Goal: Feedback & Contribution: Submit feedback/report problem

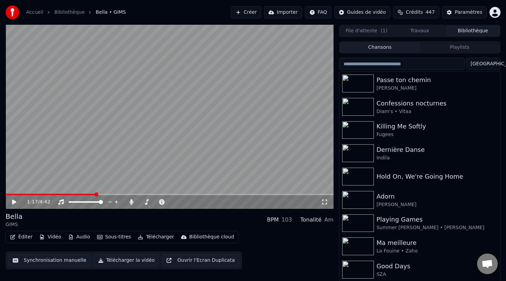
click at [245, 88] on video at bounding box center [170, 117] width 328 height 184
click at [198, 154] on video at bounding box center [170, 117] width 328 height 184
click at [190, 157] on video at bounding box center [170, 117] width 328 height 184
click at [186, 202] on span at bounding box center [186, 202] width 4 height 4
click at [142, 239] on button "Télécharger" at bounding box center [156, 237] width 42 height 10
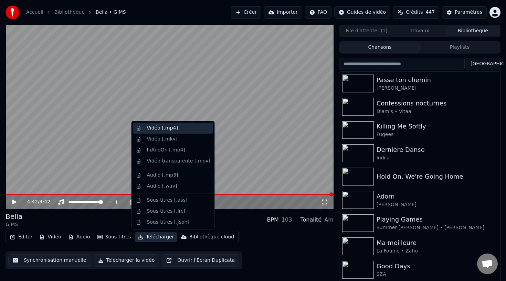
click at [183, 131] on div "Vidéo [.mp4]" at bounding box center [178, 128] width 63 height 7
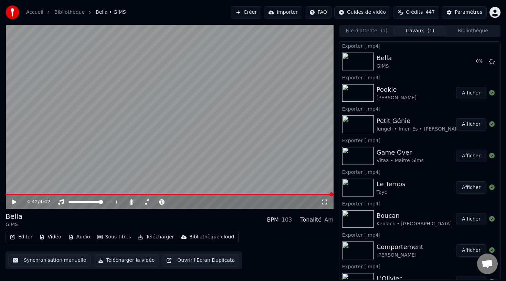
click at [468, 31] on button "Bibliothèque" at bounding box center [472, 31] width 53 height 10
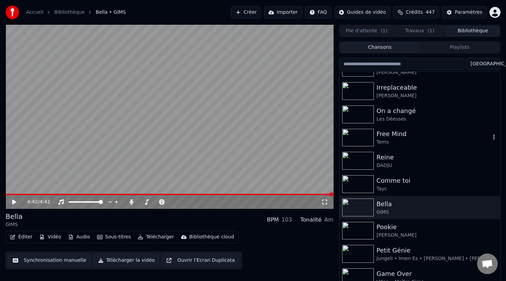
scroll to position [228, 0]
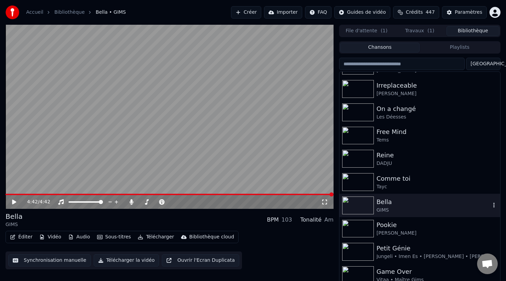
click at [391, 194] on div "[PERSON_NAME]" at bounding box center [419, 205] width 161 height 23
click at [389, 187] on div "Tayc" at bounding box center [436, 187] width 121 height 7
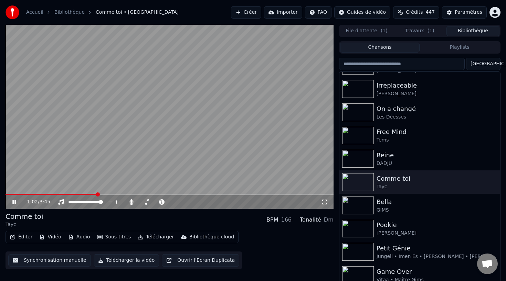
click at [25, 236] on button "Éditer" at bounding box center [21, 237] width 28 height 10
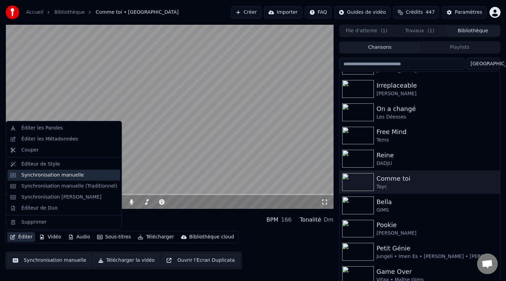
click at [77, 177] on div "Synchronisation manuelle" at bounding box center [52, 175] width 63 height 7
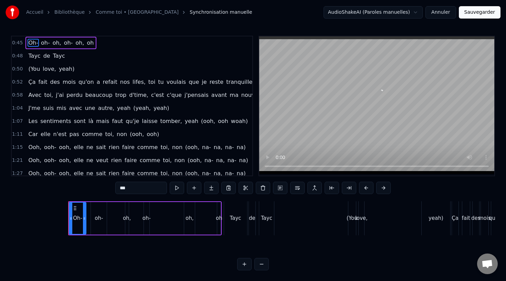
scroll to position [0, 2291]
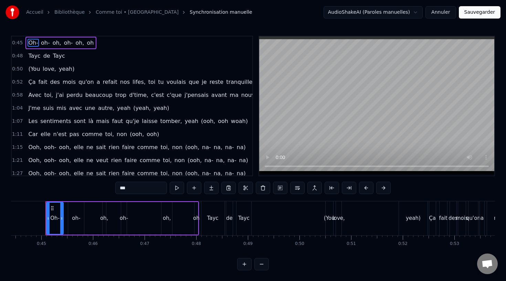
click at [19, 41] on span "0:45" at bounding box center [17, 43] width 11 height 7
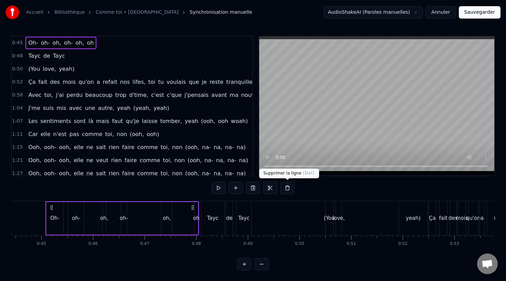
click at [292, 189] on button at bounding box center [287, 188] width 14 height 12
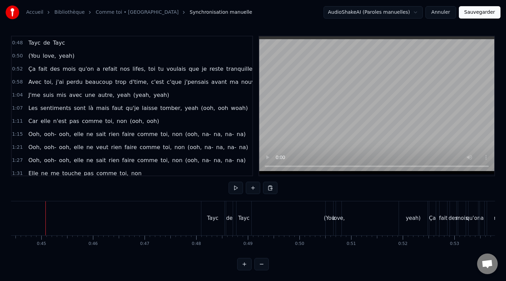
click at [18, 42] on span "0:48" at bounding box center [17, 43] width 11 height 7
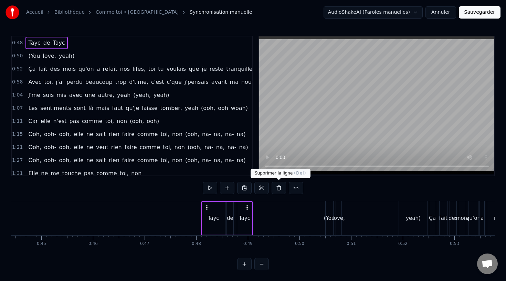
click at [279, 188] on button at bounding box center [278, 188] width 14 height 12
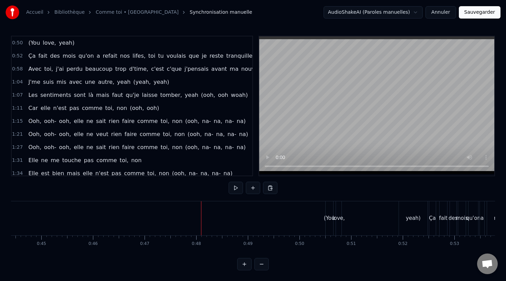
click at [24, 45] on div "0:50 (You love, yeah)" at bounding box center [132, 42] width 240 height 13
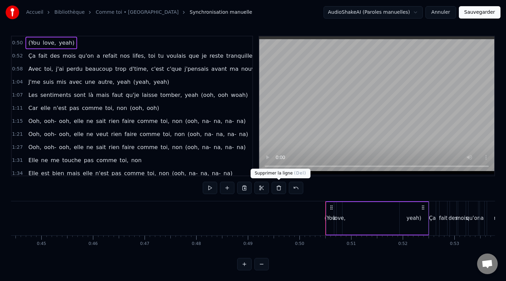
click at [279, 188] on button at bounding box center [278, 188] width 14 height 12
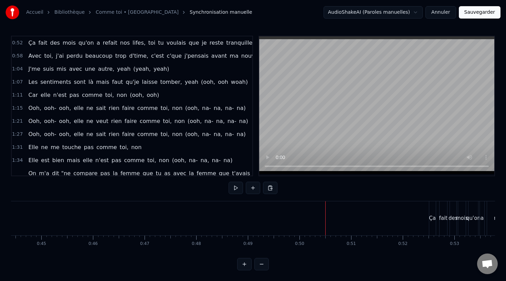
click at [12, 41] on div "0:52 Ça fait des mois qu'on a refait nos lifes, toi tu voulais que je reste tra…" at bounding box center [132, 106] width 242 height 141
click at [13, 41] on span "0:52" at bounding box center [17, 43] width 11 height 7
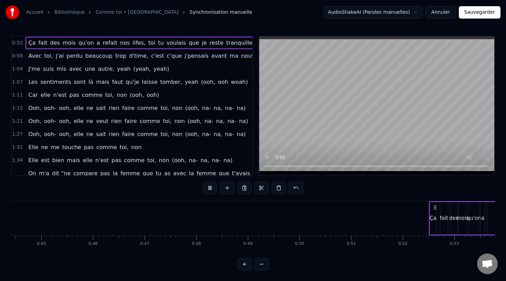
click at [485, 14] on button "Sauvegarder" at bounding box center [479, 12] width 42 height 12
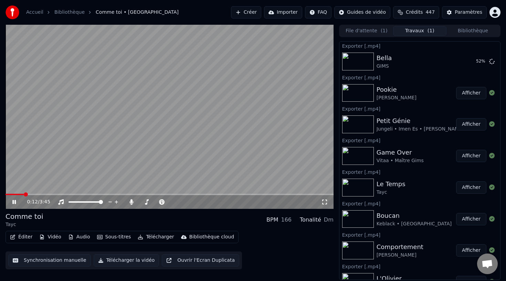
click at [414, 28] on button "Travaux ( 1 )" at bounding box center [419, 31] width 53 height 10
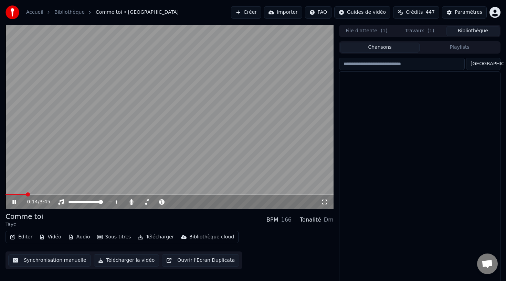
click at [469, 31] on button "Bibliothèque" at bounding box center [472, 31] width 53 height 10
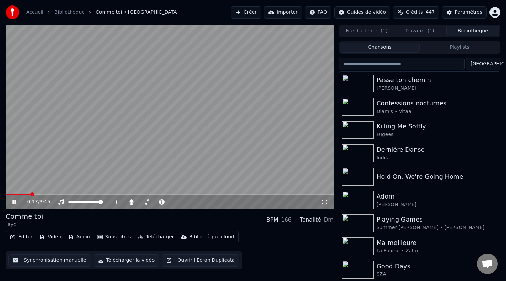
click at [412, 34] on button "Travaux ( 1 )" at bounding box center [419, 31] width 53 height 10
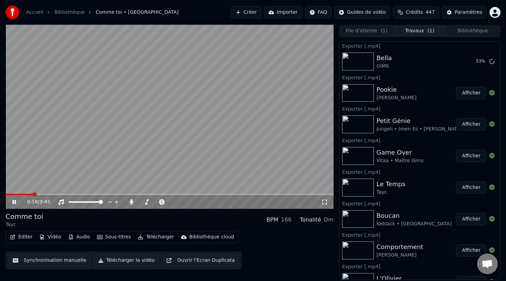
click at [469, 31] on button "Bibliothèque" at bounding box center [472, 31] width 53 height 10
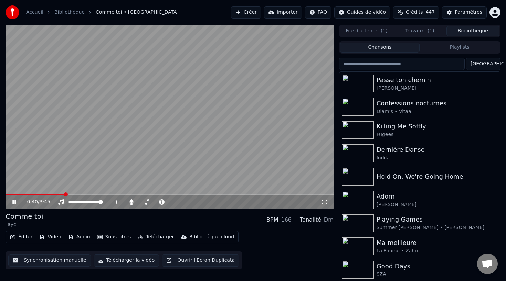
click at [208, 174] on video at bounding box center [170, 117] width 328 height 184
click at [189, 155] on video at bounding box center [170, 117] width 328 height 184
click at [30, 240] on button "Éditer" at bounding box center [21, 237] width 28 height 10
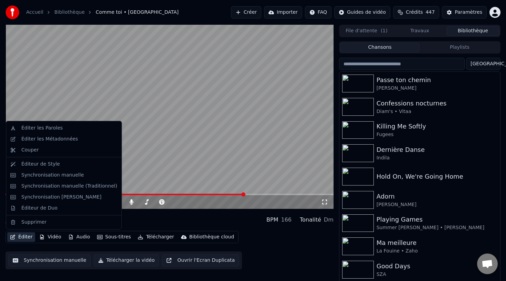
click at [182, 137] on video at bounding box center [170, 117] width 328 height 184
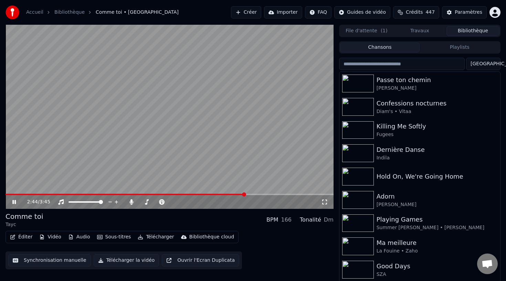
click at [173, 137] on video at bounding box center [170, 117] width 328 height 184
click at [188, 137] on video at bounding box center [170, 117] width 328 height 184
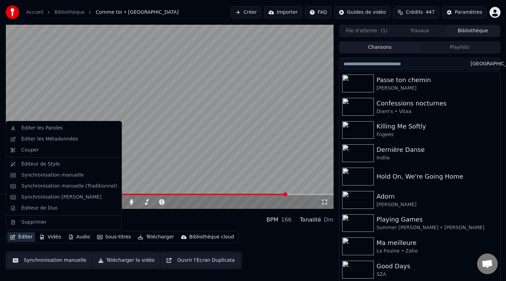
click at [21, 239] on button "Éditer" at bounding box center [21, 237] width 28 height 10
click at [85, 171] on div "Synchronisation manuelle" at bounding box center [64, 175] width 112 height 11
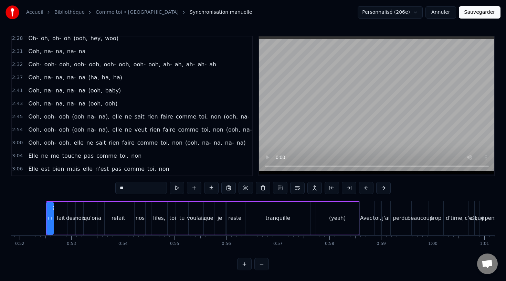
scroll to position [0, 0]
click at [146, 172] on span "toi," at bounding box center [151, 169] width 10 height 8
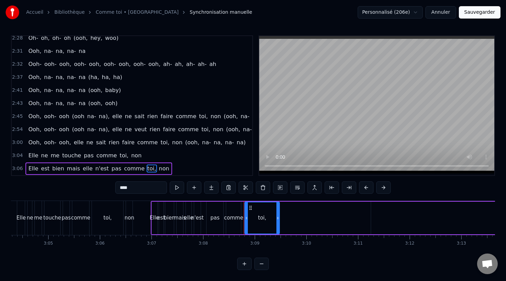
scroll to position [0, 9704]
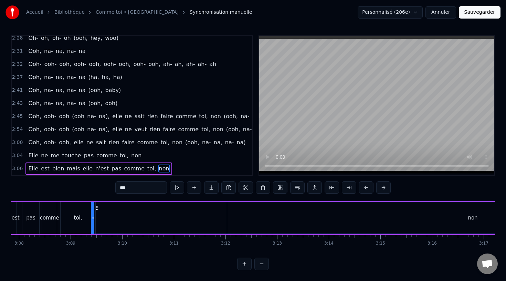
scroll to position [0, 9682]
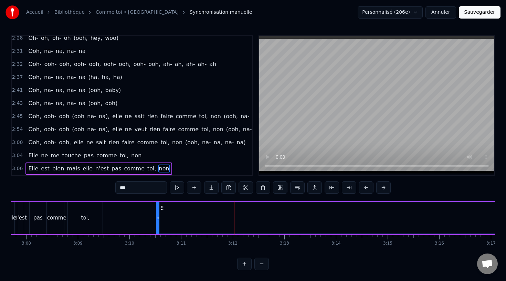
drag, startPoint x: 178, startPoint y: 209, endPoint x: 160, endPoint y: 213, distance: 18.7
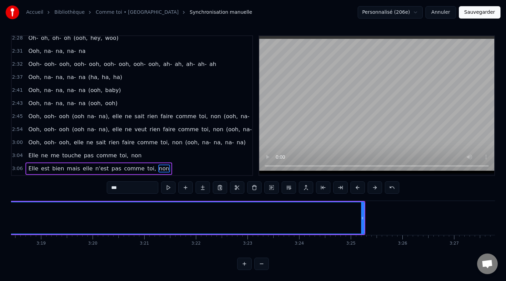
scroll to position [0, 10236]
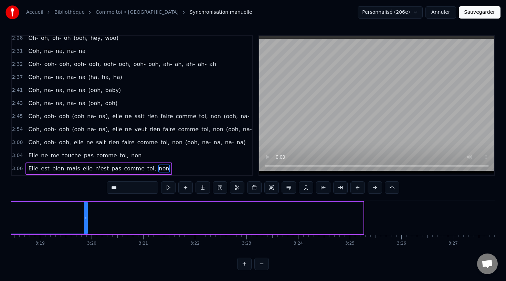
drag, startPoint x: 359, startPoint y: 215, endPoint x: 85, endPoint y: 234, distance: 274.4
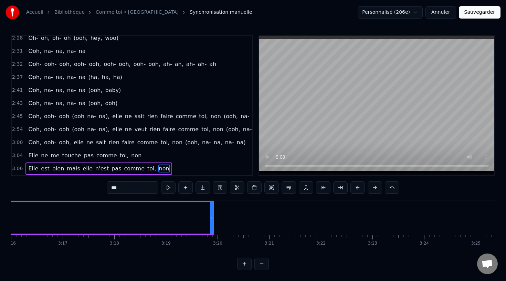
scroll to position [0, 10041]
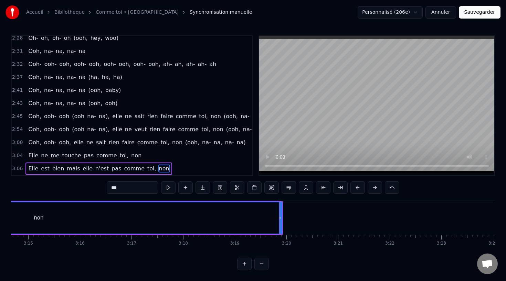
click at [280, 217] on circle at bounding box center [280, 217] width 0 height 0
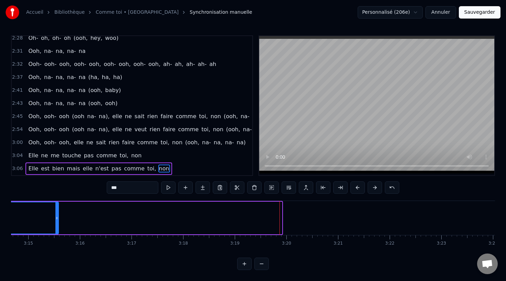
drag, startPoint x: 279, startPoint y: 217, endPoint x: 53, endPoint y: 215, distance: 226.6
click at [55, 216] on icon at bounding box center [56, 219] width 3 height 6
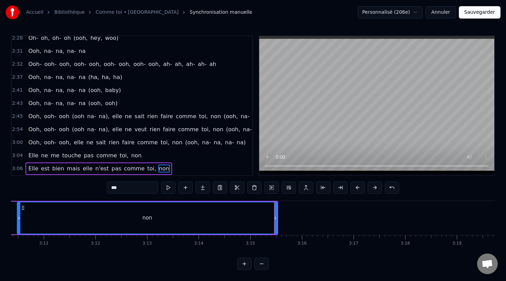
scroll to position [0, 9813]
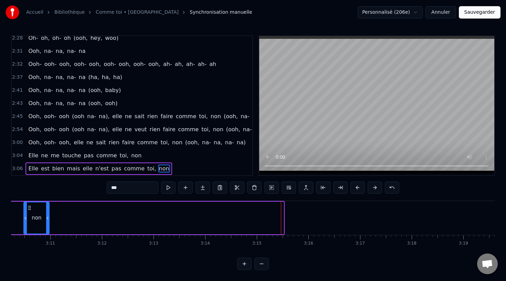
drag, startPoint x: 281, startPoint y: 219, endPoint x: 46, endPoint y: 220, distance: 234.5
click at [46, 220] on icon at bounding box center [47, 219] width 3 height 6
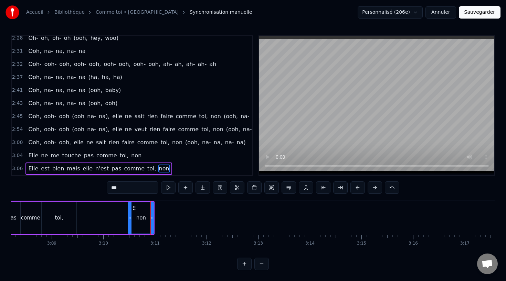
scroll to position [0, 9702]
click at [63, 216] on div "toi," at bounding box center [66, 218] width 8 height 8
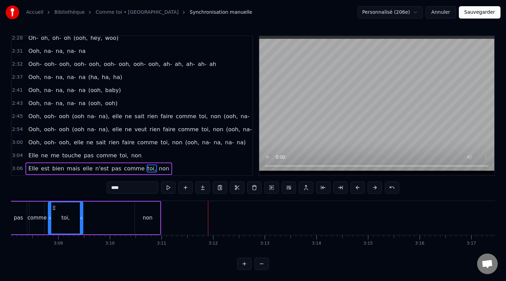
click at [155, 215] on div "non" at bounding box center [147, 218] width 25 height 33
type input "***"
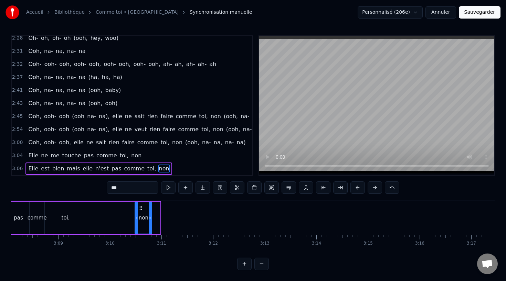
drag, startPoint x: 157, startPoint y: 215, endPoint x: 149, endPoint y: 215, distance: 8.3
click at [149, 216] on icon at bounding box center [150, 219] width 3 height 6
drag, startPoint x: 137, startPoint y: 217, endPoint x: 143, endPoint y: 217, distance: 6.9
click at [143, 218] on icon at bounding box center [143, 219] width 3 height 6
click at [132, 208] on div "Elle est bien mais elle n'est pas comme toi, non" at bounding box center [53, 218] width 199 height 34
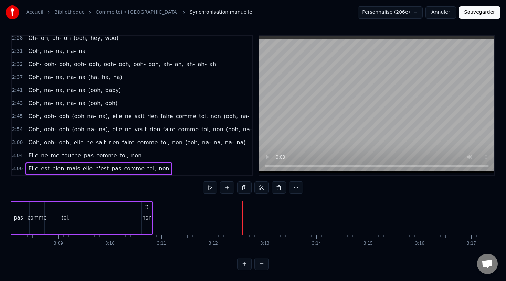
click at [477, 17] on button "Sauvegarder" at bounding box center [479, 12] width 42 height 12
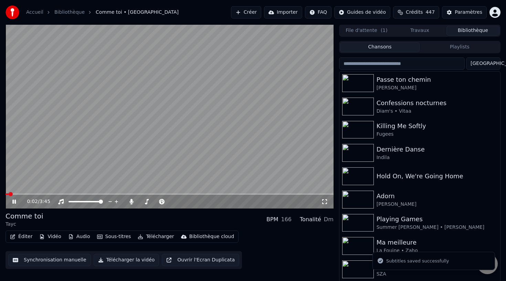
click at [163, 239] on button "Télécharger" at bounding box center [156, 237] width 42 height 10
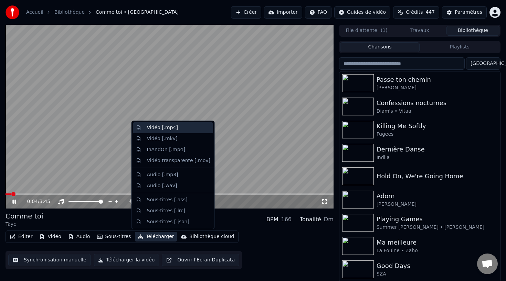
click at [181, 130] on div "Vidéo [.mp4]" at bounding box center [178, 127] width 63 height 7
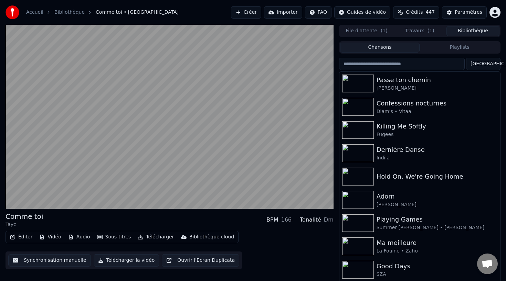
click at [461, 29] on button "Bibliothèque" at bounding box center [472, 31] width 53 height 10
click at [426, 30] on button "Travaux ( 1 )" at bounding box center [419, 31] width 53 height 10
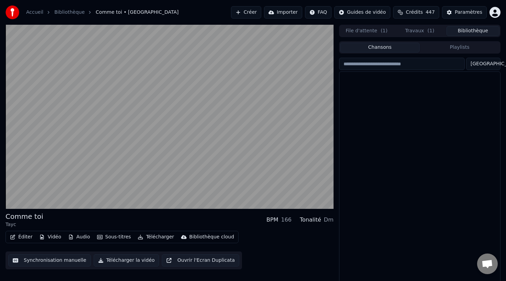
click at [473, 32] on button "Bibliothèque" at bounding box center [472, 31] width 53 height 10
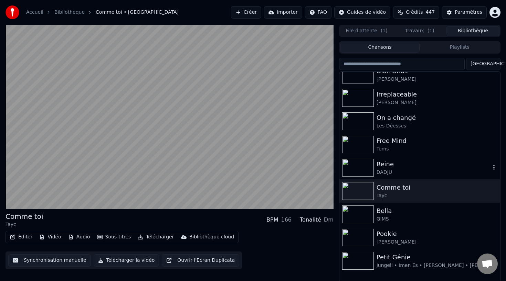
scroll to position [205, 0]
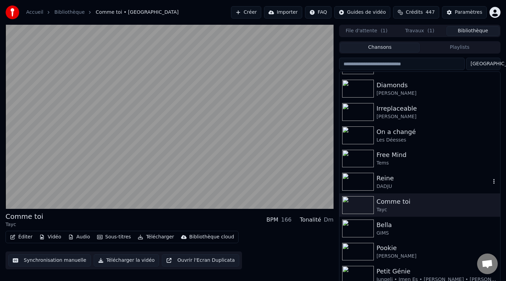
click at [381, 176] on div "Reine" at bounding box center [433, 179] width 114 height 10
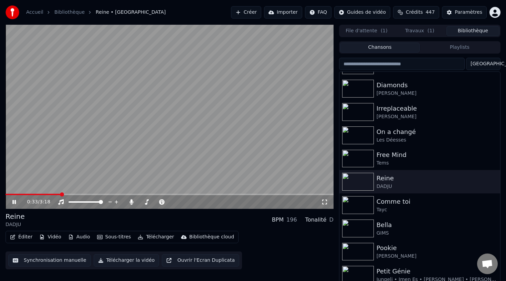
click at [212, 163] on video at bounding box center [170, 117] width 328 height 184
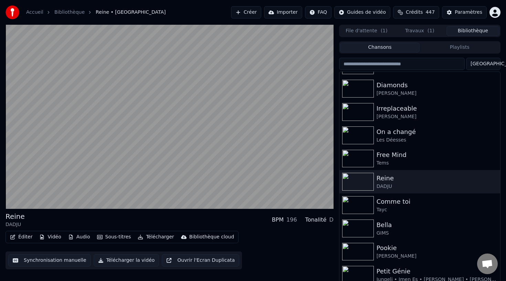
click at [212, 163] on video at bounding box center [170, 117] width 328 height 184
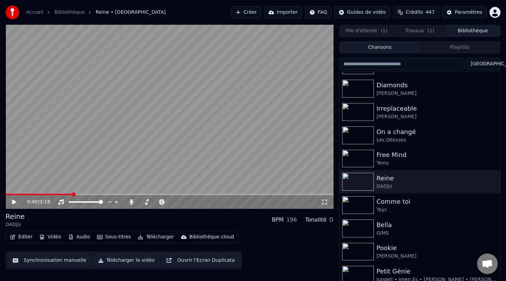
click at [212, 163] on video at bounding box center [170, 117] width 328 height 184
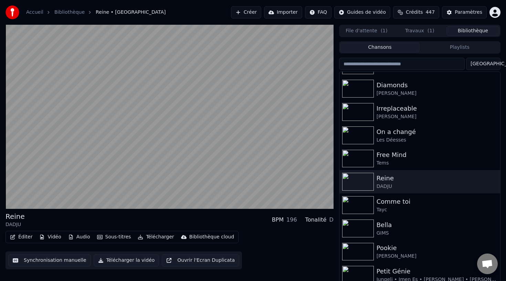
click at [212, 163] on video at bounding box center [170, 117] width 328 height 184
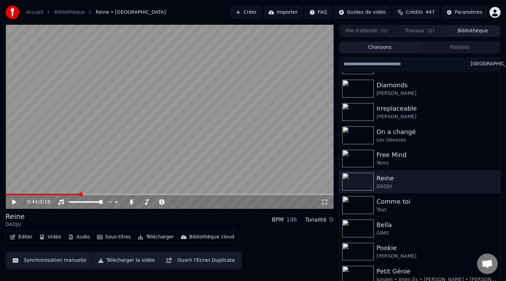
click at [212, 163] on video at bounding box center [170, 117] width 328 height 184
click at [224, 151] on video at bounding box center [170, 117] width 328 height 184
click at [196, 143] on video at bounding box center [170, 117] width 328 height 184
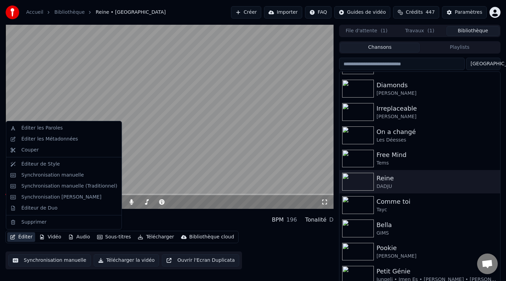
click at [22, 239] on button "Éditer" at bounding box center [21, 237] width 28 height 10
click at [75, 176] on div "Synchronisation manuelle" at bounding box center [52, 175] width 63 height 7
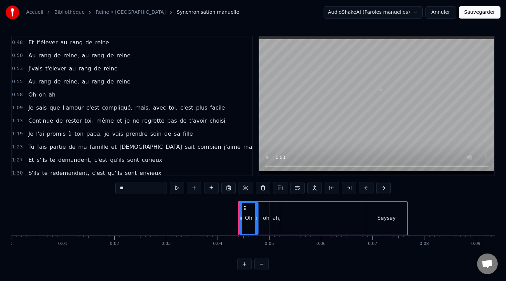
scroll to position [176, 0]
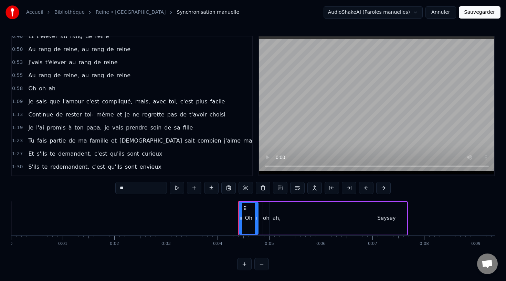
click at [32, 89] on span "Oh" at bounding box center [32, 89] width 9 height 8
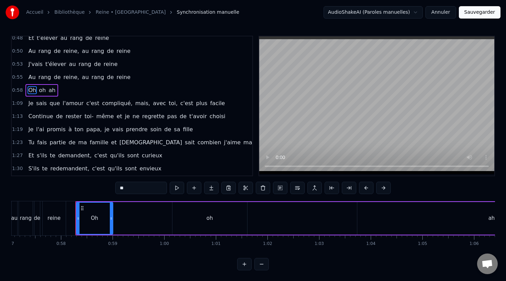
scroll to position [0, 2971]
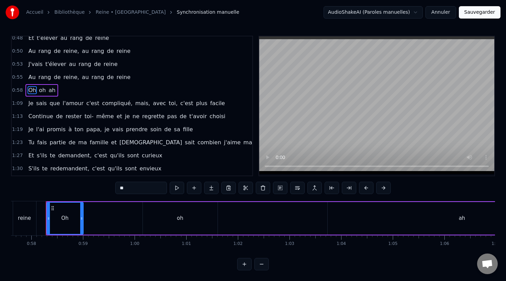
click at [160, 220] on div "oh" at bounding box center [180, 218] width 75 height 33
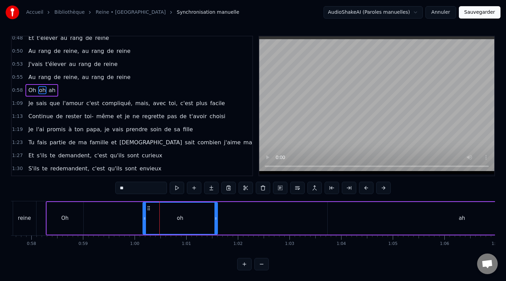
scroll to position [159, 0]
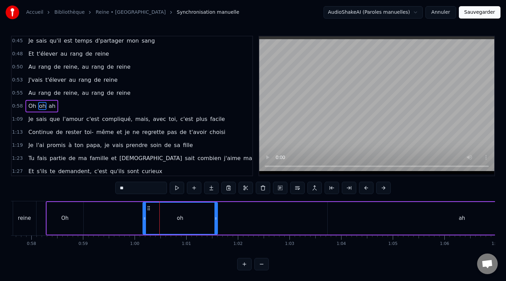
click at [64, 219] on div "Oh" at bounding box center [64, 219] width 7 height 8
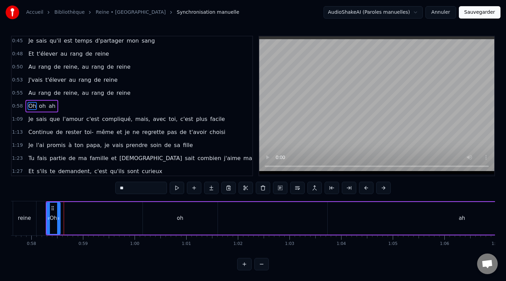
drag, startPoint x: 80, startPoint y: 220, endPoint x: 58, endPoint y: 217, distance: 22.2
click at [57, 218] on icon at bounding box center [58, 219] width 3 height 6
click at [164, 214] on div "oh" at bounding box center [180, 218] width 75 height 33
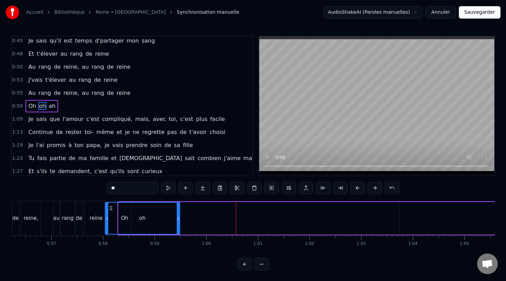
scroll to position [0, 2897]
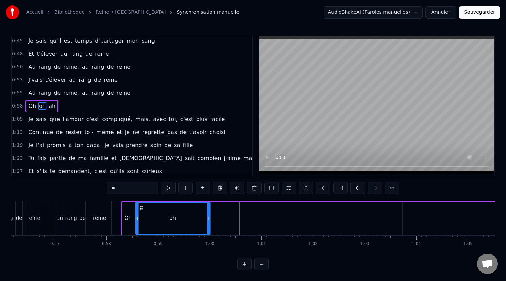
drag, startPoint x: 150, startPoint y: 208, endPoint x: 142, endPoint y: 216, distance: 10.7
click at [142, 216] on div "oh" at bounding box center [172, 218] width 74 height 31
drag, startPoint x: 207, startPoint y: 213, endPoint x: 145, endPoint y: 215, distance: 61.6
click at [145, 215] on div at bounding box center [146, 218] width 3 height 31
click at [128, 214] on div "Oh" at bounding box center [128, 218] width 13 height 33
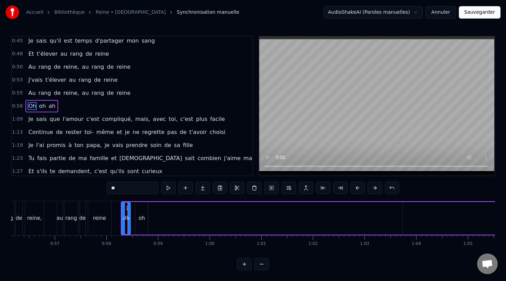
drag, startPoint x: 133, startPoint y: 215, endPoint x: 129, endPoint y: 215, distance: 4.1
click at [129, 215] on div at bounding box center [128, 218] width 3 height 31
click at [138, 215] on div "oh" at bounding box center [141, 218] width 13 height 33
drag, startPoint x: 141, startPoint y: 208, endPoint x: 136, endPoint y: 209, distance: 5.2
click at [136, 208] on circle at bounding box center [136, 208] width 0 height 0
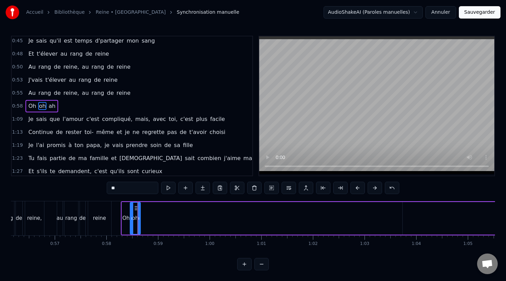
click at [139, 214] on div at bounding box center [138, 218] width 3 height 31
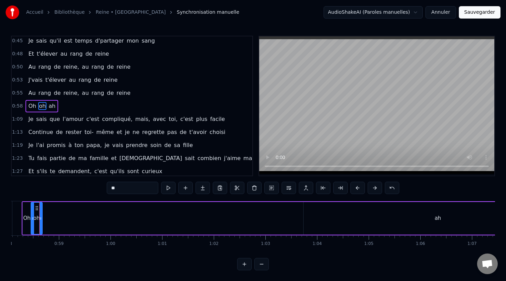
scroll to position [0, 3008]
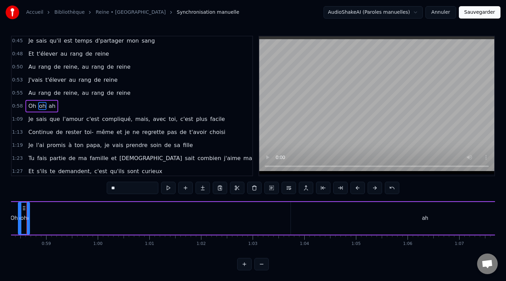
click at [314, 216] on div "ah" at bounding box center [425, 218] width 269 height 33
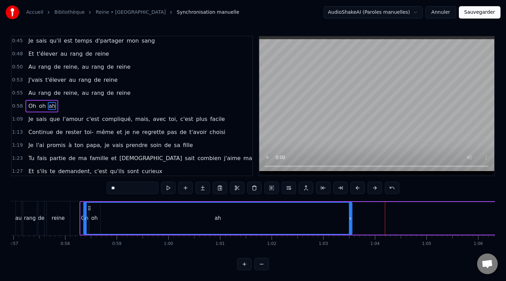
scroll to position [0, 2935]
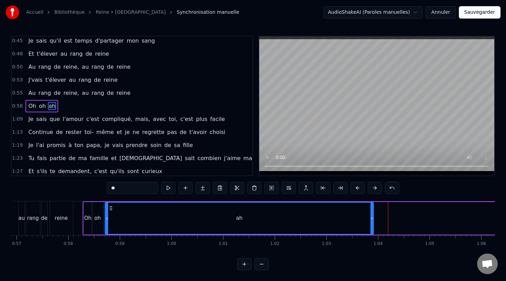
drag, startPoint x: 297, startPoint y: 210, endPoint x: 111, endPoint y: 224, distance: 185.9
click at [111, 224] on div "ah" at bounding box center [239, 218] width 268 height 31
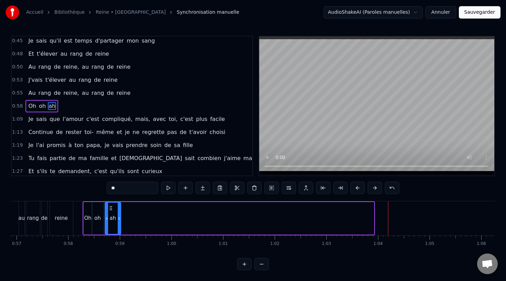
drag, startPoint x: 372, startPoint y: 219, endPoint x: 120, endPoint y: 222, distance: 252.8
click at [120, 222] on div at bounding box center [119, 218] width 3 height 31
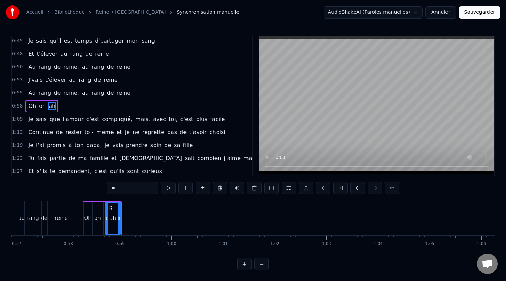
click at [85, 213] on div "Oh" at bounding box center [88, 218] width 9 height 33
type input "**"
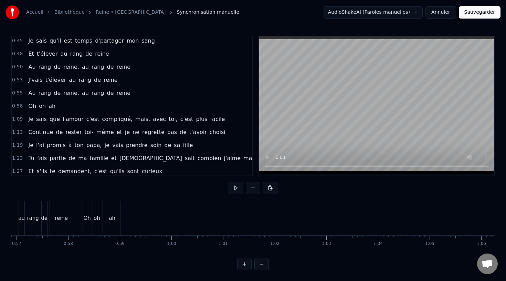
scroll to position [0, 3290]
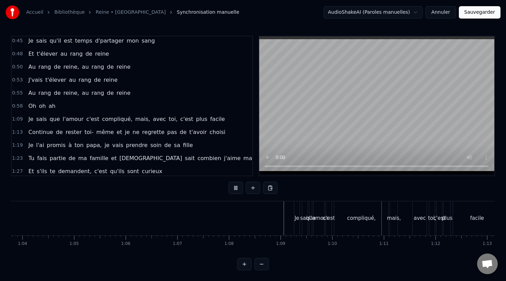
click at [474, 13] on button "Sauvegarder" at bounding box center [479, 12] width 42 height 12
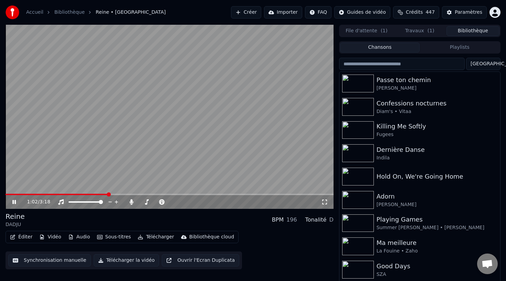
click at [108, 195] on span at bounding box center [170, 194] width 328 height 1
click at [96, 194] on span at bounding box center [59, 194] width 106 height 1
click at [186, 142] on video at bounding box center [170, 117] width 328 height 184
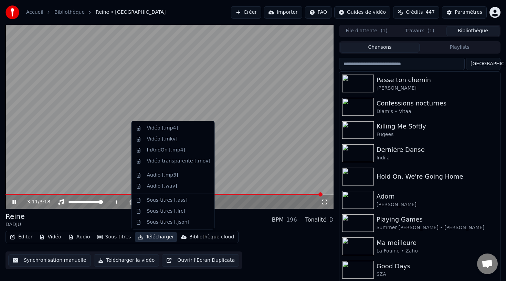
click at [148, 237] on button "Télécharger" at bounding box center [156, 237] width 42 height 10
click at [183, 126] on div "Vidéo [.mp4]" at bounding box center [178, 128] width 63 height 7
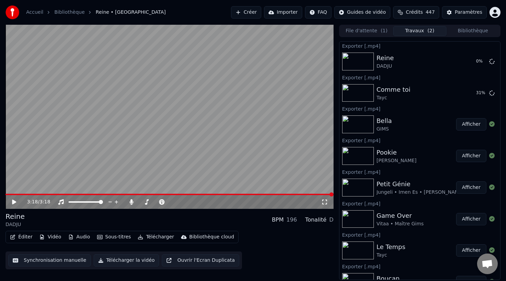
click at [455, 30] on button "Bibliothèque" at bounding box center [472, 31] width 53 height 10
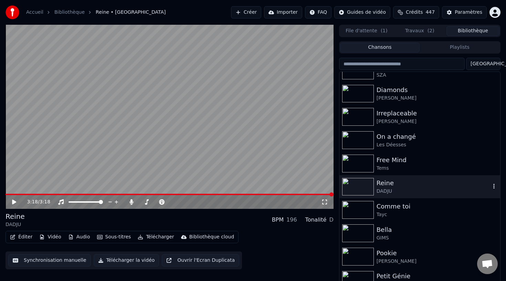
scroll to position [193, 0]
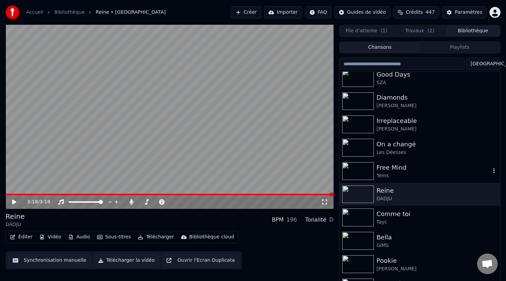
click at [406, 172] on div "Free Mind" at bounding box center [433, 168] width 114 height 10
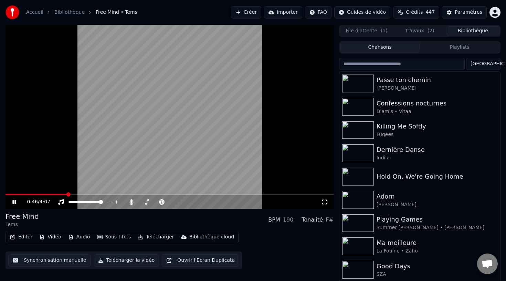
click at [152, 159] on video at bounding box center [170, 117] width 328 height 184
click at [53, 237] on button "Vidéo" at bounding box center [49, 237] width 27 height 10
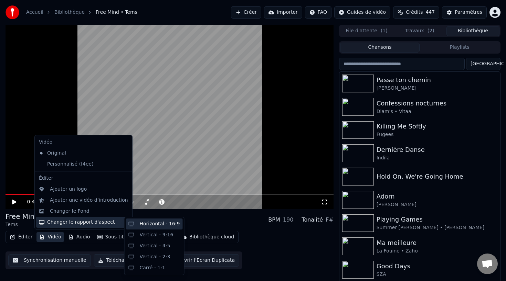
click at [143, 226] on div "Horizontal - 16:9" at bounding box center [160, 224] width 40 height 7
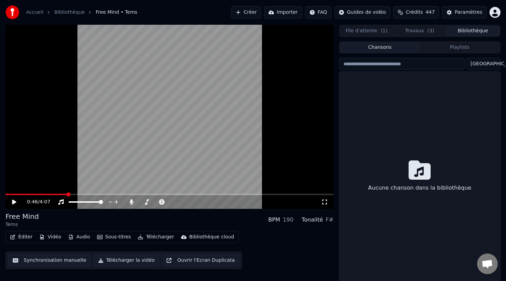
click at [463, 33] on button "Bibliothèque" at bounding box center [472, 31] width 53 height 10
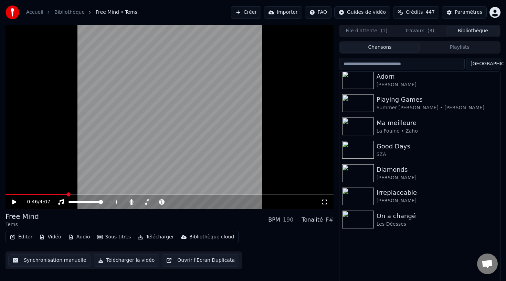
scroll to position [183, 0]
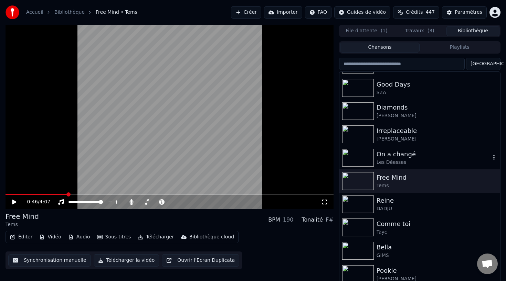
click at [393, 162] on div "Les Déesses" at bounding box center [433, 162] width 114 height 7
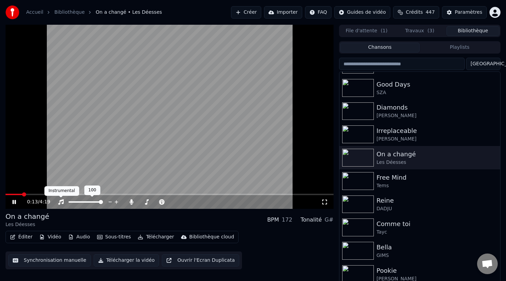
click at [53, 237] on button "Vidéo" at bounding box center [49, 237] width 27 height 10
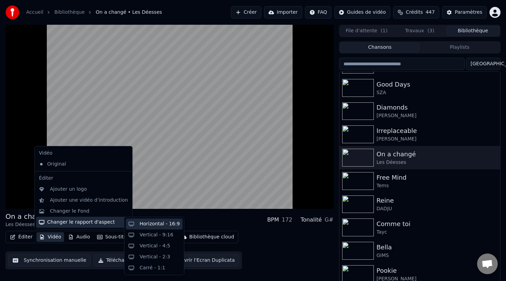
click at [142, 225] on div "Horizontal - 16:9" at bounding box center [160, 224] width 40 height 7
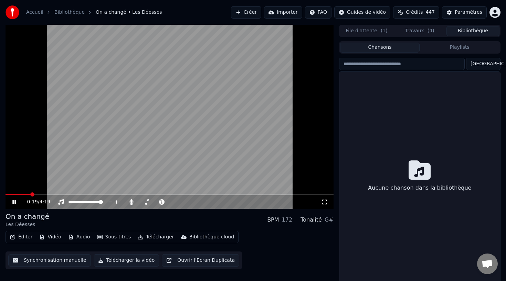
click at [458, 32] on button "Bibliothèque" at bounding box center [472, 31] width 53 height 10
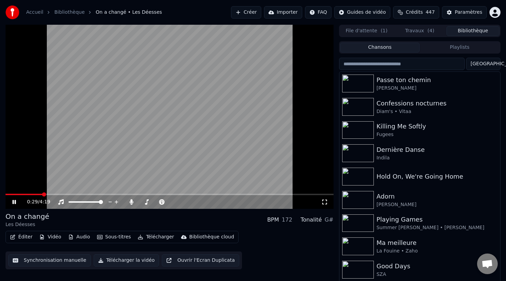
click at [305, 140] on video at bounding box center [170, 117] width 328 height 184
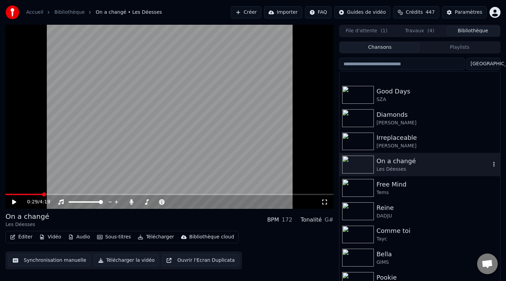
scroll to position [174, 0]
click at [404, 139] on div "Irreplaceable" at bounding box center [433, 139] width 114 height 10
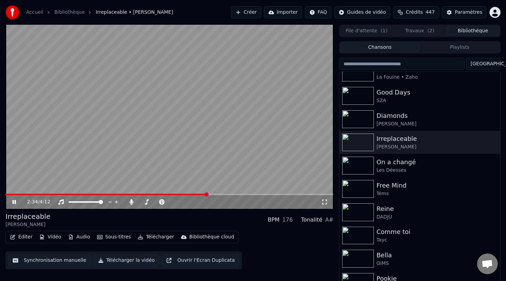
click at [183, 152] on video at bounding box center [170, 117] width 328 height 184
click at [19, 235] on button "Éditer" at bounding box center [21, 237] width 28 height 10
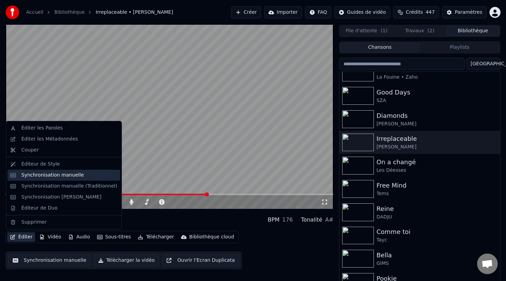
click at [58, 174] on div "Synchronisation manuelle" at bounding box center [52, 175] width 63 height 7
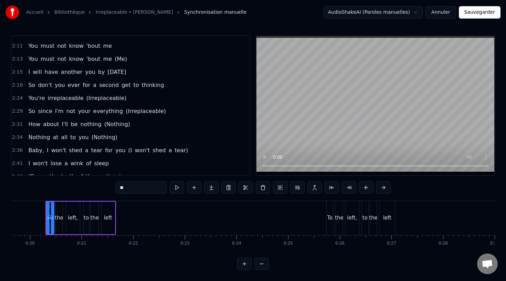
scroll to position [523, 0]
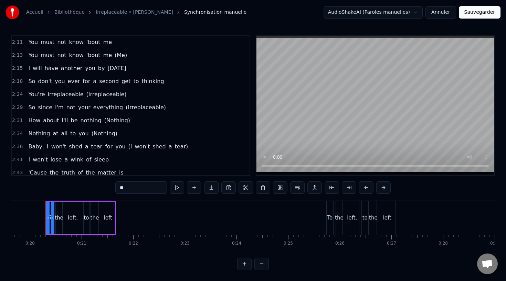
click at [134, 107] on span "(Irreplaceable)" at bounding box center [146, 108] width 42 height 8
type input "**********"
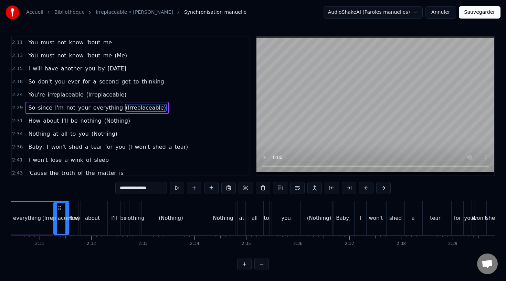
scroll to position [0, 7768]
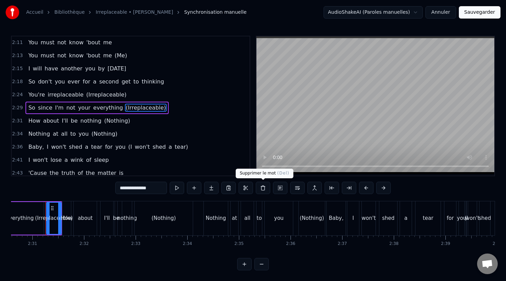
click at [264, 188] on button at bounding box center [263, 188] width 14 height 12
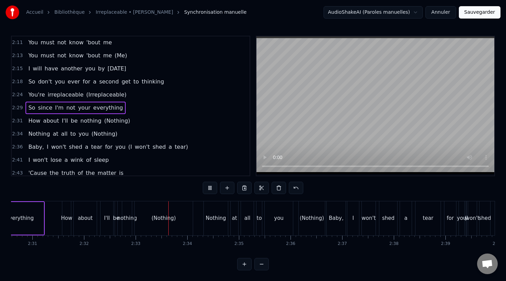
click at [111, 121] on span "(Nothing)" at bounding box center [117, 121] width 27 height 8
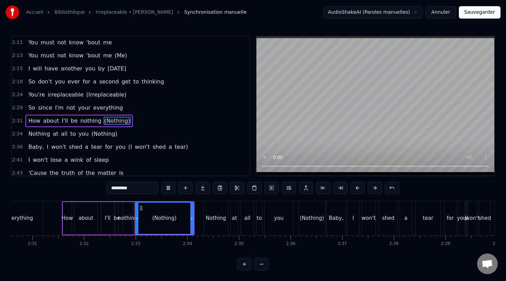
click at [254, 189] on button at bounding box center [254, 188] width 14 height 12
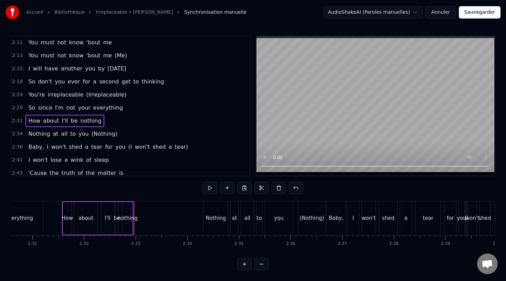
click at [130, 216] on div "nothing" at bounding box center [128, 219] width 20 height 8
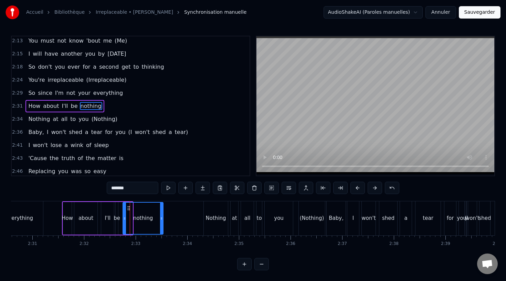
drag, startPoint x: 157, startPoint y: 218, endPoint x: 199, endPoint y: 166, distance: 67.0
click at [157, 218] on div "nothing" at bounding box center [143, 218] width 40 height 31
click at [103, 118] on span "(Nothing)" at bounding box center [104, 119] width 27 height 8
type input "*********"
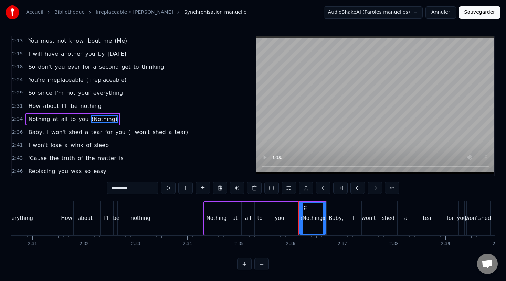
scroll to position [551, 0]
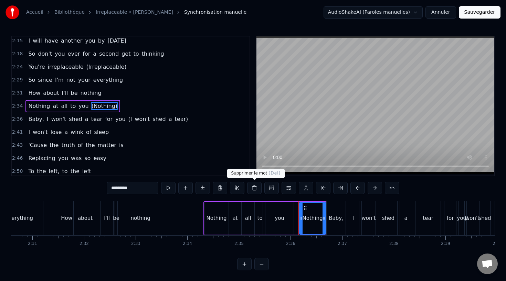
click at [254, 185] on button at bounding box center [254, 188] width 14 height 12
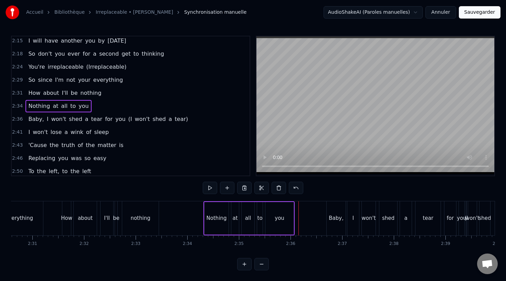
click at [291, 213] on div "you" at bounding box center [279, 218] width 28 height 33
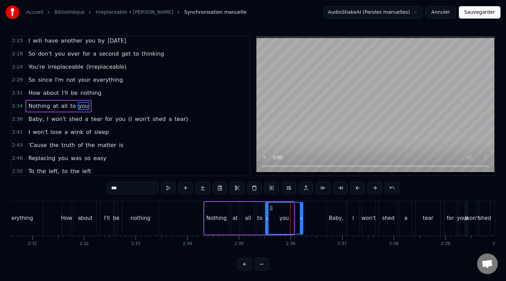
drag, startPoint x: 292, startPoint y: 214, endPoint x: 301, endPoint y: 214, distance: 9.3
click at [301, 214] on div at bounding box center [301, 218] width 3 height 31
click at [174, 119] on span "tear)" at bounding box center [181, 119] width 15 height 8
type input "*****"
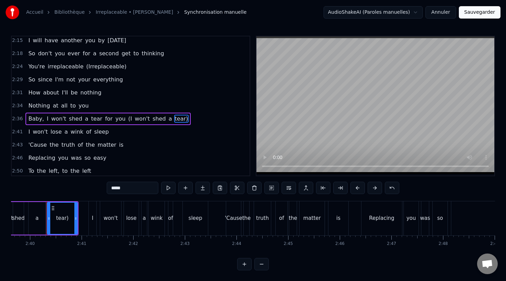
scroll to position [0, 8235]
click at [168, 120] on span "a" at bounding box center [170, 119] width 5 height 8
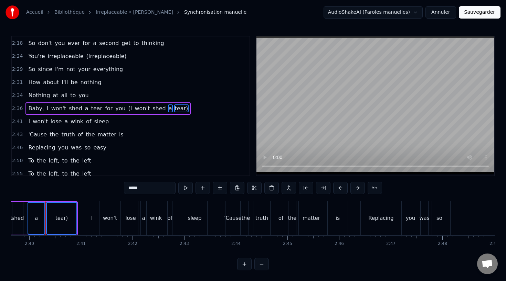
scroll to position [564, 0]
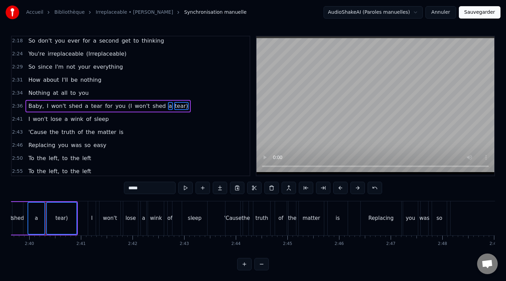
click at [152, 108] on span "shed" at bounding box center [159, 106] width 14 height 8
click at [134, 107] on span "won't" at bounding box center [142, 106] width 17 height 8
click at [128, 107] on span "(I" at bounding box center [130, 106] width 5 height 8
click at [273, 188] on button at bounding box center [271, 188] width 14 height 12
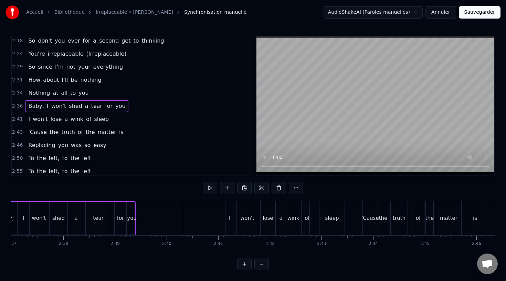
scroll to position [0, 8095]
click at [132, 216] on div "you" at bounding box center [134, 219] width 10 height 8
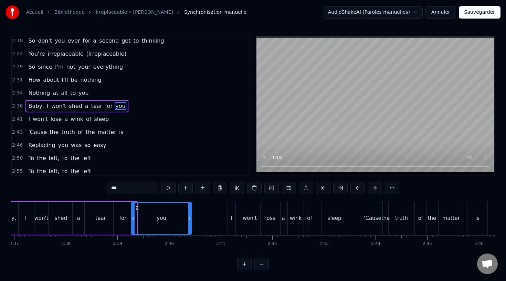
drag, startPoint x: 135, startPoint y: 217, endPoint x: 167, endPoint y: 218, distance: 31.3
click at [191, 218] on icon at bounding box center [189, 219] width 3 height 6
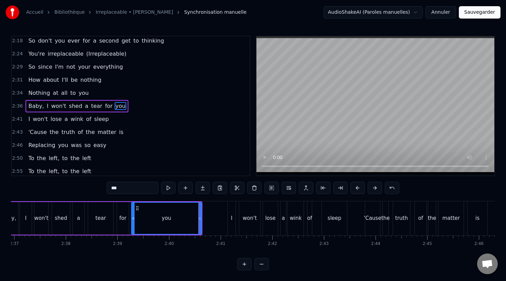
click at [83, 215] on div "a" at bounding box center [79, 218] width 12 height 33
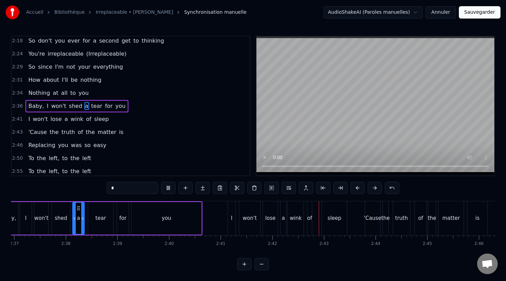
click at [197, 214] on div "you" at bounding box center [166, 218] width 70 height 33
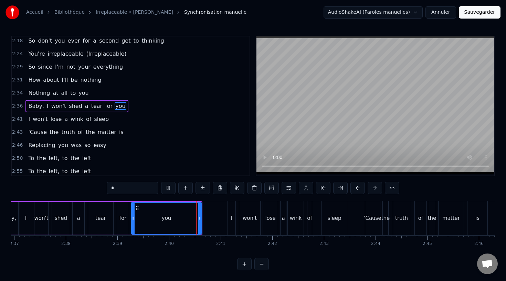
type input "***"
drag, startPoint x: 199, startPoint y: 218, endPoint x: 195, endPoint y: 219, distance: 4.6
click at [176, 217] on div "you" at bounding box center [166, 218] width 69 height 31
click at [477, 16] on button "Sauvegarder" at bounding box center [479, 12] width 42 height 12
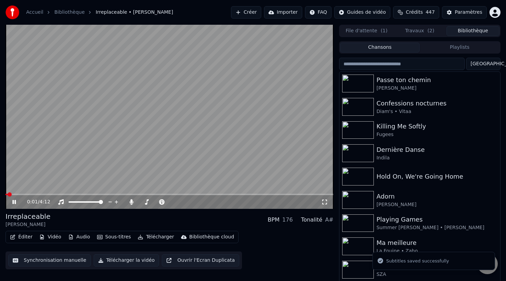
click at [143, 193] on video at bounding box center [170, 117] width 328 height 184
click at [154, 187] on video at bounding box center [170, 117] width 328 height 184
click at [161, 195] on div "0:01 / 4:12" at bounding box center [170, 202] width 328 height 14
click at [158, 195] on span at bounding box center [170, 194] width 328 height 1
click at [185, 194] on span at bounding box center [170, 194] width 328 height 1
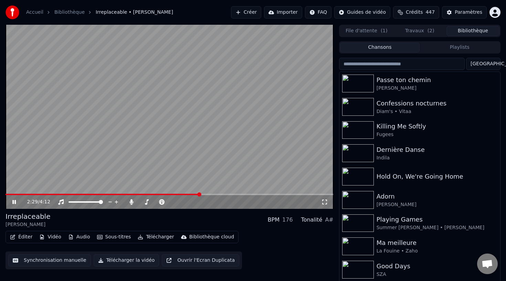
click at [208, 173] on video at bounding box center [170, 117] width 328 height 184
click at [151, 236] on button "Télécharger" at bounding box center [156, 237] width 42 height 10
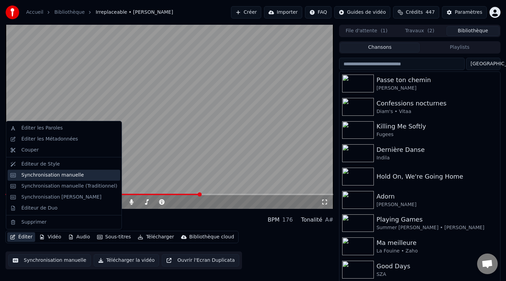
click at [59, 175] on div "Synchronisation manuelle" at bounding box center [52, 175] width 63 height 7
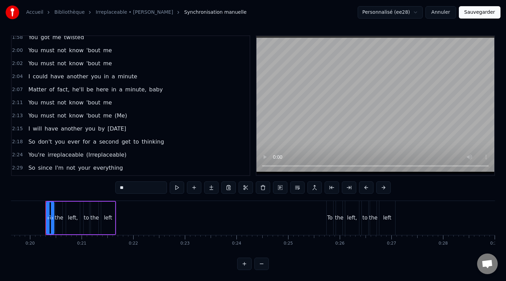
scroll to position [460, 0]
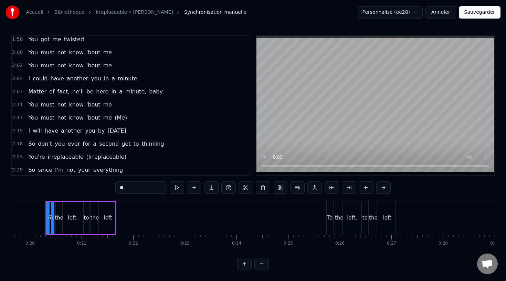
click at [108, 155] on span "(Irreplaceable)" at bounding box center [107, 157] width 42 height 8
type input "**********"
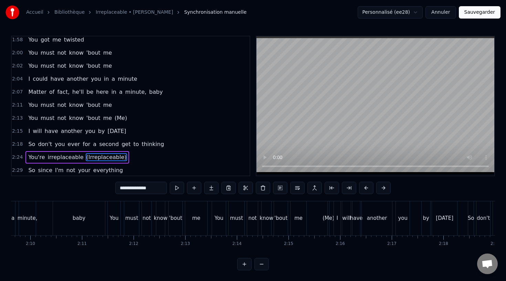
scroll to position [0, 7626]
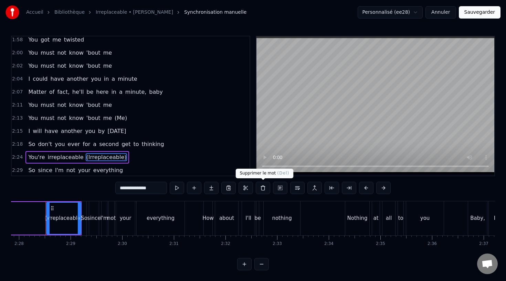
click at [261, 189] on button at bounding box center [263, 188] width 14 height 12
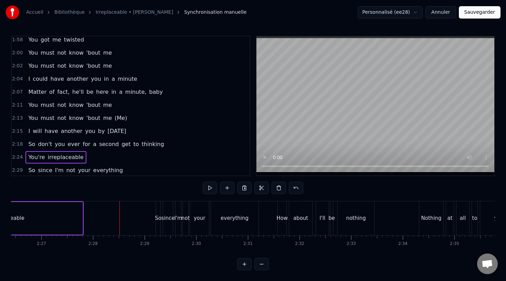
scroll to position [0, 7485]
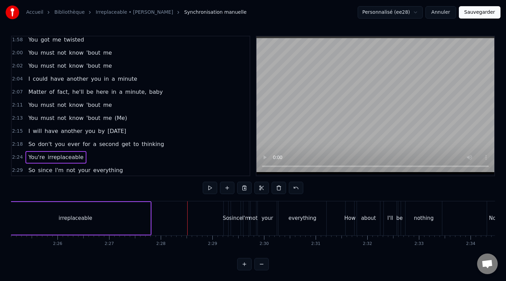
click at [480, 11] on button "Sauvegarder" at bounding box center [479, 12] width 42 height 12
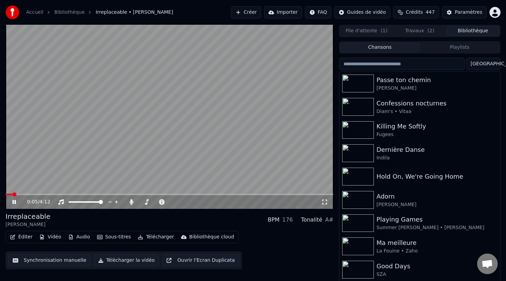
click at [134, 194] on video at bounding box center [170, 117] width 328 height 184
click at [137, 191] on video at bounding box center [170, 117] width 328 height 184
click at [145, 194] on span at bounding box center [170, 194] width 328 height 1
click at [168, 195] on span at bounding box center [170, 194] width 328 height 1
click at [189, 196] on div "2:08 / 4:12" at bounding box center [170, 202] width 328 height 14
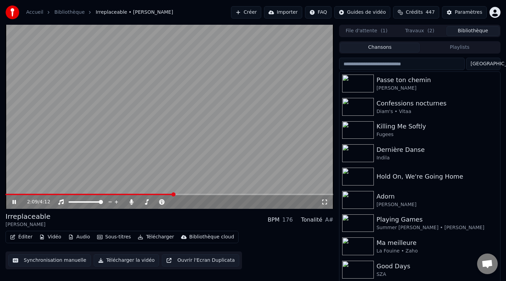
click at [189, 194] on span at bounding box center [170, 194] width 328 height 1
click at [206, 194] on span at bounding box center [170, 194] width 328 height 1
click at [199, 195] on span at bounding box center [103, 194] width 194 height 1
click at [200, 183] on video at bounding box center [170, 117] width 328 height 184
click at [23, 239] on button "Éditer" at bounding box center [21, 237] width 28 height 10
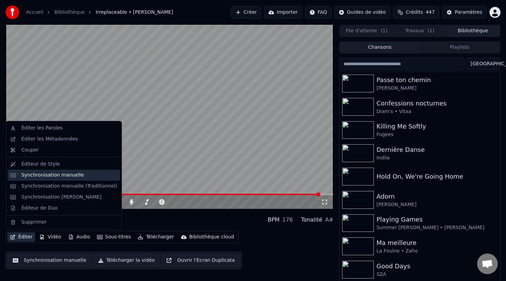
click at [77, 175] on div "Synchronisation manuelle" at bounding box center [52, 175] width 63 height 7
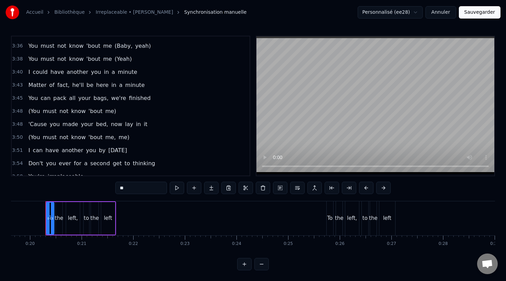
scroll to position [893, 0]
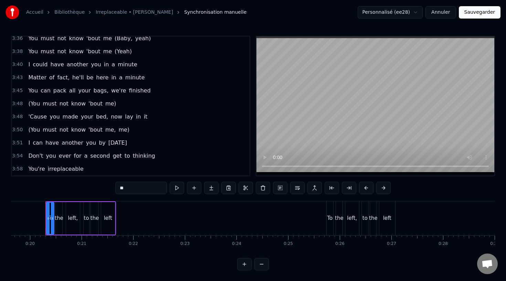
click at [20, 131] on span "3:50" at bounding box center [17, 130] width 11 height 7
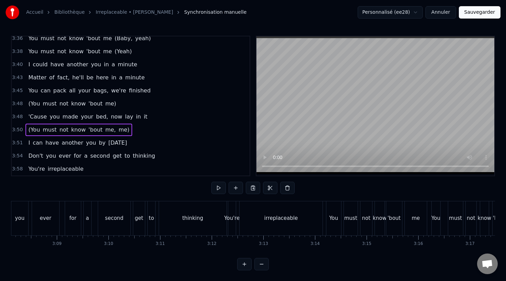
scroll to position [0, 11860]
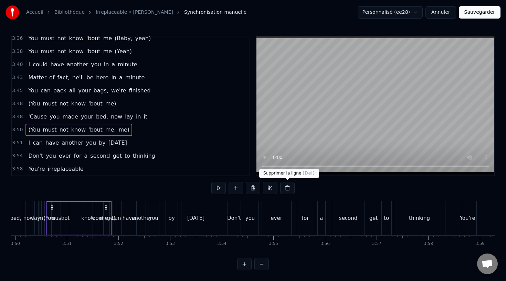
click at [290, 189] on button at bounding box center [287, 188] width 14 height 12
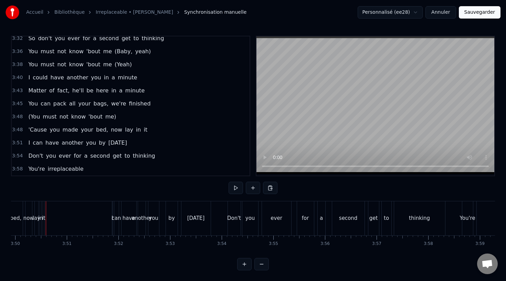
scroll to position [880, 0]
click at [14, 119] on span "3:48" at bounding box center [17, 116] width 11 height 7
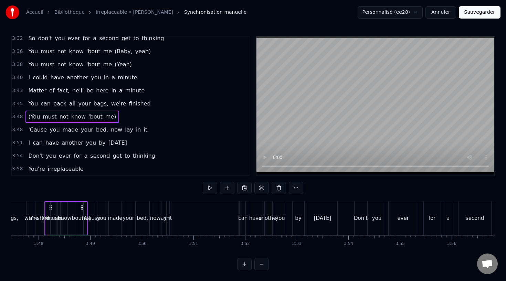
scroll to position [0, 11732]
click at [279, 188] on button at bounding box center [278, 188] width 14 height 12
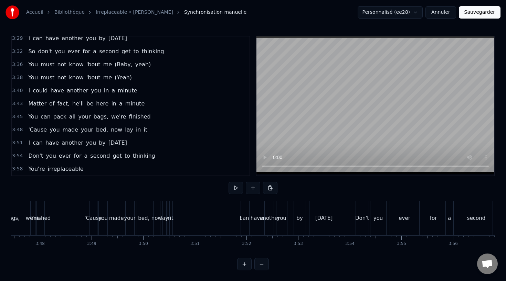
scroll to position [0, 12171]
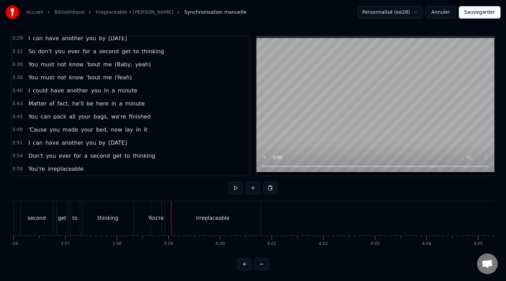
click at [478, 15] on button "Sauvegarder" at bounding box center [479, 12] width 42 height 12
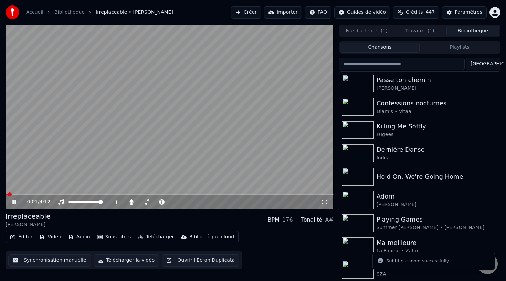
click at [23, 236] on button "Éditer" at bounding box center [21, 237] width 28 height 10
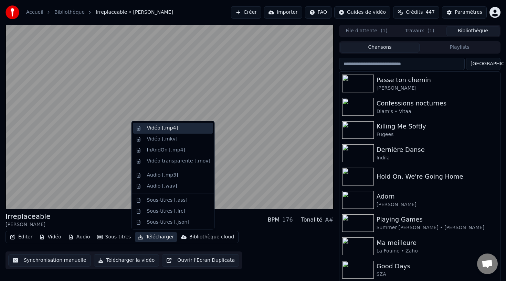
click at [173, 131] on div "Vidéo [.mp4]" at bounding box center [162, 128] width 31 height 7
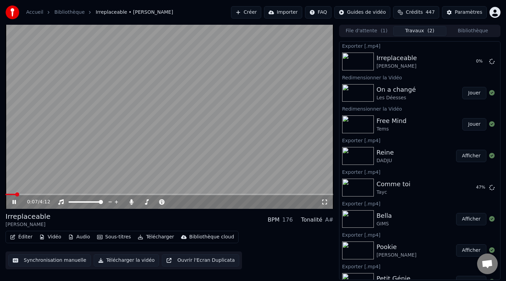
click at [472, 123] on button "Jouer" at bounding box center [474, 124] width 24 height 12
click at [57, 195] on span at bounding box center [170, 194] width 328 height 1
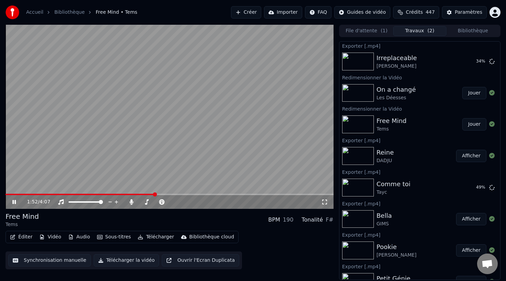
click at [144, 173] on video at bounding box center [170, 117] width 328 height 184
click at [166, 148] on video at bounding box center [170, 117] width 328 height 184
click at [188, 130] on video at bounding box center [170, 117] width 328 height 184
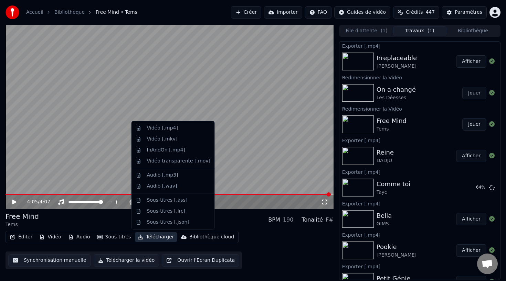
click at [147, 234] on button "Télécharger" at bounding box center [156, 237] width 42 height 10
click at [171, 130] on div "Vidéo [.mp4]" at bounding box center [162, 128] width 31 height 7
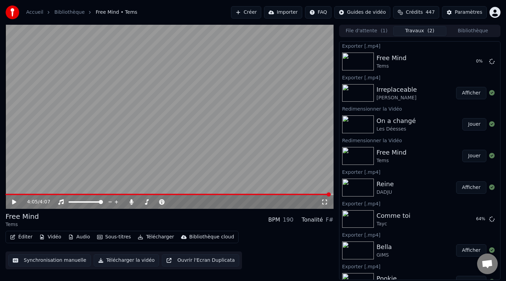
click at [475, 123] on button "Jouer" at bounding box center [474, 124] width 24 height 12
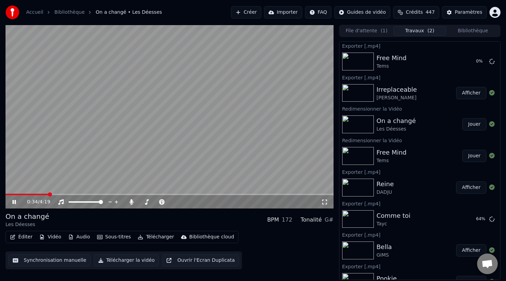
click at [48, 194] on span at bounding box center [170, 194] width 328 height 1
click at [22, 195] on div "0:36 / 4:19" at bounding box center [170, 202] width 328 height 14
click at [18, 194] on span at bounding box center [29, 194] width 47 height 1
click at [9, 194] on span at bounding box center [8, 194] width 4 height 1
click at [17, 203] on icon at bounding box center [19, 202] width 16 height 6
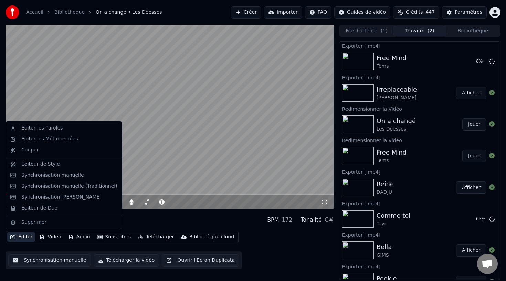
click at [20, 237] on button "Éditer" at bounding box center [21, 237] width 28 height 10
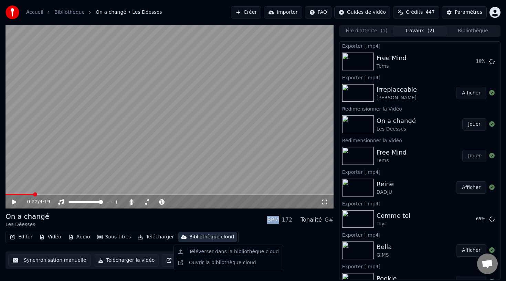
click at [247, 224] on div "On a changé Les Déesses BPM 172 Tonalité G#" at bounding box center [170, 220] width 328 height 17
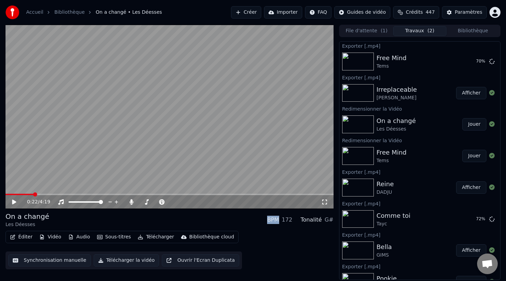
click at [467, 30] on button "Bibliothèque" at bounding box center [472, 31] width 53 height 10
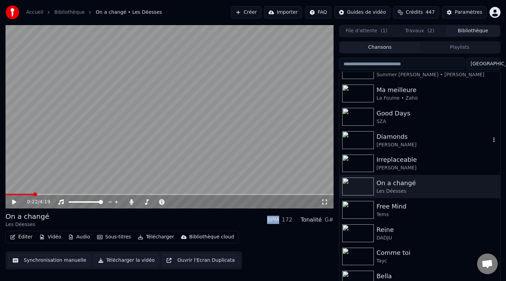
scroll to position [148, 0]
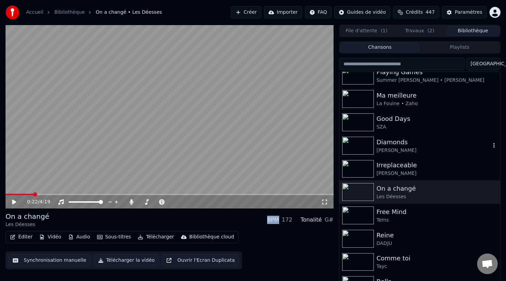
click at [403, 150] on div "[PERSON_NAME]" at bounding box center [433, 150] width 114 height 7
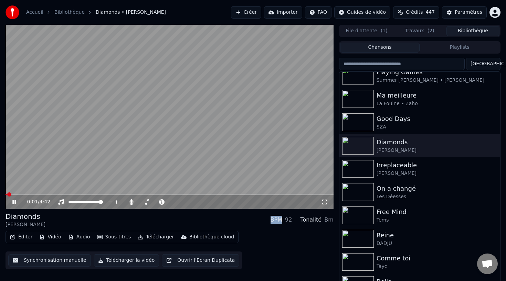
click at [52, 237] on button "Vidéo" at bounding box center [49, 237] width 27 height 10
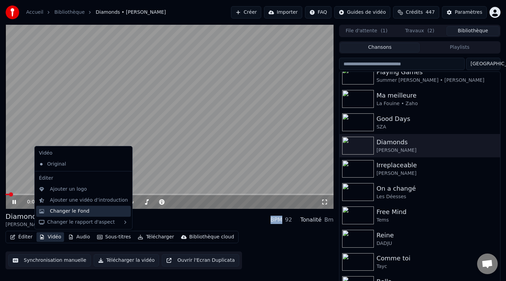
click at [112, 211] on div "Changer le Fond" at bounding box center [89, 211] width 78 height 7
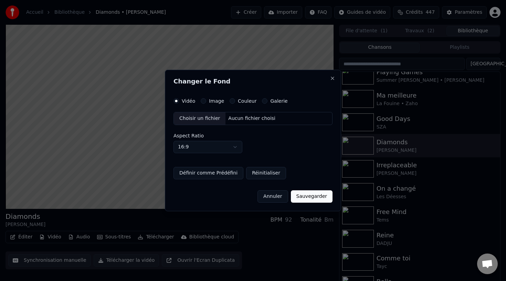
click at [207, 105] on div "Vidéo Image Couleur Galerie Choisir un fichier Aucun fichier choisi Aspect Rati…" at bounding box center [252, 138] width 159 height 81
click at [204, 103] on div "Image" at bounding box center [211, 101] width 23 height 6
click at [203, 100] on button "Image" at bounding box center [203, 101] width 6 height 6
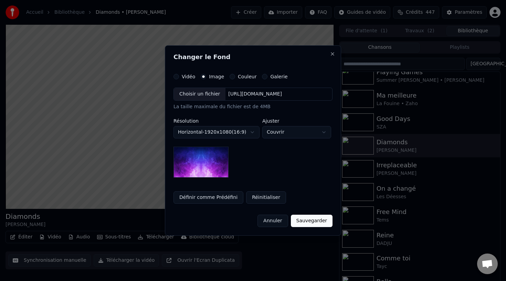
click at [200, 97] on div "Choisir un fichier" at bounding box center [200, 94] width 52 height 12
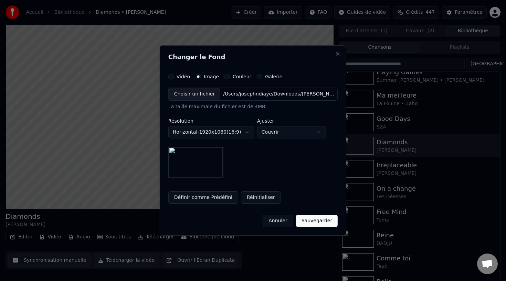
click at [319, 223] on button "Sauvegarder" at bounding box center [317, 221] width 42 height 12
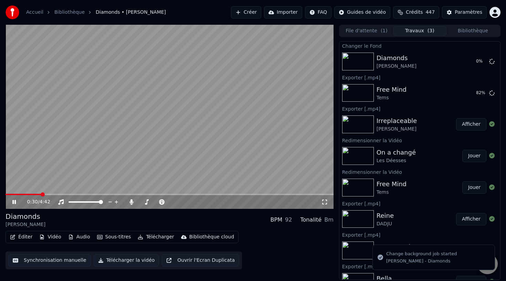
click at [458, 30] on button "Bibliothèque" at bounding box center [472, 31] width 53 height 10
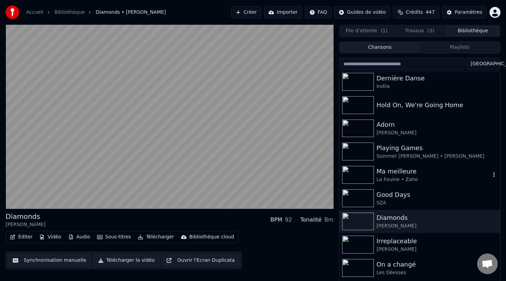
scroll to position [74, 0]
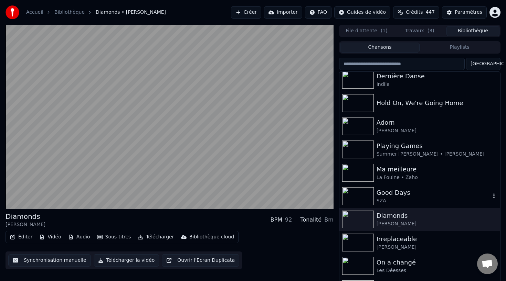
click at [399, 193] on div "Good Days" at bounding box center [433, 193] width 114 height 10
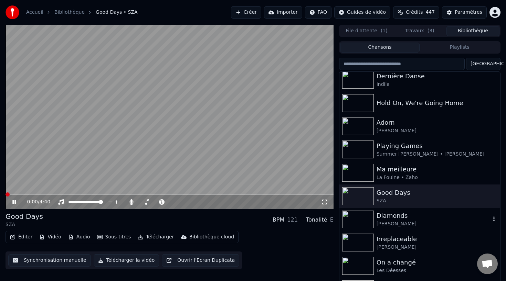
click at [403, 226] on div "[PERSON_NAME]" at bounding box center [433, 224] width 114 height 7
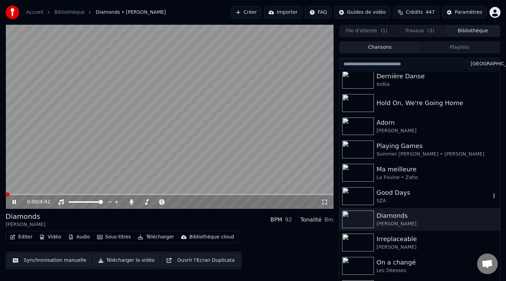
click at [378, 193] on div "Good Days" at bounding box center [433, 193] width 114 height 10
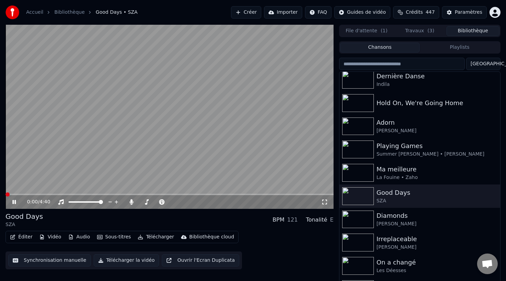
click at [107, 166] on video at bounding box center [170, 117] width 328 height 184
click at [124, 144] on video at bounding box center [170, 117] width 328 height 184
click at [395, 171] on div "Ma meilleure" at bounding box center [433, 170] width 114 height 10
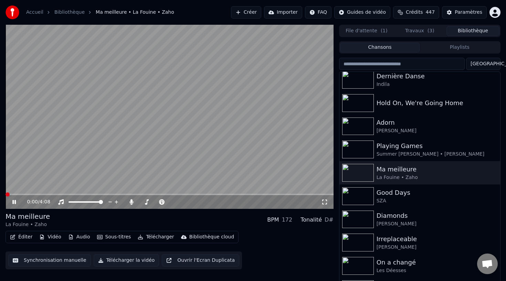
click at [188, 163] on video at bounding box center [170, 117] width 328 height 184
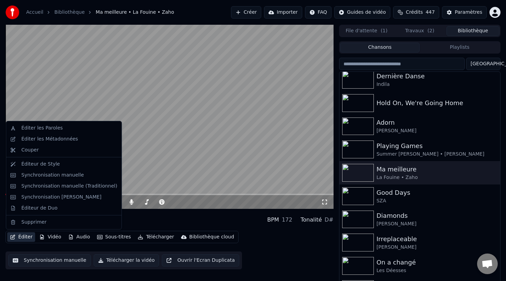
click at [24, 233] on button "Éditer" at bounding box center [21, 237] width 28 height 10
click at [74, 176] on div "Synchronisation manuelle" at bounding box center [52, 175] width 63 height 7
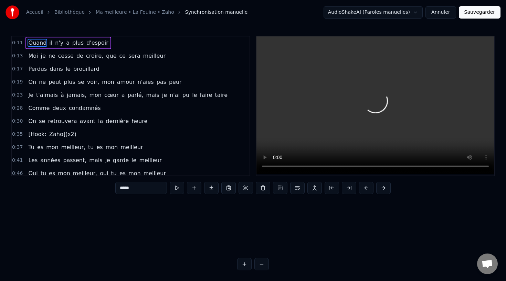
scroll to position [0, 338]
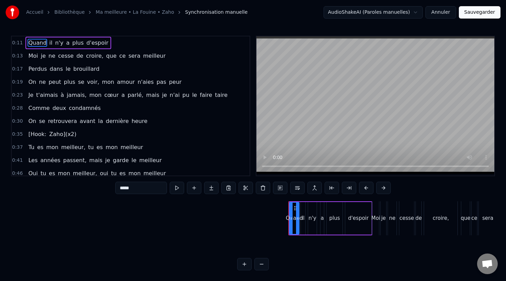
click at [19, 137] on span "0:35" at bounding box center [17, 134] width 11 height 7
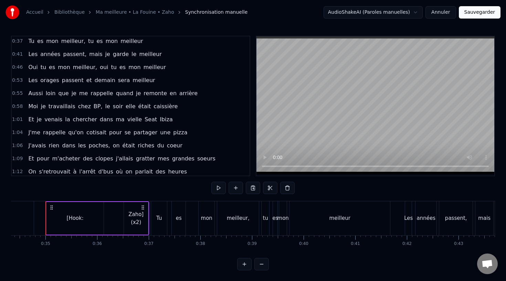
scroll to position [0, 0]
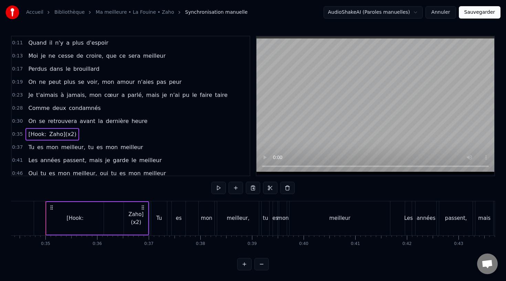
click at [19, 133] on span "0:35" at bounding box center [17, 134] width 11 height 7
click at [285, 186] on button at bounding box center [287, 188] width 14 height 12
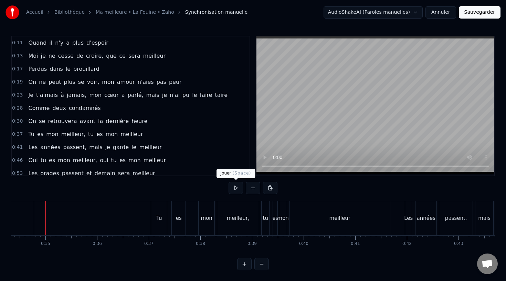
click at [232, 188] on button at bounding box center [235, 188] width 14 height 12
click at [232, 187] on button at bounding box center [235, 188] width 14 height 12
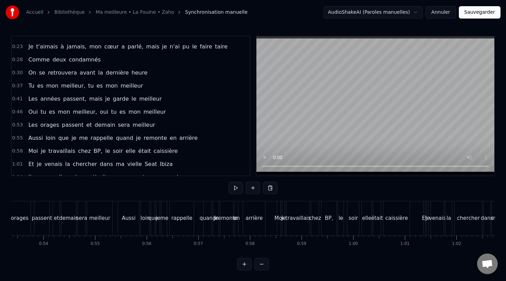
scroll to position [0, 2754]
click at [448, 12] on button "Annuler" at bounding box center [440, 12] width 30 height 12
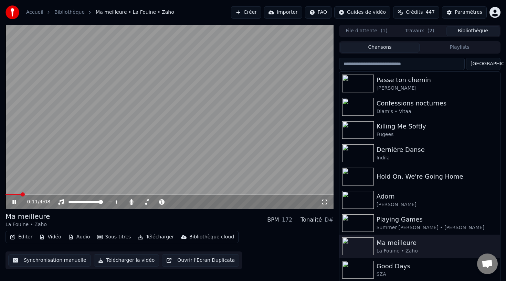
click at [253, 129] on video at bounding box center [170, 117] width 328 height 184
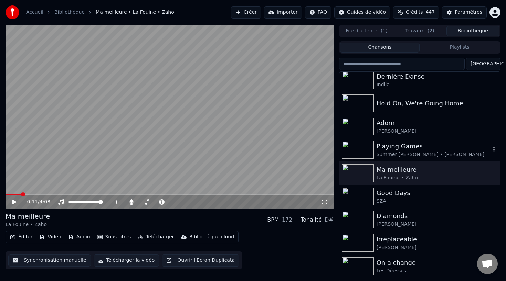
scroll to position [78, 0]
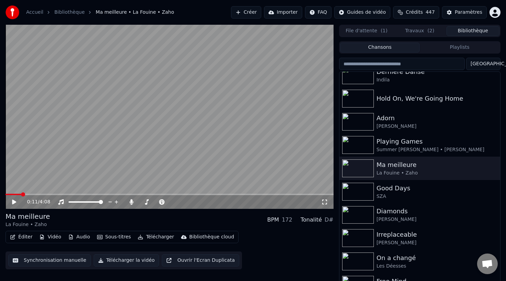
click at [407, 38] on div "File d'attente ( 1 ) Travaux ( 2 ) Bibliothèque Chansons Playlists Trier Derniè…" at bounding box center [419, 154] width 161 height 258
click at [407, 28] on button "Travaux ( 2 )" at bounding box center [419, 31] width 53 height 10
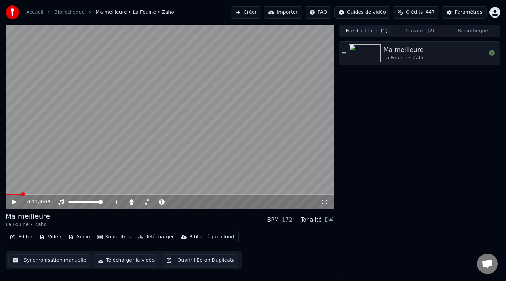
click at [372, 34] on button "File d'attente ( 1 )" at bounding box center [366, 31] width 53 height 10
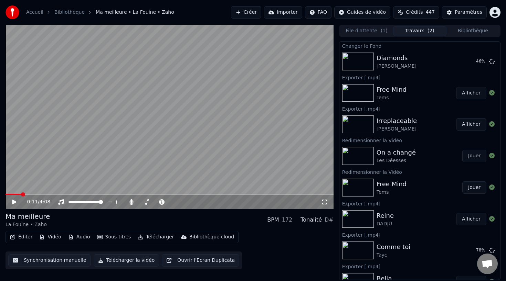
click at [433, 32] on button "Travaux ( 2 )" at bounding box center [419, 31] width 53 height 10
click at [29, 236] on button "Éditer" at bounding box center [21, 237] width 28 height 10
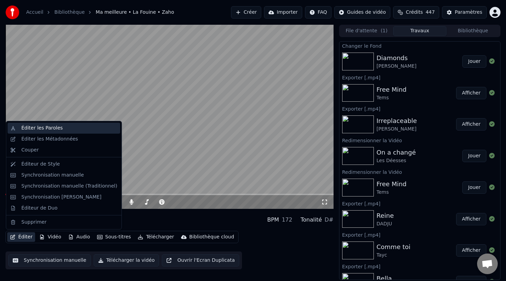
click at [79, 131] on div "Éditer les Paroles" at bounding box center [69, 128] width 96 height 7
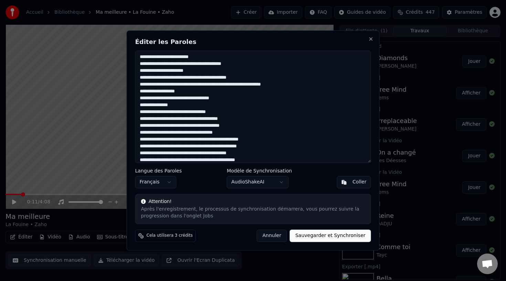
click at [199, 118] on textarea at bounding box center [253, 107] width 236 height 112
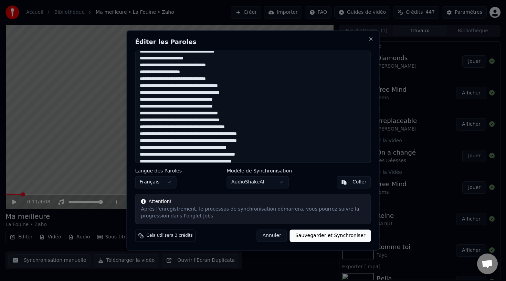
scroll to position [0, 0]
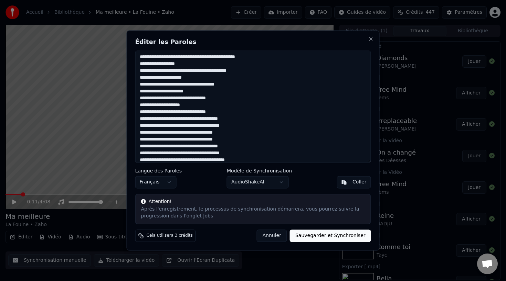
type textarea "**********"
click at [332, 235] on button "Sauvegarder et Synchroniser" at bounding box center [330, 236] width 81 height 12
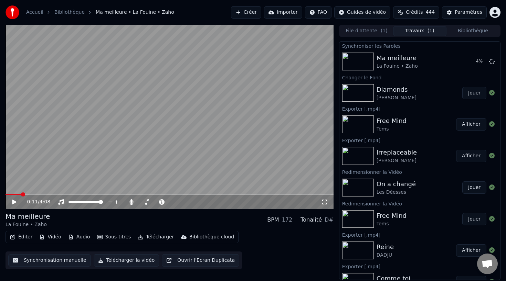
click at [431, 187] on div "On a changé Les Déesses" at bounding box center [419, 188] width 86 height 17
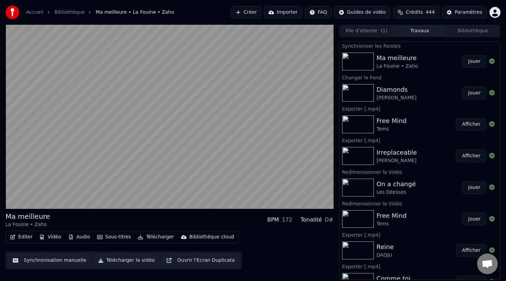
click at [252, 14] on button "Créer" at bounding box center [246, 12] width 30 height 12
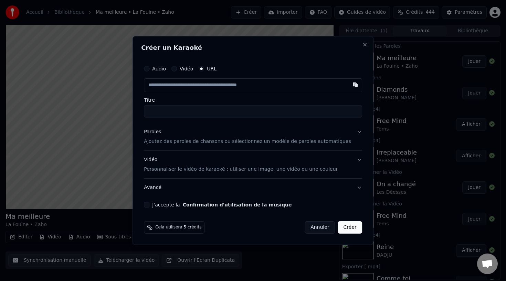
click at [205, 89] on input "text" at bounding box center [253, 85] width 218 height 14
type input "**********"
click at [205, 97] on div "Audio Vidéo URL Titre" at bounding box center [253, 90] width 218 height 56
type input "**********"
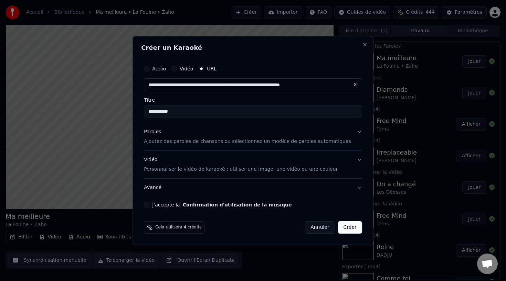
click at [197, 143] on p "Ajoutez des paroles de chansons ou sélectionnez un modèle de paroles automatiqu…" at bounding box center [247, 141] width 207 height 7
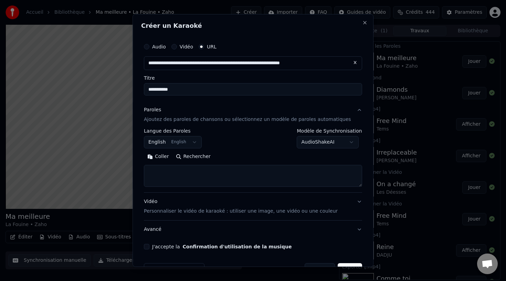
scroll to position [20, 0]
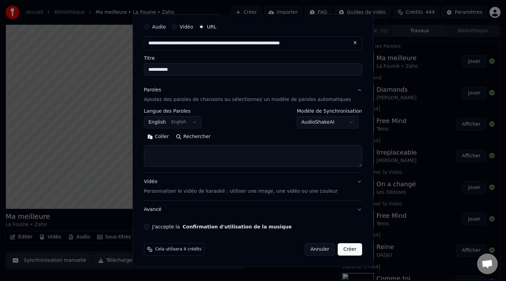
click at [211, 134] on button "Rechercher" at bounding box center [193, 136] width 42 height 11
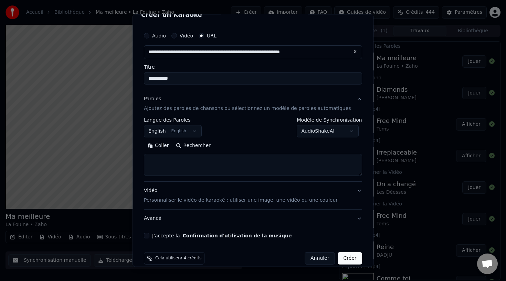
click at [187, 130] on body "Accueil Bibliothèque Ma meilleure • La Fouine • Zaho Créer Importer FAQ Guides …" at bounding box center [253, 140] width 506 height 281
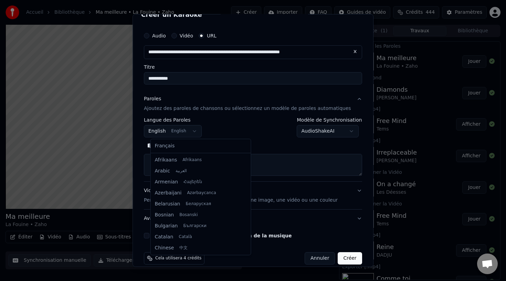
scroll to position [55, 0]
select select "**"
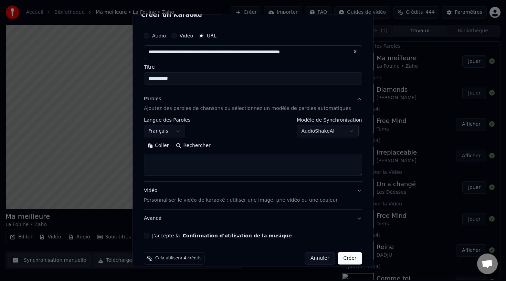
click at [194, 81] on input "**********" at bounding box center [253, 78] width 218 height 12
type input "**********"
click at [189, 146] on button "Rechercher" at bounding box center [193, 145] width 42 height 11
click at [244, 169] on textarea "**********" at bounding box center [246, 165] width 205 height 22
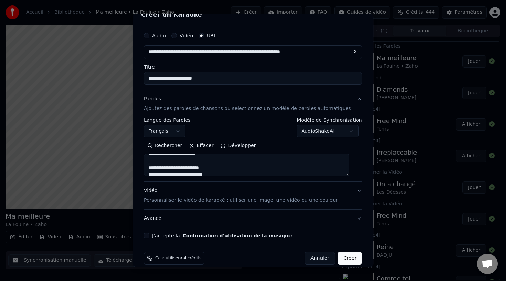
scroll to position [25, 0]
paste textarea "**********"
type textarea "**********"
click at [149, 237] on button "J'accepte la Confirmation d'utilisation de la musique" at bounding box center [147, 236] width 6 height 6
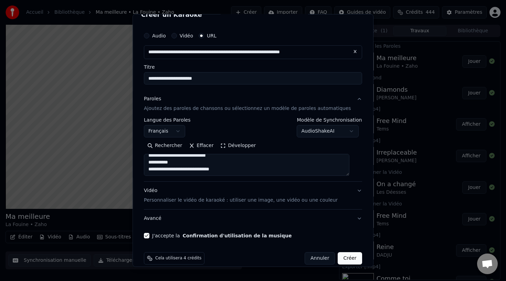
click at [343, 259] on button "Créer" at bounding box center [350, 258] width 24 height 12
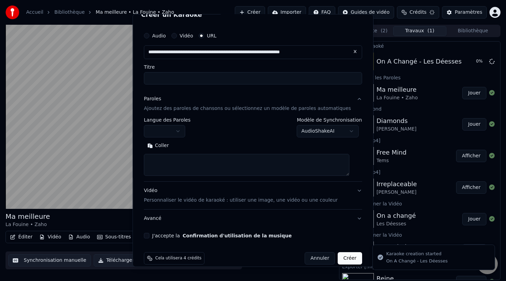
scroll to position [0, 0]
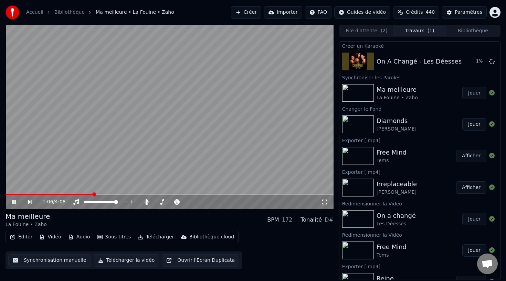
click at [475, 93] on button "Jouer" at bounding box center [474, 93] width 24 height 12
click at [378, 30] on button "File d'attente ( 2 )" at bounding box center [366, 31] width 53 height 10
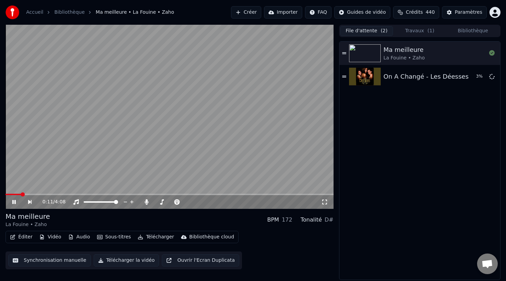
click at [413, 32] on button "Travaux ( 1 )" at bounding box center [419, 31] width 53 height 10
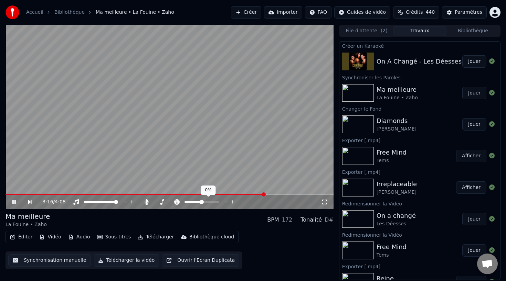
click at [201, 201] on span at bounding box center [201, 202] width 4 height 4
click at [293, 195] on div "3:22 / 4:08" at bounding box center [170, 202] width 328 height 14
click at [298, 195] on span at bounding box center [170, 194] width 328 height 1
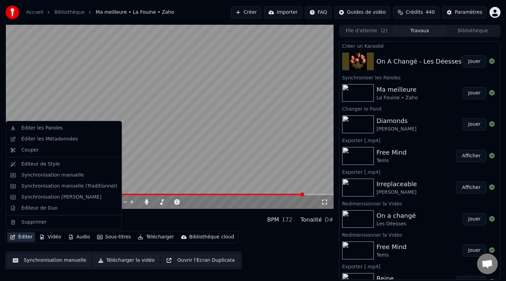
click at [22, 235] on button "Éditer" at bounding box center [21, 237] width 28 height 10
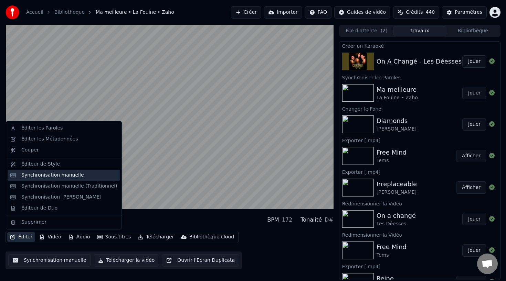
click at [62, 174] on div "Synchronisation manuelle" at bounding box center [52, 175] width 63 height 7
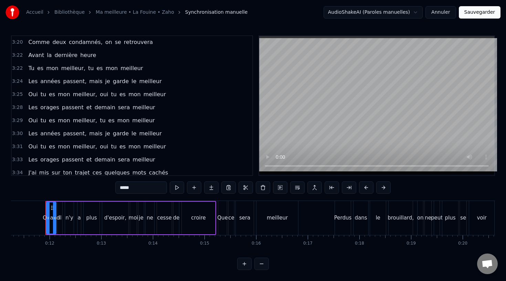
scroll to position [907, 0]
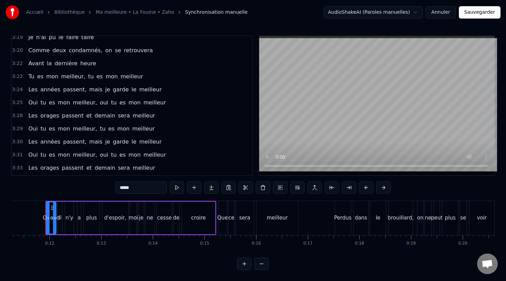
click at [19, 64] on span "3:22" at bounding box center [17, 63] width 11 height 7
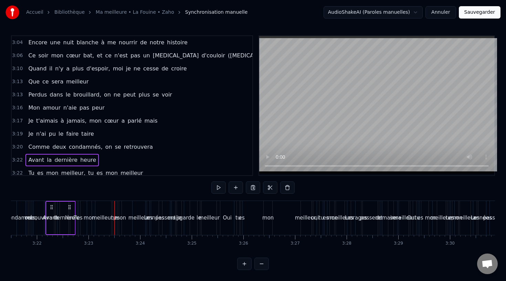
scroll to position [818, 0]
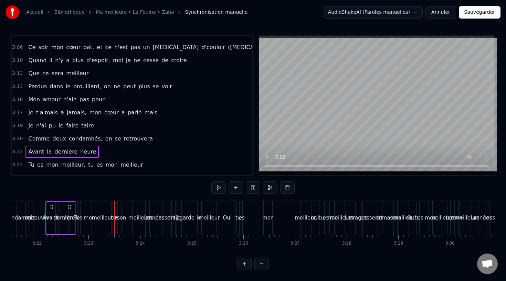
click at [20, 84] on span "3:13" at bounding box center [17, 86] width 11 height 7
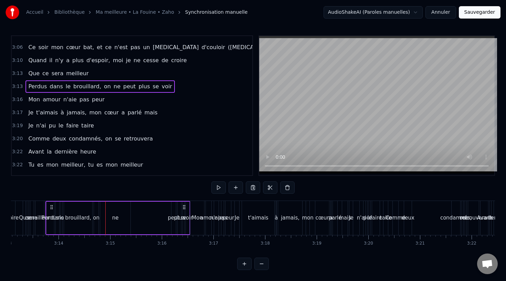
scroll to position [764, 0]
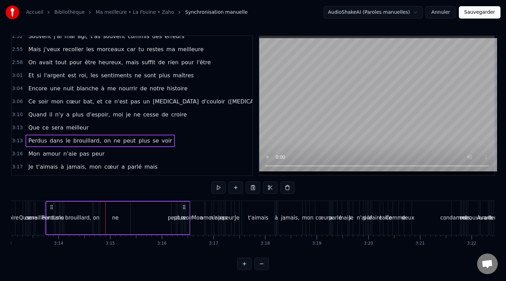
click at [18, 91] on span "3:04" at bounding box center [17, 88] width 11 height 7
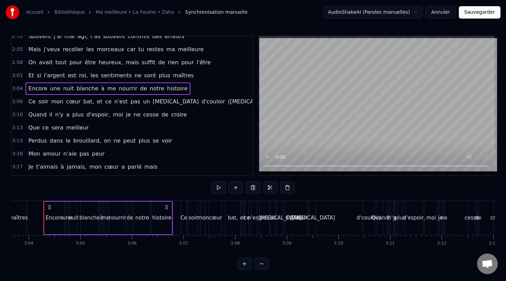
click at [19, 98] on div "3:06 Ce soir mon cœur bat, et ce n'est pas un [MEDICAL_DATA] d'couloir ([MEDICA…" at bounding box center [132, 101] width 240 height 13
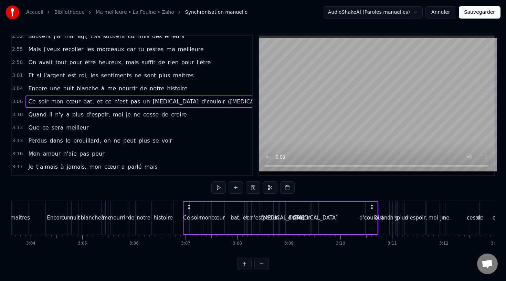
click at [19, 110] on div "3:10 Quand il n'y a plus d'espoir, moi je ne cesse de croire" at bounding box center [132, 114] width 240 height 13
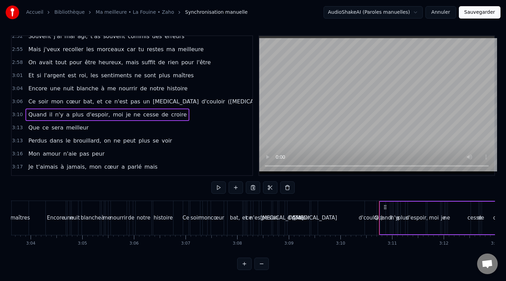
click at [17, 128] on span "3:13" at bounding box center [17, 127] width 11 height 7
click at [17, 143] on span "3:13" at bounding box center [17, 141] width 11 height 7
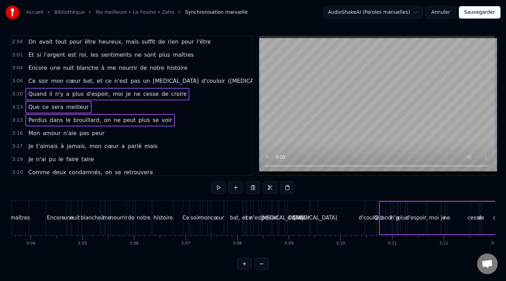
scroll to position [789, 0]
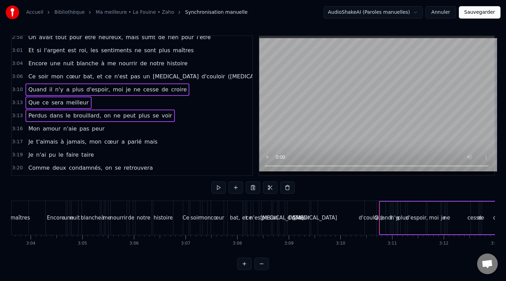
click at [20, 129] on span "3:16" at bounding box center [17, 129] width 11 height 7
click at [20, 140] on span "3:17" at bounding box center [17, 142] width 11 height 7
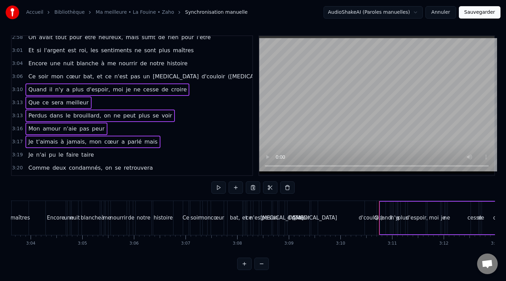
scroll to position [817, 0]
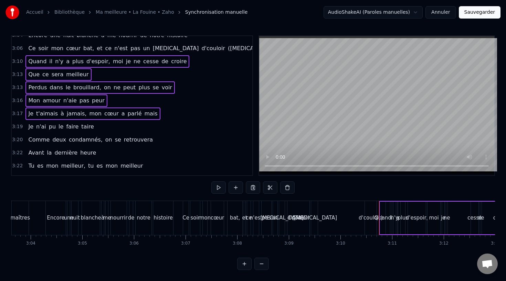
click at [20, 125] on span "3:19" at bounding box center [17, 126] width 11 height 7
click at [20, 144] on div "3:20 Comme deux condamnés, on se retrouvera" at bounding box center [132, 139] width 240 height 13
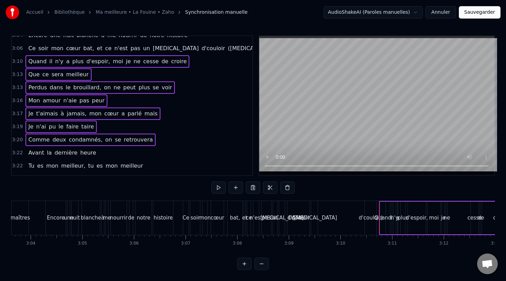
click at [20, 155] on span "3:22" at bounding box center [17, 153] width 11 height 7
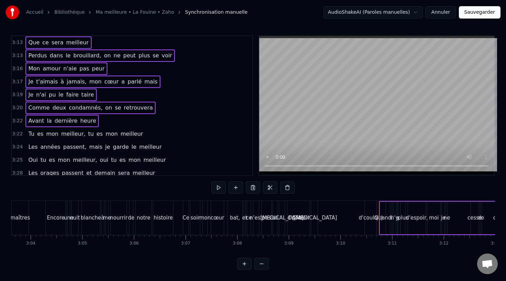
scroll to position [852, 0]
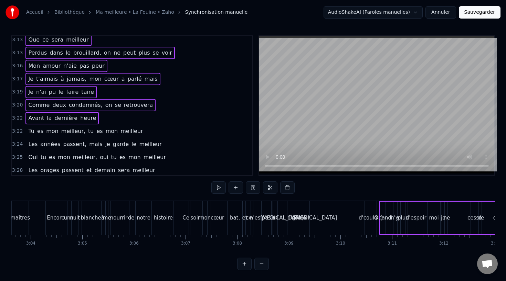
click at [20, 131] on span "3:22" at bounding box center [17, 131] width 11 height 7
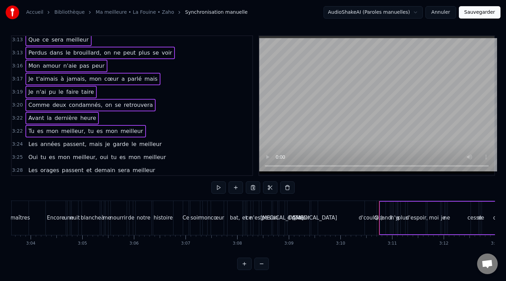
click at [20, 145] on span "3:24" at bounding box center [17, 144] width 11 height 7
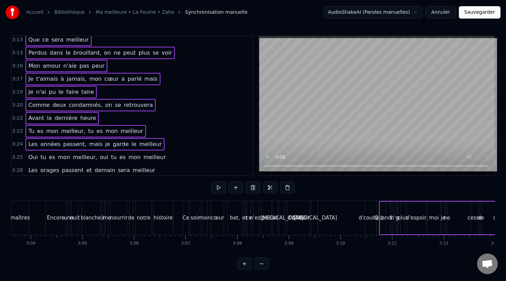
scroll to position [881, 0]
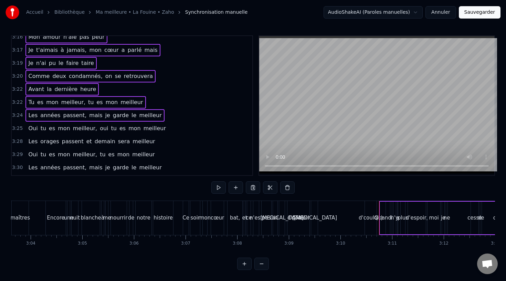
click at [20, 129] on span "3:25" at bounding box center [17, 128] width 11 height 7
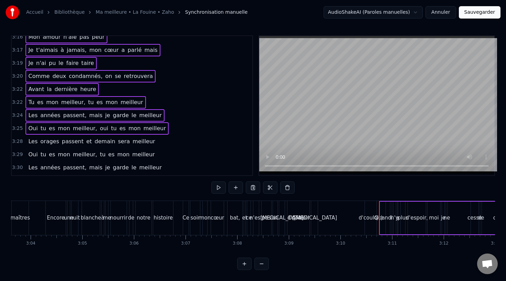
click at [20, 139] on span "3:28" at bounding box center [17, 141] width 11 height 7
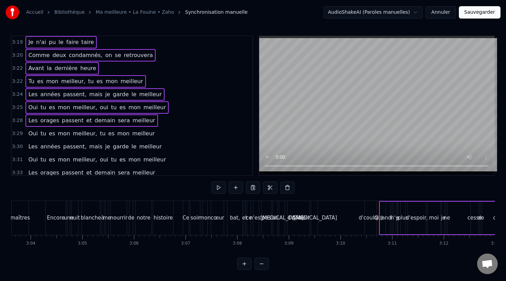
scroll to position [910, 0]
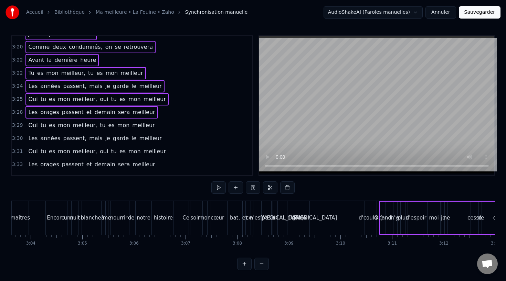
click at [19, 127] on span "3:29" at bounding box center [17, 125] width 11 height 7
click at [19, 142] on span "3:30" at bounding box center [17, 138] width 11 height 7
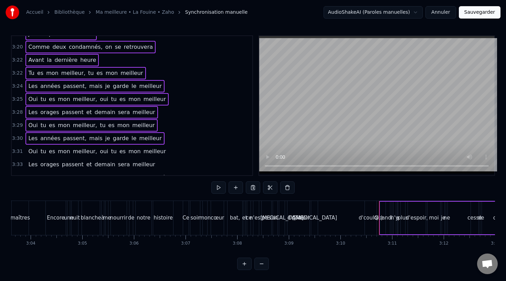
click at [18, 151] on span "3:31" at bounding box center [17, 151] width 11 height 7
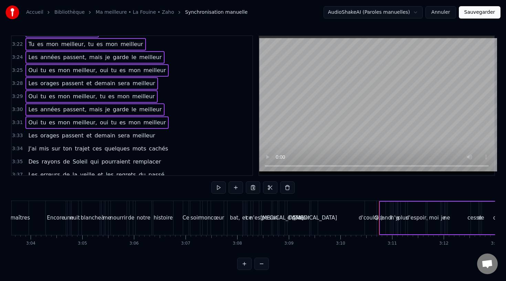
scroll to position [939, 0]
click at [19, 137] on span "3:33" at bounding box center [17, 136] width 11 height 7
click at [19, 148] on span "3:34" at bounding box center [17, 149] width 11 height 7
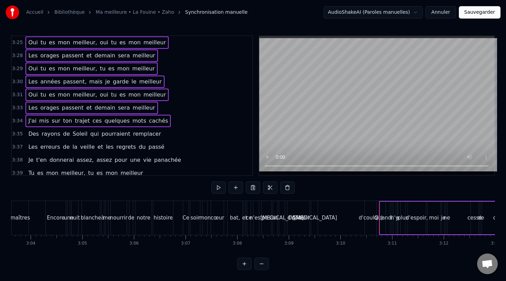
scroll to position [970, 0]
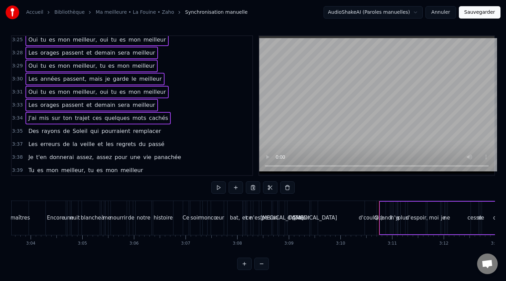
click at [21, 120] on span "3:34" at bounding box center [17, 118] width 11 height 7
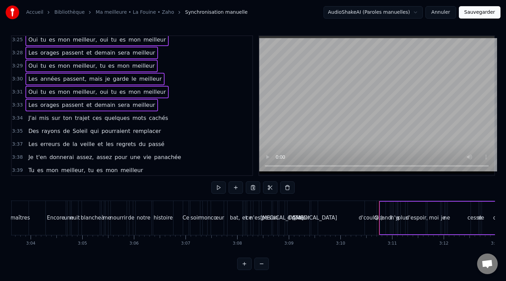
click at [287, 188] on button at bounding box center [287, 188] width 14 height 12
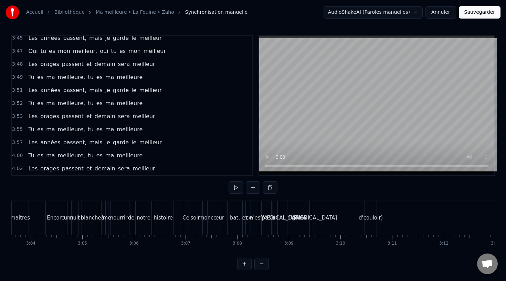
scroll to position [761, 0]
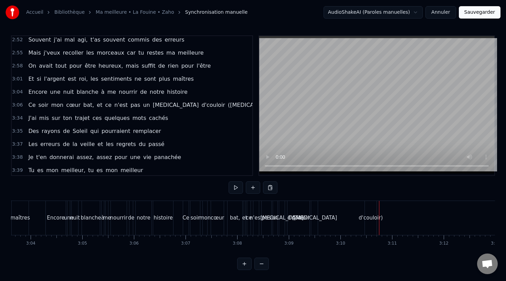
click at [22, 106] on div "3:06 Ce soir mon cœur bat, et ce n'est pas un [MEDICAL_DATA] d'couloir ([MEDICA…" at bounding box center [132, 105] width 240 height 13
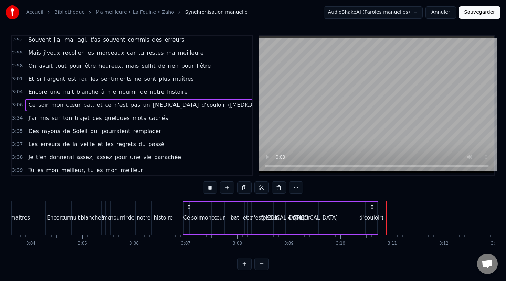
click at [20, 119] on span "3:34" at bounding box center [17, 118] width 11 height 7
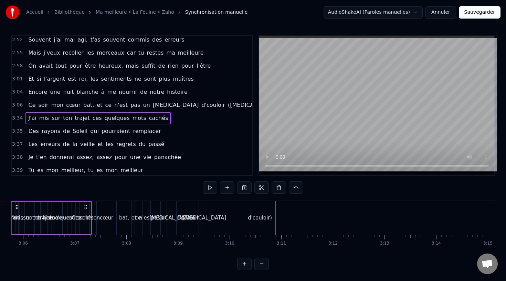
scroll to position [0, 9562]
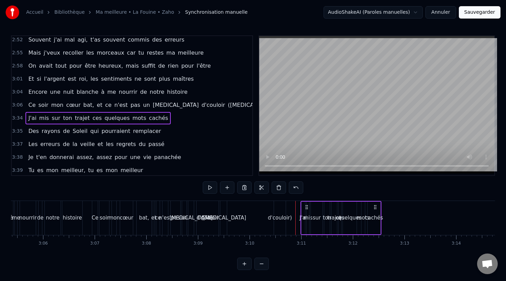
drag, startPoint x: 181, startPoint y: 207, endPoint x: 306, endPoint y: 235, distance: 128.0
click at [306, 236] on div "Quand il n'y a plus d'espoir, moi je ne cesse de croire Que ce sera meilleur Pe…" at bounding box center [252, 227] width 483 height 52
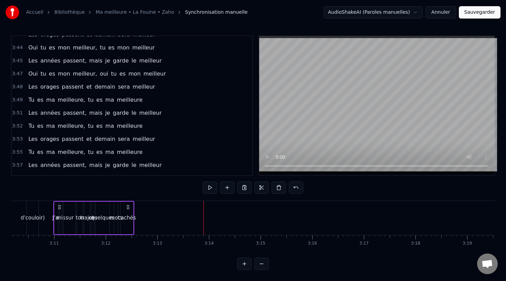
scroll to position [958, 0]
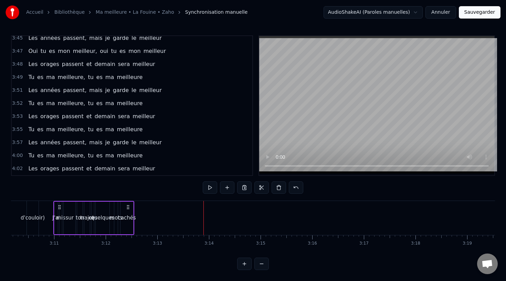
click at [445, 18] on button "Annuler" at bounding box center [440, 12] width 30 height 12
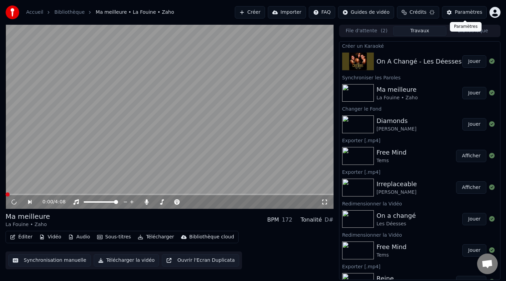
click at [444, 11] on button "Paramètres" at bounding box center [464, 12] width 45 height 12
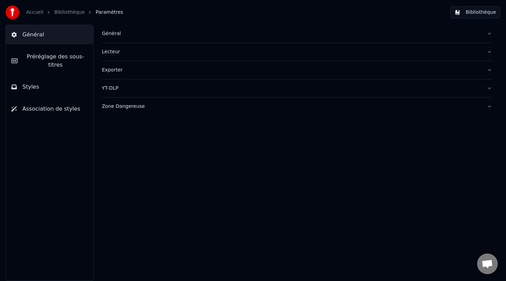
click at [469, 13] on button "Bibliothèque" at bounding box center [475, 12] width 50 height 12
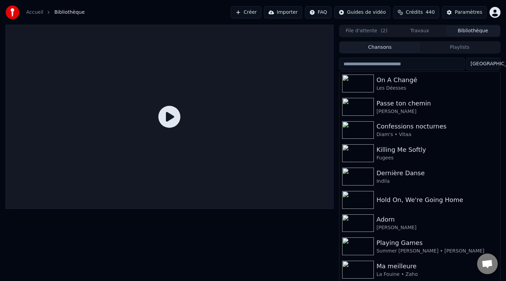
click at [421, 31] on button "Travaux" at bounding box center [419, 31] width 53 height 10
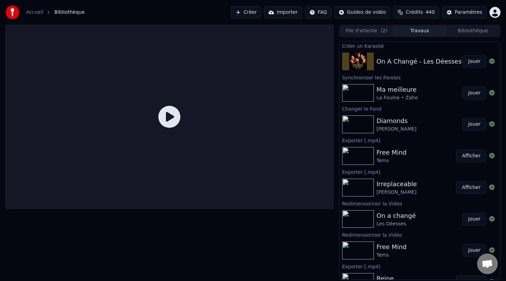
click at [395, 89] on div "Ma meilleure" at bounding box center [396, 90] width 41 height 10
click at [468, 92] on button "Jouer" at bounding box center [474, 93] width 24 height 12
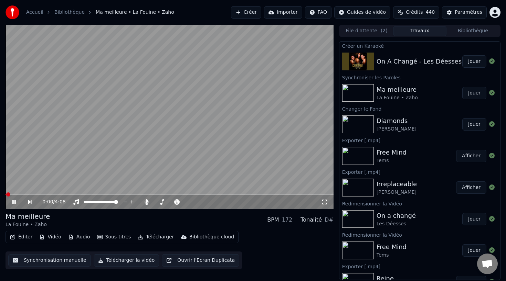
click at [26, 236] on button "Éditer" at bounding box center [21, 237] width 28 height 10
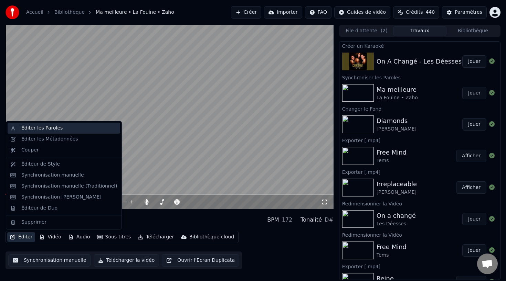
click at [57, 133] on div "Éditer les Paroles" at bounding box center [64, 128] width 112 height 11
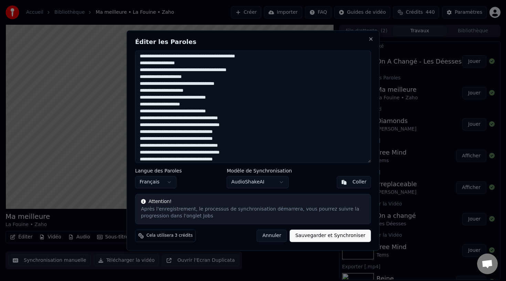
scroll to position [456, 0]
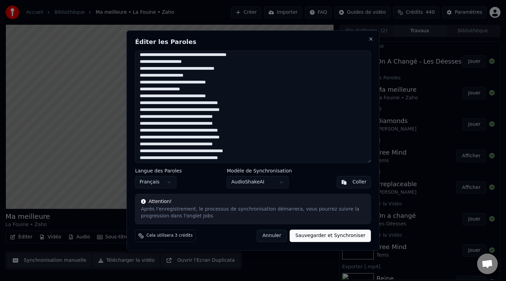
drag, startPoint x: 141, startPoint y: 90, endPoint x: 240, endPoint y: 146, distance: 113.8
click at [240, 146] on textarea at bounding box center [253, 107] width 236 height 112
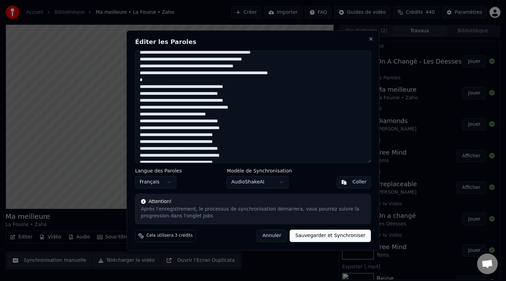
scroll to position [416, 0]
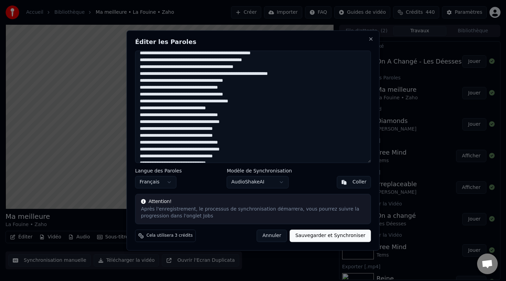
drag, startPoint x: 312, startPoint y: 69, endPoint x: 292, endPoint y: 69, distance: 19.6
click at [285, 69] on textarea at bounding box center [253, 107] width 236 height 112
drag, startPoint x: 302, startPoint y: 70, endPoint x: 274, endPoint y: 70, distance: 27.5
click at [274, 70] on textarea at bounding box center [253, 107] width 236 height 112
click at [274, 72] on textarea at bounding box center [253, 107] width 236 height 112
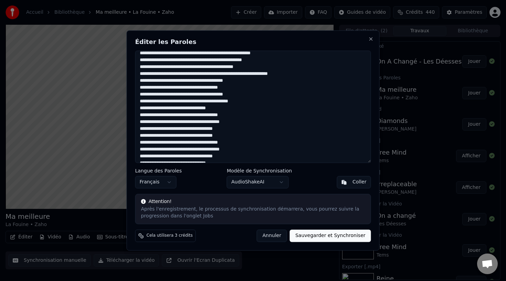
drag, startPoint x: 303, startPoint y: 73, endPoint x: 264, endPoint y: 73, distance: 38.9
click at [264, 73] on textarea at bounding box center [253, 107] width 236 height 112
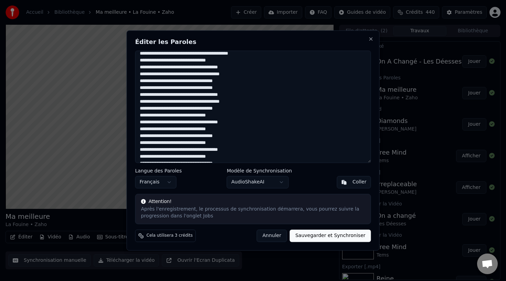
scroll to position [471, 0]
type textarea "**********"
click at [322, 237] on button "Sauvegarder et Synchroniser" at bounding box center [330, 236] width 81 height 12
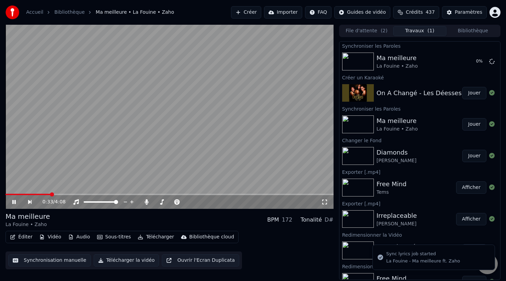
click at [474, 94] on button "Jouer" at bounding box center [474, 93] width 24 height 12
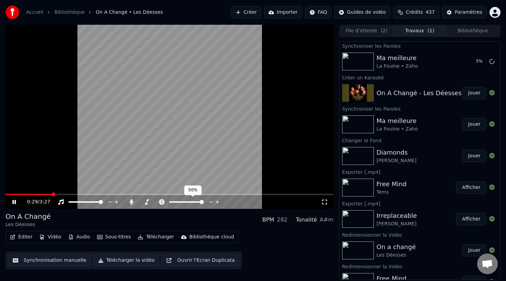
click at [203, 201] on span at bounding box center [201, 202] width 4 height 4
click at [186, 202] on span at bounding box center [186, 202] width 4 height 4
click at [39, 237] on icon "button" at bounding box center [42, 237] width 6 height 5
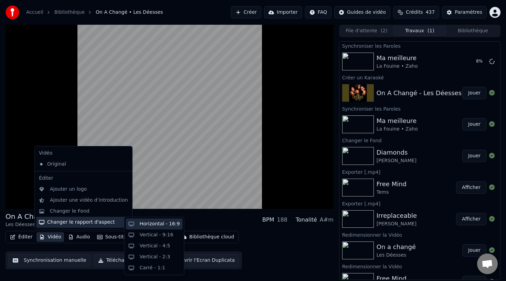
click at [148, 226] on div "Horizontal - 16:9" at bounding box center [160, 224] width 40 height 7
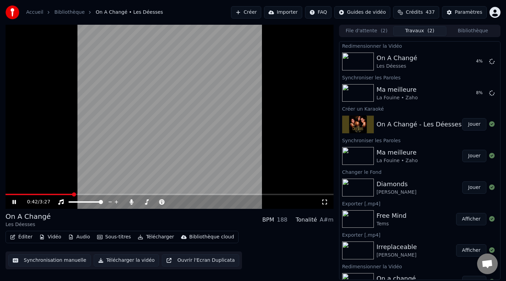
click at [254, 95] on video at bounding box center [170, 117] width 328 height 184
click at [474, 32] on button "Bibliothèque" at bounding box center [472, 31] width 53 height 10
click at [423, 29] on button "Travaux ( 1 )" at bounding box center [419, 31] width 53 height 10
click at [461, 32] on button "Bibliothèque" at bounding box center [472, 31] width 53 height 10
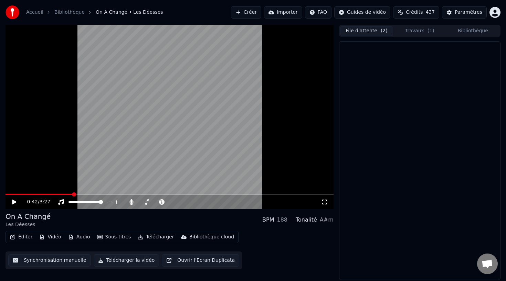
click at [376, 29] on button "File d'attente ( 2 )" at bounding box center [366, 31] width 53 height 10
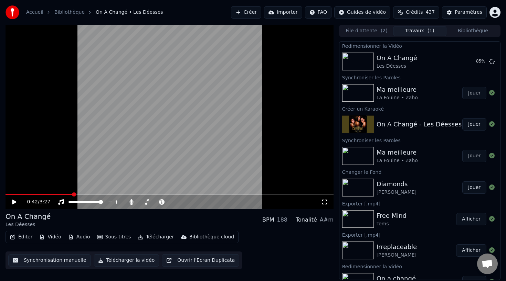
click at [423, 32] on button "Travaux ( 1 )" at bounding box center [419, 31] width 53 height 10
click at [417, 94] on div "Ma meilleure La Fouine • Zaho" at bounding box center [419, 93] width 86 height 17
click at [478, 94] on button "Jouer" at bounding box center [474, 93] width 24 height 12
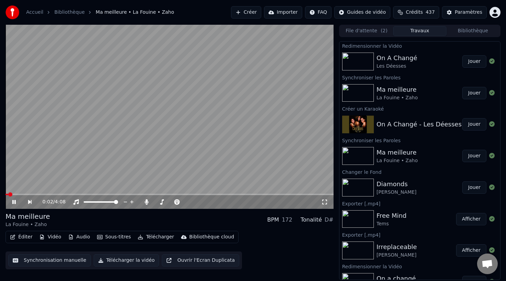
click at [127, 195] on div "0:02 / 4:08" at bounding box center [170, 202] width 328 height 14
click at [128, 195] on span at bounding box center [170, 194] width 328 height 1
click at [174, 195] on span at bounding box center [170, 194] width 328 height 1
click at [219, 202] on span at bounding box center [217, 202] width 4 height 4
click at [220, 195] on span at bounding box center [170, 194] width 328 height 1
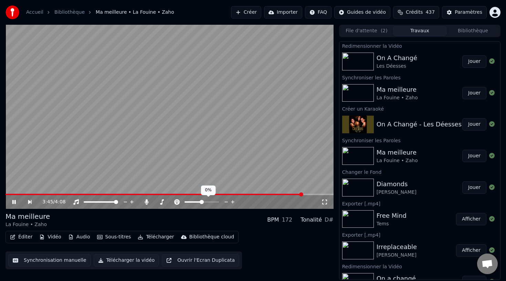
click at [202, 202] on span at bounding box center [201, 202] width 4 height 4
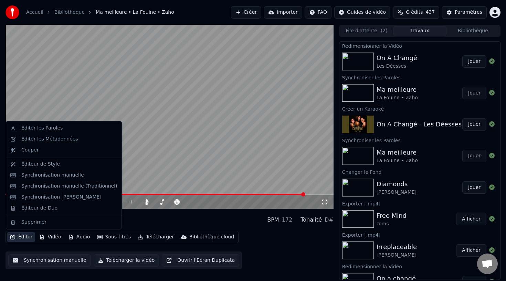
click at [24, 237] on button "Éditer" at bounding box center [21, 237] width 28 height 10
click at [63, 174] on div "Synchronisation manuelle" at bounding box center [52, 175] width 63 height 7
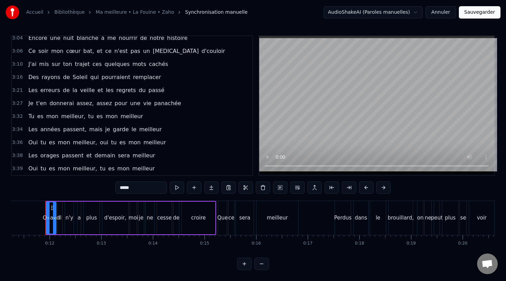
scroll to position [813, 0]
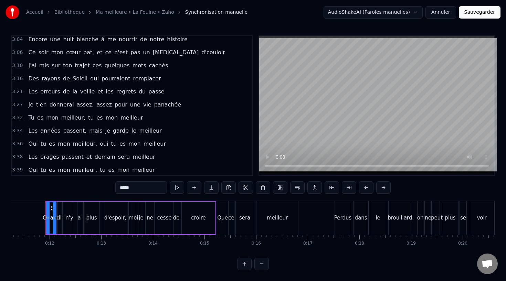
click at [19, 71] on div "3:10 J'ai mis sur ton trajet ces quelques mots cachés" at bounding box center [132, 65] width 240 height 13
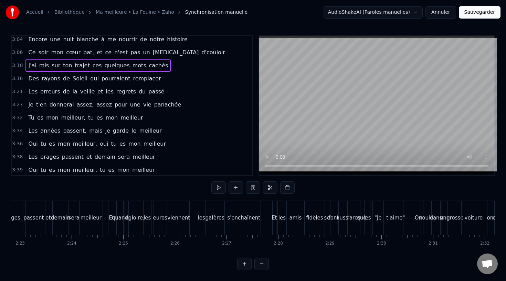
click at [19, 81] on span "3:16" at bounding box center [17, 78] width 11 height 7
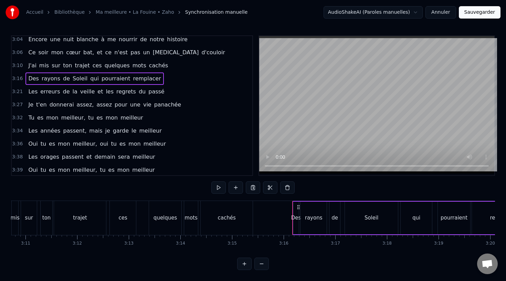
scroll to position [0, 10084]
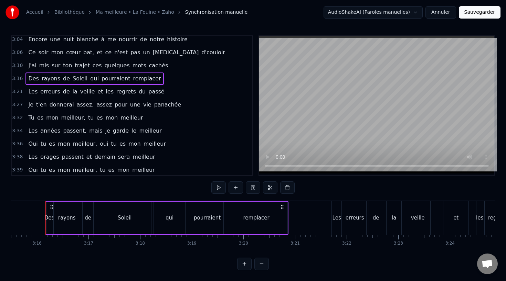
click at [19, 91] on span "3:21" at bounding box center [17, 91] width 11 height 7
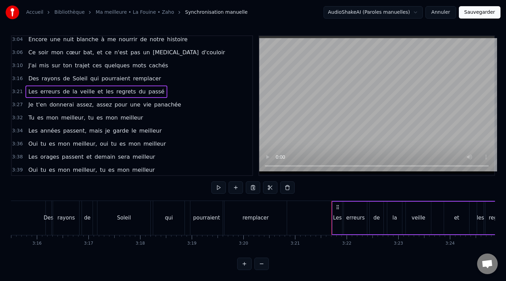
scroll to position [830, 0]
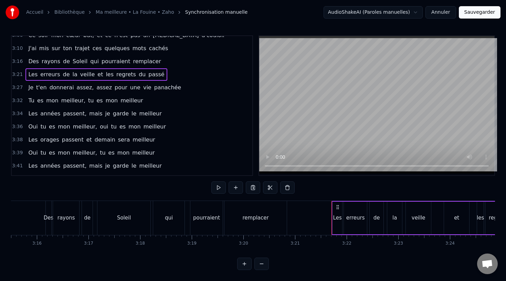
click at [21, 102] on span "3:32" at bounding box center [17, 100] width 11 height 7
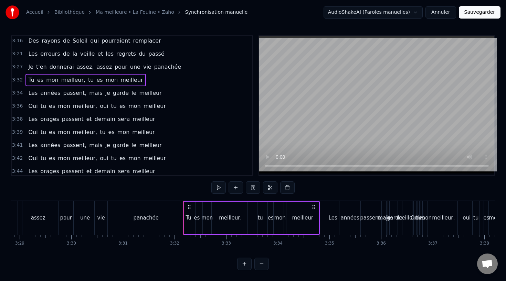
scroll to position [0, 10910]
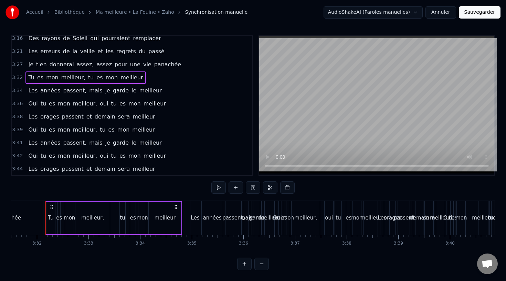
click at [19, 92] on span "3:34" at bounding box center [17, 90] width 11 height 7
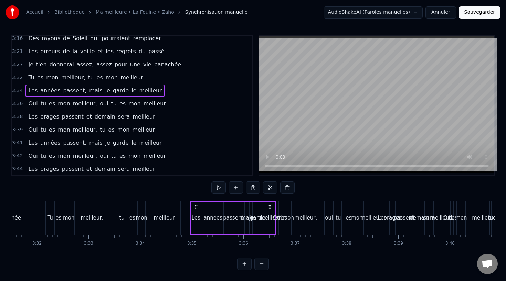
click at [18, 101] on span "3:36" at bounding box center [17, 103] width 11 height 7
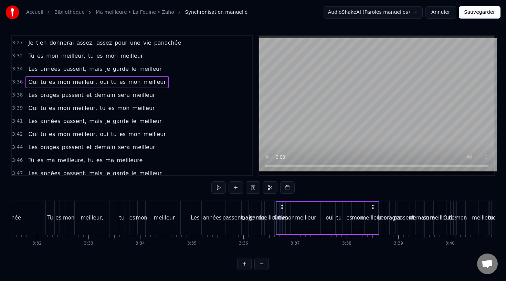
scroll to position [881, 0]
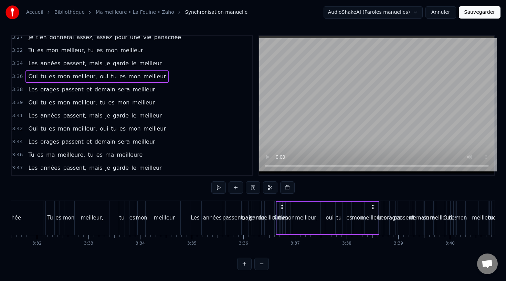
click at [19, 89] on span "3:38" at bounding box center [17, 89] width 11 height 7
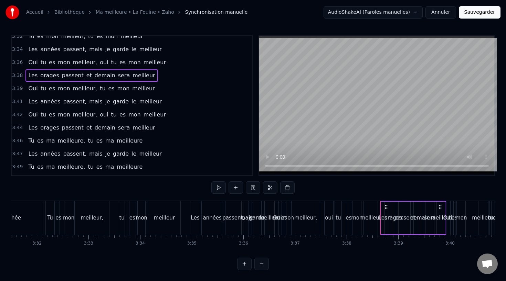
scroll to position [903, 0]
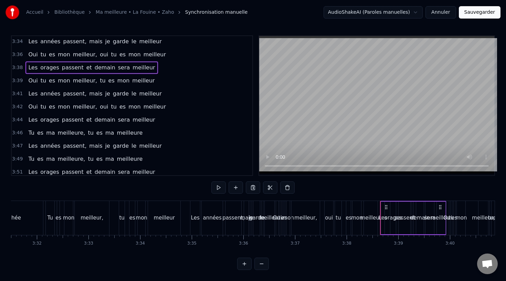
click at [21, 82] on span "3:39" at bounding box center [17, 80] width 11 height 7
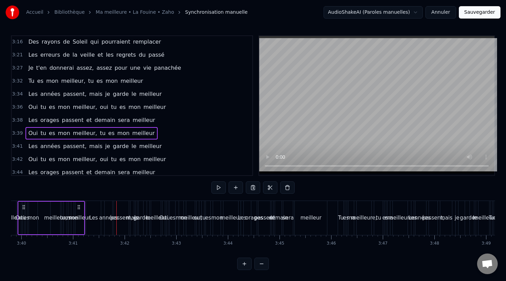
scroll to position [847, 0]
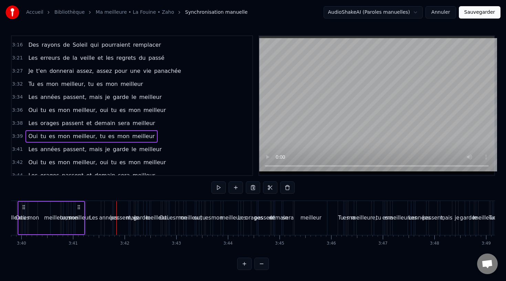
click at [17, 87] on span "3:32" at bounding box center [17, 84] width 11 height 7
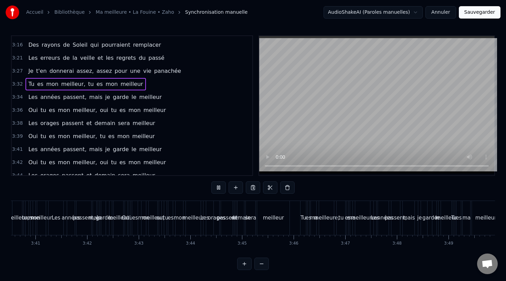
scroll to position [0, 11805]
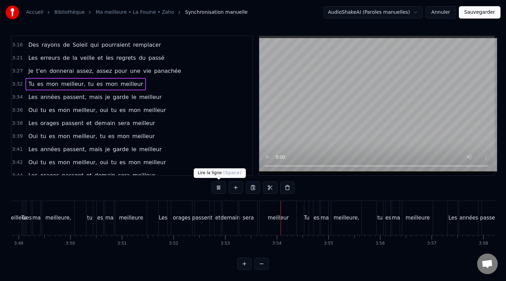
click at [216, 185] on button at bounding box center [218, 188] width 14 height 12
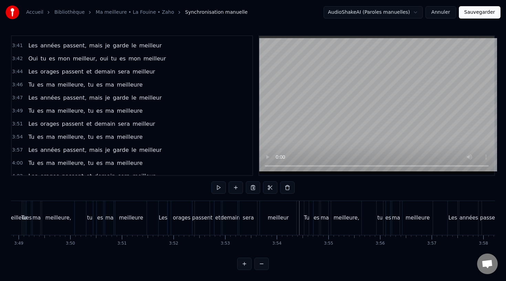
scroll to position [958, 0]
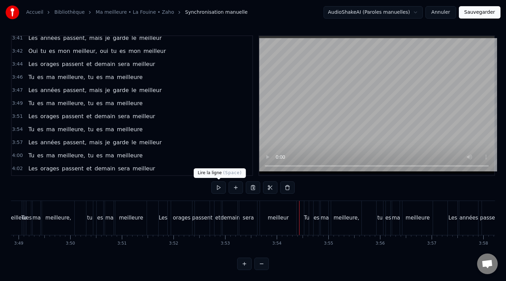
click at [213, 188] on button at bounding box center [218, 188] width 14 height 12
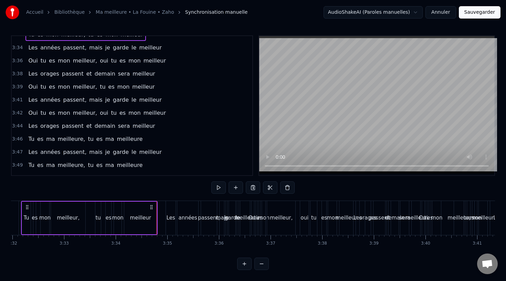
scroll to position [916, 0]
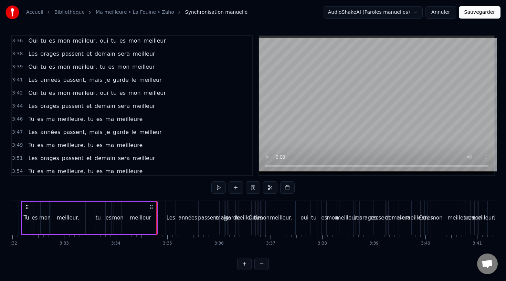
click at [21, 80] on span "3:41" at bounding box center [17, 80] width 11 height 7
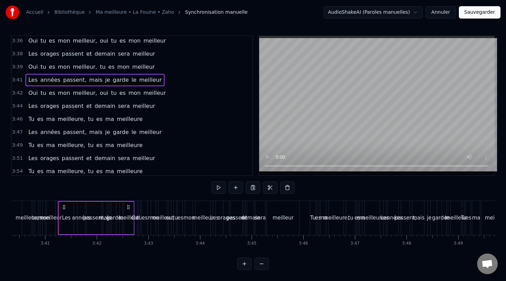
scroll to position [0, 11378]
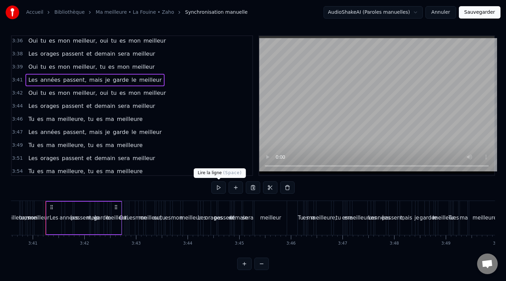
click at [222, 187] on button at bounding box center [218, 188] width 14 height 12
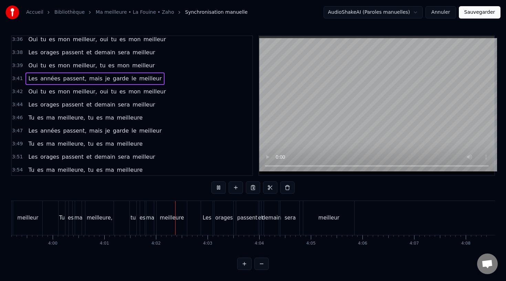
scroll to position [958, 0]
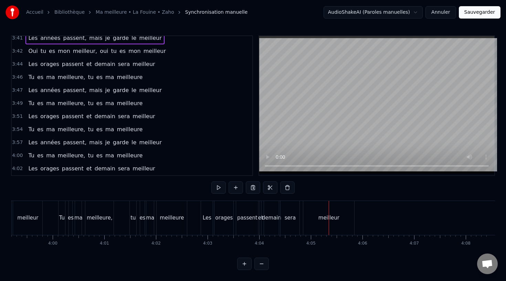
click at [20, 130] on span "3:54" at bounding box center [17, 129] width 11 height 7
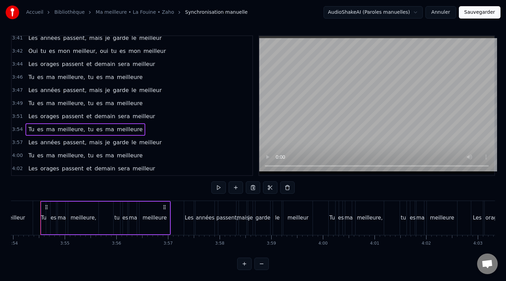
scroll to position [0, 12063]
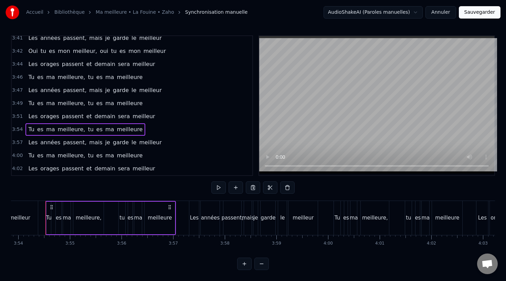
click at [20, 138] on div "3:57 Les années passent, mais je garde le meilleur" at bounding box center [132, 142] width 240 height 13
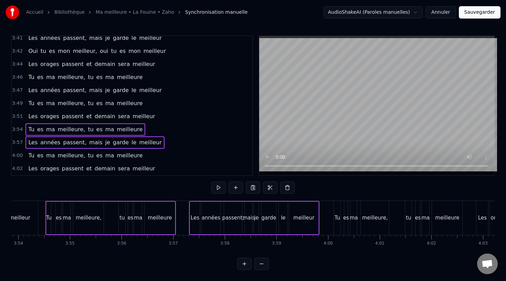
click at [20, 148] on div "3:57 Les années passent, mais je garde le meilleur" at bounding box center [132, 142] width 240 height 13
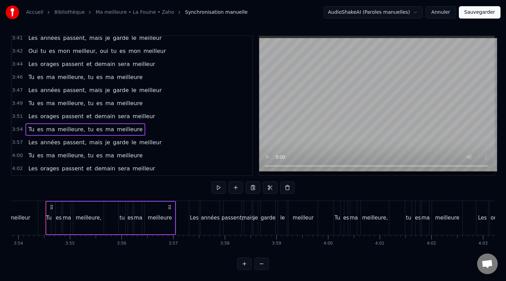
click at [20, 153] on span "4:00" at bounding box center [17, 155] width 11 height 7
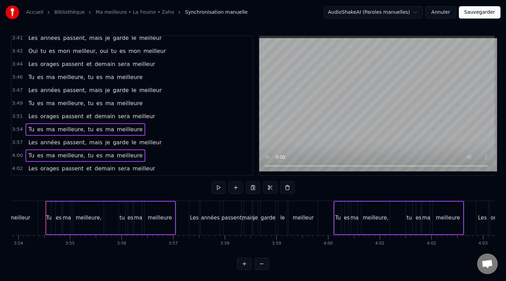
click at [20, 145] on span "3:57" at bounding box center [17, 142] width 11 height 7
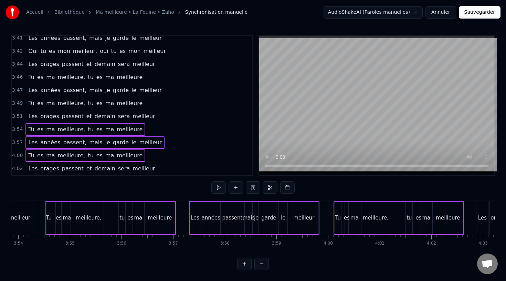
click at [19, 169] on span "4:02" at bounding box center [17, 168] width 11 height 7
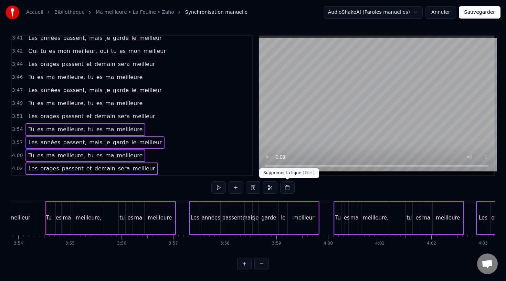
click at [289, 189] on button at bounding box center [287, 188] width 14 height 12
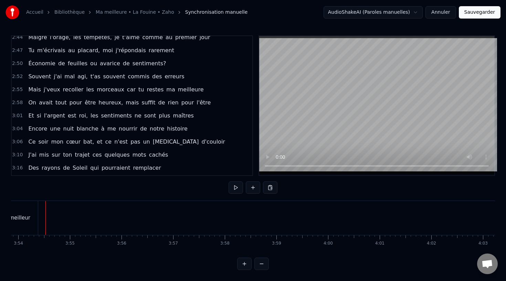
scroll to position [717, 0]
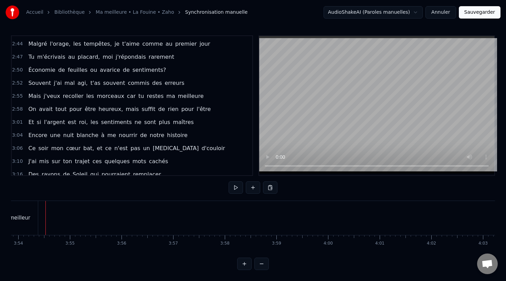
click at [472, 14] on button "Sauvegarder" at bounding box center [479, 12] width 42 height 12
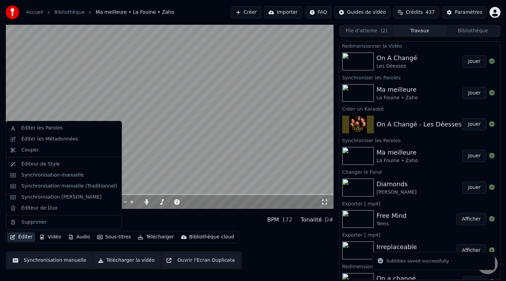
click at [17, 237] on button "Éditer" at bounding box center [21, 237] width 28 height 10
click at [54, 130] on div "Éditer les Paroles" at bounding box center [41, 128] width 41 height 7
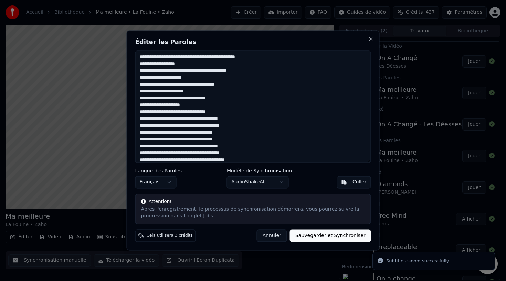
click at [197, 135] on textarea at bounding box center [253, 107] width 236 height 112
click at [327, 236] on button "Sauvegarder et Synchroniser" at bounding box center [330, 236] width 81 height 12
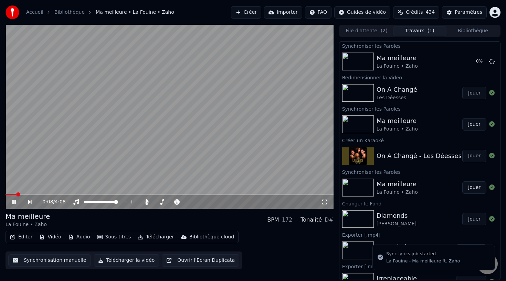
click at [476, 98] on button "Jouer" at bounding box center [474, 93] width 24 height 12
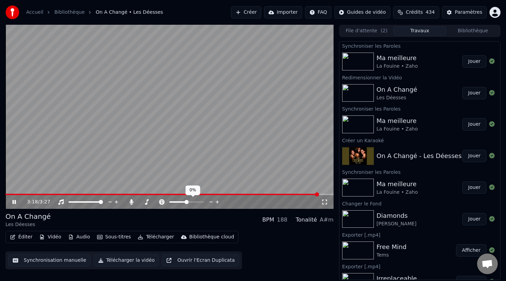
click at [186, 202] on span at bounding box center [186, 202] width 4 height 4
click at [167, 237] on button "Télécharger" at bounding box center [156, 237] width 42 height 10
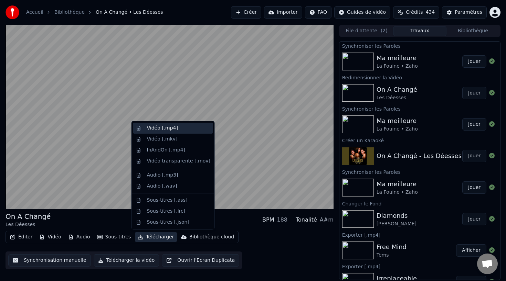
click at [178, 130] on div "Vidéo [.mp4]" at bounding box center [178, 128] width 63 height 7
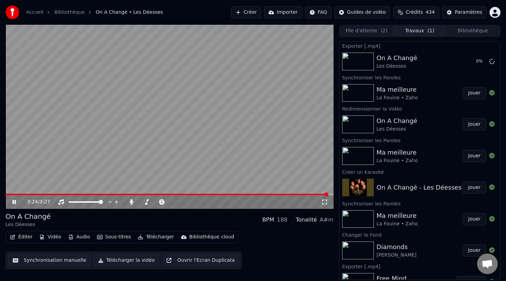
click at [480, 95] on button "Jouer" at bounding box center [474, 93] width 24 height 12
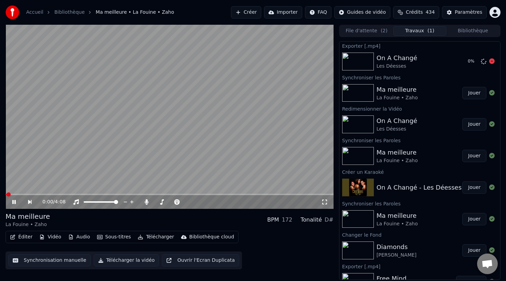
click at [478, 62] on div "0 %" at bounding box center [475, 61] width 21 height 8
click at [488, 62] on div "0 %" at bounding box center [480, 61] width 30 height 8
click at [492, 62] on icon at bounding box center [492, 61] width 6 height 6
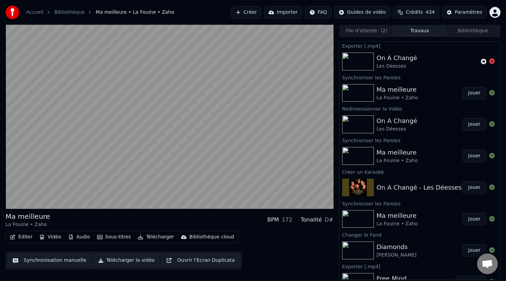
click at [391, 59] on div "On A Changé" at bounding box center [396, 58] width 41 height 10
click at [376, 33] on button "File d'attente ( 2 )" at bounding box center [366, 31] width 53 height 10
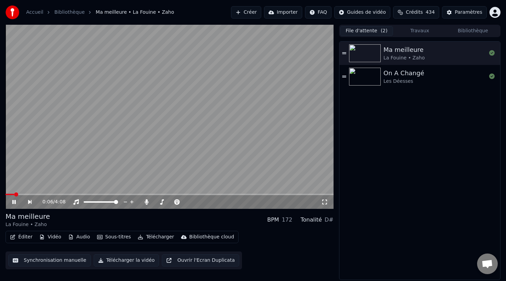
click at [359, 83] on img at bounding box center [365, 77] width 32 height 18
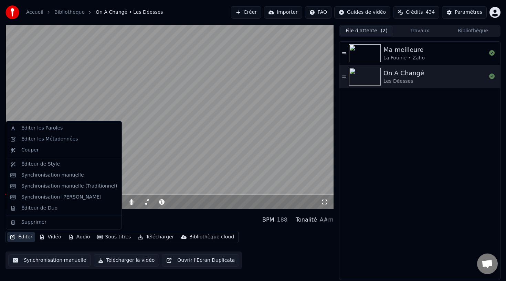
click at [31, 237] on button "Éditer" at bounding box center [21, 237] width 28 height 10
click at [89, 176] on div "Synchronisation manuelle" at bounding box center [69, 175] width 96 height 7
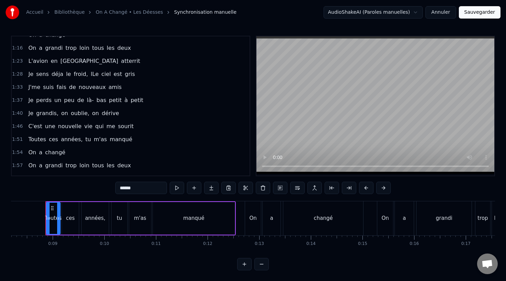
scroll to position [225, 0]
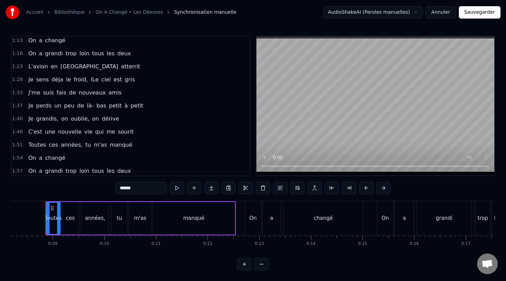
click at [94, 81] on div "Je sens déja le froid, lLe ciel est gris" at bounding box center [81, 80] width 112 height 12
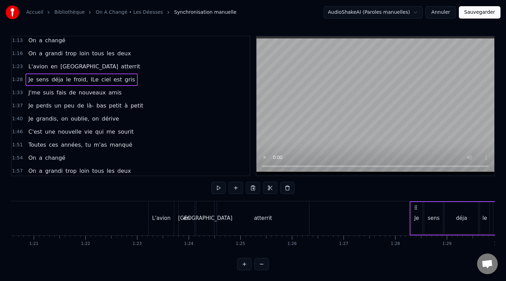
scroll to position [0, 4519]
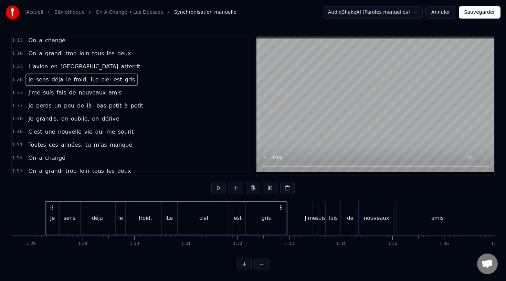
click at [172, 222] on div "lLe" at bounding box center [169, 218] width 12 height 33
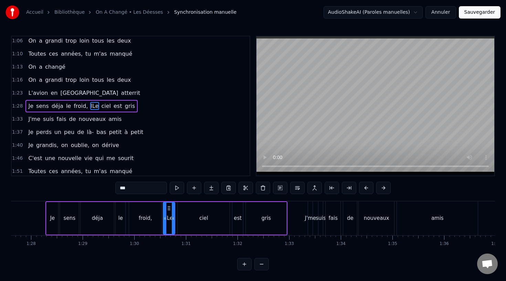
click at [122, 190] on input "***" at bounding box center [141, 188] width 52 height 12
type input "**"
click at [481, 10] on button "Sauvegarder" at bounding box center [479, 12] width 42 height 12
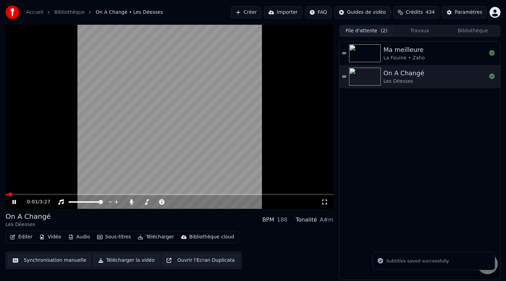
click at [157, 239] on button "Télécharger" at bounding box center [156, 237] width 42 height 10
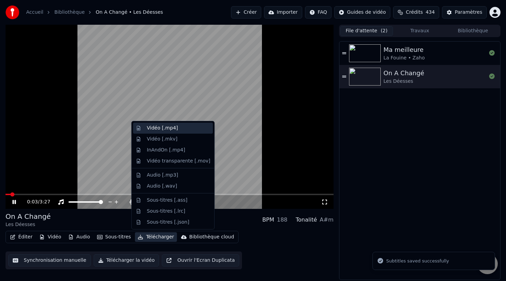
click at [164, 127] on div "Vidéo [.mp4]" at bounding box center [162, 128] width 31 height 7
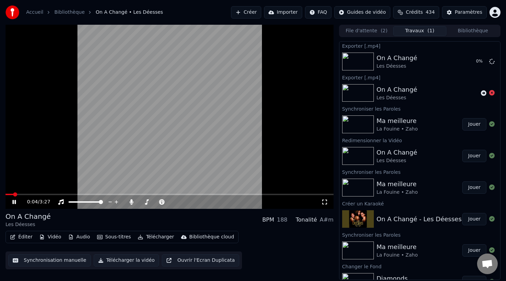
click at [470, 126] on button "Jouer" at bounding box center [474, 124] width 24 height 12
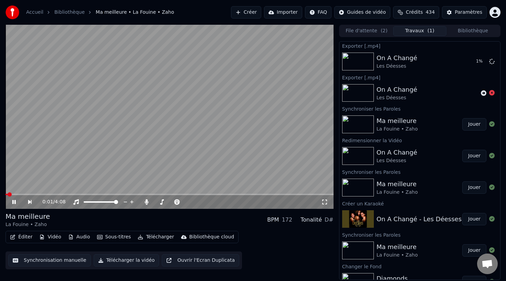
click at [255, 196] on div "0:01 / 4:08" at bounding box center [170, 202] width 328 height 14
click at [250, 196] on div "0:02 / 4:08" at bounding box center [170, 202] width 328 height 14
click at [250, 195] on span at bounding box center [170, 194] width 328 height 1
click at [268, 195] on div "3:07 / 4:08" at bounding box center [170, 202] width 328 height 14
click at [202, 201] on span at bounding box center [201, 202] width 4 height 4
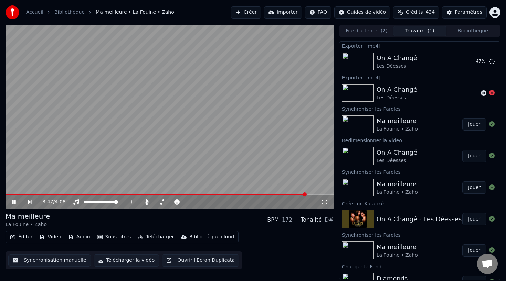
click at [24, 236] on button "Éditer" at bounding box center [21, 237] width 28 height 10
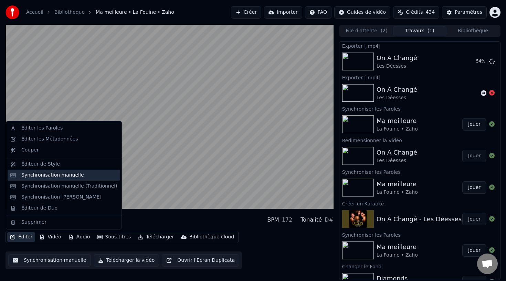
click at [78, 175] on div "Synchronisation manuelle" at bounding box center [52, 175] width 63 height 7
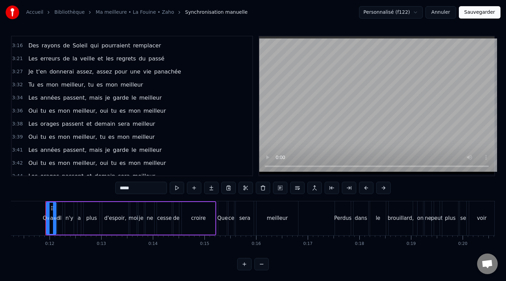
scroll to position [846, 0]
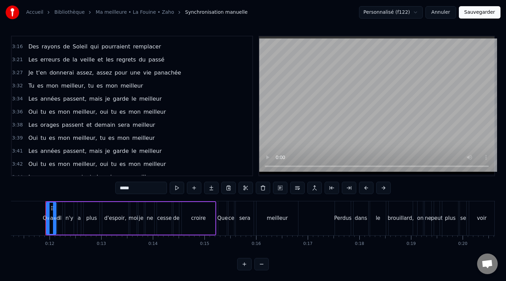
click at [21, 86] on span "3:32" at bounding box center [17, 86] width 11 height 7
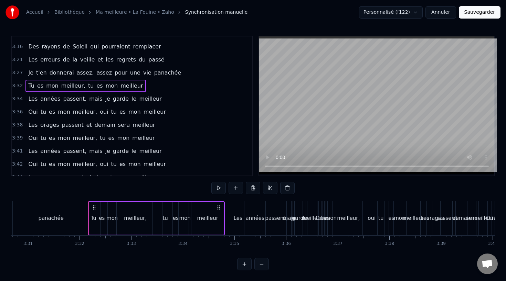
scroll to position [0, 10910]
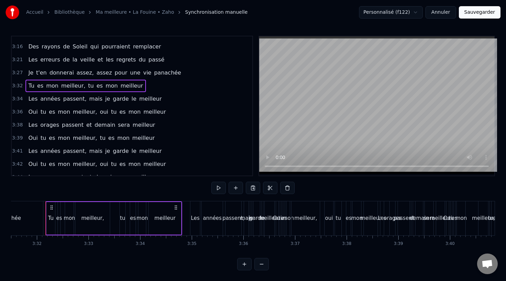
click at [19, 99] on span "3:34" at bounding box center [17, 99] width 11 height 7
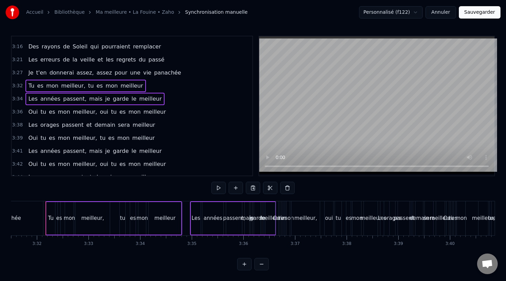
click at [21, 112] on span "3:36" at bounding box center [17, 112] width 11 height 7
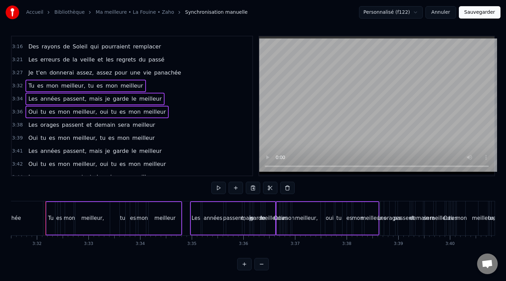
click at [21, 121] on div "3:38 Les orages passent et [DATE] sera meilleur" at bounding box center [132, 125] width 240 height 13
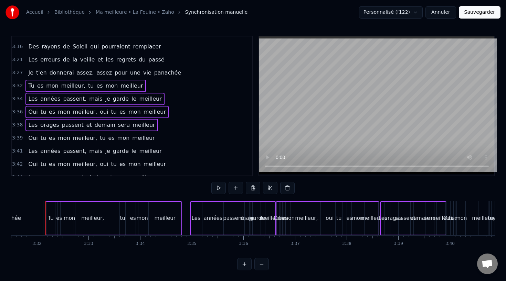
click at [21, 135] on span "3:39" at bounding box center [17, 138] width 11 height 7
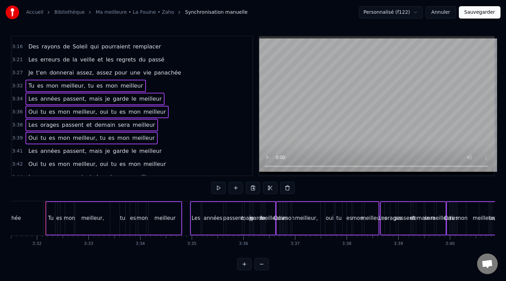
click at [21, 148] on div "3:41 Les années passent, mais je garde le meilleur" at bounding box center [132, 151] width 240 height 13
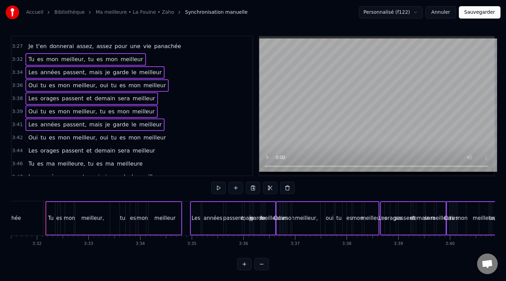
scroll to position [876, 0]
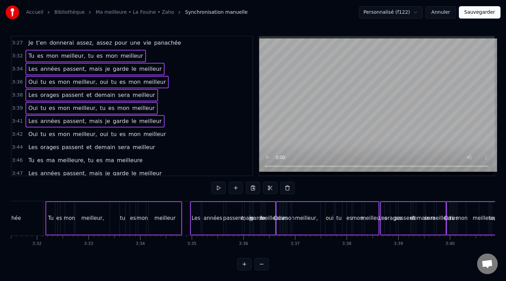
click at [18, 130] on div "3:42 Oui tu es mon meilleur, oui tu es mon meilleur" at bounding box center [132, 134] width 240 height 13
click at [20, 141] on div "3:44 Les orages passent et [DATE] sera meilleur" at bounding box center [132, 147] width 240 height 13
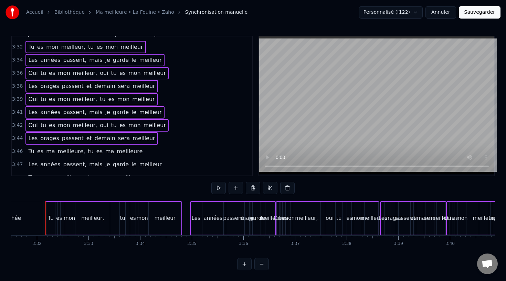
scroll to position [894, 0]
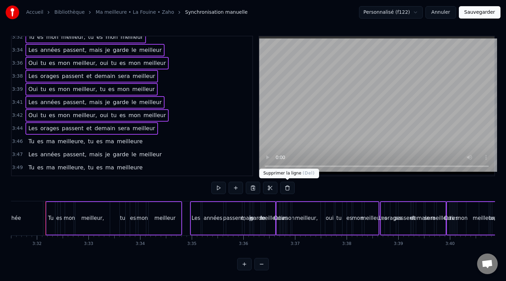
click at [286, 191] on button at bounding box center [287, 188] width 14 height 12
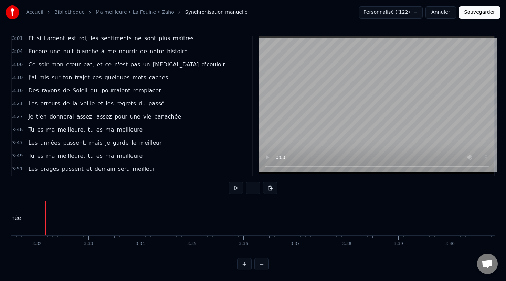
scroll to position [790, 0]
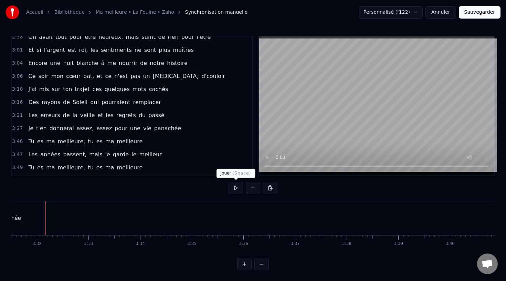
click at [233, 186] on button at bounding box center [235, 188] width 14 height 12
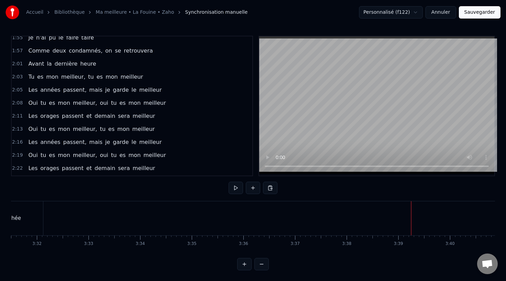
scroll to position [489, 0]
click at [17, 75] on span "2:03" at bounding box center [17, 76] width 11 height 7
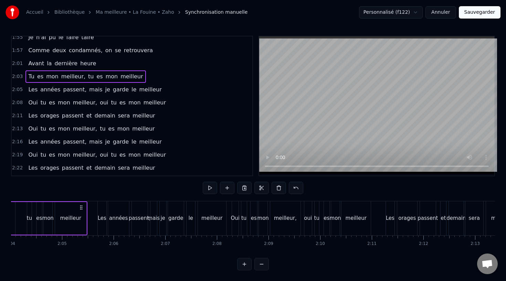
click at [20, 87] on span "2:05" at bounding box center [17, 89] width 11 height 7
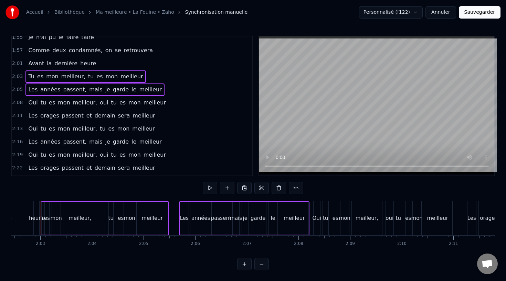
scroll to position [0, 6310]
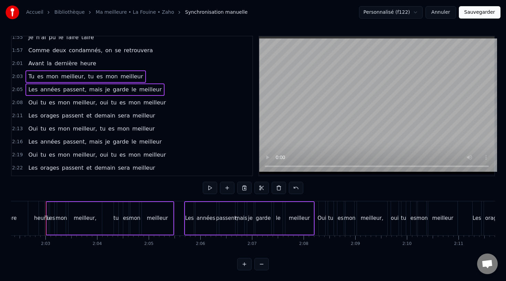
click at [20, 101] on span "2:08" at bounding box center [17, 102] width 11 height 7
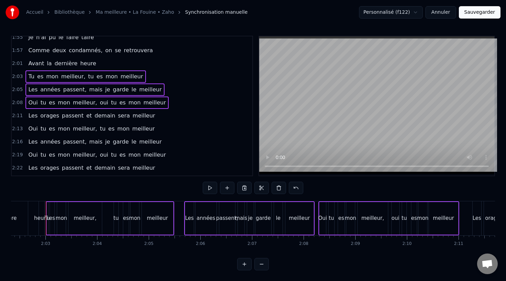
click at [20, 113] on span "2:11" at bounding box center [17, 115] width 11 height 7
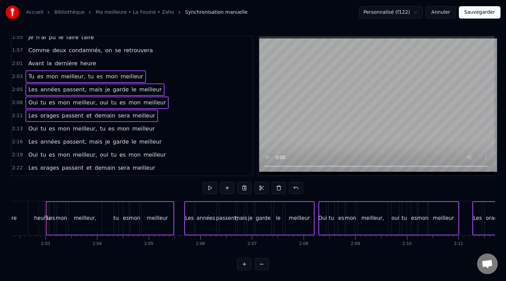
click at [20, 126] on span "2:13" at bounding box center [17, 129] width 11 height 7
click at [22, 139] on div "2:16 Les années passent, mais je garde le meilleur" at bounding box center [132, 141] width 240 height 13
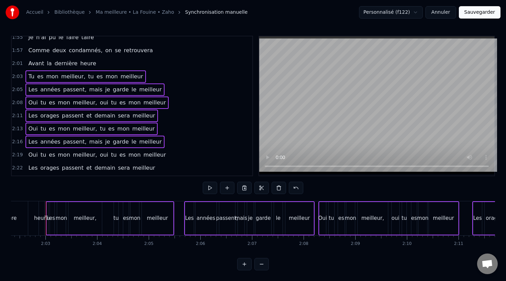
click at [21, 156] on span "2:19" at bounding box center [17, 155] width 11 height 7
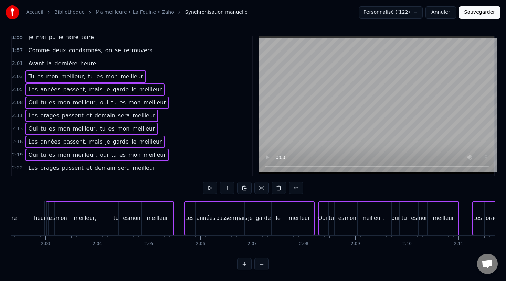
click at [22, 166] on div "2:22 Les orages passent et [DATE] sera meilleur" at bounding box center [132, 168] width 240 height 13
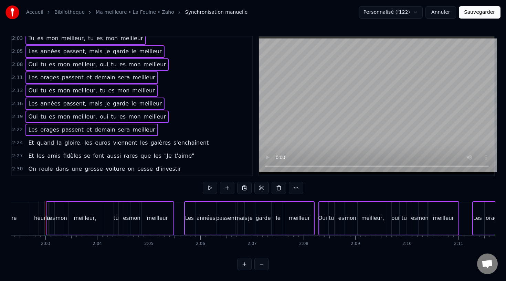
scroll to position [530, 0]
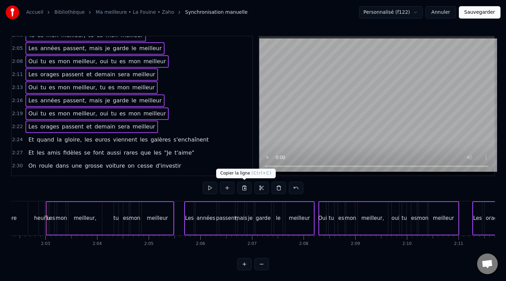
click at [244, 189] on button at bounding box center [244, 188] width 14 height 12
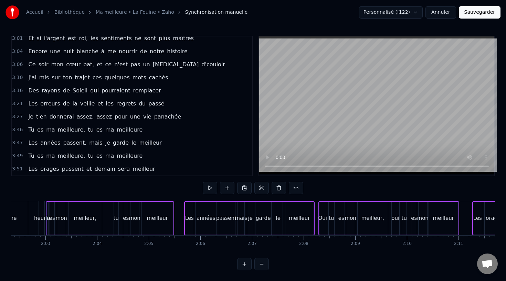
scroll to position [0, 0]
click at [17, 119] on span "3:27" at bounding box center [17, 116] width 11 height 7
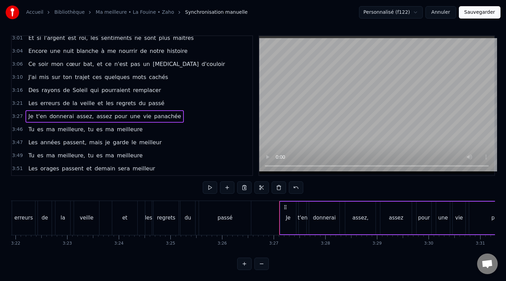
scroll to position [0, 10649]
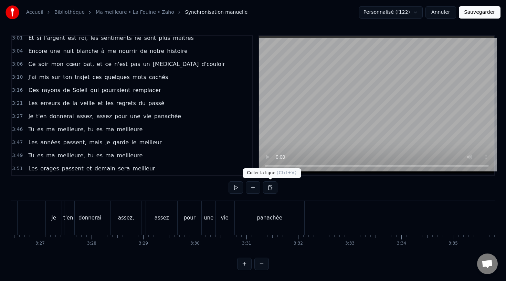
click at [272, 186] on button at bounding box center [270, 188] width 14 height 12
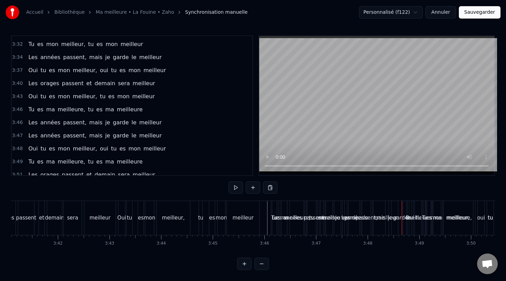
scroll to position [906, 0]
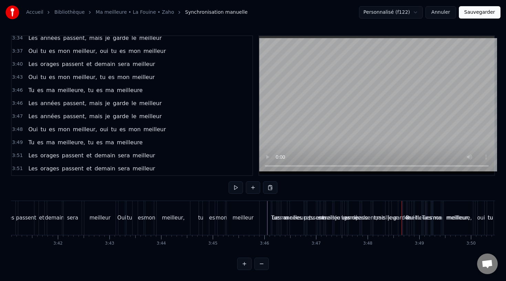
click at [13, 145] on span "3:49" at bounding box center [17, 142] width 11 height 7
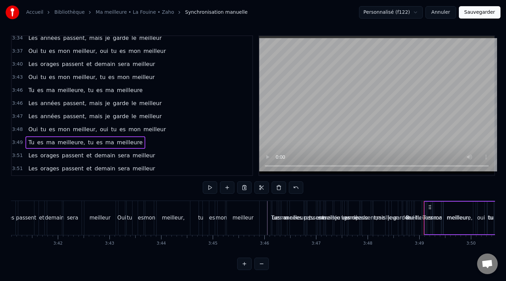
click at [20, 165] on div "3:51 Les orages passent et [DATE] sera meilleur" at bounding box center [132, 168] width 240 height 13
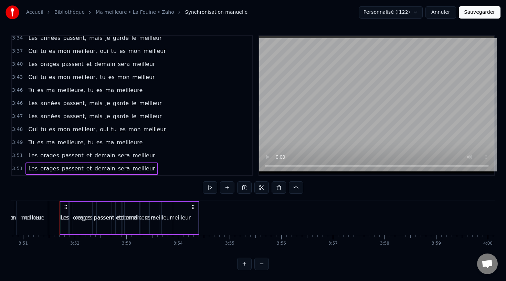
scroll to position [0, 11918]
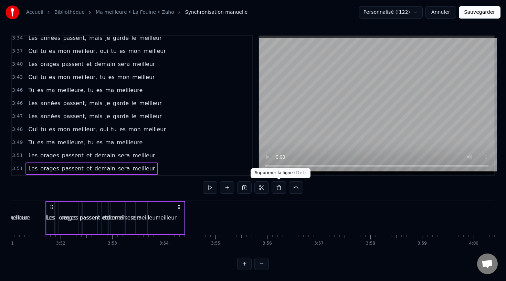
click at [279, 192] on button at bounding box center [278, 188] width 14 height 12
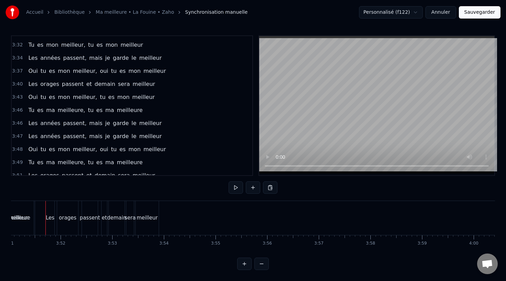
scroll to position [893, 0]
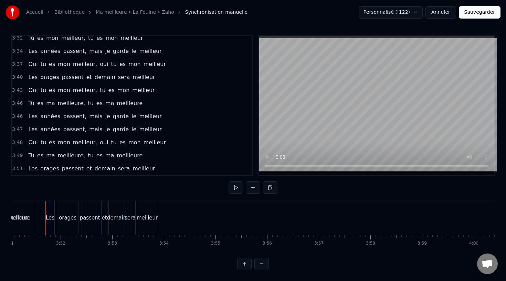
click at [18, 106] on span "3:46" at bounding box center [17, 103] width 11 height 7
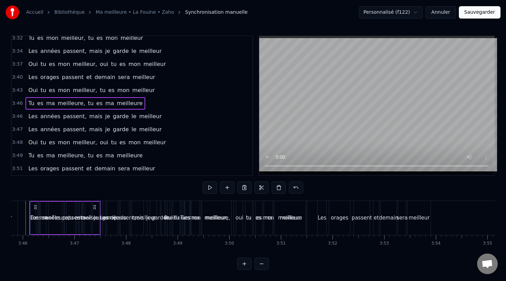
scroll to position [0, 11630]
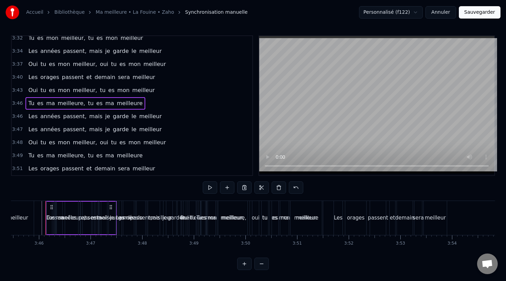
click at [17, 120] on div "3:46 Les années passent, mais je garde le meilleur" at bounding box center [132, 116] width 240 height 13
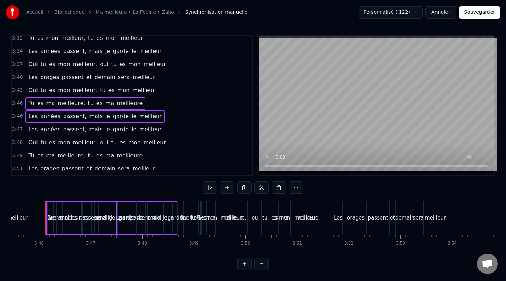
click at [18, 155] on span "3:49" at bounding box center [17, 155] width 11 height 7
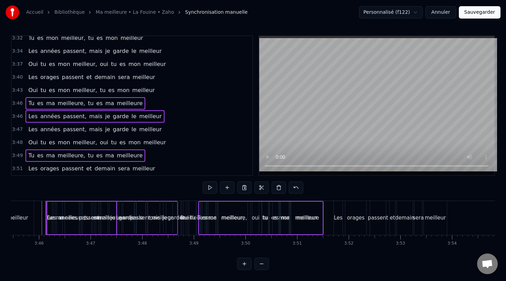
click at [18, 166] on span "3:51" at bounding box center [17, 168] width 11 height 7
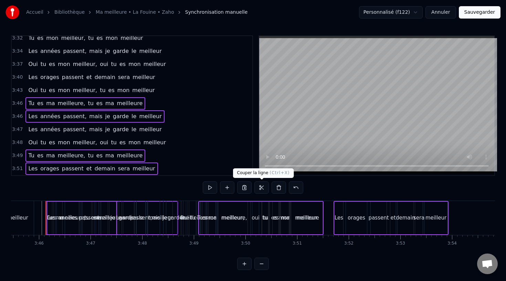
click at [260, 190] on button at bounding box center [261, 188] width 14 height 12
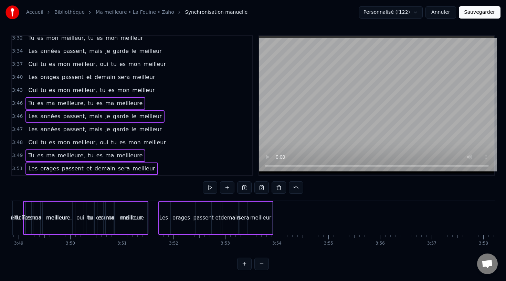
scroll to position [0, 11812]
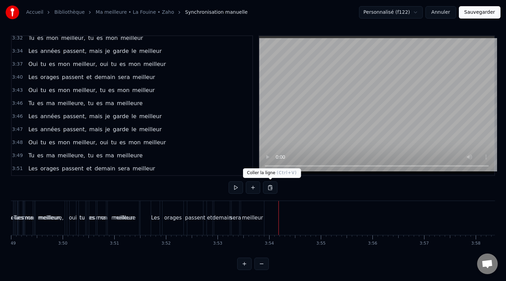
click at [272, 188] on button at bounding box center [270, 188] width 14 height 12
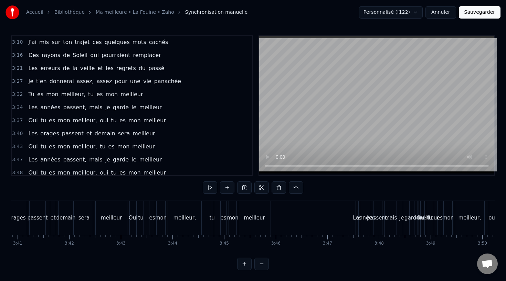
scroll to position [832, 0]
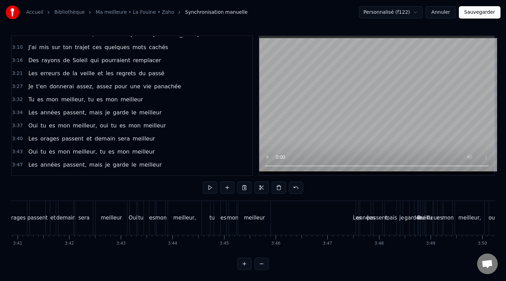
click at [19, 78] on div "3:21 Les erreurs de la veille et les regrets du passé" at bounding box center [132, 73] width 240 height 13
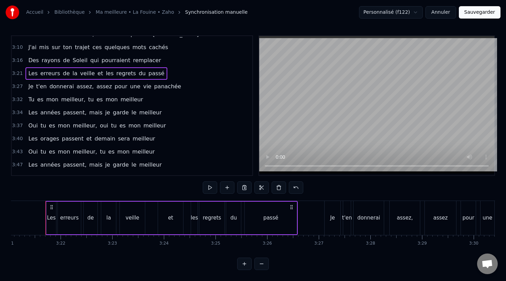
scroll to position [839, 0]
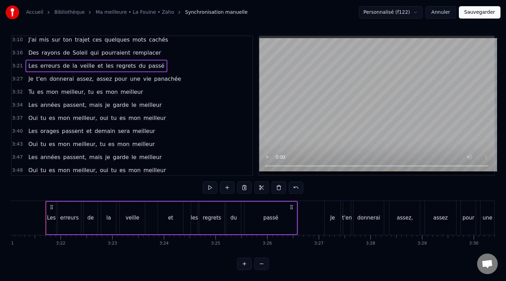
click at [20, 92] on span "3:32" at bounding box center [17, 92] width 11 height 7
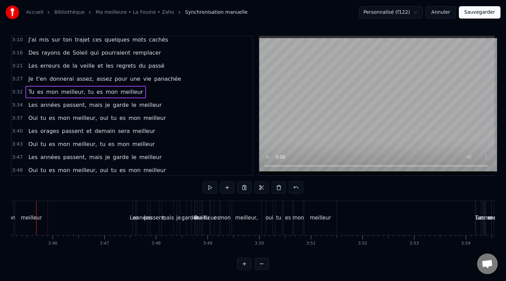
scroll to position [0, 11612]
click at [139, 222] on div "Les" at bounding box center [138, 218] width 3 height 34
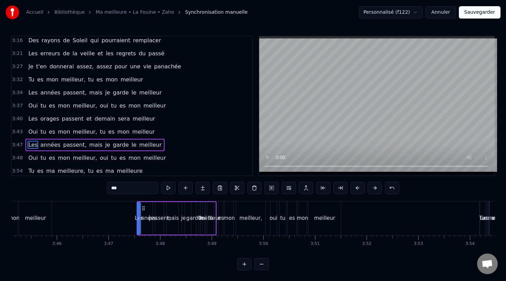
scroll to position [891, 0]
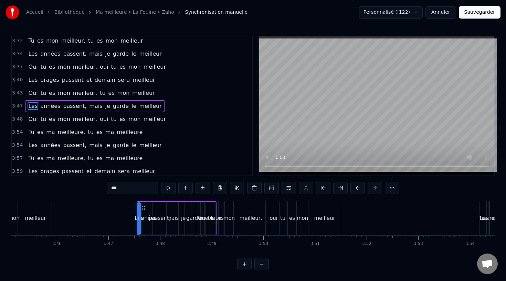
click at [26, 104] on div "Les années passent, mais je garde le meilleur" at bounding box center [94, 106] width 139 height 12
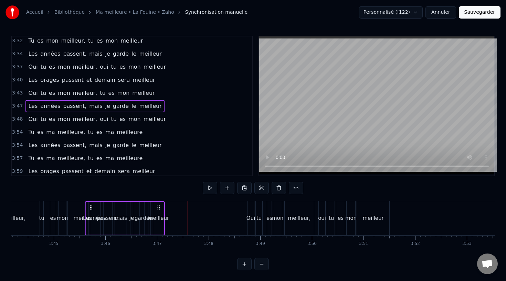
scroll to position [0, 11561]
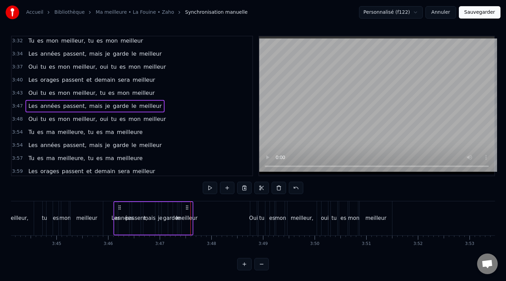
drag, startPoint x: 142, startPoint y: 207, endPoint x: 119, endPoint y: 215, distance: 24.6
click at [119, 215] on div "Les années passent, mais je garde le meilleur" at bounding box center [153, 219] width 80 height 34
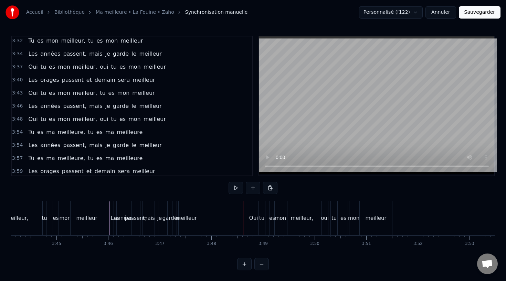
click at [253, 217] on div "Oui" at bounding box center [253, 219] width 9 height 8
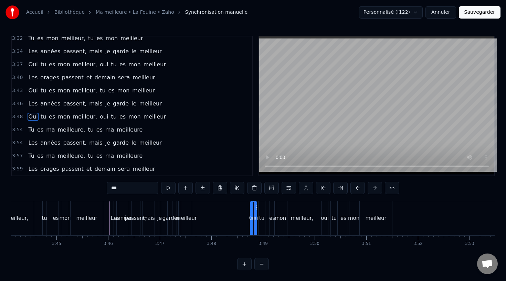
click at [24, 120] on div "3:48 Oui tu es mon meilleur, oui tu es mon meilleur" at bounding box center [132, 116] width 240 height 13
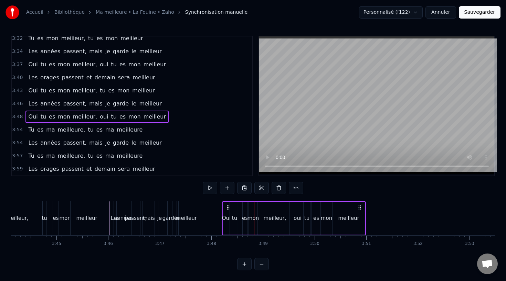
drag, startPoint x: 255, startPoint y: 209, endPoint x: 227, endPoint y: 209, distance: 27.9
click at [227, 209] on icon at bounding box center [228, 208] width 6 height 6
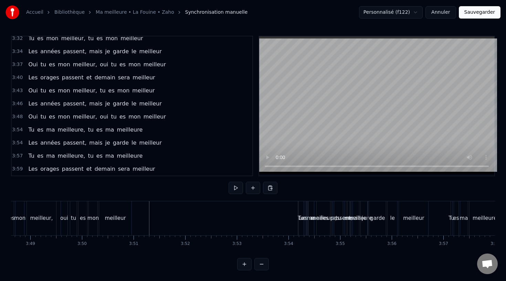
scroll to position [0, 0]
click at [21, 144] on span "3:54" at bounding box center [17, 142] width 11 height 7
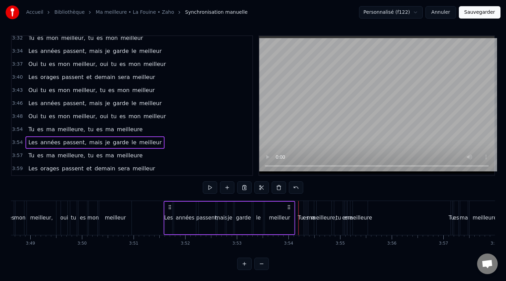
drag, startPoint x: 304, startPoint y: 206, endPoint x: 171, endPoint y: 210, distance: 133.2
click at [171, 210] on div "Les années passent, mais je garde le meilleur" at bounding box center [229, 218] width 131 height 34
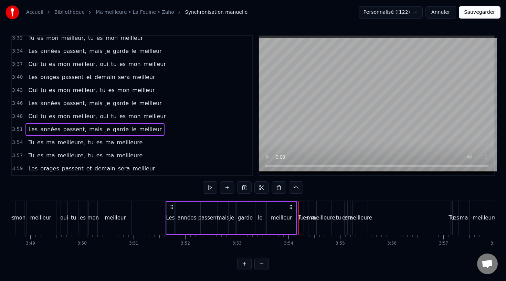
click at [110, 214] on div "meilleur" at bounding box center [115, 218] width 32 height 34
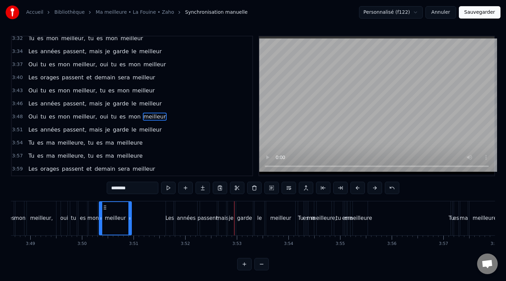
scroll to position [0, 11811]
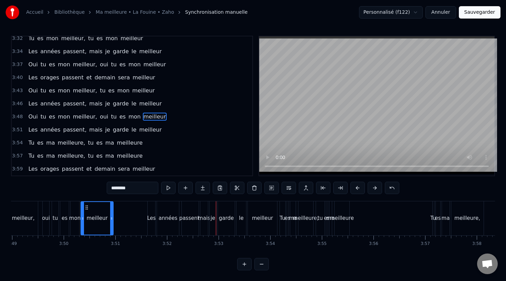
click at [159, 217] on div "années" at bounding box center [168, 219] width 19 height 8
type input "******"
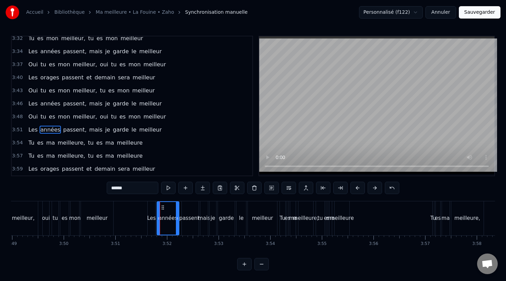
click at [21, 127] on span "3:51" at bounding box center [17, 130] width 11 height 7
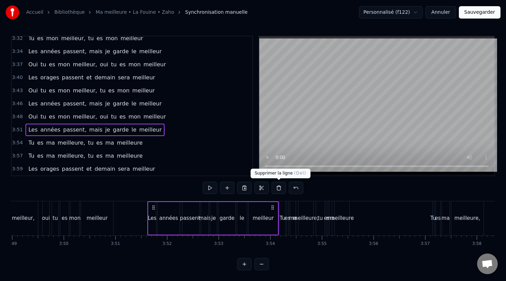
click at [281, 190] on button at bounding box center [278, 188] width 14 height 12
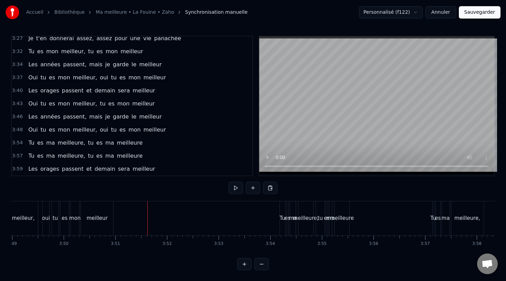
scroll to position [880, 0]
click at [20, 170] on span "3:59" at bounding box center [17, 169] width 11 height 7
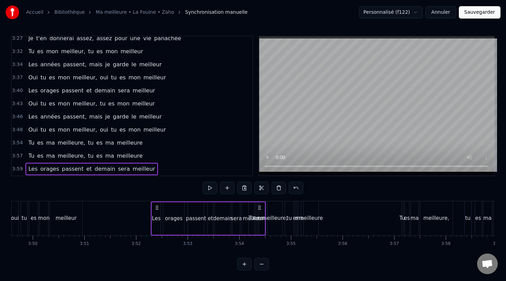
scroll to position [0, 0]
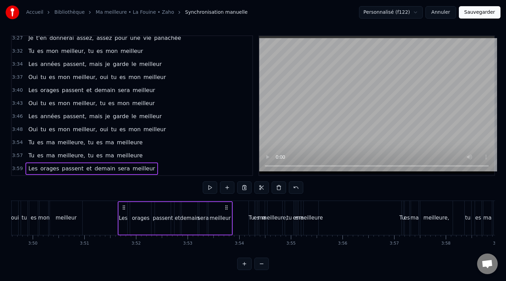
drag, startPoint x: 51, startPoint y: 207, endPoint x: 123, endPoint y: 228, distance: 75.3
click at [123, 228] on div "Les orages passent et [DATE] sera meilleur" at bounding box center [175, 219] width 115 height 34
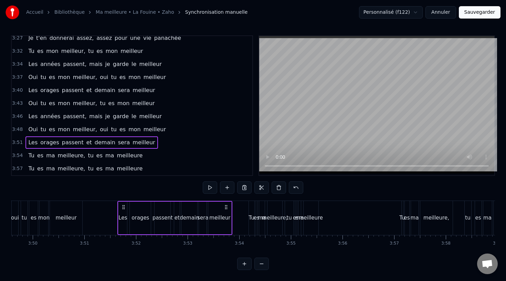
click at [61, 214] on div "meilleur" at bounding box center [66, 218] width 32 height 34
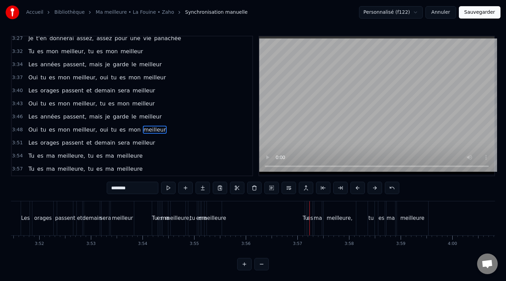
scroll to position [0, 11943]
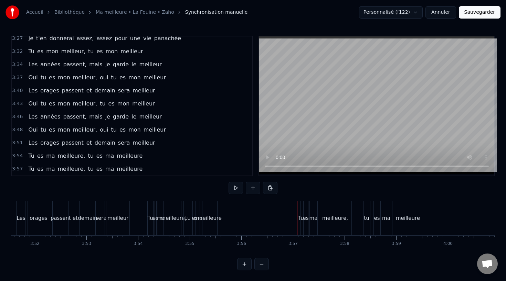
click at [329, 212] on div "meilleure," at bounding box center [335, 219] width 32 height 34
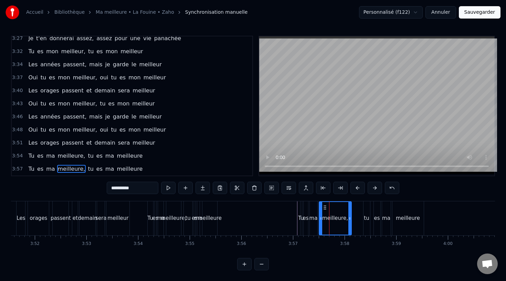
scroll to position [0, 0]
click at [22, 172] on span "3:57" at bounding box center [17, 168] width 11 height 7
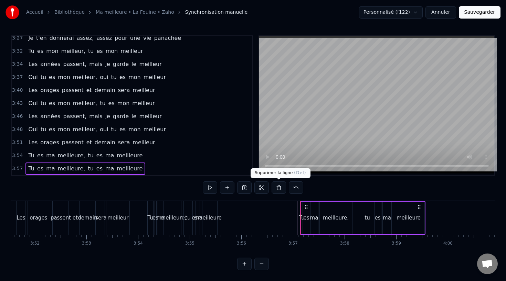
click at [276, 188] on button at bounding box center [278, 188] width 14 height 12
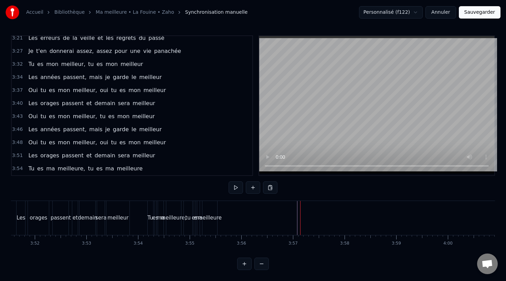
click at [150, 214] on div "Tu" at bounding box center [150, 218] width 6 height 8
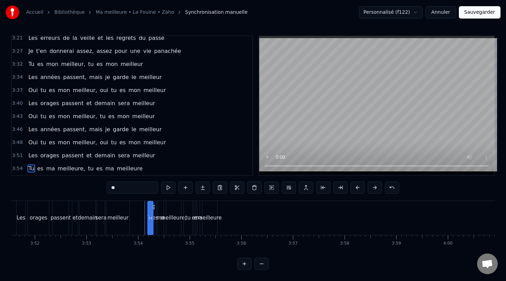
click at [25, 168] on div "Tu es ma meilleure, tu es ma meilleure" at bounding box center [85, 169] width 120 height 12
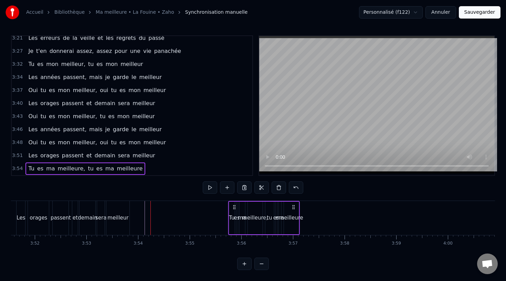
drag, startPoint x: 151, startPoint y: 207, endPoint x: 232, endPoint y: 208, distance: 80.5
click at [232, 208] on icon at bounding box center [234, 208] width 6 height 6
click at [231, 207] on icon at bounding box center [234, 208] width 6 height 6
click at [273, 189] on button at bounding box center [278, 188] width 14 height 12
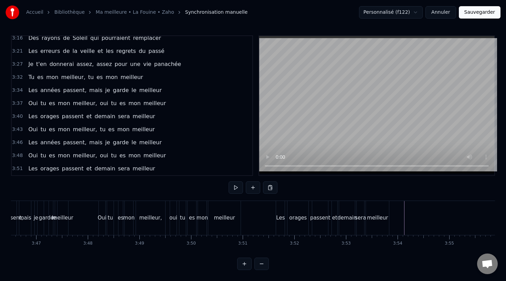
scroll to position [0, 11696]
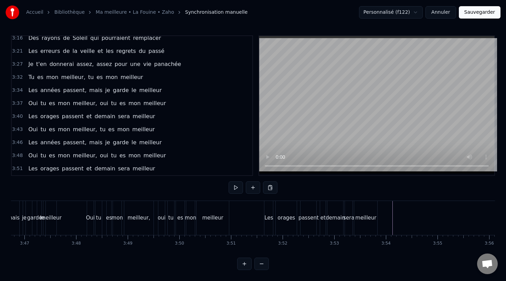
click at [477, 16] on button "Sauvegarder" at bounding box center [479, 12] width 42 height 12
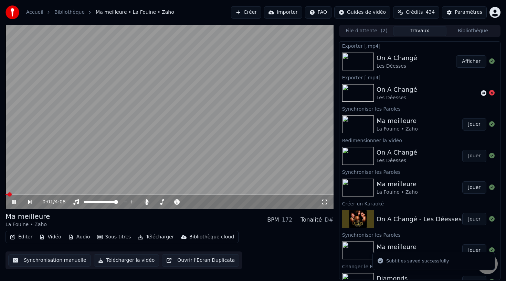
click at [243, 194] on span at bounding box center [170, 194] width 328 height 1
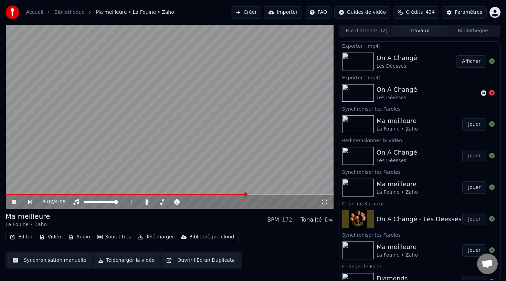
click at [293, 194] on span at bounding box center [170, 194] width 328 height 1
click at [265, 194] on span at bounding box center [136, 194] width 260 height 1
click at [260, 139] on video at bounding box center [170, 117] width 328 height 184
click at [163, 236] on button "Télécharger" at bounding box center [156, 237] width 42 height 10
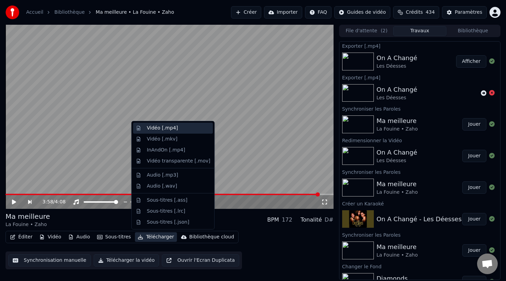
click at [176, 127] on div "Vidéo [.mp4]" at bounding box center [178, 128] width 63 height 7
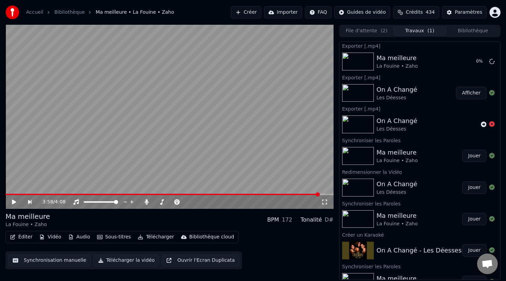
click at [466, 35] on button "Bibliothèque" at bounding box center [472, 31] width 53 height 10
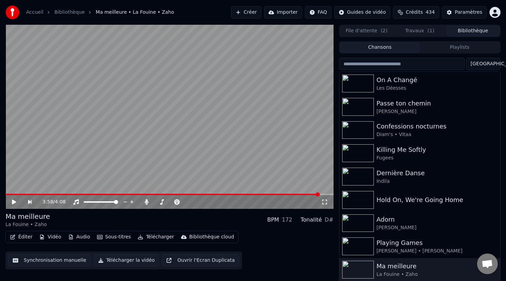
click at [257, 12] on button "Créer" at bounding box center [246, 12] width 30 height 12
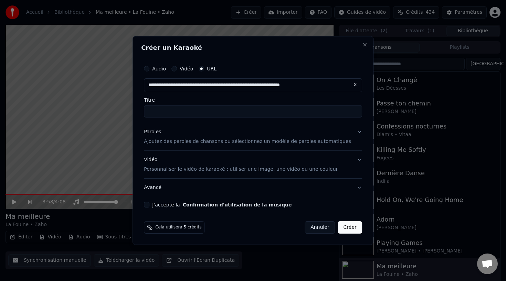
type input "**********"
click at [207, 99] on label "Titre" at bounding box center [253, 100] width 218 height 5
click at [207, 105] on input "Titre" at bounding box center [253, 111] width 218 height 12
type input "**********"
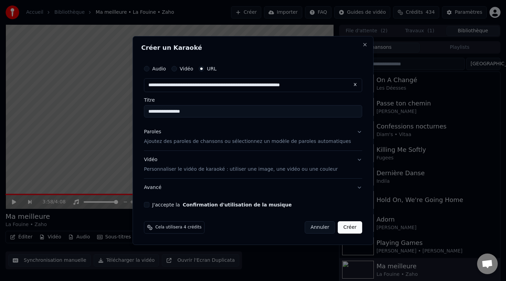
click at [198, 140] on p "Ajoutez des paroles de chansons ou sélectionnez un modèle de paroles automatiqu…" at bounding box center [247, 141] width 207 height 7
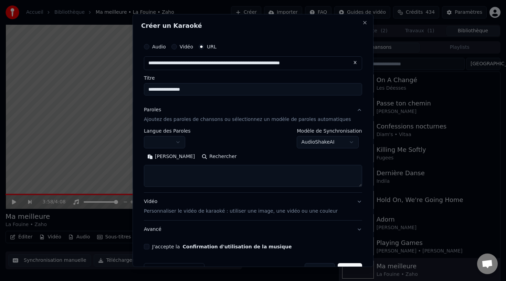
click at [198, 161] on button "Rechercher" at bounding box center [219, 156] width 42 height 11
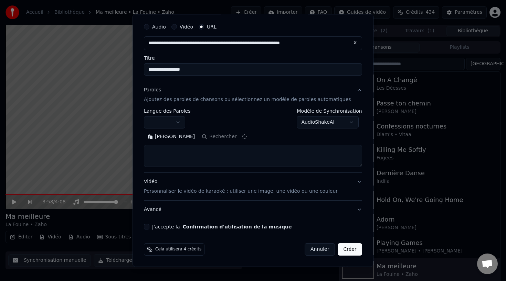
click at [172, 228] on label "J'accepte la Confirmation d'utilisation de la musique" at bounding box center [221, 227] width 139 height 5
click at [149, 228] on button "J'accepte la Confirmation d'utilisation de la musique" at bounding box center [147, 227] width 6 height 6
click at [354, 183] on button "Vidéo Personnaliser le vidéo de karaoké : utiliser une image, une vidéo ou une …" at bounding box center [253, 187] width 218 height 28
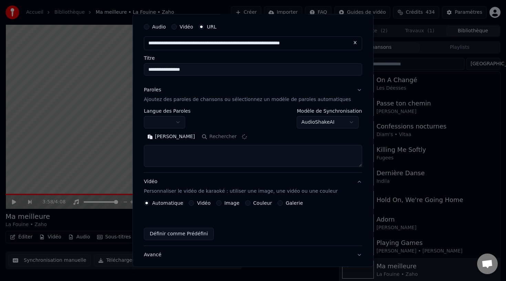
scroll to position [1, 0]
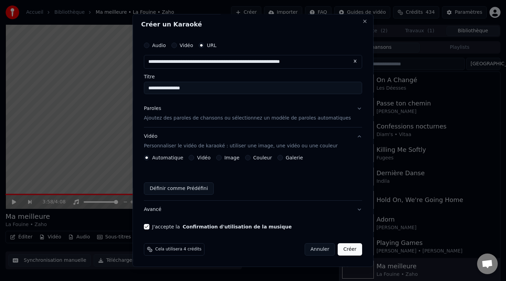
click at [229, 110] on div "Paroles Ajoutez des paroles de chansons ou sélectionnez un modèle de paroles au…" at bounding box center [247, 113] width 207 height 17
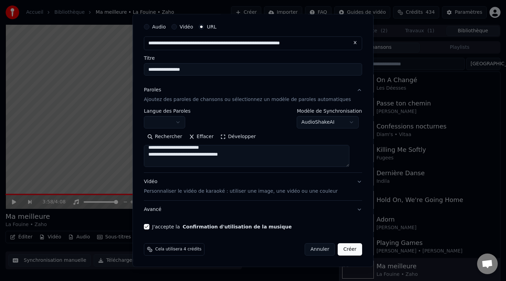
scroll to position [331, 0]
click at [341, 251] on button "Créer" at bounding box center [350, 249] width 24 height 12
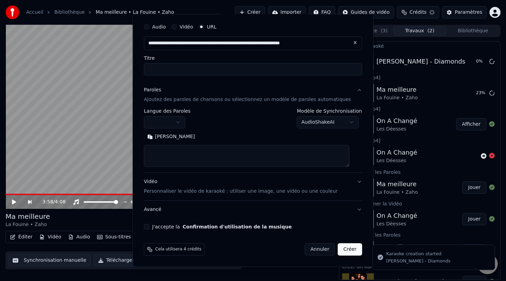
scroll to position [0, 0]
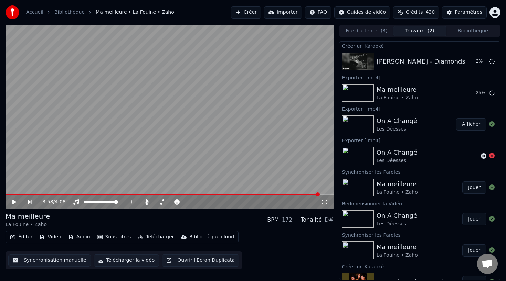
click at [461, 29] on button "Bibliothèque" at bounding box center [472, 31] width 53 height 10
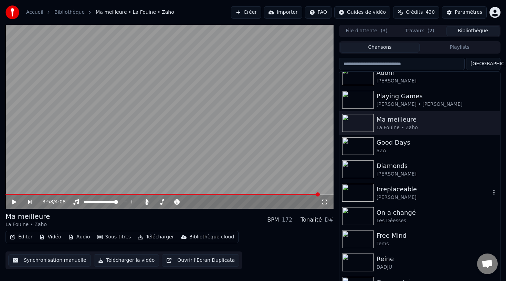
scroll to position [133, 0]
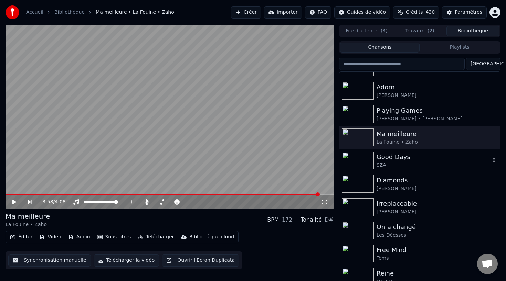
click at [395, 164] on div "SZA" at bounding box center [433, 165] width 114 height 7
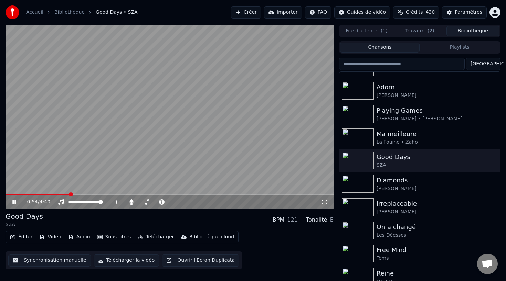
click at [38, 195] on div "0:54 / 4:40" at bounding box center [170, 202] width 328 height 14
click at [16, 194] on span at bounding box center [13, 194] width 15 height 1
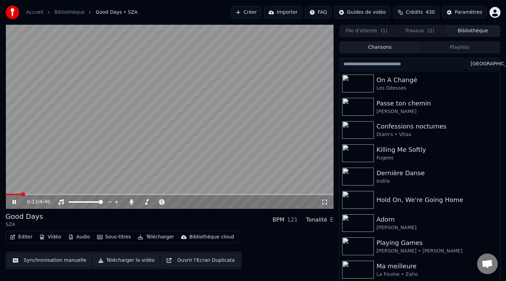
click at [406, 33] on button "Travaux ( 2 )" at bounding box center [419, 31] width 53 height 10
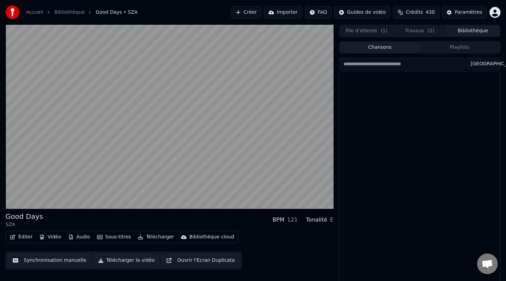
click at [466, 29] on button "Bibliothèque" at bounding box center [472, 31] width 53 height 10
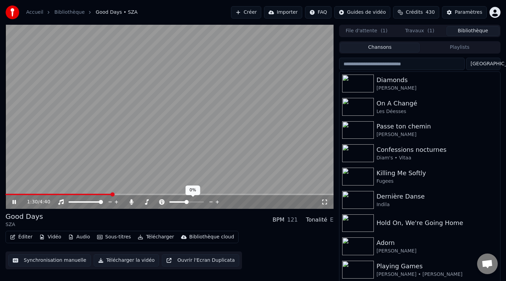
click at [186, 201] on span at bounding box center [186, 202] width 4 height 4
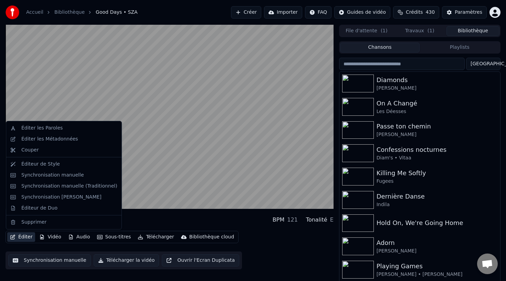
click at [28, 236] on button "Éditer" at bounding box center [21, 237] width 28 height 10
click at [75, 173] on div "Synchronisation manuelle" at bounding box center [52, 175] width 63 height 7
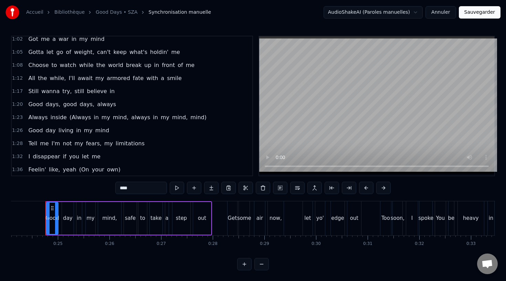
click at [189, 119] on span "mind)" at bounding box center [198, 117] width 18 height 8
type input "*****"
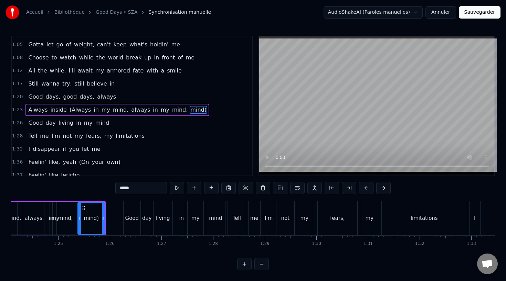
scroll to position [0, 4369]
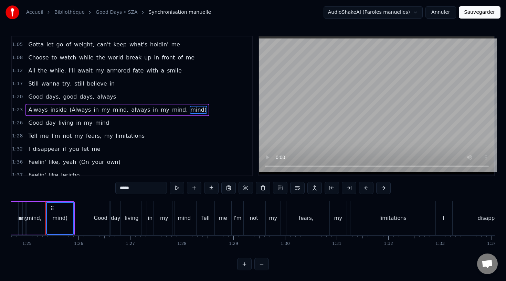
click at [171, 111] on span "mind," at bounding box center [179, 110] width 17 height 8
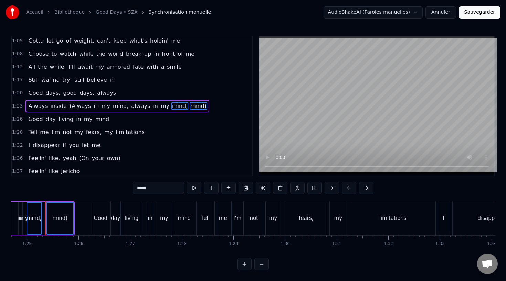
click at [160, 106] on span "my" at bounding box center [165, 106] width 10 height 8
click at [152, 105] on span "in" at bounding box center [155, 106] width 7 height 8
click at [132, 105] on span "always" at bounding box center [140, 106] width 20 height 8
click at [112, 105] on span "mind," at bounding box center [120, 106] width 17 height 8
click at [101, 105] on span "my" at bounding box center [106, 106] width 10 height 8
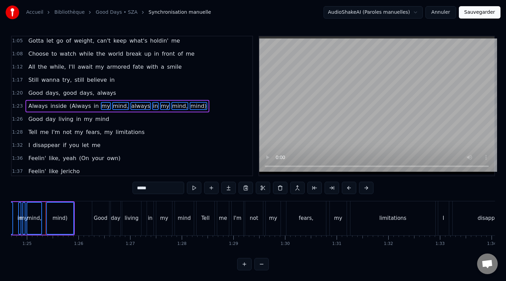
click at [85, 104] on div "Always inside (Always in my mind, always in my mind, mind)" at bounding box center [116, 106] width 183 height 12
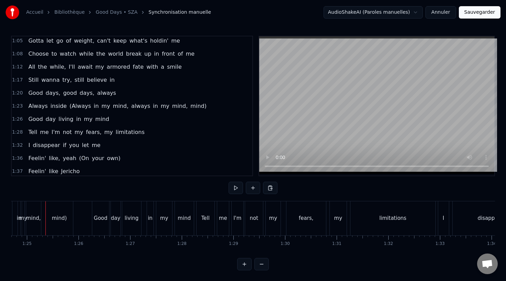
click at [81, 106] on span "(Always" at bounding box center [80, 106] width 23 height 8
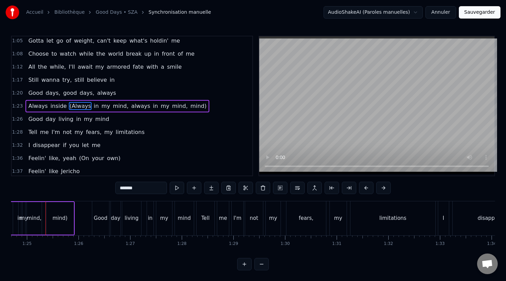
click at [93, 106] on span "in" at bounding box center [96, 106] width 7 height 8
click at [101, 106] on span "my" at bounding box center [106, 106] width 10 height 8
click at [112, 107] on span "mind," at bounding box center [120, 106] width 17 height 8
click at [130, 107] on span "always" at bounding box center [140, 106] width 20 height 8
click at [152, 107] on span "in" at bounding box center [155, 106] width 7 height 8
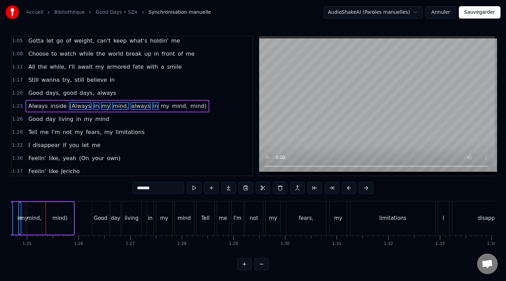
click at [160, 107] on span "my" at bounding box center [165, 106] width 10 height 8
click at [171, 107] on span "mind," at bounding box center [179, 106] width 17 height 8
click at [189, 108] on span "mind)" at bounding box center [198, 106] width 18 height 8
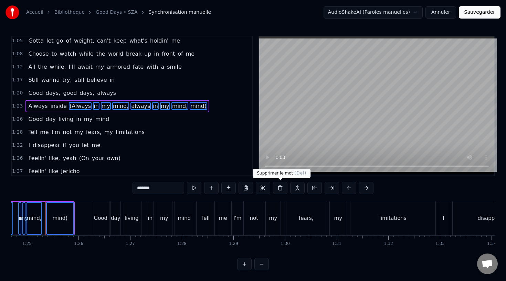
click at [278, 189] on button at bounding box center [280, 188] width 14 height 12
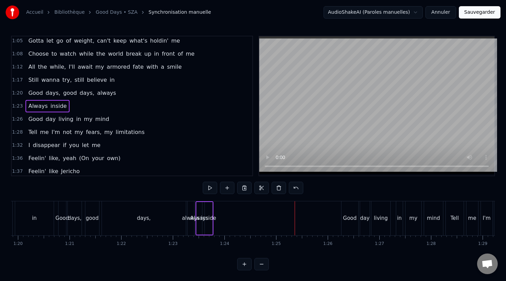
scroll to position [0, 4128]
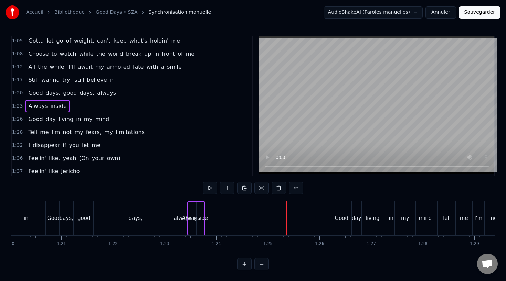
click at [122, 210] on div "days," at bounding box center [136, 219] width 84 height 34
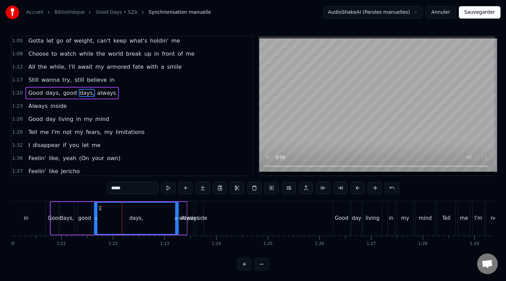
scroll to position [172, 0]
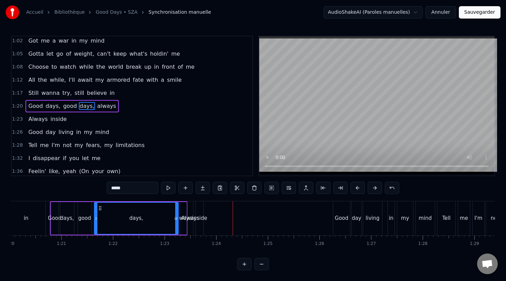
click at [98, 105] on span "always" at bounding box center [106, 106] width 20 height 8
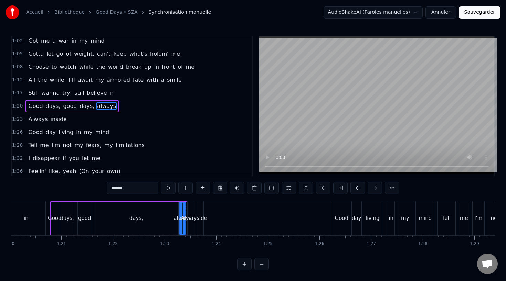
click at [185, 206] on icon at bounding box center [185, 209] width 6 height 6
click at [191, 216] on div "Always" at bounding box center [190, 219] width 18 height 8
type input "******"
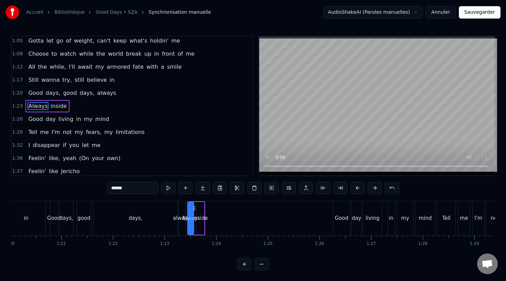
click at [18, 104] on span "1:23" at bounding box center [17, 106] width 11 height 7
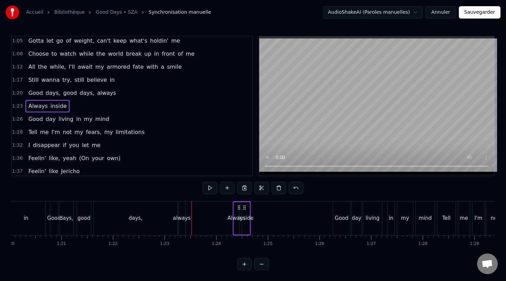
drag, startPoint x: 192, startPoint y: 205, endPoint x: 236, endPoint y: 209, distance: 44.9
click at [236, 210] on icon at bounding box center [239, 208] width 6 height 6
click at [184, 213] on div "always" at bounding box center [181, 219] width 7 height 34
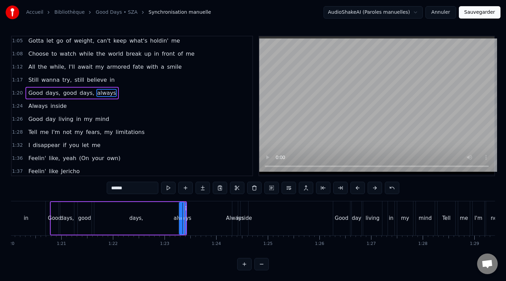
scroll to position [172, 0]
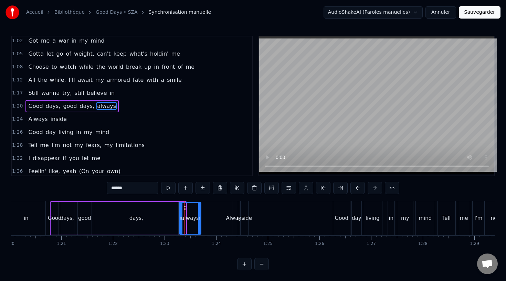
drag, startPoint x: 183, startPoint y: 211, endPoint x: 199, endPoint y: 211, distance: 15.8
click at [199, 211] on div at bounding box center [199, 218] width 3 height 31
drag, startPoint x: 185, startPoint y: 206, endPoint x: 189, endPoint y: 207, distance: 3.8
click at [189, 207] on icon at bounding box center [189, 209] width 6 height 6
click at [146, 216] on div "days," at bounding box center [136, 218] width 84 height 33
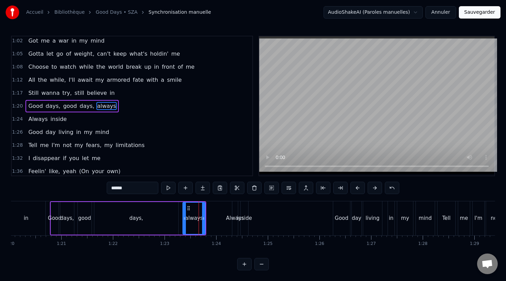
type input "*****"
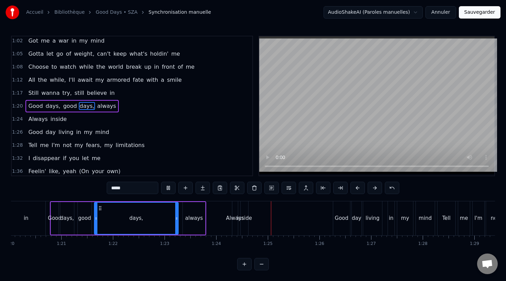
click at [247, 208] on div "inside" at bounding box center [244, 219] width 8 height 34
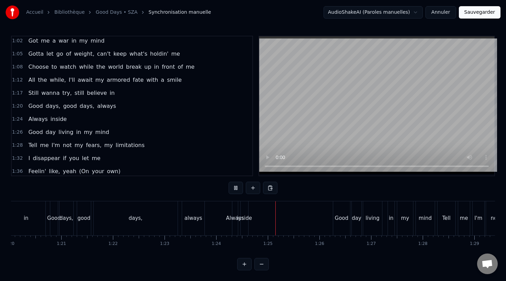
click at [247, 216] on div "inside" at bounding box center [244, 219] width 15 height 8
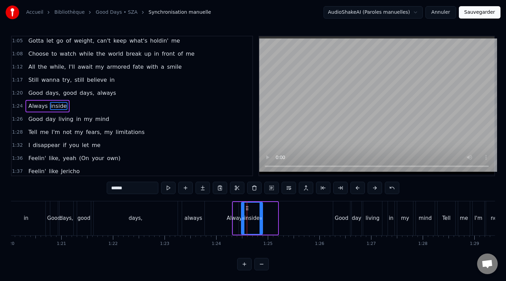
drag, startPoint x: 247, startPoint y: 216, endPoint x: 254, endPoint y: 217, distance: 8.0
click at [260, 217] on icon at bounding box center [260, 219] width 3 height 6
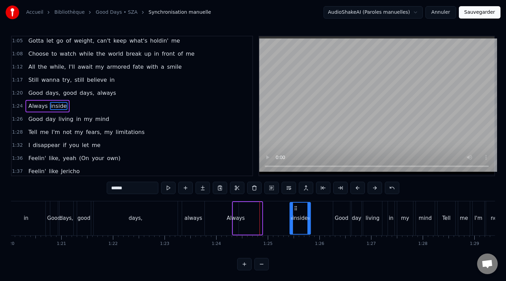
drag, startPoint x: 254, startPoint y: 207, endPoint x: 297, endPoint y: 213, distance: 43.0
click at [297, 214] on div "inside" at bounding box center [300, 218] width 20 height 31
drag, startPoint x: 293, startPoint y: 213, endPoint x: 284, endPoint y: 213, distance: 9.3
click at [284, 213] on div at bounding box center [284, 218] width 3 height 31
click at [238, 214] on div "Always" at bounding box center [235, 218] width 6 height 33
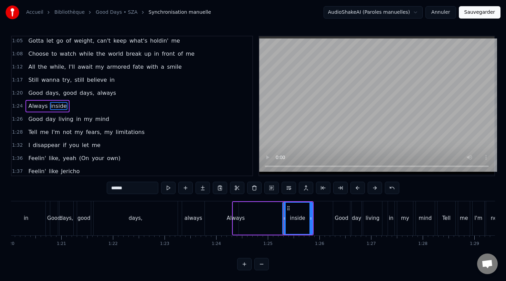
type input "******"
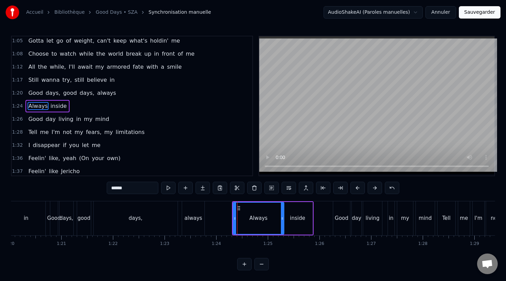
drag, startPoint x: 236, startPoint y: 215, endPoint x: 280, endPoint y: 218, distance: 44.1
click at [281, 219] on div at bounding box center [282, 218] width 3 height 31
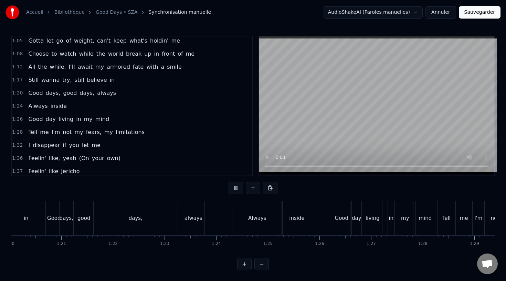
click at [106, 154] on span "own)" at bounding box center [113, 158] width 15 height 8
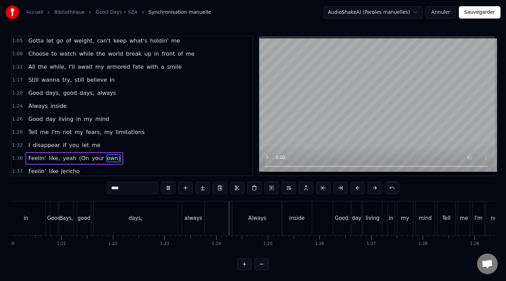
click at [91, 154] on span "your" at bounding box center [98, 158] width 14 height 8
click at [79, 154] on span "(On" at bounding box center [83, 158] width 11 height 8
click at [272, 191] on button at bounding box center [271, 188] width 14 height 12
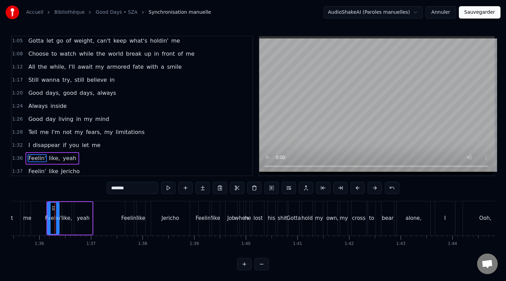
scroll to position [237, 0]
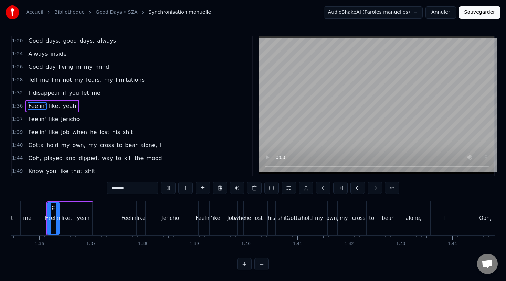
click at [146, 207] on span "(Rest" at bounding box center [150, 211] width 15 height 8
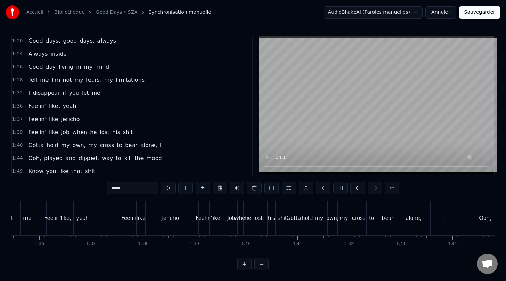
click at [167, 207] on span "me)" at bounding box center [173, 211] width 12 height 8
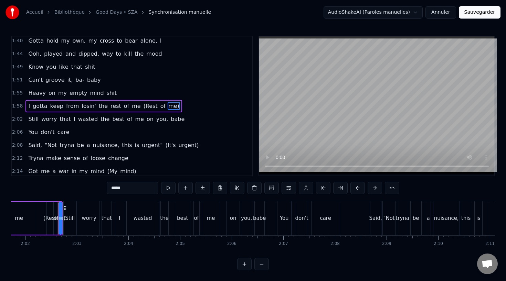
type input "***"
click at [160, 107] on span "of" at bounding box center [163, 106] width 7 height 8
click at [143, 107] on span "(Rest" at bounding box center [150, 106] width 15 height 8
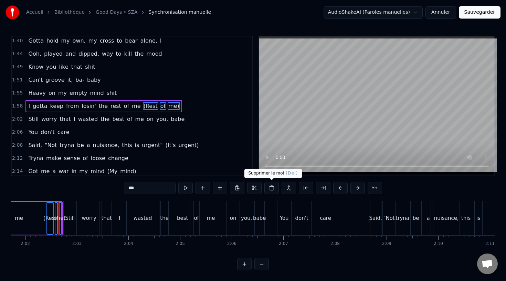
click at [275, 189] on button at bounding box center [271, 188] width 14 height 12
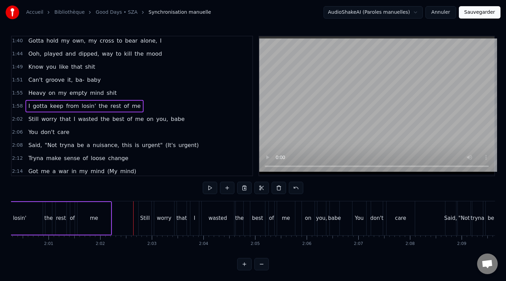
scroll to position [0, 6200]
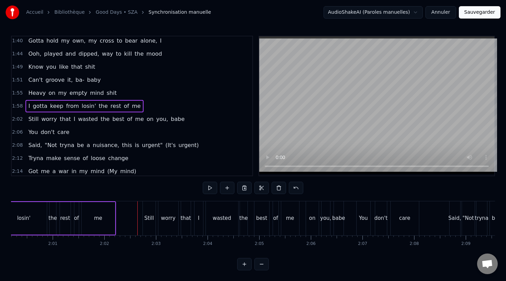
click at [101, 213] on div "me" at bounding box center [97, 218] width 33 height 33
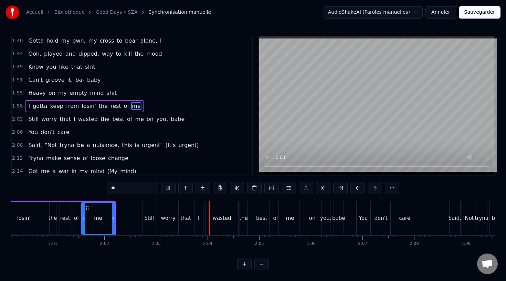
click at [177, 141] on span "urgent)" at bounding box center [188, 145] width 22 height 8
click at [165, 141] on span "(It's" at bounding box center [171, 145] width 12 height 8
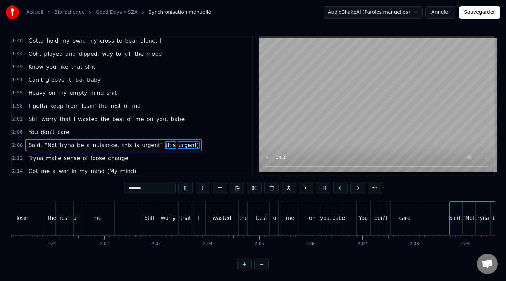
type input "*******"
click at [269, 190] on button at bounding box center [271, 188] width 14 height 12
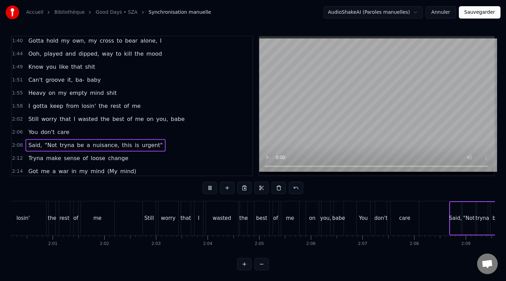
click at [120, 167] on span "mind)" at bounding box center [128, 171] width 18 height 8
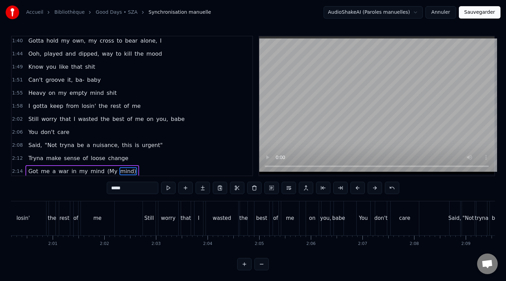
click at [107, 167] on span "(My" at bounding box center [113, 171] width 12 height 8
click at [272, 189] on button at bounding box center [271, 188] width 14 height 12
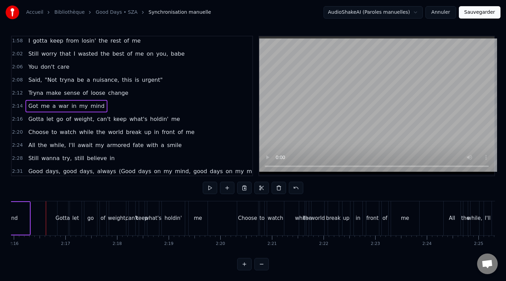
scroll to position [482, 0]
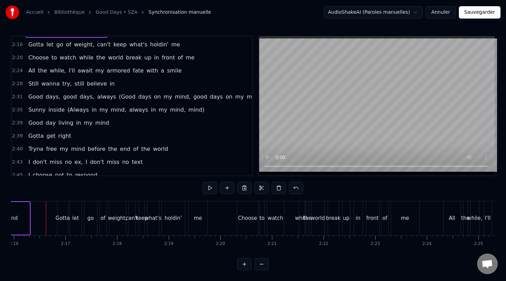
click at [246, 97] on span "mind)" at bounding box center [255, 97] width 18 height 8
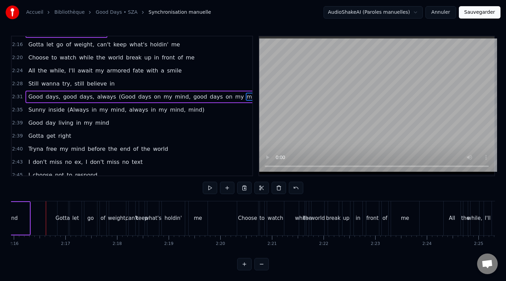
click at [234, 97] on span "my" at bounding box center [239, 97] width 10 height 8
click at [207, 96] on div "Good days, good days, always (Good days on my mind, good days on my mind)" at bounding box center [145, 97] width 240 height 12
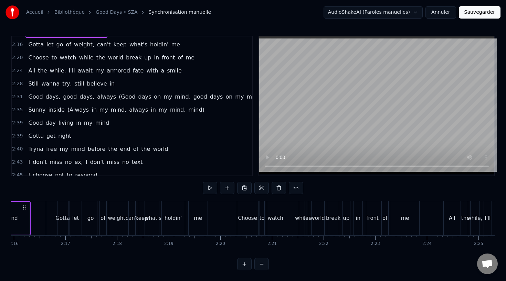
click at [225, 97] on span "on" at bounding box center [229, 97] width 8 height 8
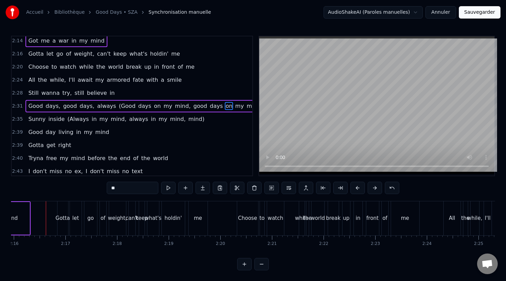
click at [234, 106] on span "my" at bounding box center [239, 106] width 10 height 8
click at [246, 107] on span "mind)" at bounding box center [255, 106] width 18 height 8
click at [209, 106] on span "days" at bounding box center [216, 106] width 14 height 8
click at [193, 106] on span "good" at bounding box center [200, 106] width 15 height 8
click at [174, 105] on span "mind," at bounding box center [182, 106] width 17 height 8
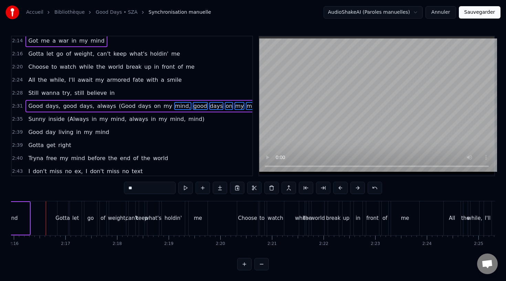
click at [163, 107] on span "my" at bounding box center [168, 106] width 10 height 8
click at [153, 107] on span "on" at bounding box center [157, 106] width 8 height 8
click at [138, 107] on span "days" at bounding box center [145, 106] width 14 height 8
click at [122, 106] on span "(Good" at bounding box center [127, 106] width 18 height 8
click at [276, 190] on button at bounding box center [271, 188] width 14 height 12
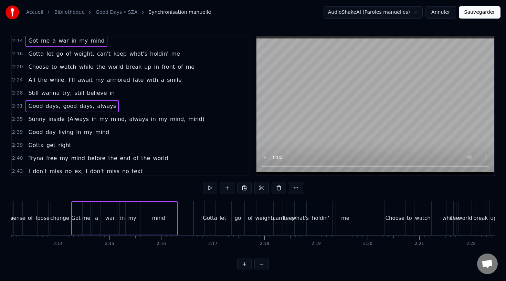
scroll to position [0, 6858]
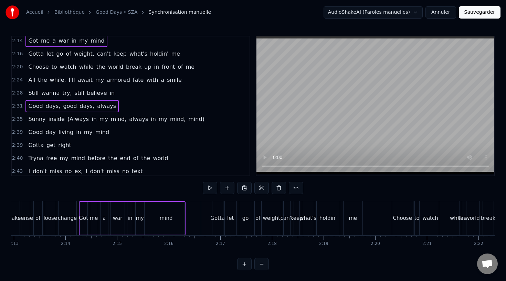
click at [84, 213] on div "Got" at bounding box center [84, 218] width 8 height 33
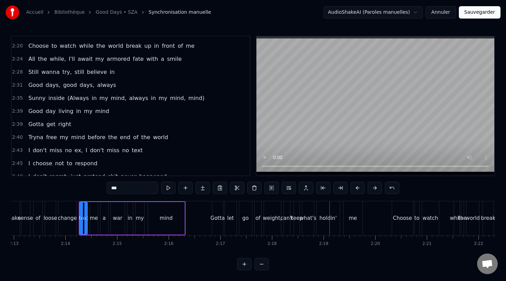
scroll to position [494, 0]
click at [187, 99] on span "mind)" at bounding box center [196, 97] width 18 height 8
type input "*****"
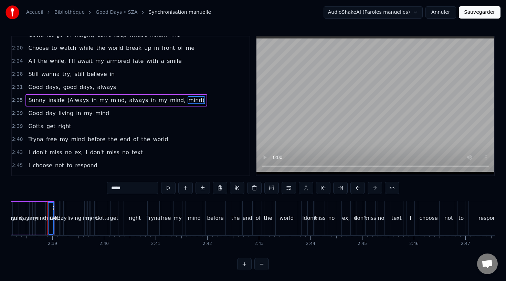
scroll to position [0, 8162]
click at [169, 101] on span "mind," at bounding box center [177, 100] width 17 height 8
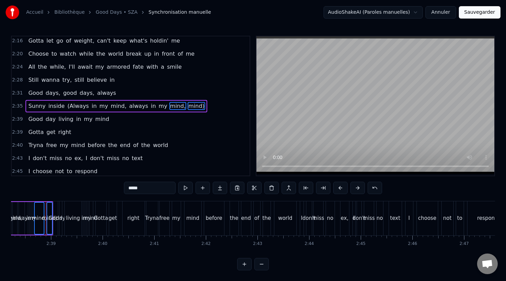
click at [158, 106] on span "my" at bounding box center [163, 106] width 10 height 8
click at [150, 106] on span "in" at bounding box center [153, 106] width 7 height 8
click at [128, 107] on span "always" at bounding box center [138, 106] width 20 height 8
click at [110, 106] on span "mind," at bounding box center [118, 106] width 17 height 8
click at [99, 107] on span "my" at bounding box center [104, 106] width 10 height 8
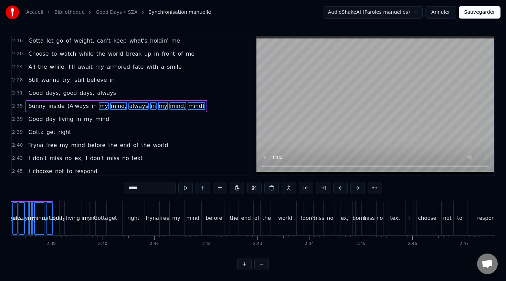
click at [91, 107] on span "in" at bounding box center [94, 106] width 7 height 8
click at [78, 107] on span "(Always" at bounding box center [78, 106] width 23 height 8
click at [273, 189] on button at bounding box center [271, 188] width 14 height 12
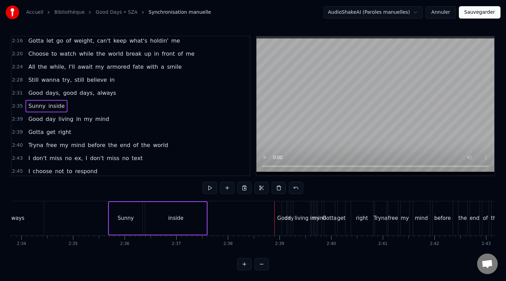
scroll to position [0, 7932]
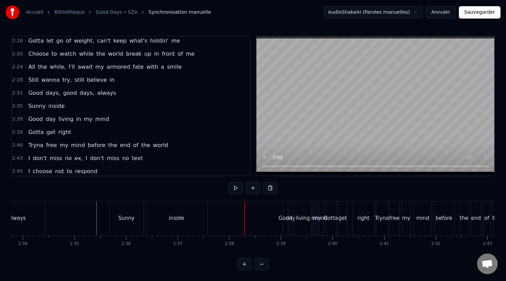
click at [278, 219] on div "Good" at bounding box center [285, 219] width 14 height 8
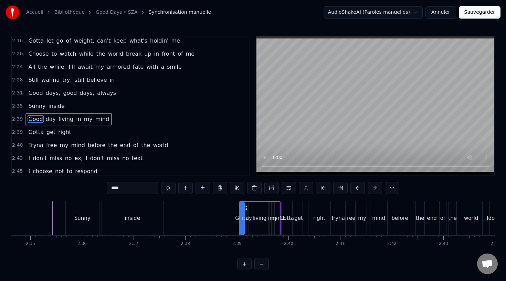
scroll to position [499, 0]
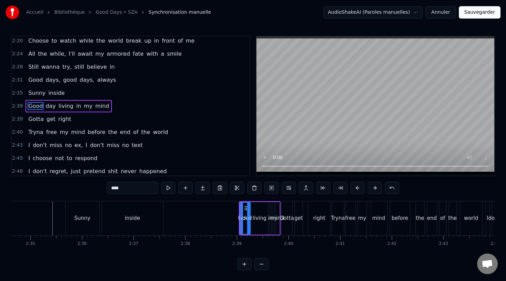
drag, startPoint x: 242, startPoint y: 209, endPoint x: 250, endPoint y: 209, distance: 8.3
click at [250, 209] on div at bounding box center [248, 218] width 3 height 31
drag, startPoint x: 247, startPoint y: 208, endPoint x: 207, endPoint y: 213, distance: 40.1
click at [207, 213] on div "Good" at bounding box center [208, 218] width 12 height 31
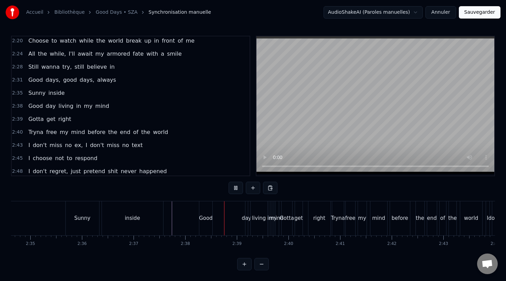
click at [245, 210] on div "day" at bounding box center [246, 219] width 2 height 34
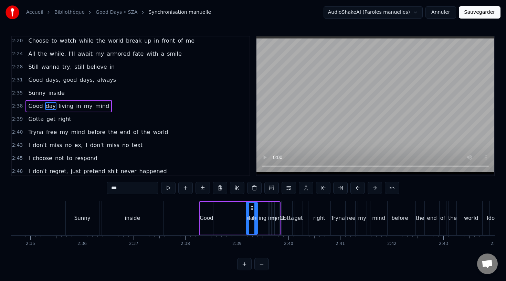
drag, startPoint x: 237, startPoint y: 213, endPoint x: 255, endPoint y: 213, distance: 17.9
click at [256, 214] on div at bounding box center [255, 218] width 3 height 31
drag, startPoint x: 251, startPoint y: 209, endPoint x: 222, endPoint y: 209, distance: 29.2
click at [221, 209] on icon at bounding box center [222, 209] width 6 height 6
click at [253, 211] on div "living" at bounding box center [259, 218] width 17 height 33
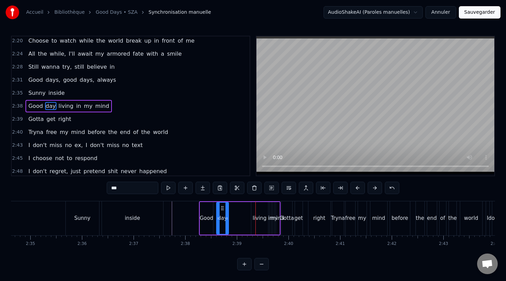
type input "******"
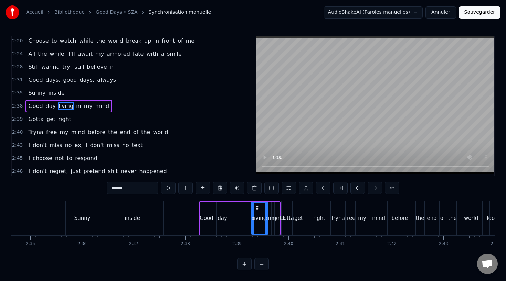
drag, startPoint x: 252, startPoint y: 210, endPoint x: 245, endPoint y: 210, distance: 7.2
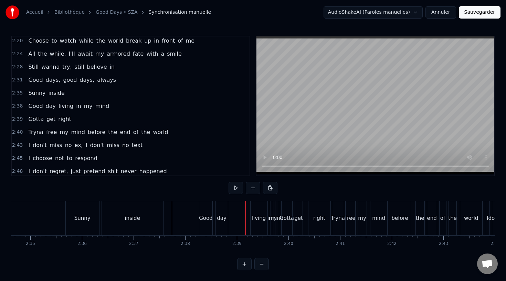
click at [253, 209] on div "living" at bounding box center [258, 219] width 17 height 34
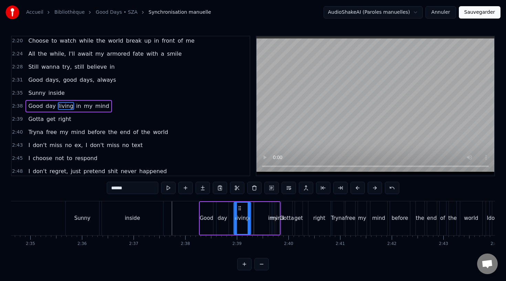
drag, startPoint x: 256, startPoint y: 209, endPoint x: 239, endPoint y: 209, distance: 17.5
click at [239, 209] on icon at bounding box center [240, 209] width 6 height 6
click at [271, 211] on div "Good day living in my mind" at bounding box center [239, 219] width 81 height 34
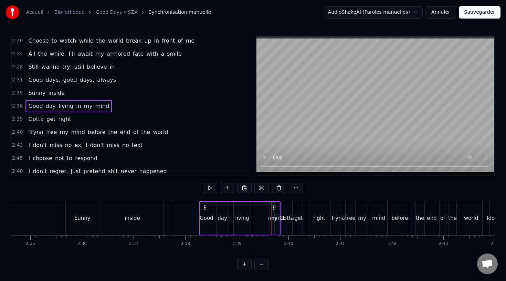
click at [247, 264] on button at bounding box center [244, 264] width 14 height 12
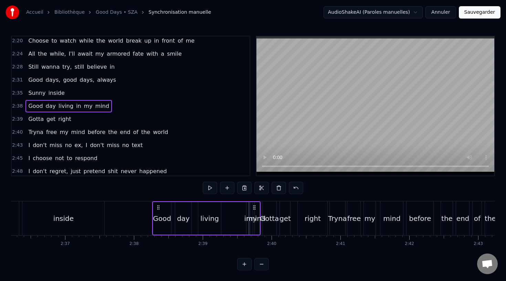
scroll to position [0, 10744]
click at [248, 209] on div "in" at bounding box center [248, 218] width 2 height 33
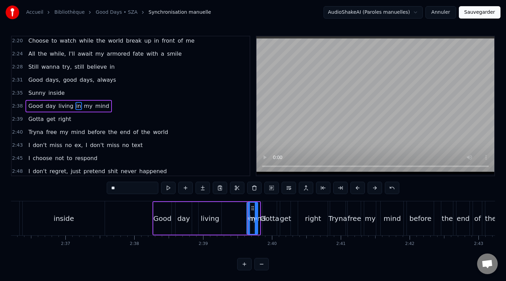
drag, startPoint x: 246, startPoint y: 211, endPoint x: 253, endPoint y: 211, distance: 7.9
click at [254, 212] on div at bounding box center [255, 218] width 3 height 31
drag, startPoint x: 252, startPoint y: 209, endPoint x: 229, endPoint y: 211, distance: 23.1
click at [228, 211] on icon at bounding box center [229, 209] width 6 height 6
click at [255, 211] on div "mind" at bounding box center [257, 218] width 6 height 33
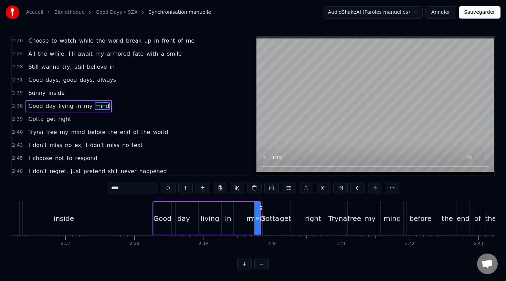
click at [251, 211] on div "my" at bounding box center [252, 218] width 2 height 33
type input "**"
drag, startPoint x: 252, startPoint y: 211, endPoint x: 261, endPoint y: 211, distance: 8.9
click at [261, 211] on div "my" at bounding box center [255, 218] width 11 height 33
drag, startPoint x: 256, startPoint y: 209, endPoint x: 241, endPoint y: 209, distance: 14.4
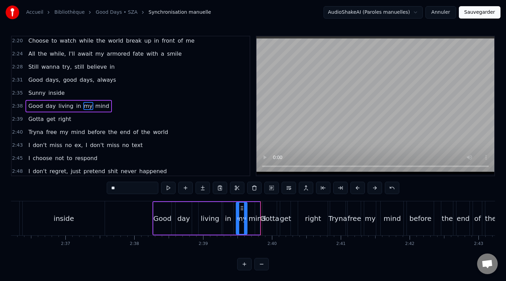
click at [241, 209] on icon at bounding box center [242, 209] width 6 height 6
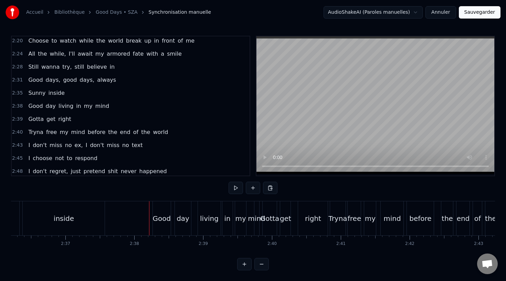
click at [21, 109] on span "2:38" at bounding box center [17, 106] width 11 height 7
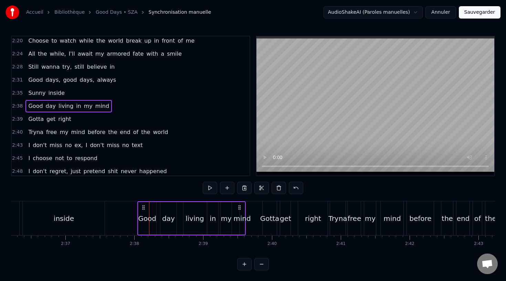
drag, startPoint x: 156, startPoint y: 206, endPoint x: 141, endPoint y: 206, distance: 15.5
click at [141, 206] on icon at bounding box center [144, 208] width 6 height 6
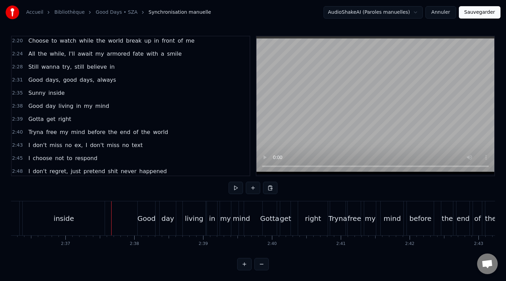
click at [91, 209] on div "inside" at bounding box center [64, 219] width 82 height 34
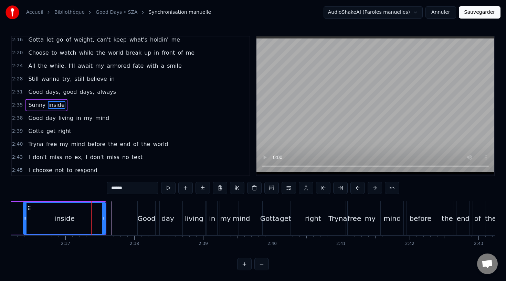
scroll to position [486, 0]
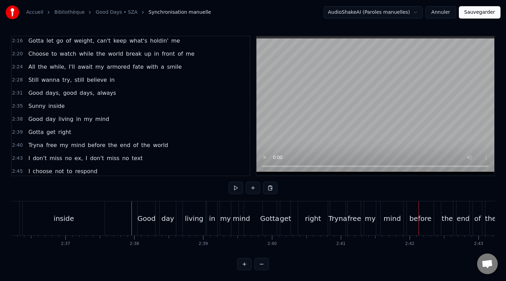
click at [261, 265] on button at bounding box center [261, 264] width 14 height 12
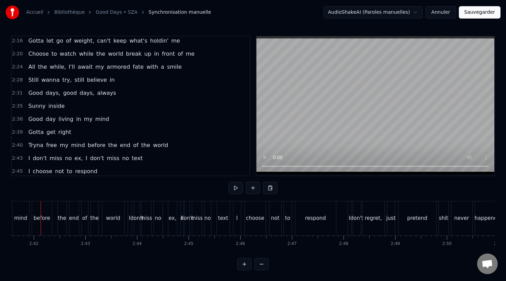
scroll to position [0, 8334]
click at [30, 207] on span "(Na-" at bounding box center [34, 211] width 13 height 8
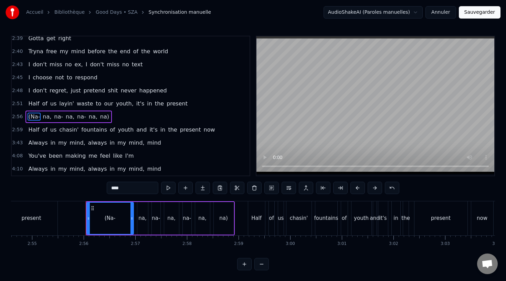
scroll to position [0, 9046]
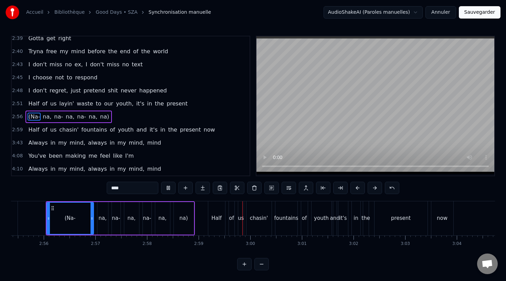
click at [489, 16] on button "Sauvegarder" at bounding box center [479, 12] width 42 height 12
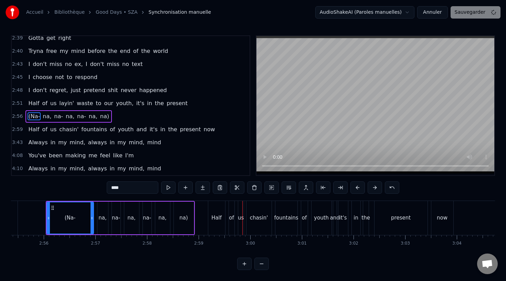
scroll to position [419, 0]
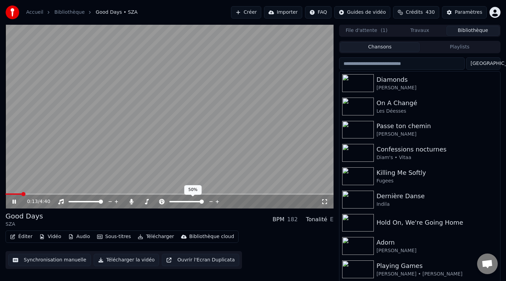
click at [204, 202] on span at bounding box center [201, 202] width 4 height 4
click at [102, 194] on span at bounding box center [170, 194] width 328 height 1
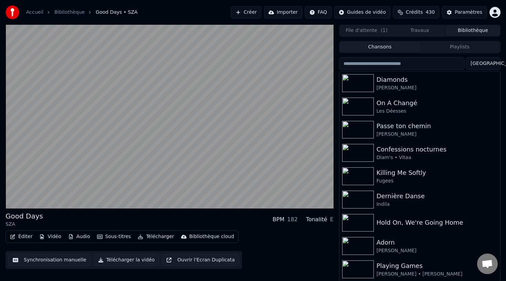
click at [117, 162] on video at bounding box center [170, 116] width 328 height 184
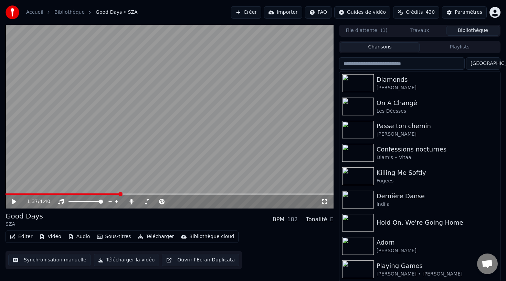
click at [119, 162] on video at bounding box center [170, 116] width 328 height 184
click at [186, 202] on span at bounding box center [186, 202] width 4 height 4
click at [253, 195] on span at bounding box center [170, 194] width 328 height 1
click at [262, 194] on span at bounding box center [170, 194] width 328 height 1
click at [186, 202] on span at bounding box center [186, 202] width 4 height 4
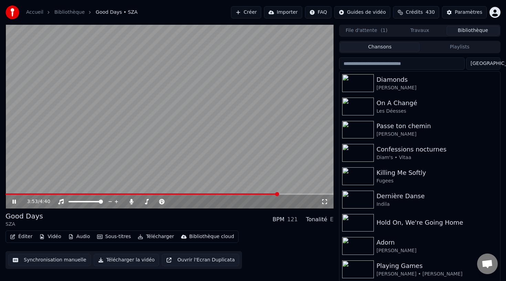
click at [282, 193] on video at bounding box center [170, 116] width 328 height 184
click at [284, 193] on video at bounding box center [170, 116] width 328 height 184
click at [287, 194] on span at bounding box center [170, 194] width 328 height 1
click at [298, 194] on span at bounding box center [170, 194] width 328 height 1
click at [309, 195] on span at bounding box center [170, 194] width 328 height 1
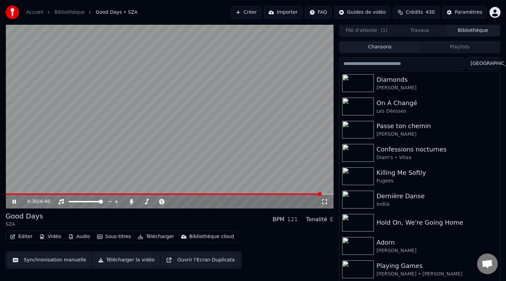
click at [321, 195] on span at bounding box center [170, 194] width 328 height 1
click at [25, 232] on button "Éditer" at bounding box center [21, 237] width 28 height 10
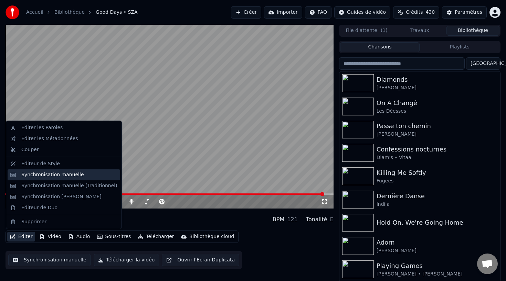
click at [67, 174] on div "Synchronisation manuelle" at bounding box center [52, 175] width 63 height 7
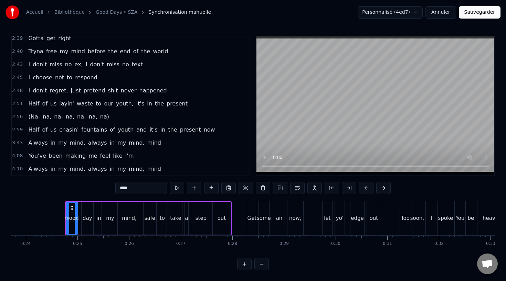
scroll to position [0, 1243]
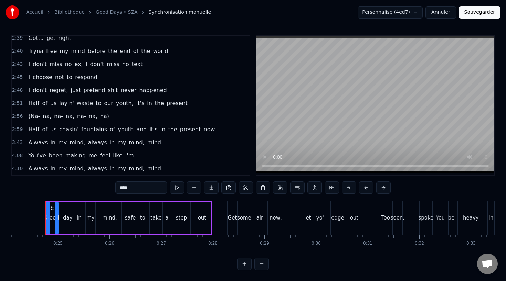
click at [23, 141] on div "3:43 Always in my mind, always in my mind, mind" at bounding box center [131, 142] width 238 height 13
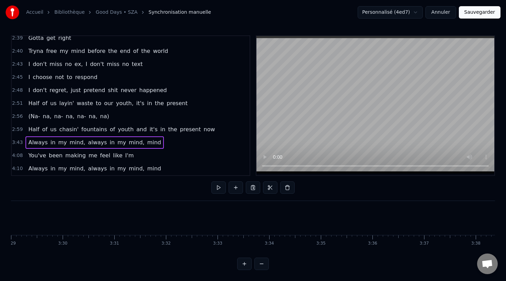
scroll to position [0, 11519]
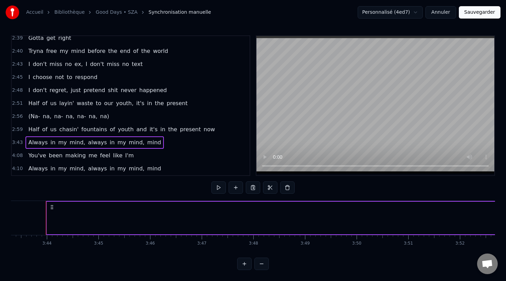
click at [19, 154] on span "4:08" at bounding box center [17, 155] width 11 height 7
click at [20, 165] on div "4:10 Always in my mind, always in my mind, mind" at bounding box center [131, 168] width 238 height 13
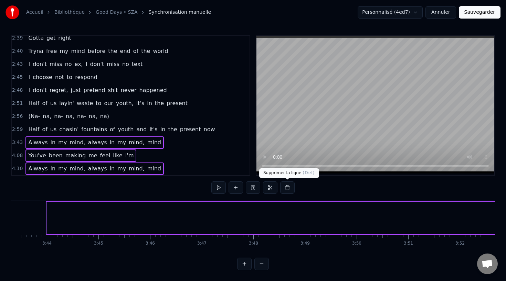
click at [287, 187] on button at bounding box center [287, 188] width 14 height 12
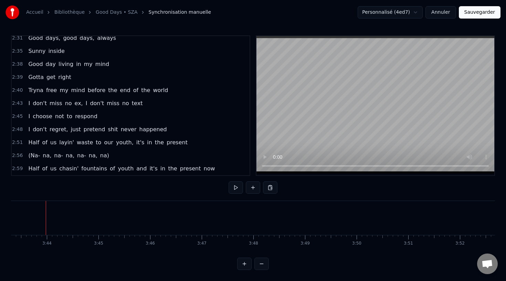
click at [203, 172] on span "now" at bounding box center [209, 169] width 13 height 8
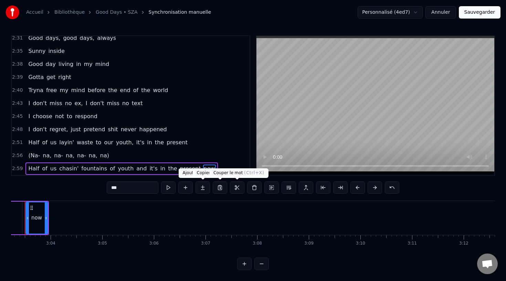
scroll to position [0, 9431]
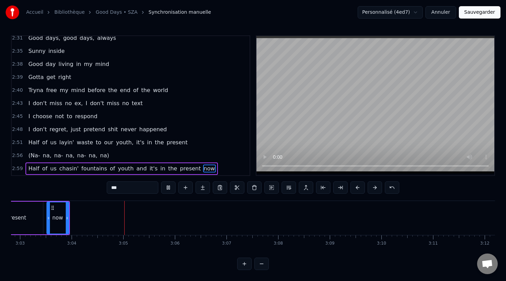
click at [478, 14] on button "Sauvegarder" at bounding box center [479, 12] width 42 height 12
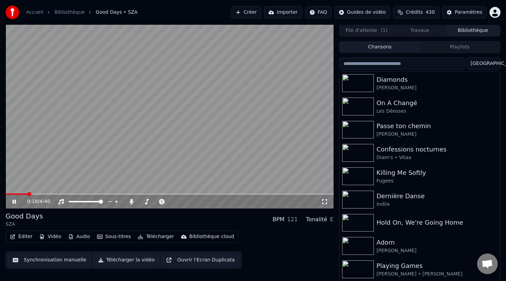
click at [205, 130] on video at bounding box center [170, 116] width 328 height 184
click at [157, 233] on button "Télécharger" at bounding box center [156, 237] width 42 height 10
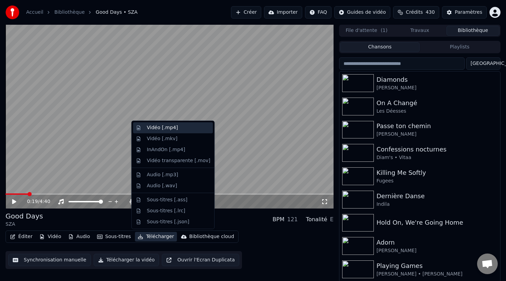
click at [182, 131] on div "Vidéo [.mp4]" at bounding box center [178, 127] width 63 height 7
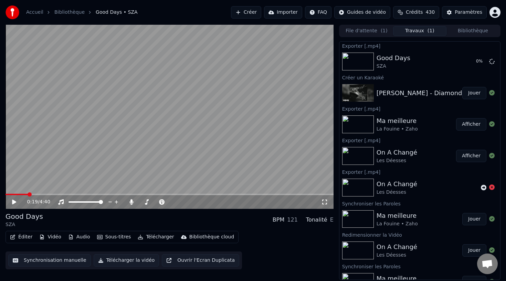
click at [476, 94] on button "Jouer" at bounding box center [474, 93] width 24 height 12
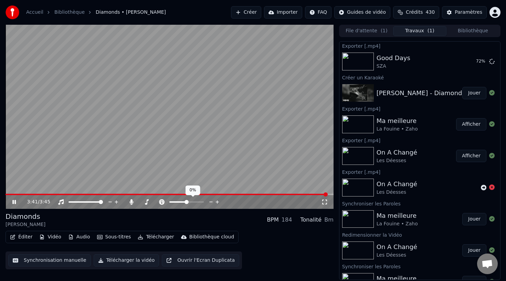
click at [186, 203] on span at bounding box center [186, 202] width 4 height 4
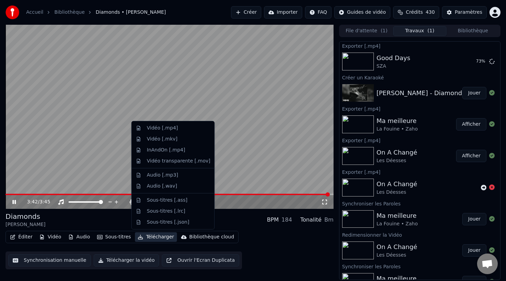
click at [154, 233] on button "Télécharger" at bounding box center [156, 237] width 42 height 10
click at [177, 130] on div "Vidéo [.mp4]" at bounding box center [178, 128] width 63 height 7
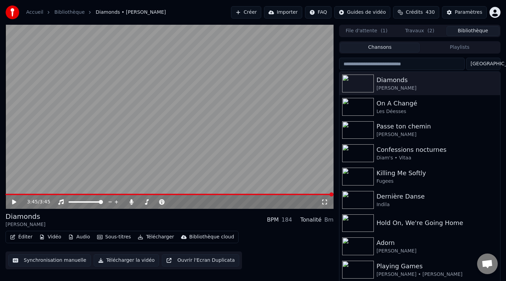
click at [458, 35] on button "Bibliothèque" at bounding box center [472, 31] width 53 height 10
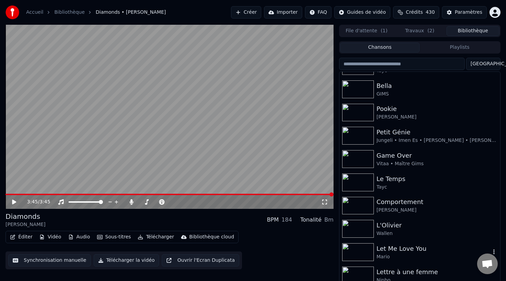
scroll to position [385, 0]
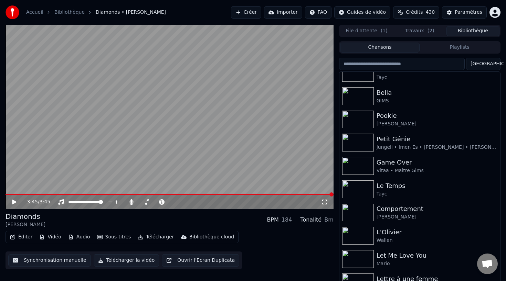
click at [383, 61] on input "search" at bounding box center [402, 64] width 126 height 12
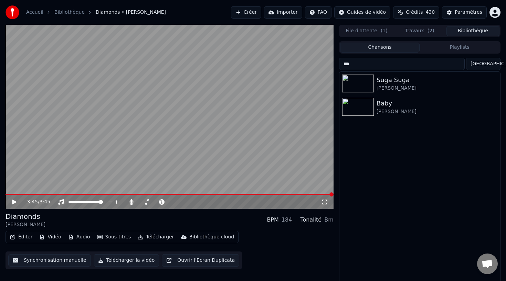
scroll to position [0, 0]
type input "****"
click at [389, 112] on div "Justin Bieber" at bounding box center [433, 111] width 114 height 7
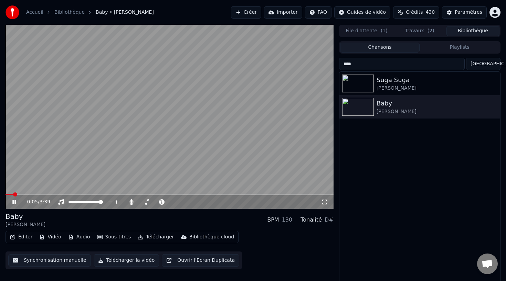
click at [168, 156] on video at bounding box center [170, 117] width 328 height 184
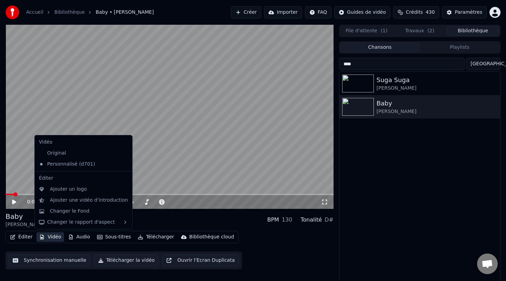
click at [54, 234] on button "Vidéo" at bounding box center [49, 237] width 27 height 10
click at [102, 214] on div "Changer le Fond" at bounding box center [89, 211] width 78 height 7
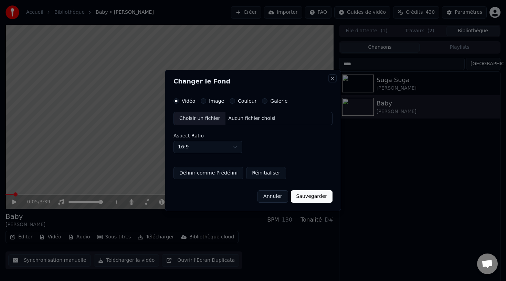
click at [332, 79] on button "Close" at bounding box center [332, 79] width 6 height 6
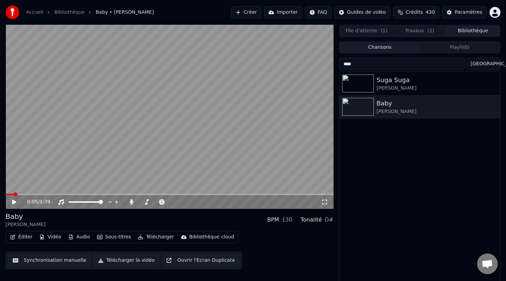
click at [278, 15] on button "Importer" at bounding box center [283, 12] width 38 height 12
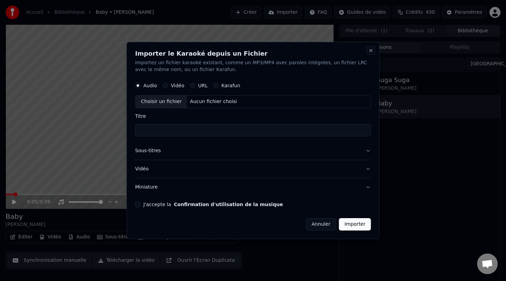
click at [371, 49] on button "Close" at bounding box center [371, 51] width 6 height 6
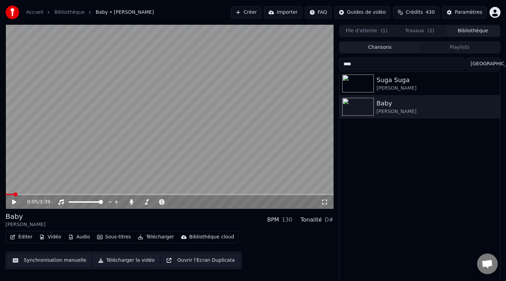
click at [260, 14] on button "Créer" at bounding box center [246, 12] width 30 height 12
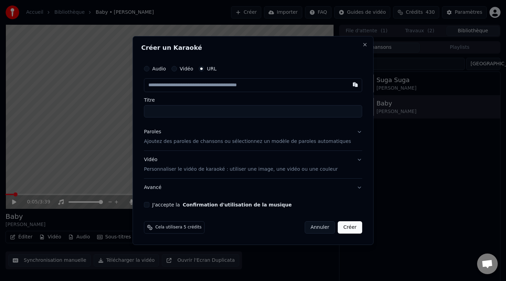
click at [214, 83] on input "text" at bounding box center [253, 85] width 218 height 14
type input "**********"
click at [210, 104] on div "Titre" at bounding box center [253, 108] width 218 height 20
type input "**********"
click at [196, 140] on p "Ajoutez des paroles de chansons ou sélectionnez un modèle de paroles automatiqu…" at bounding box center [247, 141] width 207 height 7
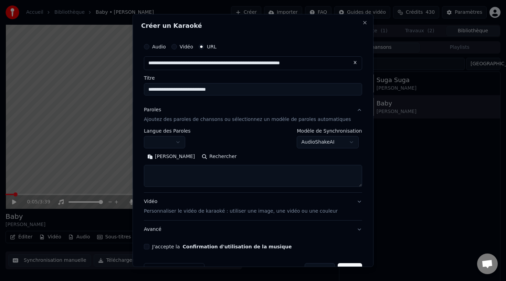
drag, startPoint x: 202, startPoint y: 90, endPoint x: 236, endPoint y: 90, distance: 34.4
click at [236, 90] on input "**********" at bounding box center [253, 89] width 218 height 12
type input "**********"
click at [204, 153] on button "Rechercher" at bounding box center [219, 156] width 42 height 11
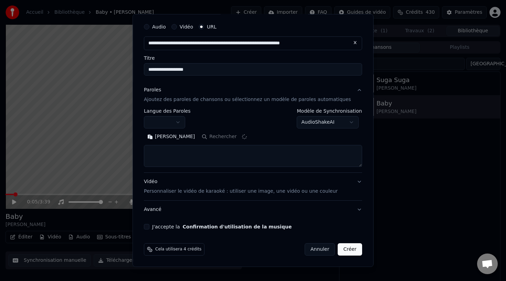
click at [149, 228] on button "J'accepte la Confirmation d'utilisation de la musique" at bounding box center [147, 227] width 6 height 6
click at [239, 185] on div "Vidéo Personnaliser le vidéo de karaoké : utiliser une image, une vidéo ou une …" at bounding box center [241, 186] width 194 height 17
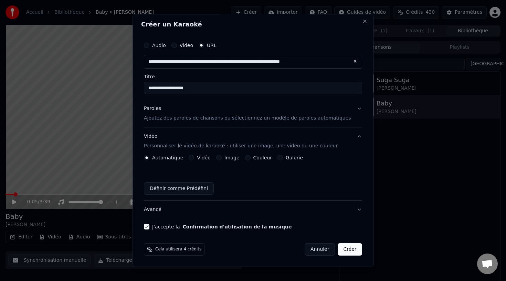
scroll to position [1, 0]
click at [225, 112] on div "Paroles Ajoutez des paroles de chansons ou sélectionnez un modèle de paroles au…" at bounding box center [247, 113] width 207 height 17
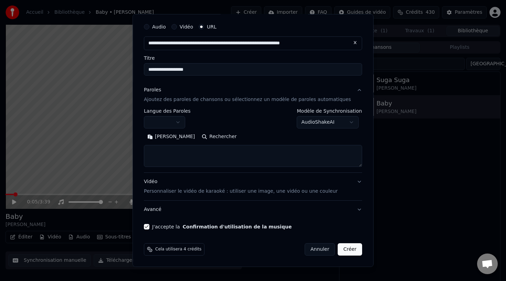
scroll to position [0, 0]
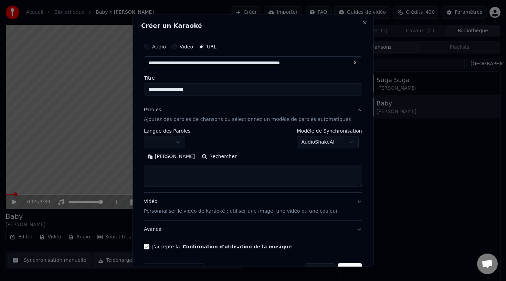
type textarea "**********"
click at [199, 157] on button "Effacer" at bounding box center [200, 156] width 31 height 11
click at [199, 157] on button "Rechercher" at bounding box center [219, 156] width 42 height 11
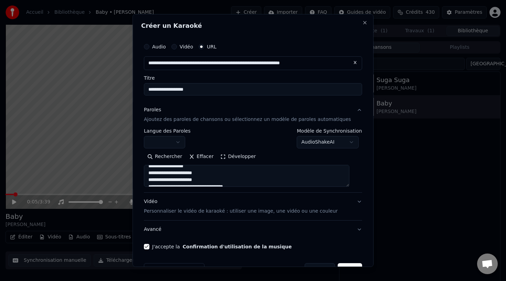
scroll to position [403, 0]
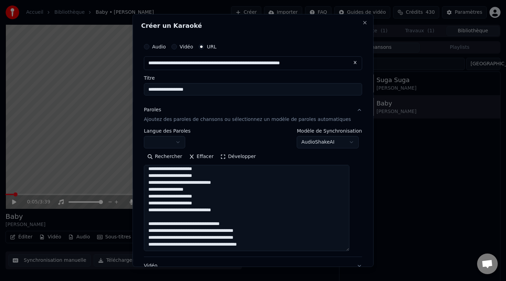
drag, startPoint x: 354, startPoint y: 186, endPoint x: 348, endPoint y: 261, distance: 74.6
click at [348, 251] on textarea at bounding box center [246, 208] width 205 height 86
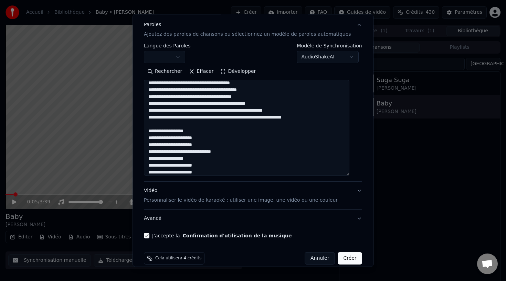
scroll to position [0, 0]
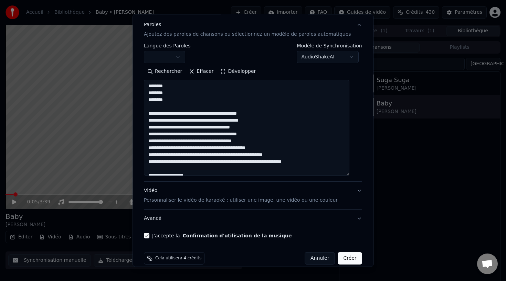
drag, startPoint x: 274, startPoint y: 115, endPoint x: 254, endPoint y: 115, distance: 20.6
click at [254, 115] on textarea at bounding box center [246, 128] width 205 height 96
drag, startPoint x: 213, startPoint y: 114, endPoint x: 205, endPoint y: 114, distance: 8.3
click at [205, 114] on textarea at bounding box center [246, 128] width 205 height 96
click at [210, 121] on textarea at bounding box center [246, 128] width 205 height 96
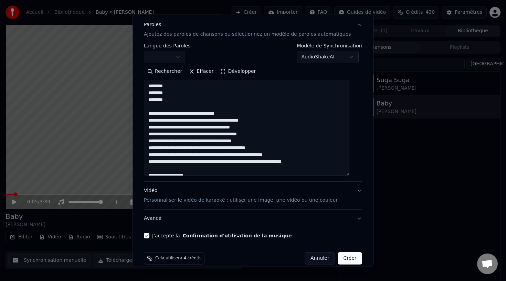
drag, startPoint x: 211, startPoint y: 121, endPoint x: 202, endPoint y: 121, distance: 8.6
click at [202, 121] on textarea at bounding box center [246, 128] width 205 height 96
drag, startPoint x: 270, startPoint y: 120, endPoint x: 239, endPoint y: 120, distance: 30.6
click at [239, 121] on textarea at bounding box center [246, 128] width 205 height 96
drag, startPoint x: 200, startPoint y: 127, endPoint x: 189, endPoint y: 127, distance: 11.3
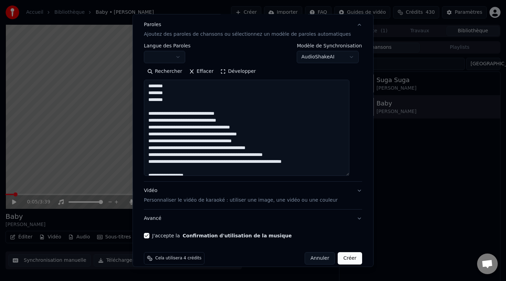
click at [189, 127] on textarea at bounding box center [246, 128] width 205 height 96
drag, startPoint x: 253, startPoint y: 128, endPoint x: 230, endPoint y: 127, distance: 22.4
click at [230, 127] on textarea at bounding box center [246, 128] width 205 height 96
drag, startPoint x: 270, startPoint y: 135, endPoint x: 238, endPoint y: 135, distance: 32.0
click at [238, 135] on textarea at bounding box center [246, 128] width 205 height 96
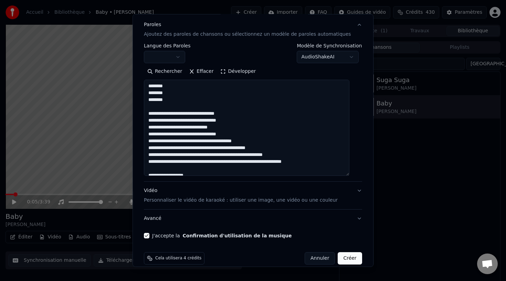
drag, startPoint x: 202, startPoint y: 141, endPoint x: 191, endPoint y: 141, distance: 11.7
click at [190, 141] on textarea at bounding box center [246, 128] width 205 height 96
drag, startPoint x: 258, startPoint y: 141, endPoint x: 228, endPoint y: 140, distance: 30.6
click at [227, 140] on textarea at bounding box center [246, 128] width 205 height 96
click at [209, 148] on textarea at bounding box center [246, 128] width 205 height 96
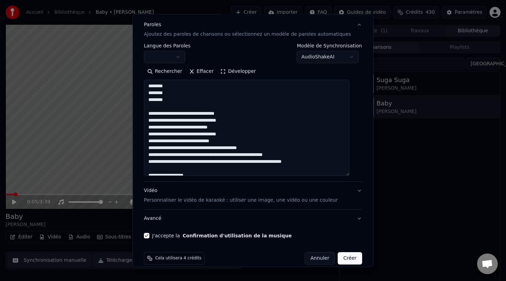
click at [274, 147] on textarea at bounding box center [246, 128] width 205 height 96
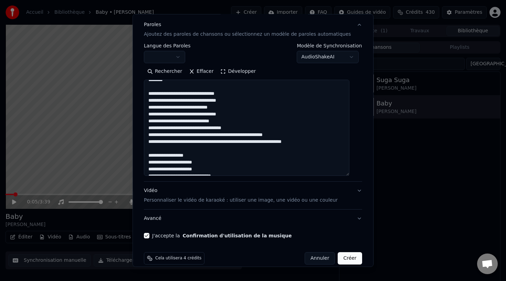
scroll to position [34, 0]
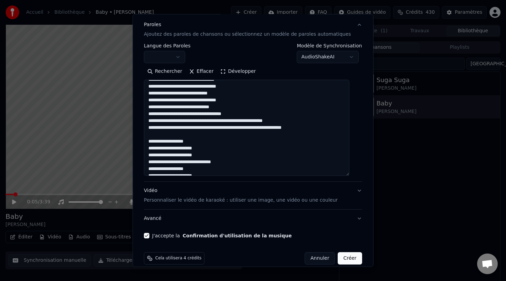
click at [217, 120] on textarea at bounding box center [246, 128] width 205 height 96
click at [305, 121] on textarea at bounding box center [246, 128] width 205 height 96
click at [264, 128] on textarea at bounding box center [246, 128] width 205 height 96
click at [315, 131] on textarea at bounding box center [246, 128] width 205 height 96
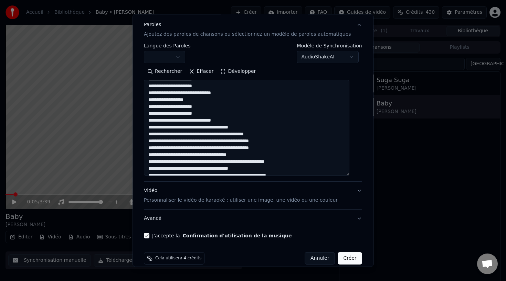
scroll to position [105, 0]
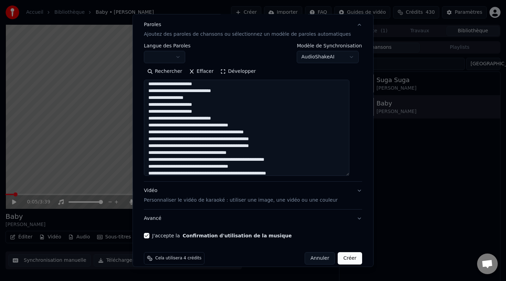
drag, startPoint x: 270, startPoint y: 123, endPoint x: 242, endPoint y: 123, distance: 27.9
click at [242, 123] on textarea at bounding box center [246, 128] width 205 height 96
drag, startPoint x: 279, startPoint y: 131, endPoint x: 251, endPoint y: 130, distance: 27.9
click at [250, 130] on textarea at bounding box center [246, 128] width 205 height 96
drag, startPoint x: 282, startPoint y: 138, endPoint x: 262, endPoint y: 137, distance: 20.0
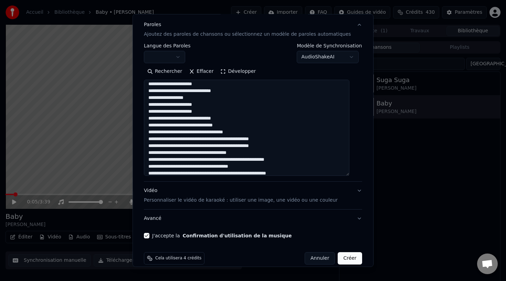
click at [262, 137] on textarea at bounding box center [246, 128] width 205 height 96
drag, startPoint x: 217, startPoint y: 139, endPoint x: 209, endPoint y: 139, distance: 7.2
click at [209, 139] on textarea at bounding box center [246, 128] width 205 height 96
drag, startPoint x: 210, startPoint y: 148, endPoint x: 200, endPoint y: 148, distance: 9.6
click at [200, 148] on textarea at bounding box center [246, 128] width 205 height 96
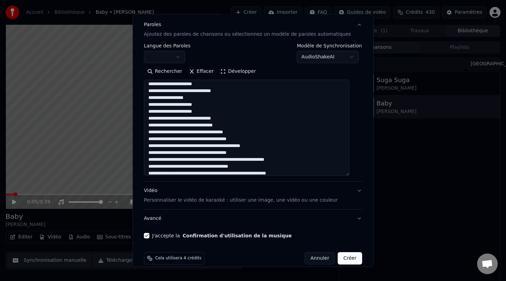
drag, startPoint x: 204, startPoint y: 154, endPoint x: 195, endPoint y: 154, distance: 9.3
click at [195, 154] on textarea at bounding box center [246, 128] width 205 height 96
drag, startPoint x: 276, startPoint y: 145, endPoint x: 247, endPoint y: 144, distance: 29.2
click at [247, 144] on textarea at bounding box center [246, 128] width 205 height 96
drag, startPoint x: 249, startPoint y: 154, endPoint x: 224, endPoint y: 153, distance: 24.8
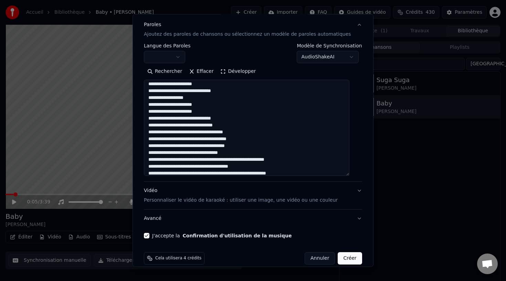
click at [224, 154] on textarea at bounding box center [246, 128] width 205 height 96
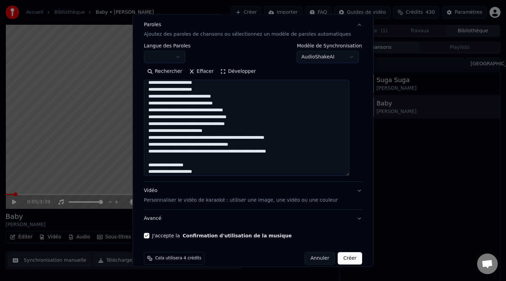
scroll to position [129, 0]
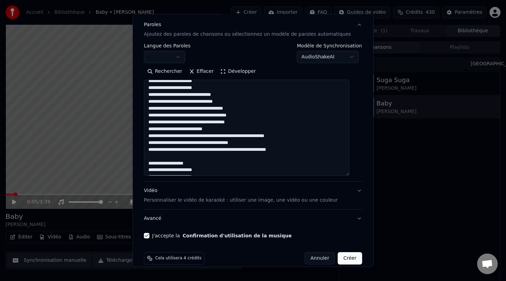
drag, startPoint x: 312, startPoint y: 137, endPoint x: 279, endPoint y: 135, distance: 33.1
click at [279, 136] on textarea at bounding box center [246, 128] width 205 height 96
drag, startPoint x: 271, startPoint y: 143, endPoint x: 242, endPoint y: 143, distance: 29.6
click at [242, 143] on textarea at bounding box center [246, 128] width 205 height 96
drag, startPoint x: 197, startPoint y: 142, endPoint x: 190, endPoint y: 142, distance: 7.2
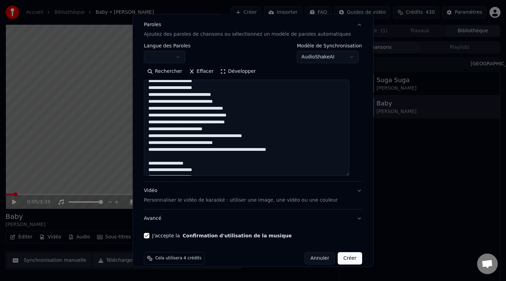
click at [190, 142] on textarea at bounding box center [246, 128] width 205 height 96
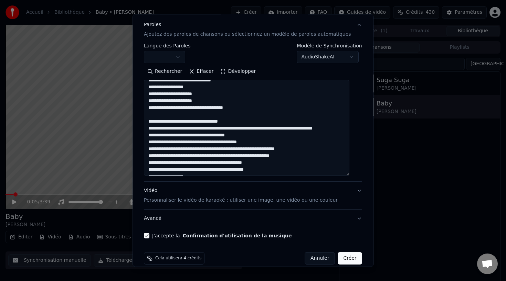
scroll to position [233, 0]
click at [258, 109] on textarea at bounding box center [246, 128] width 205 height 96
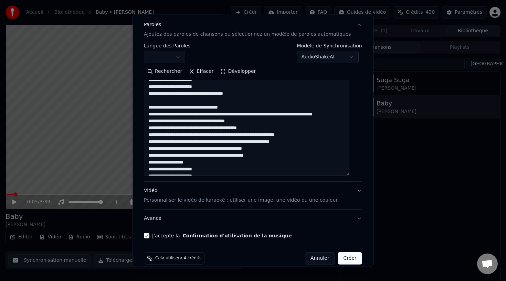
drag, startPoint x: 279, startPoint y: 135, endPoint x: 261, endPoint y: 133, distance: 17.6
click at [261, 134] on textarea at bounding box center [246, 128] width 205 height 96
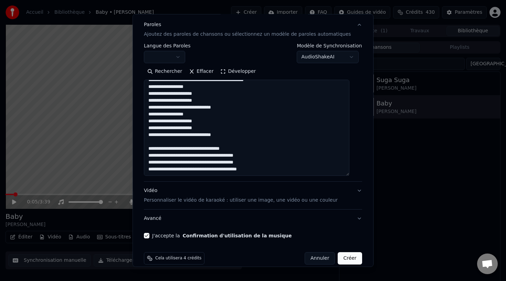
scroll to position [94, 0]
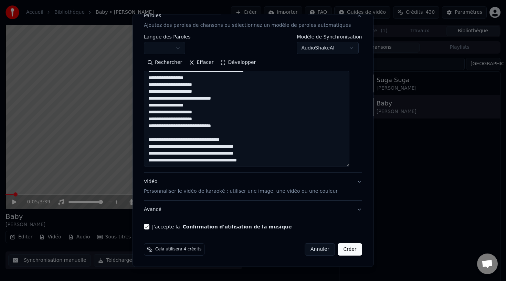
drag, startPoint x: 258, startPoint y: 139, endPoint x: 175, endPoint y: 140, distance: 82.5
click at [175, 140] on textarea at bounding box center [246, 119] width 205 height 96
type textarea "**********"
click at [344, 250] on button "Créer" at bounding box center [350, 249] width 24 height 12
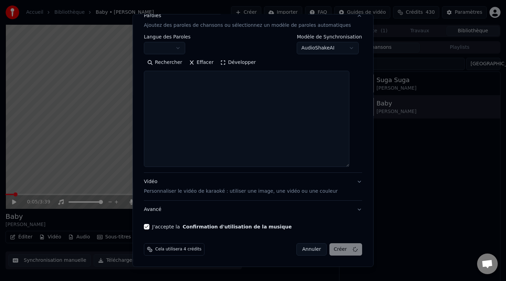
scroll to position [0, 0]
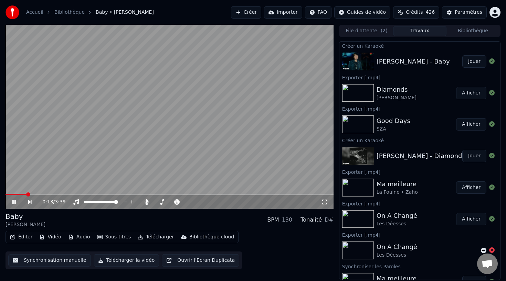
click at [231, 126] on video at bounding box center [170, 117] width 328 height 184
click at [50, 238] on button "Vidéo" at bounding box center [49, 237] width 27 height 10
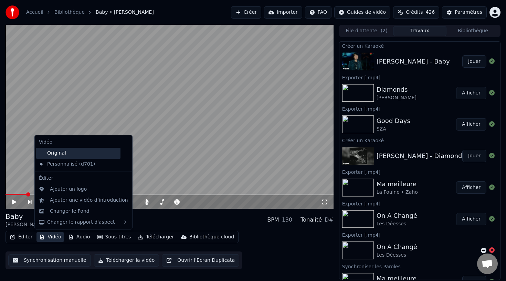
click at [95, 154] on div "Original" at bounding box center [78, 153] width 84 height 11
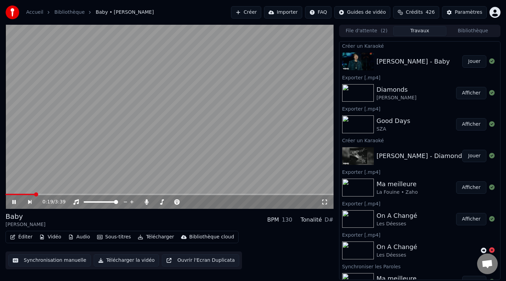
click at [426, 64] on div "Justin Bieber - Baby" at bounding box center [412, 62] width 73 height 10
click at [373, 34] on button "File d'attente ( 2 )" at bounding box center [366, 31] width 53 height 10
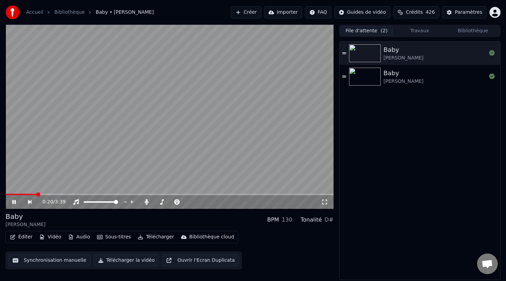
click at [416, 52] on div "Baby Justin Bieber" at bounding box center [434, 53] width 103 height 17
click at [45, 237] on button "Vidéo" at bounding box center [49, 237] width 27 height 10
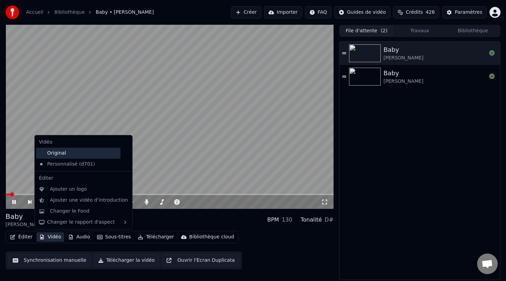
click at [74, 150] on div "Original" at bounding box center [78, 153] width 84 height 11
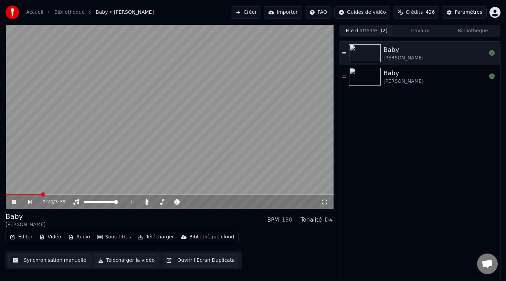
click at [41, 195] on span at bounding box center [170, 194] width 328 height 1
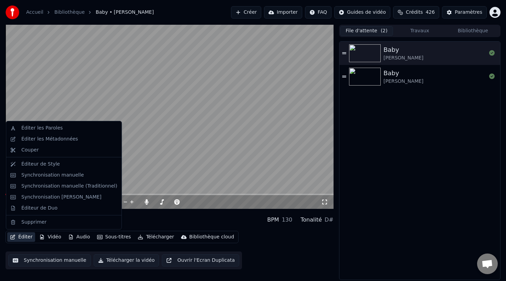
click at [22, 237] on button "Éditer" at bounding box center [21, 237] width 28 height 10
click at [82, 174] on div "Synchronisation manuelle" at bounding box center [69, 175] width 96 height 7
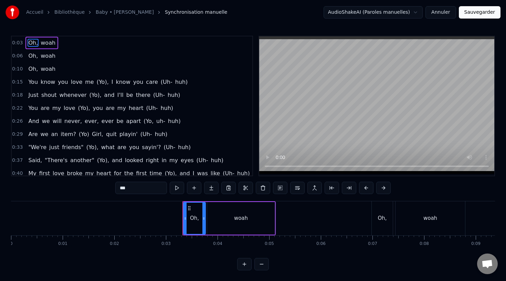
click at [174, 85] on span "huh)" at bounding box center [181, 82] width 14 height 8
type input "****"
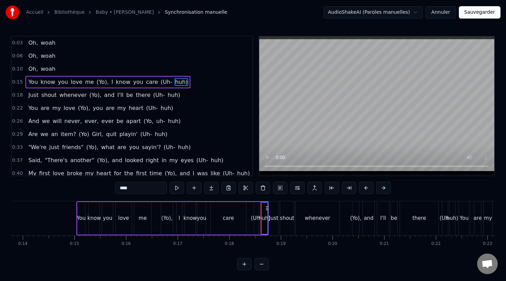
click at [160, 84] on span "(Uh-" at bounding box center [166, 82] width 13 height 8
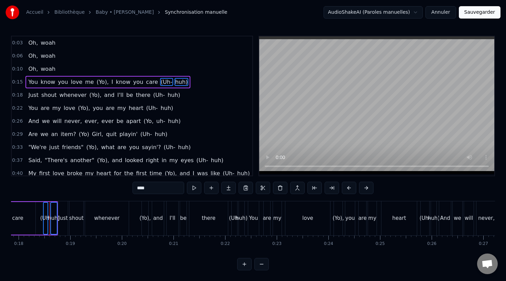
scroll to position [0, 925]
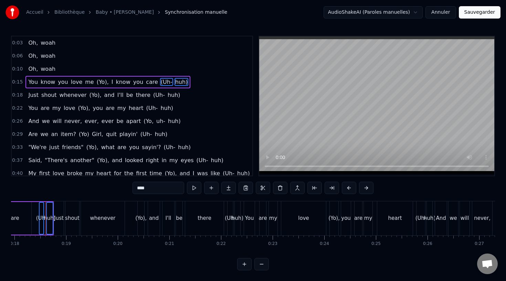
click at [167, 96] on span "huh)" at bounding box center [174, 95] width 14 height 8
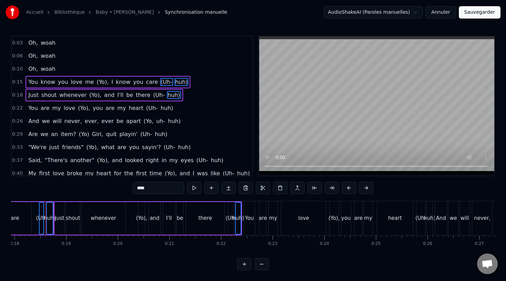
click at [152, 96] on span "(Uh-" at bounding box center [158, 95] width 13 height 8
click at [98, 84] on span "(Yo)," at bounding box center [102, 82] width 13 height 8
click at [89, 93] on span "(Yo)," at bounding box center [95, 95] width 13 height 8
click at [83, 107] on span "(Yo)," at bounding box center [83, 108] width 13 height 8
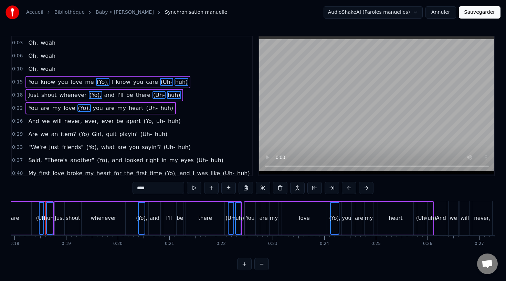
click at [78, 135] on span "(Yo)" at bounding box center [84, 134] width 12 height 8
click at [143, 120] on span "(Yo," at bounding box center [148, 121] width 11 height 8
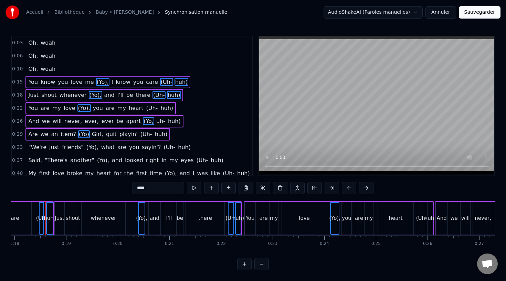
click at [155, 122] on span "uh-" at bounding box center [160, 121] width 10 height 8
click at [167, 122] on span "huh)" at bounding box center [174, 121] width 14 height 8
click at [159, 112] on div "You are my love (Yo), you are my heart (Uh- huh)" at bounding box center [100, 108] width 150 height 12
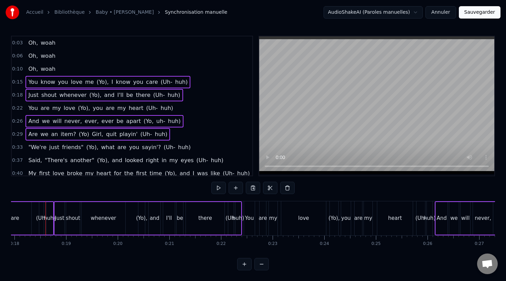
click at [160, 110] on span "huh)" at bounding box center [167, 108] width 14 height 8
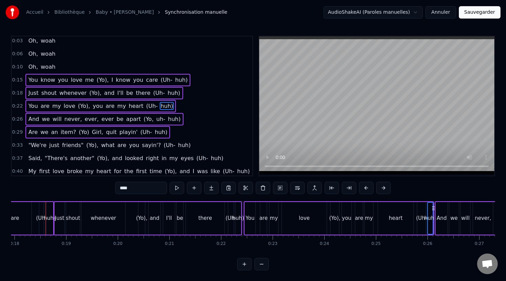
click at [145, 108] on span "(Uh-" at bounding box center [151, 106] width 13 height 8
click at [180, 110] on div "0:22 You are my love (Yo), you are my heart (Uh- huh)" at bounding box center [132, 106] width 240 height 13
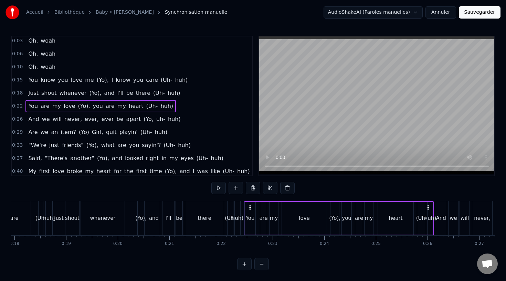
click at [96, 77] on span "(Yo)," at bounding box center [102, 80] width 13 height 8
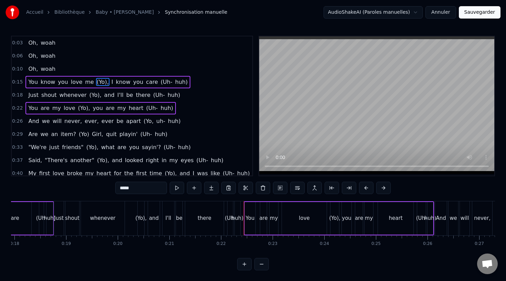
click at [160, 81] on span "(Uh-" at bounding box center [166, 82] width 13 height 8
click at [174, 81] on span "huh)" at bounding box center [181, 82] width 14 height 8
click at [89, 95] on span "(Yo)," at bounding box center [95, 95] width 13 height 8
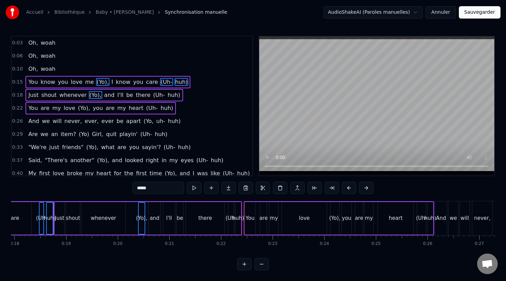
click at [152, 98] on span "(Uh-" at bounding box center [158, 95] width 13 height 8
click at [167, 95] on span "huh)" at bounding box center [174, 95] width 14 height 8
click at [79, 108] on span "(Yo)," at bounding box center [83, 108] width 13 height 8
click at [145, 109] on span "(Uh-" at bounding box center [151, 108] width 13 height 8
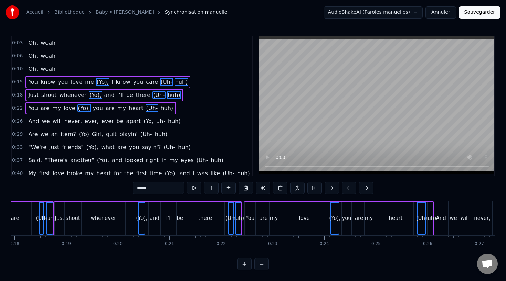
click at [160, 109] on span "huh)" at bounding box center [167, 108] width 14 height 8
click at [81, 134] on span "(Yo)" at bounding box center [84, 134] width 12 height 8
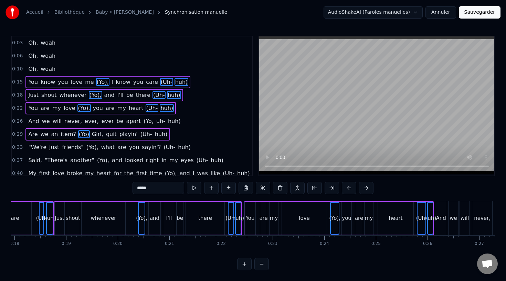
click at [143, 123] on span "(Yo," at bounding box center [148, 121] width 11 height 8
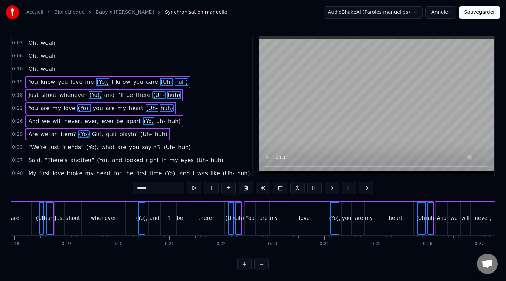
click at [155, 122] on span "uh-" at bounding box center [160, 121] width 10 height 8
click at [167, 122] on span "huh)" at bounding box center [174, 121] width 14 height 8
click at [140, 134] on span "(Uh-" at bounding box center [146, 134] width 13 height 8
click at [154, 134] on span "huh)" at bounding box center [161, 134] width 14 height 8
click at [282, 189] on button at bounding box center [280, 188] width 14 height 12
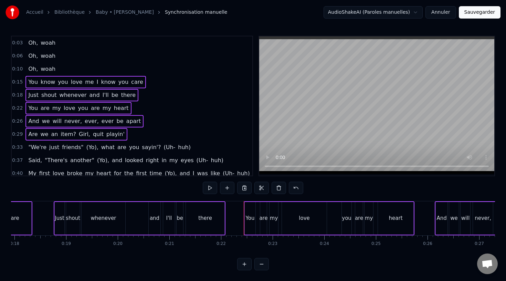
click at [163, 148] on span "(Uh-" at bounding box center [169, 147] width 13 height 8
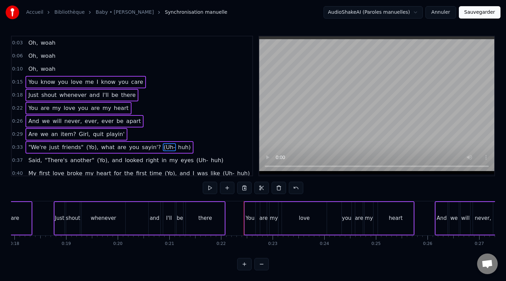
click at [177, 148] on span "huh)" at bounding box center [184, 147] width 14 height 8
click at [86, 148] on span "(Yo)," at bounding box center [92, 147] width 13 height 8
click at [277, 188] on button at bounding box center [278, 188] width 14 height 12
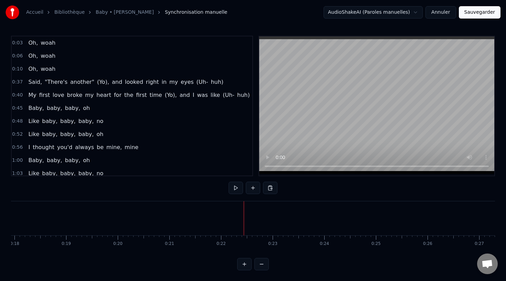
click at [197, 191] on div "0:03 Oh, woah 0:06 Oh, woah 0:10 Oh, woah 0:37 Said, "There's another" (Yo), an…" at bounding box center [252, 153] width 483 height 235
click at [137, 103] on div "0:45 Baby, baby, baby, oh" at bounding box center [132, 108] width 240 height 13
click at [116, 87] on div "Said, "There's another" (Yo), and looked right in my eyes (Uh- huh)" at bounding box center [125, 82] width 200 height 12
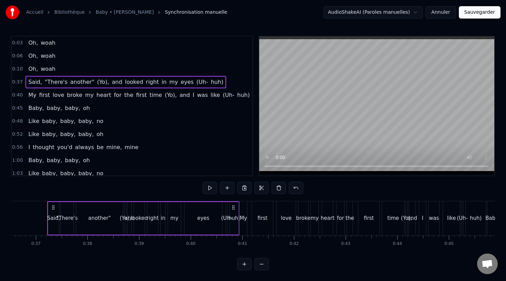
scroll to position [0, 1885]
click at [299, 189] on button at bounding box center [296, 188] width 14 height 12
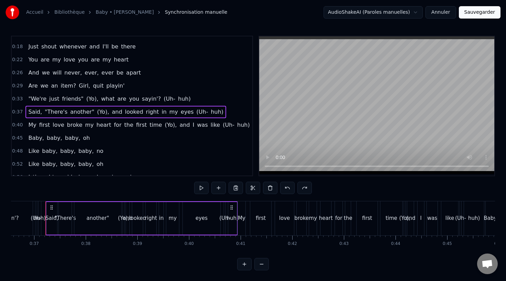
click at [177, 98] on span "huh)" at bounding box center [184, 99] width 14 height 8
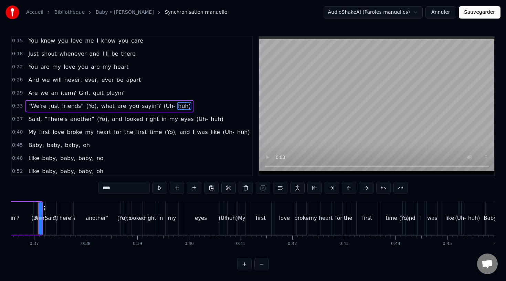
scroll to position [0, 1878]
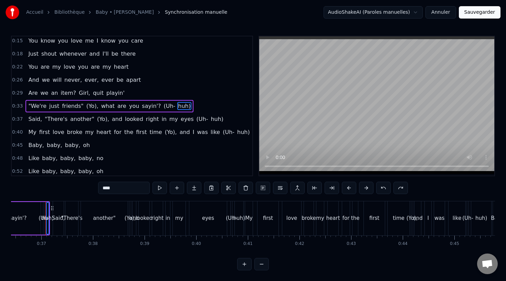
click at [163, 108] on span "(Uh-" at bounding box center [169, 106] width 13 height 8
click at [261, 187] on button at bounding box center [263, 188] width 14 height 12
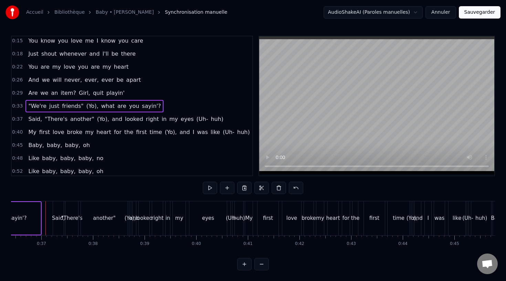
click at [88, 106] on span "(Yo)," at bounding box center [92, 106] width 13 height 8
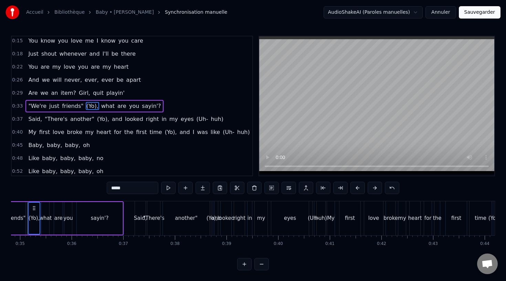
scroll to position [0, 1778]
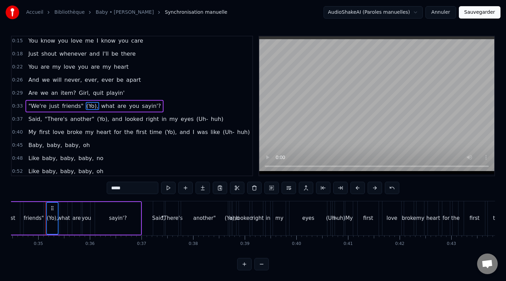
click at [96, 117] on span "(Yo)," at bounding box center [102, 119] width 13 height 8
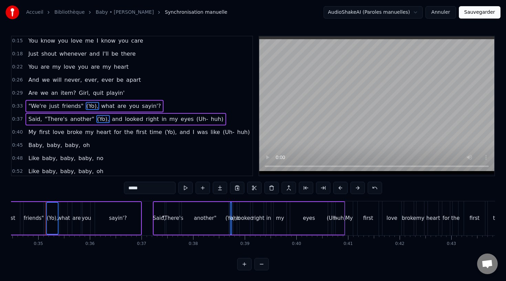
click at [210, 121] on span "huh)" at bounding box center [217, 119] width 14 height 8
click at [196, 120] on span "(Uh-" at bounding box center [202, 119] width 13 height 8
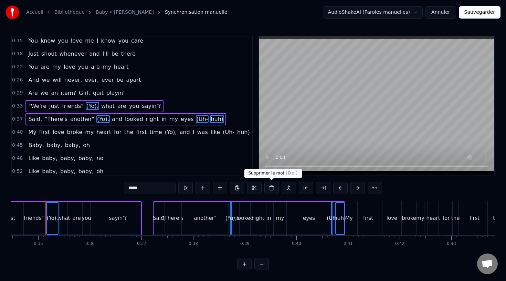
click at [274, 191] on button at bounding box center [271, 188] width 14 height 12
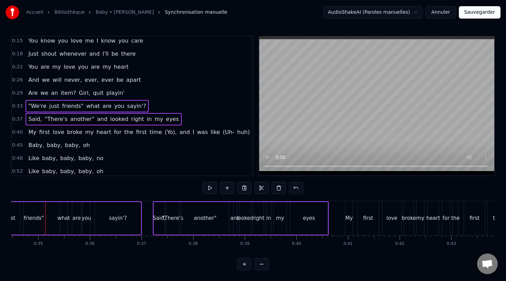
click at [236, 133] on span "huh)" at bounding box center [243, 132] width 14 height 8
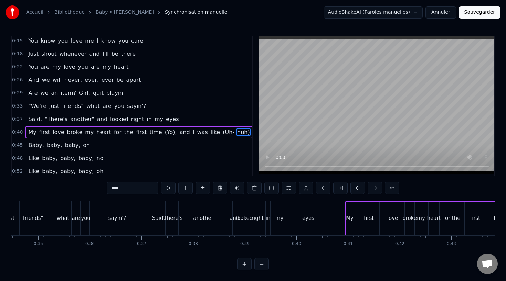
scroll to position [47, 0]
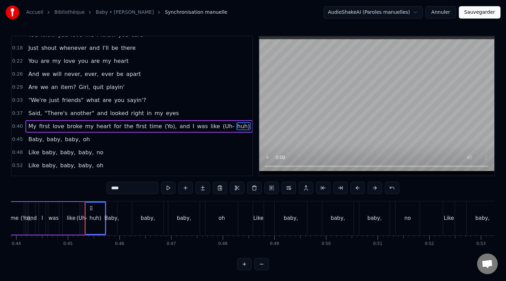
click at [222, 126] on span "(Uh-" at bounding box center [228, 126] width 13 height 8
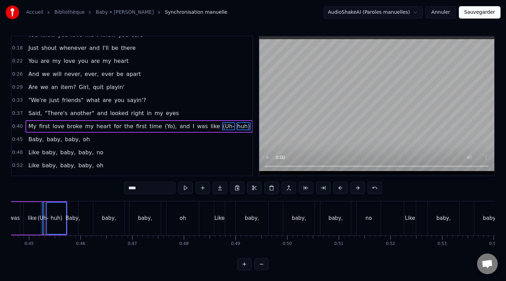
click at [164, 127] on span "(Yo)," at bounding box center [170, 126] width 13 height 8
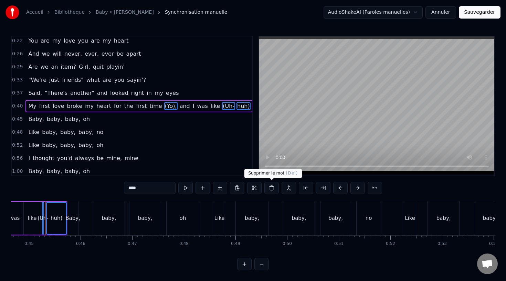
click at [272, 189] on button at bounding box center [271, 188] width 14 height 12
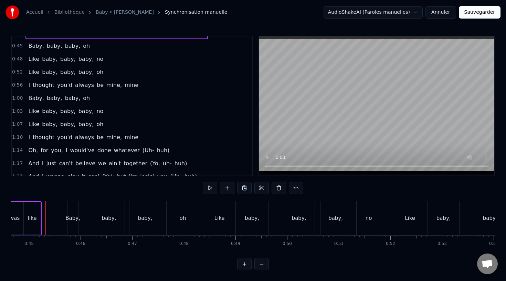
scroll to position [223, 0]
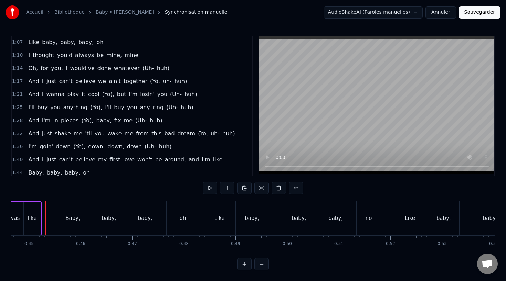
click at [156, 67] on span "huh)" at bounding box center [163, 68] width 14 height 8
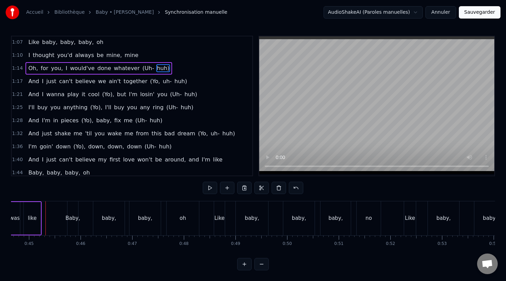
click at [142, 67] on span "(Uh-" at bounding box center [148, 68] width 13 height 8
click at [174, 82] on span "huh)" at bounding box center [181, 81] width 14 height 8
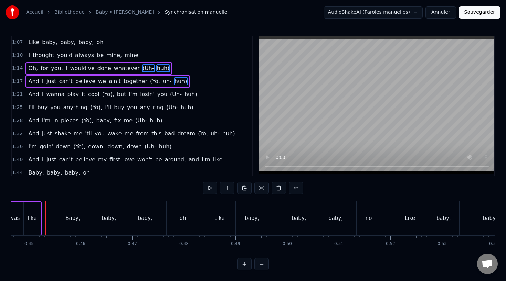
click at [162, 82] on span "uh-" at bounding box center [167, 81] width 10 height 8
click at [149, 82] on span "(Yo," at bounding box center [154, 81] width 11 height 8
click at [184, 94] on span "huh)" at bounding box center [191, 94] width 14 height 8
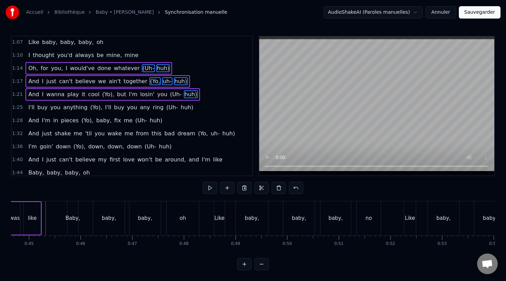
click at [169, 94] on span "(Uh-" at bounding box center [175, 94] width 13 height 8
click at [180, 108] on span "huh)" at bounding box center [187, 108] width 14 height 8
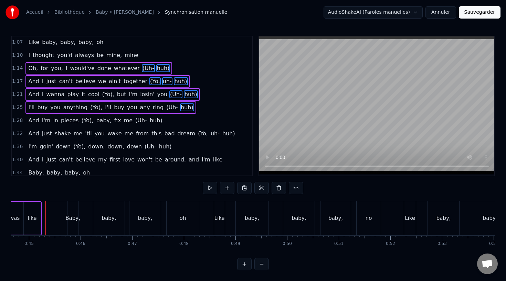
click at [165, 107] on span "(Uh-" at bounding box center [171, 108] width 13 height 8
click at [149, 121] on span "huh)" at bounding box center [156, 121] width 14 height 8
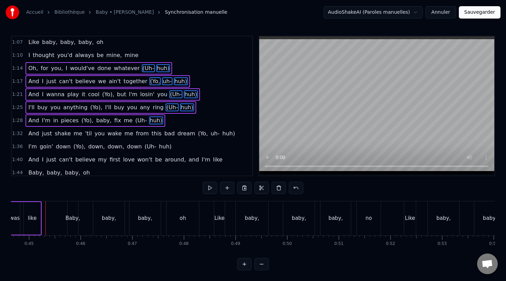
click at [134, 121] on span "(Uh-" at bounding box center [140, 121] width 13 height 8
click at [81, 121] on span "(Yo)," at bounding box center [86, 121] width 13 height 8
click at [89, 109] on span "(Yo)," at bounding box center [95, 108] width 13 height 8
click at [101, 95] on span "(Yo)," at bounding box center [107, 94] width 13 height 8
click at [221, 134] on span "huh)" at bounding box center [228, 134] width 14 height 8
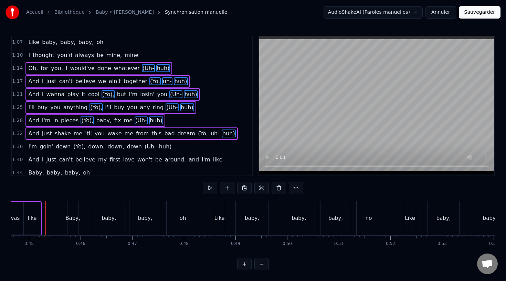
click at [210, 134] on span "uh-" at bounding box center [215, 134] width 10 height 8
click at [197, 134] on span "(Yo," at bounding box center [202, 134] width 11 height 8
click at [75, 147] on span "(Yo)," at bounding box center [79, 147] width 13 height 8
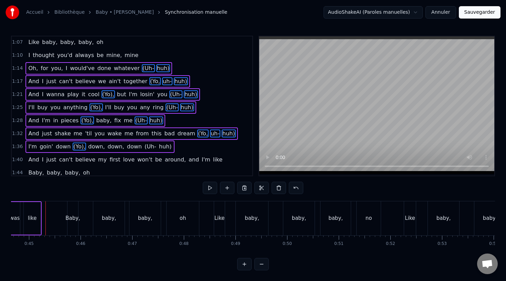
click at [144, 149] on span "(Uh-" at bounding box center [150, 147] width 13 height 8
click at [158, 149] on span "huh)" at bounding box center [165, 147] width 14 height 8
click at [197, 134] on span "(Yo," at bounding box center [202, 134] width 11 height 8
click at [210, 134] on span "uh-" at bounding box center [215, 134] width 10 height 8
click at [221, 134] on span "huh)" at bounding box center [228, 134] width 14 height 8
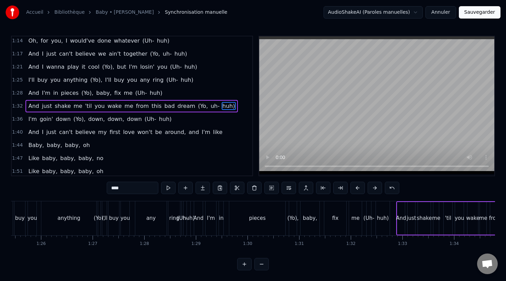
scroll to position [0, 4931]
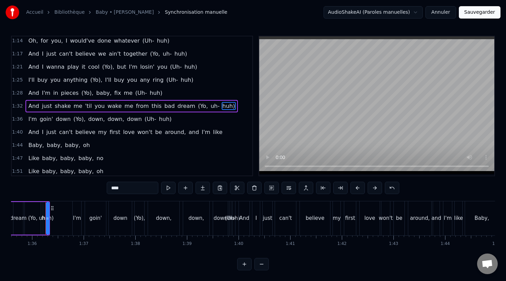
click at [212, 130] on span "like" at bounding box center [217, 132] width 11 height 8
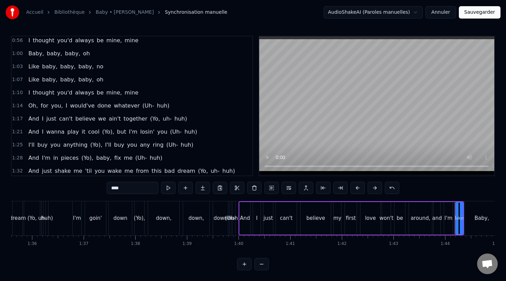
scroll to position [211, 0]
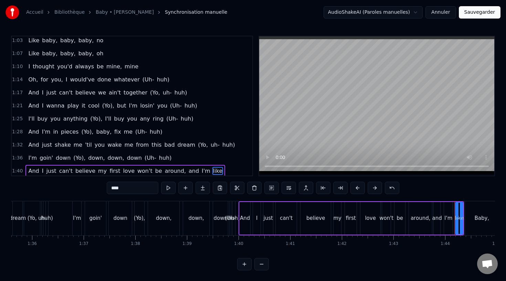
click at [156, 79] on span "huh)" at bounding box center [163, 80] width 14 height 8
type input "****"
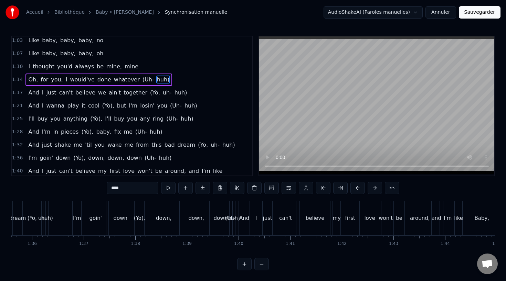
scroll to position [206, 0]
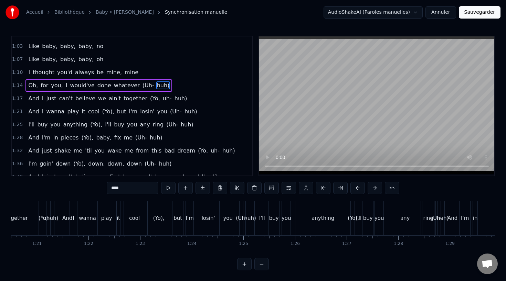
click at [142, 87] on span "(Uh-" at bounding box center [148, 85] width 13 height 8
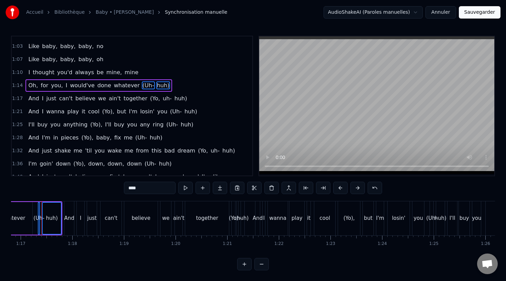
scroll to position [0, 3958]
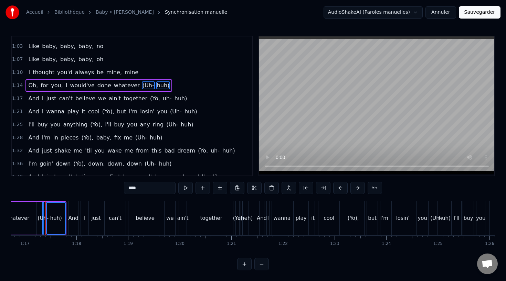
click at [149, 99] on span "(Yo," at bounding box center [154, 99] width 11 height 8
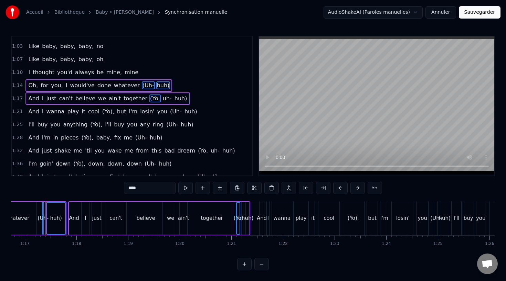
scroll to position [185, 0]
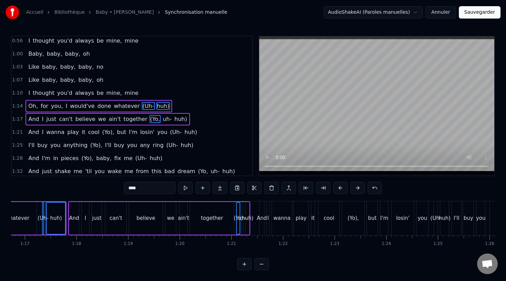
click at [162, 119] on span "uh-" at bounding box center [167, 119] width 10 height 8
click at [174, 122] on span "huh)" at bounding box center [181, 119] width 14 height 8
click at [184, 134] on span "huh)" at bounding box center [191, 132] width 14 height 8
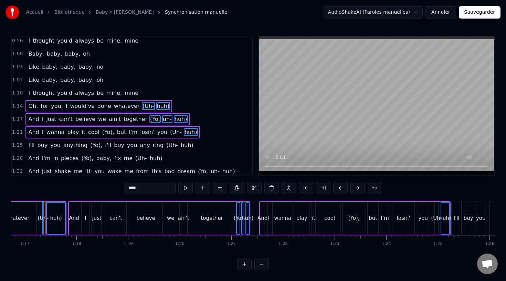
click at [169, 134] on span "(Uh-" at bounding box center [175, 132] width 13 height 8
click at [101, 132] on span "(Yo)," at bounding box center [107, 132] width 13 height 8
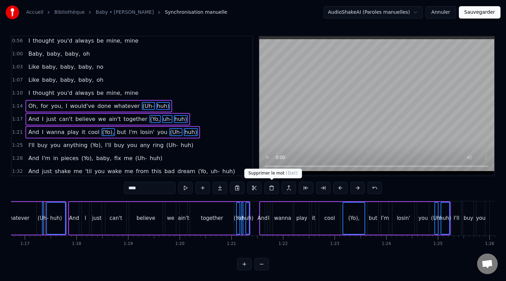
click at [274, 190] on button at bounding box center [271, 188] width 14 height 12
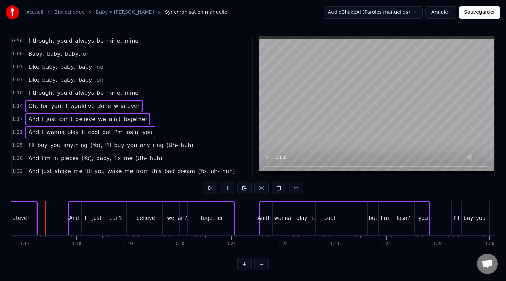
click at [180, 146] on span "huh)" at bounding box center [187, 145] width 14 height 8
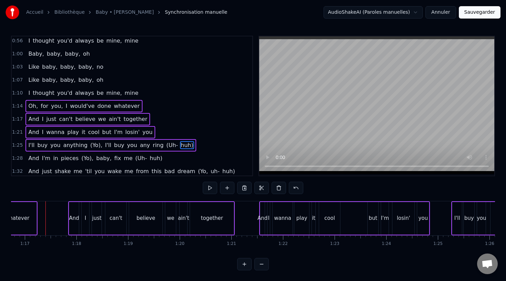
click at [165, 145] on span "(Uh-" at bounding box center [171, 145] width 13 height 8
click at [89, 146] on span "(Yo)," at bounding box center [95, 145] width 13 height 8
click at [83, 158] on span "(Yo)," at bounding box center [86, 158] width 13 height 8
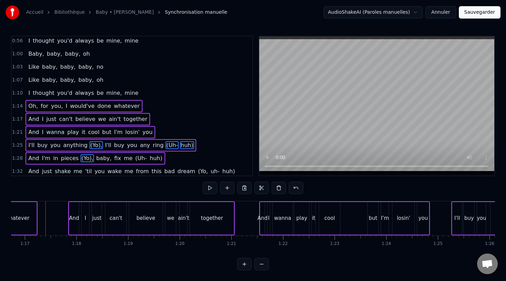
click at [149, 158] on span "huh)" at bounding box center [156, 158] width 14 height 8
click at [134, 158] on span "(Uh-" at bounding box center [140, 158] width 13 height 8
click at [184, 142] on div "1:25 I'll buy you anything (Yo), I'll buy you any ring (Uh- huh)" at bounding box center [132, 145] width 240 height 13
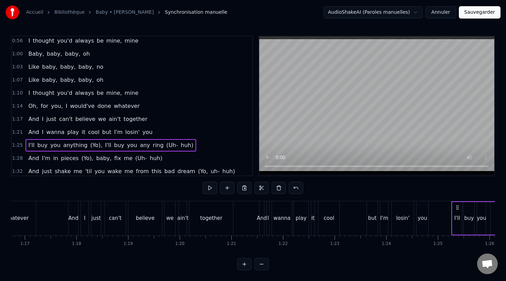
click at [92, 145] on span "(Yo)," at bounding box center [95, 145] width 13 height 8
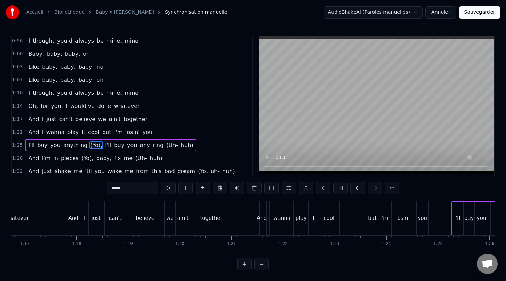
scroll to position [188, 0]
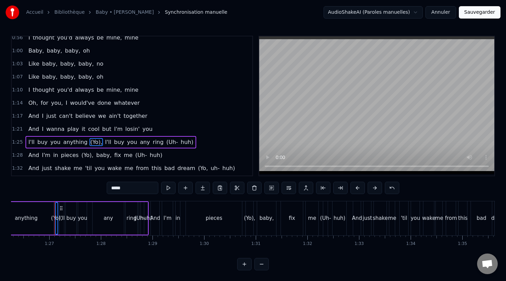
click at [165, 143] on span "(Uh-" at bounding box center [171, 142] width 13 height 8
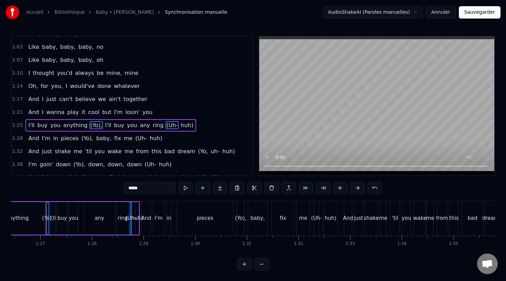
scroll to position [224, 0]
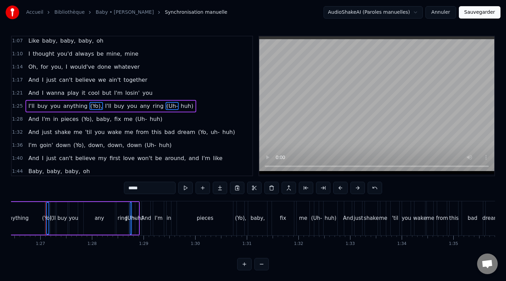
click at [180, 105] on span "huh)" at bounding box center [187, 106] width 14 height 8
click at [82, 121] on span "(Yo)," at bounding box center [86, 119] width 13 height 8
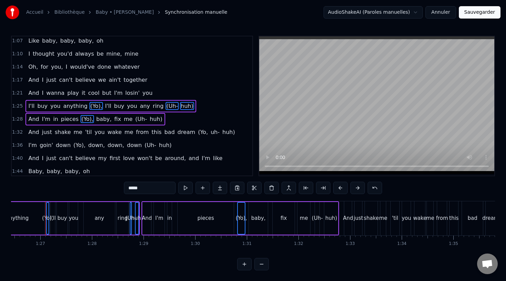
click at [134, 121] on span "(Uh-" at bounding box center [140, 119] width 13 height 8
click at [149, 119] on span "huh)" at bounding box center [156, 119] width 14 height 8
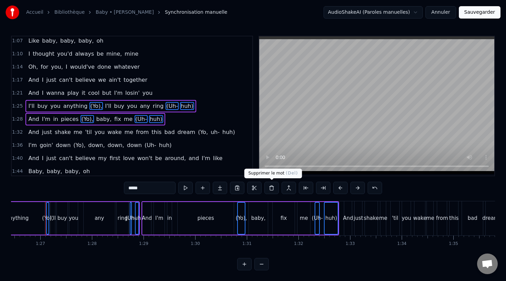
click at [269, 186] on button at bounding box center [271, 188] width 14 height 12
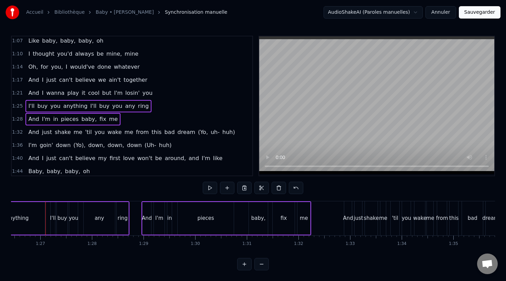
click at [197, 132] on span "(Yo," at bounding box center [202, 132] width 11 height 8
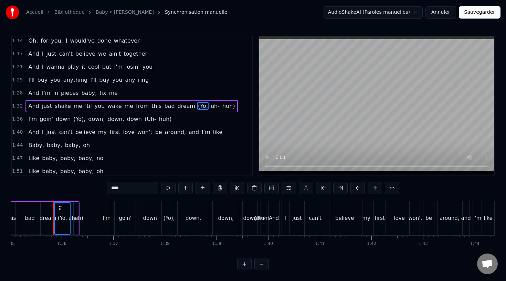
scroll to position [0, 4909]
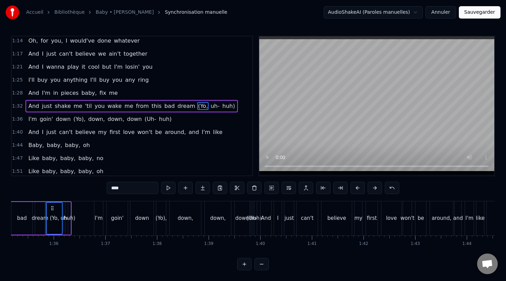
click at [210, 105] on span "uh-" at bounding box center [215, 106] width 10 height 8
click at [221, 105] on span "huh)" at bounding box center [228, 106] width 14 height 8
click at [75, 119] on span "(Yo)," at bounding box center [79, 119] width 13 height 8
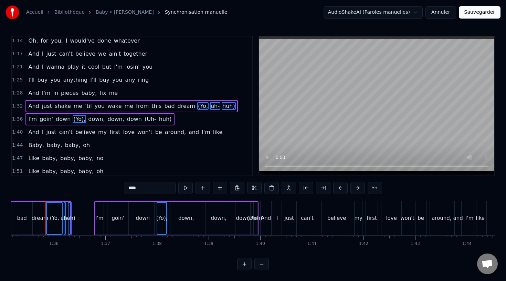
click at [144, 119] on span "(Uh-" at bounding box center [150, 119] width 13 height 8
click at [158, 119] on span "huh)" at bounding box center [165, 119] width 14 height 8
click at [271, 188] on button at bounding box center [271, 188] width 14 height 12
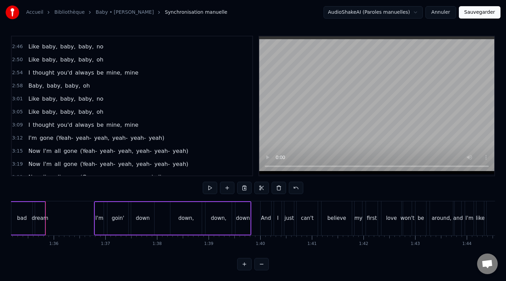
scroll to position [579, 0]
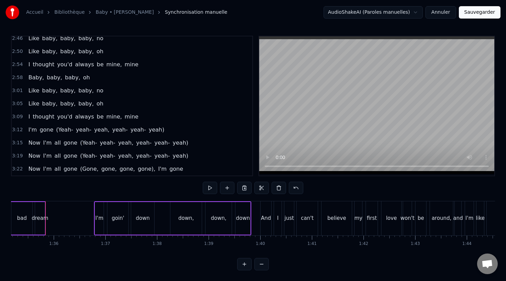
click at [33, 141] on span "Now" at bounding box center [34, 143] width 13 height 8
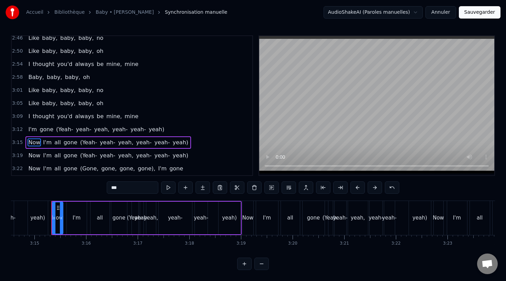
scroll to position [0, 10041]
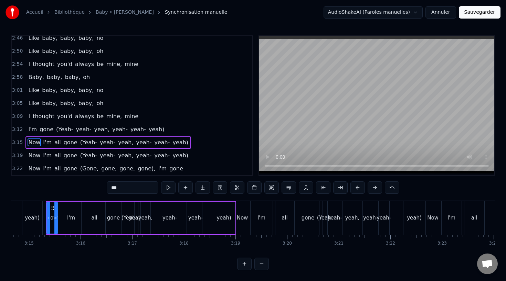
click at [480, 14] on button "Sauvegarder" at bounding box center [479, 12] width 42 height 12
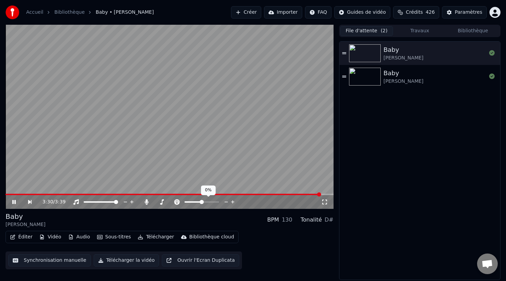
click at [201, 202] on span at bounding box center [201, 202] width 4 height 4
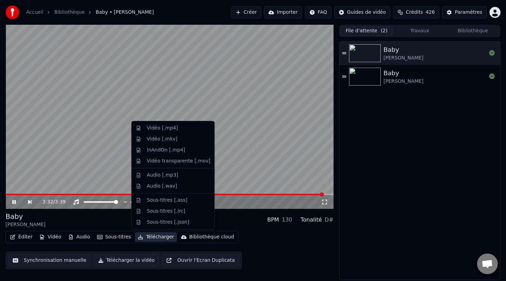
click at [157, 236] on button "Télécharger" at bounding box center [156, 237] width 42 height 10
click at [170, 130] on div "Vidéo [.mp4]" at bounding box center [162, 128] width 31 height 7
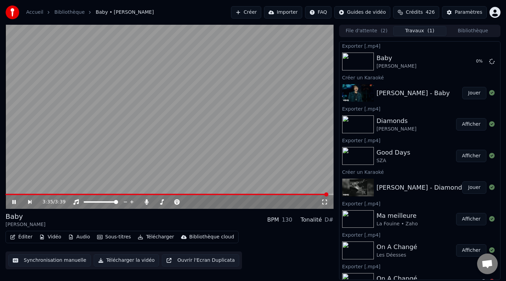
click at [466, 33] on button "Bibliothèque" at bounding box center [472, 31] width 53 height 10
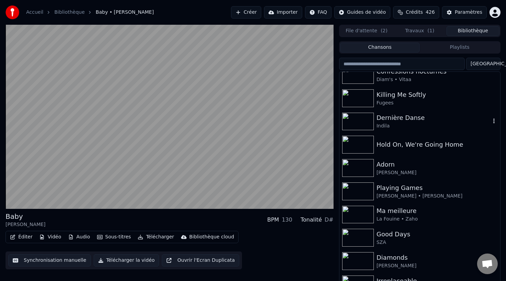
scroll to position [80, 0]
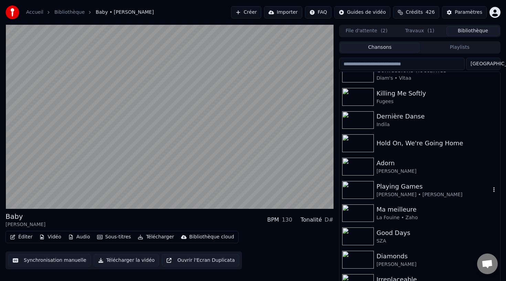
click at [407, 189] on div "Playing Games" at bounding box center [433, 187] width 114 height 10
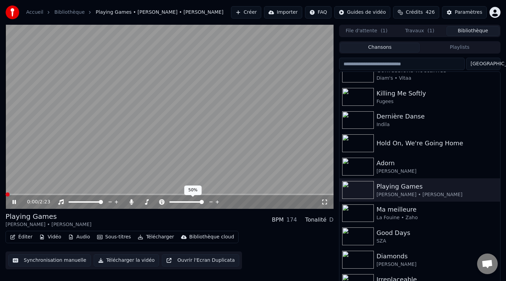
click at [204, 201] on span at bounding box center [201, 202] width 4 height 4
click at [205, 143] on video at bounding box center [170, 117] width 328 height 184
click at [218, 161] on video at bounding box center [170, 117] width 328 height 184
click at [186, 201] on span at bounding box center [186, 202] width 4 height 4
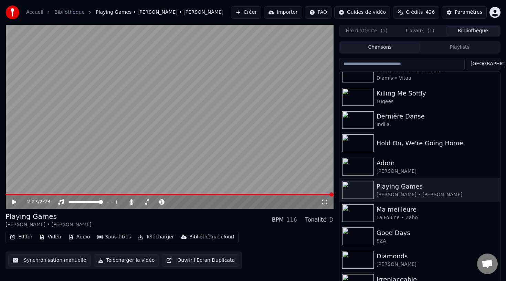
click at [153, 233] on button "Télécharger" at bounding box center [156, 237] width 42 height 10
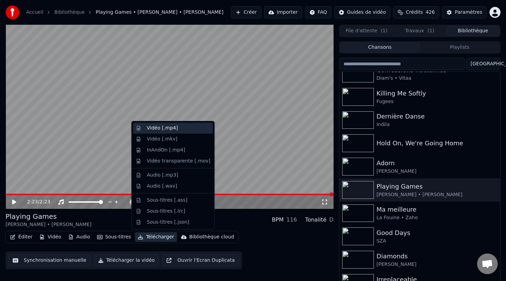
click at [176, 127] on div "Vidéo [.mp4]" at bounding box center [178, 128] width 63 height 7
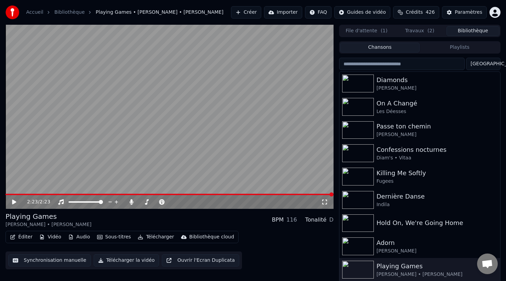
click at [459, 30] on button "Bibliothèque" at bounding box center [472, 31] width 53 height 10
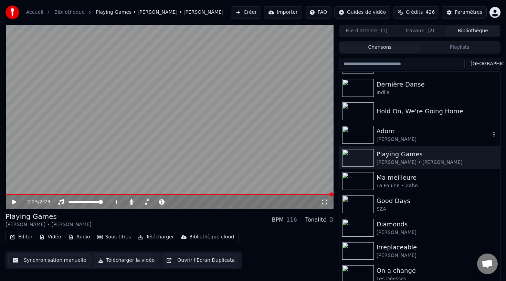
scroll to position [109, 0]
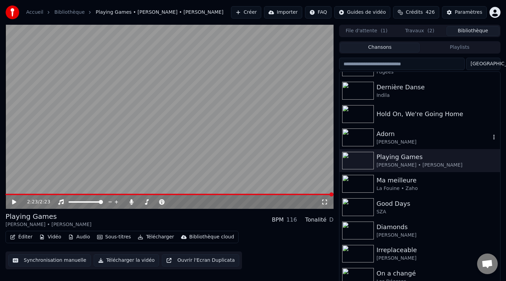
click at [401, 133] on div "Adorn" at bounding box center [433, 134] width 114 height 10
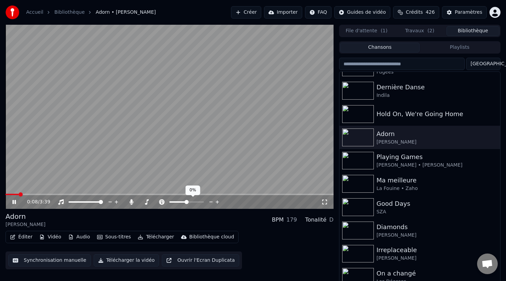
click at [186, 202] on span at bounding box center [186, 202] width 4 height 4
click at [166, 194] on span at bounding box center [170, 194] width 328 height 1
click at [17, 204] on icon at bounding box center [19, 202] width 16 height 6
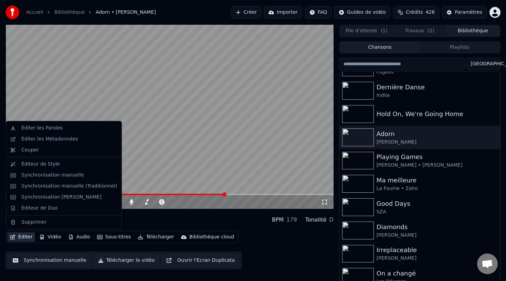
click at [22, 234] on button "Éditer" at bounding box center [21, 237] width 28 height 10
click at [84, 175] on div "Synchronisation manuelle" at bounding box center [69, 175] width 96 height 7
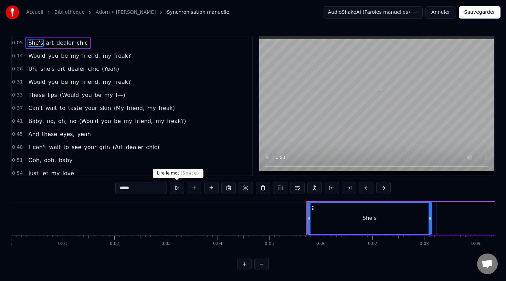
scroll to position [0, 270]
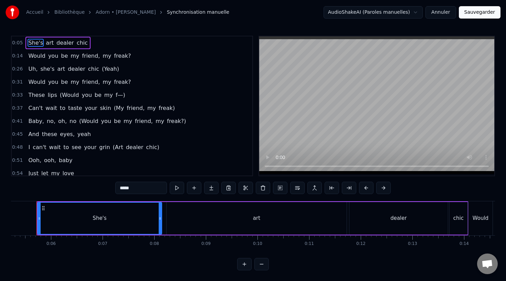
click at [19, 41] on span "0:05" at bounding box center [17, 43] width 11 height 7
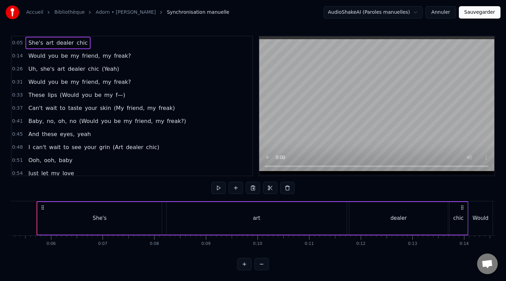
scroll to position [0, 261]
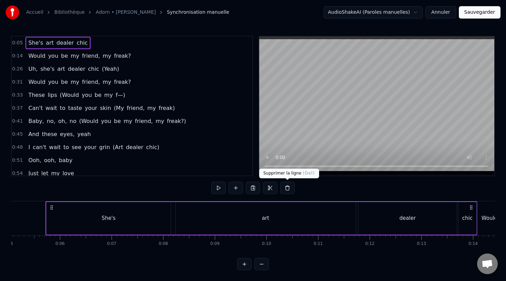
click at [287, 189] on button at bounding box center [287, 188] width 14 height 12
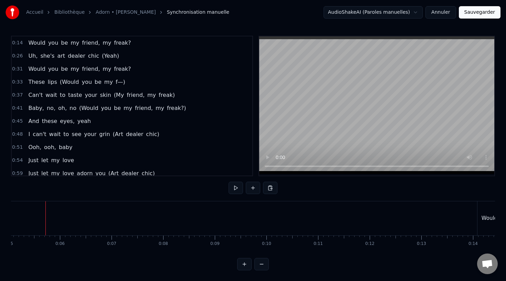
click at [23, 47] on div "0:14 Would you be my friend, my freak?" at bounding box center [132, 42] width 240 height 13
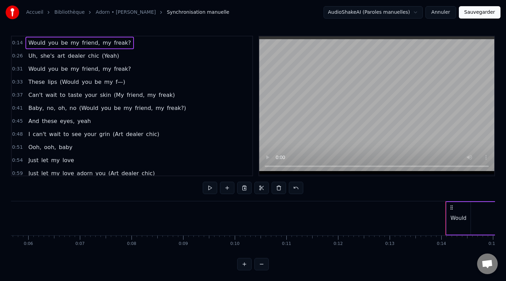
scroll to position [0, 619]
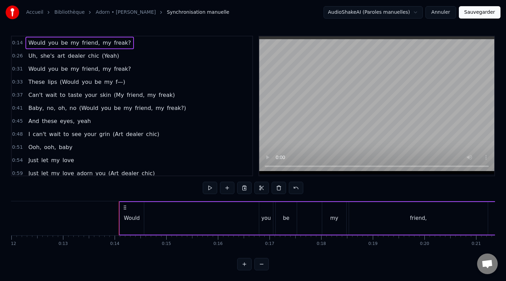
click at [20, 57] on span "0:26" at bounding box center [17, 56] width 11 height 7
click at [20, 63] on div "0:31 Would you be my friend, my freak?" at bounding box center [132, 69] width 240 height 13
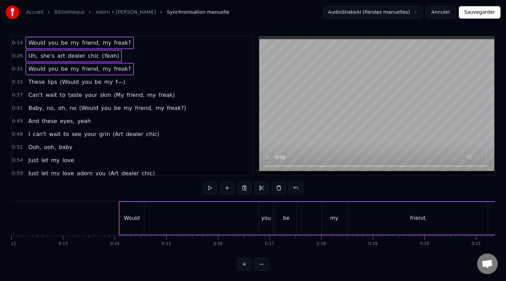
scroll to position [0, 692]
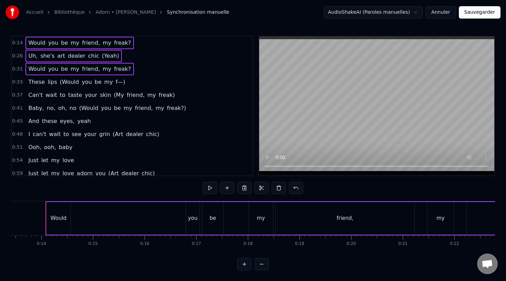
click at [20, 71] on span "0:31" at bounding box center [17, 69] width 11 height 7
click at [281, 190] on button at bounding box center [278, 188] width 14 height 12
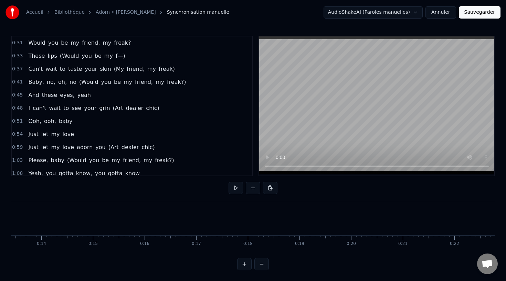
click at [16, 45] on span "0:31" at bounding box center [17, 43] width 11 height 7
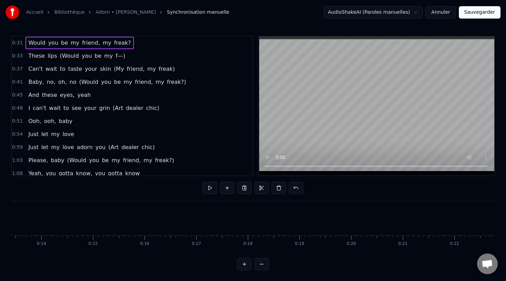
scroll to position [0, 1411]
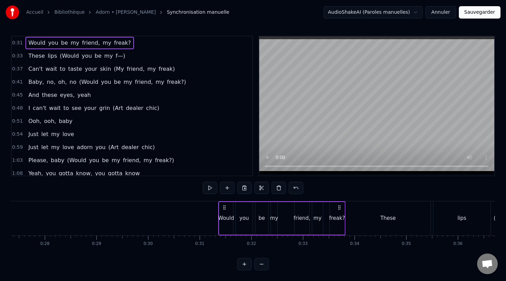
click at [279, 188] on button at bounding box center [278, 188] width 14 height 12
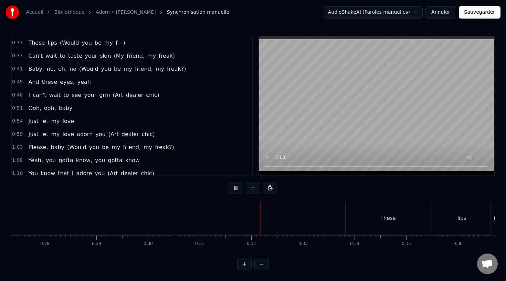
click at [17, 46] on span "0:33" at bounding box center [17, 43] width 11 height 7
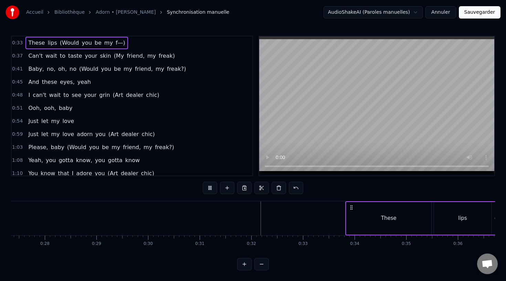
scroll to position [0, 1583]
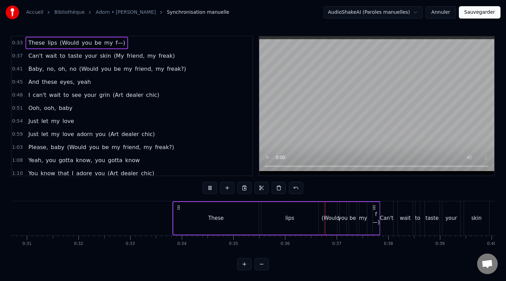
click at [122, 13] on link "Adorn • Miguel" at bounding box center [126, 12] width 60 height 7
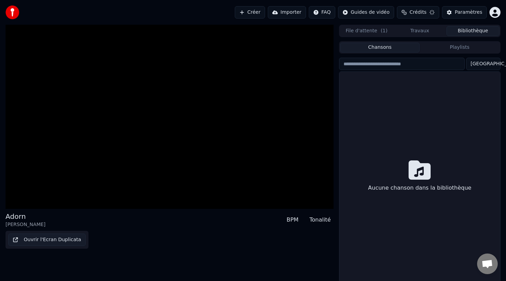
click at [378, 29] on button "File d'attente ( 1 )" at bounding box center [366, 31] width 53 height 10
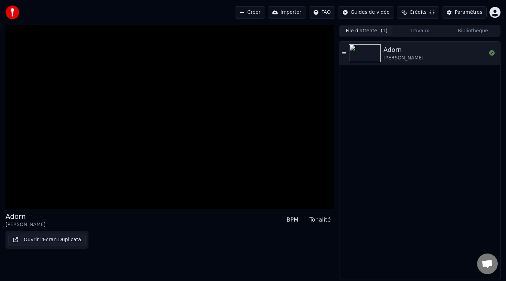
click at [421, 30] on button "Travaux" at bounding box center [419, 31] width 53 height 10
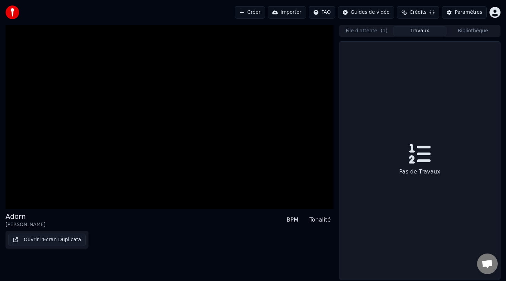
click at [371, 33] on button "File d'attente ( 1 )" at bounding box center [366, 31] width 53 height 10
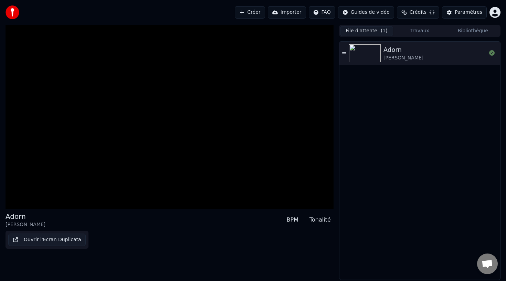
click at [454, 31] on button "Bibliothèque" at bounding box center [472, 31] width 53 height 10
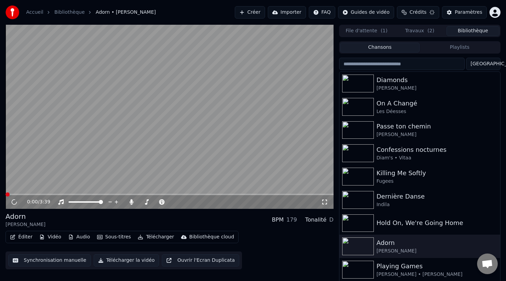
click at [381, 31] on span "( 1 )" at bounding box center [383, 31] width 7 height 7
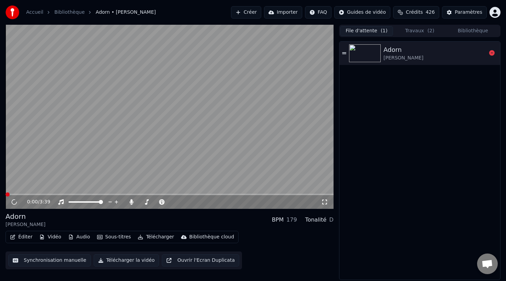
click at [383, 54] on div "Adorn" at bounding box center [403, 50] width 40 height 10
click at [15, 201] on icon at bounding box center [13, 202] width 3 height 4
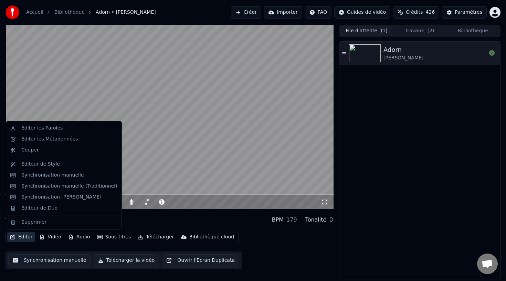
click at [22, 241] on button "Éditer" at bounding box center [21, 237] width 28 height 10
click at [68, 131] on div "Éditer les Paroles" at bounding box center [69, 128] width 96 height 7
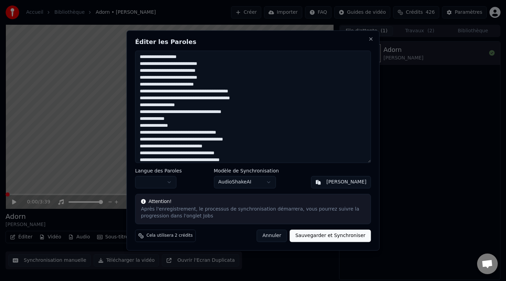
click at [209, 102] on textarea at bounding box center [253, 107] width 236 height 112
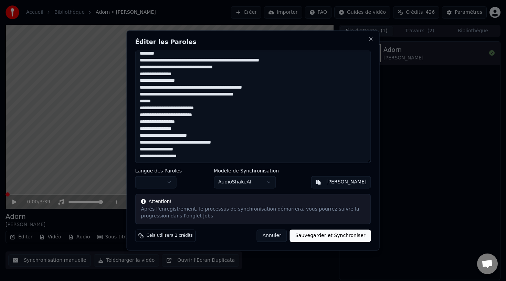
scroll to position [203, 0]
type textarea "**********"
click at [333, 233] on button "Sauvegarder et Synchroniser" at bounding box center [330, 236] width 81 height 12
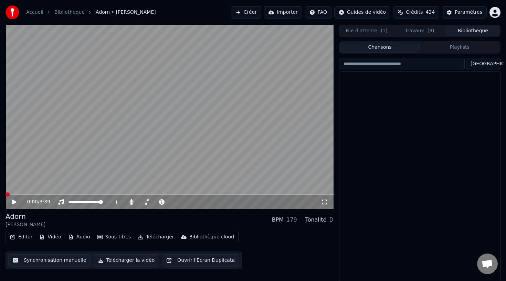
click at [459, 29] on button "Bibliothèque" at bounding box center [472, 31] width 53 height 10
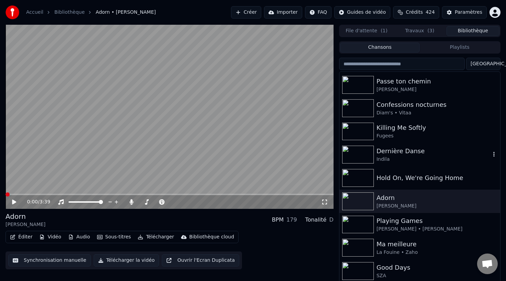
scroll to position [43, 0]
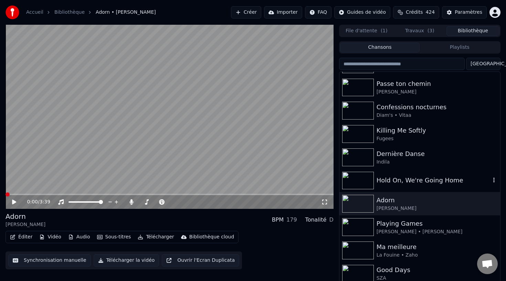
click at [401, 177] on div "Hold On, We're Going Home" at bounding box center [433, 181] width 114 height 10
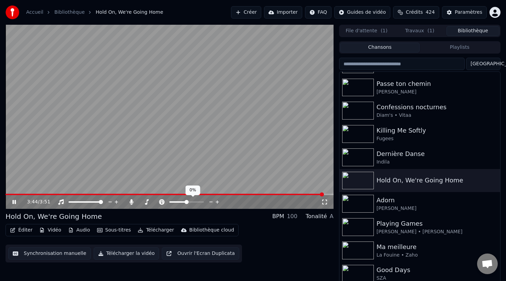
click at [186, 202] on span at bounding box center [186, 202] width 4 height 4
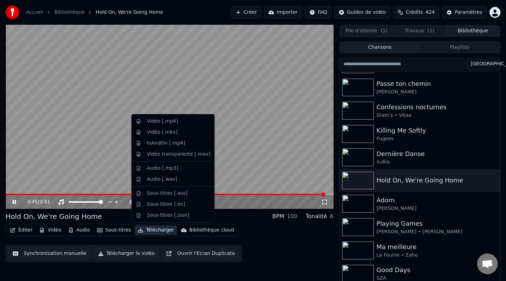
click at [161, 226] on button "Télécharger" at bounding box center [156, 231] width 42 height 10
click at [175, 120] on div "Vidéo [.mp4]" at bounding box center [162, 121] width 31 height 7
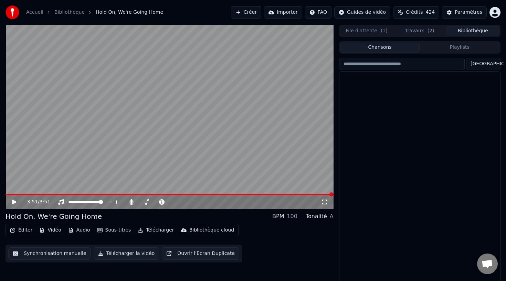
click at [456, 35] on button "Bibliothèque" at bounding box center [472, 31] width 53 height 10
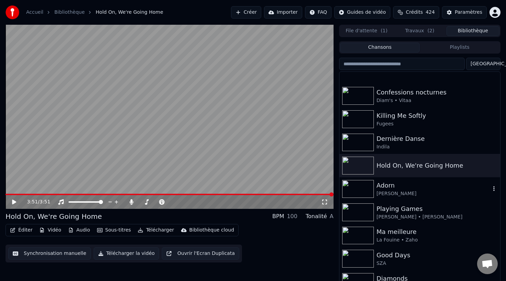
scroll to position [11, 0]
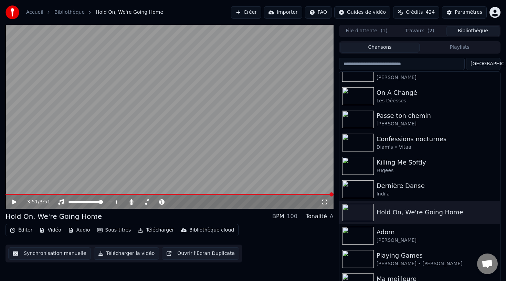
click at [258, 13] on button "Créer" at bounding box center [246, 12] width 30 height 12
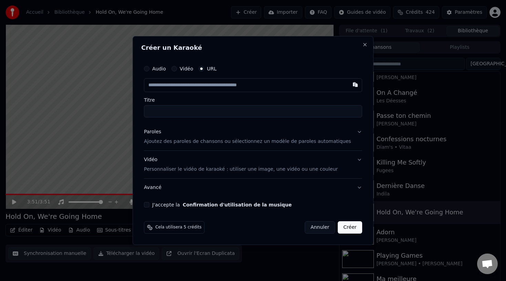
click at [203, 88] on input "text" at bounding box center [253, 85] width 218 height 14
type input "**********"
click at [202, 94] on div "Audio Vidéo URL Titre" at bounding box center [253, 90] width 218 height 56
click at [195, 135] on div "Paroles Ajoutez des paroles de chansons ou sélectionnez un modèle de paroles au…" at bounding box center [247, 137] width 207 height 17
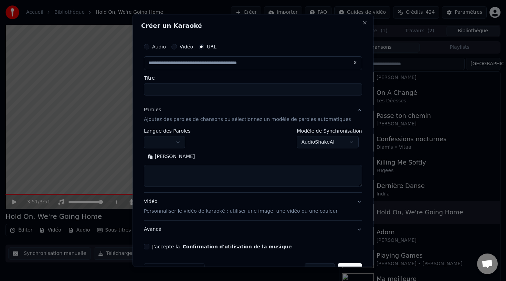
type input "**********"
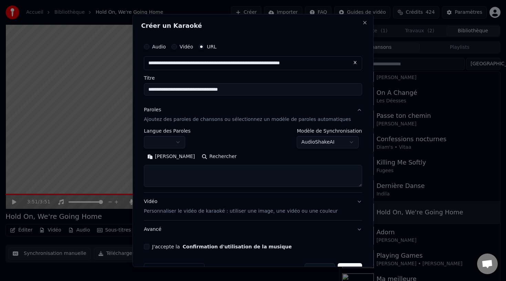
click at [198, 155] on button "Rechercher" at bounding box center [219, 156] width 42 height 11
drag, startPoint x: 215, startPoint y: 89, endPoint x: 253, endPoint y: 89, distance: 38.2
click at [253, 89] on input "**********" at bounding box center [253, 89] width 218 height 12
type input "**********"
type textarea "**********"
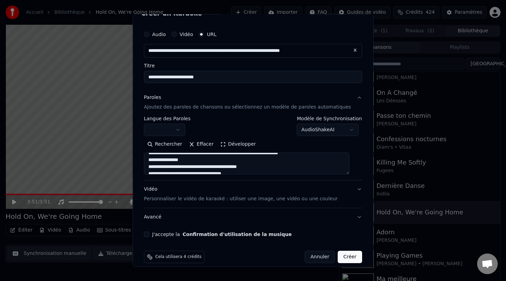
scroll to position [20, 0]
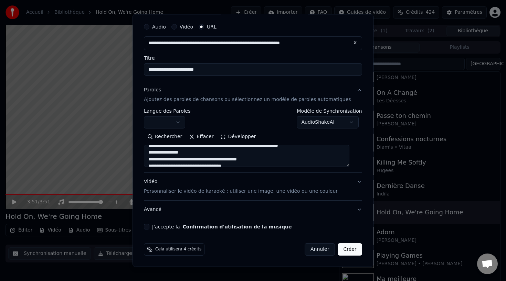
type input "**********"
click at [149, 228] on button "J'accepte la Confirmation d'utilisation de la musique" at bounding box center [147, 227] width 6 height 6
click at [339, 248] on button "Créer" at bounding box center [350, 249] width 24 height 12
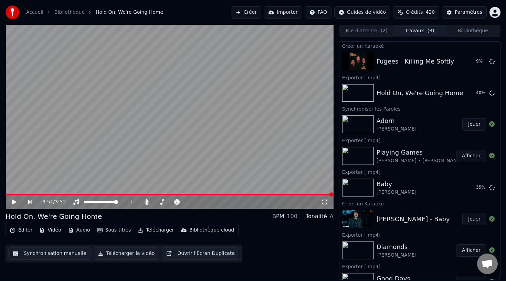
click at [465, 30] on button "Bibliothèque" at bounding box center [472, 31] width 53 height 10
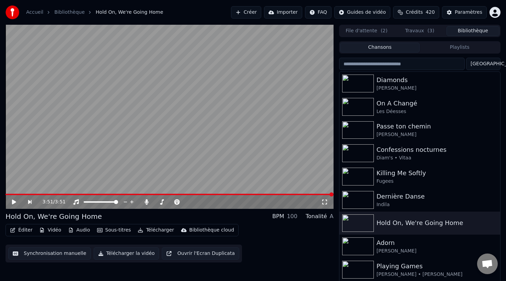
click at [404, 64] on input "search" at bounding box center [402, 64] width 126 height 12
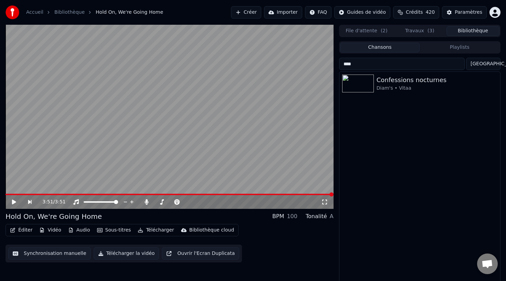
click at [415, 65] on input "****" at bounding box center [402, 64] width 126 height 12
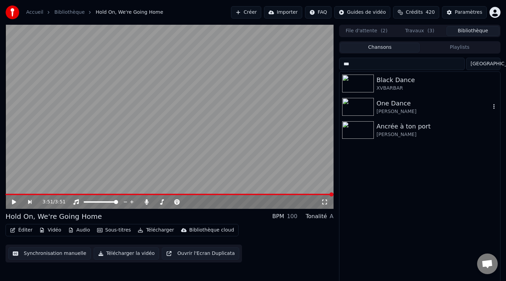
type input "***"
click at [400, 121] on div "Ancrée à ton port Fanny J" at bounding box center [419, 130] width 161 height 23
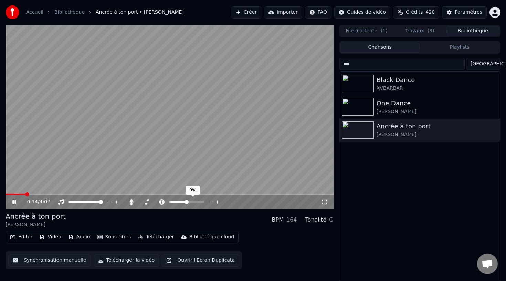
click at [186, 202] on span at bounding box center [186, 202] width 4 height 4
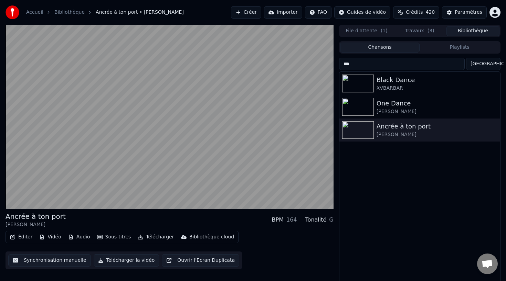
click at [54, 239] on button "Vidéo" at bounding box center [49, 237] width 27 height 10
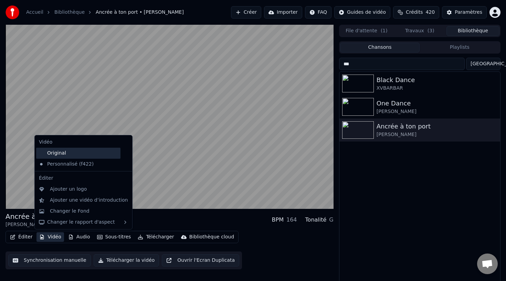
click at [77, 156] on div "Original" at bounding box center [78, 153] width 84 height 11
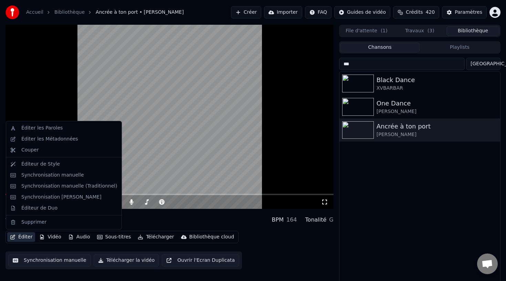
click at [26, 238] on button "Éditer" at bounding box center [21, 237] width 28 height 10
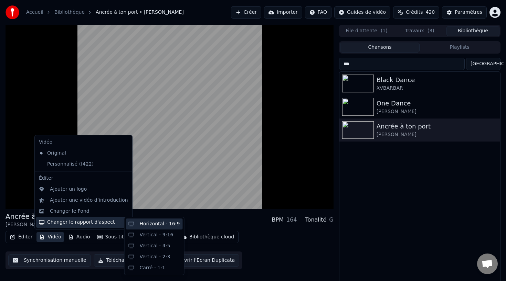
click at [145, 224] on div "Horizontal - 16:9" at bounding box center [160, 224] width 40 height 7
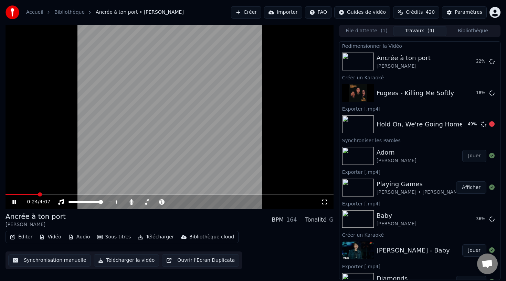
click at [467, 156] on button "Jouer" at bounding box center [474, 156] width 24 height 12
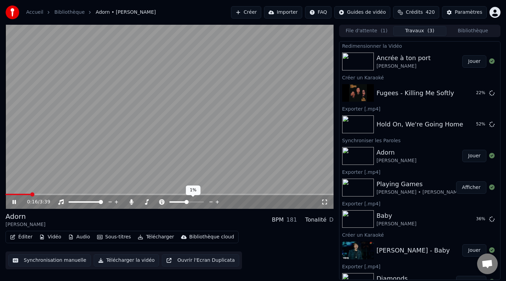
click at [186, 202] on span at bounding box center [186, 202] width 4 height 4
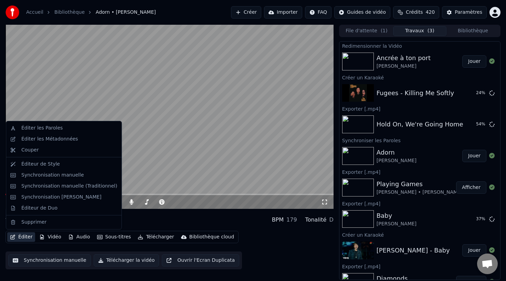
click at [23, 236] on button "Éditer" at bounding box center [21, 237] width 28 height 10
click at [75, 164] on div "Éditeur de Style" at bounding box center [69, 164] width 96 height 7
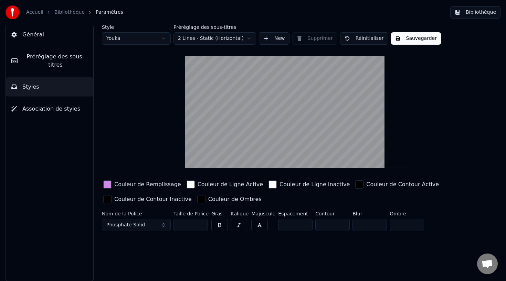
click at [468, 11] on button "Bibliothèque" at bounding box center [475, 12] width 50 height 12
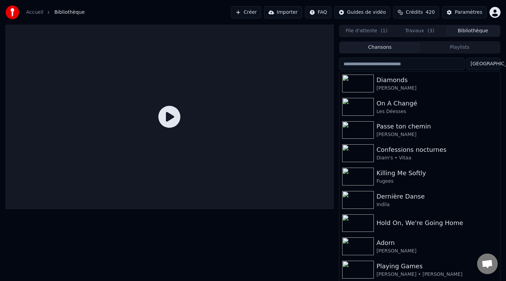
click at [381, 36] on div "File d'attente ( 1 ) Travaux ( 3 ) Bibliothèque" at bounding box center [419, 31] width 161 height 12
click at [375, 35] on button "File d'attente ( 1 )" at bounding box center [366, 31] width 53 height 10
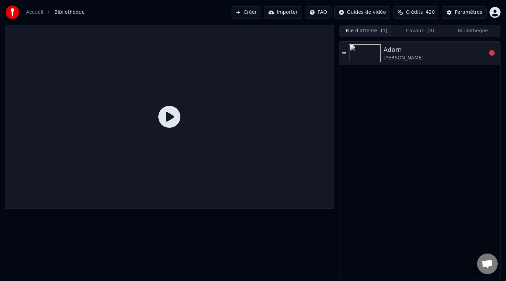
click at [404, 58] on div "Adorn Miguel" at bounding box center [434, 53] width 103 height 17
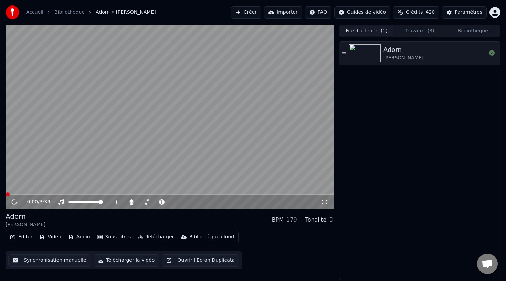
click at [29, 237] on button "Éditer" at bounding box center [21, 237] width 28 height 10
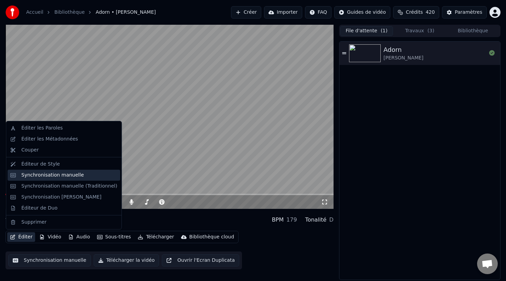
click at [72, 178] on div "Synchronisation manuelle" at bounding box center [52, 175] width 63 height 7
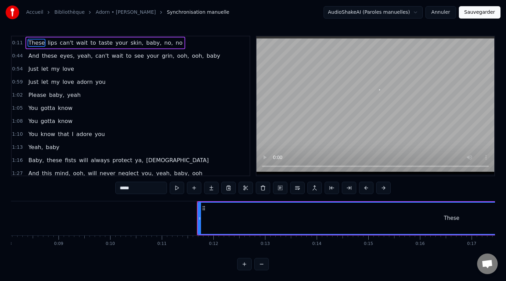
scroll to position [0, 568]
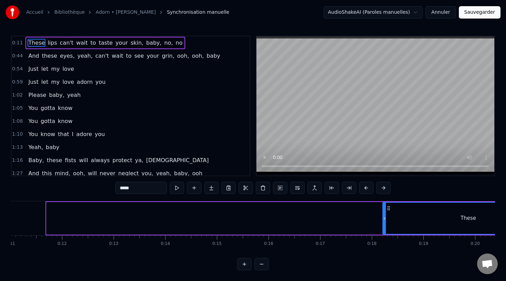
drag, startPoint x: 48, startPoint y: 219, endPoint x: 393, endPoint y: 211, distance: 344.7
click at [385, 211] on div at bounding box center [384, 218] width 3 height 31
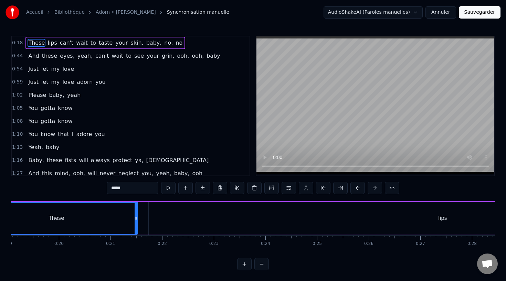
scroll to position [0, 1047]
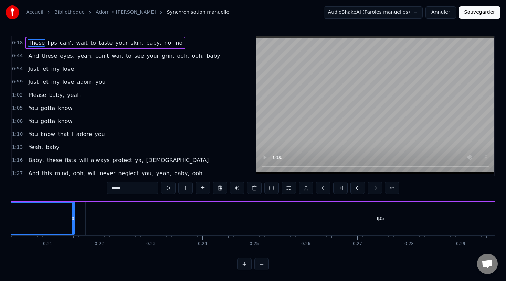
click at [300, 219] on div "lips" at bounding box center [379, 218] width 587 height 33
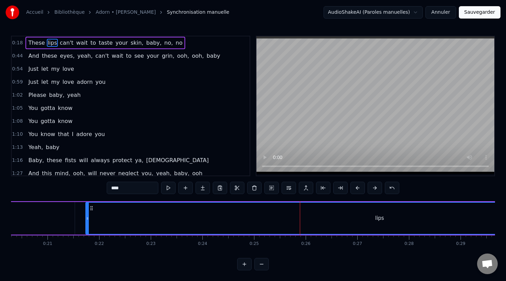
click at [89, 218] on div "lips" at bounding box center [379, 218] width 587 height 31
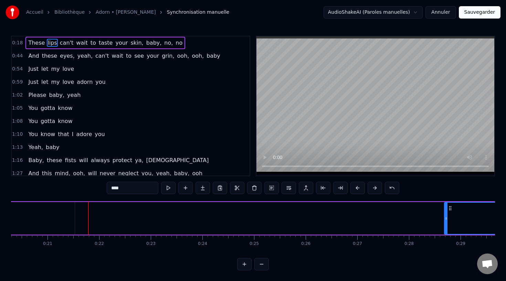
drag, startPoint x: 87, startPoint y: 218, endPoint x: 444, endPoint y: 207, distance: 357.5
click at [445, 207] on div at bounding box center [445, 218] width 3 height 31
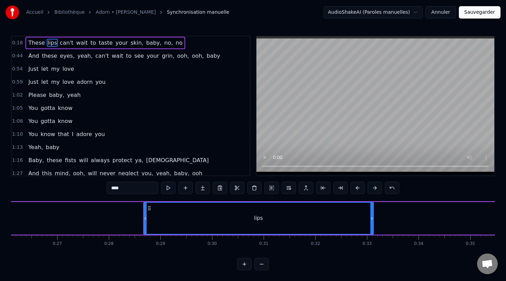
scroll to position [0, 1353]
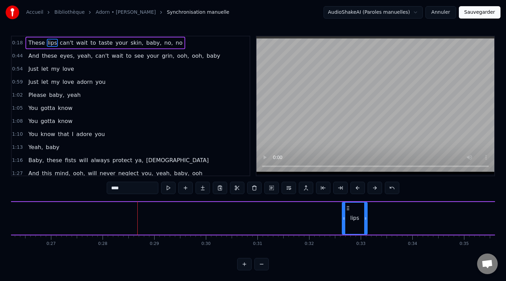
drag, startPoint x: 139, startPoint y: 219, endPoint x: 348, endPoint y: 219, distance: 209.1
click at [345, 219] on icon at bounding box center [343, 219] width 3 height 6
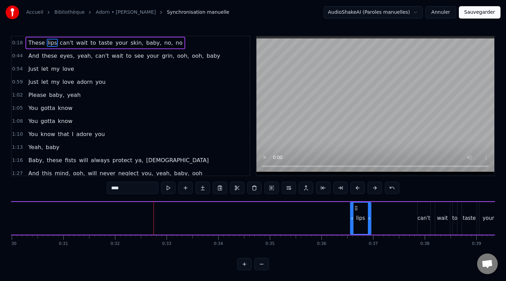
scroll to position [0, 1547]
drag, startPoint x: 180, startPoint y: 208, endPoint x: 320, endPoint y: 214, distance: 140.8
click at [319, 214] on div "lips" at bounding box center [323, 218] width 20 height 31
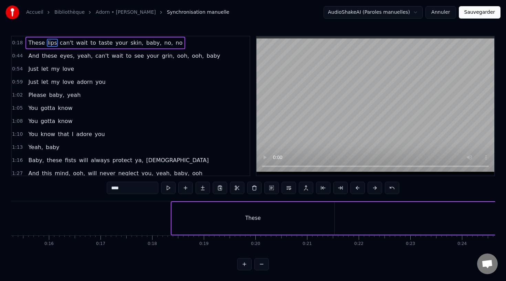
scroll to position [0, 763]
click at [252, 221] on div "These" at bounding box center [277, 218] width 162 height 33
type input "*****"
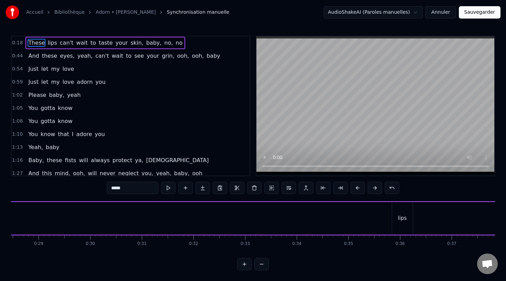
scroll to position [0, 1539]
drag, startPoint x: 206, startPoint y: 209, endPoint x: 205, endPoint y: 217, distance: 8.3
click at [205, 217] on div "These lips can't wait to taste your skin, baby, no, no" at bounding box center [87, 219] width 1336 height 34
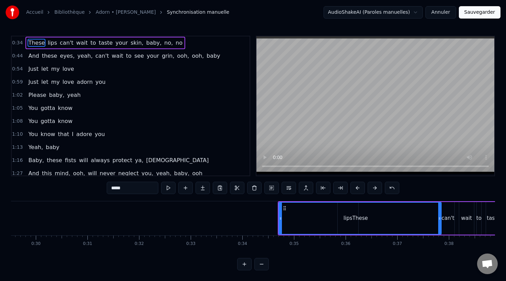
scroll to position [0, 1553]
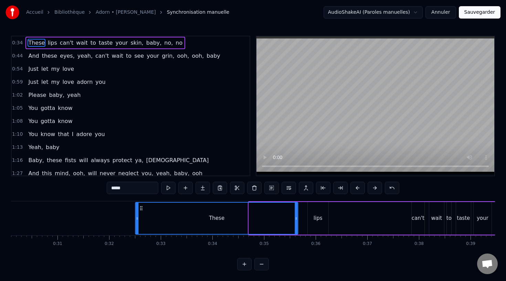
drag, startPoint x: 253, startPoint y: 209, endPoint x: 140, endPoint y: 208, distance: 113.1
click at [140, 208] on icon at bounding box center [142, 209] width 6 height 6
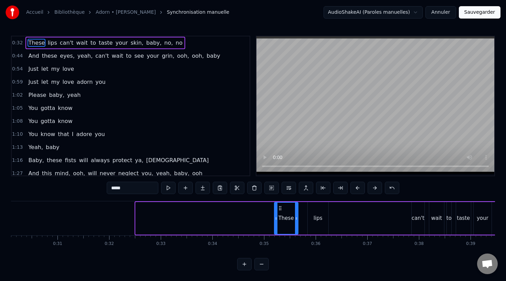
drag, startPoint x: 138, startPoint y: 214, endPoint x: 275, endPoint y: 220, distance: 137.3
click at [275, 220] on div at bounding box center [275, 218] width 3 height 31
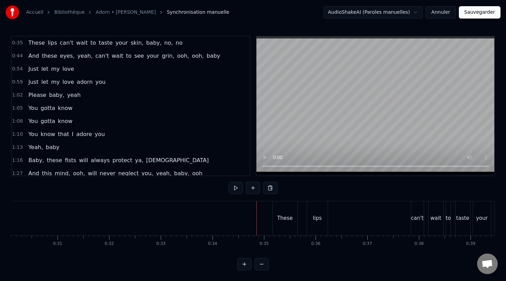
click at [278, 208] on div "These" at bounding box center [284, 219] width 25 height 34
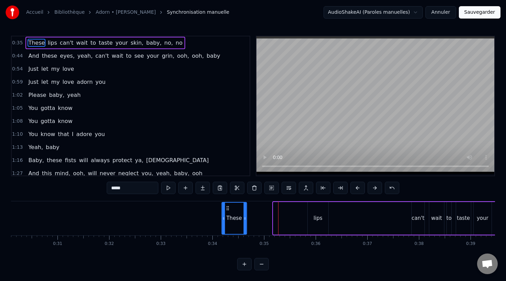
drag, startPoint x: 279, startPoint y: 207, endPoint x: 227, endPoint y: 208, distance: 51.6
click at [227, 208] on icon at bounding box center [228, 209] width 6 height 6
drag, startPoint x: 244, startPoint y: 213, endPoint x: 267, endPoint y: 211, distance: 22.8
click at [269, 212] on div at bounding box center [270, 218] width 3 height 31
click at [309, 213] on div "lips" at bounding box center [317, 218] width 21 height 33
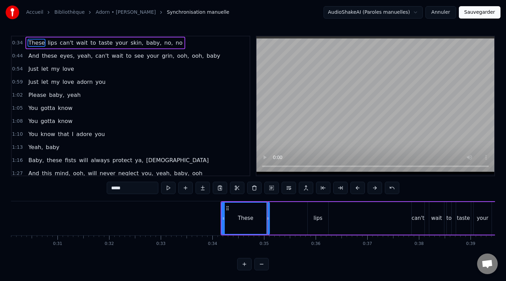
type input "****"
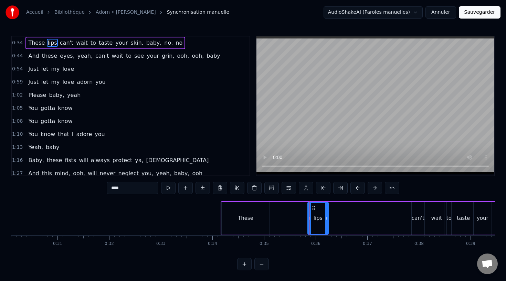
drag, startPoint x: 295, startPoint y: 214, endPoint x: 290, endPoint y: 212, distance: 5.6
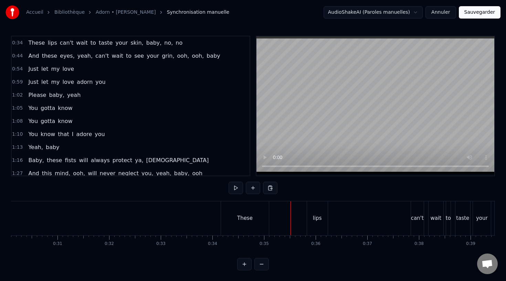
click at [313, 214] on div "lips" at bounding box center [317, 219] width 21 height 34
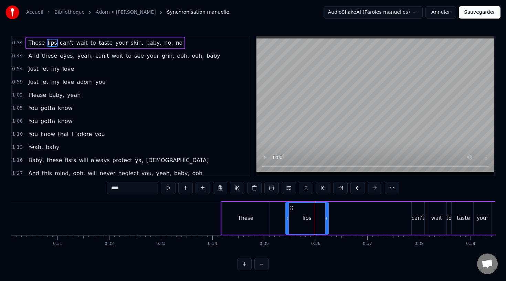
drag, startPoint x: 308, startPoint y: 215, endPoint x: 285, endPoint y: 213, distance: 22.4
click at [286, 213] on div at bounding box center [287, 218] width 3 height 31
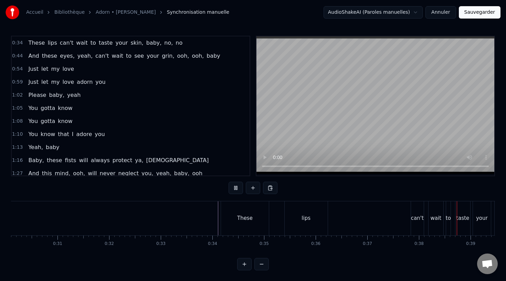
scroll to position [0, 1814]
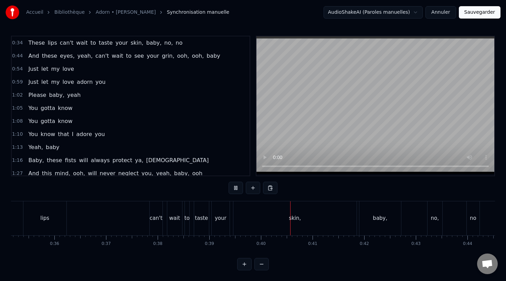
click at [325, 218] on div "skin," at bounding box center [294, 219] width 123 height 34
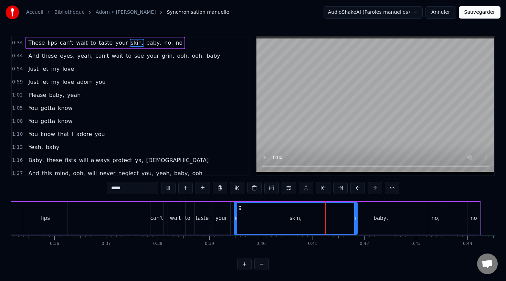
click at [273, 215] on div "skin," at bounding box center [295, 218] width 122 height 31
click at [355, 216] on icon at bounding box center [355, 219] width 3 height 6
drag, startPoint x: 281, startPoint y: 221, endPoint x: 336, endPoint y: 217, distance: 55.9
click at [278, 219] on div "skin," at bounding box center [295, 218] width 122 height 31
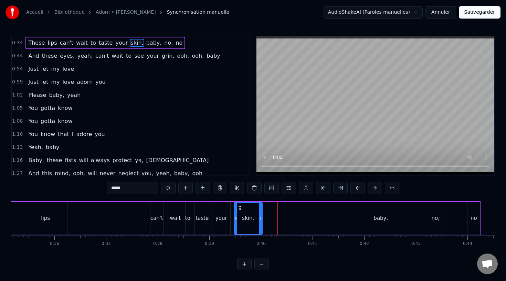
drag, startPoint x: 277, startPoint y: 216, endPoint x: 259, endPoint y: 215, distance: 17.9
click at [259, 215] on div at bounding box center [260, 218] width 3 height 31
click at [370, 219] on div "baby," at bounding box center [381, 218] width 42 height 33
type input "*****"
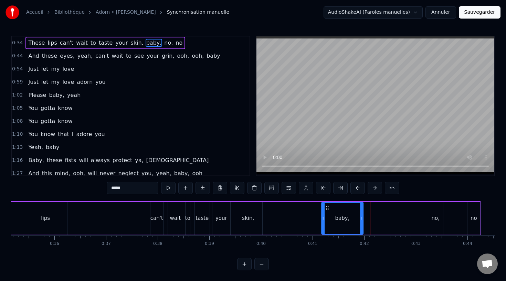
drag, startPoint x: 365, startPoint y: 210, endPoint x: 326, endPoint y: 213, distance: 38.6
click at [326, 213] on div "baby," at bounding box center [342, 218] width 41 height 31
click at [322, 211] on div at bounding box center [323, 218] width 3 height 31
drag, startPoint x: 361, startPoint y: 216, endPoint x: 373, endPoint y: 220, distance: 12.0
click at [405, 219] on div "These lips can't wait to taste your skin, baby, no, no" at bounding box center [219, 219] width 521 height 34
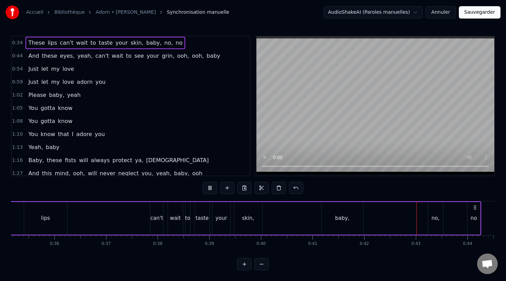
click at [363, 217] on div "baby," at bounding box center [364, 218] width 86 height 33
click at [355, 218] on div "baby," at bounding box center [342, 218] width 42 height 33
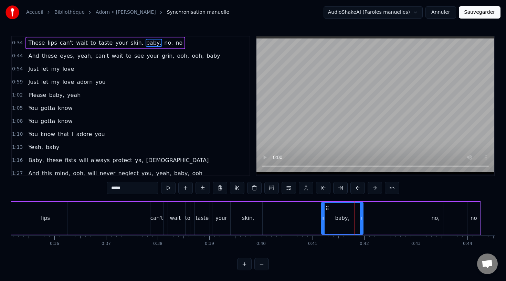
drag, startPoint x: 361, startPoint y: 219, endPoint x: 368, endPoint y: 221, distance: 7.1
click at [391, 219] on div "baby," at bounding box center [364, 218] width 86 height 33
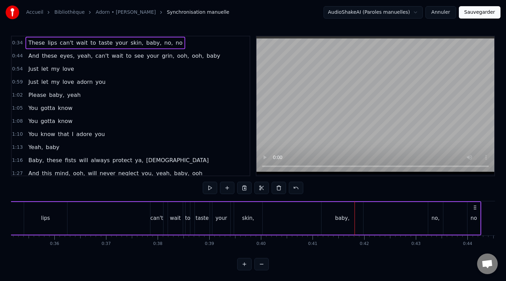
click at [351, 221] on div "baby," at bounding box center [342, 218] width 42 height 33
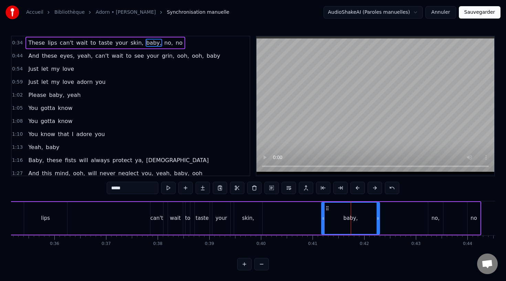
drag, startPoint x: 361, startPoint y: 220, endPoint x: 375, endPoint y: 220, distance: 14.4
click at [376, 220] on div "baby," at bounding box center [350, 218] width 57 height 31
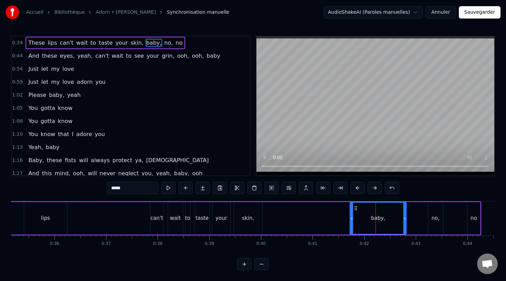
drag, startPoint x: 333, startPoint y: 209, endPoint x: 356, endPoint y: 211, distance: 23.2
click at [356, 211] on div "baby," at bounding box center [378, 218] width 56 height 31
click at [335, 214] on div "These lips can't wait to taste your skin, baby, no, no" at bounding box center [219, 219] width 521 height 34
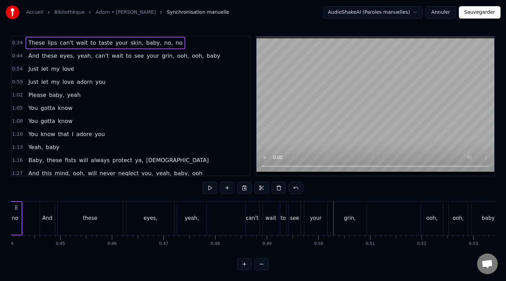
scroll to position [149, 0]
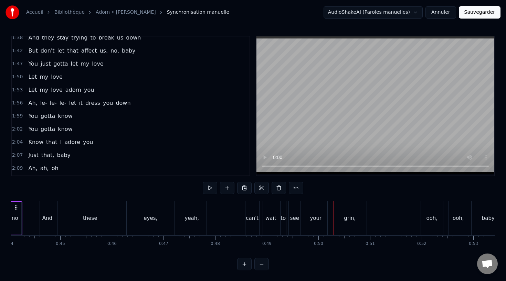
click at [472, 13] on button "Sauvegarder" at bounding box center [479, 12] width 42 height 12
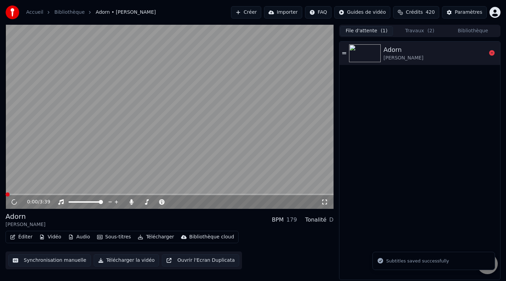
click at [394, 48] on div "Adorn" at bounding box center [403, 50] width 40 height 10
click at [415, 32] on button "Travaux ( 2 )" at bounding box center [419, 31] width 53 height 10
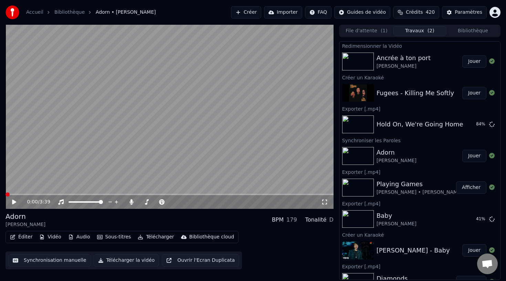
click at [378, 32] on button "File d'attente ( 1 )" at bounding box center [366, 31] width 53 height 10
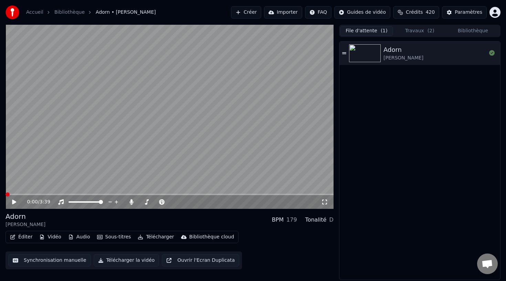
click at [425, 26] on button "Travaux ( 2 )" at bounding box center [419, 31] width 53 height 10
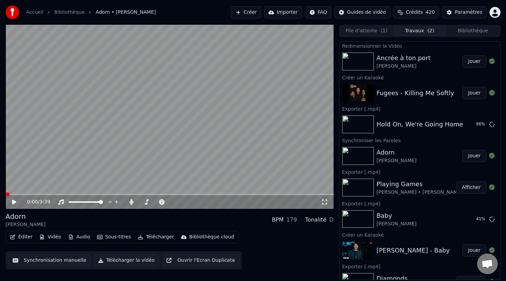
click at [367, 28] on button "File d'attente ( 1 )" at bounding box center [366, 31] width 53 height 10
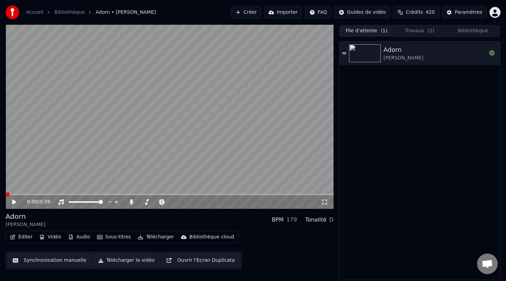
click at [12, 203] on icon at bounding box center [14, 202] width 4 height 5
click at [50, 195] on div "0:03 / 3:39" at bounding box center [170, 202] width 328 height 14
click at [50, 194] on span at bounding box center [170, 194] width 328 height 1
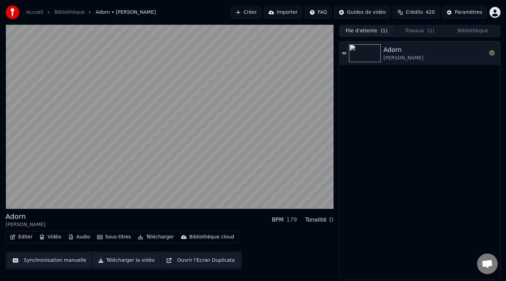
click at [73, 191] on video at bounding box center [170, 117] width 328 height 184
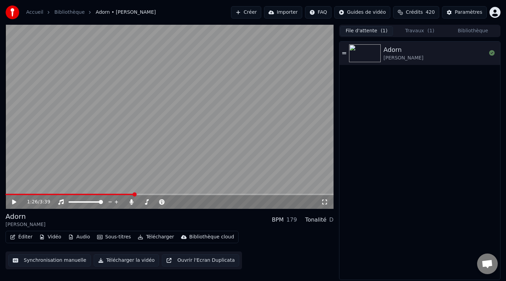
click at [30, 237] on button "Éditer" at bounding box center [21, 237] width 28 height 10
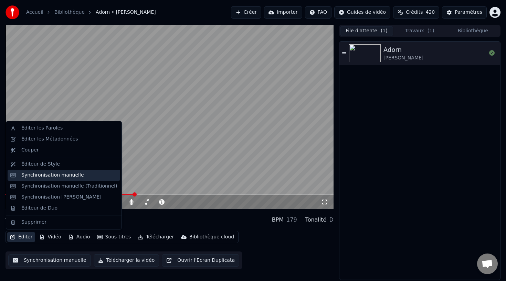
click at [87, 177] on div "Synchronisation manuelle" at bounding box center [69, 175] width 96 height 7
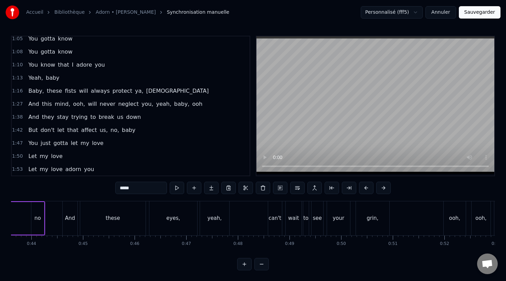
scroll to position [0, 2245]
click at [51, 78] on span "baby" at bounding box center [52, 78] width 15 height 8
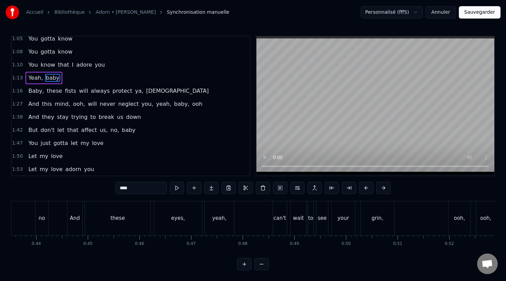
scroll to position [41, 0]
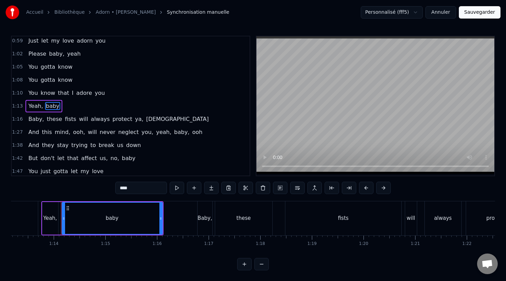
click at [112, 122] on span "protect" at bounding box center [122, 119] width 21 height 8
type input "*******"
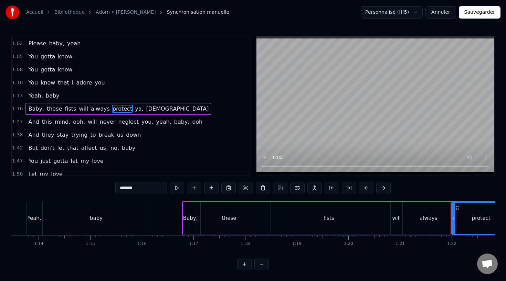
scroll to position [54, 0]
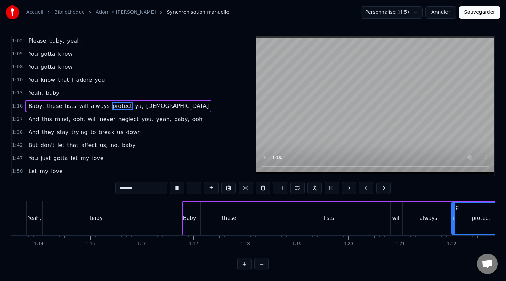
click at [221, 215] on div "Baby, these fists will always protect ya, lady" at bounding box center [412, 219] width 460 height 34
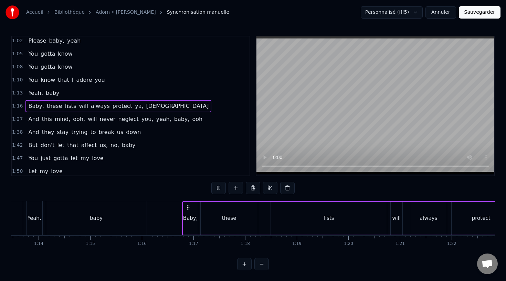
click at [451, 217] on div "protect" at bounding box center [480, 218] width 59 height 33
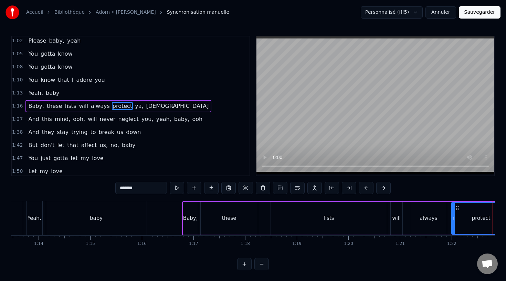
drag, startPoint x: 153, startPoint y: 218, endPoint x: 173, endPoint y: 211, distance: 20.9
click at [452, 218] on div "protect" at bounding box center [481, 218] width 58 height 31
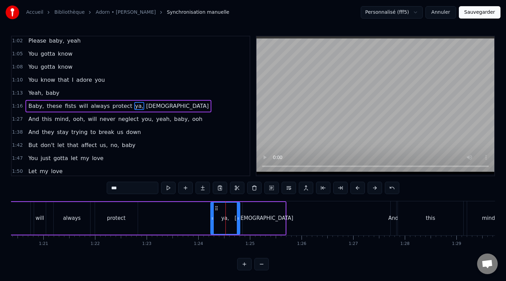
type input "***"
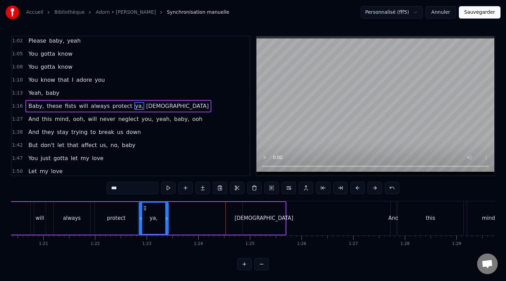
drag, startPoint x: 216, startPoint y: 210, endPoint x: 145, endPoint y: 216, distance: 71.8
click at [145, 216] on div "ya," at bounding box center [153, 218] width 29 height 31
drag, startPoint x: 166, startPoint y: 216, endPoint x: 155, endPoint y: 215, distance: 11.1
click at [155, 215] on div at bounding box center [156, 218] width 3 height 31
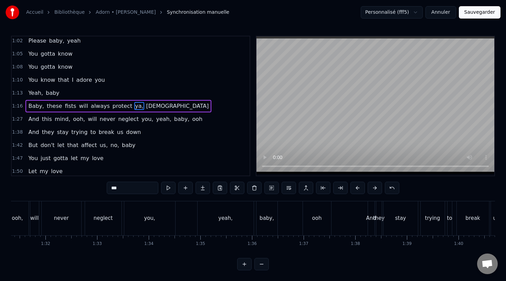
scroll to position [0, 4587]
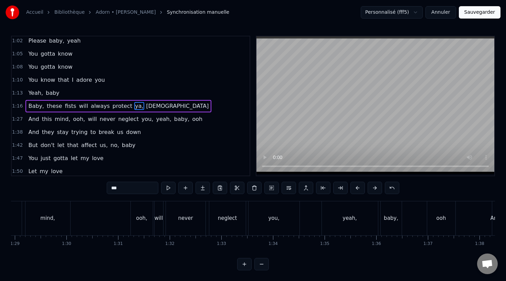
click at [121, 212] on div "And this mind, ooh, will never neglect you, yeah, baby, ooh" at bounding box center [203, 219] width 508 height 34
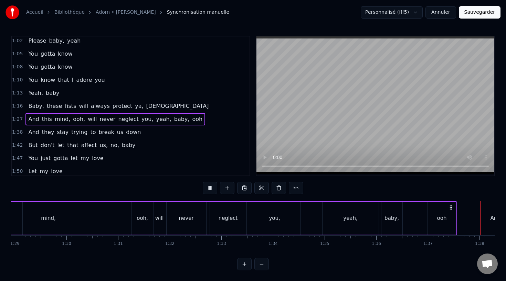
scroll to position [0, 4891]
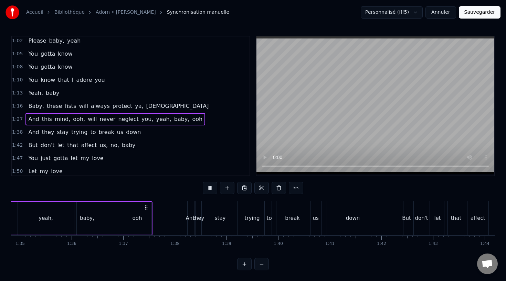
click at [208, 187] on button at bounding box center [210, 188] width 14 height 12
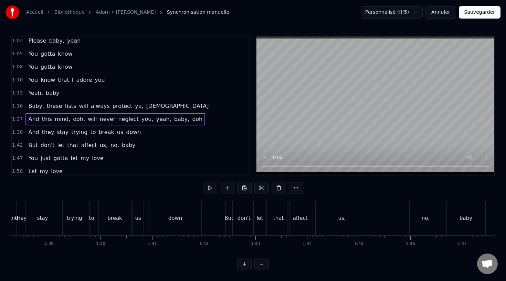
click at [208, 187] on button at bounding box center [210, 188] width 14 height 12
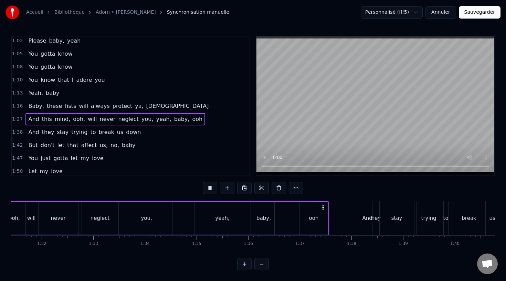
click at [482, 13] on button "Sauvegarder" at bounding box center [479, 12] width 42 height 12
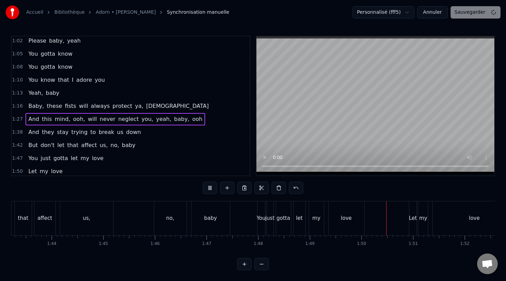
click at [464, 13] on div "Personnalisé (fff5) Annuler Sauvegarder" at bounding box center [426, 12] width 148 height 12
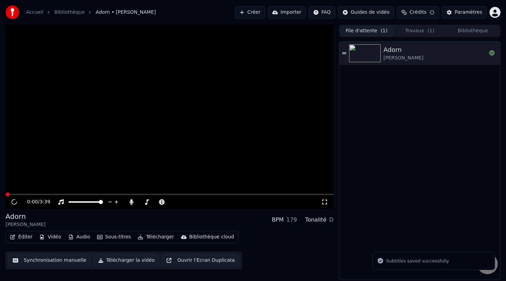
drag, startPoint x: 267, startPoint y: 153, endPoint x: 263, endPoint y: 157, distance: 5.6
click at [263, 157] on video at bounding box center [170, 117] width 328 height 184
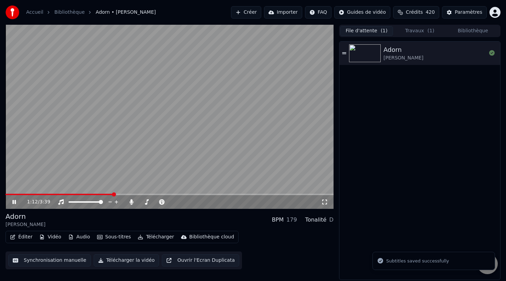
click at [112, 195] on span at bounding box center [170, 194] width 328 height 1
click at [158, 182] on video at bounding box center [170, 117] width 328 height 184
click at [181, 177] on video at bounding box center [170, 117] width 328 height 184
click at [181, 161] on video at bounding box center [170, 117] width 328 height 184
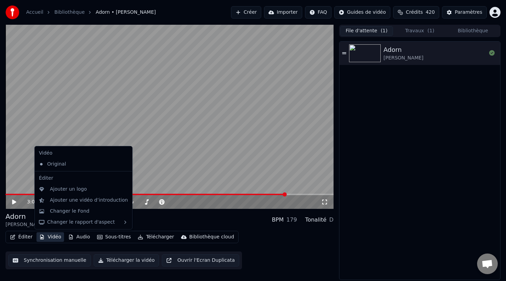
click at [53, 237] on button "Vidéo" at bounding box center [49, 237] width 27 height 10
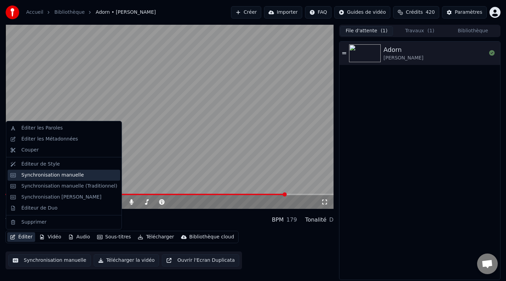
click at [65, 179] on div "Synchronisation manuelle" at bounding box center [64, 175] width 112 height 11
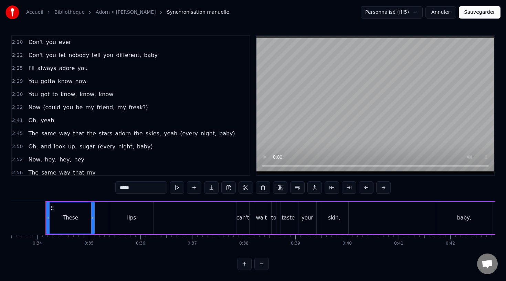
scroll to position [297, 0]
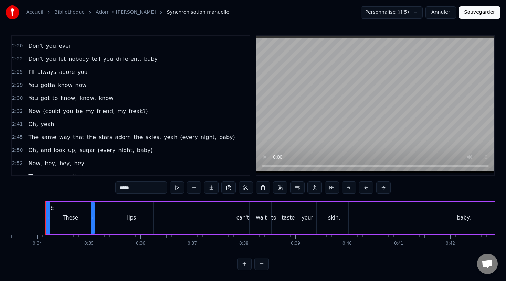
click at [54, 111] on span "(could" at bounding box center [51, 111] width 19 height 8
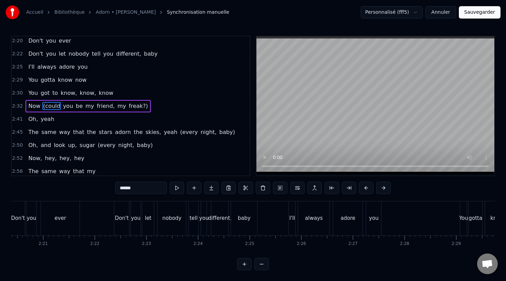
scroll to position [0, 7971]
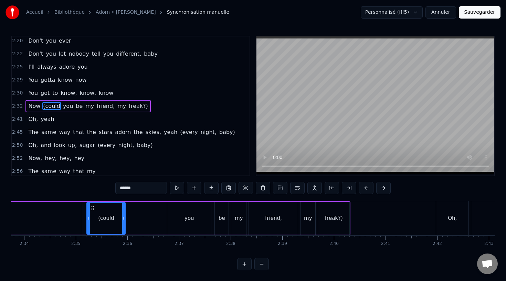
click at [65, 106] on span "you" at bounding box center [67, 106] width 11 height 8
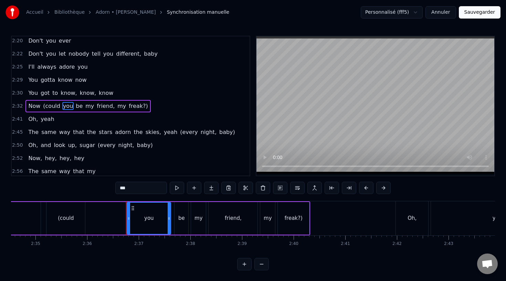
click at [52, 107] on span "(could" at bounding box center [51, 106] width 19 height 8
type input "******"
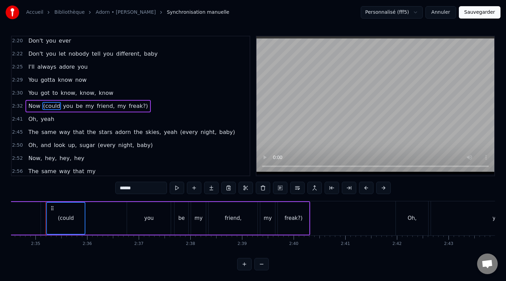
click at [62, 107] on span "you" at bounding box center [67, 106] width 11 height 8
click at [79, 108] on div "Now (could you be my friend, my freak?)" at bounding box center [87, 106] width 125 height 12
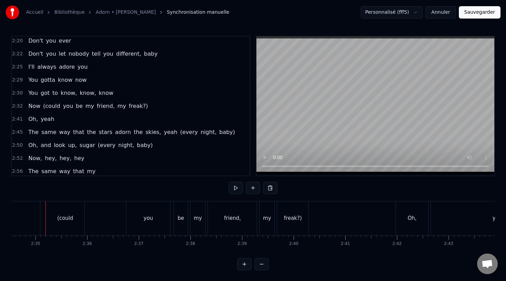
click at [55, 106] on span "(could" at bounding box center [51, 106] width 19 height 8
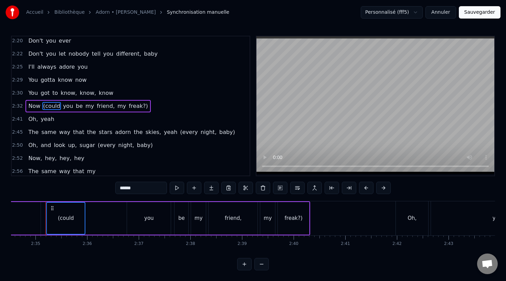
click at [65, 106] on span "you" at bounding box center [67, 106] width 11 height 8
click at [75, 106] on span "be" at bounding box center [79, 106] width 8 height 8
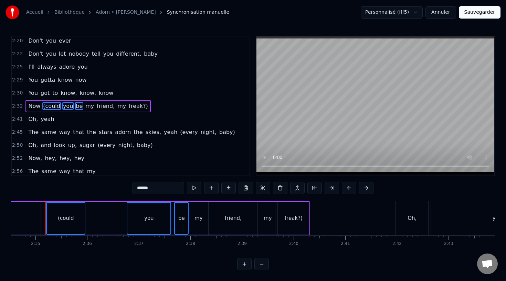
click at [85, 106] on span "my" at bounding box center [90, 106] width 10 height 8
click at [96, 106] on span "friend," at bounding box center [105, 106] width 19 height 8
click at [117, 107] on span "my" at bounding box center [122, 106] width 10 height 8
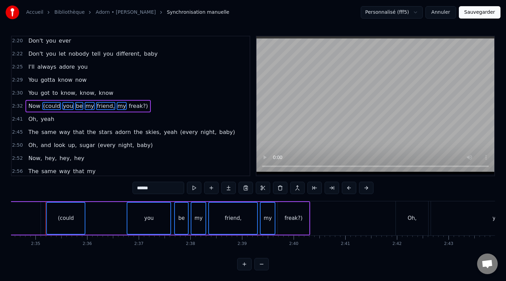
click at [131, 107] on span "freak?)" at bounding box center [138, 106] width 21 height 8
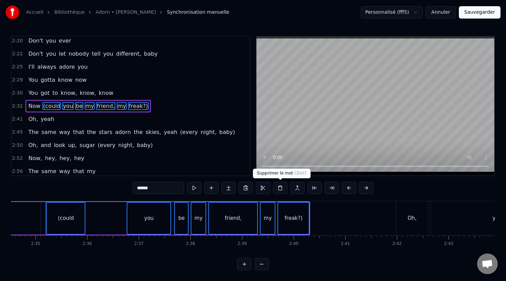
click at [279, 187] on button at bounding box center [280, 188] width 14 height 12
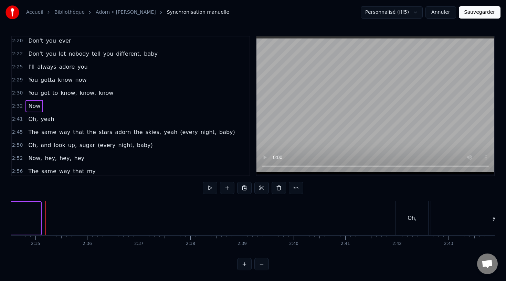
click at [179, 131] on span "(every" at bounding box center [188, 132] width 19 height 8
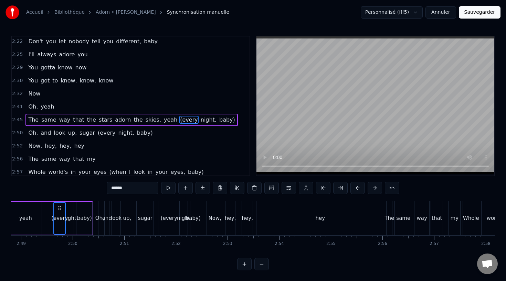
scroll to position [0, 8715]
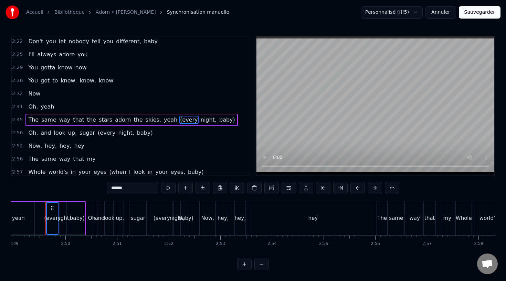
click at [200, 120] on span "night," at bounding box center [208, 120] width 17 height 8
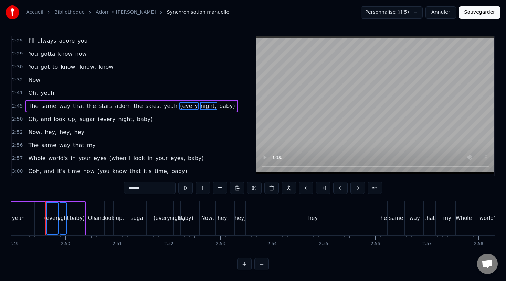
click at [218, 106] on span "baby)" at bounding box center [226, 106] width 17 height 8
click at [99, 120] on span "(every" at bounding box center [106, 119] width 19 height 8
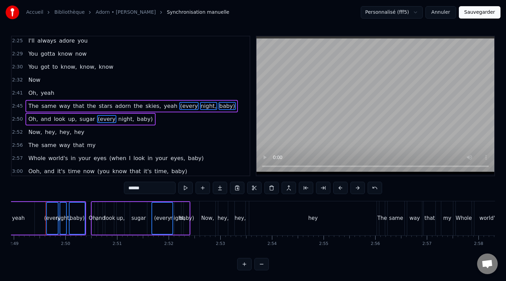
click at [118, 120] on span "night," at bounding box center [126, 119] width 17 height 8
click at [136, 120] on span "baby)" at bounding box center [144, 119] width 17 height 8
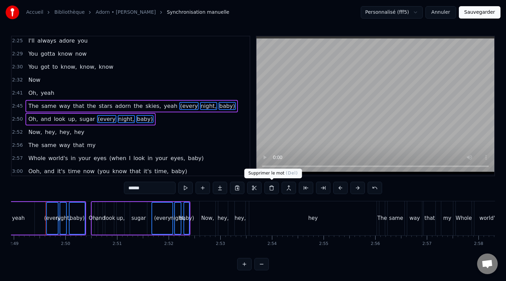
click at [273, 189] on button at bounding box center [271, 188] width 14 height 12
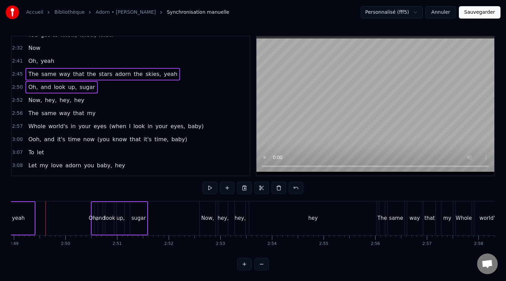
click at [108, 128] on span "(when" at bounding box center [117, 126] width 18 height 8
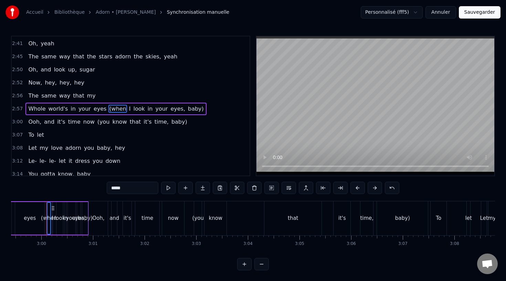
scroll to position [0, 9255]
click at [128, 109] on span "I" at bounding box center [129, 109] width 3 height 8
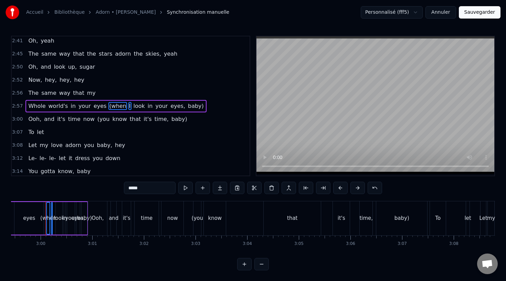
click at [133, 107] on span "look" at bounding box center [139, 106] width 13 height 8
click at [147, 106] on span "in" at bounding box center [150, 106] width 7 height 8
click at [154, 106] on span "your" at bounding box center [161, 106] width 14 height 8
click at [170, 107] on span "eyes," at bounding box center [178, 106] width 16 height 8
click at [187, 107] on span "baby)" at bounding box center [195, 106] width 17 height 8
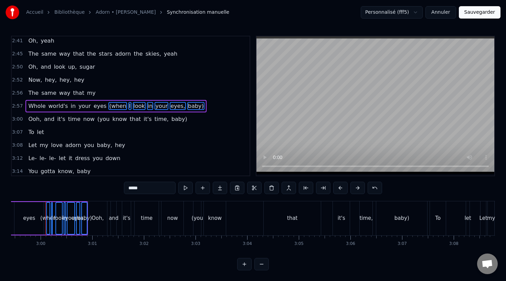
click at [97, 119] on span "(you" at bounding box center [104, 119] width 14 height 8
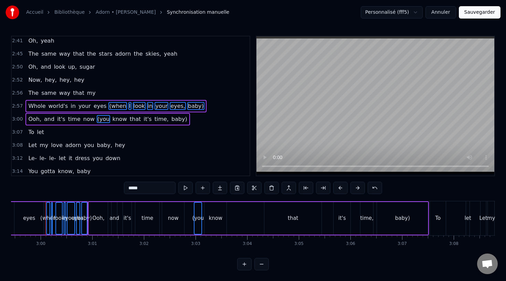
click at [112, 120] on span "know" at bounding box center [119, 119] width 16 height 8
click at [129, 120] on span "that" at bounding box center [135, 119] width 13 height 8
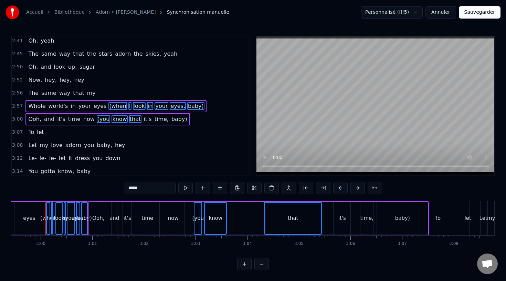
click at [143, 120] on span "it's" at bounding box center [147, 119] width 9 height 8
click at [154, 120] on span "time," at bounding box center [161, 119] width 15 height 8
click at [171, 120] on span "baby)" at bounding box center [179, 119] width 17 height 8
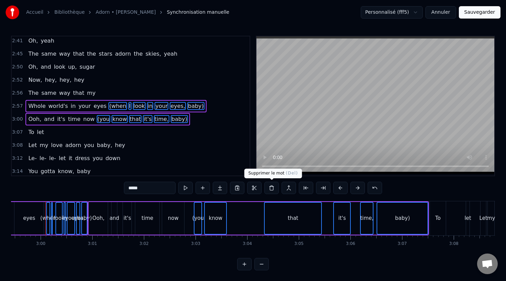
click at [271, 188] on button at bounding box center [271, 188] width 14 height 12
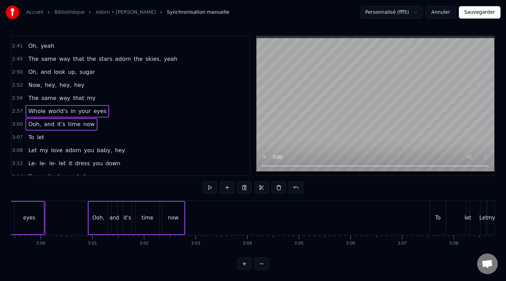
scroll to position [352, 0]
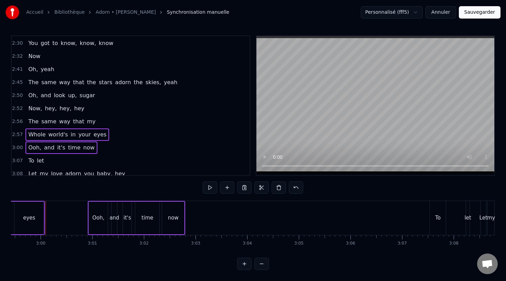
click at [26, 135] on div "Whole world's in your eyes" at bounding box center [67, 135] width 84 height 12
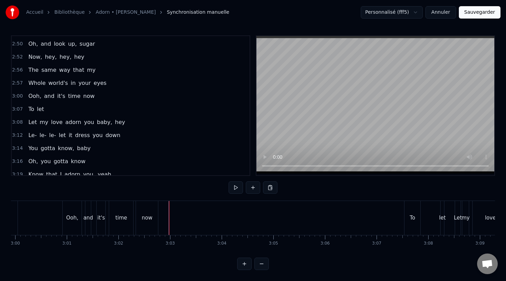
scroll to position [0, 9282]
click at [251, 188] on button at bounding box center [253, 188] width 14 height 12
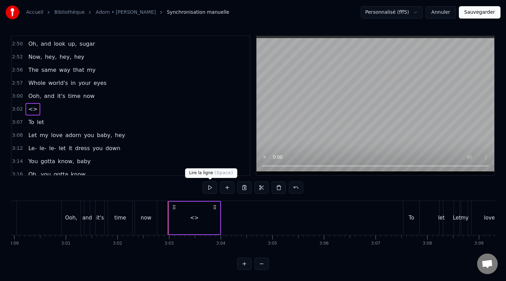
click at [177, 219] on div "<>" at bounding box center [194, 218] width 51 height 33
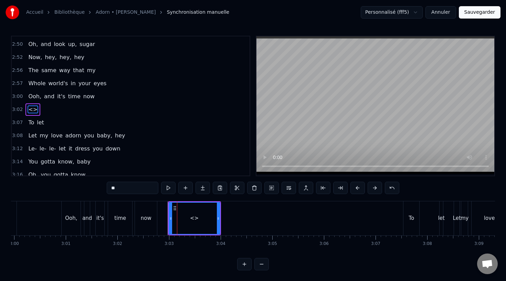
scroll to position [407, 0]
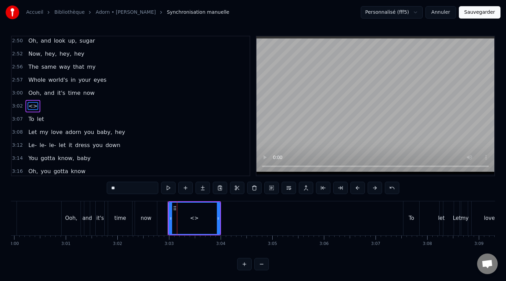
click at [31, 107] on span "<>" at bounding box center [33, 106] width 11 height 8
drag, startPoint x: 126, startPoint y: 188, endPoint x: 106, endPoint y: 186, distance: 20.1
click at [106, 186] on div "0:34 These lips can't wait to taste your skin, baby, no, no 0:44 And these eyes…" at bounding box center [252, 153] width 483 height 235
drag, startPoint x: 218, startPoint y: 217, endPoint x: 203, endPoint y: 217, distance: 14.8
click at [203, 217] on icon at bounding box center [203, 219] width 3 height 6
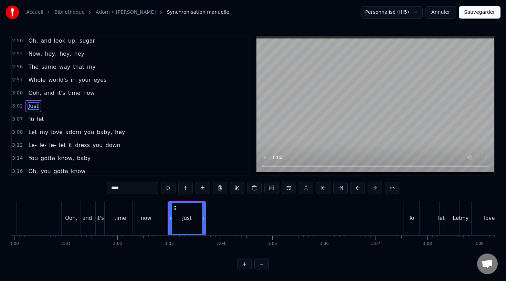
click at [412, 215] on div "To" at bounding box center [411, 219] width 6 height 8
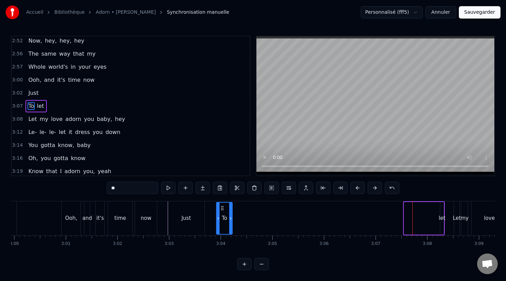
drag, startPoint x: 410, startPoint y: 208, endPoint x: 222, endPoint y: 222, distance: 188.0
click at [222, 222] on div "To" at bounding box center [224, 218] width 15 height 31
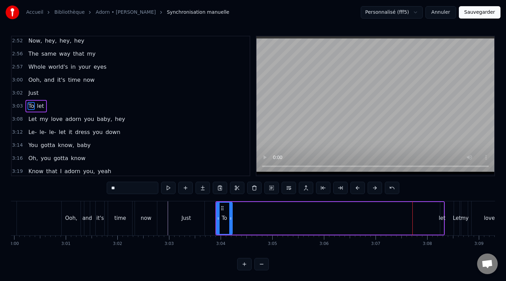
click at [183, 218] on div "Just" at bounding box center [186, 219] width 10 height 8
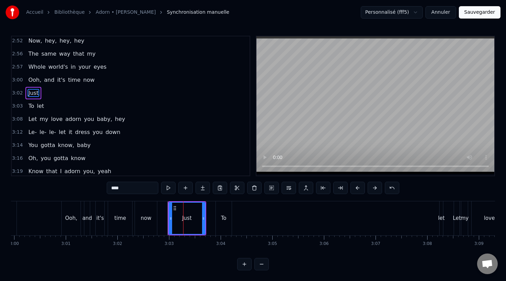
scroll to position [407, 0]
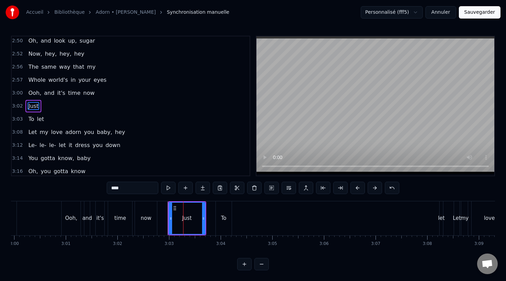
click at [441, 218] on div "let" at bounding box center [441, 219] width 7 height 8
type input "***"
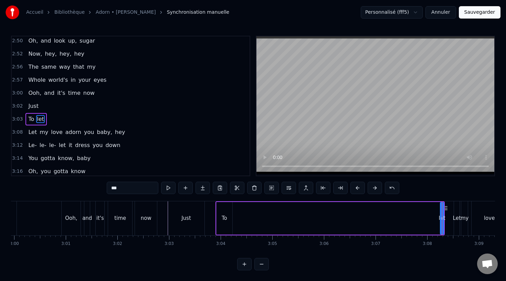
scroll to position [420, 0]
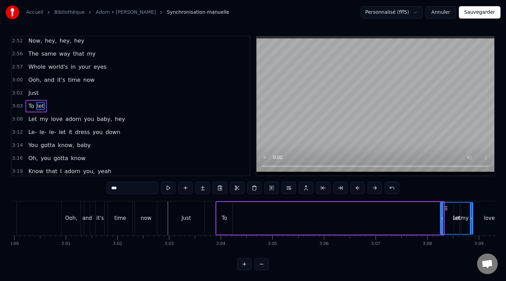
drag, startPoint x: 440, startPoint y: 218, endPoint x: 468, endPoint y: 219, distance: 27.5
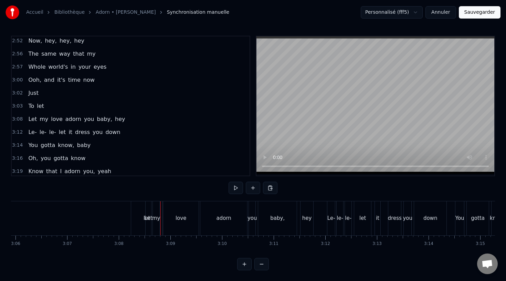
scroll to position [0, 9466]
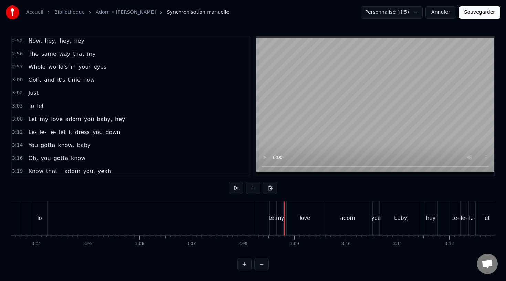
click at [261, 219] on div "let" at bounding box center [270, 219] width 31 height 34
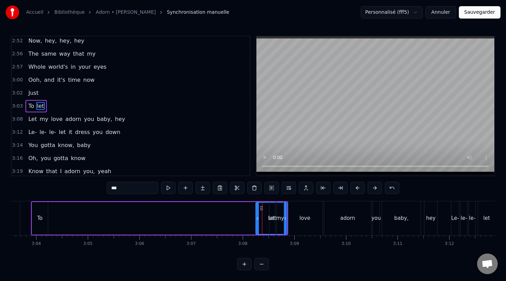
drag, startPoint x: 261, startPoint y: 207, endPoint x: 78, endPoint y: 216, distance: 183.1
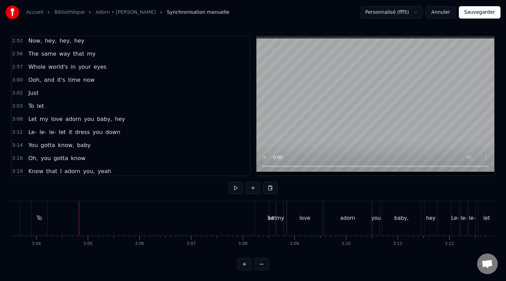
click at [256, 214] on div "let" at bounding box center [270, 219] width 31 height 34
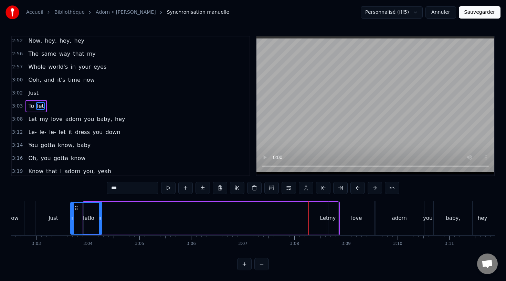
scroll to position [0, 9397]
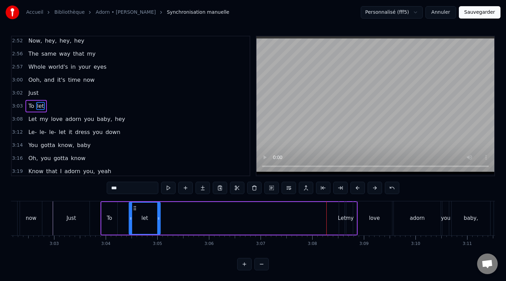
drag, startPoint x: 262, startPoint y: 209, endPoint x: 135, endPoint y: 224, distance: 127.7
click at [135, 224] on div "let" at bounding box center [144, 218] width 31 height 31
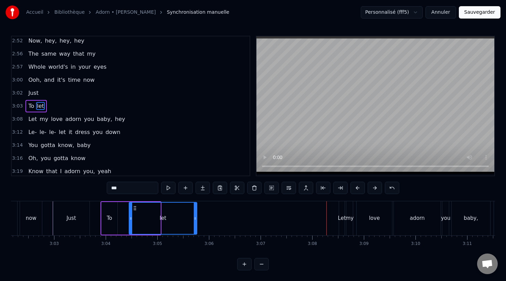
drag, startPoint x: 158, startPoint y: 219, endPoint x: 198, endPoint y: 220, distance: 39.5
click at [196, 220] on icon at bounding box center [195, 219] width 3 height 6
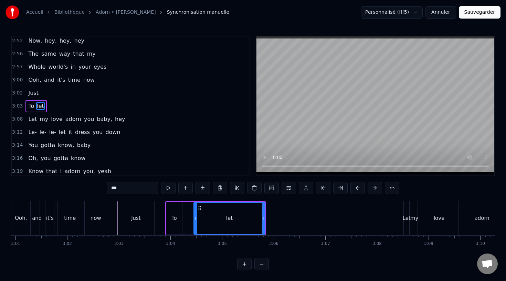
scroll to position [0, 9318]
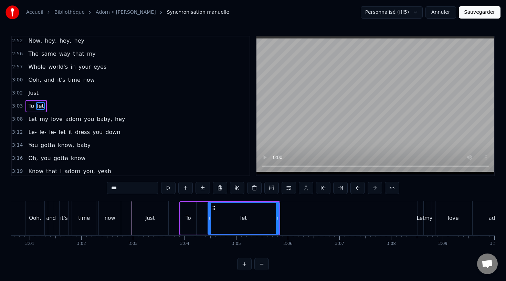
click at [134, 215] on div "Just" at bounding box center [150, 219] width 36 height 34
type input "****"
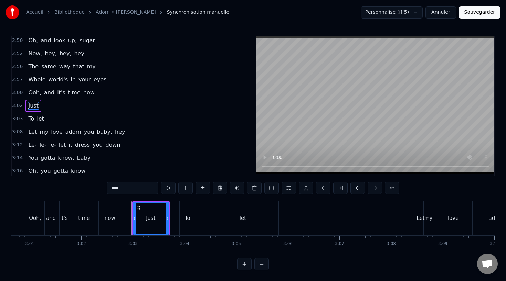
scroll to position [407, 0]
click at [416, 216] on div "Let" at bounding box center [420, 219] width 8 height 8
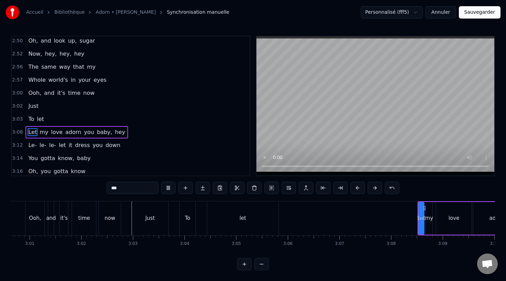
drag, startPoint x: 375, startPoint y: 213, endPoint x: 380, endPoint y: 213, distance: 4.5
click at [417, 213] on div "Let my love adorn you baby, hey" at bounding box center [502, 219] width 170 height 34
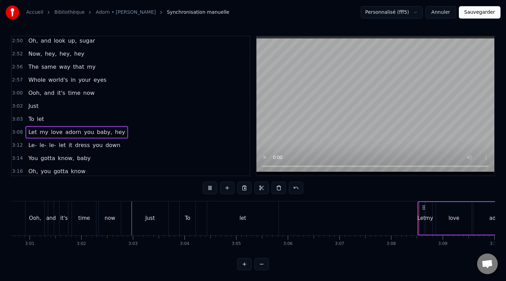
click at [421, 207] on icon at bounding box center [424, 208] width 6 height 6
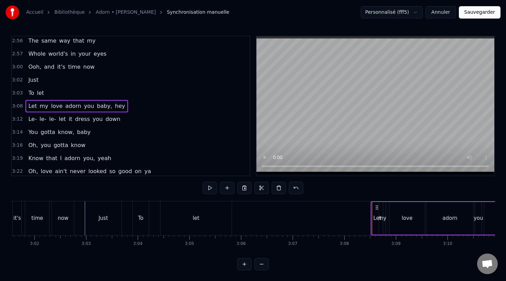
click at [373, 213] on div "Let" at bounding box center [376, 218] width 11 height 33
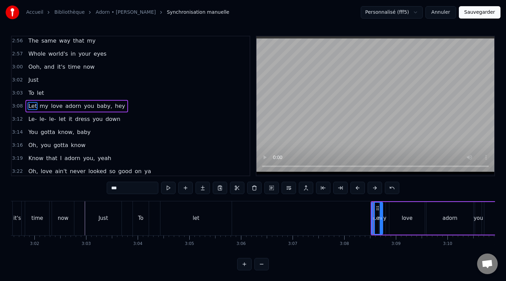
click at [374, 213] on div at bounding box center [373, 218] width 3 height 31
drag, startPoint x: 373, startPoint y: 213, endPoint x: 325, endPoint y: 215, distance: 47.8
click at [325, 215] on div at bounding box center [326, 218] width 3 height 31
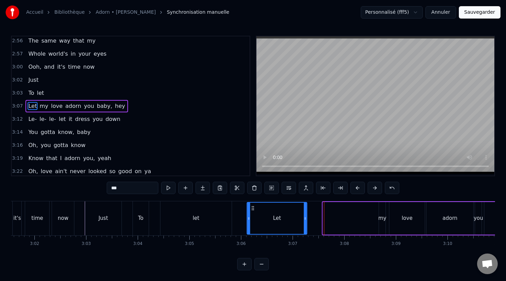
drag, startPoint x: 329, startPoint y: 210, endPoint x: 253, endPoint y: 215, distance: 76.1
click at [253, 215] on div "Let" at bounding box center [276, 218] width 59 height 31
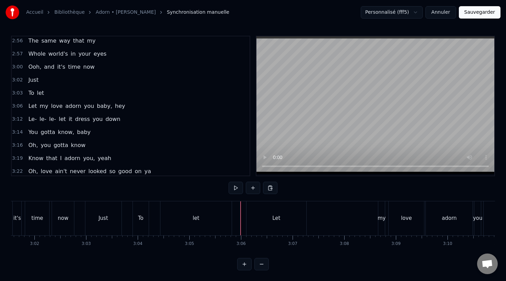
click at [246, 224] on div "Let" at bounding box center [276, 219] width 60 height 34
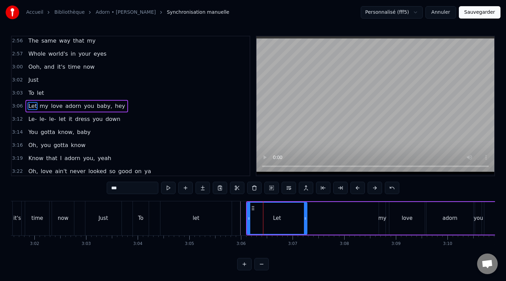
scroll to position [0, 9392]
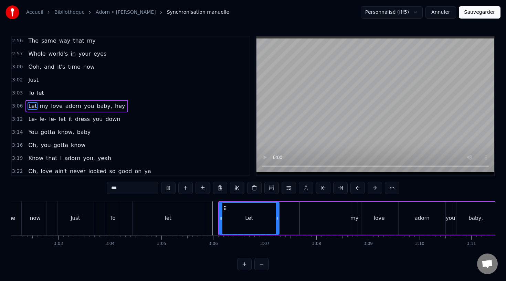
click at [159, 224] on div "let" at bounding box center [167, 219] width 71 height 34
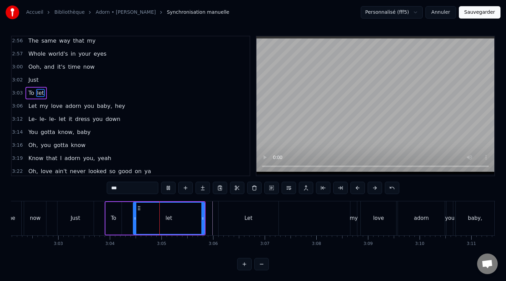
drag, startPoint x: 203, startPoint y: 216, endPoint x: 176, endPoint y: 219, distance: 26.3
click at [176, 219] on div "let" at bounding box center [168, 218] width 70 height 31
click at [165, 220] on div "let" at bounding box center [168, 219] width 7 height 8
click at [229, 214] on div "Let" at bounding box center [248, 219] width 60 height 34
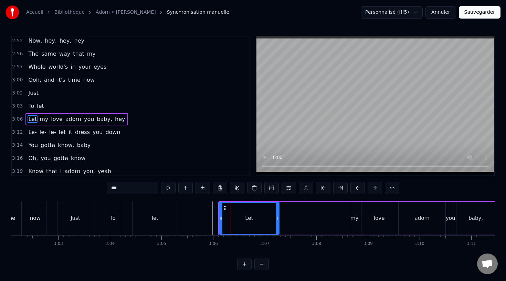
scroll to position [433, 0]
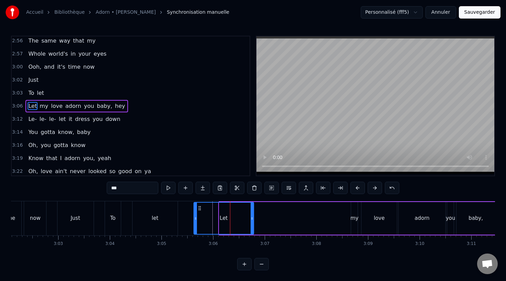
drag, startPoint x: 225, startPoint y: 209, endPoint x: 199, endPoint y: 212, distance: 25.6
click at [199, 212] on div "Let" at bounding box center [223, 218] width 59 height 31
drag, startPoint x: 252, startPoint y: 215, endPoint x: 218, endPoint y: 218, distance: 34.5
click at [216, 218] on div at bounding box center [214, 218] width 3 height 31
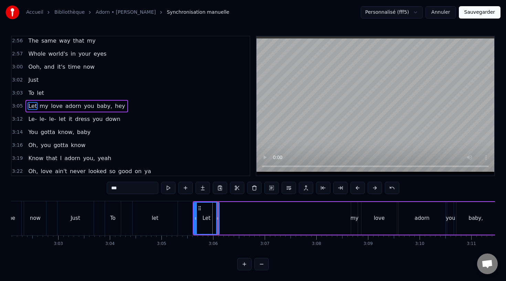
click at [352, 212] on div "my" at bounding box center [354, 218] width 7 height 33
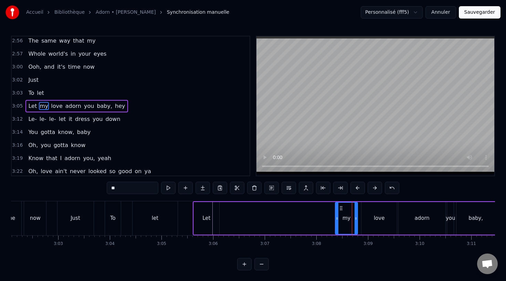
drag, startPoint x: 352, startPoint y: 211, endPoint x: 336, endPoint y: 210, distance: 15.8
click at [336, 211] on div at bounding box center [336, 218] width 3 height 31
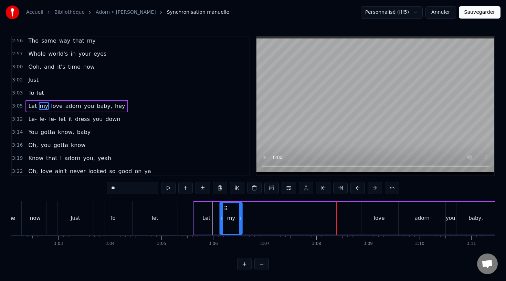
drag, startPoint x: 340, startPoint y: 209, endPoint x: 225, endPoint y: 221, distance: 115.8
click at [225, 221] on div "my" at bounding box center [231, 218] width 22 height 31
click at [379, 210] on div "love" at bounding box center [378, 218] width 35 height 33
type input "****"
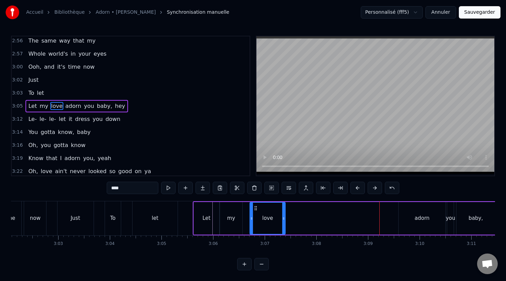
drag, startPoint x: 367, startPoint y: 209, endPoint x: 254, endPoint y: 211, distance: 112.1
click at [254, 211] on div "love" at bounding box center [267, 218] width 35 height 31
drag, startPoint x: 282, startPoint y: 213, endPoint x: 333, endPoint y: 214, distance: 51.6
click at [334, 214] on div at bounding box center [332, 218] width 3 height 31
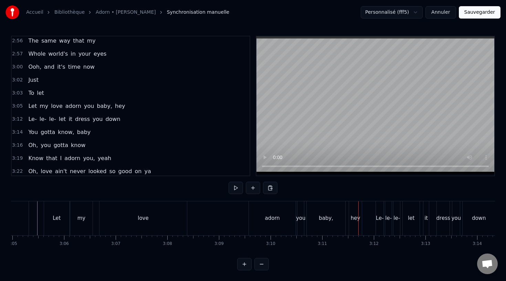
scroll to position [0, 9541]
click at [226, 215] on div "Let my love adorn you baby, hey" at bounding box center [203, 219] width 319 height 34
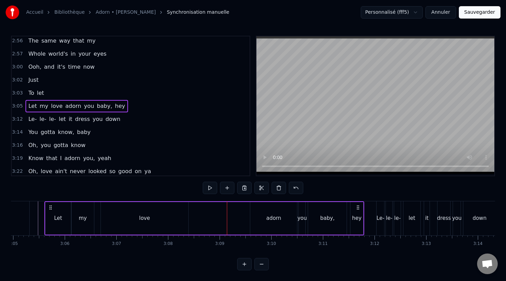
click at [272, 215] on div "adorn" at bounding box center [273, 219] width 15 height 8
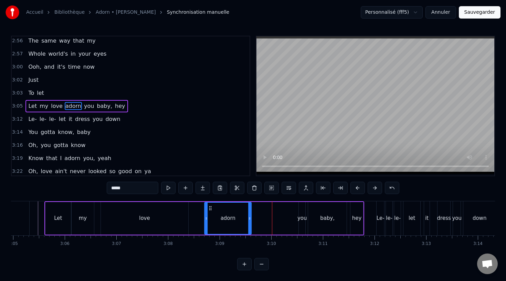
drag, startPoint x: 255, startPoint y: 208, endPoint x: 207, endPoint y: 211, distance: 47.9
click at [207, 211] on div "adorn" at bounding box center [228, 218] width 46 height 31
drag, startPoint x: 247, startPoint y: 216, endPoint x: 229, endPoint y: 215, distance: 17.9
click at [231, 215] on div at bounding box center [232, 218] width 3 height 31
drag, startPoint x: 134, startPoint y: 193, endPoint x: 108, endPoint y: 191, distance: 26.6
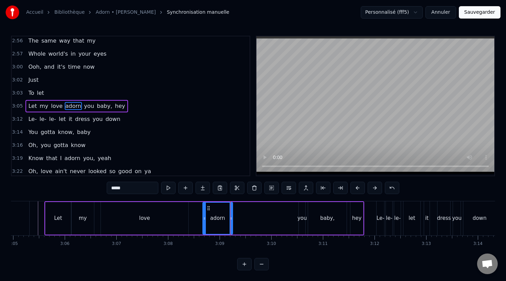
click at [108, 191] on input "*****" at bounding box center [133, 188] width 52 height 12
click at [112, 189] on input "*****" at bounding box center [133, 188] width 52 height 12
click at [302, 214] on div "you" at bounding box center [301, 218] width 7 height 33
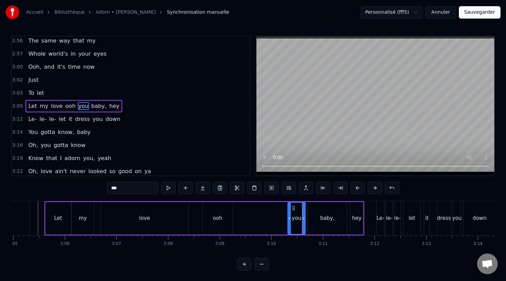
drag, startPoint x: 300, startPoint y: 210, endPoint x: 289, endPoint y: 209, distance: 11.0
click at [289, 210] on div at bounding box center [289, 218] width 3 height 31
drag, startPoint x: 293, startPoint y: 209, endPoint x: 243, endPoint y: 212, distance: 49.3
click at [244, 213] on div "you" at bounding box center [246, 218] width 17 height 31
drag, startPoint x: 129, startPoint y: 192, endPoint x: 104, endPoint y: 191, distance: 24.4
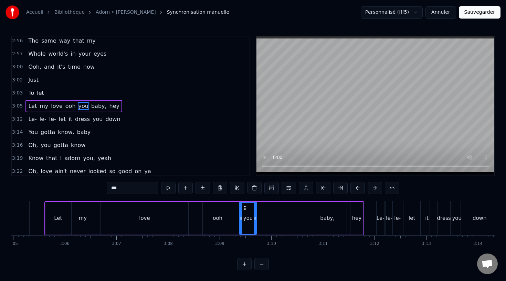
click at [104, 192] on div "0:34 These lips can't wait to taste your skin, baby, no, no 0:44 And these eyes…" at bounding box center [252, 153] width 483 height 235
click at [129, 187] on input "***" at bounding box center [133, 188] width 52 height 12
click at [319, 213] on div "baby," at bounding box center [327, 218] width 39 height 33
type input "*****"
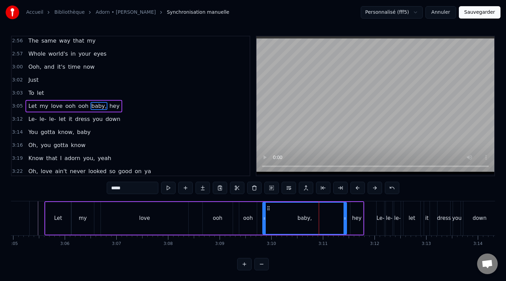
drag, startPoint x: 309, startPoint y: 213, endPoint x: 263, endPoint y: 211, distance: 46.5
click at [263, 212] on div at bounding box center [264, 218] width 3 height 31
drag, startPoint x: 345, startPoint y: 216, endPoint x: 319, endPoint y: 213, distance: 26.2
click at [320, 213] on div at bounding box center [321, 218] width 3 height 31
click at [198, 213] on div "Let my love ooh ooh baby, hey" at bounding box center [203, 219] width 319 height 34
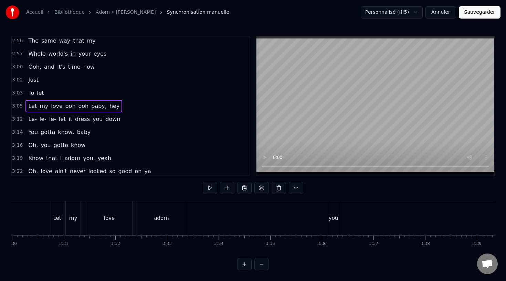
scroll to position [0, 10845]
click at [69, 214] on div "Let my love adorn you" at bounding box center [181, 219] width 289 height 34
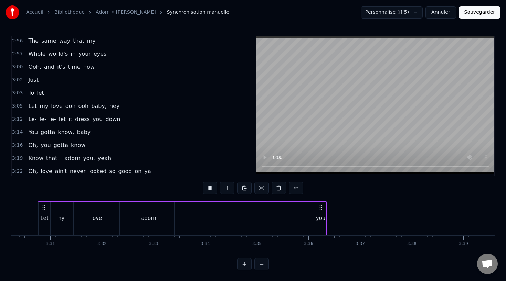
click at [475, 13] on button "Sauvegarder" at bounding box center [479, 12] width 42 height 12
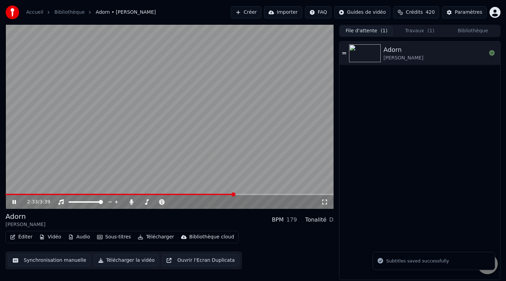
click at [233, 194] on span at bounding box center [170, 194] width 328 height 1
click at [232, 165] on video at bounding box center [170, 117] width 328 height 184
click at [218, 194] on span at bounding box center [120, 194] width 229 height 1
click at [242, 162] on video at bounding box center [170, 117] width 328 height 184
click at [239, 134] on video at bounding box center [170, 117] width 328 height 184
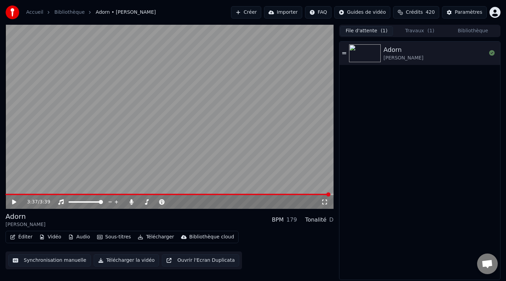
click at [143, 243] on div "Éditer Vidéo Audio Sous-titres Télécharger Bibliothèque cloud" at bounding box center [122, 237] width 233 height 12
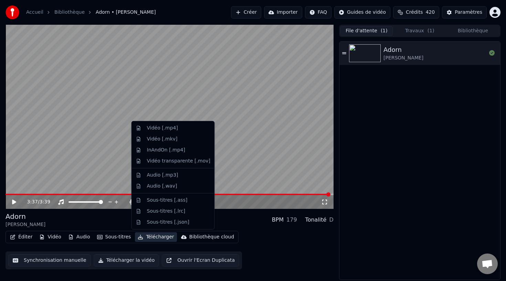
click at [143, 238] on button "Télécharger" at bounding box center [156, 237] width 42 height 10
click at [168, 130] on div "Vidéo [.mp4]" at bounding box center [162, 128] width 31 height 7
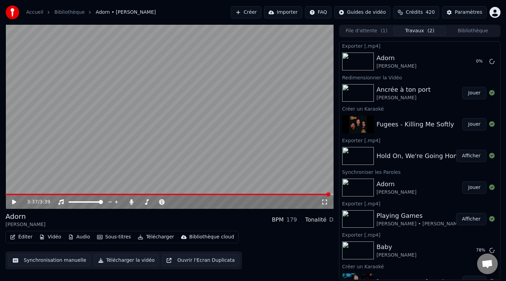
click at [473, 94] on button "Jouer" at bounding box center [474, 93] width 24 height 12
click at [186, 201] on span at bounding box center [186, 202] width 4 height 4
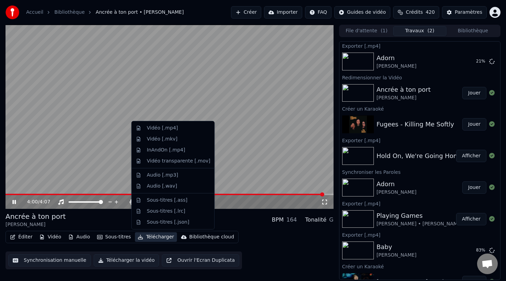
click at [153, 234] on button "Télécharger" at bounding box center [156, 237] width 42 height 10
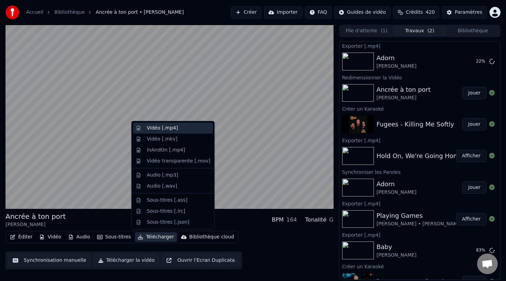
click at [176, 130] on div "Vidéo [.mp4]" at bounding box center [178, 128] width 63 height 7
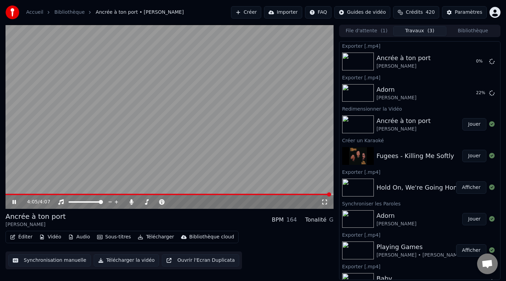
click at [189, 143] on video at bounding box center [170, 117] width 328 height 184
click at [473, 157] on button "Jouer" at bounding box center [474, 156] width 24 height 12
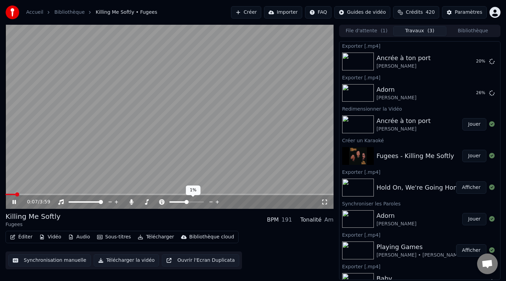
click at [186, 202] on span at bounding box center [186, 202] width 4 height 4
click at [202, 145] on video at bounding box center [170, 117] width 328 height 184
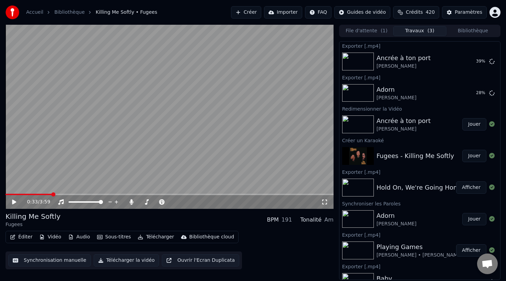
click at [202, 145] on video at bounding box center [170, 117] width 328 height 184
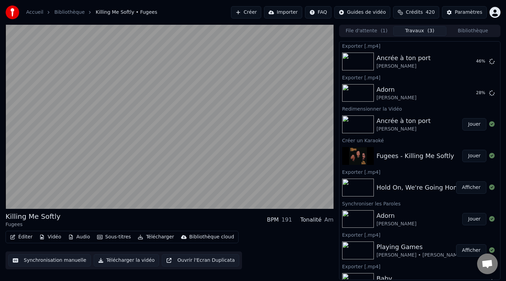
click at [202, 146] on video at bounding box center [170, 117] width 328 height 184
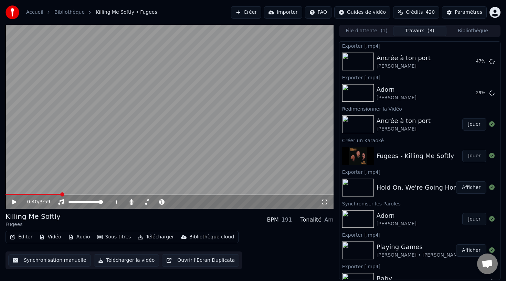
click at [202, 146] on video at bounding box center [170, 117] width 328 height 184
click at [104, 163] on video at bounding box center [170, 117] width 328 height 184
click at [95, 163] on video at bounding box center [170, 117] width 328 height 184
click at [27, 242] on div "Éditer Vidéo Audio Sous-titres Télécharger Bibliothèque cloud" at bounding box center [122, 237] width 233 height 12
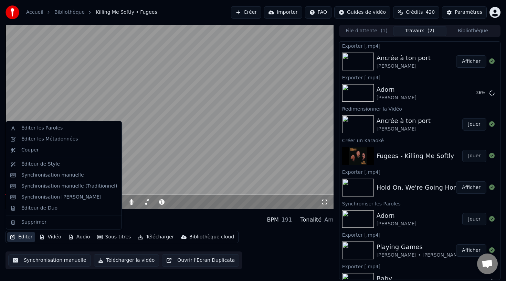
click at [26, 238] on button "Éditer" at bounding box center [21, 237] width 28 height 10
click at [60, 131] on div "Éditer les Paroles" at bounding box center [69, 128] width 96 height 7
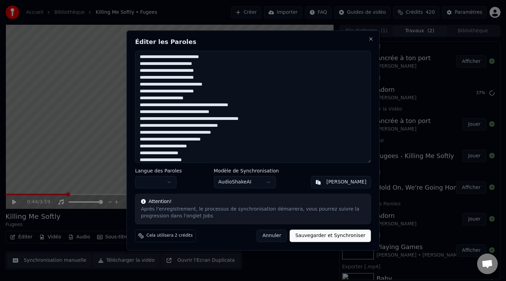
click at [169, 119] on textarea at bounding box center [253, 107] width 236 height 112
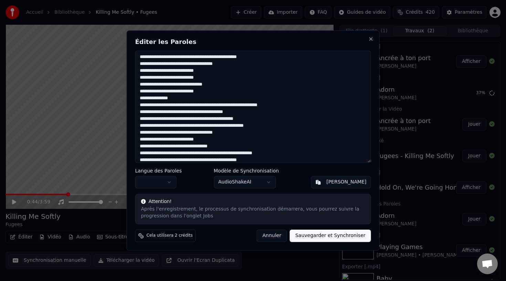
drag, startPoint x: 275, startPoint y: 56, endPoint x: 218, endPoint y: 58, distance: 56.4
click at [218, 58] on textarea at bounding box center [253, 107] width 236 height 112
drag, startPoint x: 239, startPoint y: 64, endPoint x: 207, endPoint y: 63, distance: 32.3
click at [207, 64] on textarea at bounding box center [253, 107] width 236 height 112
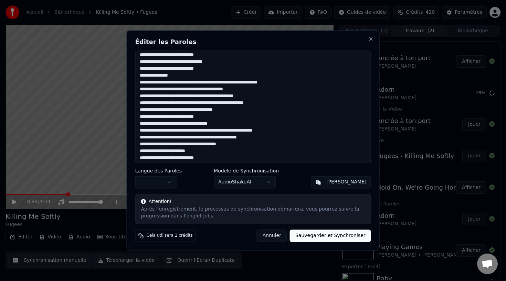
scroll to position [27, 0]
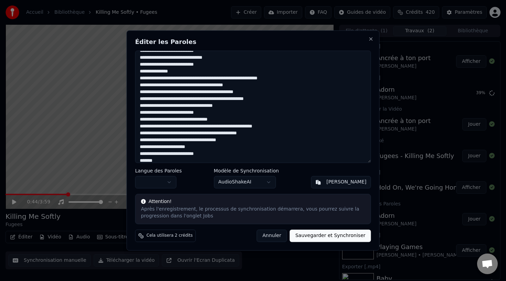
drag, startPoint x: 220, startPoint y: 78, endPoint x: 206, endPoint y: 78, distance: 14.4
click at [205, 78] on textarea at bounding box center [253, 107] width 236 height 112
drag, startPoint x: 278, startPoint y: 78, endPoint x: 255, endPoint y: 78, distance: 22.4
click at [255, 78] on textarea at bounding box center [253, 107] width 236 height 112
drag, startPoint x: 283, startPoint y: 101, endPoint x: 218, endPoint y: 99, distance: 65.0
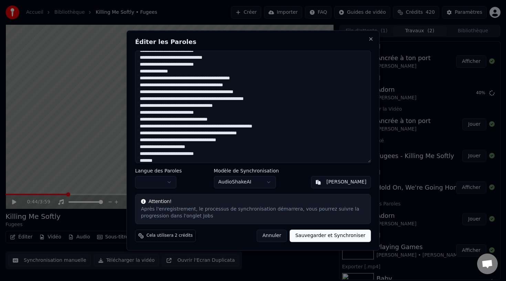
click at [218, 99] on textarea at bounding box center [253, 107] width 236 height 112
drag, startPoint x: 234, startPoint y: 107, endPoint x: 206, endPoint y: 106, distance: 28.2
click at [206, 106] on textarea at bounding box center [253, 107] width 236 height 112
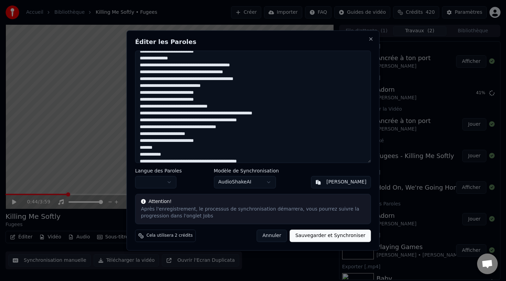
drag, startPoint x: 232, startPoint y: 106, endPoint x: 206, endPoint y: 105, distance: 26.8
click at [205, 106] on textarea at bounding box center [253, 107] width 236 height 112
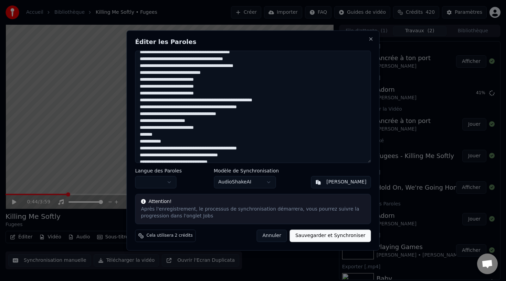
scroll to position [56, 0]
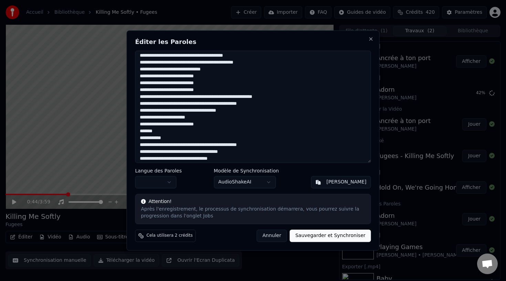
drag, startPoint x: 230, startPoint y: 104, endPoint x: 177, endPoint y: 106, distance: 53.0
click at [177, 106] on textarea at bounding box center [253, 107] width 236 height 112
drag, startPoint x: 242, startPoint y: 96, endPoint x: 187, endPoint y: 95, distance: 54.7
click at [187, 95] on textarea at bounding box center [253, 107] width 236 height 112
drag, startPoint x: 253, startPoint y: 110, endPoint x: 196, endPoint y: 111, distance: 56.7
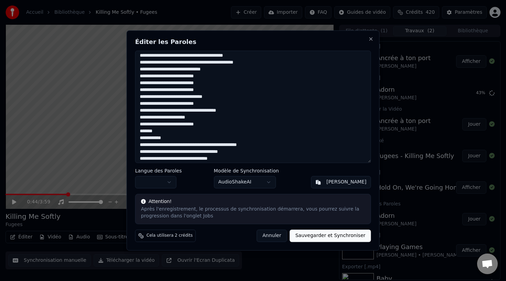
click at [196, 111] on textarea "**********" at bounding box center [253, 107] width 236 height 112
drag, startPoint x: 196, startPoint y: 119, endPoint x: 177, endPoint y: 118, distance: 18.9
click at [177, 118] on textarea "**********" at bounding box center [253, 107] width 236 height 112
drag, startPoint x: 217, startPoint y: 125, endPoint x: 171, endPoint y: 124, distance: 46.1
click at [171, 124] on textarea "**********" at bounding box center [253, 107] width 236 height 112
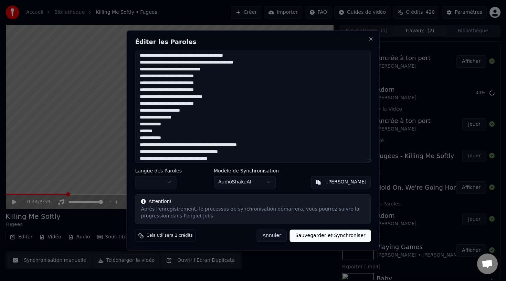
scroll to position [93, 0]
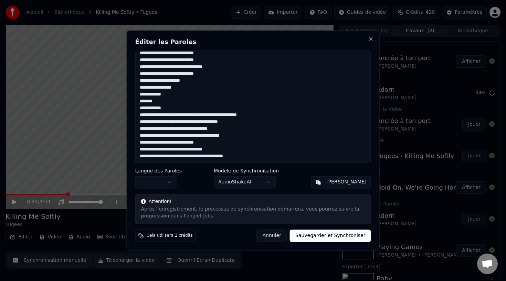
drag, startPoint x: 227, startPoint y: 107, endPoint x: 197, endPoint y: 106, distance: 29.9
click at [197, 106] on textarea "**********" at bounding box center [253, 107] width 236 height 112
drag, startPoint x: 247, startPoint y: 117, endPoint x: 221, endPoint y: 117, distance: 26.1
click at [221, 117] on textarea "**********" at bounding box center [253, 107] width 236 height 112
drag, startPoint x: 228, startPoint y: 121, endPoint x: 200, endPoint y: 119, distance: 27.9
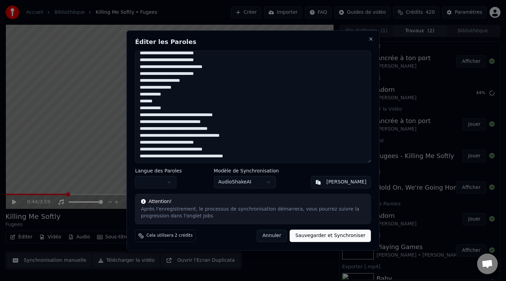
click at [200, 119] on textarea "**********" at bounding box center [253, 107] width 236 height 112
drag, startPoint x: 242, startPoint y: 130, endPoint x: 207, endPoint y: 129, distance: 35.4
click at [207, 130] on textarea "**********" at bounding box center [253, 107] width 236 height 112
click at [315, 234] on button "Sauvegarder et Synchroniser" at bounding box center [330, 236] width 81 height 12
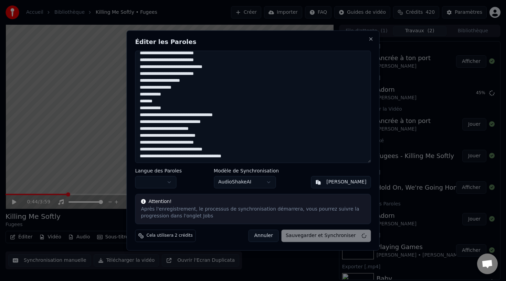
type textarea "**********"
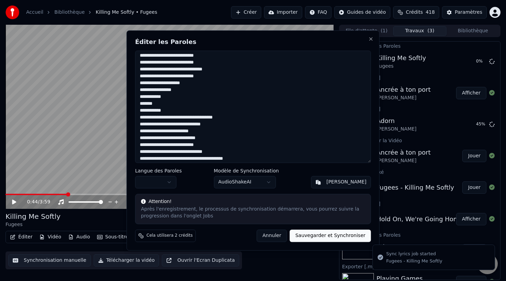
scroll to position [0, 0]
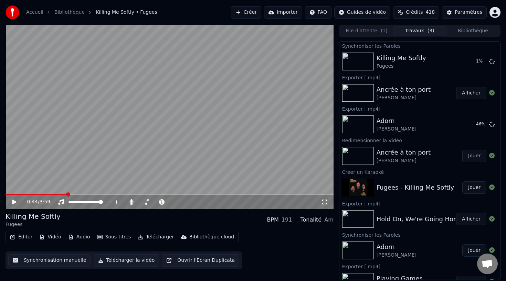
click at [459, 31] on button "Bibliothèque" at bounding box center [472, 31] width 53 height 10
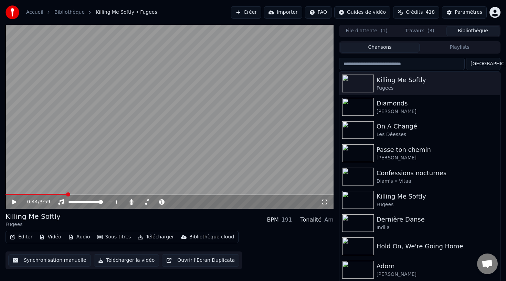
click at [425, 30] on button "Travaux ( 3 )" at bounding box center [419, 31] width 53 height 10
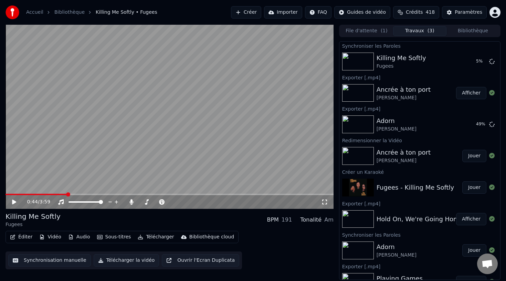
click at [457, 34] on button "Bibliothèque" at bounding box center [472, 31] width 53 height 10
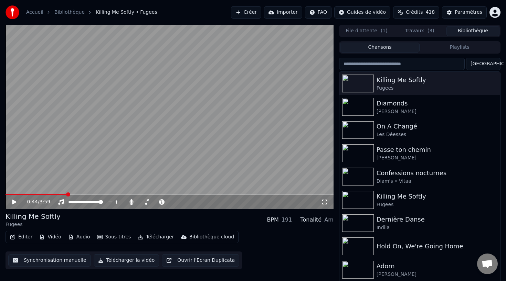
click at [396, 64] on input "search" at bounding box center [402, 64] width 126 height 12
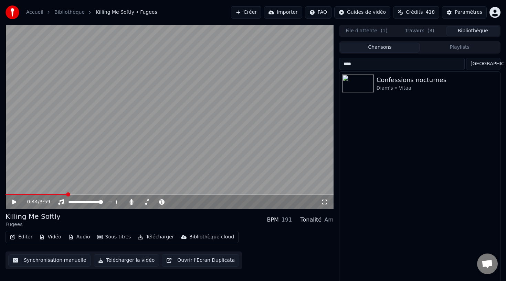
type input "****"
click at [361, 108] on div "Confessions nocturnes Diam's • Vitaa" at bounding box center [419, 177] width 161 height 210
click at [367, 86] on img at bounding box center [358, 84] width 32 height 18
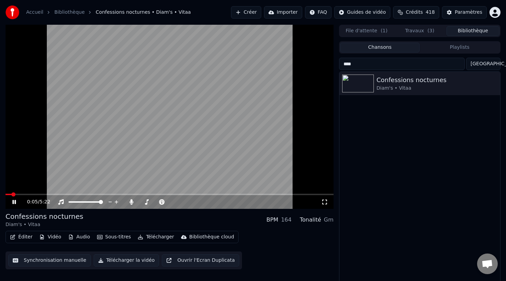
click at [120, 153] on video at bounding box center [170, 117] width 328 height 184
click at [290, 9] on button "Importer" at bounding box center [283, 12] width 38 height 12
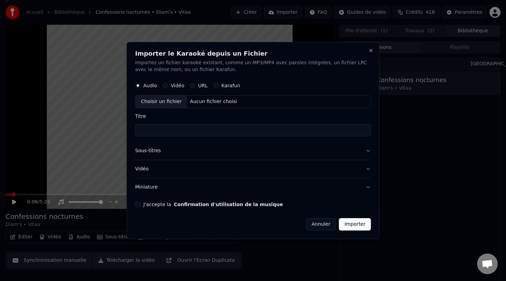
click at [176, 87] on label "Vidéo" at bounding box center [177, 85] width 13 height 5
click at [168, 87] on button "Vidéo" at bounding box center [165, 86] width 6 height 6
click at [163, 104] on div "Choisir un fichier" at bounding box center [161, 102] width 52 height 12
type input "**********"
click at [224, 152] on button "Sous-titres" at bounding box center [253, 151] width 236 height 18
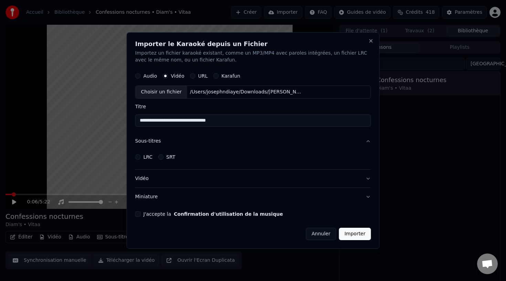
click at [148, 157] on label "LRC" at bounding box center [147, 157] width 9 height 5
click at [141, 157] on button "LRC" at bounding box center [138, 157] width 6 height 6
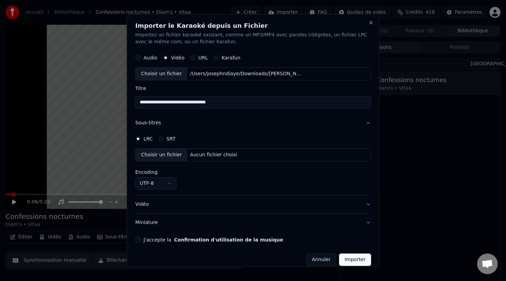
click at [167, 137] on label "SRT" at bounding box center [170, 139] width 9 height 5
click at [163, 137] on button "SRT" at bounding box center [161, 139] width 6 height 6
click at [146, 140] on label "LRC" at bounding box center [147, 139] width 9 height 5
click at [141, 140] on button "LRC" at bounding box center [138, 139] width 6 height 6
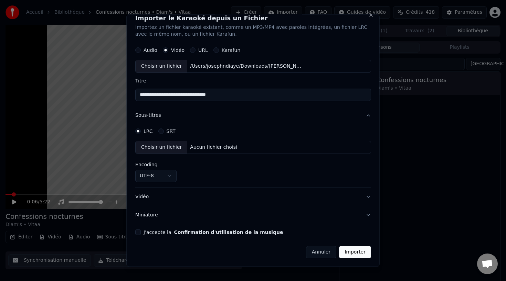
click at [176, 203] on button "Vidéo" at bounding box center [253, 197] width 236 height 18
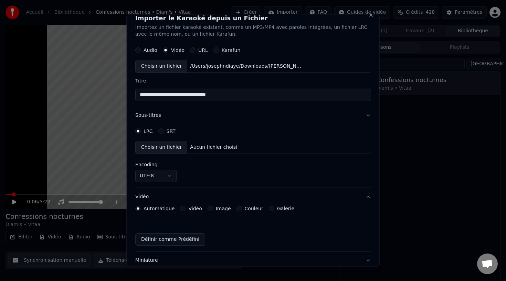
scroll to position [0, 0]
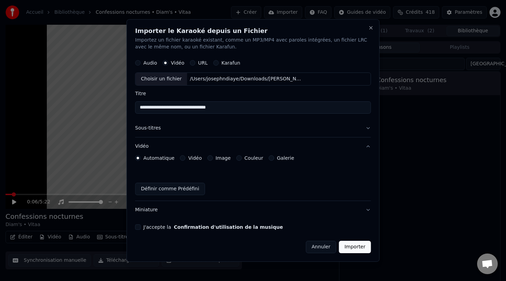
click at [323, 248] on button "Annuler" at bounding box center [320, 247] width 30 height 12
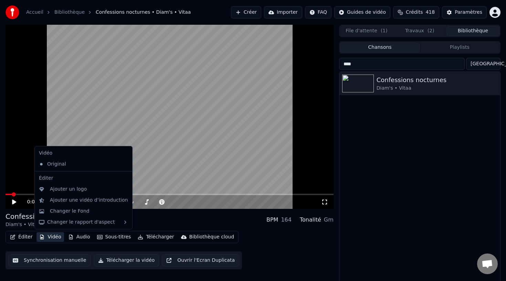
click at [50, 235] on button "Vidéo" at bounding box center [49, 237] width 27 height 10
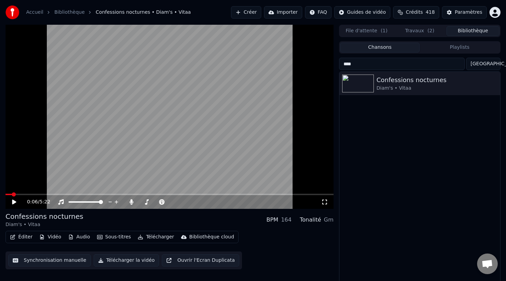
click at [177, 214] on div "Confessions nocturnes Diam's • Vitaa BPM 164 Tonalité Gm" at bounding box center [170, 220] width 328 height 17
click at [370, 33] on button "File d'attente ( 1 )" at bounding box center [366, 31] width 53 height 10
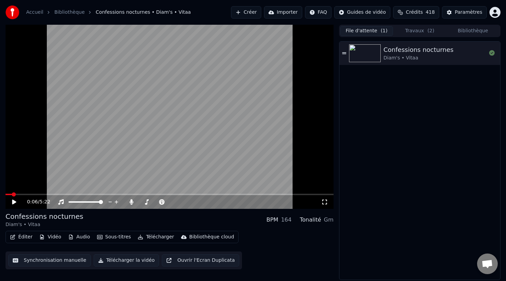
click at [413, 29] on button "Travaux ( 2 )" at bounding box center [419, 31] width 53 height 10
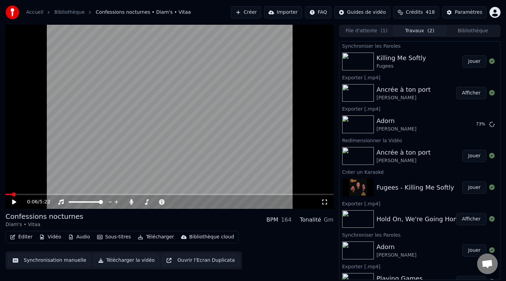
click at [49, 238] on button "Vidéo" at bounding box center [49, 237] width 27 height 10
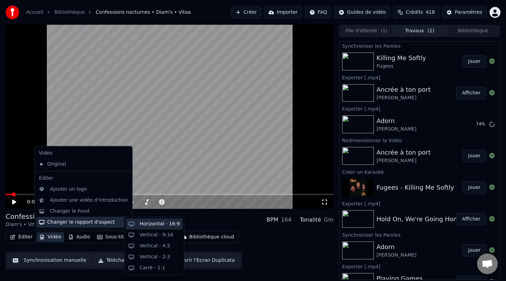
click at [142, 221] on div "Horizontal - 16:9" at bounding box center [160, 224] width 40 height 7
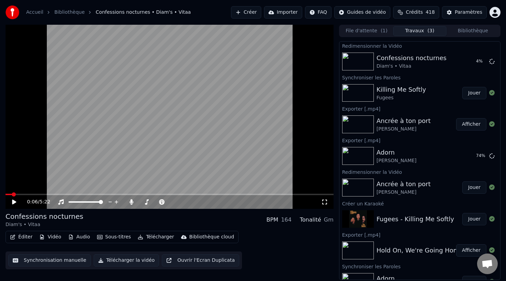
click at [470, 90] on button "Jouer" at bounding box center [474, 93] width 24 height 12
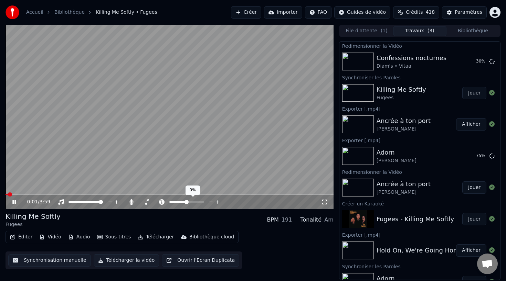
click at [186, 202] on span at bounding box center [186, 202] width 4 height 4
click at [185, 202] on div "0:01 / 3:59" at bounding box center [174, 202] width 294 height 7
click at [186, 203] on span at bounding box center [186, 202] width 4 height 4
click at [203, 163] on video at bounding box center [170, 117] width 328 height 184
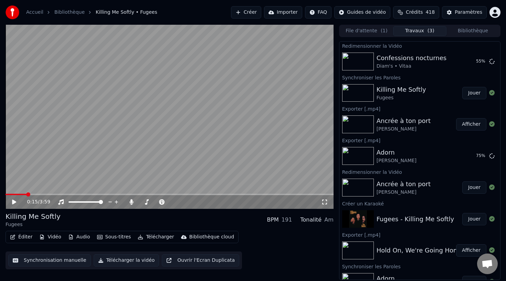
click at [202, 163] on video at bounding box center [170, 117] width 328 height 184
click at [186, 202] on span at bounding box center [186, 202] width 4 height 4
click at [177, 195] on span at bounding box center [170, 194] width 328 height 1
click at [191, 194] on span at bounding box center [170, 194] width 328 height 1
click at [206, 170] on video at bounding box center [170, 117] width 328 height 184
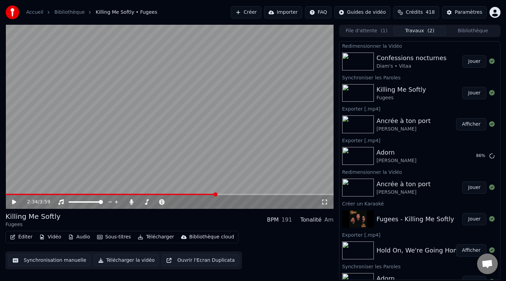
click at [216, 195] on span at bounding box center [170, 194] width 328 height 1
click at [241, 195] on span at bounding box center [170, 194] width 328 height 1
click at [246, 174] on video at bounding box center [170, 117] width 328 height 184
click at [259, 196] on div "2:53 / 3:59" at bounding box center [170, 202] width 328 height 14
click at [259, 195] on span at bounding box center [170, 194] width 328 height 1
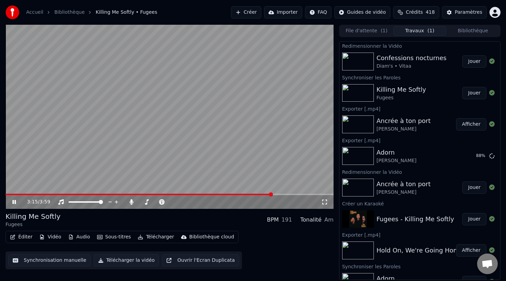
click at [272, 194] on span at bounding box center [170, 194] width 328 height 1
click at [284, 194] on span at bounding box center [170, 194] width 328 height 1
click at [294, 194] on span at bounding box center [170, 194] width 328 height 1
click at [307, 193] on video at bounding box center [170, 117] width 328 height 184
click at [308, 194] on span at bounding box center [170, 194] width 328 height 1
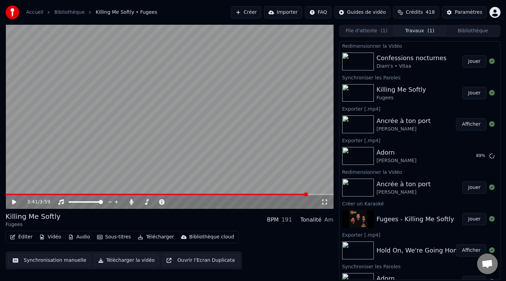
click at [314, 182] on video at bounding box center [170, 117] width 328 height 184
click at [319, 195] on span at bounding box center [170, 194] width 328 height 1
click at [302, 173] on video at bounding box center [170, 117] width 328 height 184
click at [24, 238] on button "Éditer" at bounding box center [21, 237] width 28 height 10
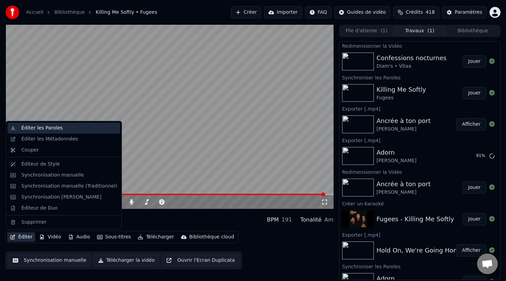
click at [58, 131] on div "Éditer les Paroles" at bounding box center [41, 128] width 41 height 7
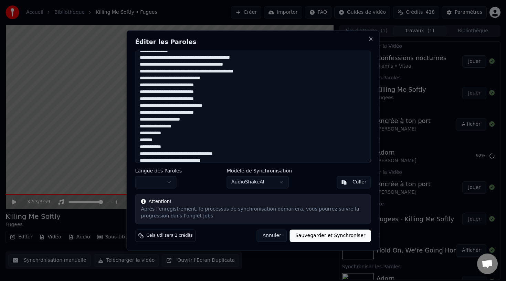
scroll to position [48, 0]
click at [206, 108] on textarea "**********" at bounding box center [253, 107] width 236 height 112
click at [219, 113] on textarea "**********" at bounding box center [253, 107] width 236 height 112
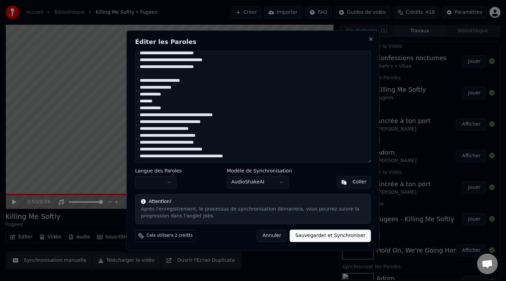
paste textarea "**********"
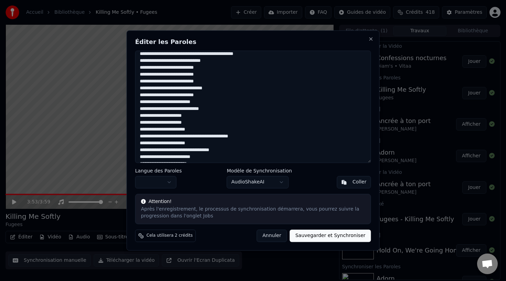
scroll to position [73, 0]
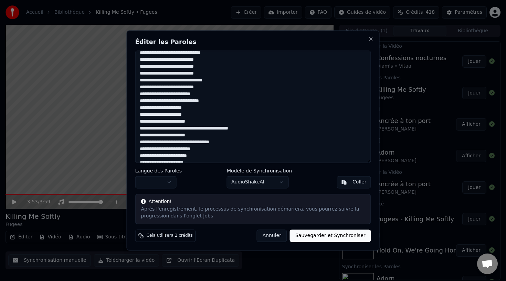
click at [206, 95] on textarea at bounding box center [253, 107] width 236 height 112
drag, startPoint x: 221, startPoint y: 102, endPoint x: 140, endPoint y: 100, distance: 80.8
click at [140, 100] on textarea at bounding box center [253, 107] width 236 height 112
drag, startPoint x: 203, startPoint y: 109, endPoint x: 140, endPoint y: 107, distance: 62.3
click at [140, 107] on textarea at bounding box center [253, 107] width 236 height 112
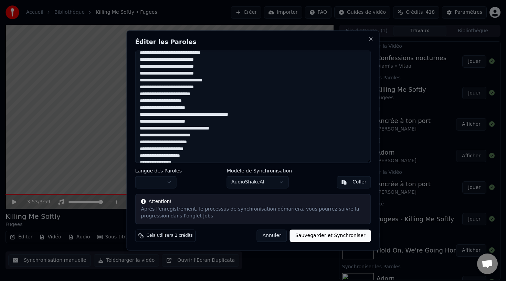
drag, startPoint x: 252, startPoint y: 114, endPoint x: 140, endPoint y: 118, distance: 112.2
click at [140, 118] on textarea at bounding box center [253, 107] width 236 height 112
drag, startPoint x: 231, startPoint y: 120, endPoint x: 140, endPoint y: 122, distance: 90.5
click at [140, 123] on textarea at bounding box center [253, 107] width 236 height 112
drag, startPoint x: 205, startPoint y: 128, endPoint x: 142, endPoint y: 129, distance: 62.9
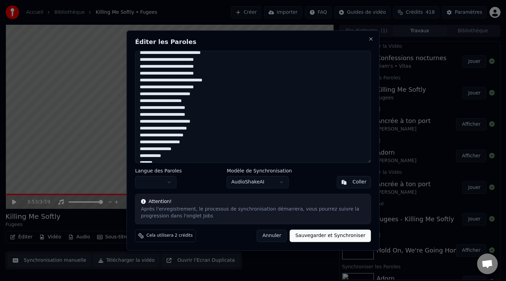
click at [142, 129] on textarea at bounding box center [253, 107] width 236 height 112
click at [205, 119] on textarea at bounding box center [253, 107] width 236 height 112
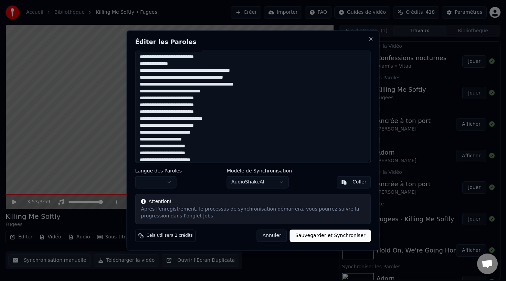
scroll to position [33, 0]
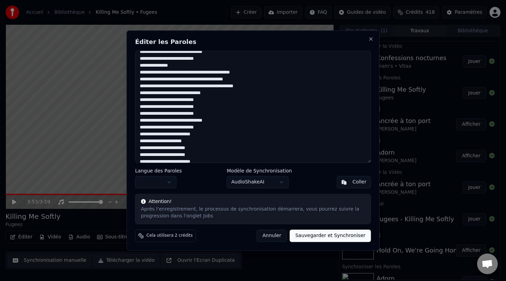
drag, startPoint x: 139, startPoint y: 94, endPoint x: 211, endPoint y: 129, distance: 80.0
click at [211, 129] on textarea at bounding box center [253, 107] width 236 height 112
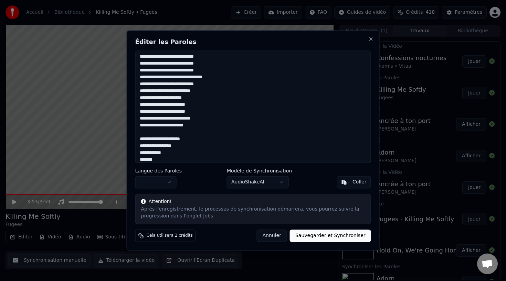
scroll to position [88, 0]
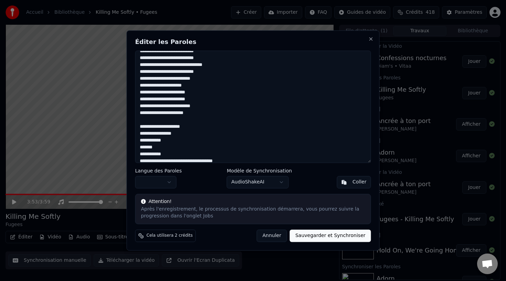
click at [169, 121] on textarea at bounding box center [253, 107] width 236 height 112
paste textarea "**********"
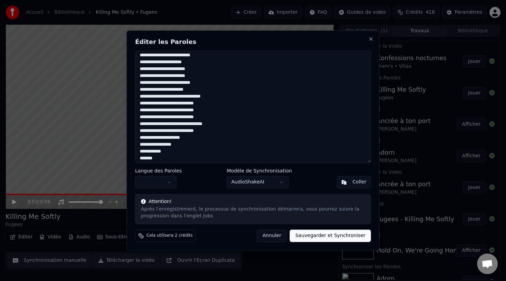
scroll to position [124, 0]
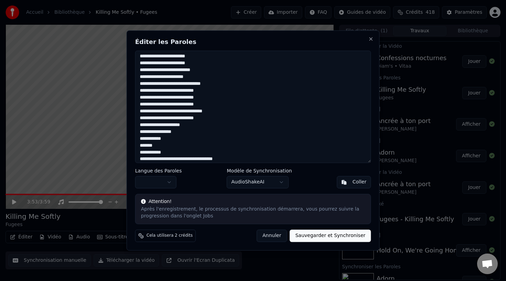
click at [317, 239] on button "Sauvegarder et Synchroniser" at bounding box center [330, 236] width 81 height 12
type textarea "**********"
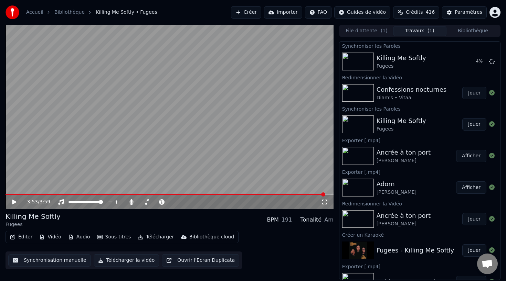
click at [470, 92] on button "Jouer" at bounding box center [474, 93] width 24 height 12
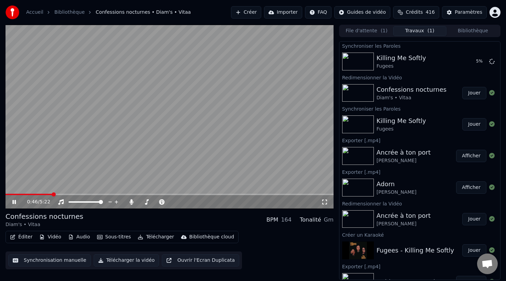
click at [53, 195] on span at bounding box center [170, 194] width 328 height 1
click at [50, 154] on video at bounding box center [170, 117] width 328 height 184
click at [471, 62] on button "Jouer" at bounding box center [474, 61] width 24 height 12
click at [58, 195] on span at bounding box center [170, 194] width 328 height 1
click at [95, 195] on span at bounding box center [170, 194] width 328 height 1
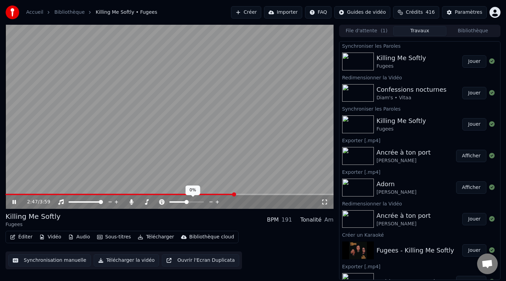
click at [186, 201] on span at bounding box center [186, 202] width 4 height 4
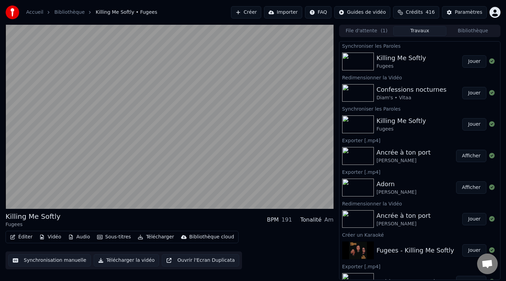
click at [23, 239] on button "Éditer" at bounding box center [21, 237] width 28 height 10
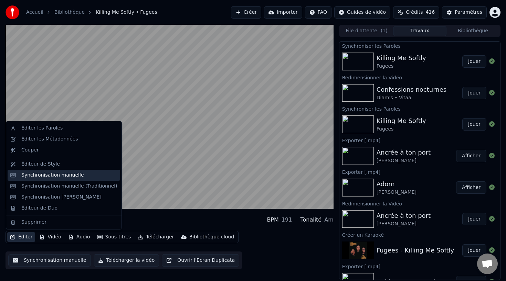
click at [67, 175] on div "Synchronisation manuelle" at bounding box center [52, 175] width 63 height 7
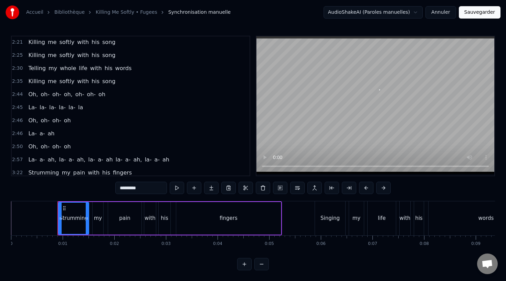
scroll to position [315, 0]
click at [17, 93] on span "2:44" at bounding box center [17, 94] width 11 height 7
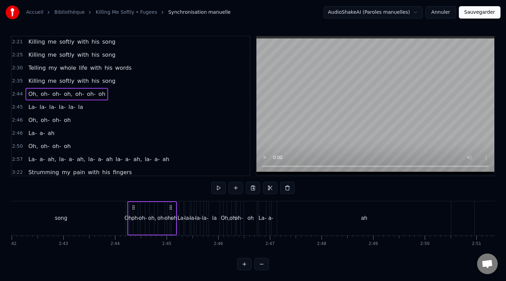
scroll to position [0, 8437]
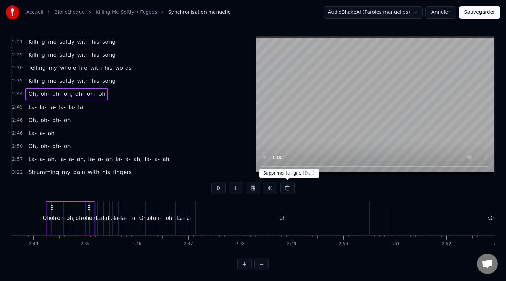
click at [286, 186] on button at bounding box center [287, 188] width 14 height 12
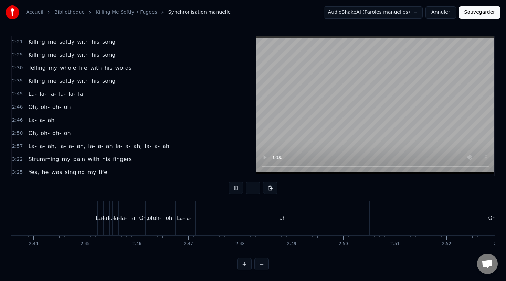
click at [22, 92] on div "2:45 La- la- la- la- la- la" at bounding box center [131, 94] width 238 height 13
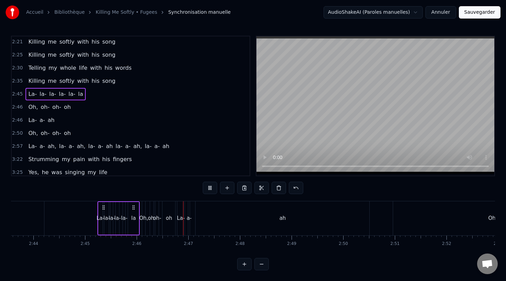
click at [276, 191] on button at bounding box center [278, 188] width 14 height 12
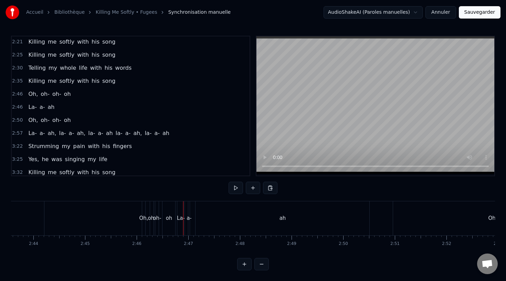
click at [23, 98] on div "2:46 Oh, oh- oh- oh" at bounding box center [131, 94] width 238 height 13
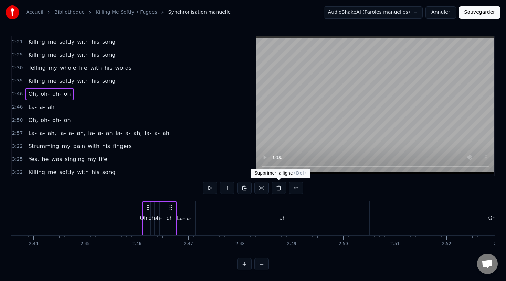
click at [278, 188] on button at bounding box center [278, 188] width 14 height 12
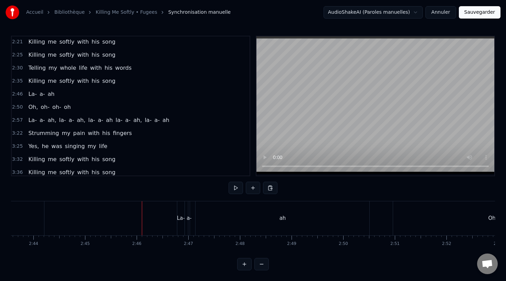
click at [14, 91] on span "2:46" at bounding box center [17, 94] width 11 height 7
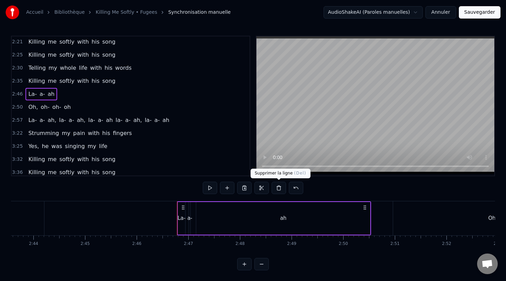
click at [280, 190] on button at bounding box center [278, 188] width 14 height 12
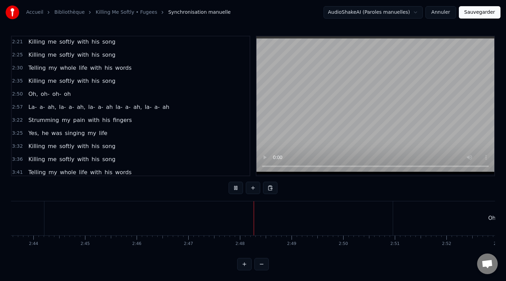
click at [415, 216] on div "Oh," at bounding box center [492, 219] width 199 height 34
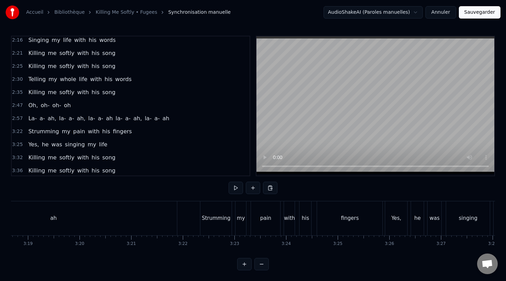
scroll to position [293, 0]
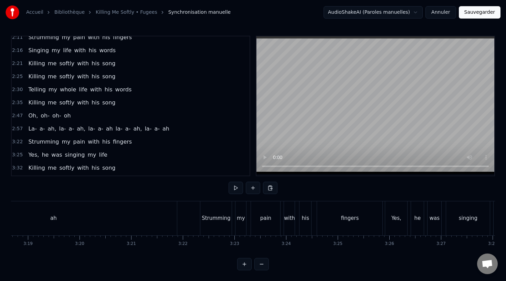
click at [16, 118] on span "2:47" at bounding box center [17, 115] width 11 height 7
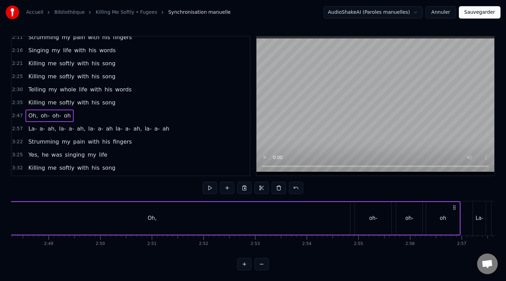
scroll to position [0, 8587]
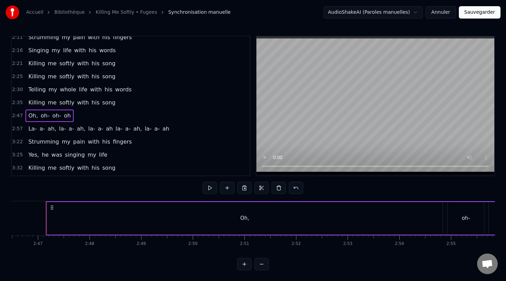
click at [17, 127] on span "2:57" at bounding box center [17, 129] width 11 height 7
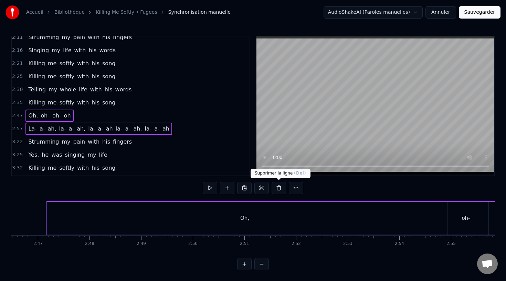
click at [279, 186] on button at bounding box center [278, 188] width 14 height 12
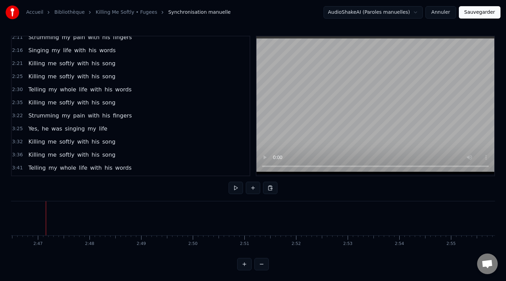
click at [18, 114] on span "3:22" at bounding box center [17, 115] width 11 height 7
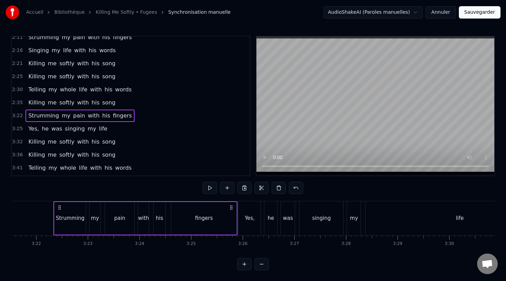
scroll to position [0, 10402]
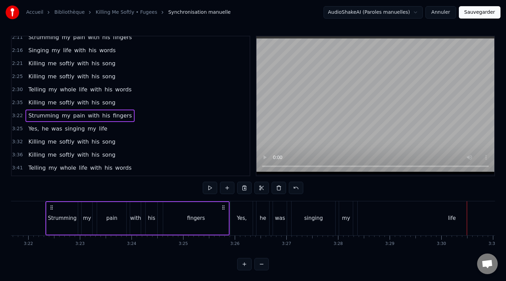
click at [357, 217] on div "life" at bounding box center [451, 219] width 188 height 34
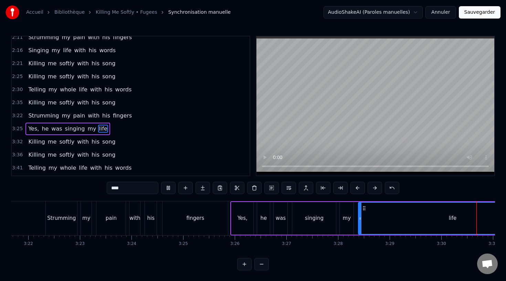
drag, startPoint x: 343, startPoint y: 223, endPoint x: 234, endPoint y: 224, distance: 108.3
click at [358, 228] on div "life" at bounding box center [451, 218] width 187 height 31
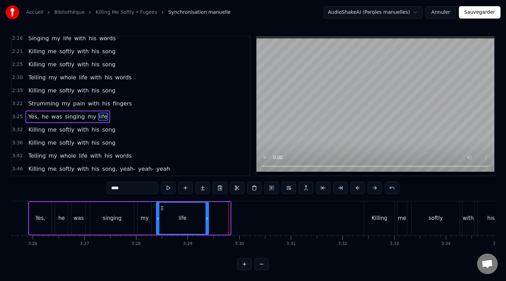
drag, startPoint x: 229, startPoint y: 218, endPoint x: 208, endPoint y: 218, distance: 21.7
click at [208, 218] on icon at bounding box center [206, 219] width 3 height 6
click at [189, 189] on button at bounding box center [185, 188] width 14 height 12
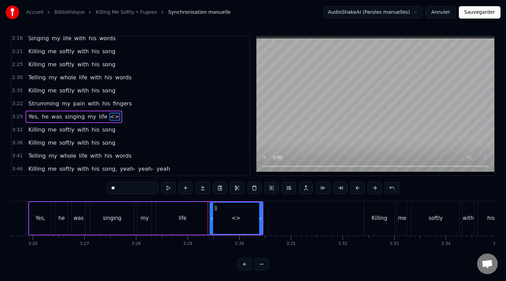
click at [122, 195] on div "**" at bounding box center [253, 189] width 292 height 14
drag, startPoint x: 122, startPoint y: 190, endPoint x: 108, endPoint y: 190, distance: 13.4
click at [108, 190] on input "**" at bounding box center [133, 188] width 52 height 12
type input "****"
click at [183, 189] on button at bounding box center [185, 188] width 14 height 12
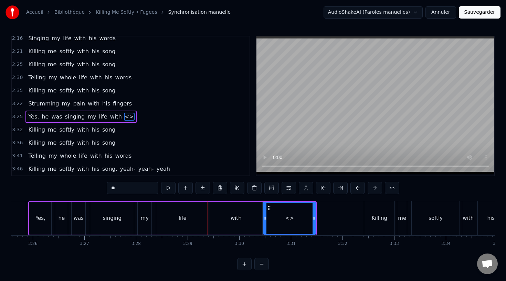
drag, startPoint x: 131, startPoint y: 192, endPoint x: 103, endPoint y: 192, distance: 28.2
click at [103, 192] on div "0:00 Strumming my pain with his fingers 0:05 Singing my life with his words 0:1…" at bounding box center [252, 153] width 483 height 235
type input "*"
drag, startPoint x: 314, startPoint y: 214, endPoint x: 281, endPoint y: 215, distance: 33.0
click at [284, 215] on div at bounding box center [285, 218] width 3 height 31
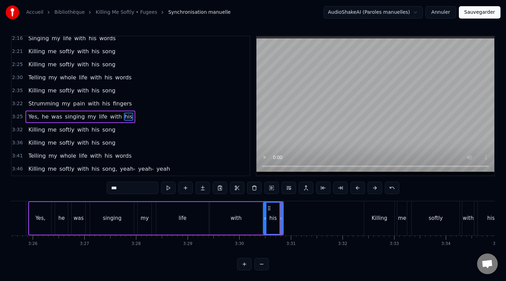
click at [236, 215] on div "with" at bounding box center [235, 219] width 11 height 8
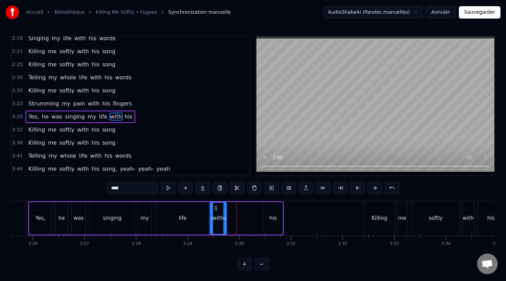
drag, startPoint x: 259, startPoint y: 215, endPoint x: 221, endPoint y: 214, distance: 38.2
click at [223, 214] on div at bounding box center [224, 218] width 3 height 31
click at [273, 216] on div "his" at bounding box center [273, 219] width 8 height 8
type input "***"
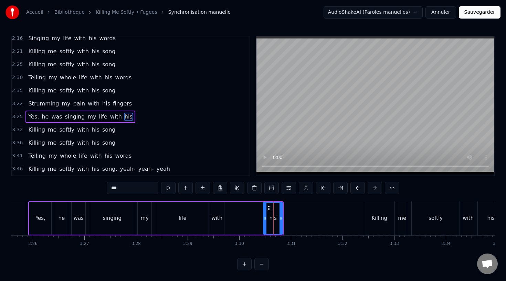
drag, startPoint x: 269, startPoint y: 211, endPoint x: 230, endPoint y: 212, distance: 38.2
click at [230, 212] on div "Yes, he was singing my life with his" at bounding box center [155, 219] width 255 height 34
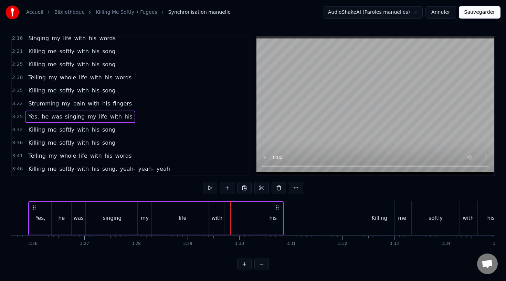
click at [280, 210] on div "his" at bounding box center [272, 218] width 19 height 33
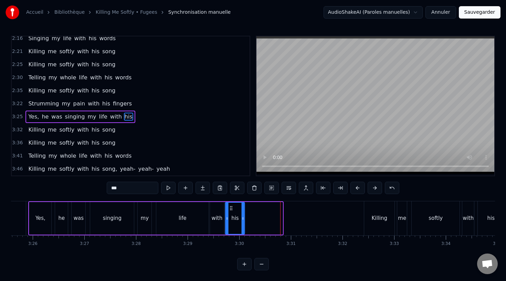
drag, startPoint x: 270, startPoint y: 208, endPoint x: 232, endPoint y: 208, distance: 37.8
click at [232, 208] on circle at bounding box center [231, 208] width 0 height 0
click at [189, 188] on button at bounding box center [185, 188] width 14 height 12
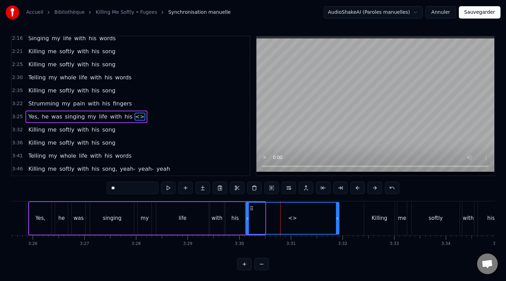
drag, startPoint x: 262, startPoint y: 219, endPoint x: 336, endPoint y: 221, distance: 74.0
click at [336, 221] on div at bounding box center [337, 218] width 3 height 31
drag, startPoint x: 133, startPoint y: 190, endPoint x: 95, endPoint y: 190, distance: 38.5
click at [95, 190] on div "0:00 Strumming my pain with his fingers 0:05 Singing my life with his words 0:1…" at bounding box center [252, 153] width 483 height 235
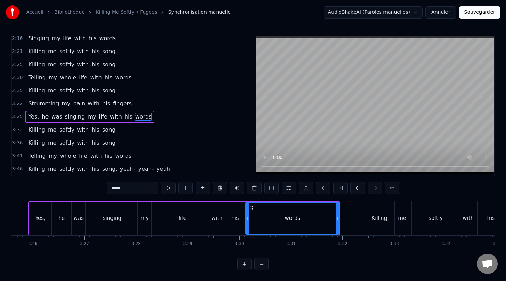
click at [166, 215] on div "life" at bounding box center [182, 218] width 52 height 33
type input "****"
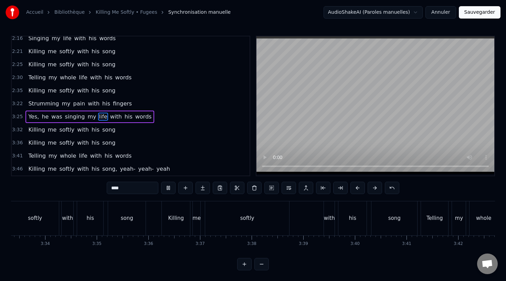
scroll to position [0, 11460]
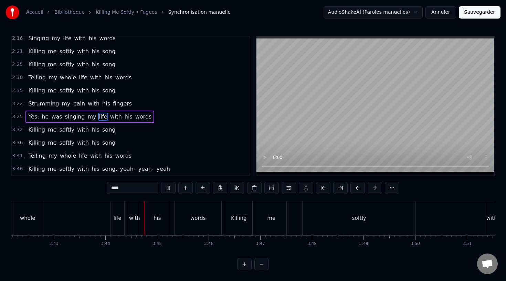
click at [121, 217] on div "life" at bounding box center [117, 219] width 8 height 8
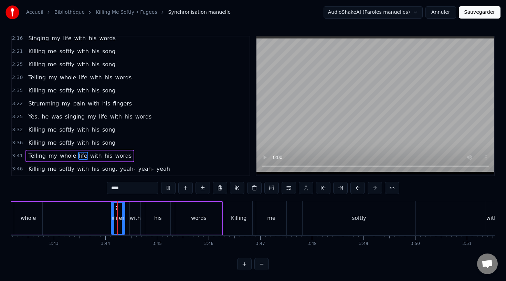
drag, startPoint x: 121, startPoint y: 211, endPoint x: 172, endPoint y: 214, distance: 51.0
click at [115, 211] on div "Telling my whole life with his words" at bounding box center [94, 219] width 258 height 34
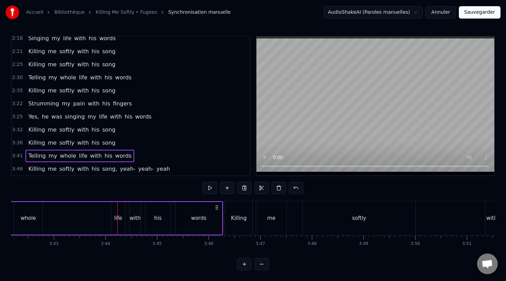
click at [125, 216] on div "life" at bounding box center [118, 218] width 14 height 33
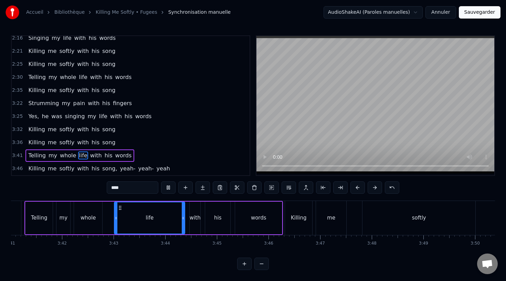
scroll to position [0, 11834]
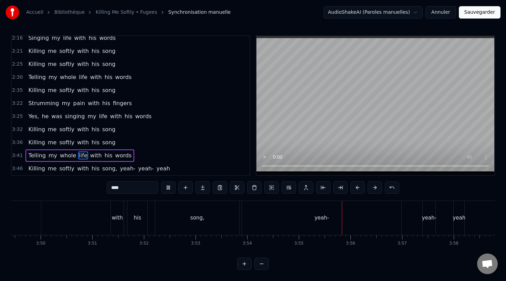
click at [269, 222] on div "yeah-" at bounding box center [321, 218] width 159 height 34
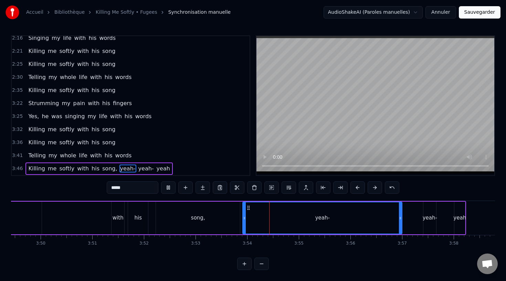
type input "*****"
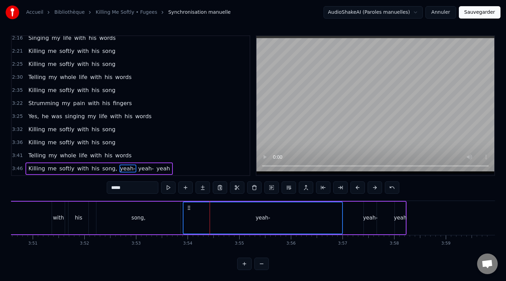
click at [369, 221] on div "yeah-" at bounding box center [370, 218] width 14 height 8
click at [399, 219] on div "yeah" at bounding box center [399, 218] width 13 height 8
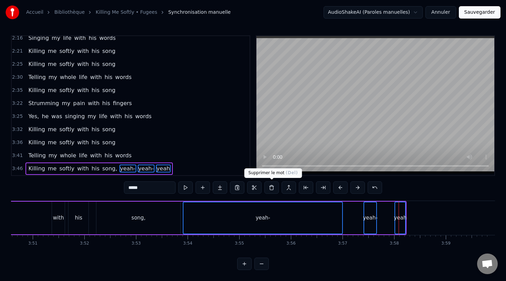
click at [268, 190] on button at bounding box center [271, 188] width 14 height 12
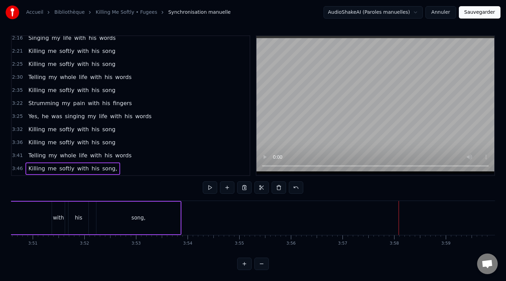
click at [171, 217] on div "song," at bounding box center [138, 218] width 84 height 33
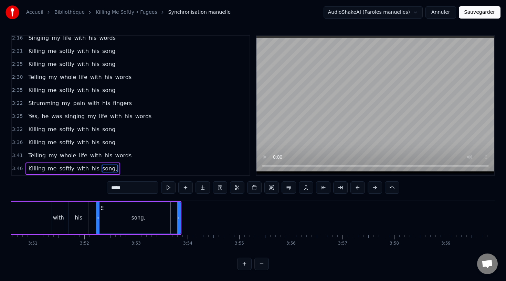
click at [128, 188] on input "*****" at bounding box center [133, 188] width 52 height 12
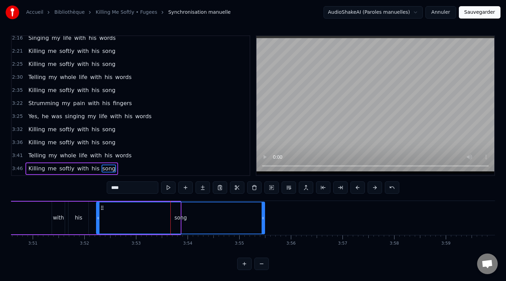
drag, startPoint x: 179, startPoint y: 213, endPoint x: 265, endPoint y: 214, distance: 86.3
click at [264, 214] on div at bounding box center [262, 218] width 3 height 31
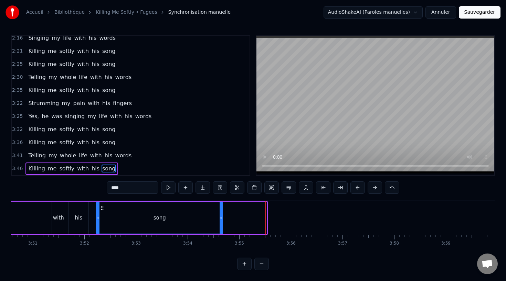
drag, startPoint x: 265, startPoint y: 219, endPoint x: 217, endPoint y: 223, distance: 47.9
click at [219, 223] on div at bounding box center [220, 218] width 3 height 31
type input "****"
click at [111, 215] on div "song" at bounding box center [158, 218] width 122 height 31
click at [475, 17] on button "Sauvegarder" at bounding box center [479, 12] width 42 height 12
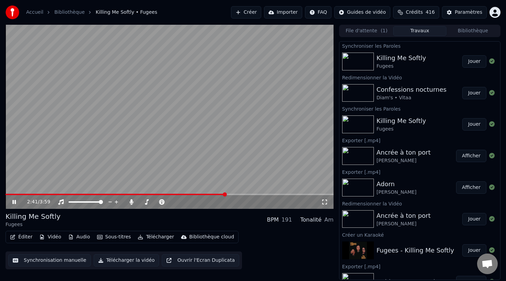
click at [226, 195] on span at bounding box center [170, 194] width 328 height 1
click at [186, 203] on span at bounding box center [186, 202] width 34 height 1
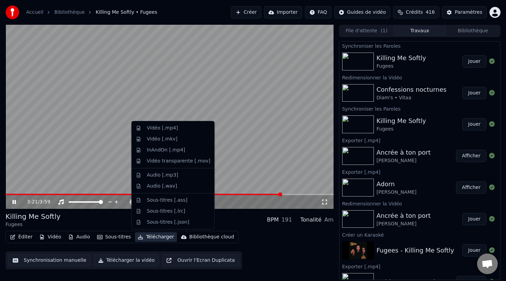
click at [155, 236] on button "Télécharger" at bounding box center [156, 237] width 42 height 10
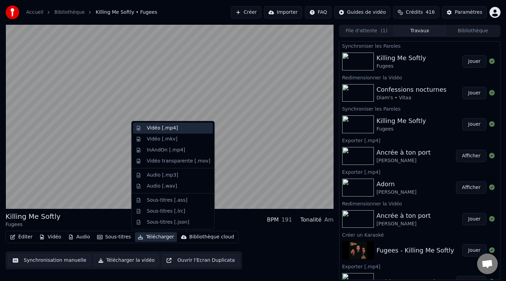
click at [182, 129] on div "Vidéo [.mp4]" at bounding box center [178, 128] width 63 height 7
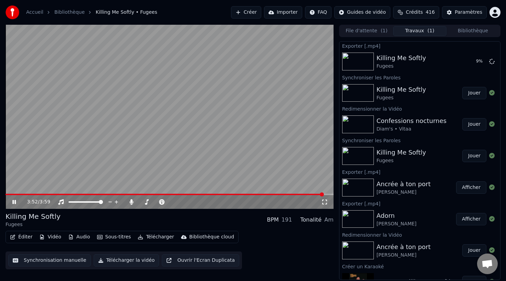
click at [411, 126] on div "Confessions nocturnes Diam's • Vitaa" at bounding box center [411, 124] width 70 height 17
click at [465, 128] on button "Jouer" at bounding box center [474, 124] width 24 height 12
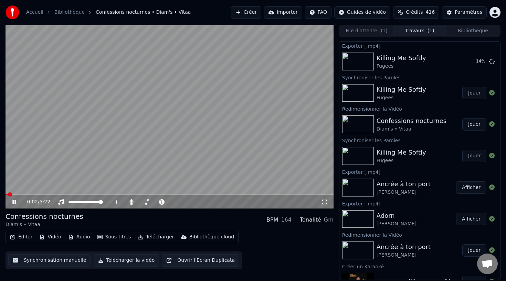
click at [28, 236] on button "Éditer" at bounding box center [21, 237] width 28 height 10
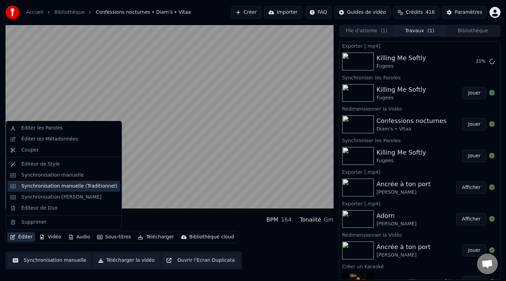
click at [82, 189] on div "Synchronisation manuelle (Traditionnel)" at bounding box center [69, 186] width 96 height 7
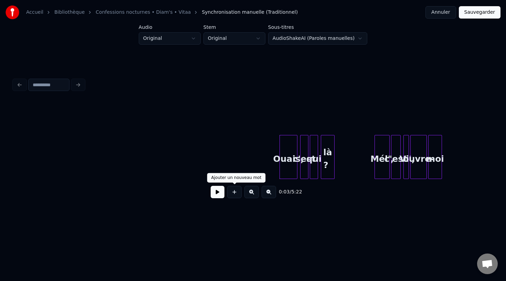
click at [218, 190] on button at bounding box center [217, 192] width 14 height 12
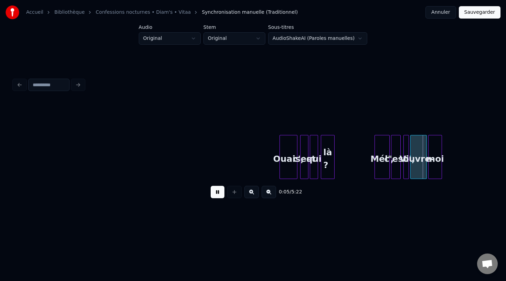
click at [251, 194] on button at bounding box center [251, 192] width 14 height 12
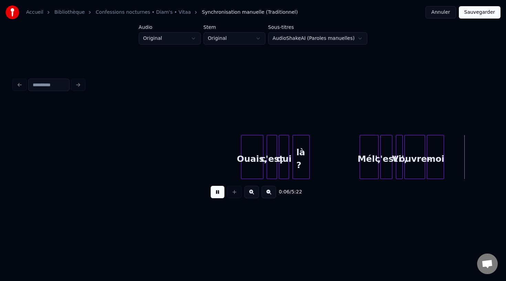
click at [251, 194] on button at bounding box center [251, 192] width 14 height 12
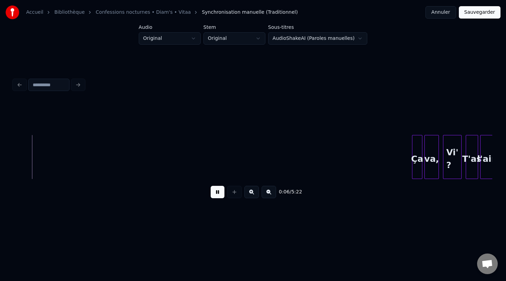
click at [251, 194] on button at bounding box center [251, 192] width 14 height 12
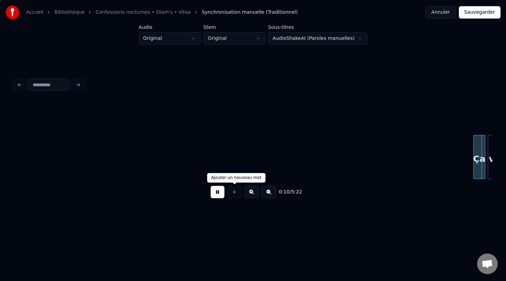
scroll to position [0, 1298]
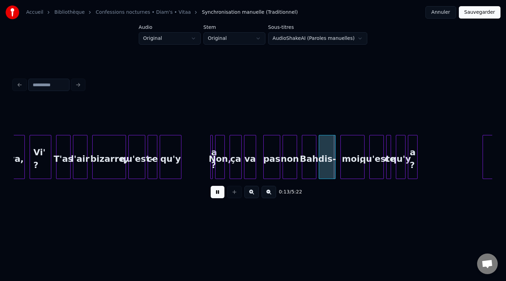
click at [216, 193] on button at bounding box center [217, 192] width 14 height 12
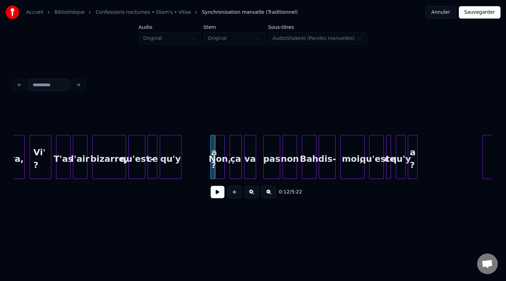
click at [214, 161] on div at bounding box center [214, 156] width 2 height 43
click at [250, 190] on button at bounding box center [251, 192] width 14 height 12
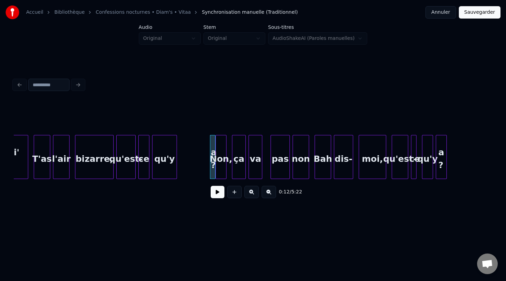
click at [252, 191] on button at bounding box center [251, 192] width 14 height 12
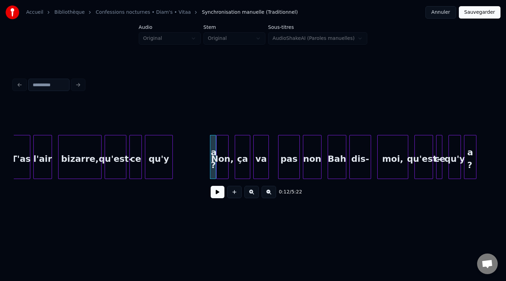
click at [252, 191] on button at bounding box center [251, 192] width 14 height 12
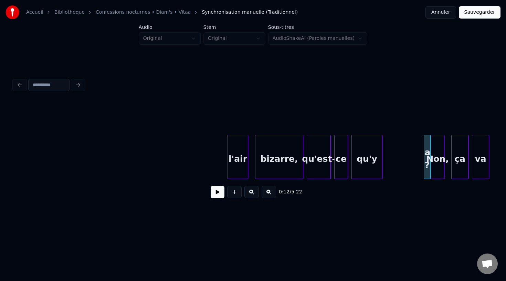
click at [252, 191] on button at bounding box center [251, 192] width 14 height 12
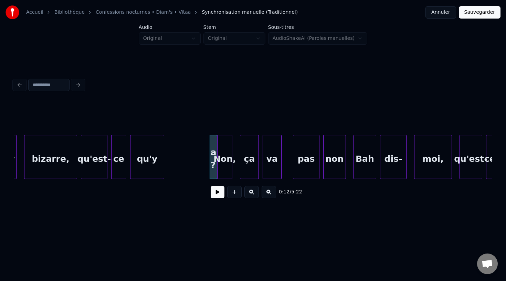
click at [252, 191] on button at bounding box center [251, 192] width 14 height 12
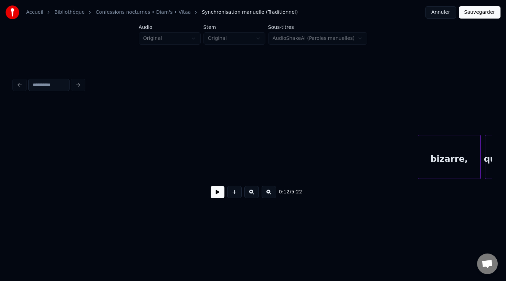
scroll to position [0, 2581]
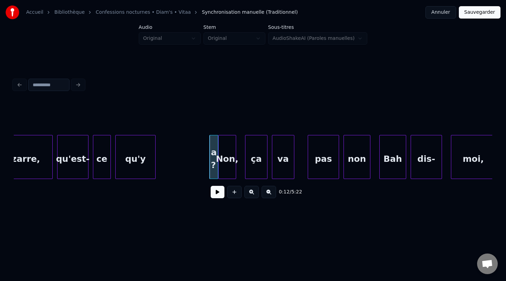
click at [133, 150] on div "qu'y" at bounding box center [136, 158] width 40 height 47
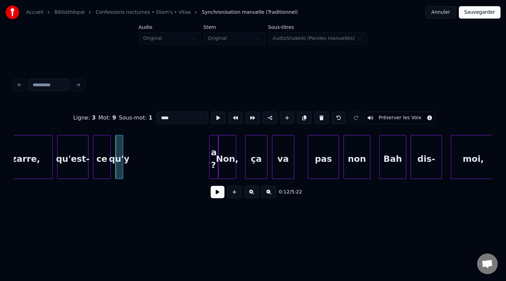
click at [121, 155] on div at bounding box center [122, 156] width 2 height 43
click at [213, 159] on div "a ?" at bounding box center [213, 158] width 8 height 47
click at [208, 158] on div at bounding box center [209, 156] width 2 height 43
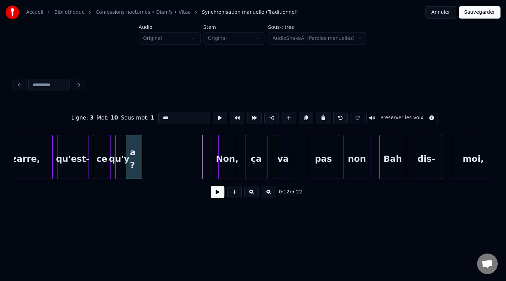
click at [132, 158] on div "a ?" at bounding box center [133, 158] width 15 height 47
click at [226, 162] on div "Non," at bounding box center [226, 158] width 17 height 47
type input "****"
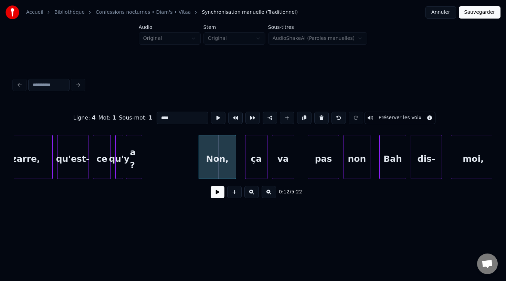
click at [199, 155] on div at bounding box center [200, 156] width 2 height 43
click at [217, 189] on button at bounding box center [217, 192] width 14 height 12
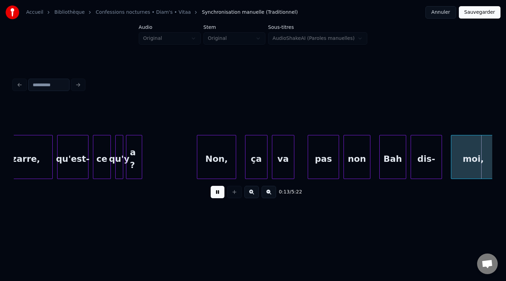
scroll to position [0, 3060]
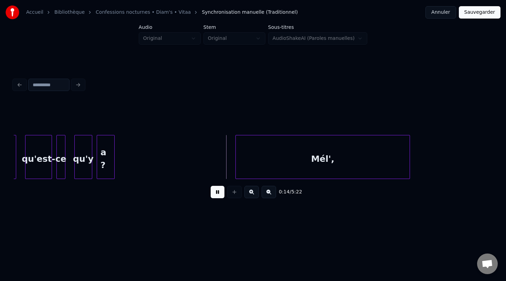
click at [217, 190] on button at bounding box center [217, 192] width 14 height 12
click at [214, 189] on button at bounding box center [217, 192] width 14 height 12
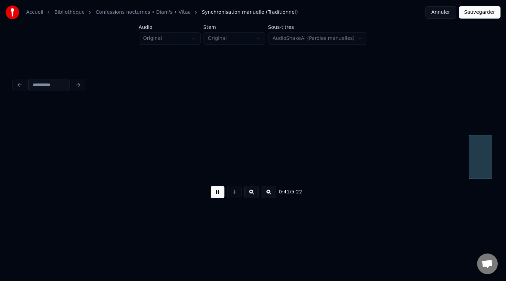
scroll to position [0, 9302]
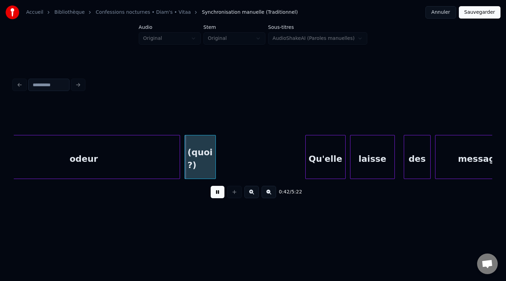
click at [213, 190] on button at bounding box center [217, 192] width 14 height 12
click at [201, 166] on div "(quoi ?)" at bounding box center [200, 158] width 31 height 47
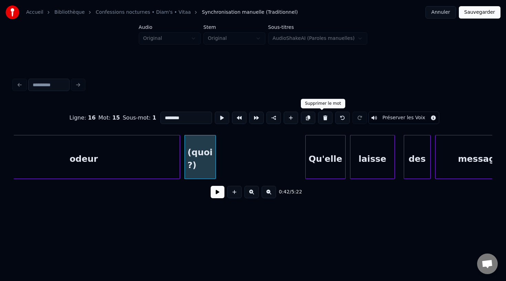
click at [321, 116] on button at bounding box center [325, 118] width 14 height 12
type input "*****"
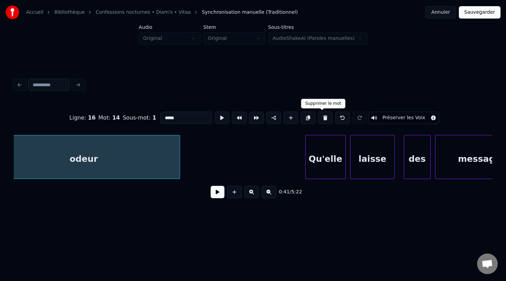
scroll to position [0, 9276]
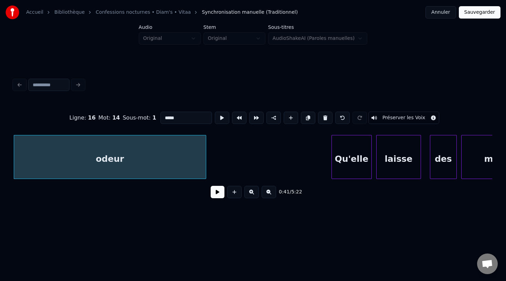
click at [215, 187] on button at bounding box center [217, 192] width 14 height 12
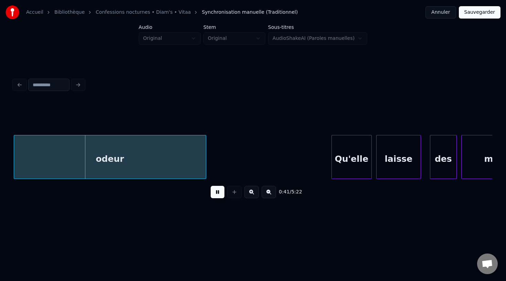
click at [215, 191] on button at bounding box center [217, 192] width 14 height 12
click at [218, 192] on button at bounding box center [217, 192] width 14 height 12
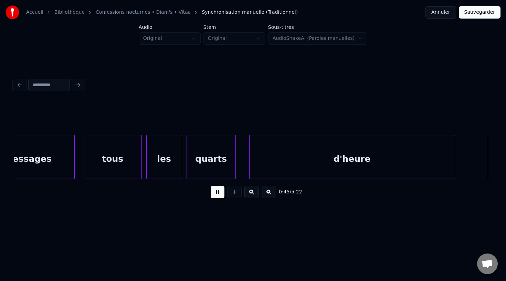
scroll to position [0, 10237]
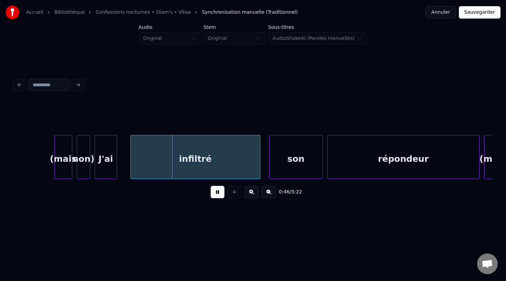
click at [218, 189] on button at bounding box center [217, 192] width 14 height 12
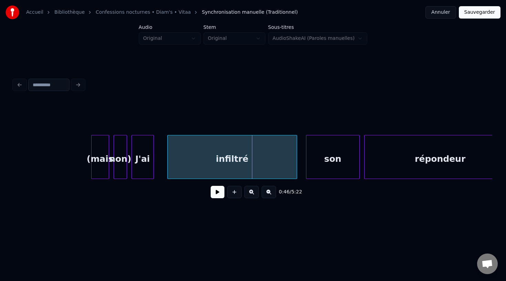
scroll to position [0, 10180]
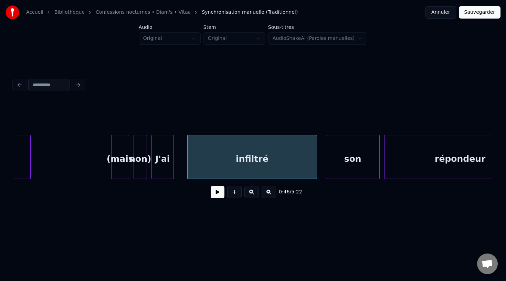
click at [139, 159] on div "non)" at bounding box center [140, 158] width 13 height 47
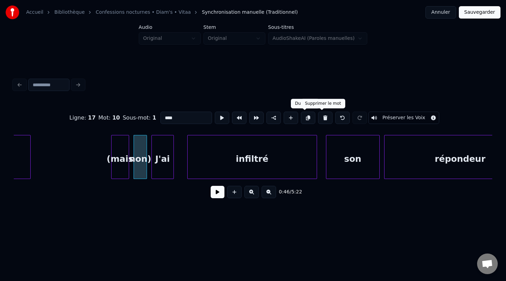
click at [325, 117] on button at bounding box center [325, 118] width 14 height 12
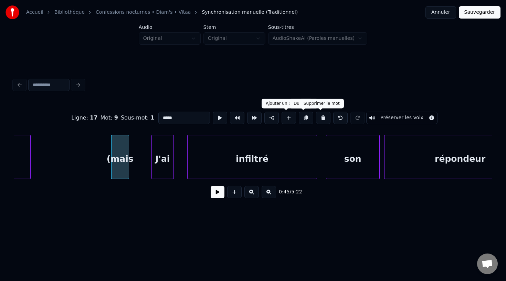
click at [317, 120] on button at bounding box center [323, 118] width 14 height 12
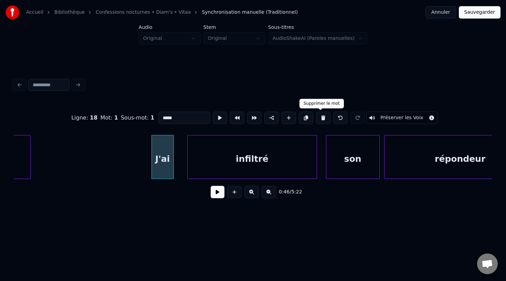
type input "****"
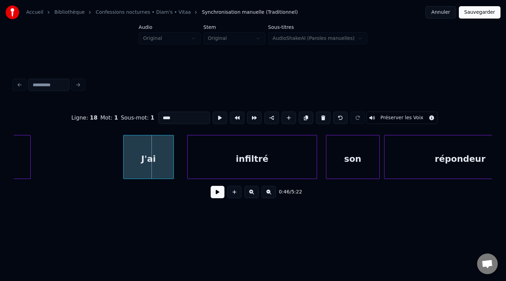
click at [123, 157] on div at bounding box center [124, 156] width 2 height 43
click at [216, 191] on button at bounding box center [217, 192] width 14 height 12
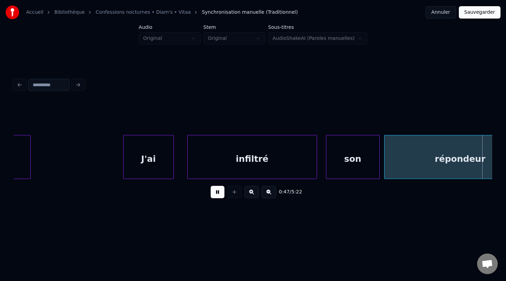
scroll to position [0, 10659]
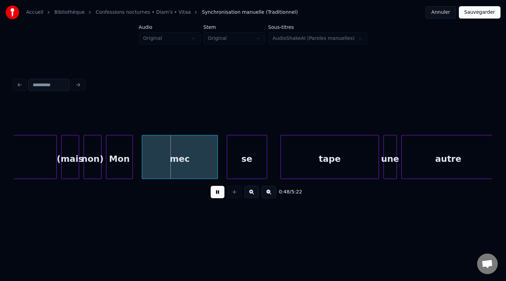
click at [215, 190] on button at bounding box center [217, 192] width 14 height 12
click at [95, 161] on div "non)" at bounding box center [92, 158] width 17 height 47
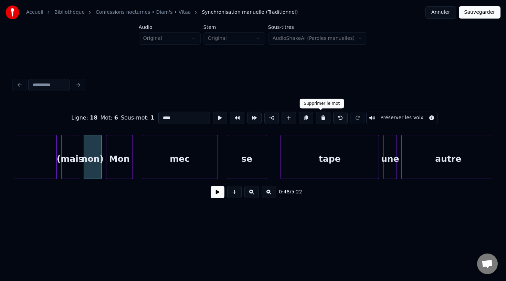
click at [324, 120] on button at bounding box center [323, 118] width 14 height 12
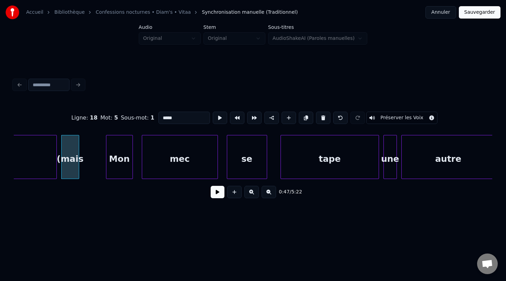
click at [324, 120] on button at bounding box center [323, 118] width 14 height 12
type input "*********"
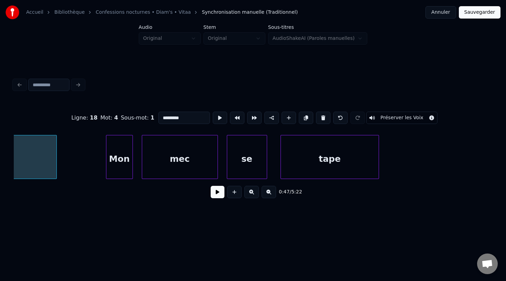
scroll to position [0, 10550]
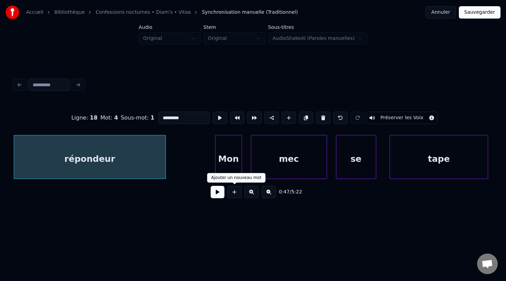
click at [218, 191] on button at bounding box center [217, 192] width 14 height 12
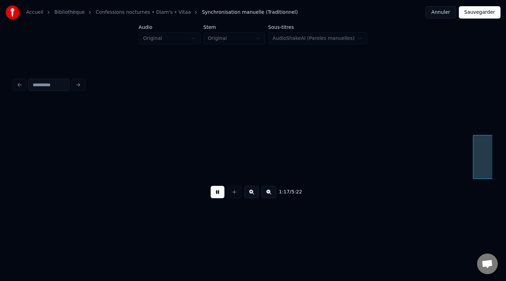
scroll to position [0, 17277]
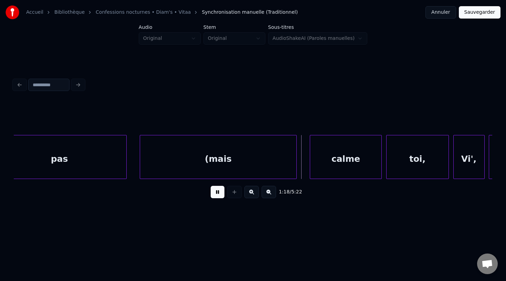
click at [218, 191] on button at bounding box center [217, 192] width 14 height 12
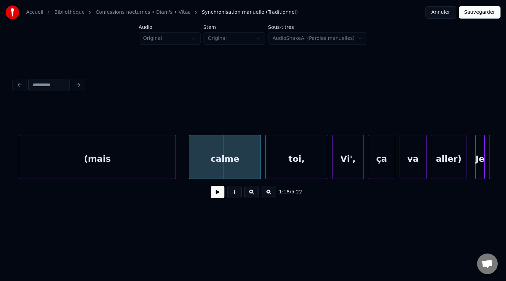
scroll to position [0, 17395]
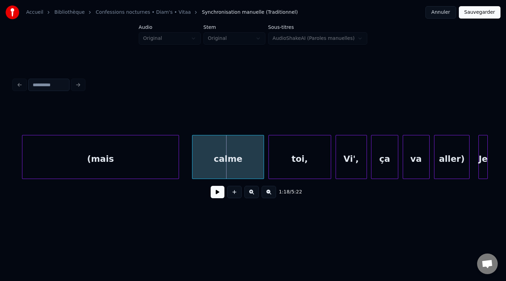
click at [438, 156] on div "aller)" at bounding box center [451, 158] width 35 height 47
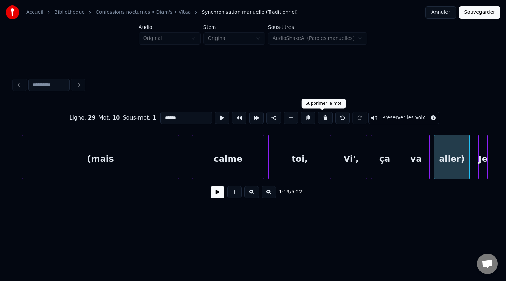
click at [323, 117] on button at bounding box center [325, 118] width 14 height 12
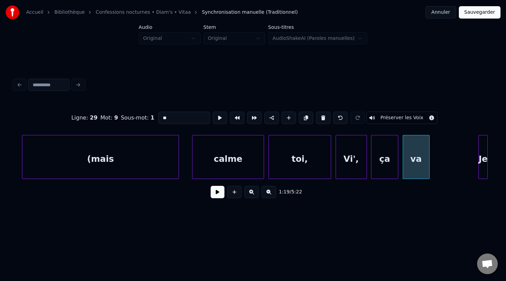
click at [323, 117] on button at bounding box center [323, 118] width 14 height 12
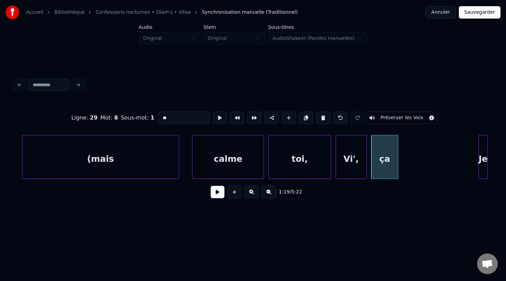
click at [323, 117] on button at bounding box center [323, 118] width 14 height 12
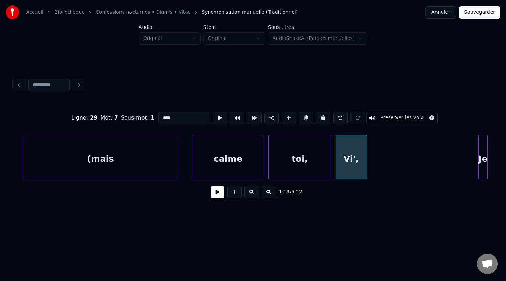
click at [323, 117] on button at bounding box center [323, 118] width 14 height 12
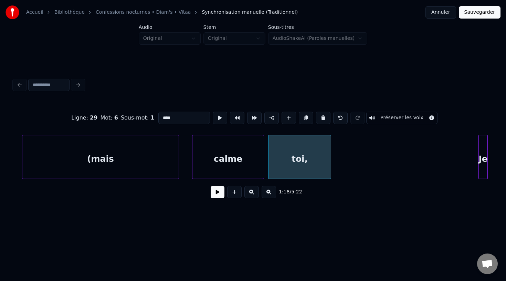
click at [323, 117] on button at bounding box center [323, 118] width 14 height 12
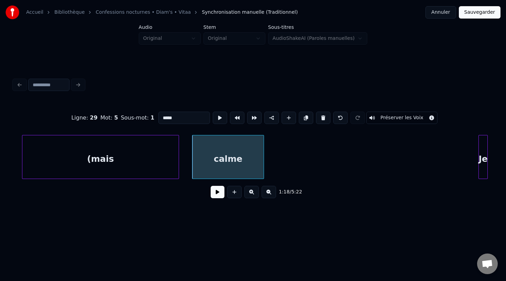
click at [323, 117] on button at bounding box center [323, 118] width 14 height 12
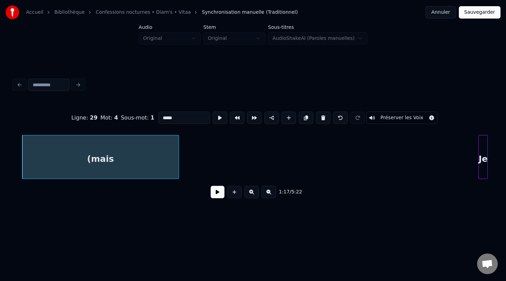
click at [323, 117] on button at bounding box center [323, 118] width 14 height 12
type input "***"
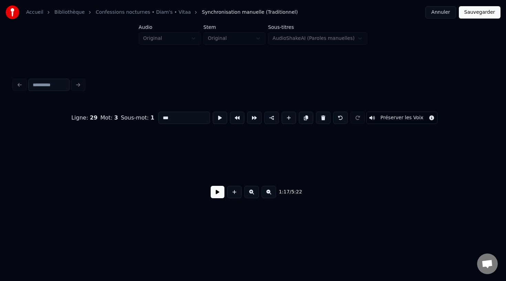
scroll to position [0, 17256]
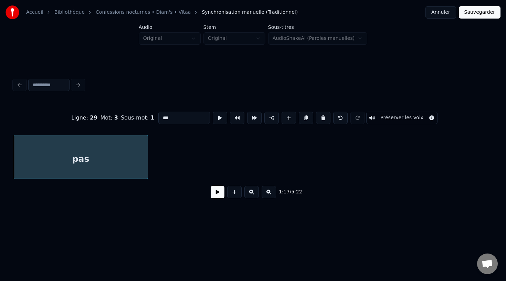
click at [217, 192] on button at bounding box center [217, 192] width 14 height 12
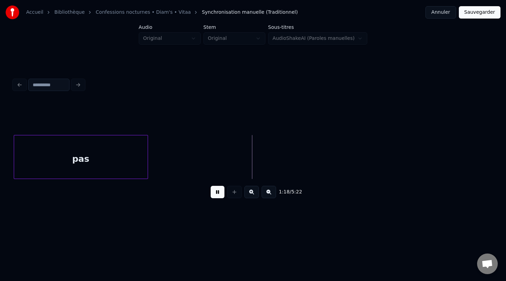
click at [217, 192] on button at bounding box center [217, 192] width 14 height 12
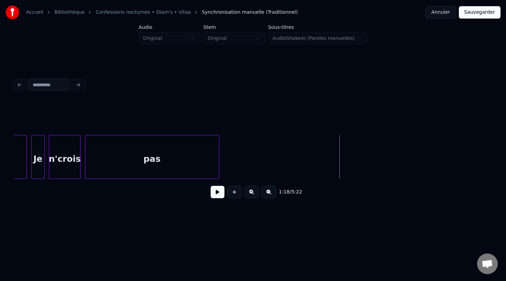
scroll to position [0, 17165]
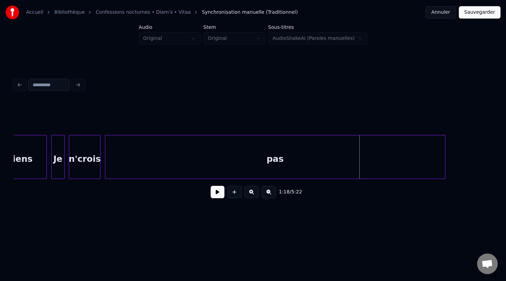
click at [443, 151] on div at bounding box center [444, 156] width 2 height 43
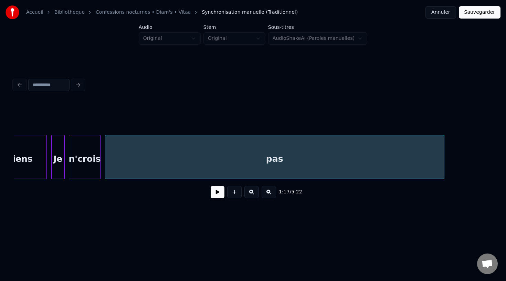
click at [217, 193] on button at bounding box center [217, 192] width 14 height 12
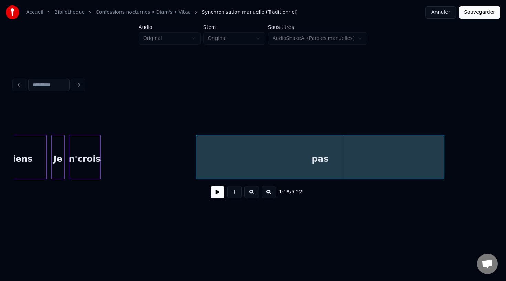
click at [198, 159] on div at bounding box center [197, 156] width 2 height 43
click at [100, 155] on div "n'crois" at bounding box center [84, 158] width 31 height 47
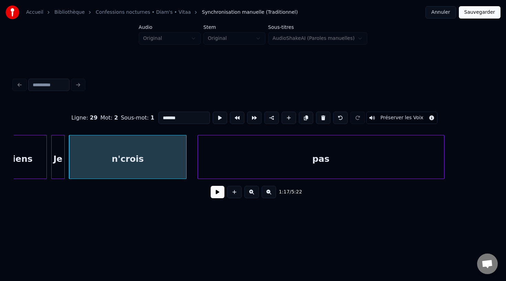
click at [184, 157] on div at bounding box center [185, 156] width 2 height 43
click at [223, 194] on button at bounding box center [217, 192] width 14 height 12
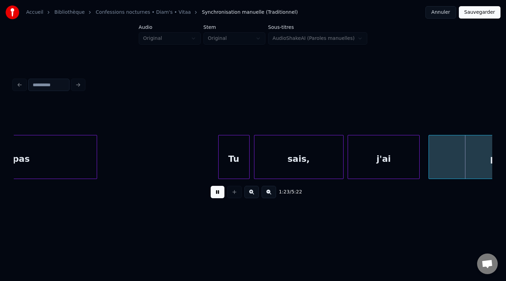
scroll to position [0, 18605]
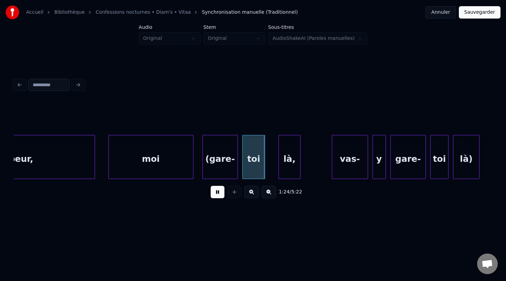
click at [214, 193] on button at bounding box center [217, 192] width 14 height 12
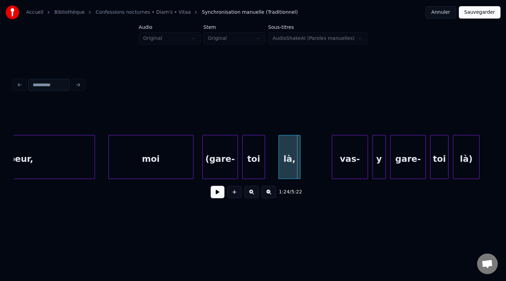
click at [214, 193] on button at bounding box center [217, 192] width 14 height 12
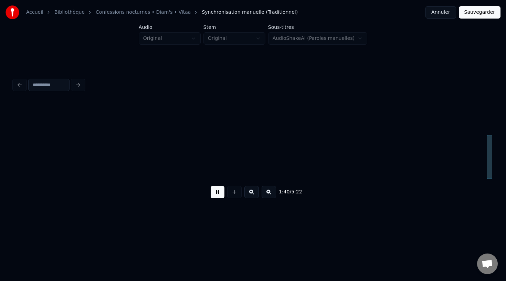
scroll to position [0, 22449]
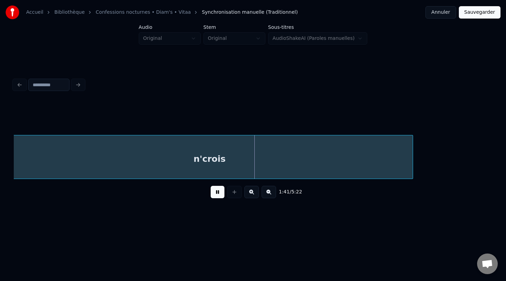
click at [214, 193] on button at bounding box center [217, 192] width 14 height 12
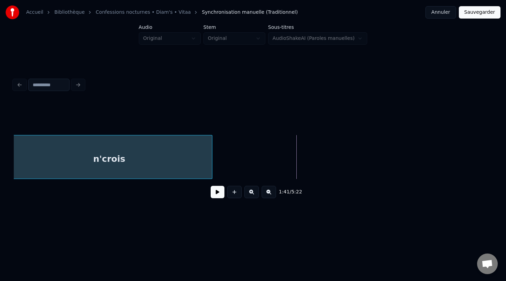
click at [210, 156] on div at bounding box center [211, 156] width 2 height 43
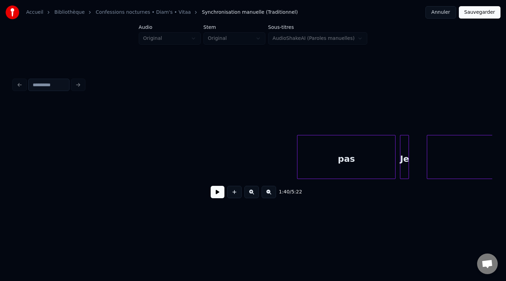
scroll to position [0, 22675]
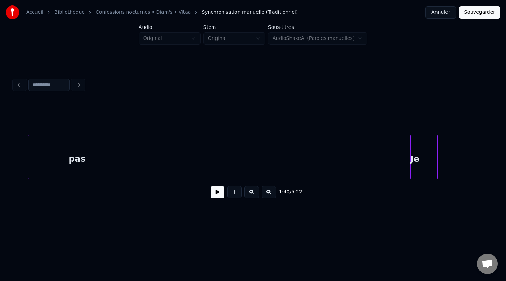
click at [62, 162] on div "pas" at bounding box center [77, 158] width 98 height 47
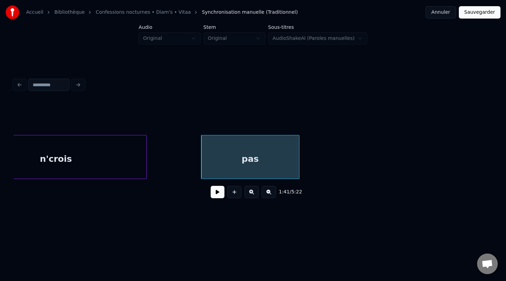
scroll to position [0, 22485]
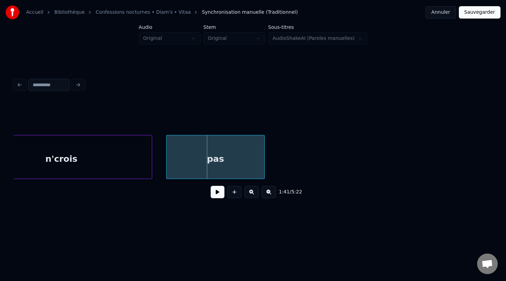
click at [176, 154] on div "pas" at bounding box center [215, 158] width 98 height 47
click at [272, 157] on div at bounding box center [271, 156] width 2 height 43
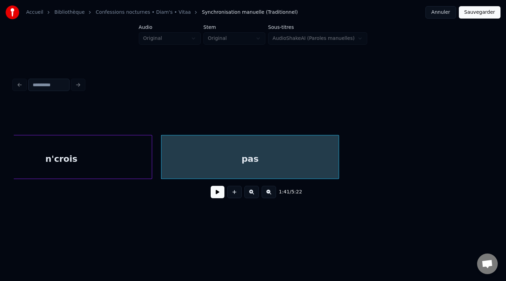
click at [213, 193] on button at bounding box center [217, 192] width 14 height 12
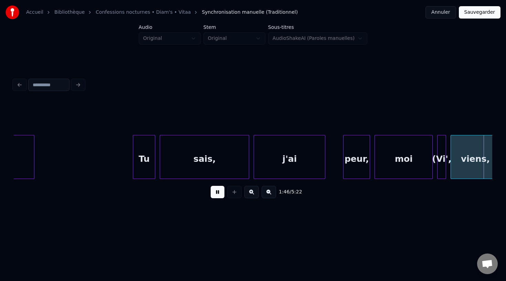
scroll to position [0, 23925]
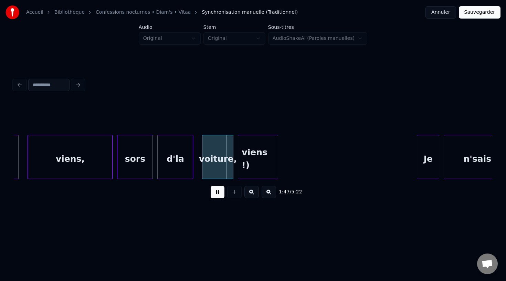
click at [213, 193] on button at bounding box center [217, 192] width 14 height 12
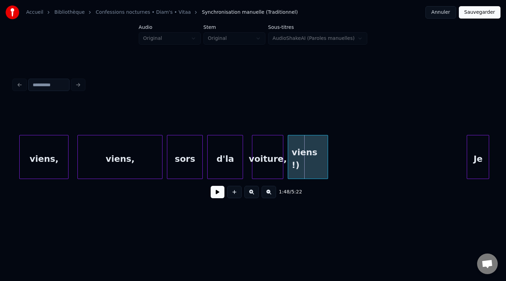
scroll to position [0, 23856]
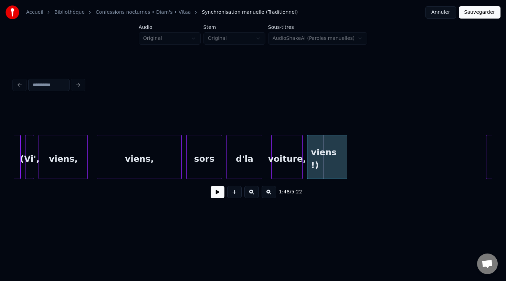
click at [313, 162] on div "viens !)" at bounding box center [327, 158] width 40 height 47
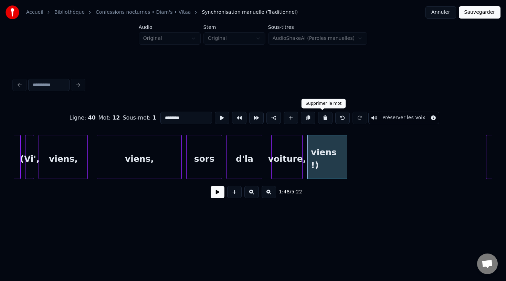
click at [320, 120] on button at bounding box center [325, 118] width 14 height 12
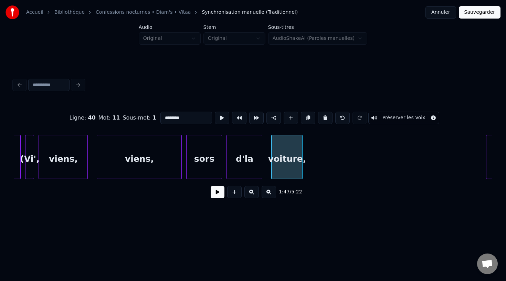
click at [320, 120] on button at bounding box center [325, 118] width 14 height 12
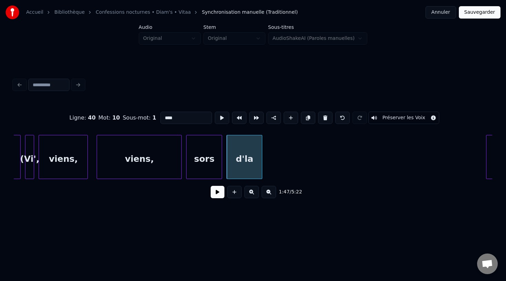
click at [320, 120] on button at bounding box center [325, 118] width 14 height 12
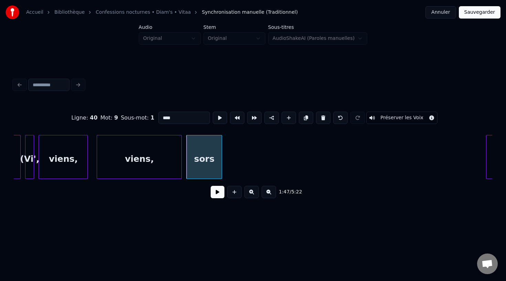
click at [320, 120] on button at bounding box center [323, 118] width 14 height 12
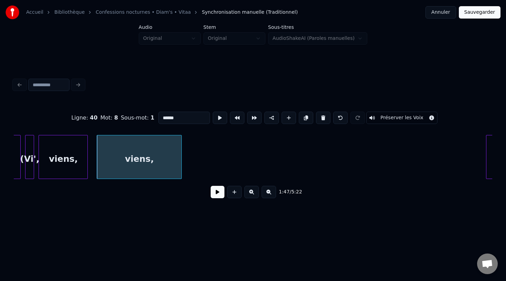
click at [320, 120] on button at bounding box center [323, 118] width 14 height 12
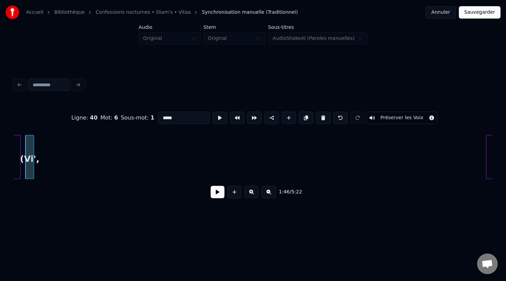
click at [320, 120] on button at bounding box center [323, 118] width 14 height 12
type input "***"
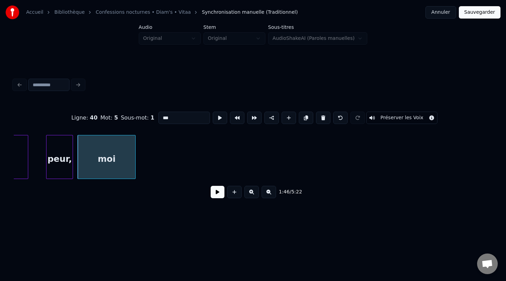
scroll to position [0, 23727]
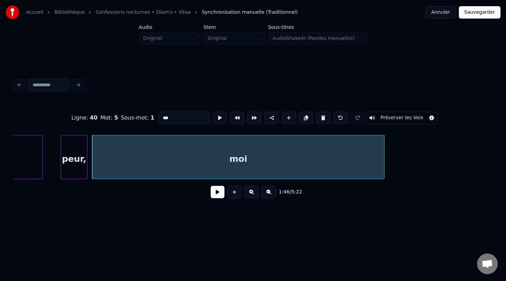
click at [384, 157] on div at bounding box center [383, 156] width 2 height 43
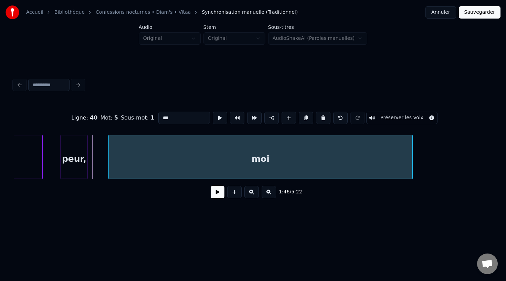
click at [154, 164] on div "moi" at bounding box center [260, 158] width 303 height 47
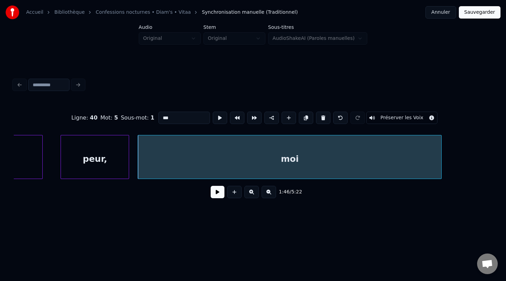
click at [127, 158] on div at bounding box center [128, 156] width 2 height 43
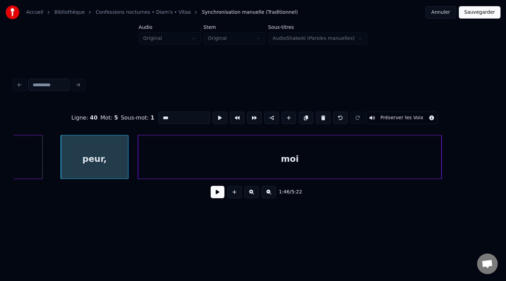
click at [218, 193] on button at bounding box center [217, 192] width 14 height 12
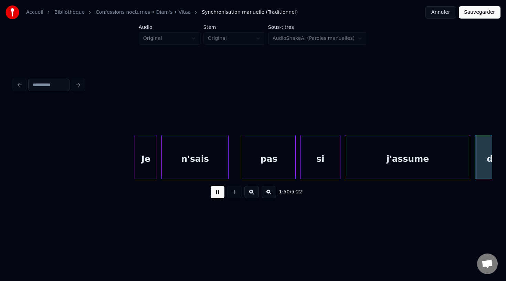
scroll to position [0, 24687]
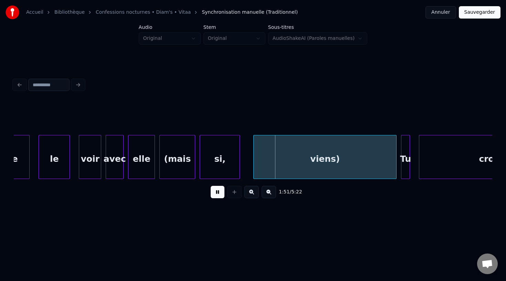
click at [218, 193] on button at bounding box center [217, 192] width 14 height 12
click at [326, 165] on div "viens)" at bounding box center [324, 158] width 142 height 47
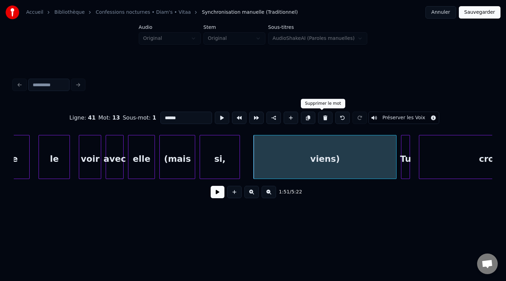
click at [323, 116] on button at bounding box center [325, 118] width 14 height 12
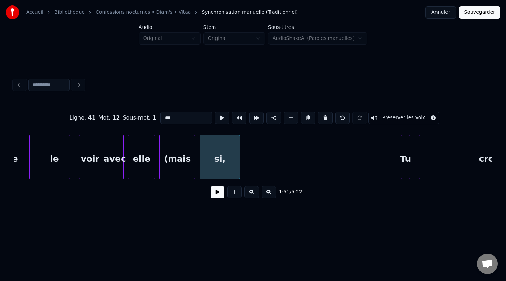
click at [323, 116] on button at bounding box center [325, 118] width 14 height 12
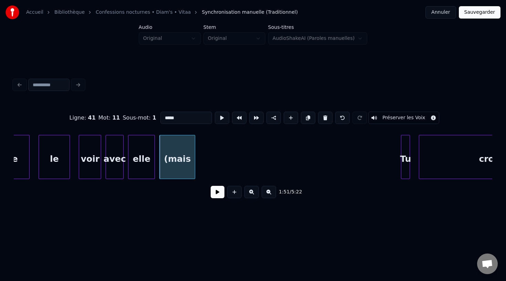
click at [323, 116] on button at bounding box center [325, 118] width 14 height 12
type input "****"
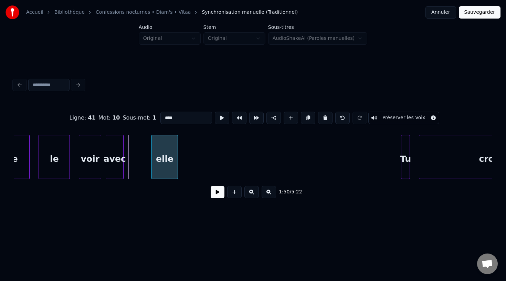
click at [177, 156] on div "elle" at bounding box center [165, 158] width 26 height 47
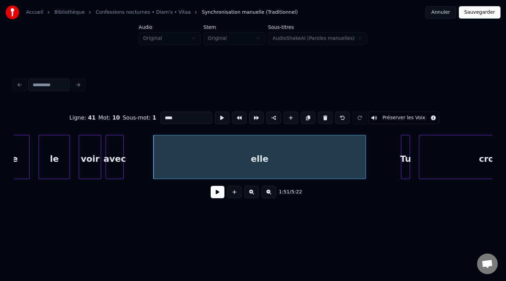
click at [365, 159] on div at bounding box center [364, 156] width 2 height 43
click at [215, 193] on button at bounding box center [217, 192] width 14 height 12
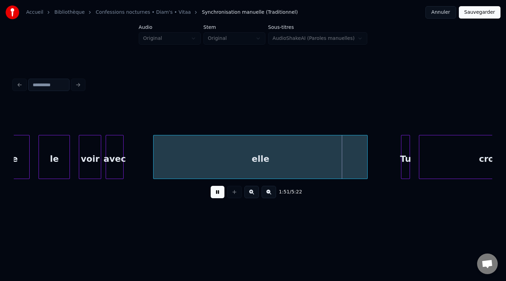
click at [215, 193] on button at bounding box center [217, 192] width 14 height 12
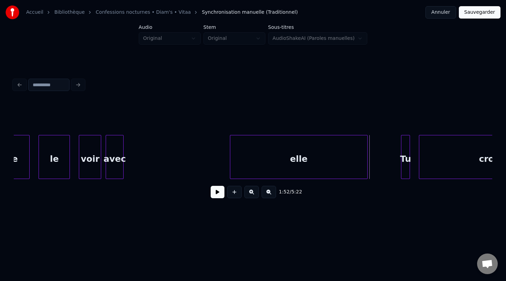
click at [230, 158] on div at bounding box center [231, 156] width 2 height 43
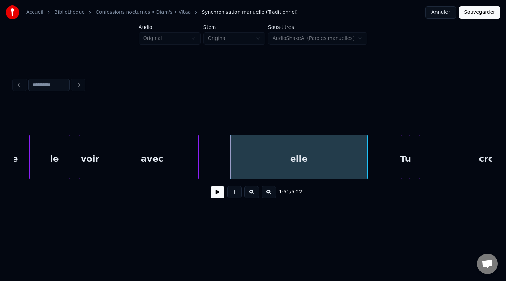
click at [196, 157] on div at bounding box center [197, 156] width 2 height 43
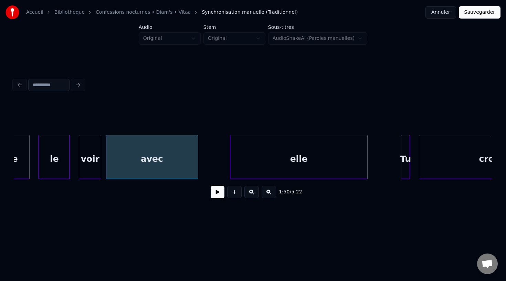
click at [220, 192] on button at bounding box center [217, 192] width 14 height 12
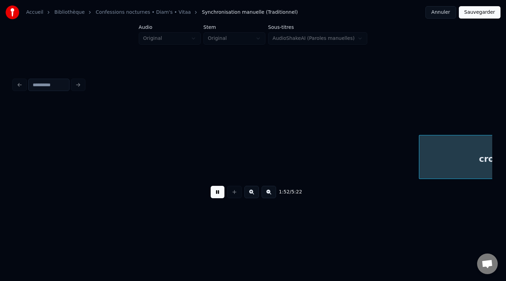
scroll to position [0, 25167]
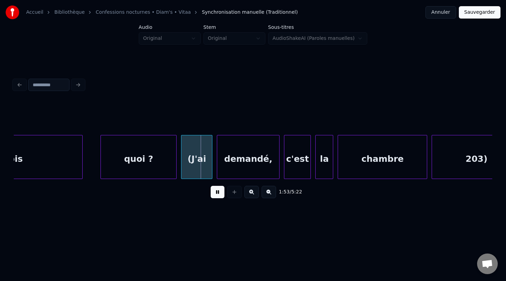
click at [220, 192] on button at bounding box center [217, 192] width 14 height 12
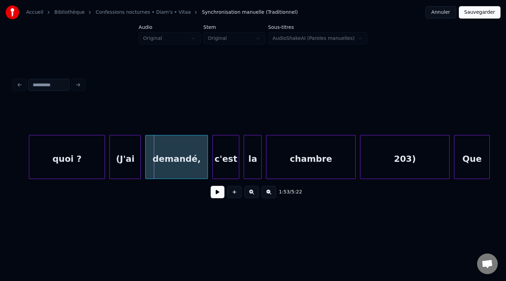
scroll to position [0, 25269]
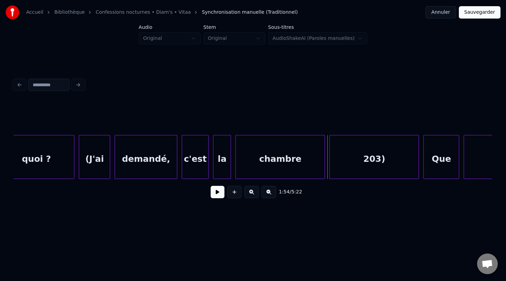
click at [349, 160] on div "203)" at bounding box center [373, 158] width 89 height 47
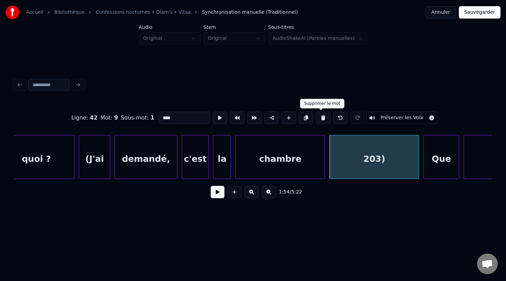
click at [319, 119] on button at bounding box center [323, 118] width 14 height 12
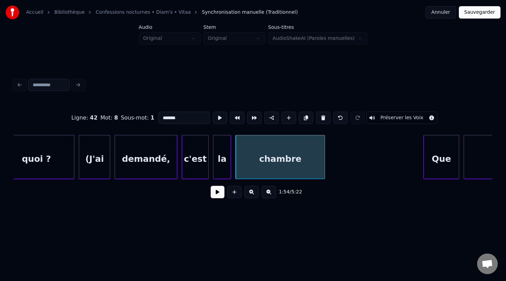
click at [319, 119] on button at bounding box center [323, 118] width 14 height 12
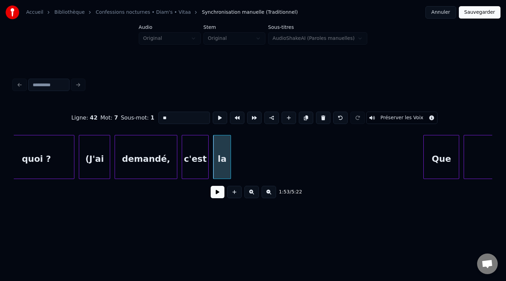
click at [319, 119] on button at bounding box center [323, 118] width 14 height 12
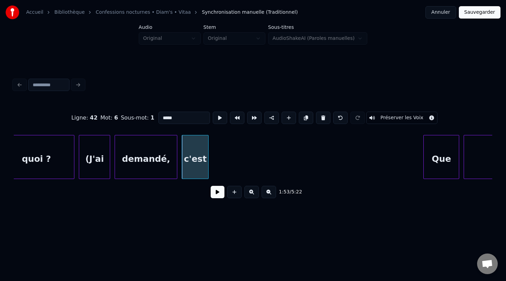
click at [319, 119] on button at bounding box center [323, 118] width 14 height 12
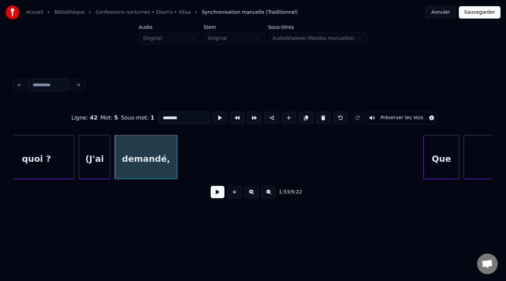
click at [319, 119] on button at bounding box center [323, 118] width 14 height 12
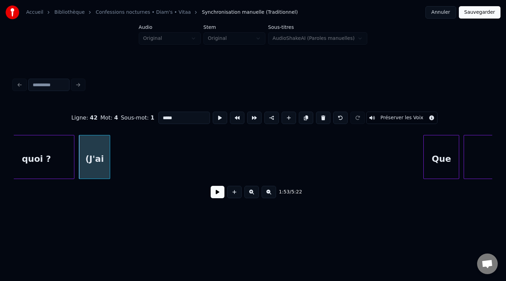
click at [319, 119] on button at bounding box center [323, 118] width 14 height 12
type input "******"
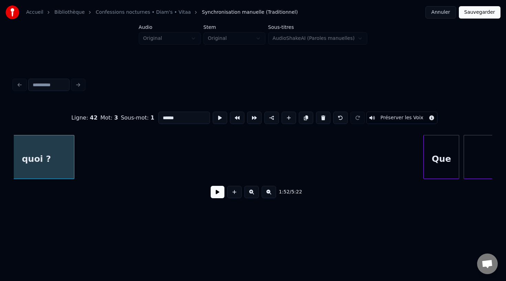
scroll to position [0, 25253]
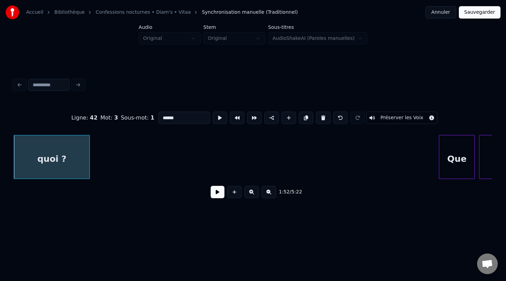
click at [89, 159] on div "quoi ?" at bounding box center [52, 157] width 76 height 44
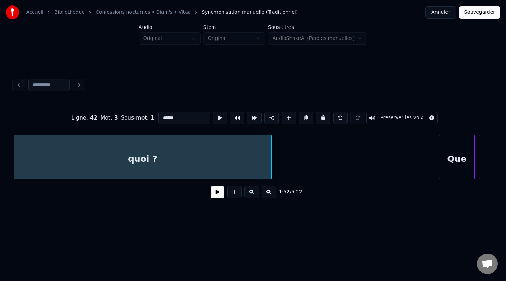
click at [271, 163] on div at bounding box center [270, 156] width 2 height 43
click at [213, 195] on button at bounding box center [217, 192] width 14 height 12
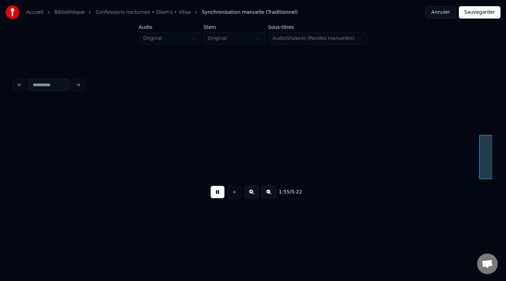
scroll to position [0, 25732]
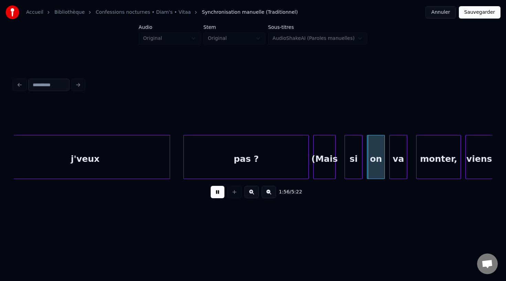
click at [213, 195] on button at bounding box center [217, 192] width 14 height 12
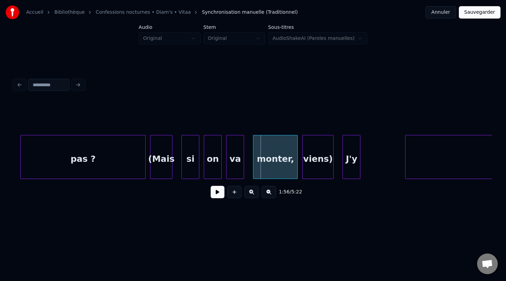
scroll to position [0, 25899]
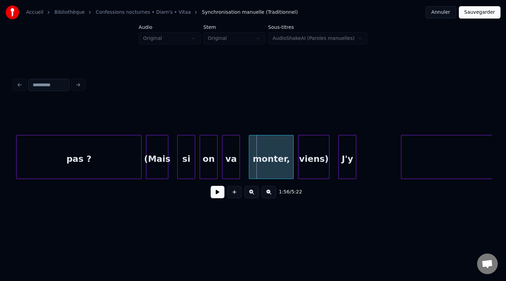
click at [322, 165] on div "viens)" at bounding box center [313, 158] width 31 height 47
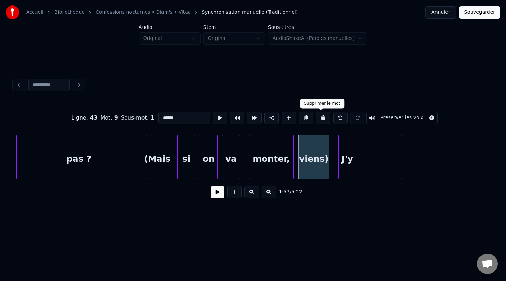
click at [319, 120] on button at bounding box center [323, 118] width 14 height 12
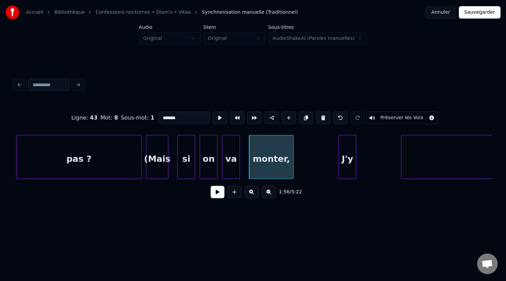
click at [319, 120] on button at bounding box center [323, 118] width 14 height 12
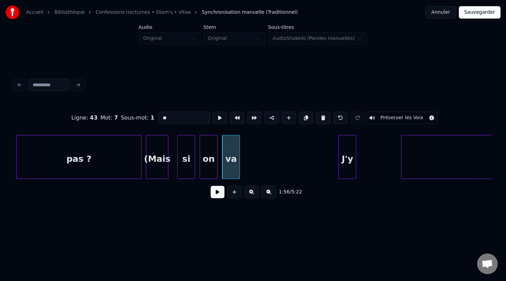
click at [319, 120] on button at bounding box center [323, 118] width 14 height 12
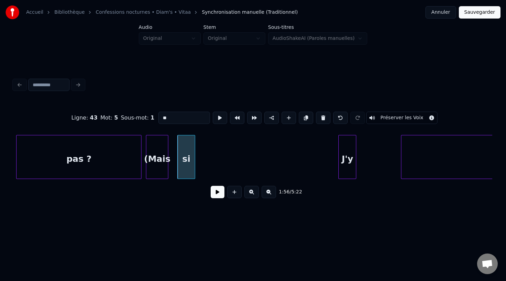
click at [319, 120] on button at bounding box center [323, 118] width 14 height 12
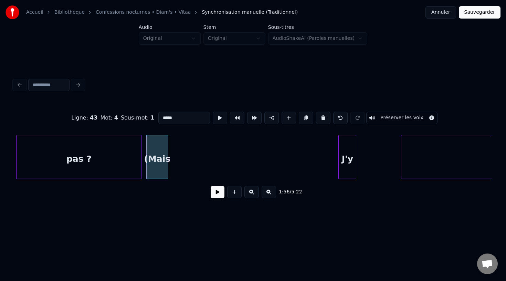
click at [319, 120] on button at bounding box center [323, 118] width 14 height 12
type input "*****"
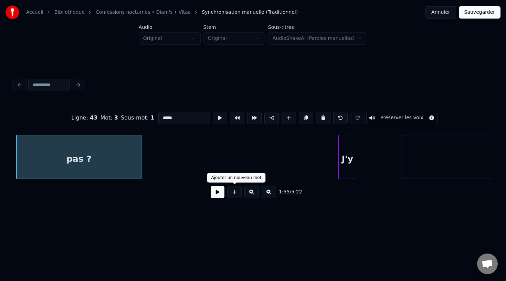
click at [214, 192] on button at bounding box center [217, 192] width 14 height 12
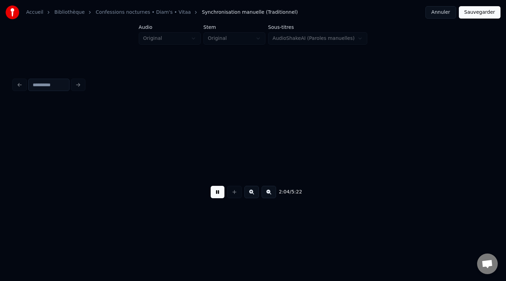
scroll to position [0, 27821]
click at [214, 192] on button at bounding box center [217, 192] width 14 height 12
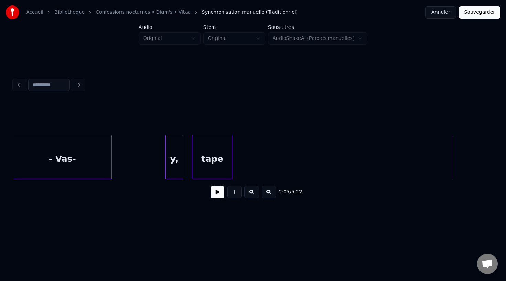
scroll to position [0, 27622]
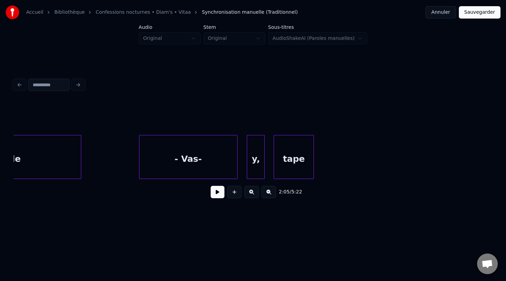
click at [226, 161] on div "- Vas-" at bounding box center [188, 158] width 98 height 47
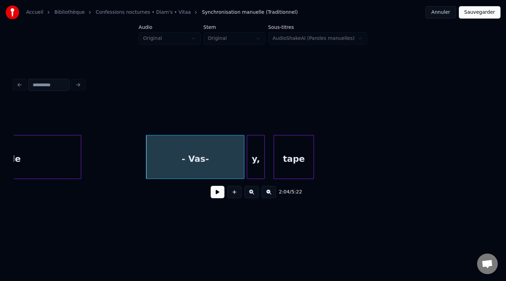
click at [219, 193] on button at bounding box center [217, 192] width 14 height 12
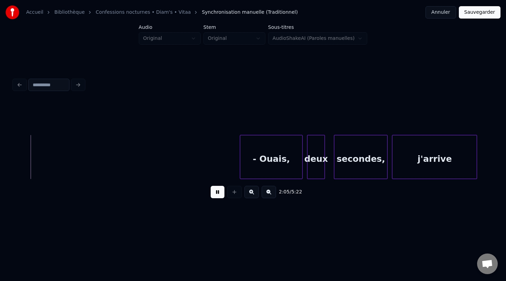
click at [218, 193] on button at bounding box center [217, 192] width 14 height 12
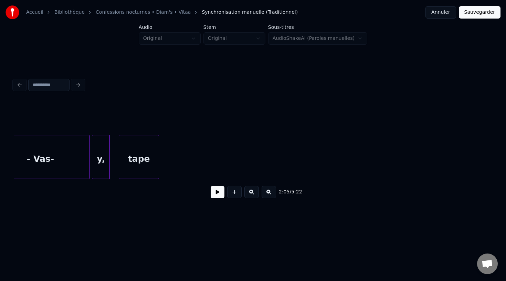
scroll to position [0, 27672]
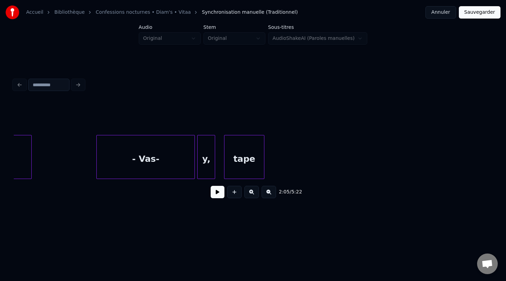
click at [99, 158] on div "- Vas-" at bounding box center [146, 158] width 98 height 47
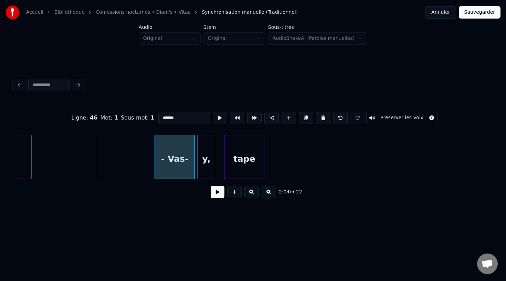
click at [155, 159] on div at bounding box center [156, 156] width 2 height 43
click at [214, 192] on button at bounding box center [217, 192] width 14 height 12
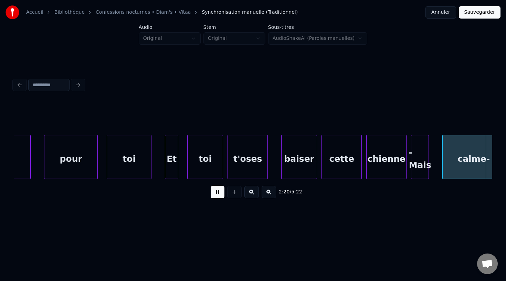
scroll to position [0, 31511]
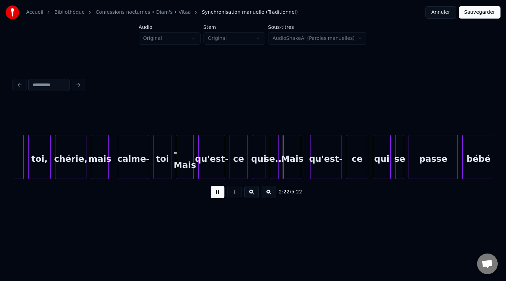
click at [212, 191] on button at bounding box center [217, 192] width 14 height 12
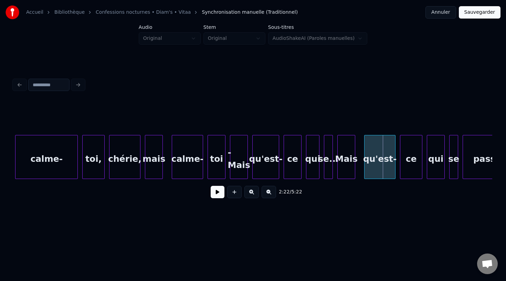
scroll to position [0, 31459]
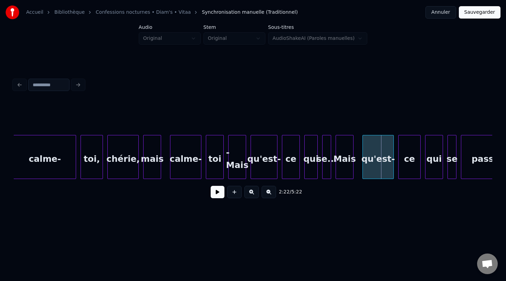
click at [217, 193] on button at bounding box center [217, 192] width 14 height 12
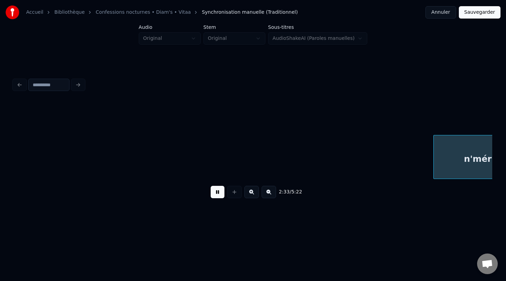
scroll to position [0, 34341]
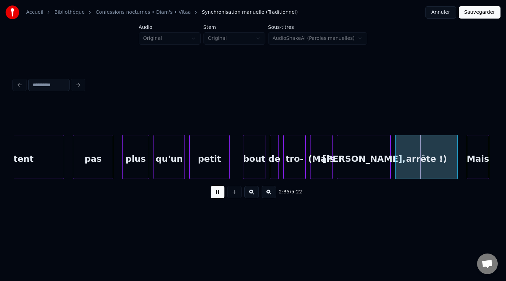
click at [217, 192] on button at bounding box center [217, 192] width 14 height 12
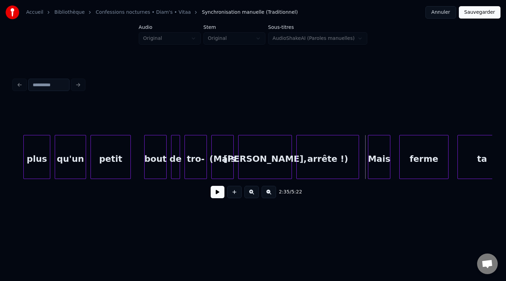
scroll to position [0, 34513]
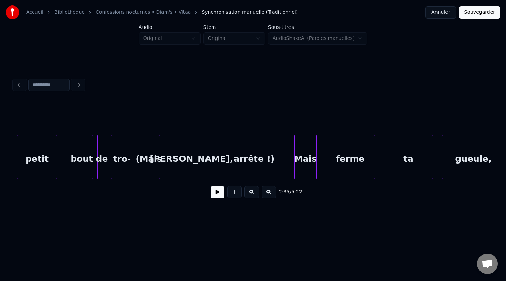
click at [216, 192] on button at bounding box center [217, 192] width 14 height 12
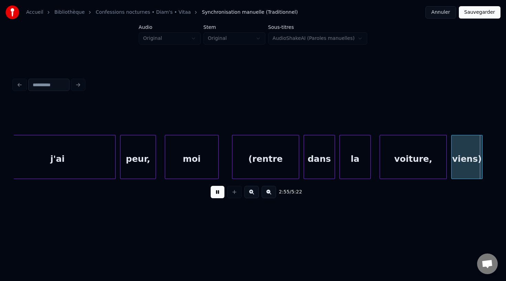
scroll to position [0, 39316]
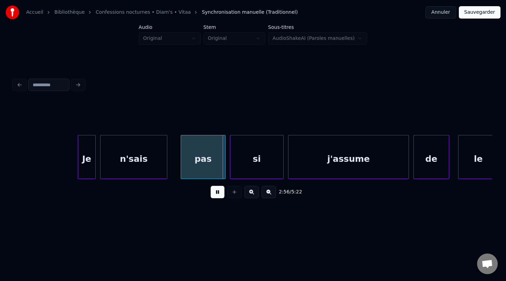
click at [215, 192] on button at bounding box center [217, 192] width 14 height 12
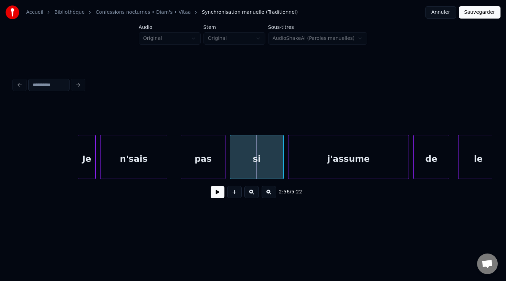
click at [215, 192] on button at bounding box center [217, 192] width 14 height 12
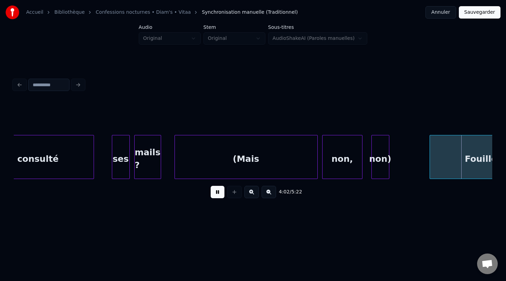
scroll to position [0, 54210]
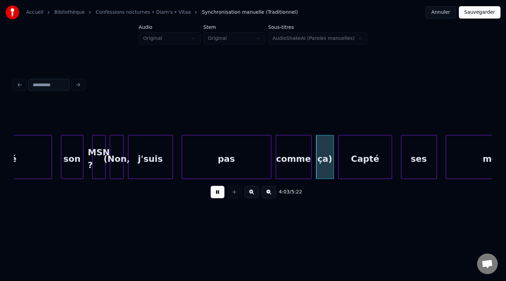
click at [214, 192] on button at bounding box center [217, 192] width 14 height 12
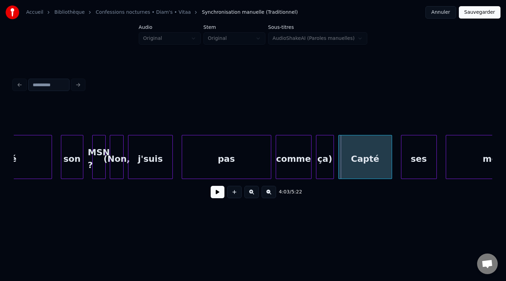
click at [123, 165] on div "(Non," at bounding box center [116, 158] width 13 height 47
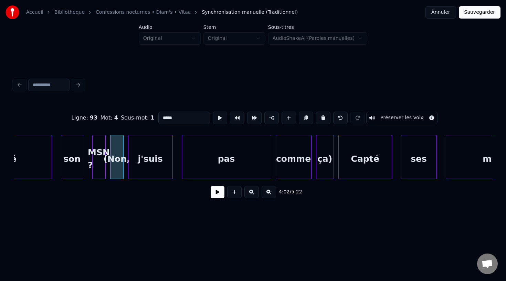
click at [321, 164] on div "ça)" at bounding box center [324, 158] width 17 height 47
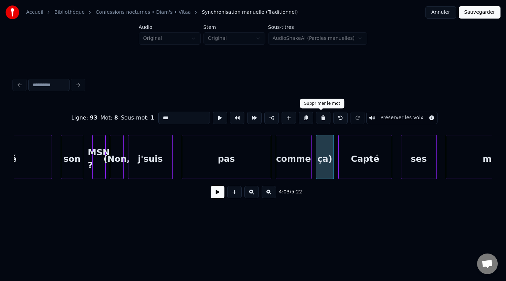
click at [323, 123] on button at bounding box center [323, 118] width 14 height 12
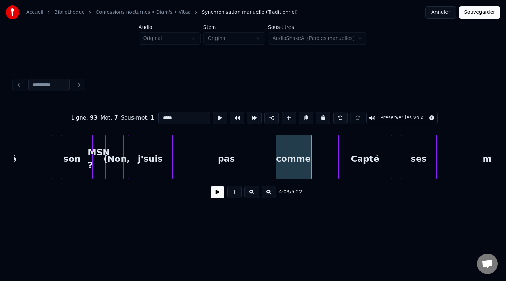
click at [323, 123] on button at bounding box center [323, 118] width 14 height 12
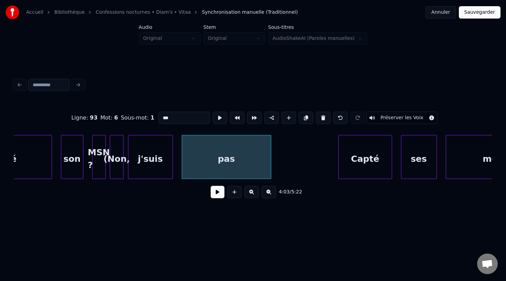
click at [323, 123] on button at bounding box center [323, 118] width 14 height 12
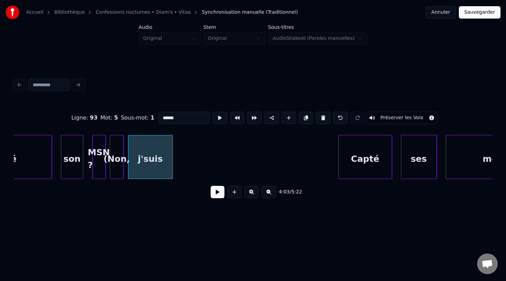
click at [323, 123] on button at bounding box center [323, 118] width 14 height 12
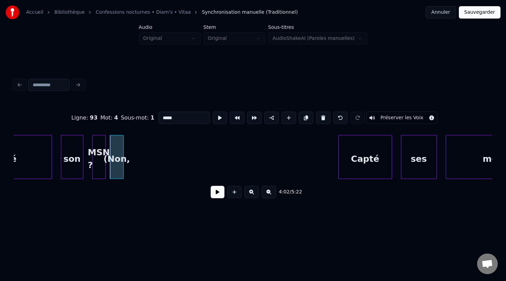
click at [323, 124] on button at bounding box center [323, 118] width 14 height 12
type input "*****"
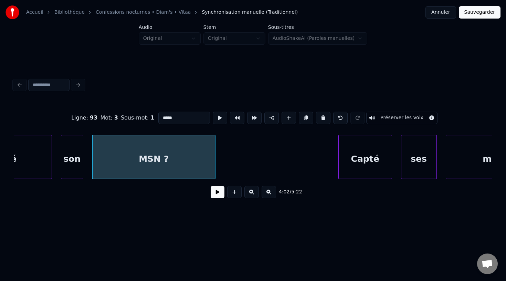
click at [214, 170] on div at bounding box center [214, 156] width 2 height 43
click at [213, 191] on button at bounding box center [217, 192] width 14 height 12
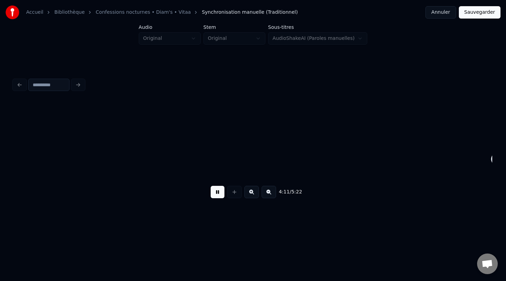
scroll to position [0, 56133]
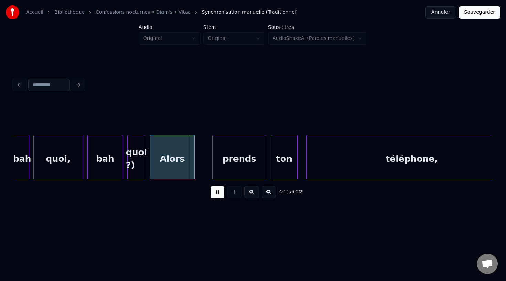
click at [213, 191] on button at bounding box center [217, 192] width 14 height 12
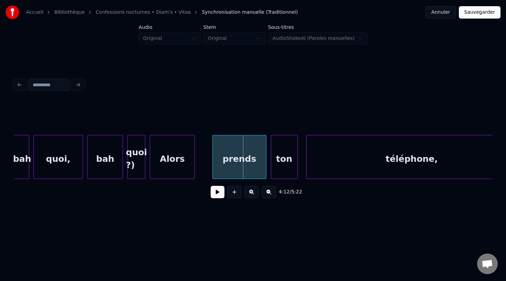
click at [213, 191] on button at bounding box center [217, 192] width 14 height 12
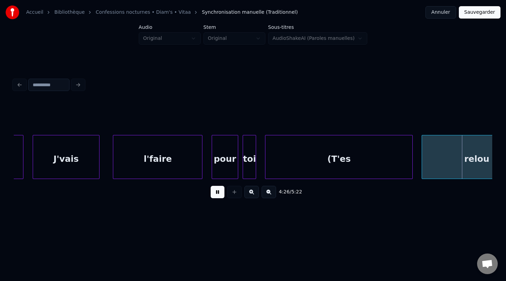
scroll to position [0, 59497]
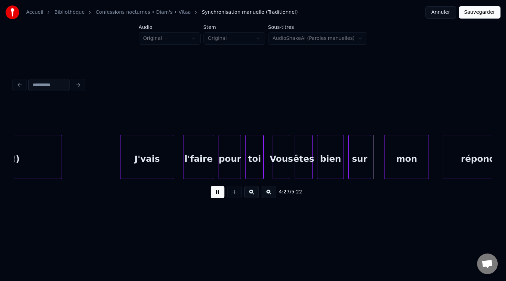
click at [213, 191] on button at bounding box center [217, 192] width 14 height 12
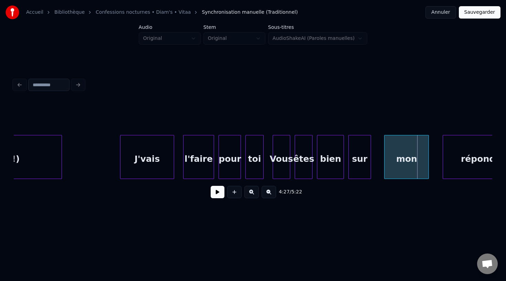
click at [249, 161] on div "toi" at bounding box center [254, 158] width 17 height 47
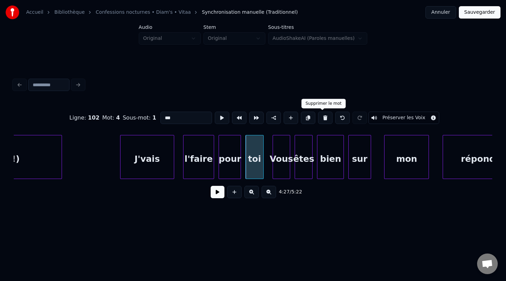
click at [320, 121] on button at bounding box center [325, 118] width 14 height 12
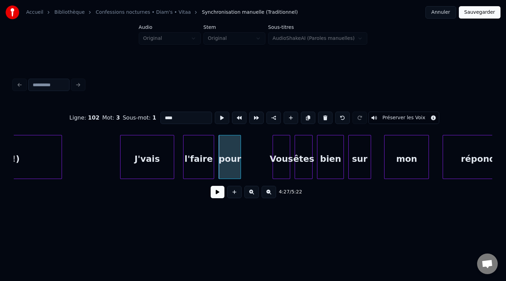
click at [320, 121] on button at bounding box center [325, 118] width 14 height 12
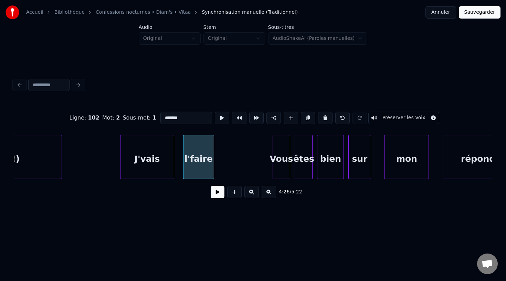
click at [320, 121] on button at bounding box center [325, 118] width 14 height 12
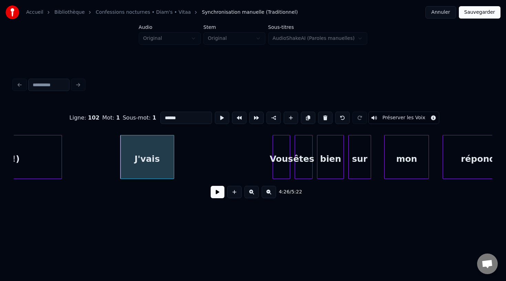
click at [320, 121] on button at bounding box center [325, 118] width 14 height 12
type input "********"
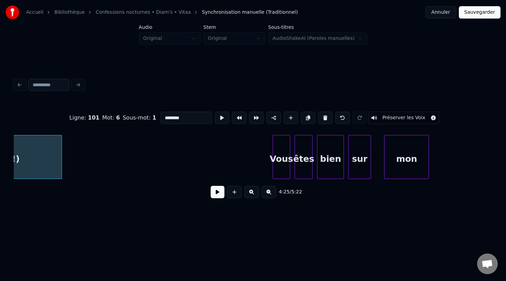
scroll to position [0, 59425]
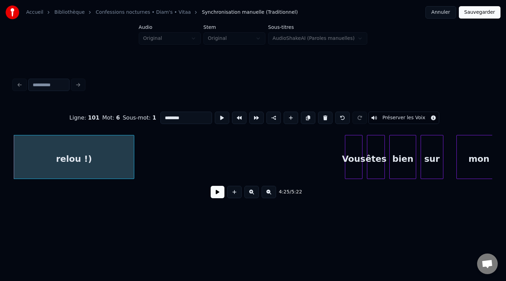
click at [219, 191] on button at bounding box center [217, 192] width 14 height 12
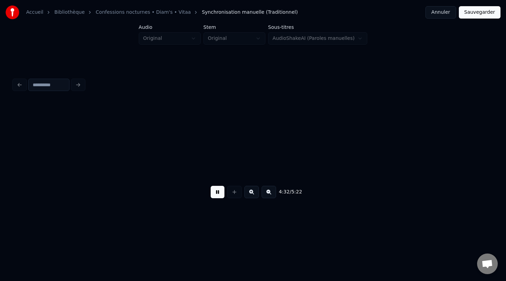
scroll to position [0, 60867]
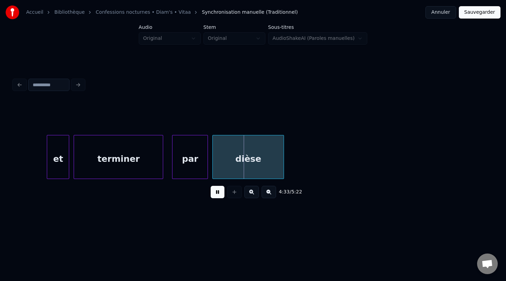
click at [217, 190] on button at bounding box center [217, 192] width 14 height 12
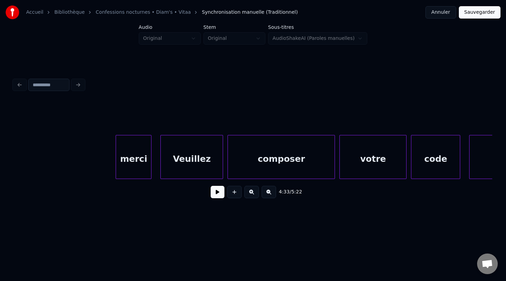
scroll to position [0, 60290]
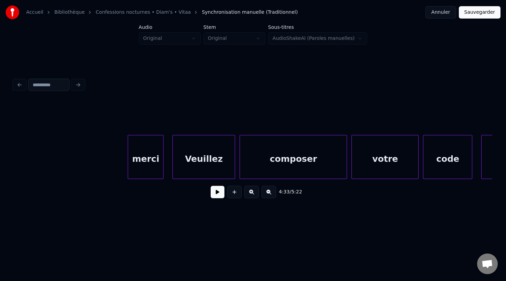
click at [151, 165] on div "merci" at bounding box center [145, 158] width 35 height 47
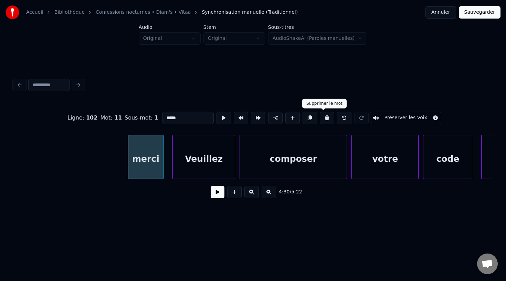
click at [324, 114] on button at bounding box center [326, 118] width 14 height 12
type input "********"
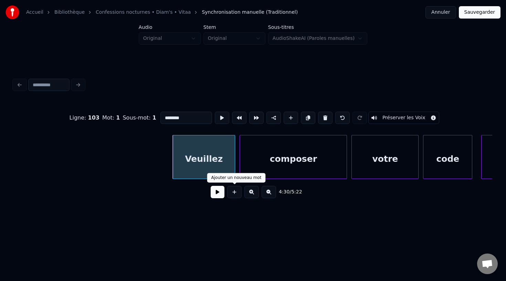
click at [219, 191] on button at bounding box center [217, 192] width 14 height 12
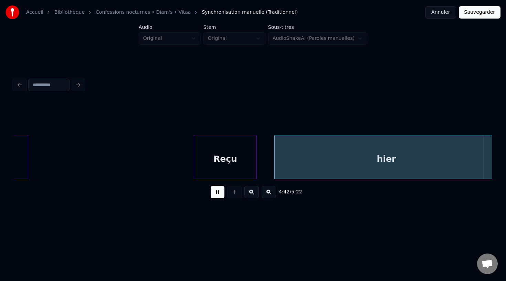
scroll to position [0, 63173]
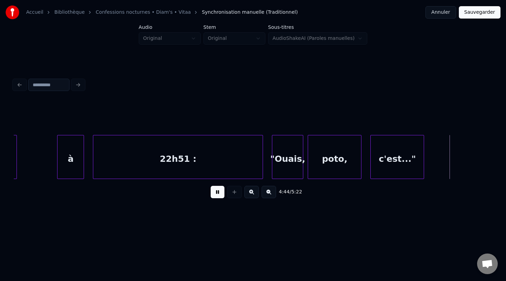
click at [219, 191] on button at bounding box center [217, 192] width 14 height 12
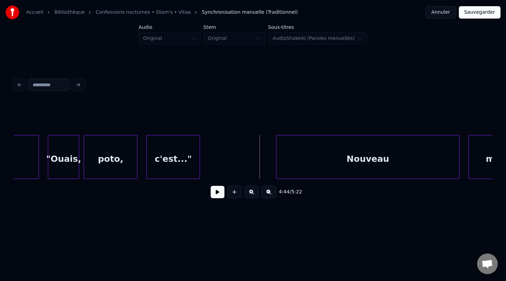
scroll to position [0, 63349]
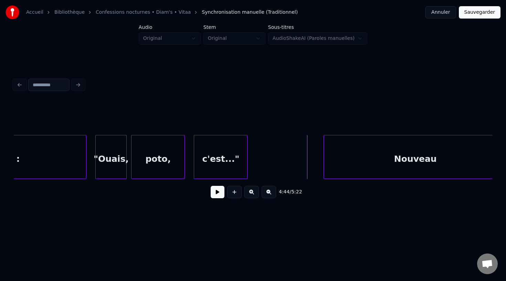
click at [223, 162] on div "c'est..."" at bounding box center [220, 158] width 53 height 47
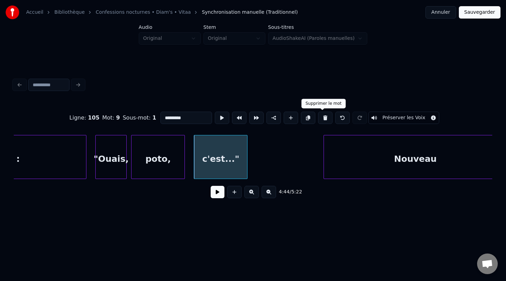
click at [322, 118] on button at bounding box center [325, 118] width 14 height 12
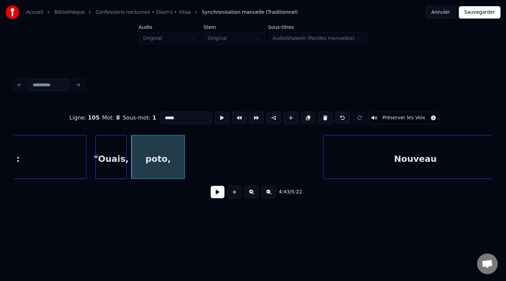
click at [322, 118] on button at bounding box center [325, 118] width 14 height 12
type input "*******"
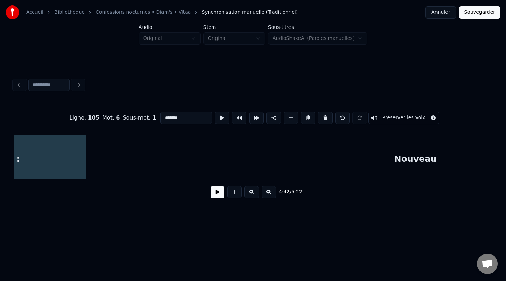
scroll to position [0, 63252]
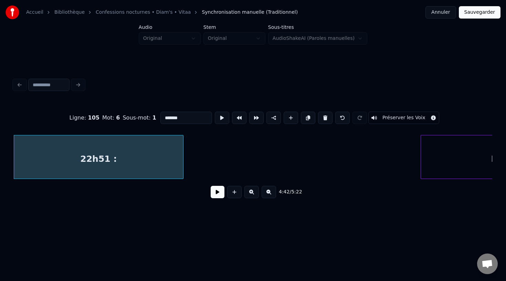
click at [216, 193] on button at bounding box center [217, 192] width 14 height 12
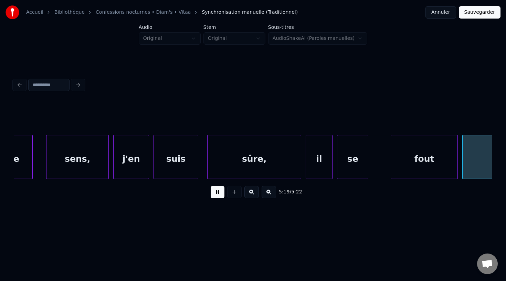
scroll to position [0, 71416]
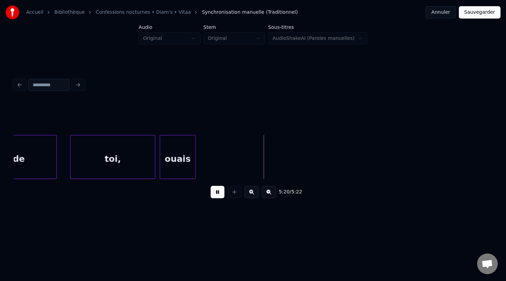
click at [216, 192] on button at bounding box center [217, 192] width 14 height 12
click at [182, 166] on div "ouais" at bounding box center [177, 158] width 35 height 47
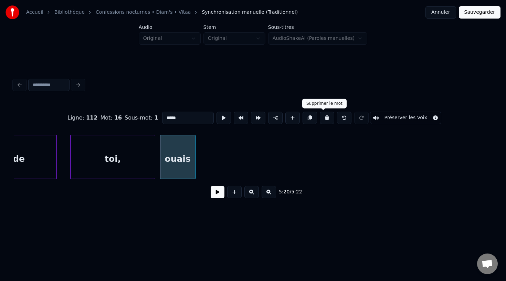
click at [321, 120] on button at bounding box center [326, 118] width 14 height 12
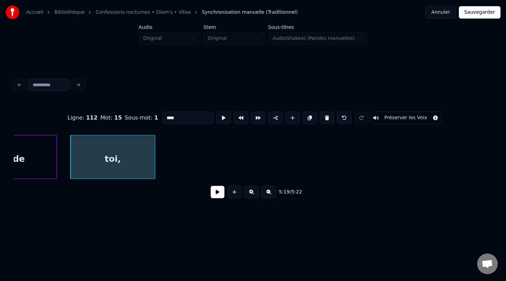
click at [185, 117] on input "****" at bounding box center [188, 118] width 52 height 12
type input "***"
click at [476, 10] on button "Sauvegarder" at bounding box center [479, 12] width 42 height 12
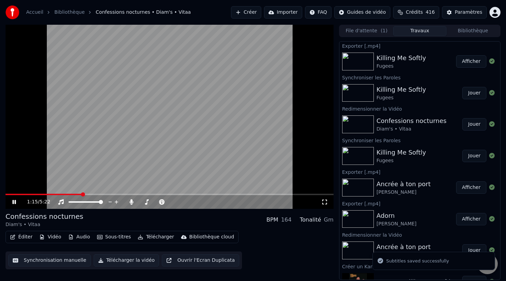
click at [81, 194] on span at bounding box center [170, 194] width 328 height 1
click at [210, 193] on video at bounding box center [170, 117] width 328 height 184
click at [221, 195] on span at bounding box center [170, 194] width 328 height 1
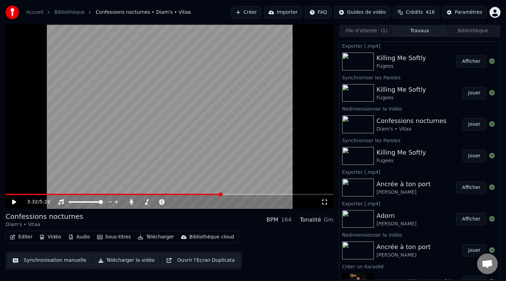
click at [252, 172] on video at bounding box center [170, 117] width 328 height 184
click at [252, 195] on div "3:48 / 5:22" at bounding box center [170, 202] width 328 height 14
click at [257, 196] on div "3:49 / 5:22" at bounding box center [170, 202] width 328 height 14
click at [265, 195] on span at bounding box center [170, 194] width 328 height 1
click at [273, 167] on video at bounding box center [170, 117] width 328 height 184
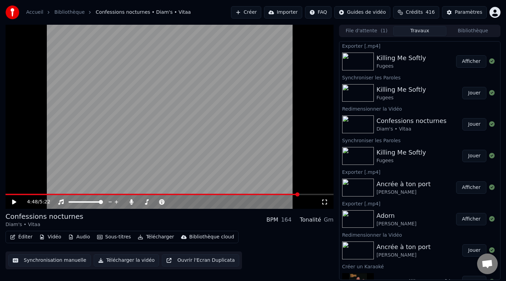
click at [23, 235] on button "Éditer" at bounding box center [21, 237] width 28 height 10
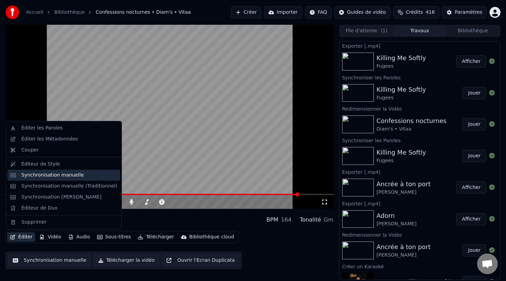
click at [76, 179] on div "Synchronisation manuelle" at bounding box center [64, 175] width 112 height 11
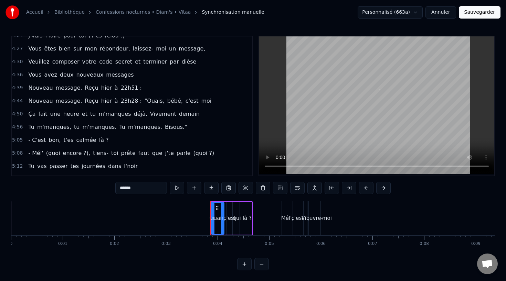
scroll to position [1322, 0]
click at [22, 88] on span "4:39" at bounding box center [17, 88] width 11 height 7
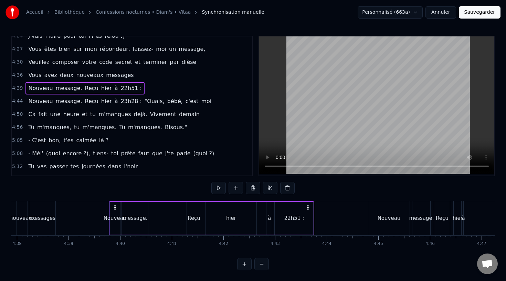
scroll to position [0, 14397]
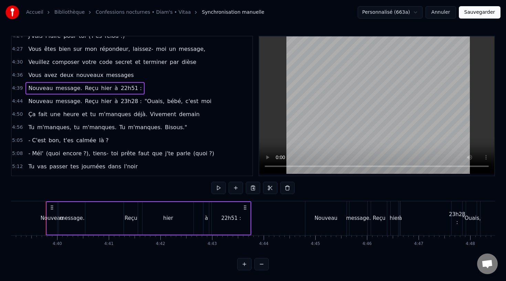
click at [233, 220] on div "22h51 :" at bounding box center [231, 219] width 20 height 8
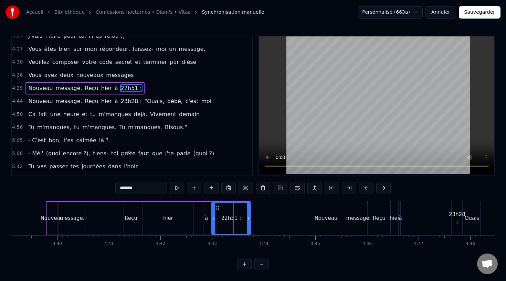
scroll to position [1304, 0]
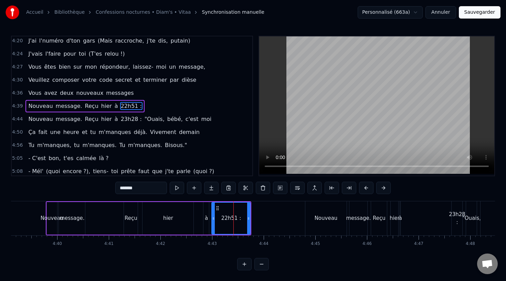
click at [149, 189] on input "*******" at bounding box center [141, 188] width 52 height 12
click at [120, 121] on span "23h28 :" at bounding box center [131, 119] width 22 height 8
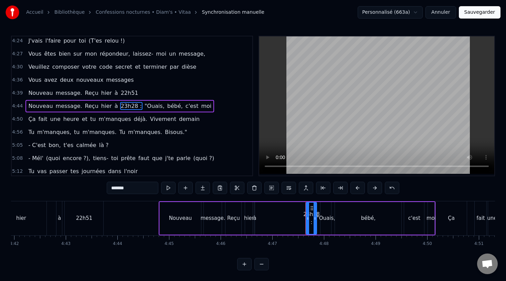
scroll to position [0, 14543]
click at [90, 216] on div "22h51" at bounding box center [84, 219] width 17 height 8
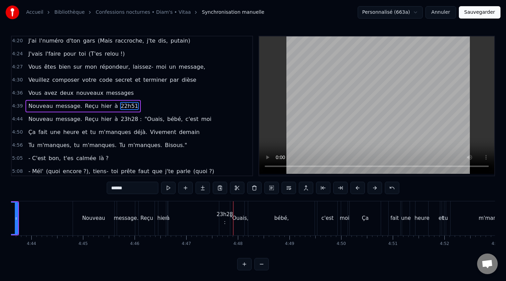
scroll to position [0, 14697]
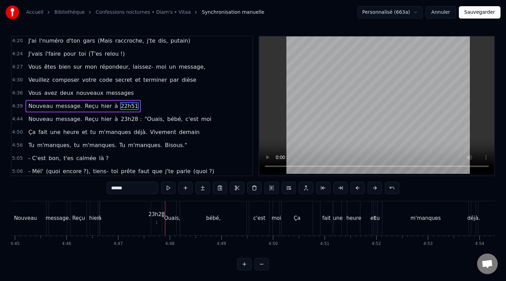
click at [222, 221] on div "bébé," at bounding box center [213, 219] width 66 height 34
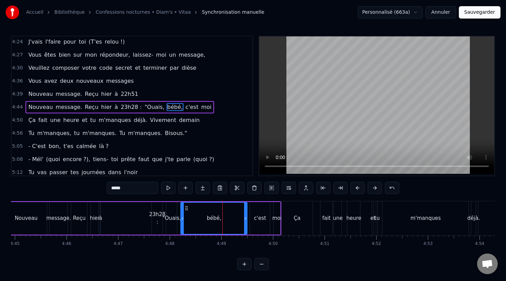
scroll to position [1317, 0]
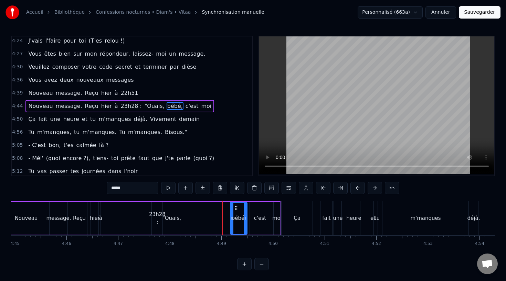
drag, startPoint x: 182, startPoint y: 215, endPoint x: 233, endPoint y: 216, distance: 50.9
click at [233, 216] on div at bounding box center [231, 218] width 3 height 31
click at [171, 221] on div ""Ouais," at bounding box center [171, 219] width 19 height 8
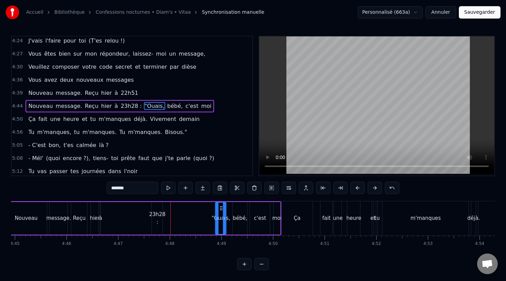
drag, startPoint x: 172, startPoint y: 208, endPoint x: 221, endPoint y: 210, distance: 48.5
click at [221, 211] on icon at bounding box center [221, 209] width 6 height 6
click at [159, 218] on div "23h28 :" at bounding box center [157, 218] width 17 height 15
type input "*******"
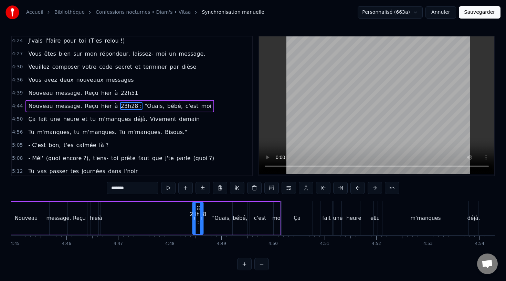
drag, startPoint x: 157, startPoint y: 207, endPoint x: 197, endPoint y: 208, distance: 40.2
click at [197, 208] on icon at bounding box center [199, 209] width 6 height 6
click at [99, 213] on div "Nouveau message. Reçu hier à 23h28 : "Ouais, bébé, c'est moi" at bounding box center [142, 219] width 277 height 34
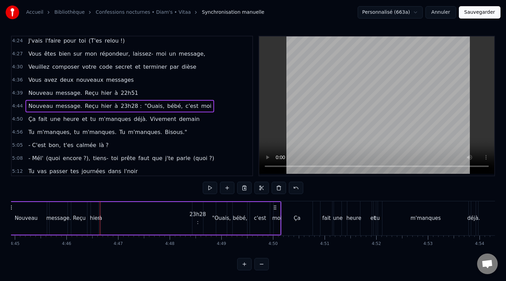
click at [100, 213] on div "à" at bounding box center [100, 218] width 1 height 33
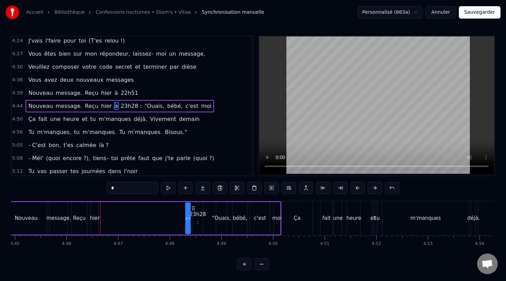
drag, startPoint x: 105, startPoint y: 209, endPoint x: 190, endPoint y: 208, distance: 85.3
click at [192, 209] on icon at bounding box center [194, 209] width 6 height 6
click at [95, 218] on div "hier" at bounding box center [95, 219] width 10 height 8
drag, startPoint x: 94, startPoint y: 209, endPoint x: 181, endPoint y: 214, distance: 86.4
click at [181, 214] on div "hier" at bounding box center [182, 218] width 7 height 31
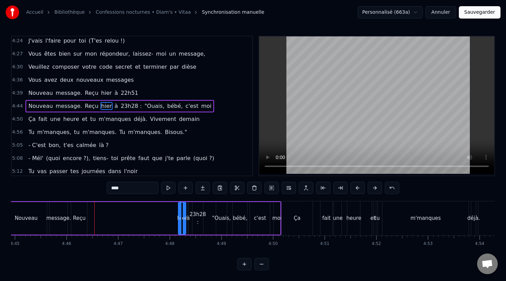
click at [80, 217] on div "Reçu" at bounding box center [79, 219] width 13 height 8
type input "****"
drag, startPoint x: 80, startPoint y: 217, endPoint x: 159, endPoint y: 217, distance: 78.4
click at [159, 217] on div "Nouveau message. Reçu hier à 23h28 : "Ouais, bébé, c'est moi" at bounding box center [142, 219] width 277 height 34
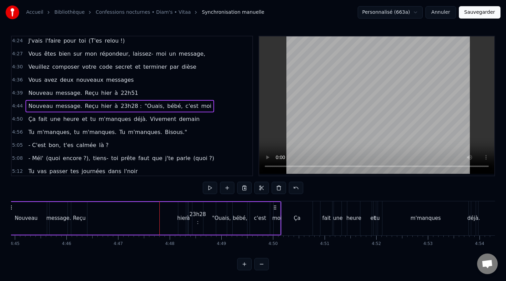
click at [79, 213] on div "Reçu" at bounding box center [79, 218] width 16 height 33
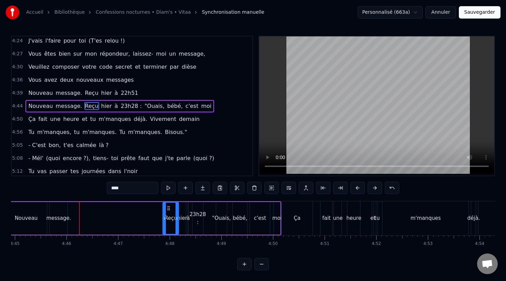
drag, startPoint x: 76, startPoint y: 208, endPoint x: 166, endPoint y: 207, distance: 89.4
click at [166, 208] on icon at bounding box center [169, 209] width 6 height 6
drag, startPoint x: 163, startPoint y: 214, endPoint x: 168, endPoint y: 214, distance: 4.8
click at [168, 214] on div at bounding box center [168, 218] width 3 height 31
click at [60, 216] on div "message." at bounding box center [58, 219] width 25 height 8
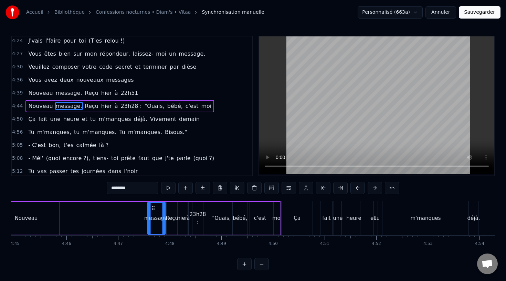
drag, startPoint x: 56, startPoint y: 209, endPoint x: 152, endPoint y: 210, distance: 95.9
click at [152, 210] on icon at bounding box center [154, 209] width 6 height 6
drag, startPoint x: 148, startPoint y: 214, endPoint x: 158, endPoint y: 215, distance: 10.4
click at [158, 215] on div at bounding box center [157, 218] width 3 height 31
click at [33, 218] on div "Nouveau" at bounding box center [26, 219] width 23 height 8
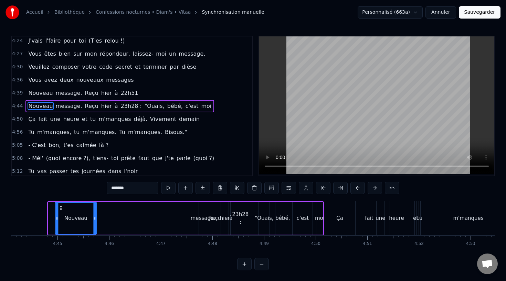
scroll to position [0, 14650]
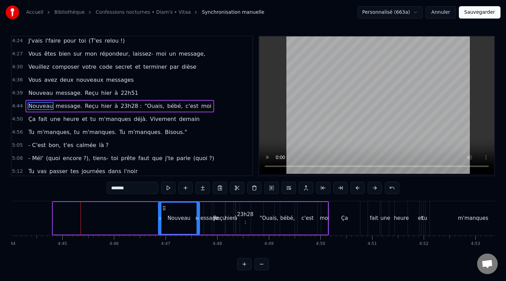
drag, startPoint x: 23, startPoint y: 209, endPoint x: 164, endPoint y: 212, distance: 140.7
click at [164, 212] on div "Nouveau" at bounding box center [179, 218] width 41 height 31
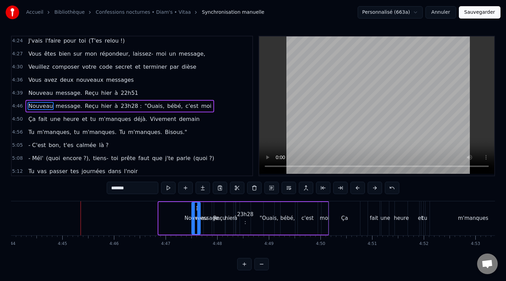
drag, startPoint x: 160, startPoint y: 218, endPoint x: 193, endPoint y: 219, distance: 33.0
click at [193, 219] on icon at bounding box center [193, 219] width 3 height 6
click at [185, 216] on div "Nouveau" at bounding box center [195, 219] width 23 height 8
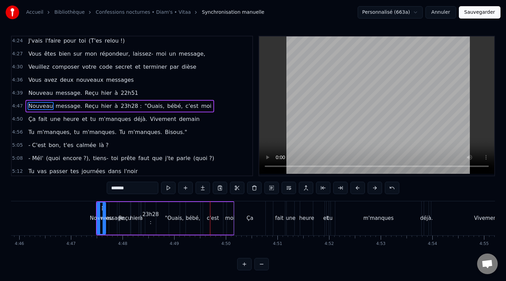
scroll to position [0, 14784]
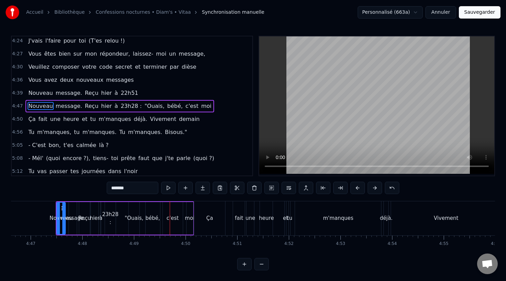
click at [208, 216] on div "Ça" at bounding box center [209, 219] width 7 height 8
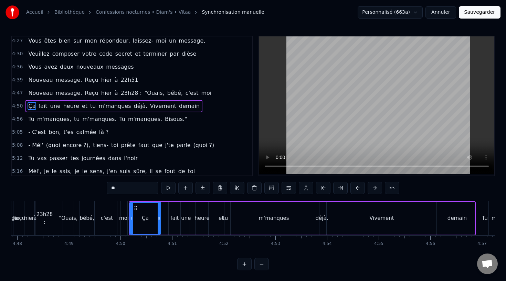
scroll to position [0, 14885]
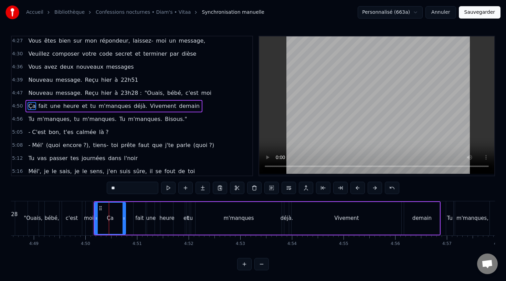
click at [301, 221] on div "Vivement" at bounding box center [346, 218] width 110 height 33
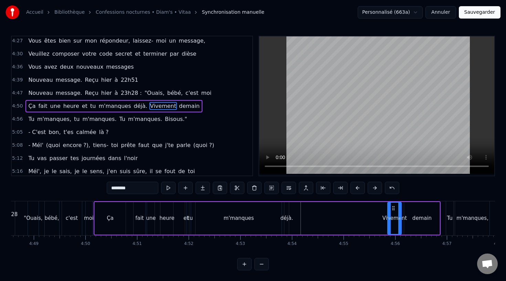
drag, startPoint x: 293, startPoint y: 217, endPoint x: 388, endPoint y: 216, distance: 95.3
click at [389, 217] on icon at bounding box center [389, 219] width 3 height 6
click at [286, 216] on div "déjà." at bounding box center [286, 219] width 13 height 8
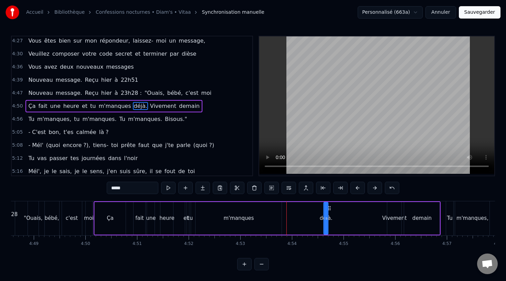
drag, startPoint x: 291, startPoint y: 208, endPoint x: 329, endPoint y: 211, distance: 37.9
click at [329, 211] on div "Ça fait une heure et tu m'manques déjà. Vivement demain" at bounding box center [267, 219] width 347 height 34
click at [269, 211] on div "m'manques" at bounding box center [238, 218] width 86 height 33
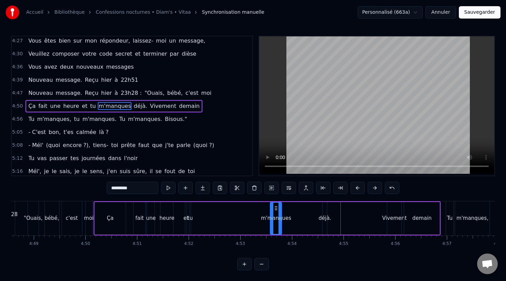
drag, startPoint x: 196, startPoint y: 215, endPoint x: 270, endPoint y: 218, distance: 73.3
click at [271, 218] on div at bounding box center [271, 218] width 3 height 31
drag, startPoint x: 275, startPoint y: 208, endPoint x: 310, endPoint y: 208, distance: 35.1
click at [311, 208] on icon at bounding box center [311, 209] width 6 height 6
click at [189, 219] on div "tu" at bounding box center [189, 219] width 5 height 8
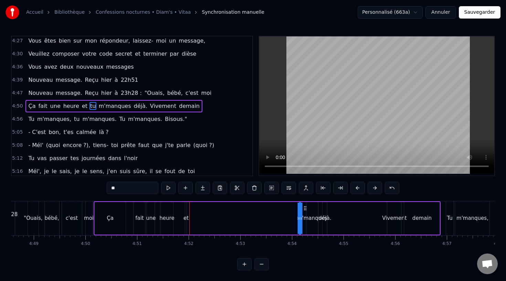
drag, startPoint x: 193, startPoint y: 208, endPoint x: 303, endPoint y: 209, distance: 110.0
click at [303, 209] on icon at bounding box center [305, 209] width 6 height 6
click at [186, 218] on div "et" at bounding box center [185, 219] width 5 height 8
drag, startPoint x: 189, startPoint y: 209, endPoint x: 297, endPoint y: 209, distance: 107.6
click at [297, 209] on icon at bounding box center [300, 209] width 6 height 6
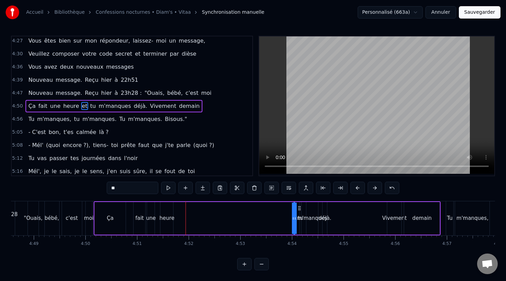
click at [408, 218] on div "demain" at bounding box center [421, 218] width 35 height 33
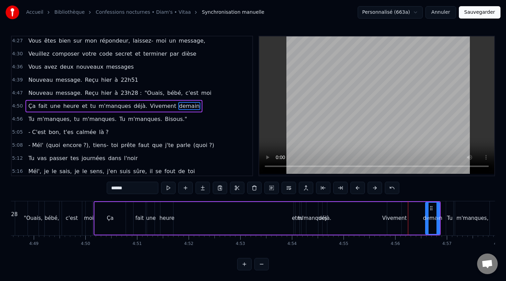
drag, startPoint x: 404, startPoint y: 216, endPoint x: 424, endPoint y: 217, distance: 20.3
click at [425, 217] on icon at bounding box center [426, 219] width 3 height 6
click at [385, 216] on div "Vivement" at bounding box center [394, 219] width 24 height 8
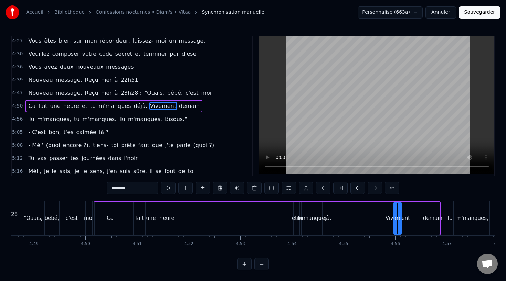
drag, startPoint x: 388, startPoint y: 216, endPoint x: 393, endPoint y: 216, distance: 5.5
click at [394, 217] on icon at bounding box center [395, 219] width 3 height 6
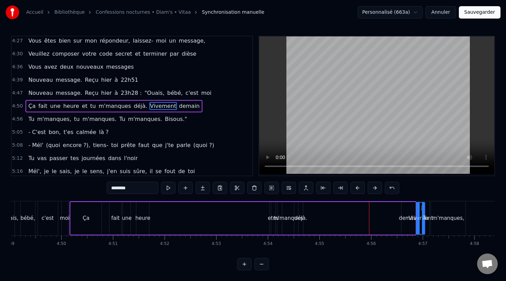
scroll to position [0, 14915]
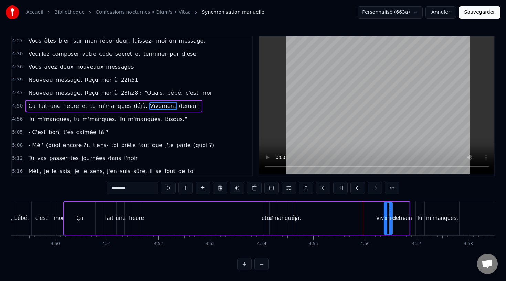
drag, startPoint x: 397, startPoint y: 207, endPoint x: 387, endPoint y: 209, distance: 10.3
click at [388, 210] on icon at bounding box center [390, 209] width 6 height 6
click at [71, 215] on div "Ça" at bounding box center [79, 218] width 31 height 33
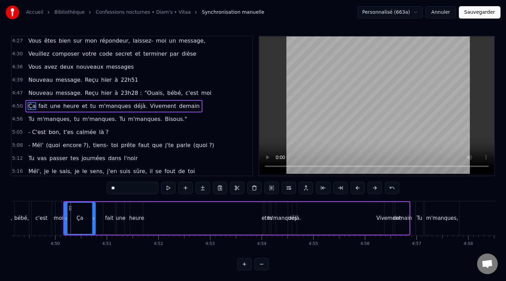
click at [134, 217] on div "heure" at bounding box center [136, 219] width 15 height 8
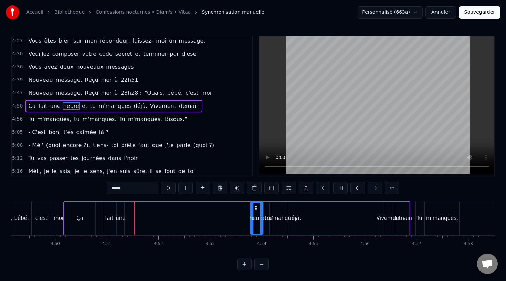
drag, startPoint x: 135, startPoint y: 208, endPoint x: 255, endPoint y: 210, distance: 119.7
click at [255, 210] on icon at bounding box center [256, 209] width 6 height 6
click at [117, 220] on div "une" at bounding box center [121, 219] width 10 height 8
drag, startPoint x: 122, startPoint y: 214, endPoint x: 131, endPoint y: 215, distance: 9.0
click at [124, 215] on div at bounding box center [123, 218] width 3 height 31
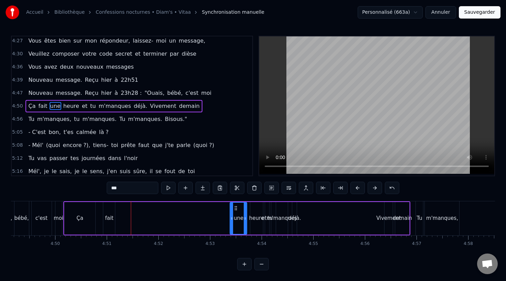
drag, startPoint x: 121, startPoint y: 208, endPoint x: 235, endPoint y: 211, distance: 113.2
click at [235, 211] on div "une" at bounding box center [238, 218] width 16 height 31
click at [110, 214] on div "fait" at bounding box center [109, 218] width 12 height 33
type input "****"
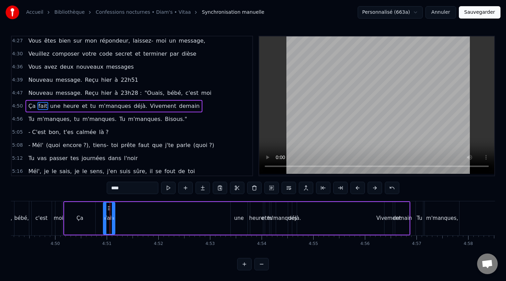
drag, startPoint x: 109, startPoint y: 210, endPoint x: 221, endPoint y: 210, distance: 112.1
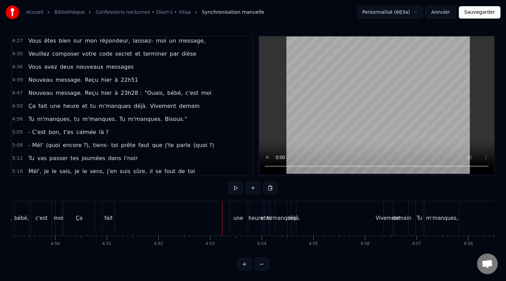
click at [109, 213] on div "fait" at bounding box center [108, 219] width 12 height 34
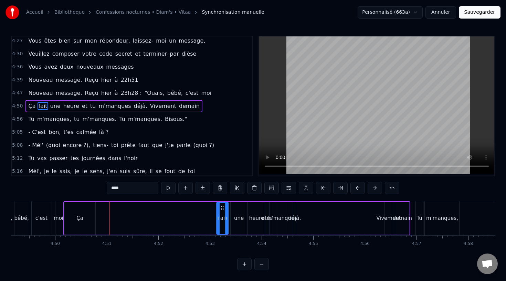
drag, startPoint x: 108, startPoint y: 209, endPoint x: 221, endPoint y: 213, distance: 113.5
click at [221, 213] on div "fait" at bounding box center [222, 218] width 11 height 31
click at [85, 215] on div "Ça" at bounding box center [79, 218] width 31 height 33
type input "**"
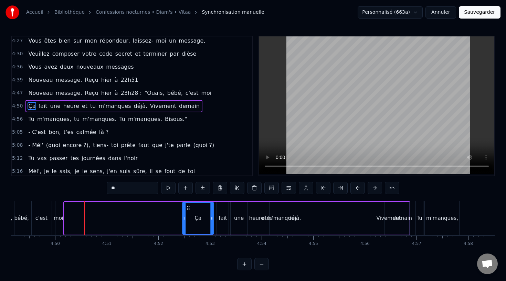
drag, startPoint x: 70, startPoint y: 209, endPoint x: 189, endPoint y: 215, distance: 119.8
click at [189, 215] on div "Ça" at bounding box center [198, 218] width 31 height 31
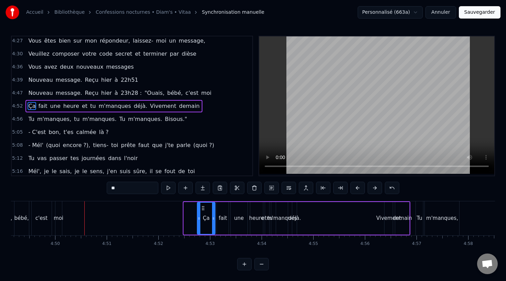
drag, startPoint x: 186, startPoint y: 215, endPoint x: 198, endPoint y: 213, distance: 12.1
click at [199, 214] on div at bounding box center [198, 218] width 3 height 31
click at [337, 222] on div "Ça fait une heure et tu m'manques déjà. Vivement demain" at bounding box center [303, 219] width 214 height 34
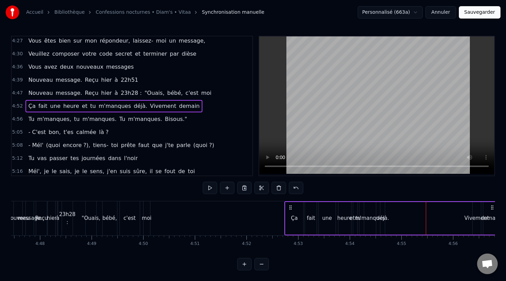
scroll to position [0, 14809]
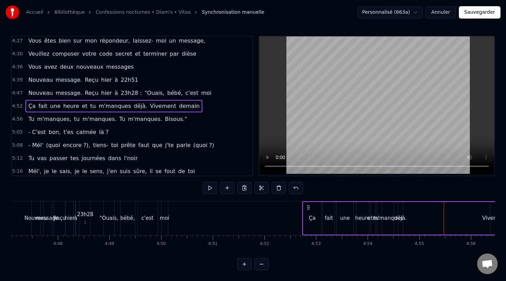
click at [115, 214] on div "Nouveau message. Reçu hier à 23h28 : "Ouais, bébé, c'est moi" at bounding box center [100, 219] width 138 height 34
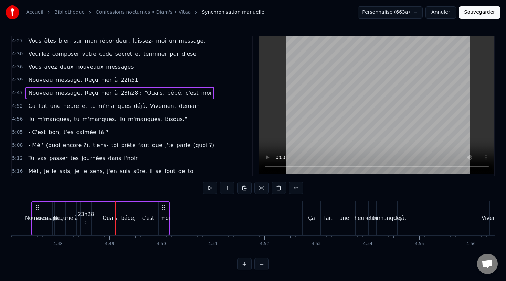
click at [109, 214] on div ""Ouais," at bounding box center [109, 218] width 11 height 33
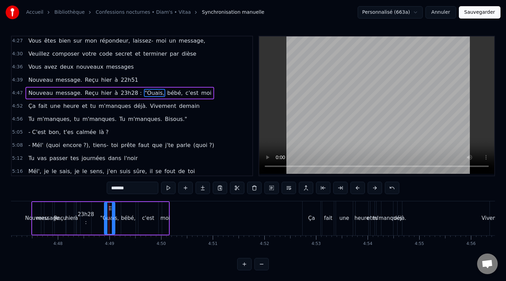
scroll to position [1317, 0]
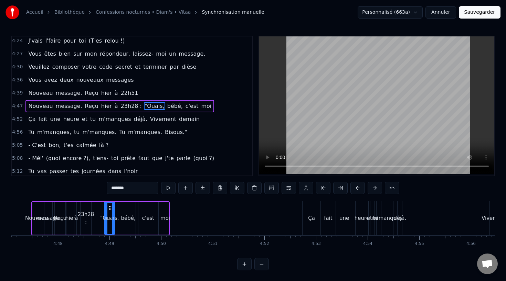
click at [162, 216] on div "moi" at bounding box center [165, 219] width 10 height 8
type input "***"
drag, startPoint x: 169, startPoint y: 209, endPoint x: 271, endPoint y: 210, distance: 102.1
click at [269, 210] on icon at bounding box center [266, 209] width 6 height 6
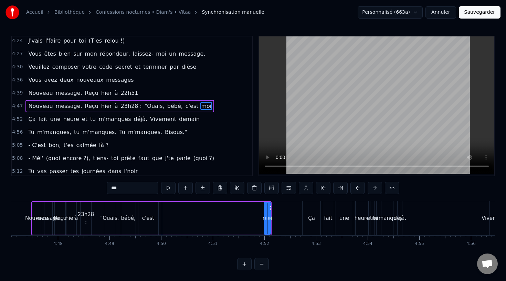
click at [254, 212] on div "Nouveau message. Reçu hier à 23h28 : "Ouais, bébé, c'est moi" at bounding box center [151, 219] width 240 height 34
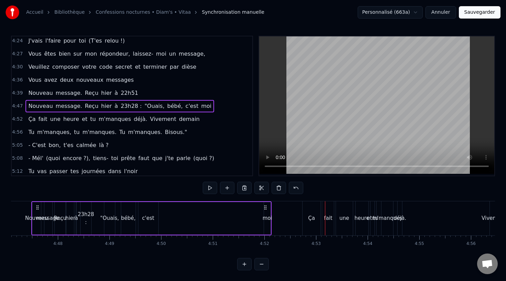
click at [264, 207] on icon at bounding box center [265, 208] width 6 height 6
click at [266, 208] on circle at bounding box center [266, 207] width 0 height 0
click at [144, 103] on span ""Ouais," at bounding box center [154, 106] width 21 height 8
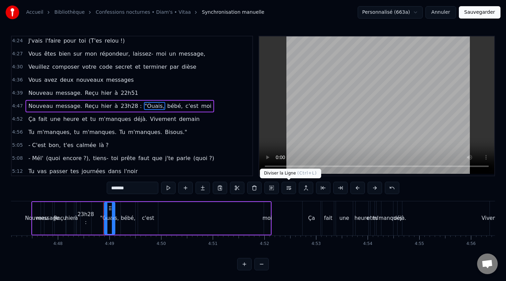
click at [290, 189] on button at bounding box center [288, 188] width 14 height 12
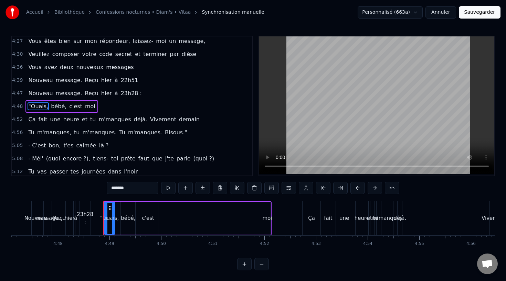
scroll to position [1330, 0]
click at [266, 215] on div "moi" at bounding box center [267, 219] width 10 height 8
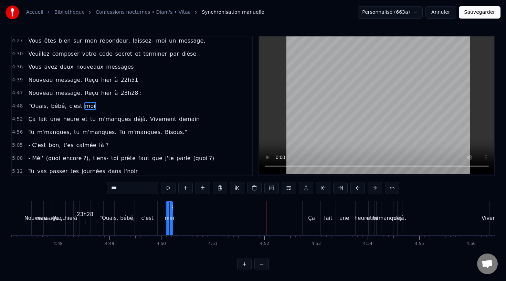
drag, startPoint x: 270, startPoint y: 207, endPoint x: 169, endPoint y: 218, distance: 101.6
click at [169, 218] on div "moi" at bounding box center [169, 218] width 6 height 33
click at [109, 214] on div ""Ouais," at bounding box center [109, 219] width 11 height 34
type input "*******"
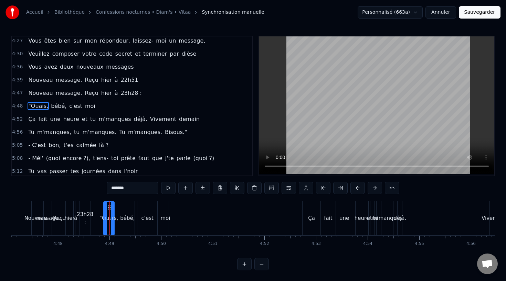
click at [22, 109] on span "4:48" at bounding box center [17, 106] width 11 height 7
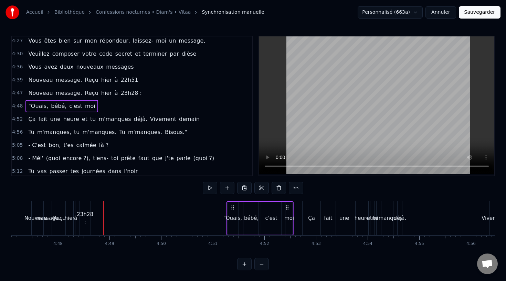
drag, startPoint x: 108, startPoint y: 205, endPoint x: 233, endPoint y: 216, distance: 124.9
click at [234, 216] on div ""Ouais, bébé, c'est moi" at bounding box center [259, 219] width 67 height 34
click at [84, 220] on div "23h28 :" at bounding box center [85, 218] width 17 height 15
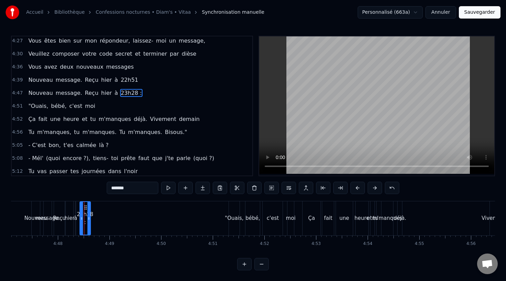
scroll to position [1317, 0]
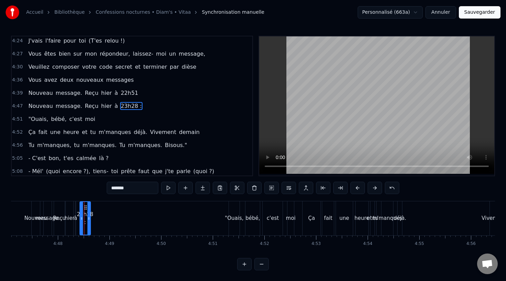
click at [29, 217] on div "Nouveau" at bounding box center [35, 219] width 23 height 8
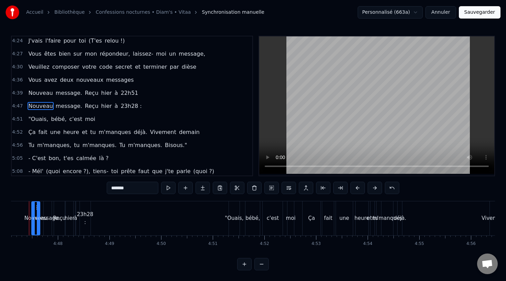
scroll to position [0, 14792]
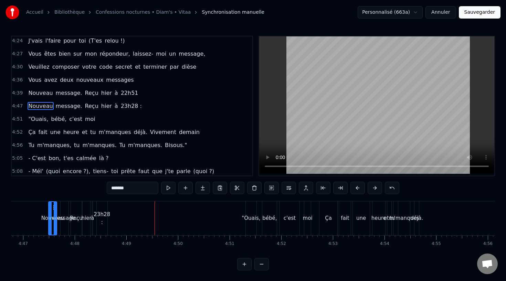
click at [76, 218] on div "Reçu" at bounding box center [76, 219] width 13 height 8
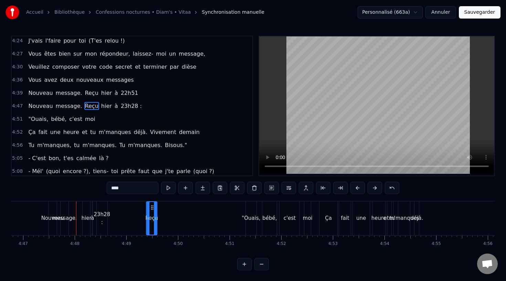
drag, startPoint x: 77, startPoint y: 208, endPoint x: 149, endPoint y: 209, distance: 72.2
drag, startPoint x: 153, startPoint y: 214, endPoint x: 159, endPoint y: 215, distance: 5.9
click at [160, 215] on div at bounding box center [160, 218] width 3 height 33
click at [86, 218] on div "hier" at bounding box center [86, 219] width 10 height 8
drag, startPoint x: 86, startPoint y: 209, endPoint x: 165, endPoint y: 210, distance: 79.4
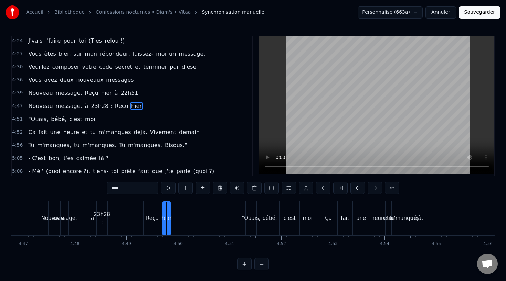
click at [93, 218] on div "à" at bounding box center [92, 219] width 3 height 8
drag, startPoint x: 98, startPoint y: 209, endPoint x: 185, endPoint y: 210, distance: 86.7
click at [103, 214] on div "23h28 :" at bounding box center [102, 218] width 17 height 15
type input "*******"
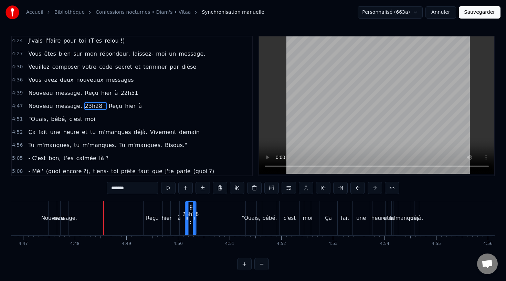
drag, startPoint x: 102, startPoint y: 210, endPoint x: 191, endPoint y: 214, distance: 88.8
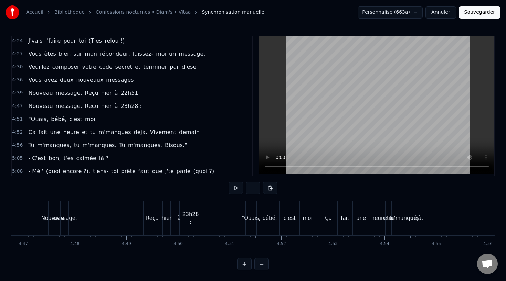
click at [194, 214] on div "23h28 :" at bounding box center [190, 218] width 17 height 15
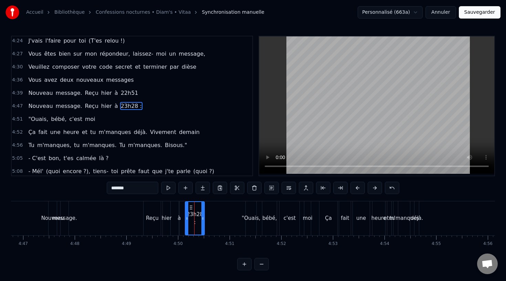
drag, startPoint x: 194, startPoint y: 214, endPoint x: 204, endPoint y: 214, distance: 9.6
click at [204, 214] on div at bounding box center [202, 218] width 3 height 33
click at [148, 214] on div "Reçu" at bounding box center [151, 219] width 17 height 34
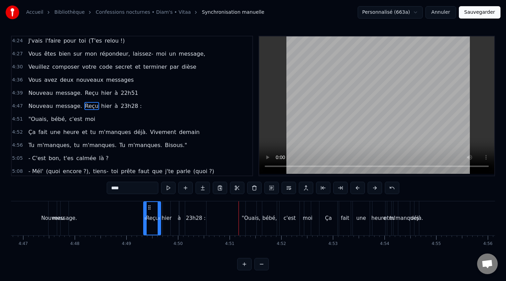
click at [201, 215] on div "23h28 :" at bounding box center [196, 219] width 20 height 8
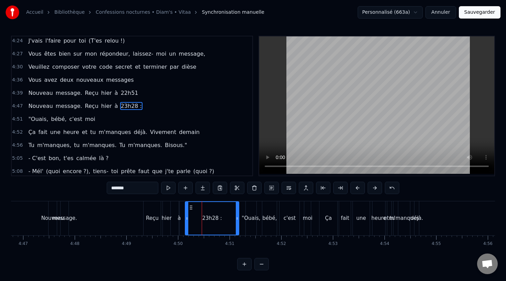
drag, startPoint x: 205, startPoint y: 215, endPoint x: 236, endPoint y: 216, distance: 31.0
click at [236, 216] on div at bounding box center [237, 218] width 3 height 33
click at [164, 211] on div "hier" at bounding box center [167, 219] width 8 height 34
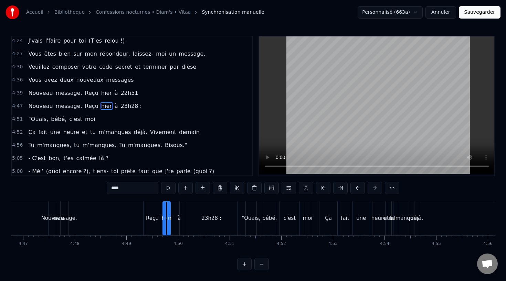
click at [67, 216] on div "message." at bounding box center [64, 219] width 25 height 8
type input "********"
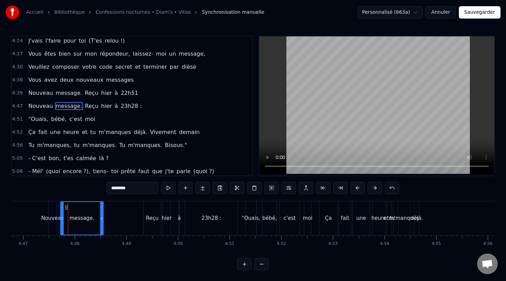
drag, startPoint x: 67, startPoint y: 217, endPoint x: 101, endPoint y: 216, distance: 34.0
click at [101, 217] on icon at bounding box center [101, 219] width 3 height 6
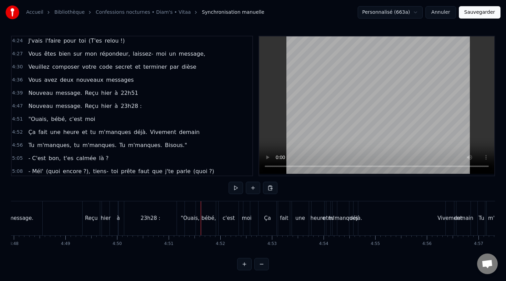
scroll to position [0, 14905]
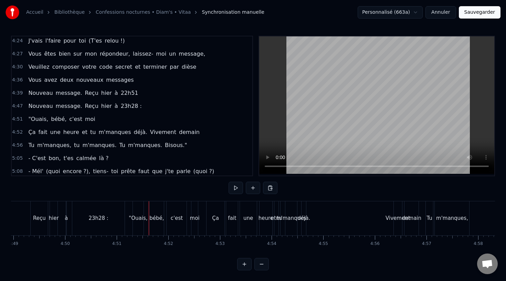
click at [152, 212] on div "bébé," at bounding box center [156, 219] width 14 height 34
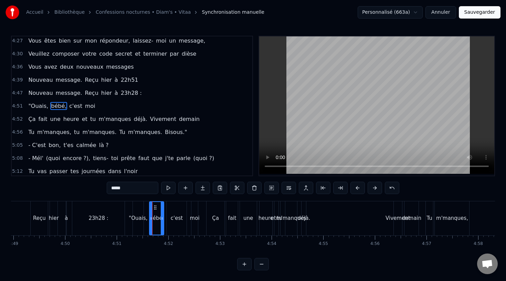
click at [256, 217] on div "une" at bounding box center [248, 219] width 17 height 34
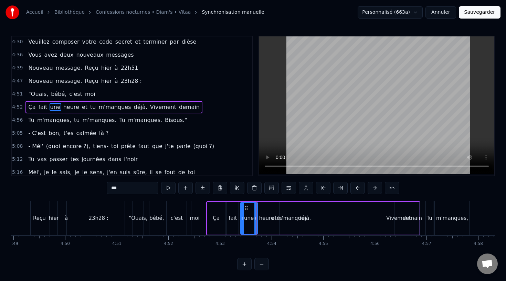
scroll to position [1343, 0]
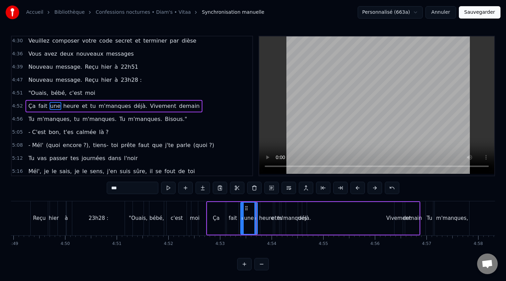
click at [215, 207] on div "Ça" at bounding box center [216, 218] width 18 height 33
type input "**"
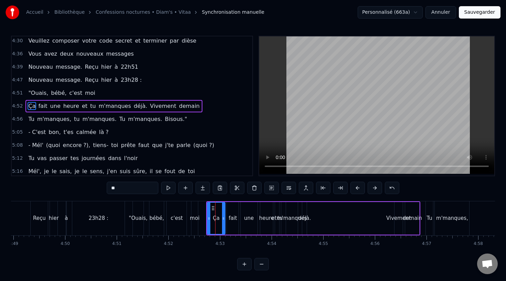
click at [208, 204] on div at bounding box center [208, 218] width 3 height 31
click at [212, 207] on icon at bounding box center [214, 209] width 6 height 6
drag, startPoint x: 207, startPoint y: 207, endPoint x: 214, endPoint y: 207, distance: 7.6
click at [214, 207] on div "Ça fait une heure et tu m'manques déjà. Vivement demain" at bounding box center [314, 219] width 214 height 34
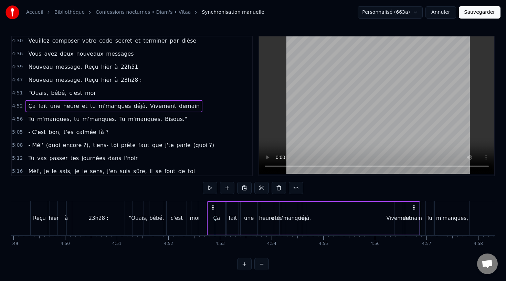
click at [326, 209] on div "Ça fait une heure et tu m'manques déjà. Vivement demain" at bounding box center [314, 219] width 214 height 34
click at [22, 105] on div "4:52 Ça fait une heure et tu m'manques déjà. Vivement demain" at bounding box center [132, 106] width 240 height 13
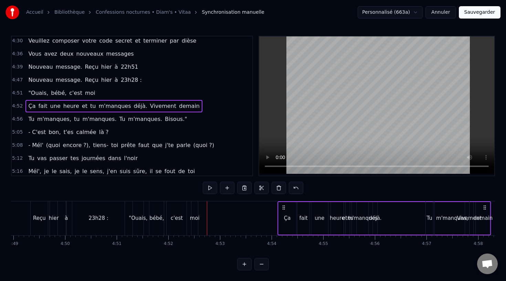
drag, startPoint x: 212, startPoint y: 206, endPoint x: 286, endPoint y: 211, distance: 74.1
click at [287, 211] on div "Ça fait une heure et tu m'manques déjà. Vivement demain" at bounding box center [384, 219] width 214 height 34
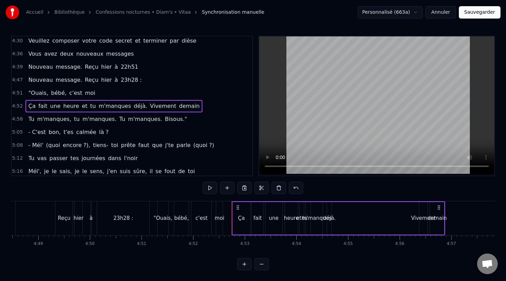
scroll to position [0, 14870]
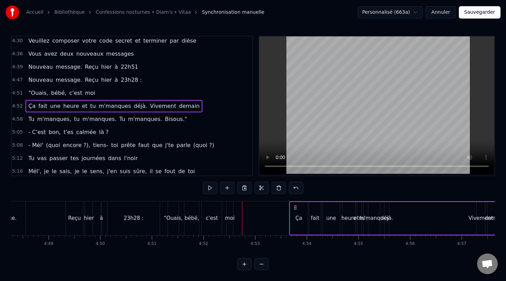
drag, startPoint x: 246, startPoint y: 207, endPoint x: 292, endPoint y: 209, distance: 46.8
click at [292, 209] on icon at bounding box center [295, 208] width 6 height 6
click at [168, 212] on div ""Ouais," at bounding box center [172, 219] width 11 height 34
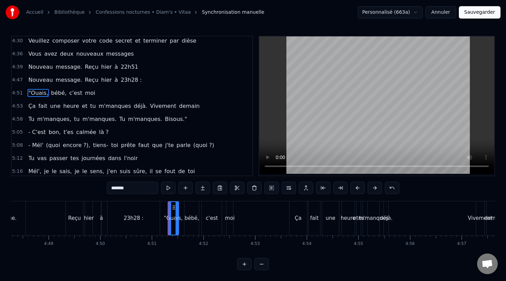
scroll to position [1330, 0]
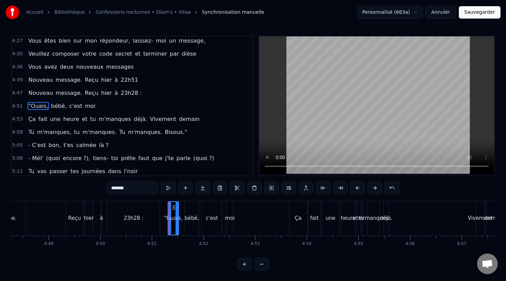
click at [25, 104] on div ""Ouais, bébé, c'est moi" at bounding box center [61, 106] width 72 height 12
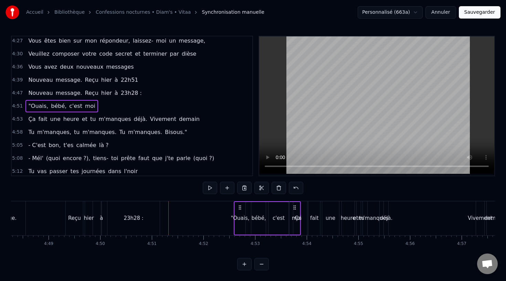
drag, startPoint x: 171, startPoint y: 206, endPoint x: 238, endPoint y: 212, distance: 67.0
click at [238, 212] on div ""Ouais, bébé, c'est moi" at bounding box center [266, 219] width 67 height 34
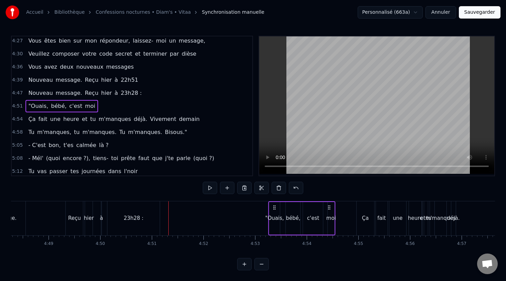
drag, startPoint x: 183, startPoint y: 207, endPoint x: 275, endPoint y: 209, distance: 92.9
click at [276, 209] on icon at bounding box center [274, 208] width 6 height 6
click at [144, 214] on div "23h28 :" at bounding box center [133, 219] width 52 height 34
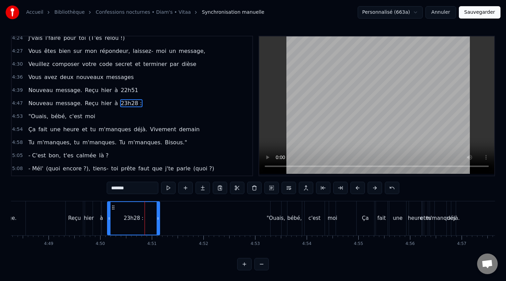
scroll to position [1317, 0]
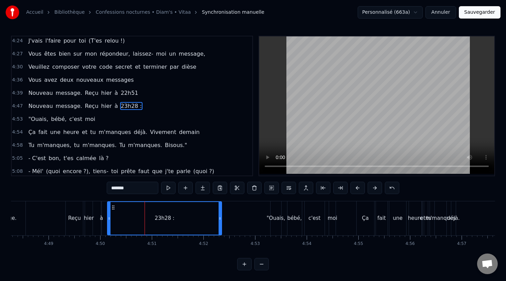
drag, startPoint x: 158, startPoint y: 214, endPoint x: 217, endPoint y: 214, distance: 59.1
click at [218, 215] on div at bounding box center [219, 218] width 3 height 33
click at [98, 215] on div "Nouveau message. Reçu hier à 23h28 :" at bounding box center [95, 219] width 251 height 34
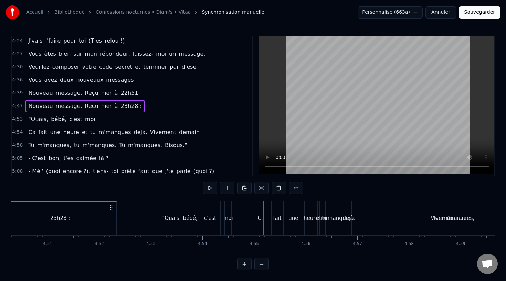
scroll to position [0, 15044]
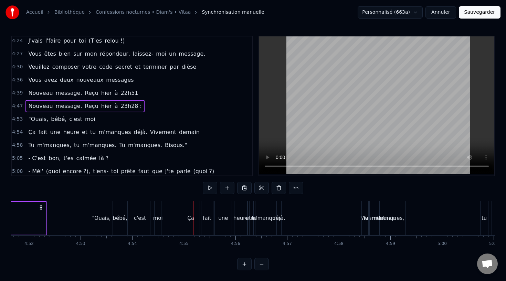
click at [182, 210] on div "Ça" at bounding box center [191, 219] width 18 height 34
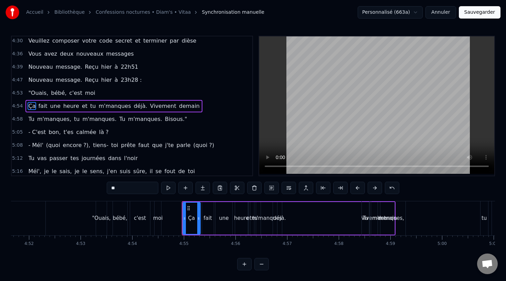
click at [159, 216] on div "moi" at bounding box center [158, 219] width 10 height 8
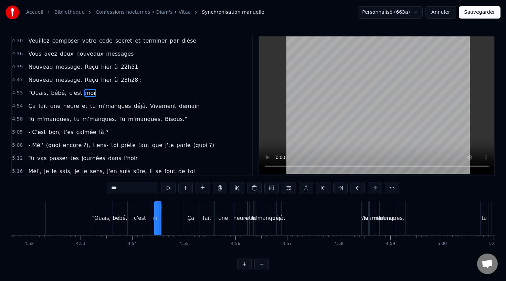
scroll to position [1330, 0]
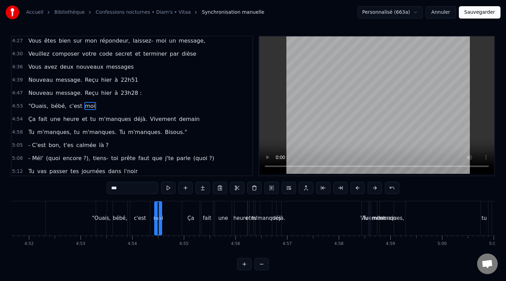
drag, startPoint x: 160, startPoint y: 215, endPoint x: 169, endPoint y: 215, distance: 8.6
click at [161, 215] on div at bounding box center [160, 218] width 3 height 33
click at [191, 211] on div "Ça" at bounding box center [191, 219] width 18 height 34
type input "**"
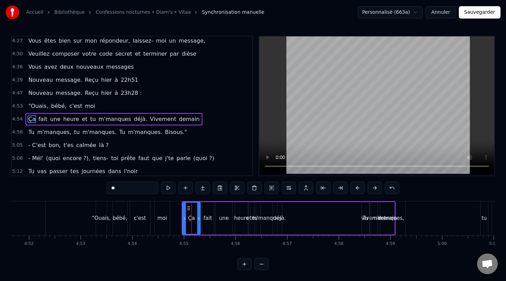
scroll to position [1343, 0]
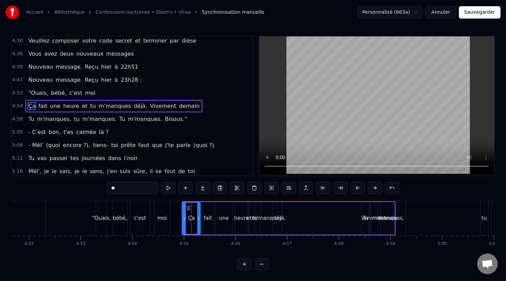
click at [350, 218] on div "Ça fait une heure et tu m'manques déjà. Vivement demain" at bounding box center [289, 219] width 214 height 34
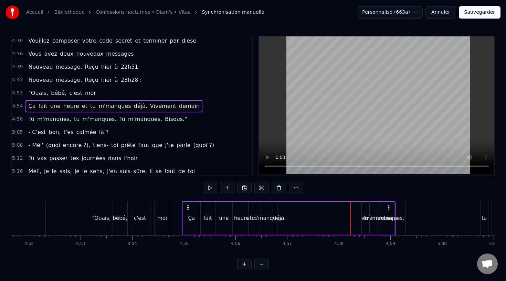
click at [385, 221] on div "m'manques," at bounding box center [388, 219] width 32 height 8
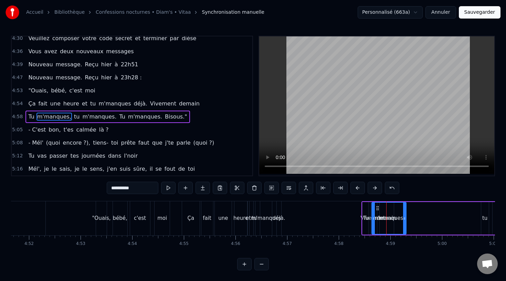
click at [349, 214] on div "Ça fait une heure et tu m'manques déjà. Vivement demain" at bounding box center [289, 219] width 214 height 34
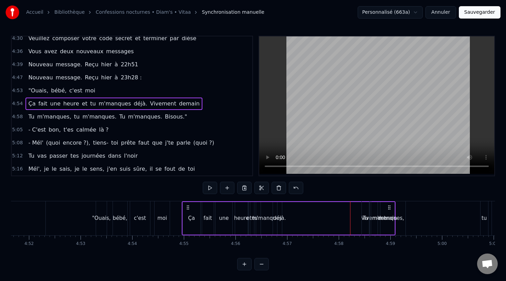
click at [276, 214] on div "Ça fait une heure et tu m'manques déjà. Vivement demain" at bounding box center [289, 219] width 214 height 34
click at [284, 214] on div "Ça fait une heure et tu m'manques déjà. Vivement demain" at bounding box center [289, 219] width 214 height 34
drag, startPoint x: 333, startPoint y: 209, endPoint x: 328, endPoint y: 207, distance: 4.8
click at [328, 208] on div "Ça fait une heure et tu m'manques déjà. Vivement demain" at bounding box center [289, 219] width 214 height 34
click at [178, 103] on span "demain" at bounding box center [189, 104] width 22 height 8
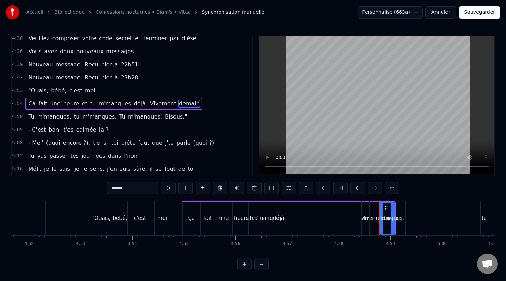
scroll to position [1343, 0]
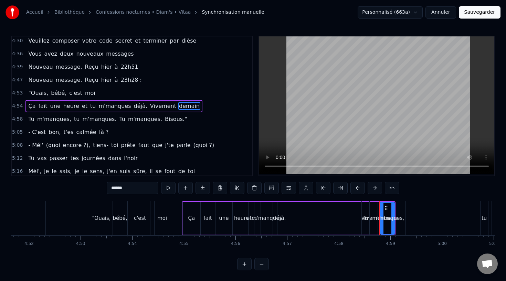
click at [154, 104] on span "Vivement" at bounding box center [163, 106] width 28 height 8
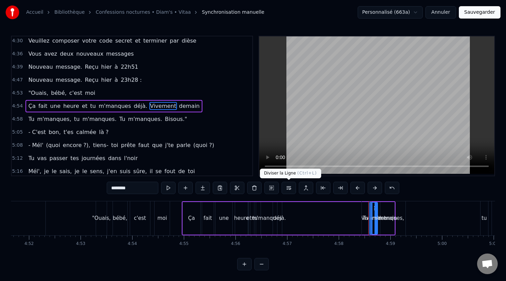
click at [289, 188] on button at bounding box center [288, 188] width 14 height 12
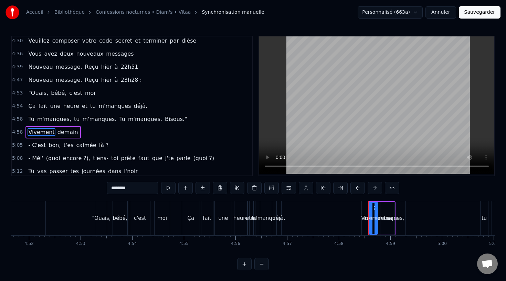
scroll to position [1359, 0]
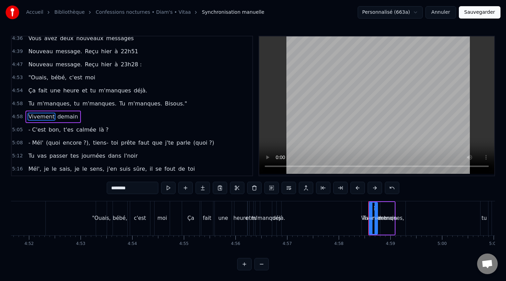
click at [271, 214] on div "m'manques" at bounding box center [266, 219] width 12 height 34
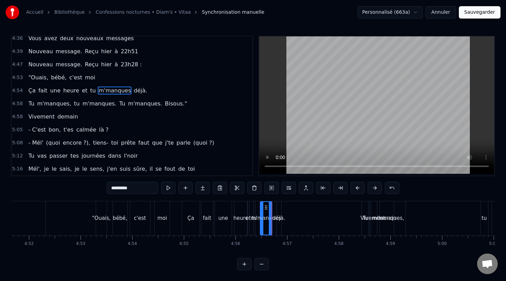
scroll to position [1343, 0]
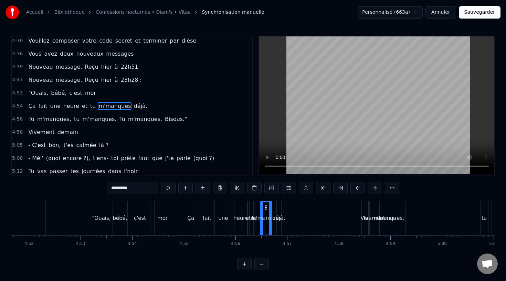
click at [188, 211] on div "Ça" at bounding box center [191, 219] width 18 height 34
type input "**"
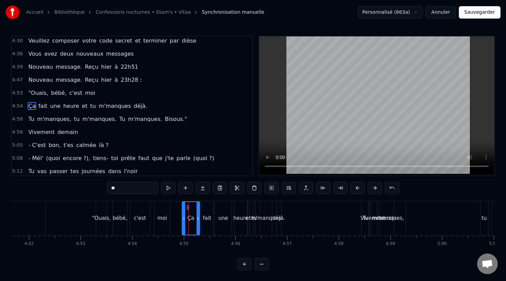
click at [23, 107] on div "4:54 Ça fait une heure et tu m'manques déjà." at bounding box center [132, 106] width 240 height 13
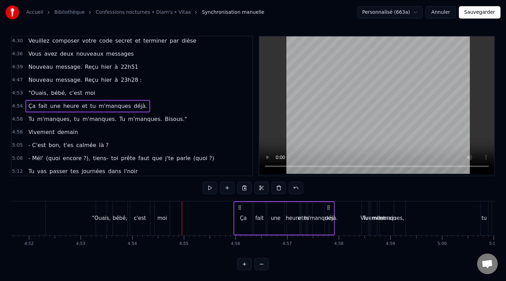
drag, startPoint x: 186, startPoint y: 208, endPoint x: 234, endPoint y: 217, distance: 48.7
click at [234, 217] on div "Ça fait une heure et tu m'manques déjà." at bounding box center [283, 219] width 101 height 34
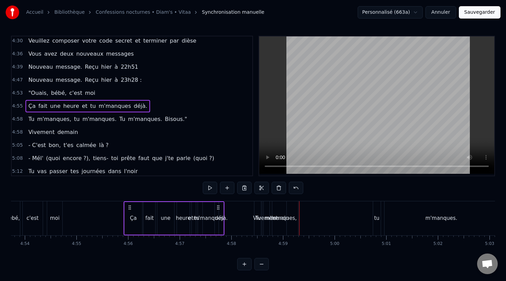
scroll to position [0, 15171]
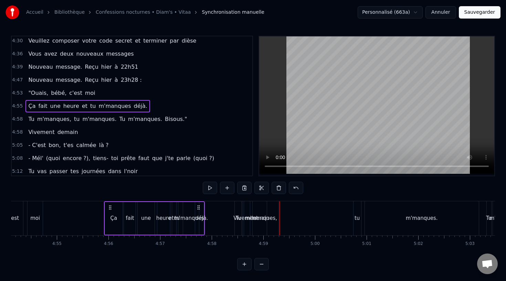
click at [21, 118] on span "4:58" at bounding box center [17, 119] width 11 height 7
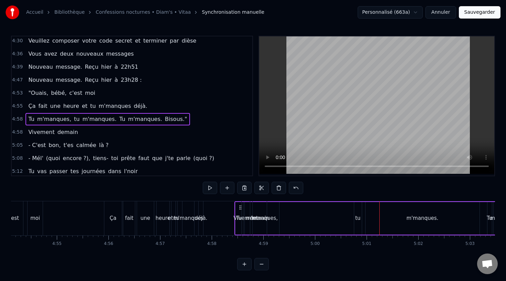
click at [311, 210] on div "Tu m'manques, tu m'manques. Tu m'manques. Bisous."" at bounding box center [453, 219] width 439 height 34
click at [73, 119] on span "tu" at bounding box center [76, 119] width 7 height 8
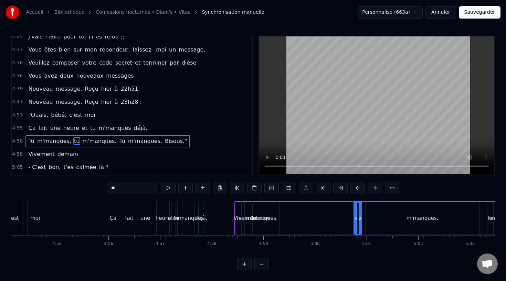
scroll to position [1340, 0]
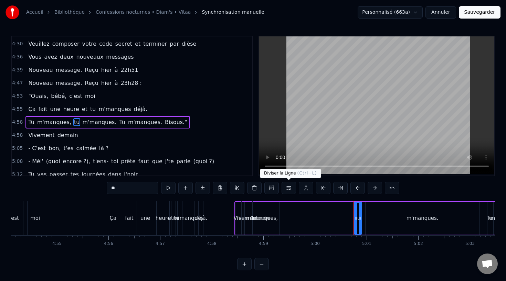
click at [284, 189] on button at bounding box center [288, 188] width 14 height 12
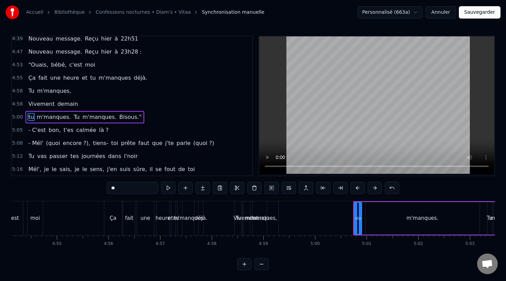
scroll to position [1372, 0]
click at [20, 93] on span "4:58" at bounding box center [17, 90] width 11 height 7
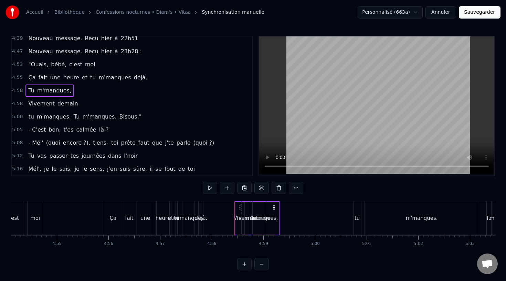
click at [25, 103] on div "Vivement demain" at bounding box center [52, 104] width 55 height 12
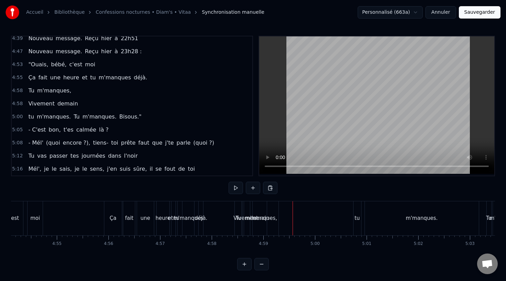
click at [20, 104] on span "4:58" at bounding box center [17, 103] width 11 height 7
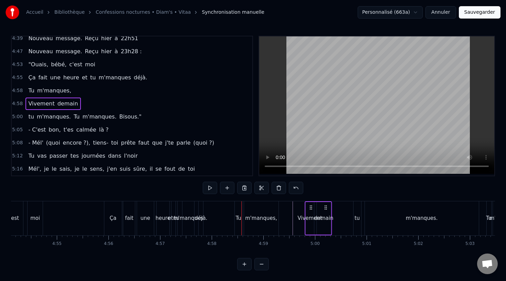
drag, startPoint x: 246, startPoint y: 207, endPoint x: 307, endPoint y: 210, distance: 61.3
click at [308, 210] on div "Vivement demain" at bounding box center [317, 219] width 27 height 34
click at [237, 212] on div "Tu" at bounding box center [239, 219] width 8 height 34
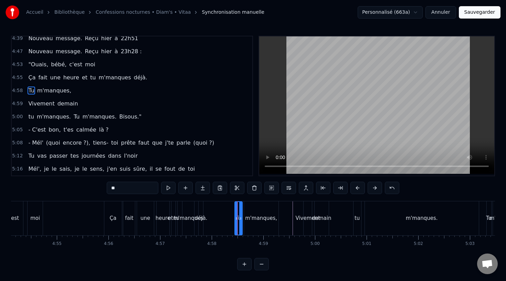
scroll to position [1356, 0]
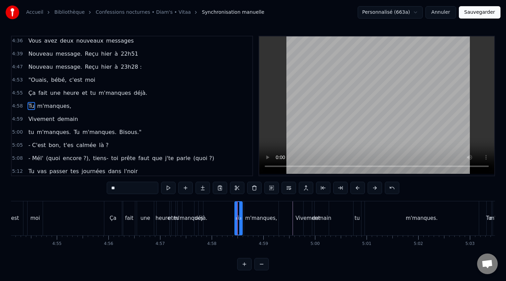
click at [265, 218] on div "m'manques," at bounding box center [261, 219] width 32 height 8
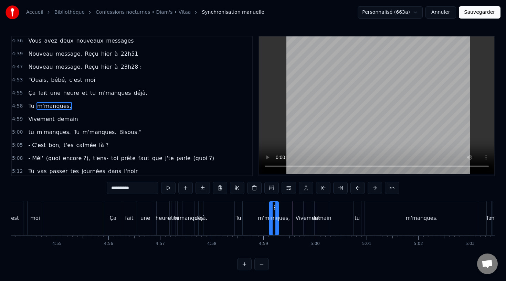
drag, startPoint x: 244, startPoint y: 217, endPoint x: 267, endPoint y: 216, distance: 22.4
click at [270, 217] on icon at bounding box center [271, 219] width 3 height 6
drag, startPoint x: 273, startPoint y: 207, endPoint x: 283, endPoint y: 207, distance: 10.0
click at [284, 208] on circle at bounding box center [284, 207] width 0 height 0
click at [240, 209] on div "Tu" at bounding box center [239, 219] width 8 height 34
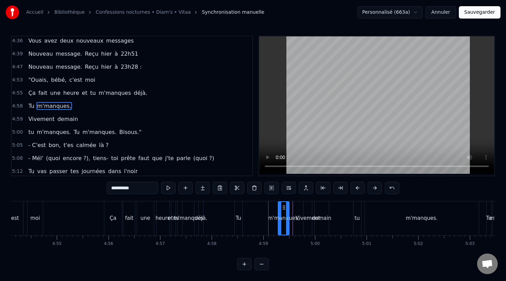
type input "**"
drag, startPoint x: 238, startPoint y: 208, endPoint x: 268, endPoint y: 210, distance: 30.3
click at [270, 210] on icon at bounding box center [273, 208] width 6 height 6
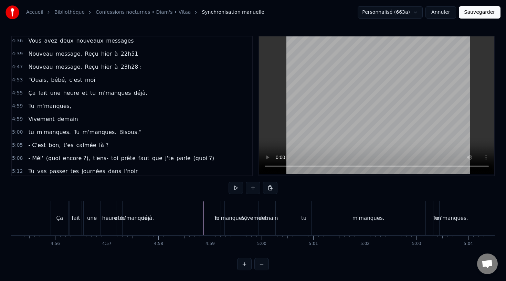
scroll to position [0, 15240]
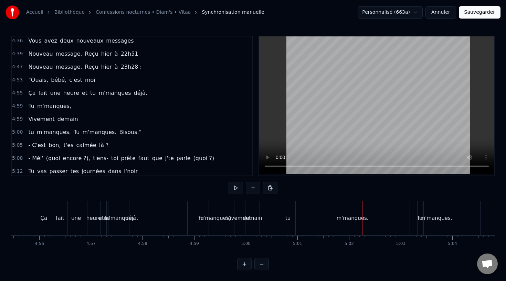
click at [301, 216] on div "m'manques." at bounding box center [352, 219] width 114 height 34
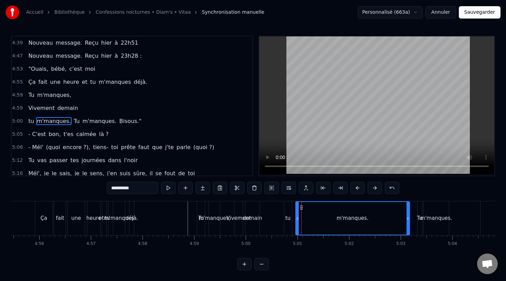
scroll to position [1372, 0]
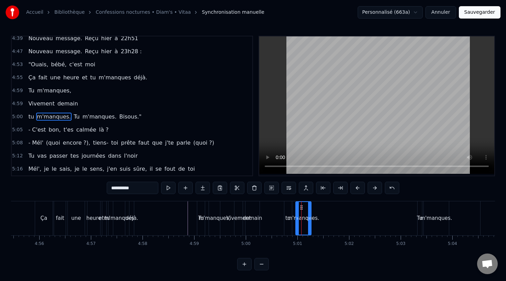
drag, startPoint x: 408, startPoint y: 213, endPoint x: 309, endPoint y: 219, distance: 99.2
click at [309, 219] on div at bounding box center [309, 218] width 3 height 33
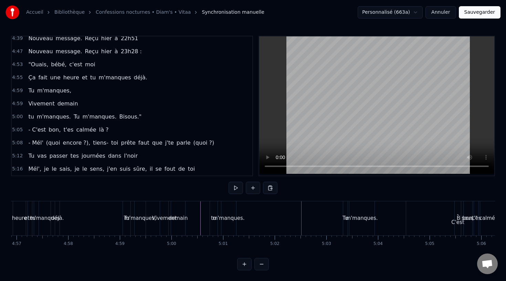
scroll to position [0, 15326]
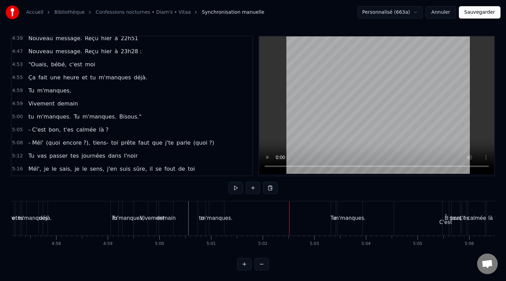
click at [334, 221] on div "Tu" at bounding box center [333, 219] width 6 height 8
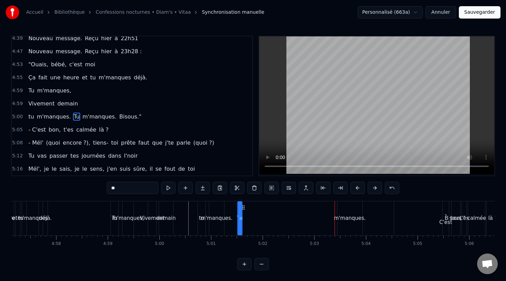
drag, startPoint x: 336, startPoint y: 208, endPoint x: 241, endPoint y: 217, distance: 94.9
click at [241, 217] on div "Tu" at bounding box center [240, 218] width 4 height 33
click at [344, 211] on div "m'manques." at bounding box center [349, 219] width 25 height 34
type input "**********"
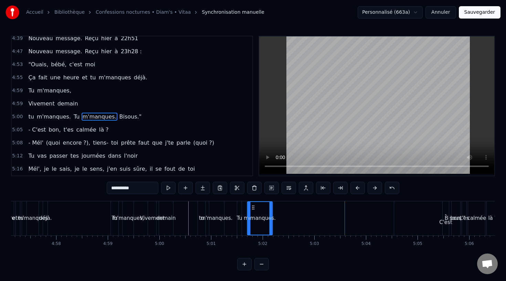
drag, startPoint x: 343, startPoint y: 207, endPoint x: 250, endPoint y: 211, distance: 93.3
click at [250, 211] on div "m'manques." at bounding box center [259, 218] width 24 height 33
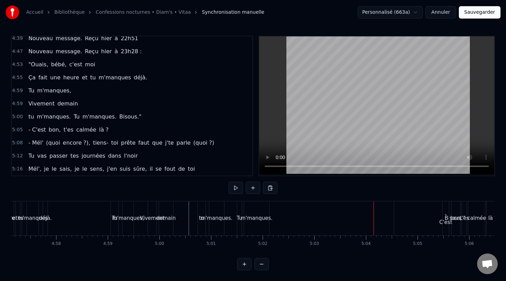
click at [240, 214] on div "Tu" at bounding box center [239, 219] width 4 height 34
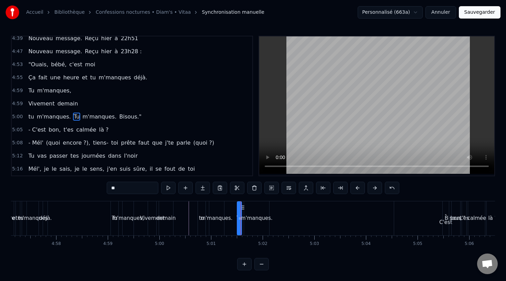
click at [21, 116] on span "5:00" at bounding box center [17, 116] width 11 height 7
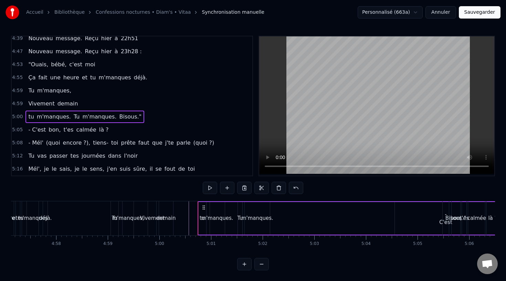
click at [22, 90] on div "4:59 Tu m'manques," at bounding box center [132, 90] width 240 height 13
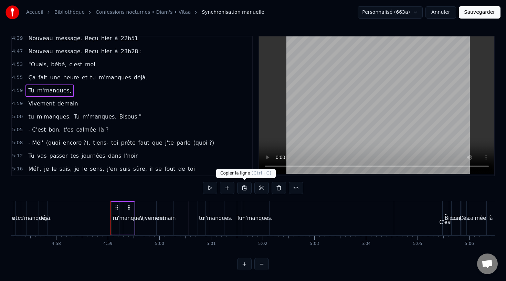
click at [245, 188] on button at bounding box center [244, 188] width 14 height 12
click at [21, 116] on span "5:00" at bounding box center [17, 116] width 11 height 7
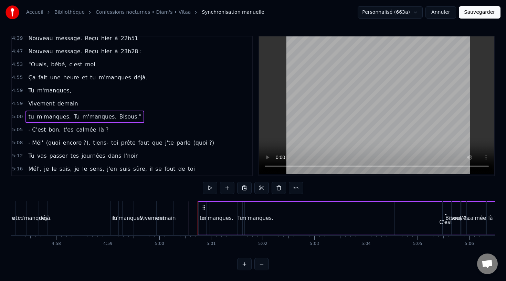
click at [105, 117] on span "m'manques." at bounding box center [98, 117] width 35 height 8
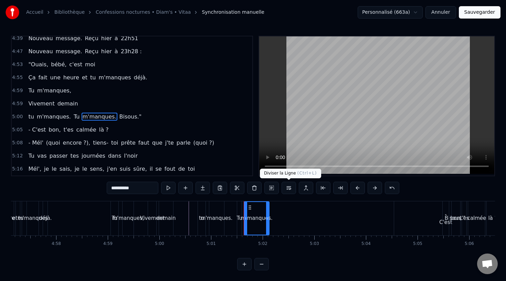
click at [285, 189] on button at bounding box center [288, 188] width 14 height 12
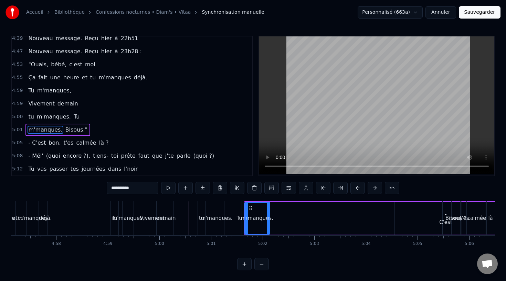
scroll to position [1385, 0]
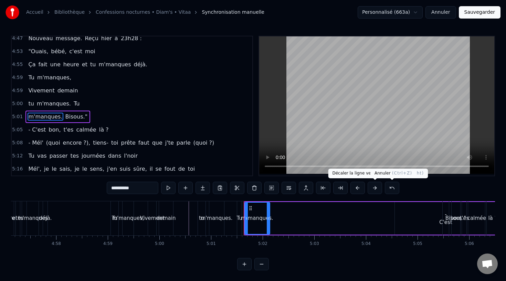
click at [389, 185] on button at bounding box center [391, 188] width 14 height 12
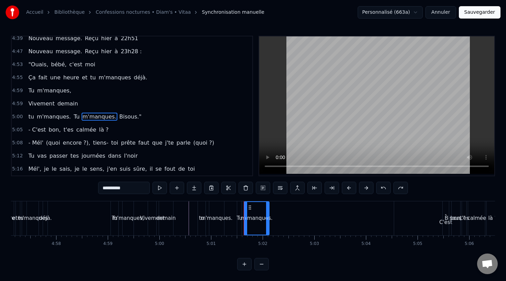
scroll to position [1372, 0]
click at [119, 117] on span "Bisous."" at bounding box center [130, 117] width 23 height 8
type input "********"
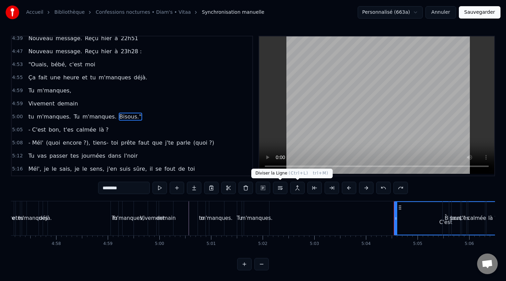
click at [284, 188] on button at bounding box center [280, 188] width 14 height 12
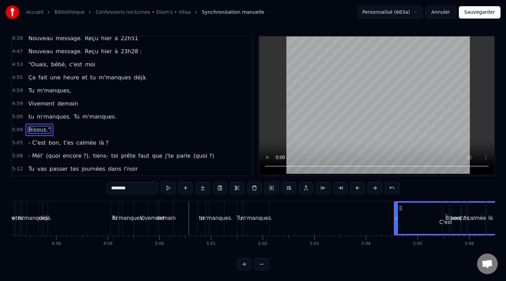
scroll to position [1385, 0]
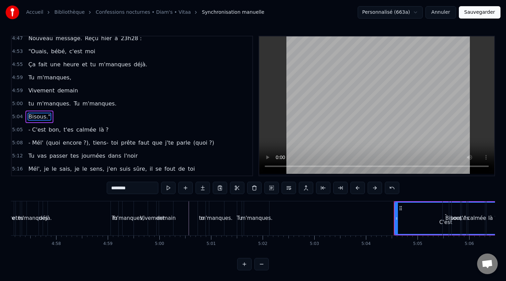
click at [117, 105] on div "5:00 tu m'manques. Tu m'manques." at bounding box center [132, 103] width 240 height 13
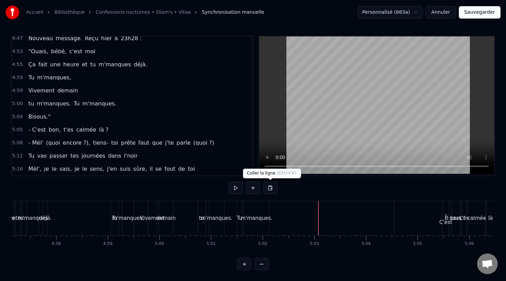
click at [270, 189] on button at bounding box center [270, 188] width 14 height 12
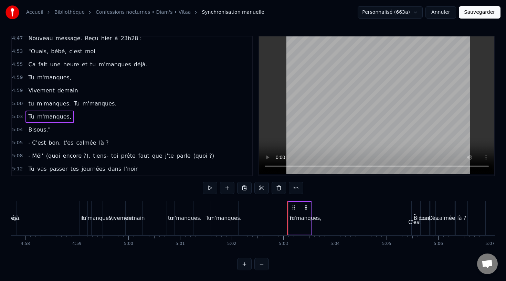
scroll to position [0, 15376]
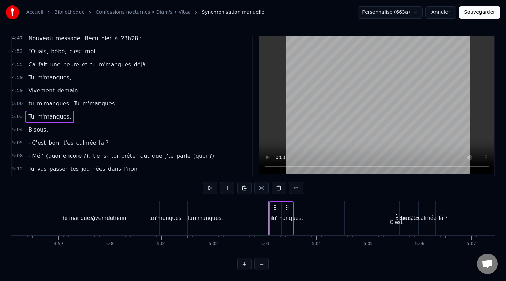
click at [29, 130] on span "Bisous."" at bounding box center [39, 130] width 23 height 8
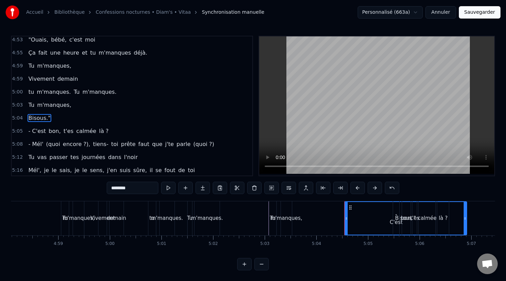
scroll to position [1398, 0]
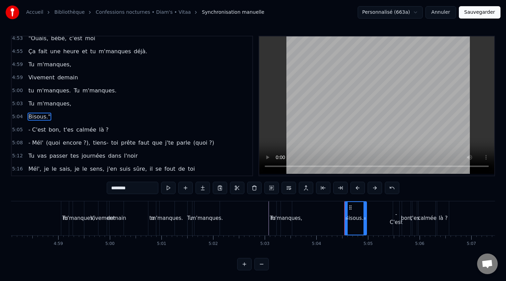
drag, startPoint x: 465, startPoint y: 225, endPoint x: 364, endPoint y: 224, distance: 101.1
click at [364, 224] on div at bounding box center [364, 218] width 3 height 33
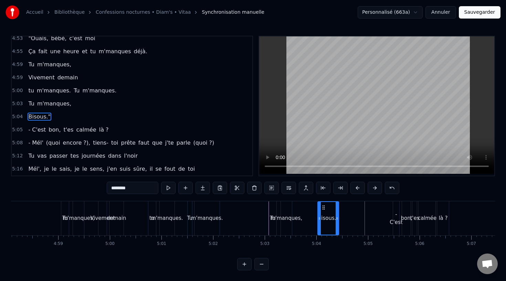
drag, startPoint x: 349, startPoint y: 207, endPoint x: 320, endPoint y: 207, distance: 28.5
click at [320, 207] on icon at bounding box center [323, 208] width 6 height 6
click at [156, 218] on div "m'manques." at bounding box center [167, 219] width 32 height 8
type input "**********"
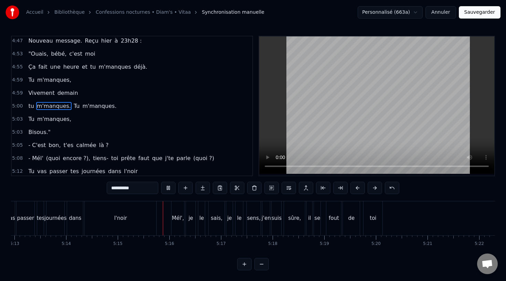
scroll to position [0, 16142]
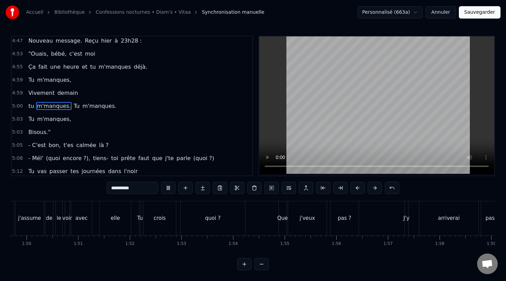
click at [479, 14] on button "Sauvegarder" at bounding box center [479, 12] width 42 height 12
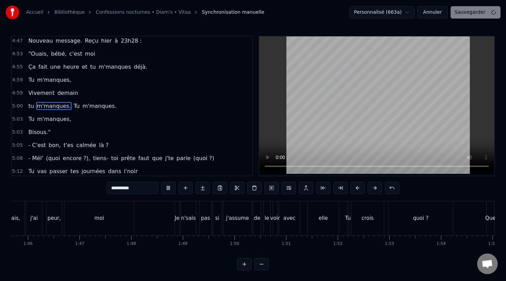
scroll to position [0, 4237]
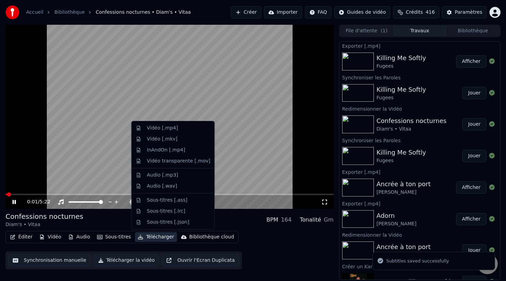
click at [152, 238] on button "Télécharger" at bounding box center [156, 237] width 42 height 10
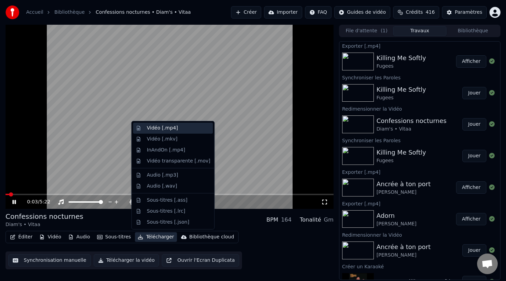
click at [173, 129] on div "Vidéo [.mp4]" at bounding box center [162, 128] width 31 height 7
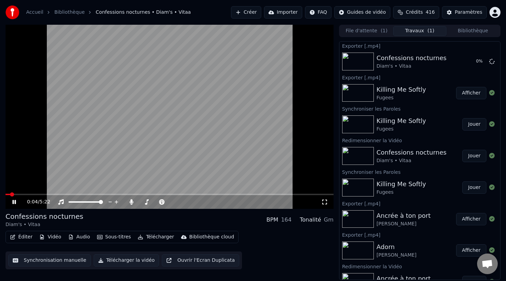
click at [288, 117] on video at bounding box center [170, 117] width 328 height 184
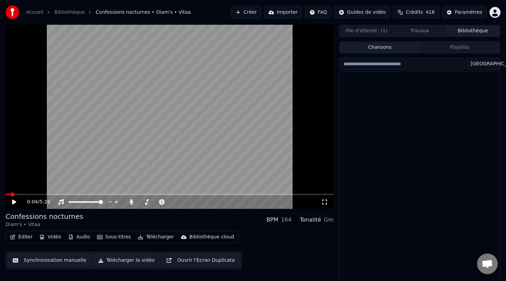
click at [460, 31] on button "Bibliothèque" at bounding box center [472, 31] width 53 height 10
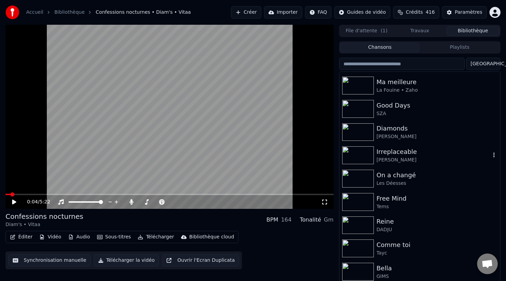
scroll to position [232, 0]
click at [389, 64] on input "search" at bounding box center [402, 64] width 126 height 12
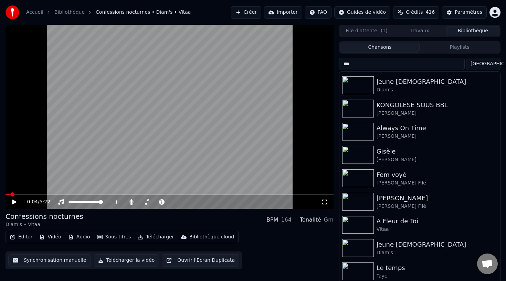
scroll to position [0, 0]
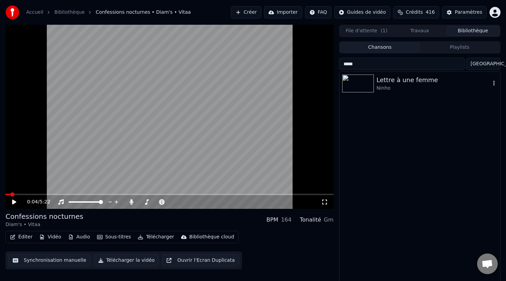
type input "*****"
click at [424, 81] on div "Lettre à une femme" at bounding box center [433, 80] width 114 height 10
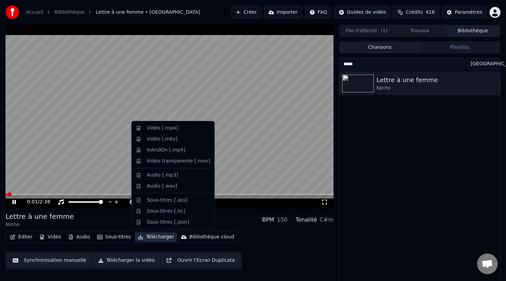
click at [166, 238] on button "Télécharger" at bounding box center [156, 237] width 42 height 10
click at [172, 130] on div "Vidéo [.mp4]" at bounding box center [162, 128] width 31 height 7
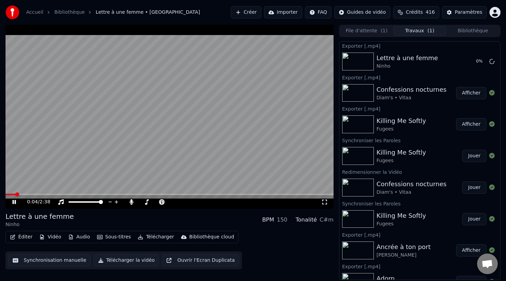
click at [217, 115] on video at bounding box center [170, 117] width 328 height 184
click at [471, 59] on button "Afficher" at bounding box center [471, 61] width 30 height 12
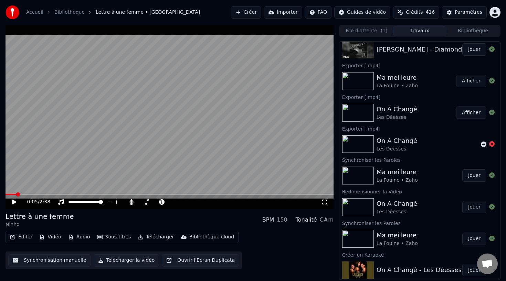
scroll to position [553, 0]
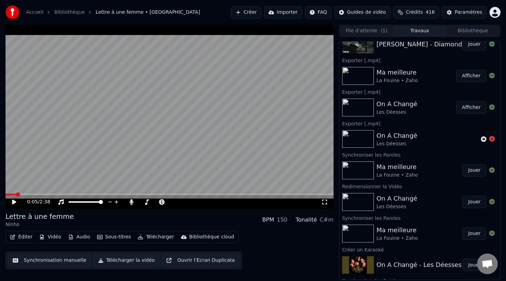
click at [395, 105] on div "On A Changé" at bounding box center [396, 104] width 41 height 10
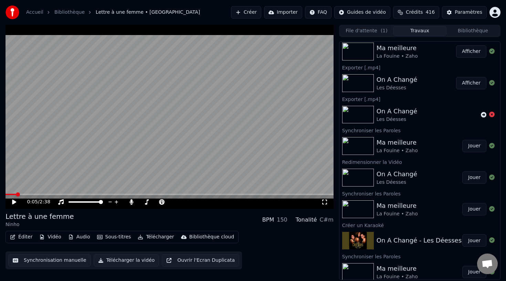
scroll to position [578, 0]
click at [423, 177] on div "On A Changé Les Déesses" at bounding box center [419, 177] width 86 height 17
click at [475, 180] on button "Jouer" at bounding box center [474, 177] width 24 height 12
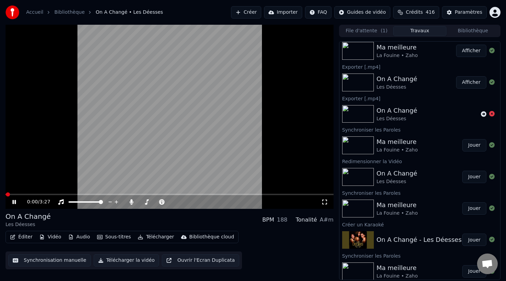
click at [99, 195] on span at bounding box center [170, 194] width 328 height 1
click at [124, 195] on span at bounding box center [170, 194] width 328 height 1
click at [163, 195] on span at bounding box center [170, 194] width 328 height 1
click at [189, 195] on span at bounding box center [170, 194] width 328 height 1
click at [229, 194] on span at bounding box center [170, 194] width 328 height 1
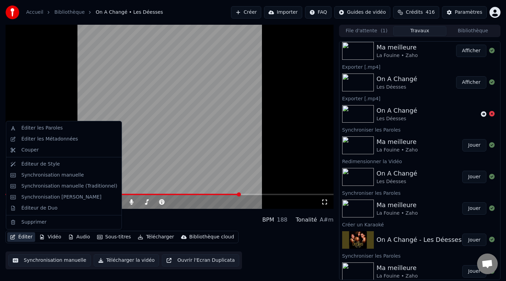
click at [25, 237] on button "Éditer" at bounding box center [21, 237] width 28 height 10
click at [79, 177] on div "Synchronisation manuelle" at bounding box center [69, 175] width 96 height 7
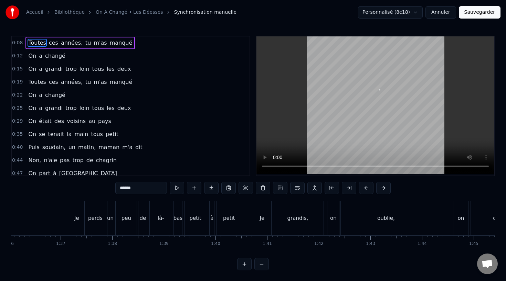
scroll to position [0, 4954]
click at [265, 216] on div "Je" at bounding box center [261, 219] width 16 height 34
type input "**"
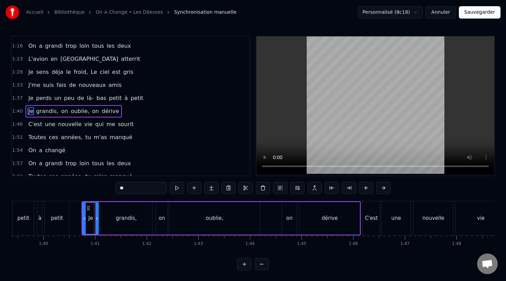
scroll to position [231, 0]
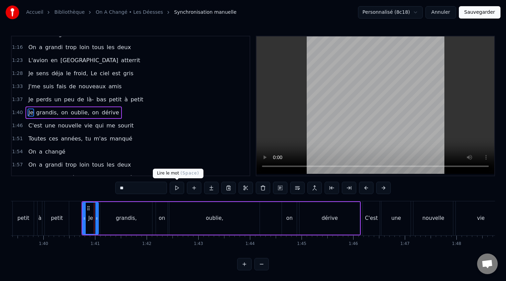
click at [176, 188] on button at bounding box center [177, 188] width 14 height 12
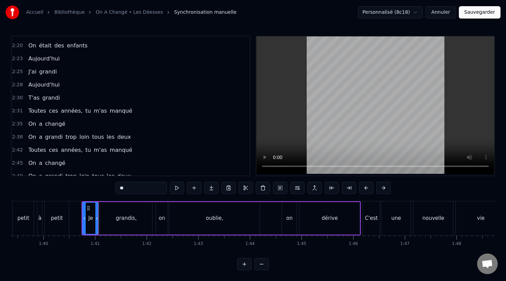
scroll to position [446, 0]
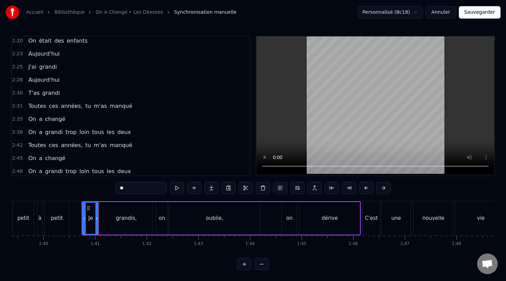
click at [19, 81] on span "2:28" at bounding box center [17, 80] width 11 height 7
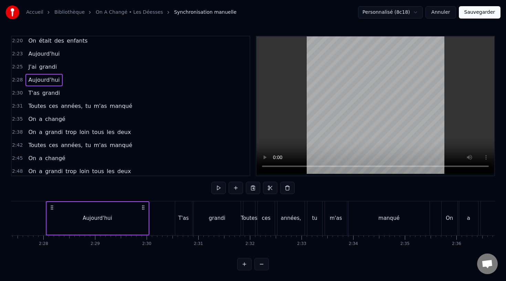
click at [18, 58] on div "2:23 Aujourd'hui" at bounding box center [131, 53] width 238 height 13
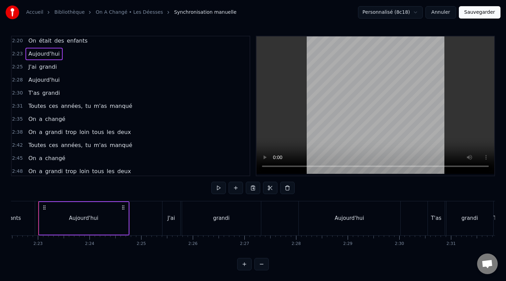
scroll to position [0, 7342]
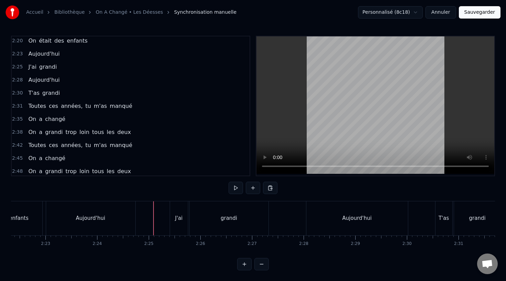
click at [183, 219] on div "J'ai" at bounding box center [179, 219] width 18 height 34
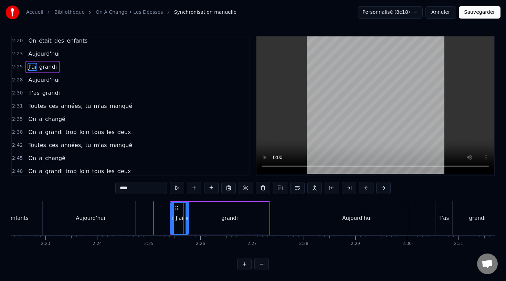
scroll to position [407, 0]
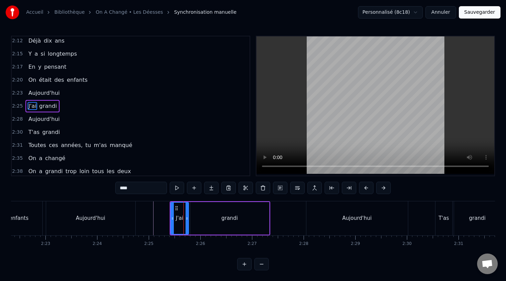
click at [99, 220] on div "Aujourd'hui" at bounding box center [90, 219] width 29 height 8
type input "**********"
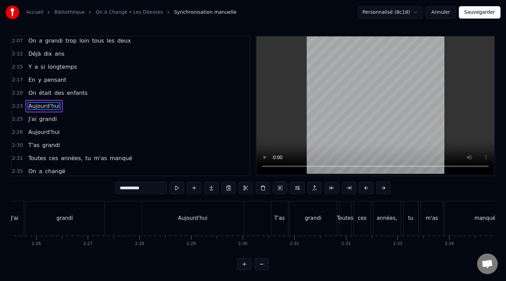
scroll to position [0, 7538]
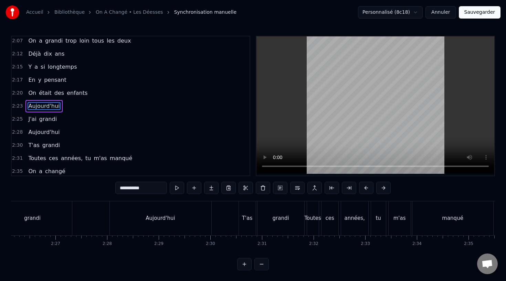
click at [440, 16] on button "Annuler" at bounding box center [440, 12] width 30 height 12
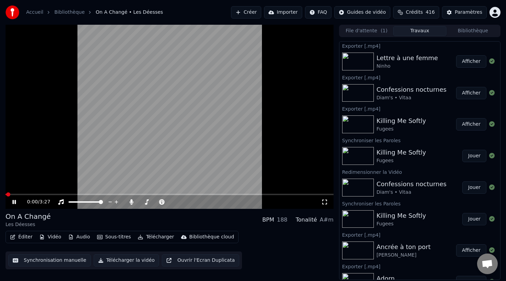
click at [196, 193] on video at bounding box center [170, 117] width 328 height 184
click at [200, 194] on span at bounding box center [170, 194] width 328 height 1
click at [199, 160] on video at bounding box center [170, 117] width 328 height 184
click at [225, 195] on span at bounding box center [170, 194] width 328 height 1
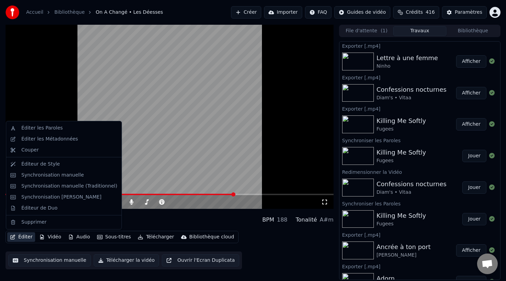
click at [28, 236] on button "Éditer" at bounding box center [21, 237] width 28 height 10
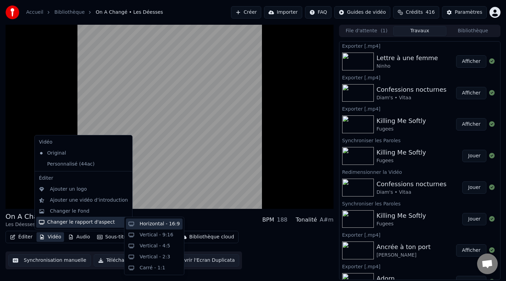
click at [145, 226] on div "Horizontal - 16:9" at bounding box center [160, 224] width 40 height 7
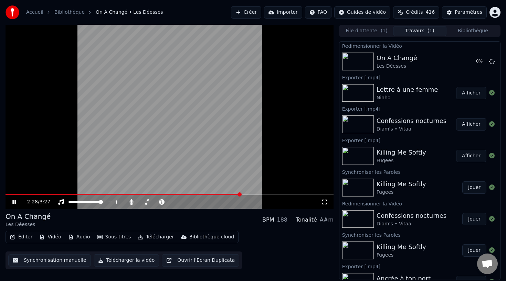
click at [229, 153] on video at bounding box center [170, 117] width 328 height 184
click at [474, 62] on button "Jouer" at bounding box center [474, 61] width 24 height 12
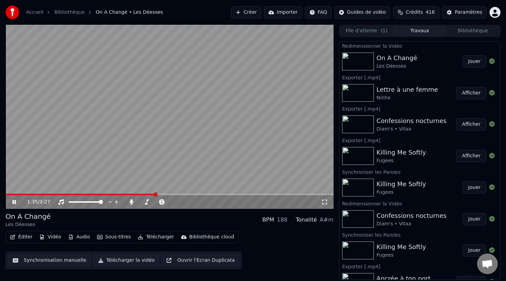
click at [155, 195] on span at bounding box center [170, 194] width 328 height 1
click at [207, 194] on span at bounding box center [170, 194] width 328 height 1
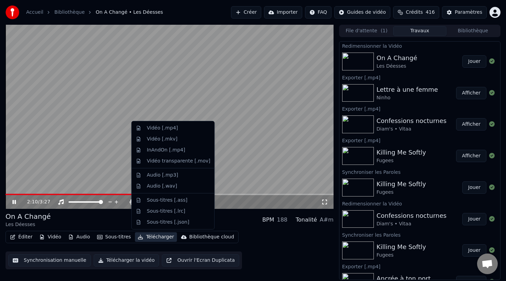
click at [148, 237] on button "Télécharger" at bounding box center [156, 237] width 42 height 10
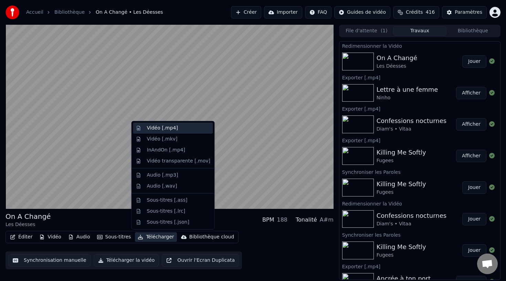
click at [164, 129] on div "Vidéo [.mp4]" at bounding box center [162, 128] width 31 height 7
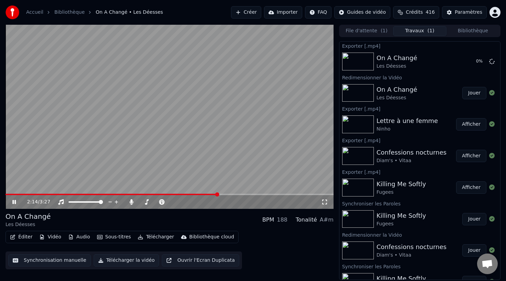
click at [192, 144] on video at bounding box center [170, 117] width 328 height 184
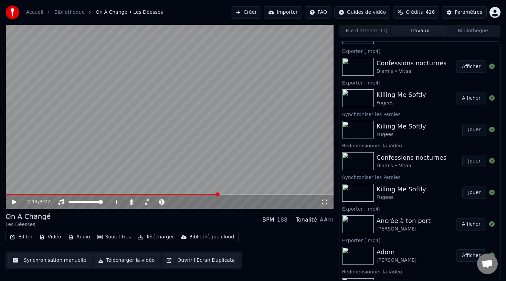
scroll to position [87, 0]
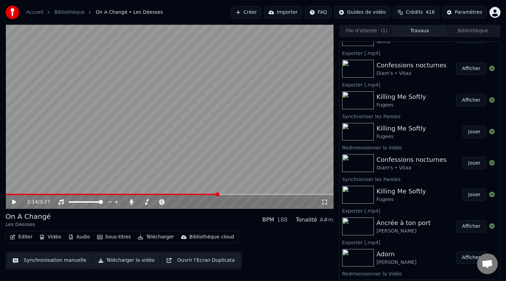
click at [421, 160] on div "Confessions nocturnes" at bounding box center [411, 160] width 70 height 10
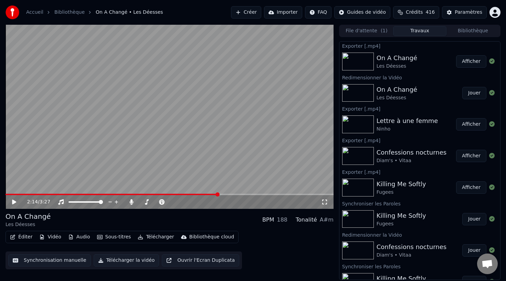
click at [476, 61] on button "Afficher" at bounding box center [471, 61] width 30 height 12
click at [257, 13] on button "Créer" at bounding box center [246, 12] width 30 height 12
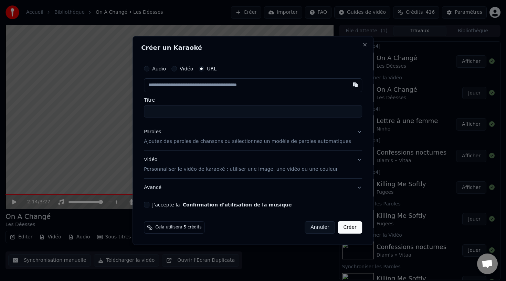
click at [189, 68] on label "Vidéo" at bounding box center [186, 68] width 13 height 5
click at [177, 68] on button "Vidéo" at bounding box center [174, 69] width 6 height 6
click at [211, 68] on div "URL" at bounding box center [207, 69] width 18 height 6
click at [208, 74] on div "Audio Vidéo URL" at bounding box center [253, 69] width 218 height 14
click at [204, 70] on button "URL" at bounding box center [201, 69] width 6 height 6
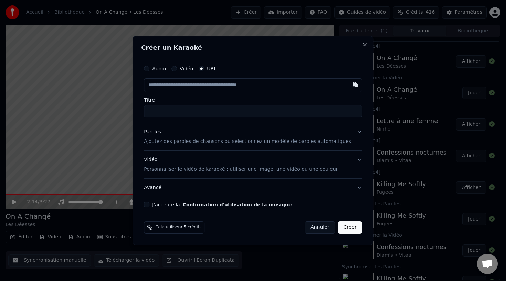
click at [209, 87] on input "text" at bounding box center [253, 85] width 218 height 14
paste input "**********"
type input "**********"
click at [206, 99] on label "Titre" at bounding box center [253, 100] width 218 height 5
click at [206, 105] on input "Titre" at bounding box center [253, 111] width 218 height 12
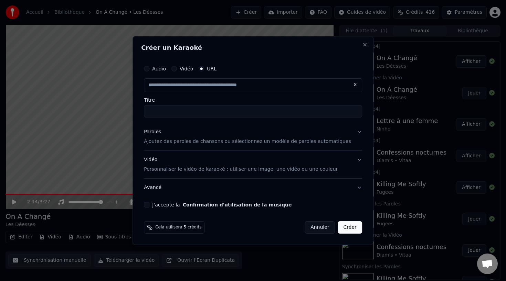
type input "**********"
click at [217, 140] on p "Ajoutez des paroles de chansons ou sélectionnez un modèle de paroles automatiqu…" at bounding box center [247, 141] width 207 height 7
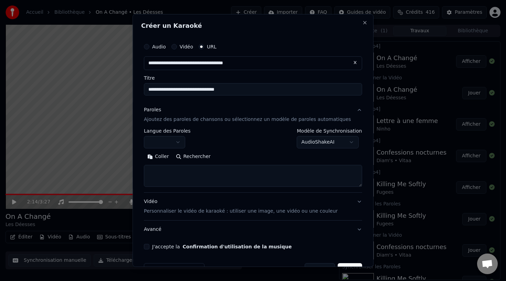
click at [199, 152] on button "Rechercher" at bounding box center [193, 156] width 42 height 11
click at [199, 155] on div "Coller Rechercher" at bounding box center [253, 156] width 218 height 11
type textarea "**********"
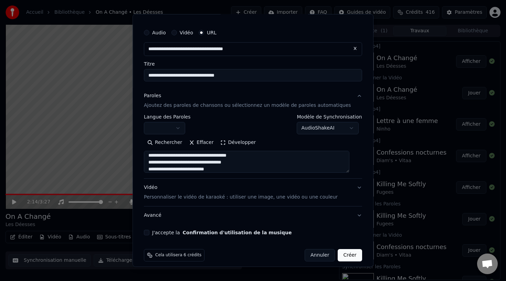
scroll to position [286, 0]
click at [156, 233] on div "J'accepte la Confirmation d'utilisation de la musique" at bounding box center [253, 233] width 218 height 6
click at [149, 233] on button "J'accepte la Confirmation d'utilisation de la musique" at bounding box center [147, 233] width 6 height 6
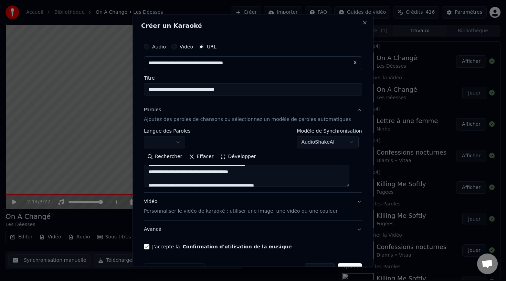
scroll to position [20, 0]
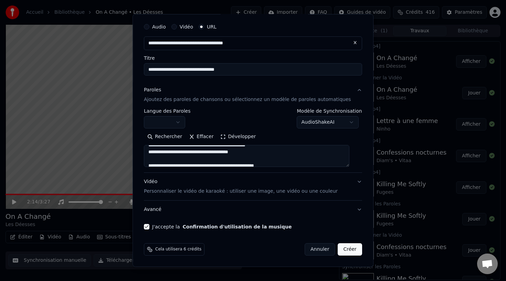
click at [345, 250] on button "Créer" at bounding box center [350, 249] width 24 height 12
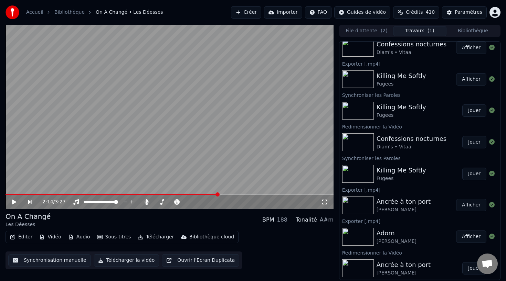
scroll to position [143, 0]
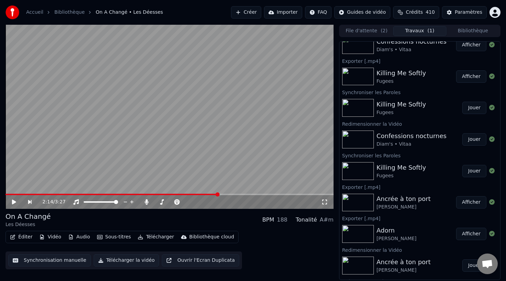
click at [465, 141] on button "Jouer" at bounding box center [474, 139] width 24 height 12
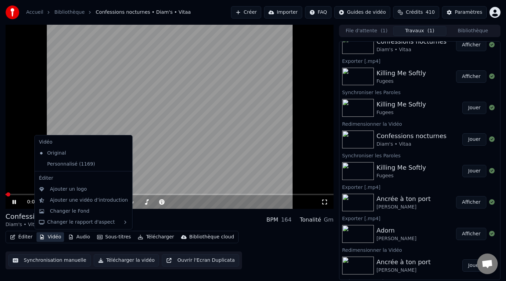
click at [53, 236] on button "Vidéo" at bounding box center [49, 237] width 27 height 10
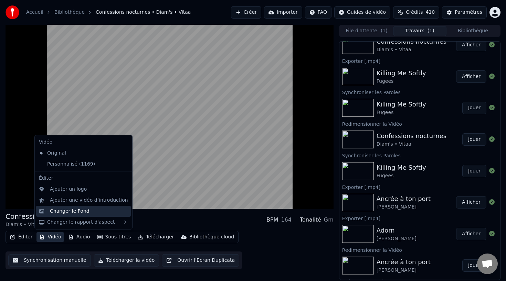
click at [93, 211] on div "Changer le Fond" at bounding box center [89, 211] width 78 height 7
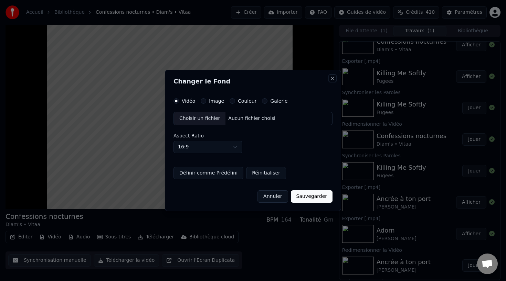
click at [332, 77] on button "Close" at bounding box center [332, 79] width 6 height 6
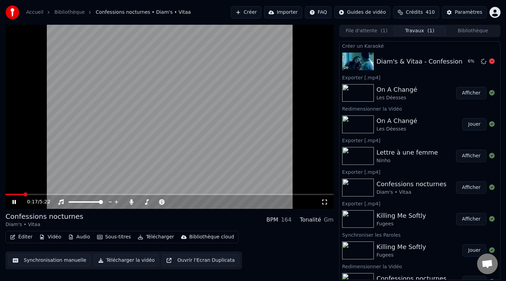
click at [424, 59] on div "Diam's & Vitaa - Confessions nocturnes" at bounding box center [437, 62] width 122 height 10
click at [194, 161] on video at bounding box center [170, 117] width 328 height 184
click at [469, 61] on button "Jouer" at bounding box center [474, 61] width 24 height 12
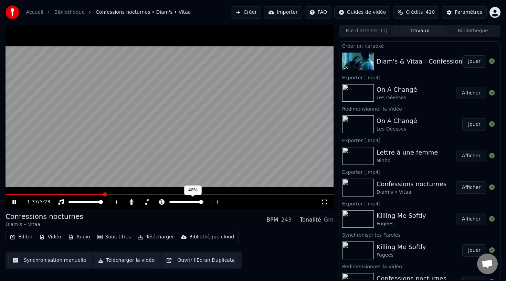
click at [203, 203] on span at bounding box center [201, 202] width 4 height 4
click at [186, 202] on span at bounding box center [186, 202] width 4 height 4
click at [24, 239] on button "Éditer" at bounding box center [21, 237] width 28 height 10
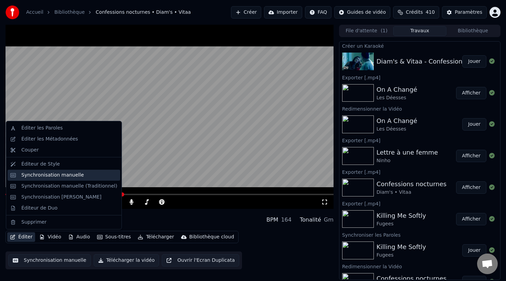
click at [69, 174] on div "Synchronisation manuelle" at bounding box center [52, 175] width 63 height 7
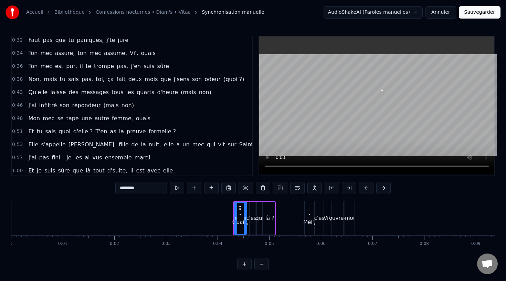
scroll to position [185, 0]
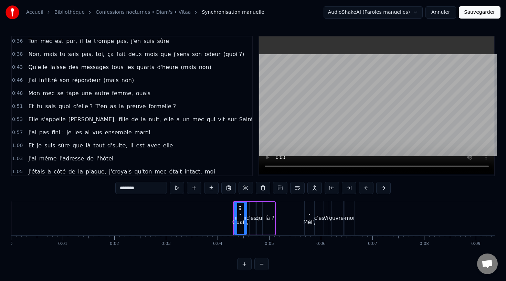
click at [198, 66] on span "non)" at bounding box center [205, 67] width 14 height 8
type input "****"
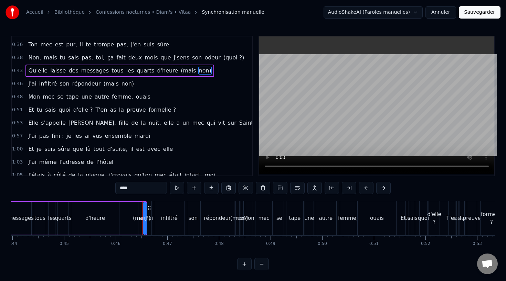
scroll to position [0, 2365]
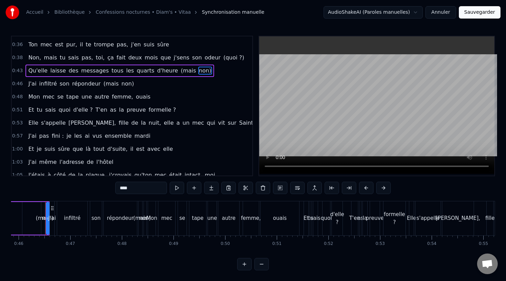
click at [123, 84] on span "non)" at bounding box center [128, 84] width 14 height 8
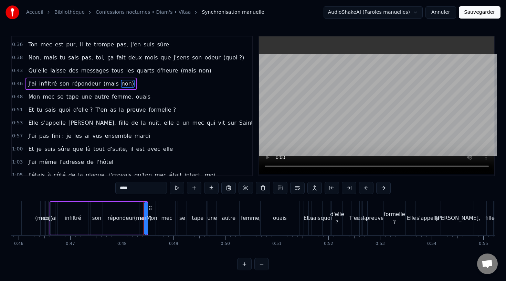
scroll to position [159, 0]
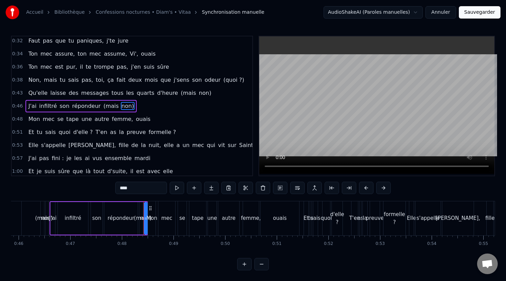
click at [106, 106] on span "(mais" at bounding box center [110, 106] width 17 height 8
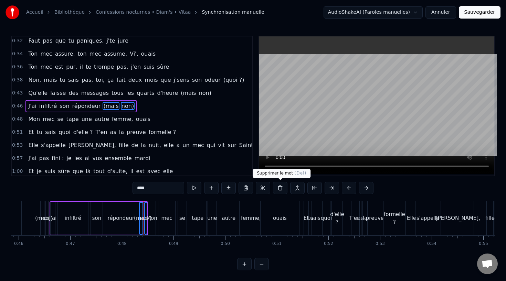
click at [282, 189] on button at bounding box center [280, 188] width 14 height 12
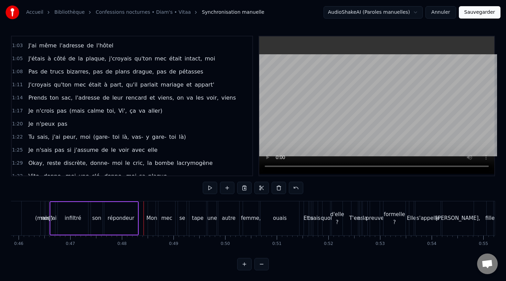
scroll to position [311, 0]
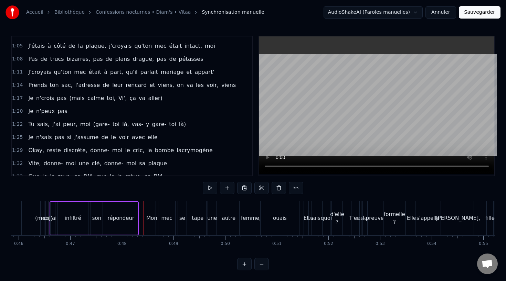
click at [147, 98] on span "aller)" at bounding box center [154, 98] width 15 height 8
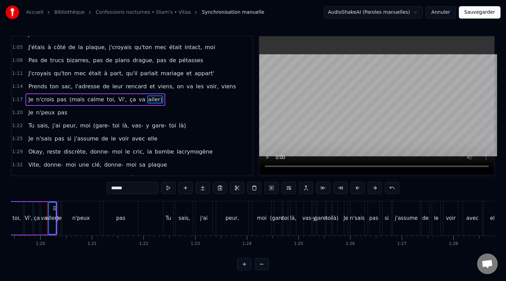
scroll to position [0, 4099]
click at [138, 99] on span "va" at bounding box center [142, 100] width 8 height 8
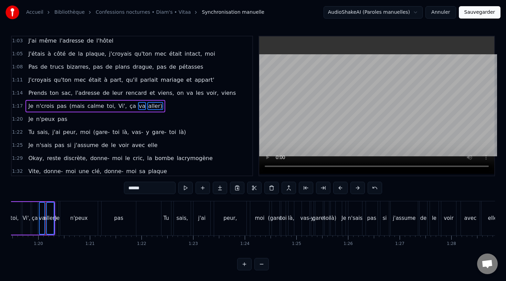
click at [129, 105] on span "ça" at bounding box center [133, 106] width 8 height 8
click at [118, 107] on span "Vi'," at bounding box center [123, 106] width 10 height 8
click at [106, 108] on span "toi," at bounding box center [111, 106] width 10 height 8
click at [91, 108] on span "calme" at bounding box center [96, 106] width 18 height 8
click at [72, 107] on span "(mais" at bounding box center [76, 106] width 17 height 8
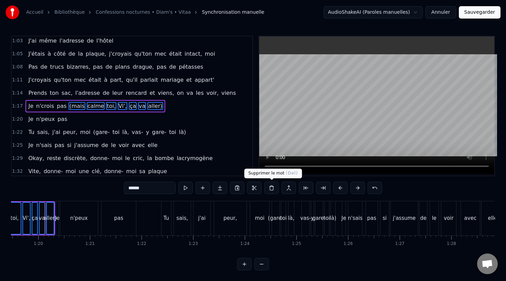
click at [271, 189] on button at bounding box center [271, 188] width 14 height 12
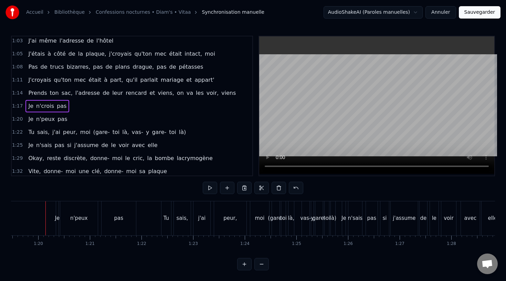
click at [25, 105] on div "Je n'crois pas" at bounding box center [47, 106] width 44 height 12
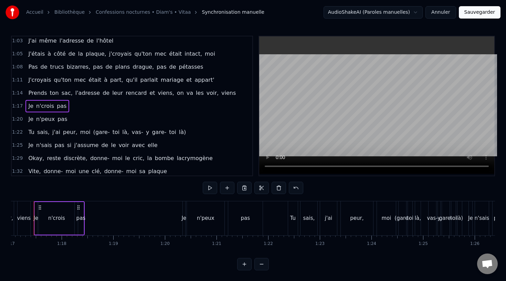
scroll to position [0, 3961]
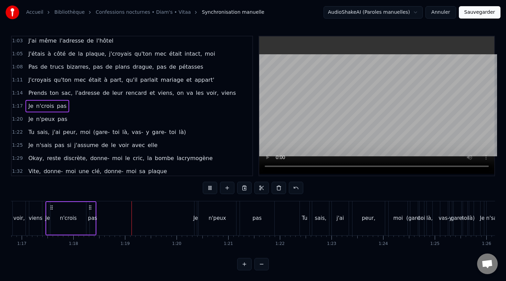
click at [91, 215] on div "pas" at bounding box center [92, 219] width 9 height 8
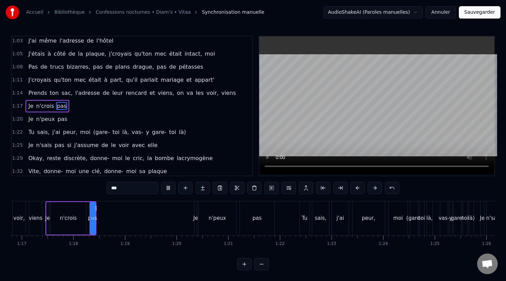
click at [90, 217] on div "pas" at bounding box center [92, 218] width 5 height 31
click at [94, 216] on icon at bounding box center [93, 219] width 3 height 6
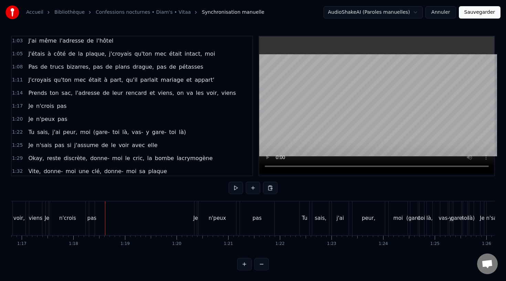
click at [93, 216] on div "pas" at bounding box center [91, 219] width 9 height 8
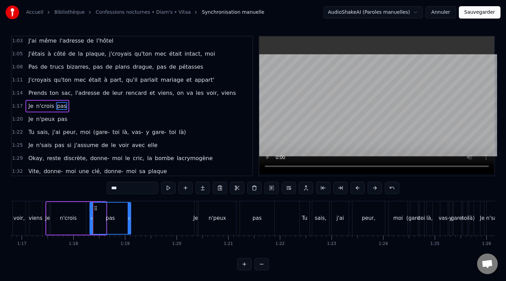
click at [130, 220] on icon at bounding box center [129, 219] width 3 height 6
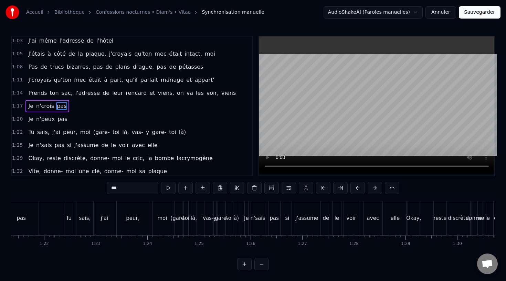
scroll to position [0, 4200]
click at [178, 135] on span "là)" at bounding box center [182, 132] width 9 height 8
type input "***"
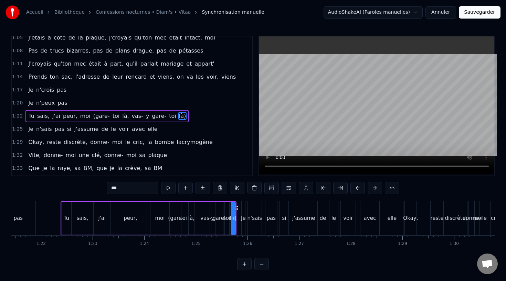
scroll to position [329, 0]
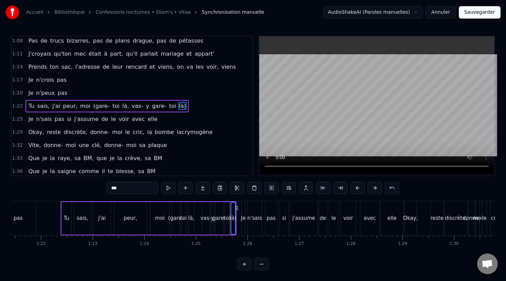
click at [168, 108] on span "toi" at bounding box center [172, 106] width 9 height 8
click at [151, 108] on span "gare-" at bounding box center [159, 106] width 16 height 8
click at [133, 108] on span "vas-" at bounding box center [137, 106] width 13 height 8
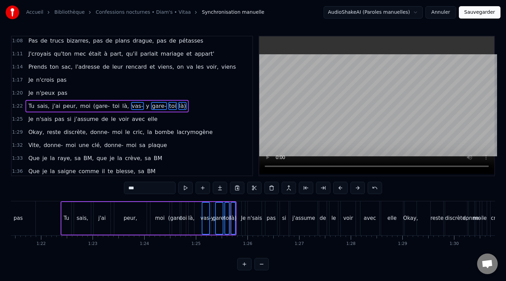
click at [145, 107] on span "y" at bounding box center [147, 106] width 4 height 8
click at [121, 107] on span "là," at bounding box center [125, 106] width 8 height 8
click at [112, 107] on span "toi" at bounding box center [116, 106] width 9 height 8
click at [96, 107] on span "(gare-" at bounding box center [102, 106] width 18 height 8
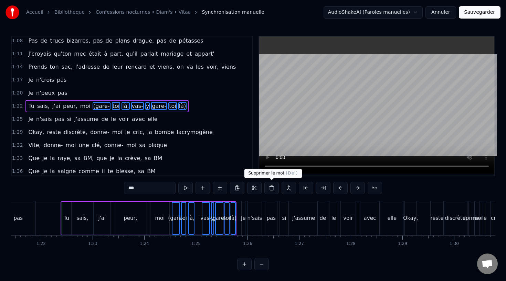
click at [275, 187] on button at bounding box center [271, 188] width 14 height 12
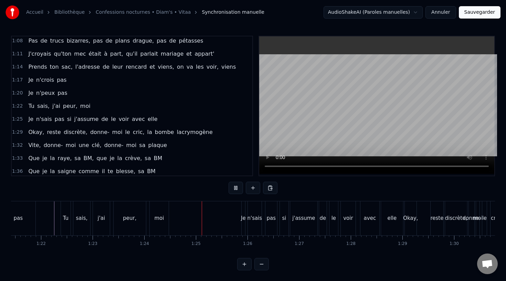
click at [164, 221] on div "moi" at bounding box center [159, 219] width 19 height 34
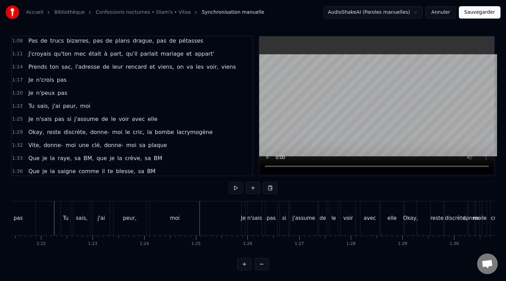
click at [163, 218] on div "moi" at bounding box center [175, 219] width 50 height 34
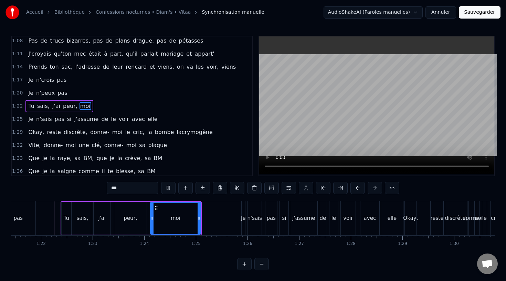
scroll to position [0, 4686]
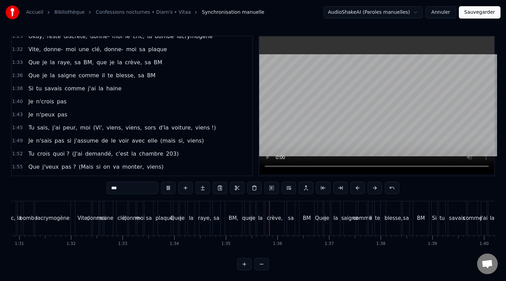
click at [106, 124] on span "viens," at bounding box center [115, 128] width 18 height 8
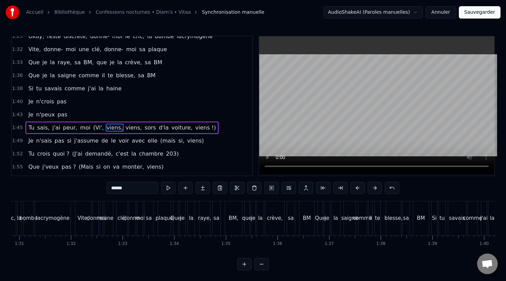
type input "******"
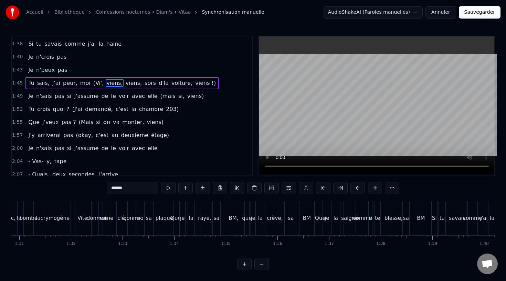
click at [93, 83] on span "(Vi'," at bounding box center [99, 83] width 12 height 8
click at [106, 83] on span "viens," at bounding box center [115, 83] width 18 height 8
click at [121, 64] on div "1:40 Je n'crois pas" at bounding box center [132, 57] width 240 height 13
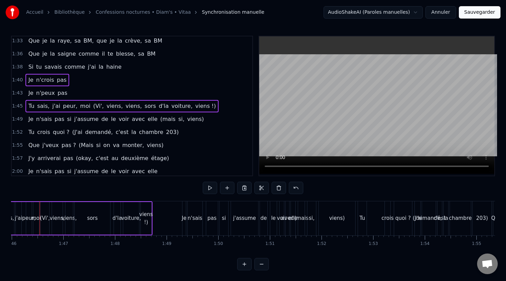
scroll to position [0, 5461]
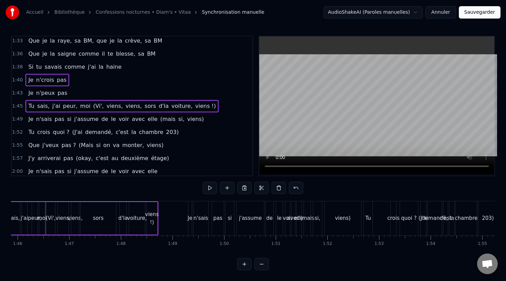
click at [94, 104] on span "(Vi'," at bounding box center [99, 106] width 12 height 8
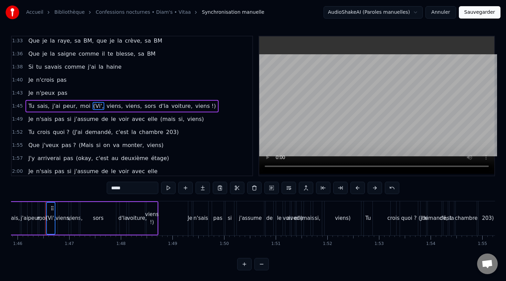
click at [108, 106] on span "viens," at bounding box center [115, 106] width 18 height 8
click at [127, 106] on span "viens," at bounding box center [134, 106] width 18 height 8
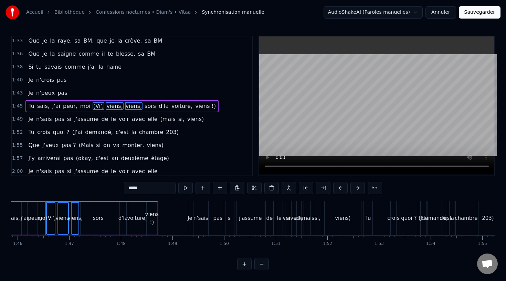
click at [144, 106] on span "sors" at bounding box center [150, 106] width 13 height 8
click at [157, 106] on div "Tu sais, j'ai peur, moi (Vi', viens, viens, sors d'la voiture, viens !)" at bounding box center [121, 106] width 193 height 12
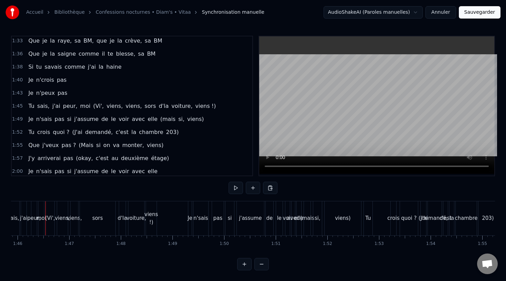
click at [94, 104] on span "(Vi'," at bounding box center [99, 106] width 12 height 8
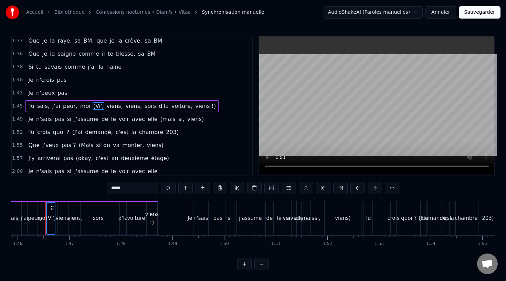
click at [106, 104] on span "viens," at bounding box center [115, 106] width 18 height 8
click at [125, 104] on span "viens," at bounding box center [134, 106] width 18 height 8
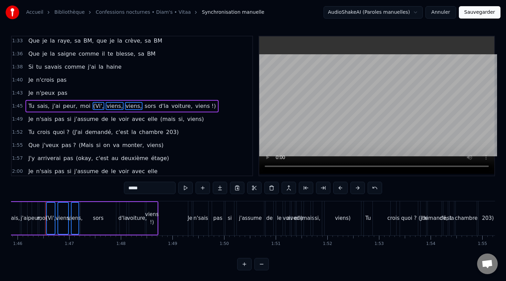
click at [144, 108] on span "sors" at bounding box center [150, 106] width 13 height 8
click at [158, 108] on span "d'la" at bounding box center [163, 106] width 11 height 8
click at [171, 107] on span "voiture," at bounding box center [182, 106] width 22 height 8
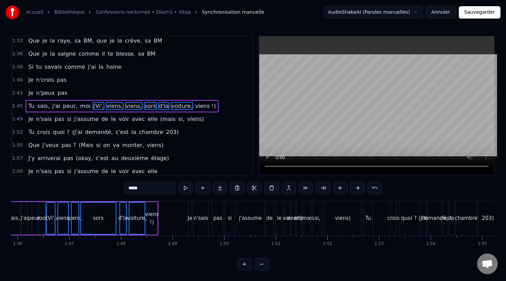
click at [194, 107] on span "viens !)" at bounding box center [205, 106] width 22 height 8
click at [270, 192] on button at bounding box center [271, 188] width 14 height 12
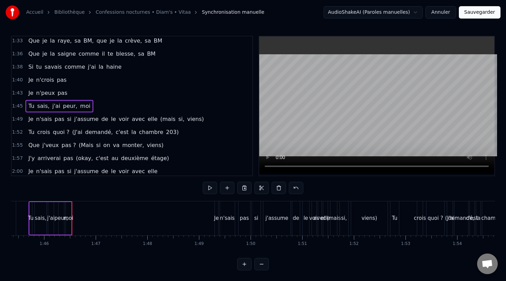
scroll to position [0, 5428]
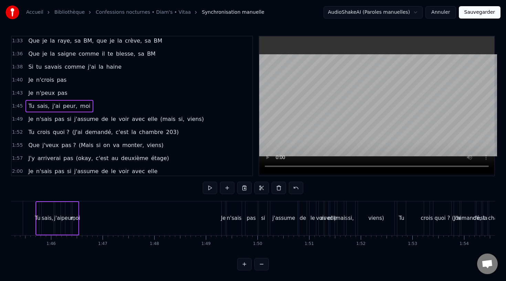
click at [75, 218] on div "moi" at bounding box center [75, 219] width 10 height 8
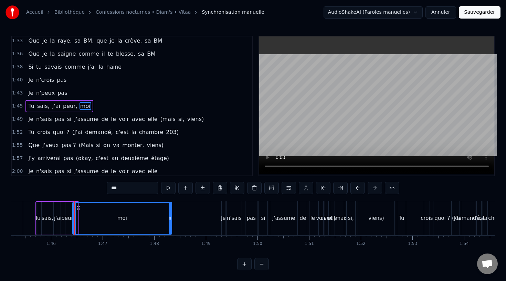
drag, startPoint x: 77, startPoint y: 218, endPoint x: 170, endPoint y: 218, distance: 93.2
click at [170, 218] on icon at bounding box center [170, 219] width 3 height 6
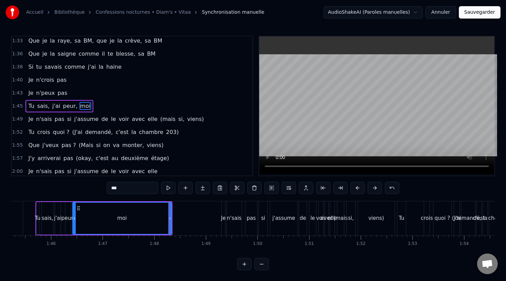
click at [35, 216] on div "Tu" at bounding box center [38, 219] width 6 height 8
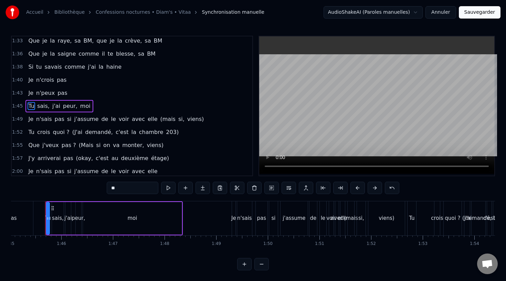
scroll to position [0, 5417]
click at [168, 188] on button at bounding box center [168, 188] width 14 height 12
click at [114, 217] on div "moi" at bounding box center [132, 218] width 99 height 33
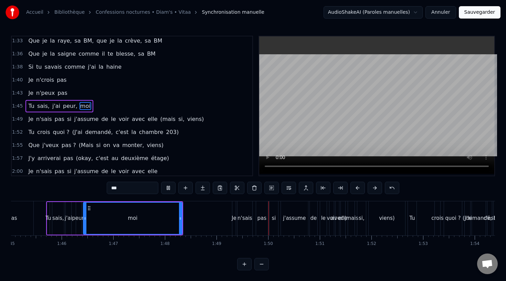
click at [186, 120] on span "viens)" at bounding box center [195, 119] width 18 height 8
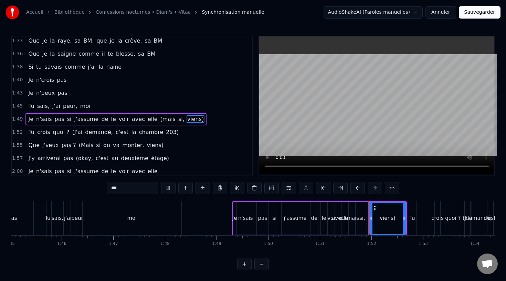
type input "******"
click at [177, 115] on span "si," at bounding box center [181, 119] width 8 height 8
click at [160, 115] on span "(mais" at bounding box center [168, 119] width 17 height 8
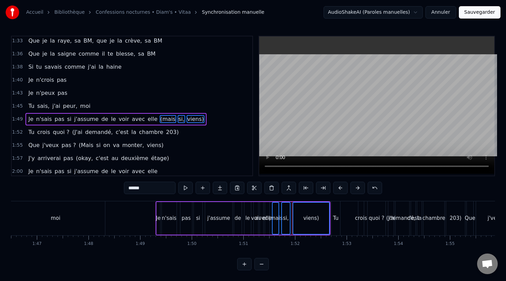
scroll to position [459, 0]
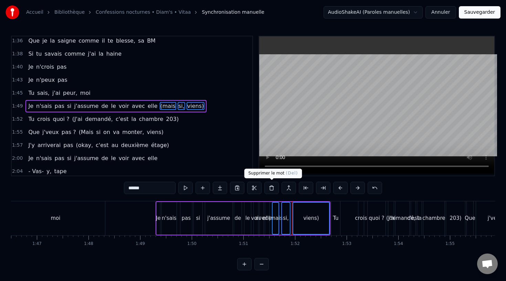
click at [273, 187] on button at bounding box center [271, 188] width 14 height 12
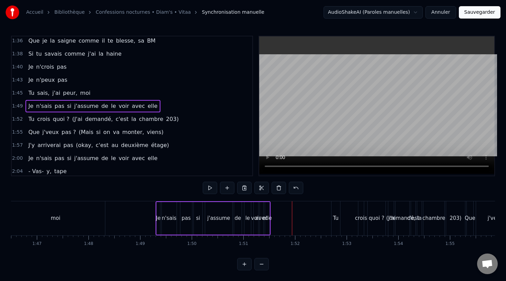
click at [269, 217] on div "elle" at bounding box center [266, 219] width 9 height 8
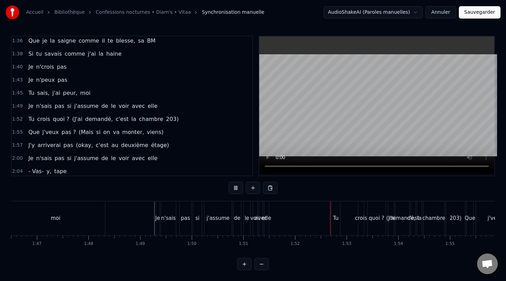
click at [266, 220] on div "elle" at bounding box center [266, 219] width 9 height 8
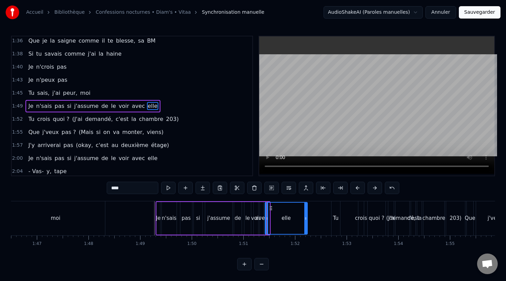
drag, startPoint x: 268, startPoint y: 219, endPoint x: 304, endPoint y: 218, distance: 36.5
click at [305, 218] on icon at bounding box center [305, 219] width 3 height 6
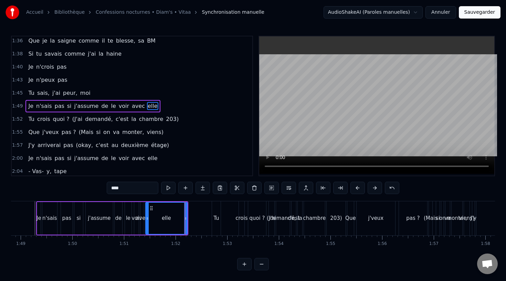
scroll to position [0, 5614]
click at [165, 118] on span "203)" at bounding box center [172, 119] width 14 height 8
type input "****"
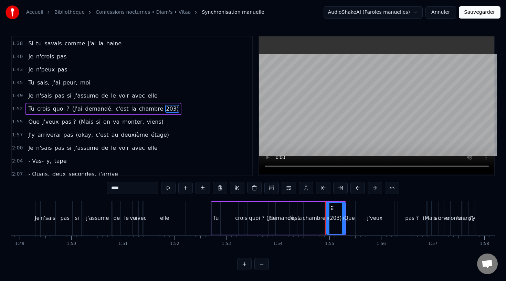
scroll to position [472, 0]
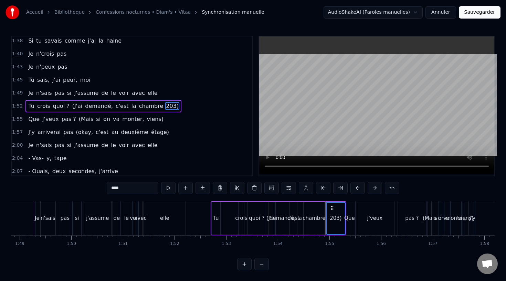
click at [145, 109] on span "chambre" at bounding box center [151, 106] width 26 height 8
click at [131, 107] on span "la" at bounding box center [134, 106] width 6 height 8
click at [115, 107] on span "c'est" at bounding box center [122, 106] width 14 height 8
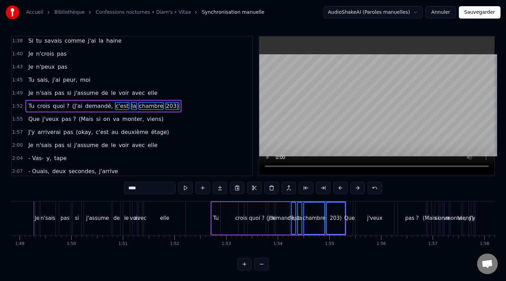
click at [98, 106] on span "demandé," at bounding box center [98, 106] width 29 height 8
click at [75, 106] on span "(J'ai" at bounding box center [78, 106] width 12 height 8
click at [146, 119] on span "viens)" at bounding box center [155, 119] width 18 height 8
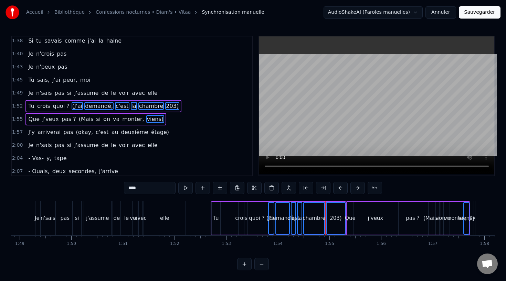
click at [130, 120] on span "monter," at bounding box center [132, 119] width 23 height 8
click at [112, 120] on span "va" at bounding box center [116, 119] width 8 height 8
click at [102, 119] on span "on" at bounding box center [106, 119] width 8 height 8
click at [95, 119] on span "si" at bounding box center [98, 119] width 6 height 8
click at [82, 119] on span "(Mais" at bounding box center [86, 119] width 16 height 8
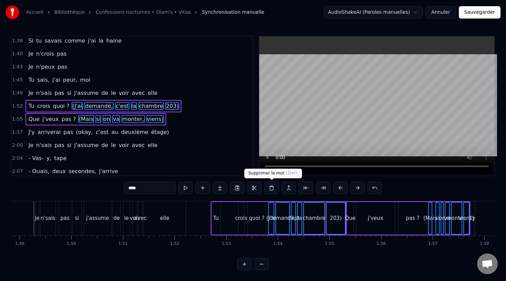
click at [272, 190] on button at bounding box center [271, 188] width 14 height 12
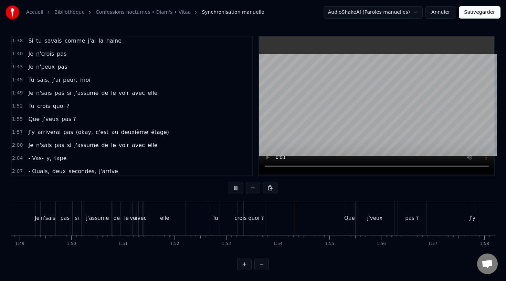
click at [258, 214] on div "quoi ?" at bounding box center [256, 219] width 18 height 34
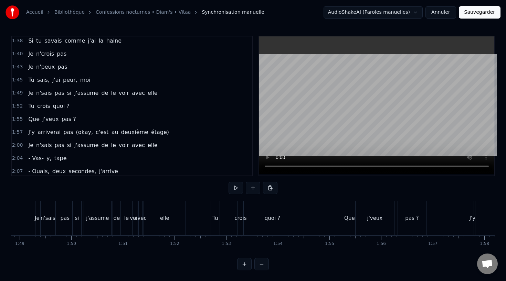
scroll to position [0, 5723]
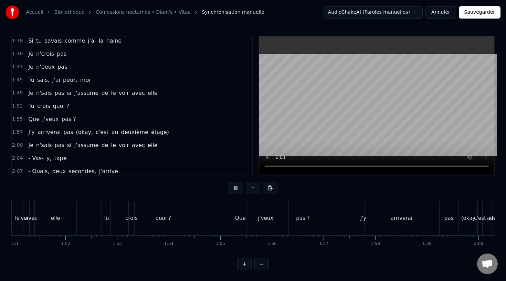
click at [150, 131] on span "étage)" at bounding box center [159, 132] width 19 height 8
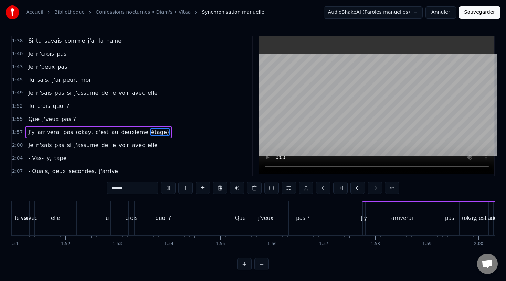
click at [128, 152] on div "2:04 - Vas- y, tape" at bounding box center [132, 158] width 240 height 13
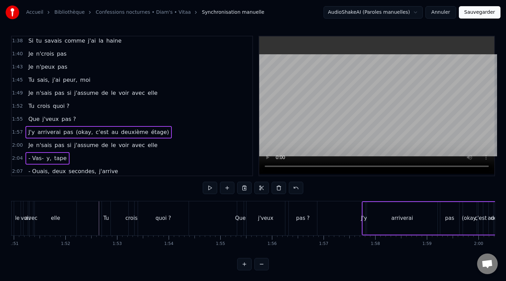
click at [122, 128] on span "deuxième" at bounding box center [134, 132] width 29 height 8
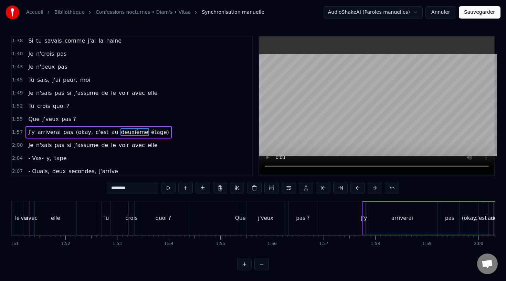
scroll to position [499, 0]
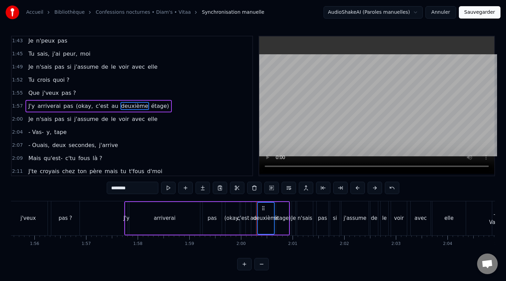
click at [150, 106] on span "étage)" at bounding box center [159, 106] width 19 height 8
click at [111, 105] on span "au" at bounding box center [115, 106] width 8 height 8
click at [96, 105] on span "c'est" at bounding box center [102, 106] width 14 height 8
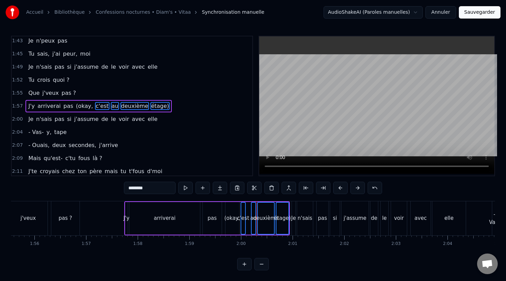
click at [77, 105] on span "(okay," at bounding box center [84, 106] width 18 height 8
click at [272, 191] on button at bounding box center [271, 188] width 14 height 12
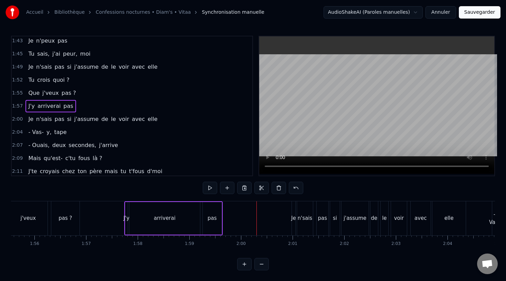
click at [208, 217] on div "pas" at bounding box center [211, 219] width 9 height 8
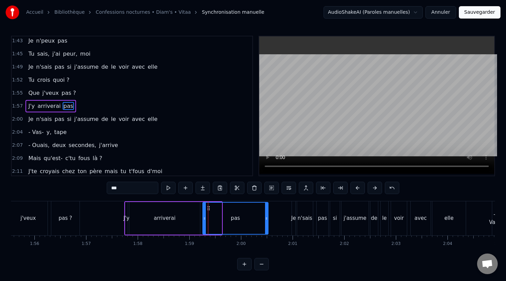
drag, startPoint x: 220, startPoint y: 219, endPoint x: 273, endPoint y: 219, distance: 53.3
click at [268, 219] on icon at bounding box center [266, 219] width 3 height 6
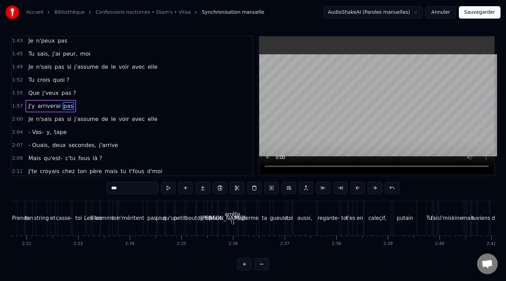
scroll to position [0, 7860]
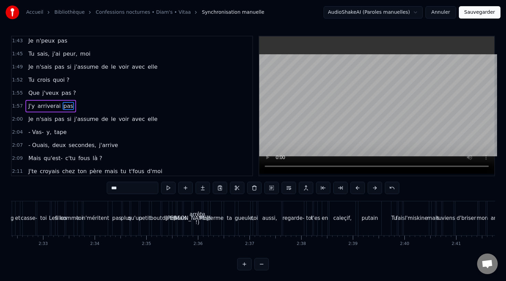
click at [249, 263] on button at bounding box center [244, 264] width 14 height 12
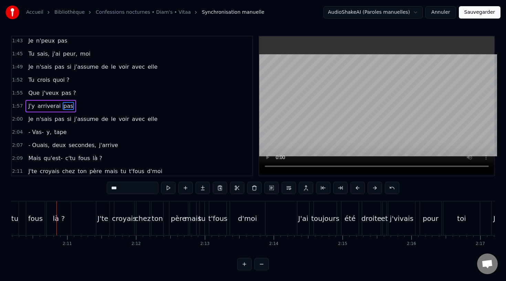
scroll to position [0, 8965]
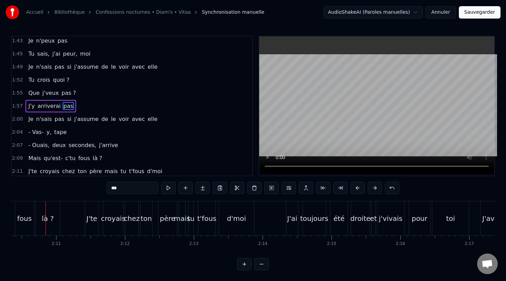
click at [248, 262] on button at bounding box center [244, 264] width 14 height 12
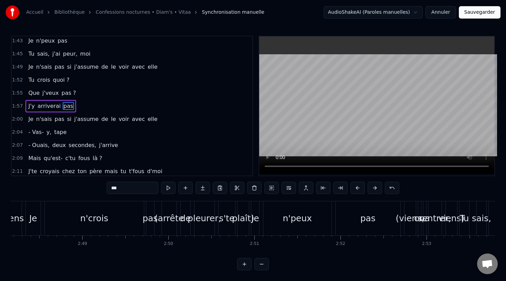
scroll to position [0, 14454]
click at [105, 221] on div "n'crois" at bounding box center [98, 218] width 28 height 13
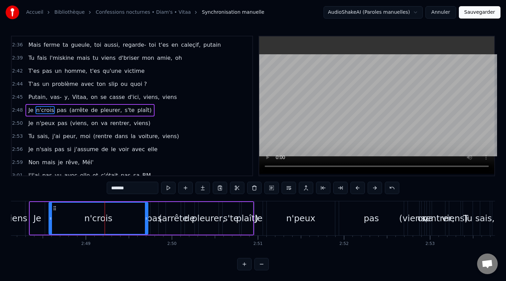
scroll to position [794, 0]
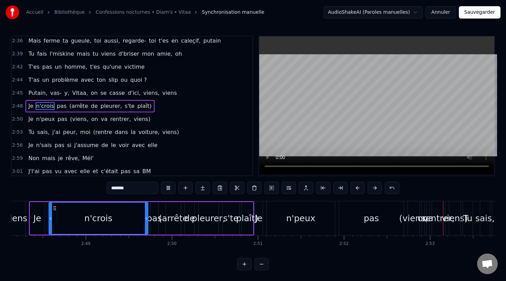
click at [134, 118] on span "viens)" at bounding box center [142, 119] width 18 height 8
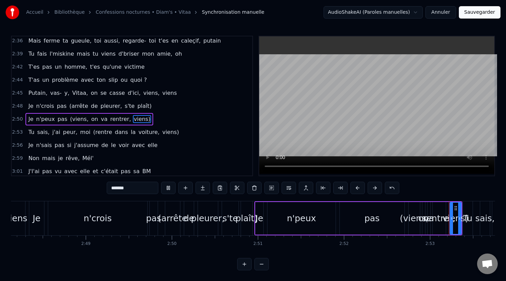
type input "******"
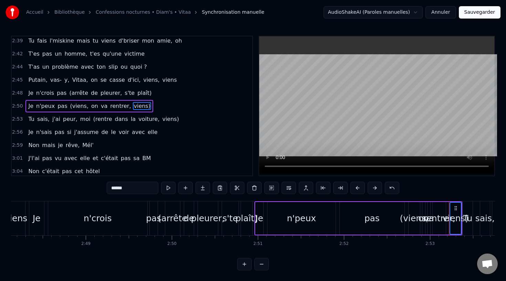
click at [118, 109] on span "rentrer," at bounding box center [120, 106] width 22 height 8
click at [100, 108] on span "va" at bounding box center [104, 106] width 8 height 8
click at [90, 108] on span "on" at bounding box center [94, 106] width 8 height 8
click at [75, 106] on span "(viens," at bounding box center [79, 106] width 20 height 8
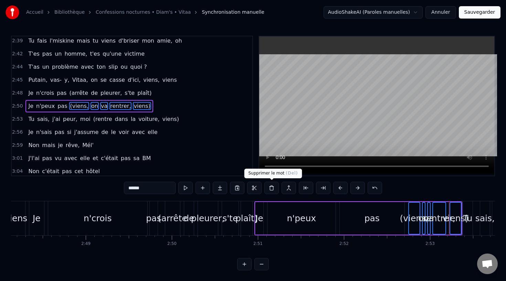
click at [272, 190] on button at bounding box center [271, 188] width 14 height 12
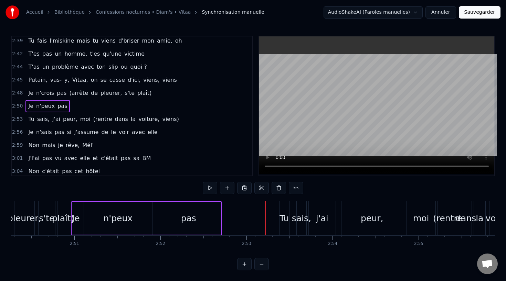
scroll to position [0, 14646]
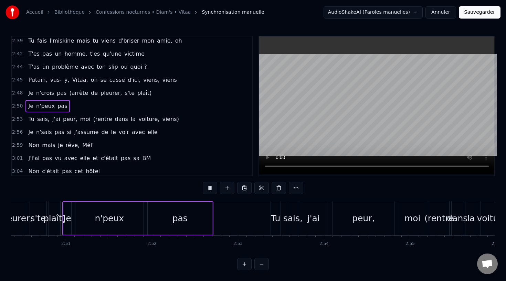
click at [161, 121] on span "viens)" at bounding box center [170, 119] width 18 height 8
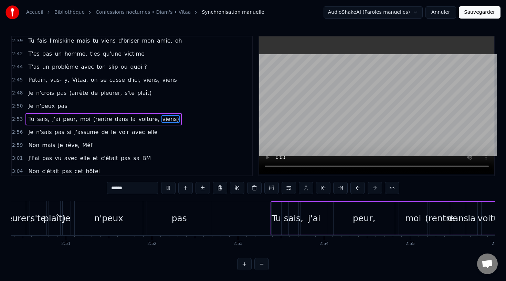
click at [138, 115] on span "voiture," at bounding box center [149, 119] width 22 height 8
click at [130, 115] on span "la" at bounding box center [133, 119] width 6 height 8
click at [114, 115] on span "dans" at bounding box center [121, 119] width 14 height 8
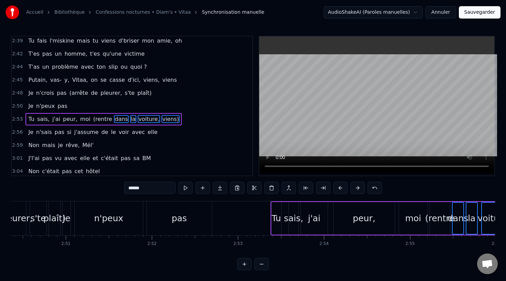
click at [99, 115] on span "(rentre" at bounding box center [103, 119] width 20 height 8
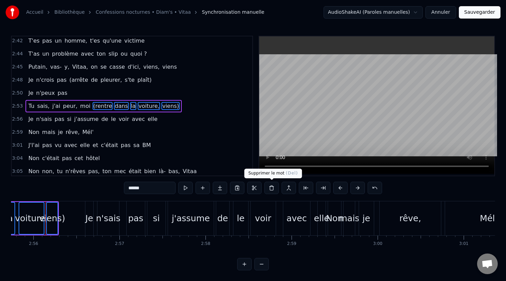
click at [272, 186] on button at bounding box center [271, 188] width 14 height 12
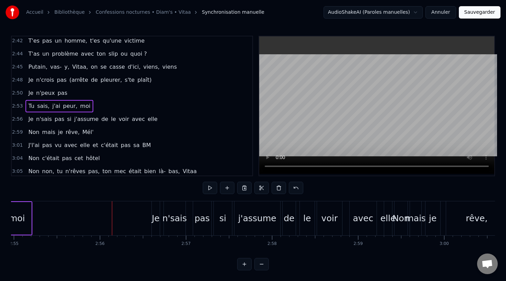
scroll to position [0, 14962]
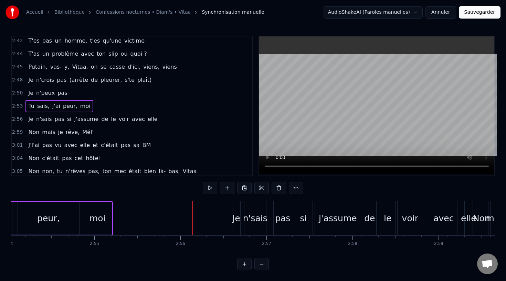
click at [109, 221] on div "moi" at bounding box center [97, 218] width 29 height 33
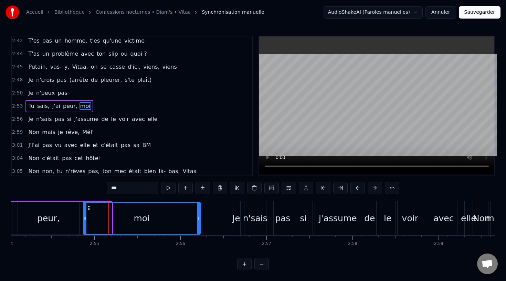
drag, startPoint x: 109, startPoint y: 221, endPoint x: 203, endPoint y: 221, distance: 93.9
click at [200, 221] on div at bounding box center [198, 218] width 3 height 31
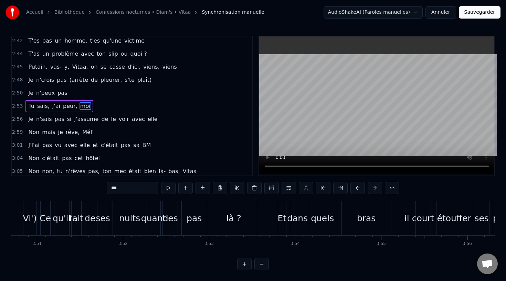
scroll to position [0, 19778]
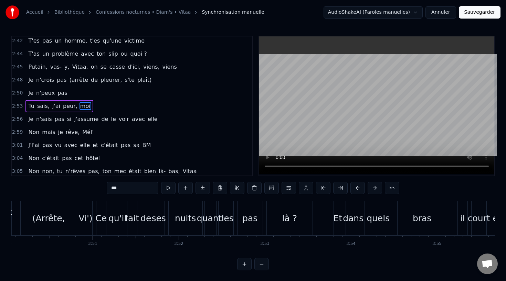
click at [175, 220] on div "nuits" at bounding box center [186, 219] width 34 height 34
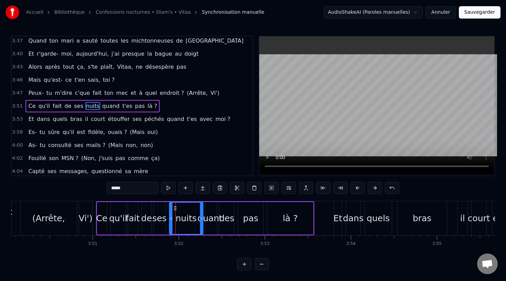
click at [42, 221] on div "(Arrête," at bounding box center [48, 218] width 33 height 13
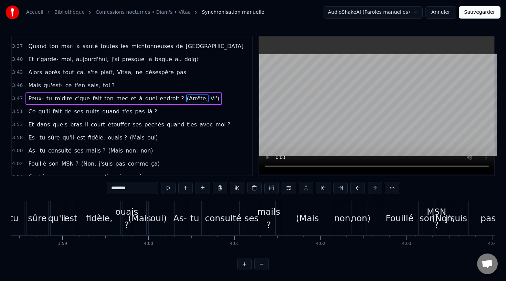
scroll to position [0, 20502]
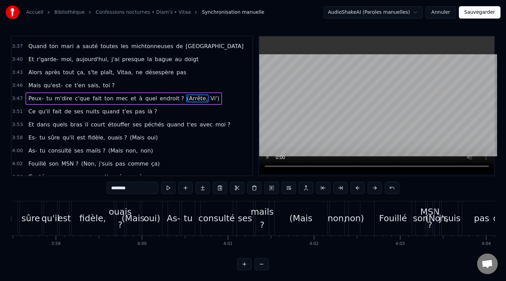
click at [145, 229] on div "oui)" at bounding box center [152, 219] width 20 height 34
type input "****"
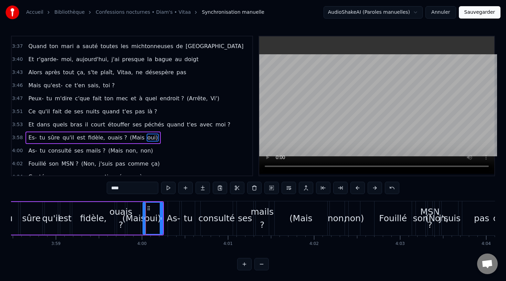
scroll to position [1121, 0]
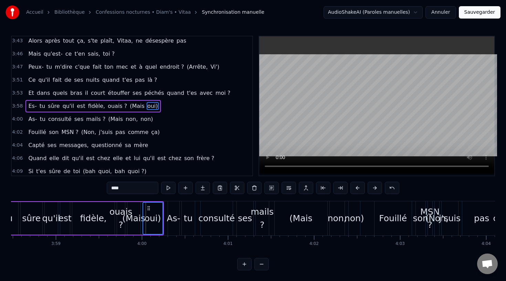
click at [133, 107] on span "(Mais" at bounding box center [137, 106] width 16 height 8
click at [140, 118] on span "non)" at bounding box center [147, 119] width 14 height 8
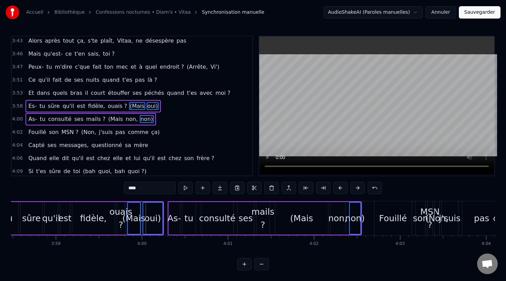
click at [125, 118] on span "non," at bounding box center [131, 119] width 13 height 8
click at [112, 118] on span "(Mais" at bounding box center [115, 119] width 16 height 8
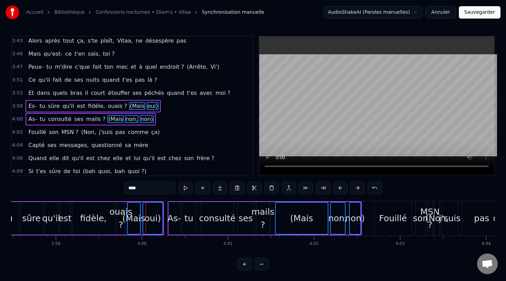
click at [273, 193] on button at bounding box center [271, 188] width 14 height 12
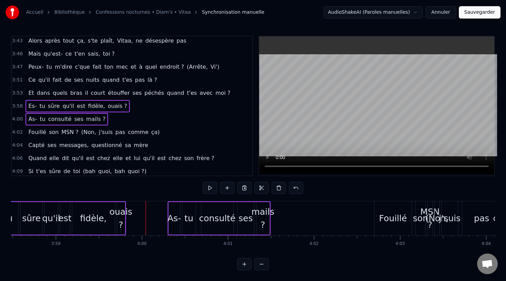
click at [150, 131] on span "ça)" at bounding box center [155, 132] width 10 height 8
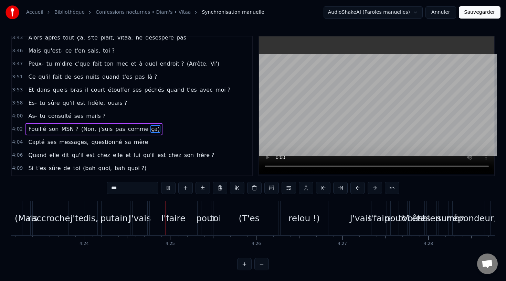
scroll to position [0, 22694]
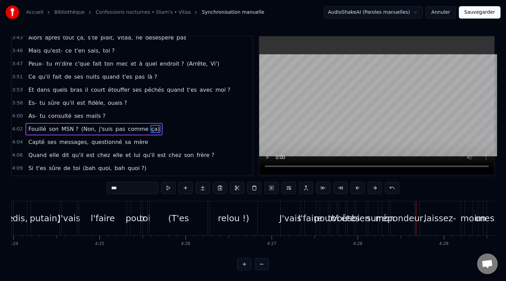
click at [247, 268] on button at bounding box center [244, 264] width 14 height 12
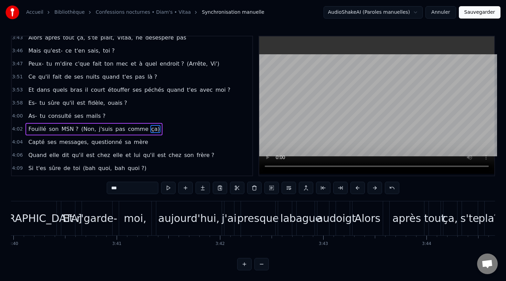
click at [246, 267] on button at bounding box center [244, 264] width 14 height 12
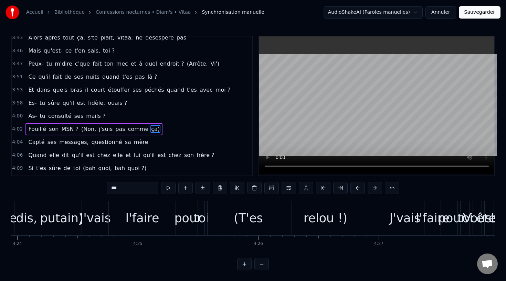
scroll to position [0, 32303]
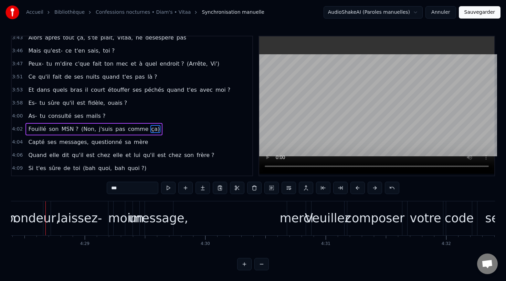
click at [469, 13] on button "Sauvegarder" at bounding box center [479, 12] width 42 height 12
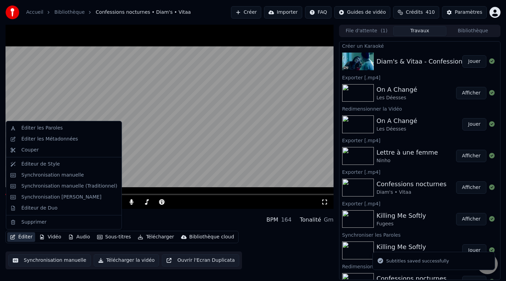
click at [29, 237] on button "Éditer" at bounding box center [21, 237] width 28 height 10
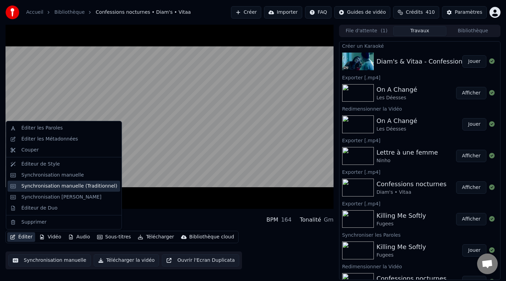
click at [73, 186] on div "Synchronisation manuelle (Traditionnel)" at bounding box center [69, 186] width 96 height 7
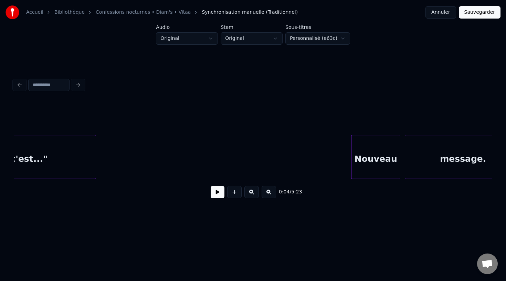
scroll to position [0, 64060]
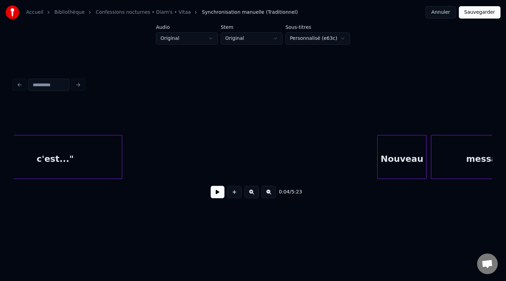
click at [355, 180] on div "0:04 / 5:23" at bounding box center [253, 192] width 478 height 26
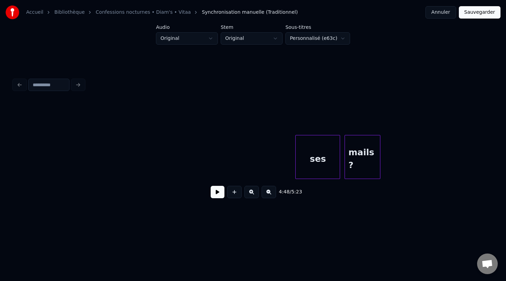
scroll to position [0, 53897]
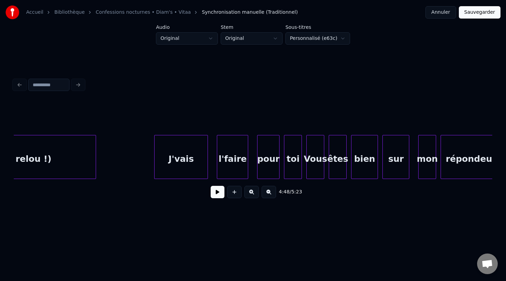
scroll to position [0, 59539]
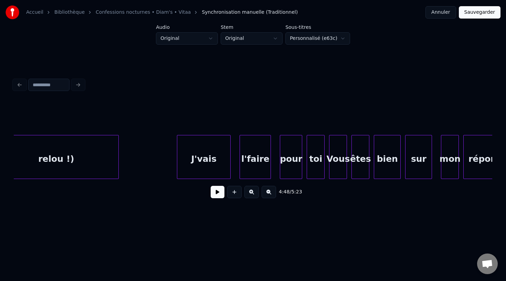
click at [216, 189] on button at bounding box center [217, 192] width 14 height 12
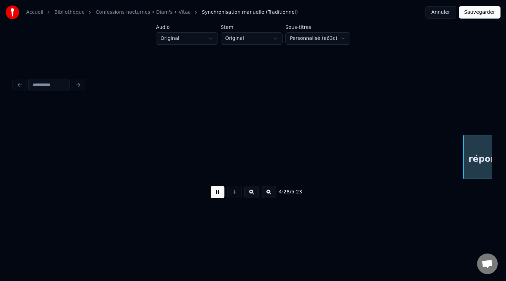
click at [216, 189] on button at bounding box center [217, 192] width 14 height 12
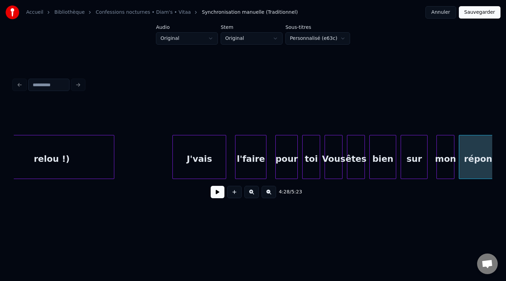
scroll to position [0, 59543]
click at [279, 160] on div "pour" at bounding box center [287, 158] width 22 height 47
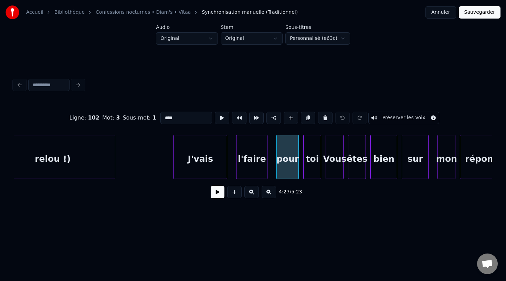
click at [188, 160] on div "J'vais" at bounding box center [200, 158] width 53 height 47
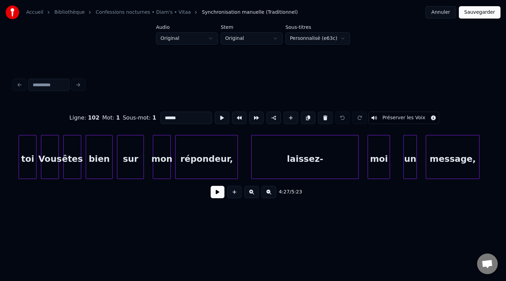
scroll to position [0, 59899]
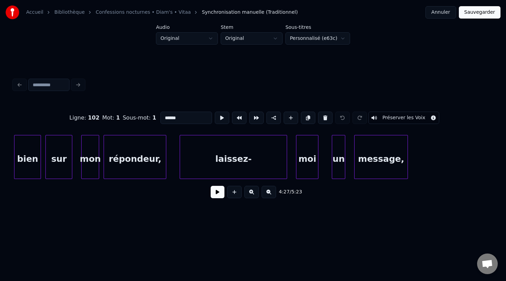
click at [371, 158] on div "message," at bounding box center [380, 158] width 53 height 47
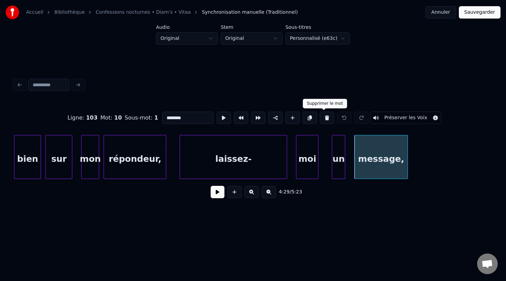
click at [324, 119] on button at bounding box center [326, 118] width 14 height 12
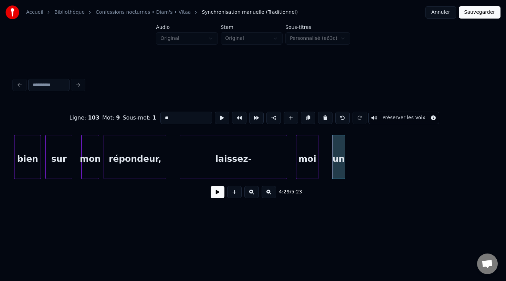
click at [324, 119] on button at bounding box center [325, 118] width 14 height 12
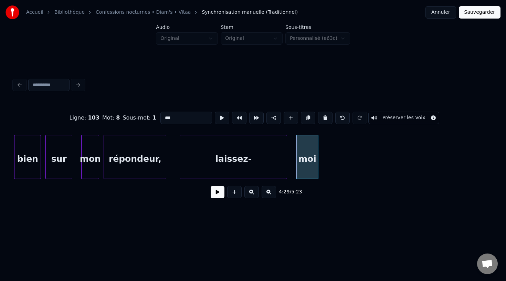
click at [324, 119] on button at bounding box center [325, 118] width 14 height 12
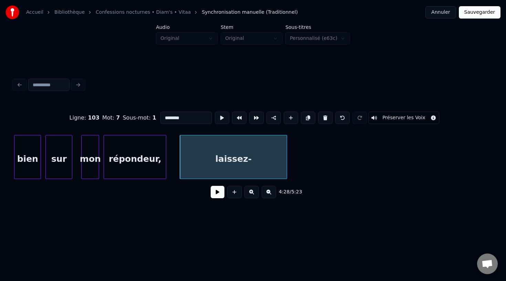
click at [324, 119] on button at bounding box center [325, 118] width 14 height 12
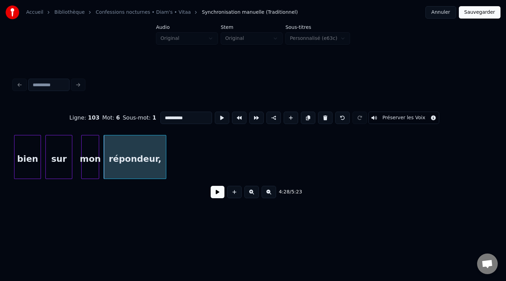
click at [324, 119] on button at bounding box center [325, 118] width 14 height 12
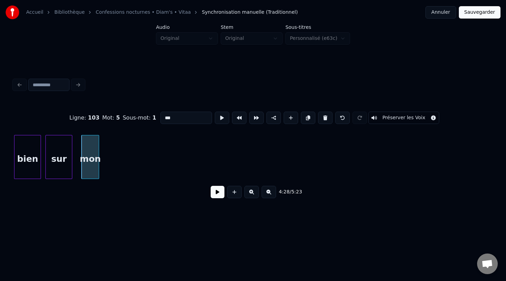
click at [324, 119] on button at bounding box center [325, 118] width 14 height 12
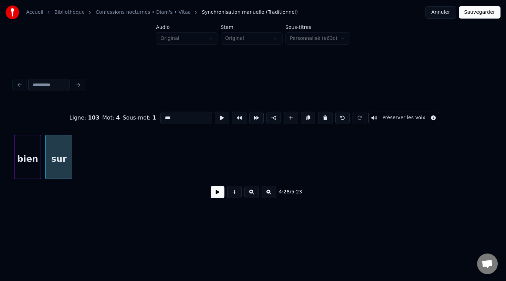
click at [324, 119] on button at bounding box center [325, 118] width 14 height 12
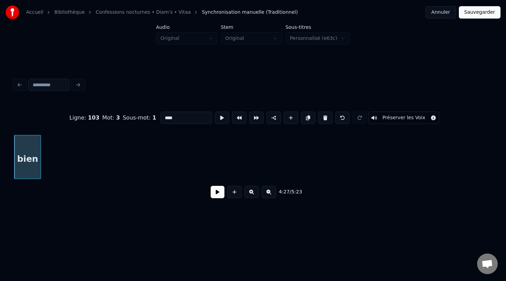
click at [324, 119] on button at bounding box center [325, 118] width 14 height 12
type input "***"
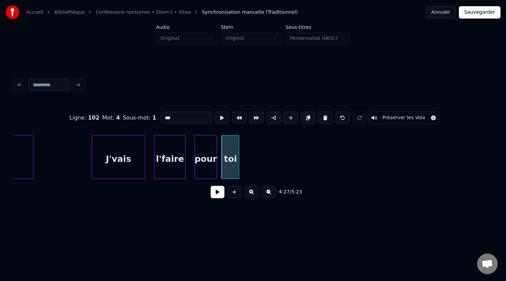
scroll to position [0, 59595]
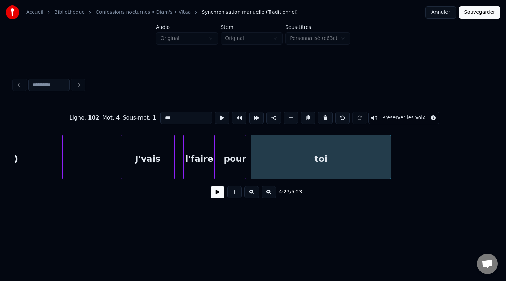
click at [390, 160] on div at bounding box center [389, 156] width 2 height 43
click at [164, 151] on div "J'vais" at bounding box center [152, 158] width 53 height 47
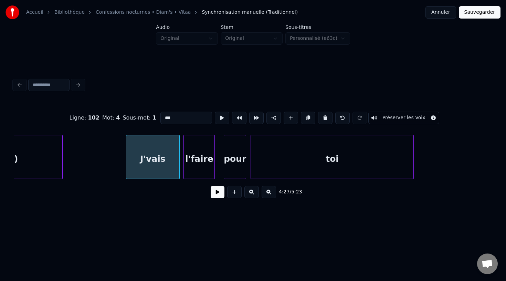
click at [216, 193] on button at bounding box center [217, 192] width 14 height 12
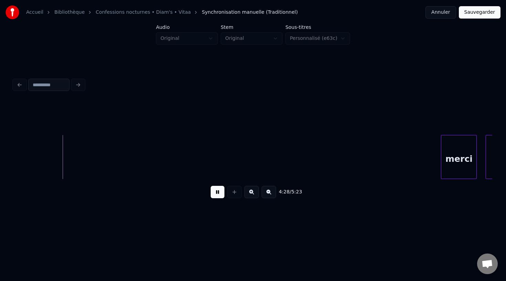
click at [216, 192] on button at bounding box center [217, 192] width 14 height 12
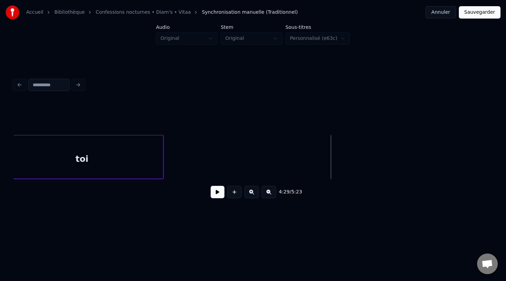
scroll to position [0, 59735]
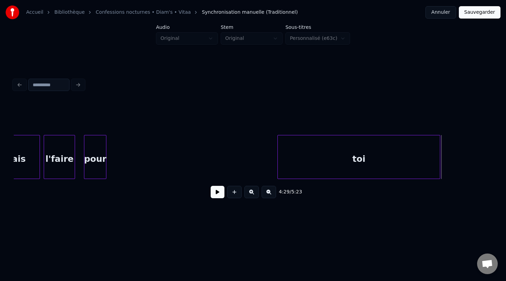
click at [407, 155] on div "toi" at bounding box center [359, 158] width 162 height 47
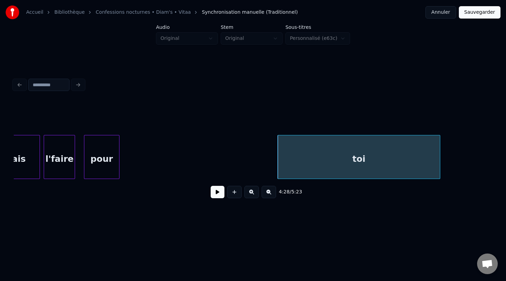
click at [119, 158] on div at bounding box center [118, 156] width 2 height 43
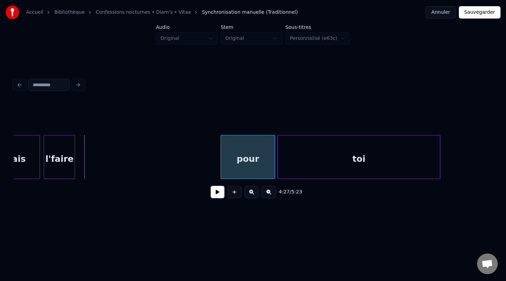
click at [245, 154] on div "pour" at bounding box center [248, 158] width 54 height 47
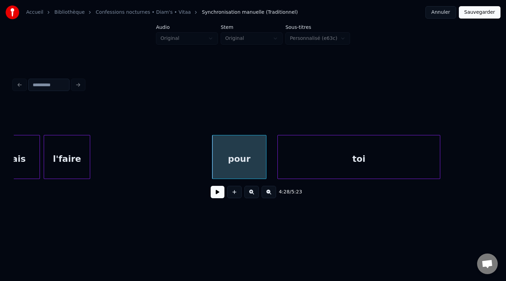
click at [90, 156] on div at bounding box center [89, 156] width 2 height 43
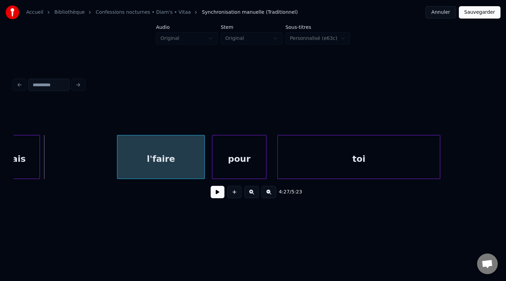
click at [170, 158] on div "l'faire" at bounding box center [160, 158] width 87 height 47
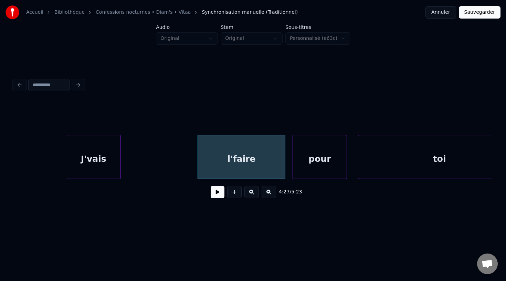
scroll to position [0, 59651]
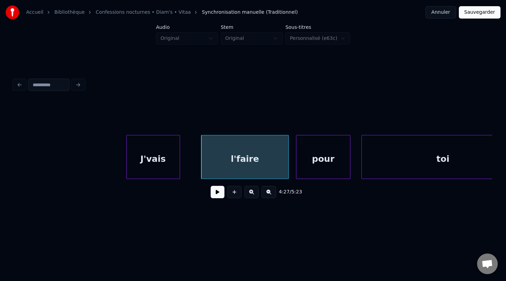
click at [178, 158] on div "J'vais" at bounding box center [153, 158] width 53 height 47
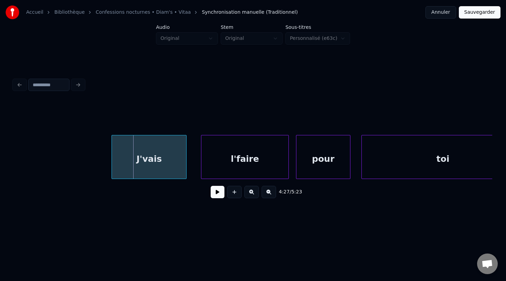
click at [112, 158] on div at bounding box center [113, 156] width 2 height 43
click at [216, 191] on button at bounding box center [217, 192] width 14 height 12
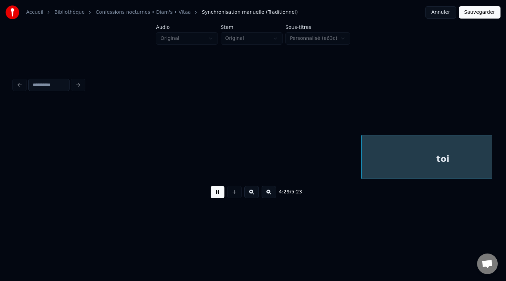
scroll to position [0, 60133]
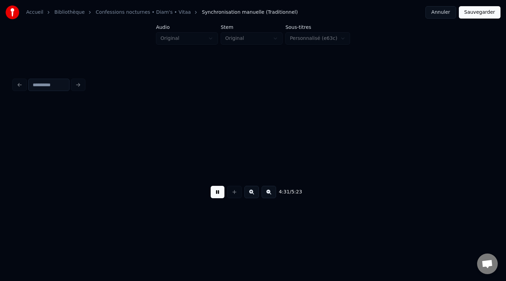
click at [216, 192] on button at bounding box center [217, 192] width 14 height 12
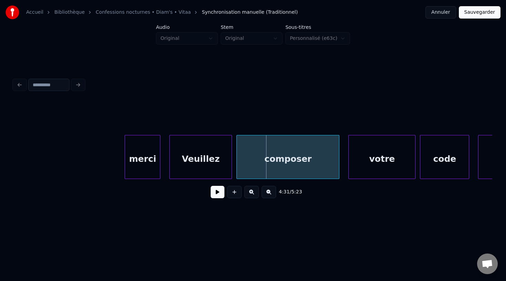
scroll to position [0, 60328]
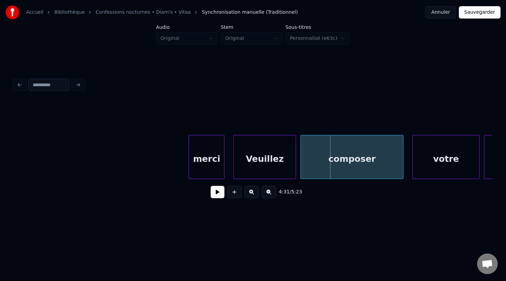
click at [204, 155] on div "merci" at bounding box center [206, 158] width 35 height 47
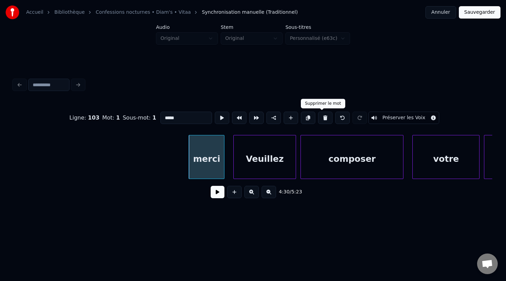
click at [318, 119] on button at bounding box center [325, 118] width 14 height 12
type input "********"
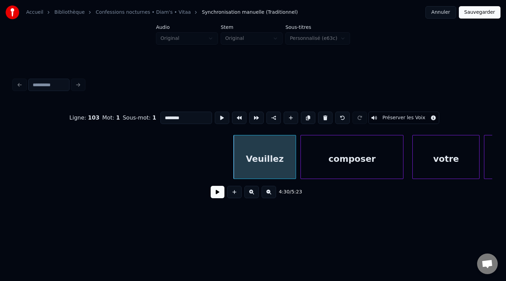
click at [213, 195] on button at bounding box center [217, 192] width 14 height 12
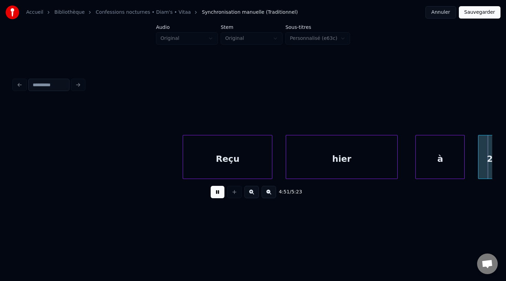
scroll to position [0, 65126]
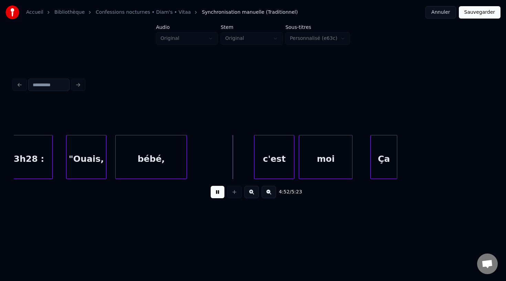
click at [215, 193] on button at bounding box center [217, 192] width 14 height 12
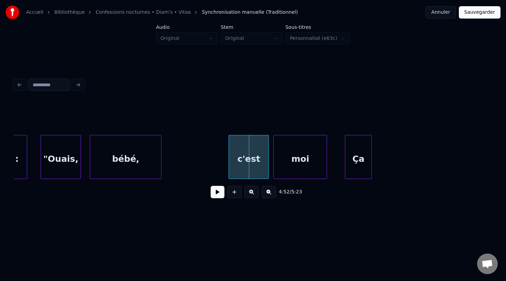
scroll to position [0, 65181]
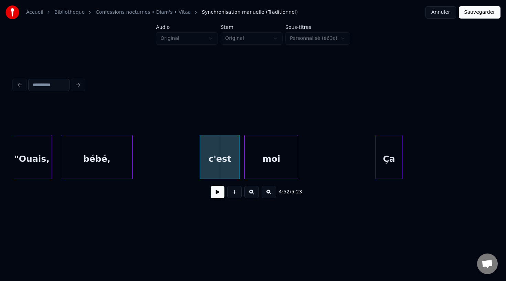
click at [402, 157] on div "Ça" at bounding box center [389, 158] width 26 height 47
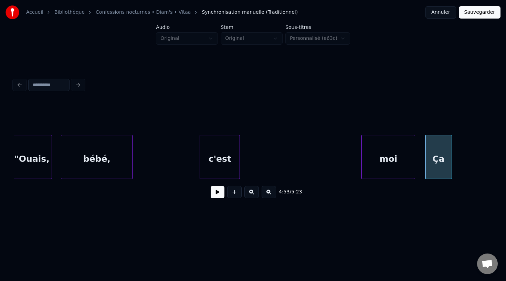
click at [395, 163] on div "moi" at bounding box center [387, 158] width 53 height 47
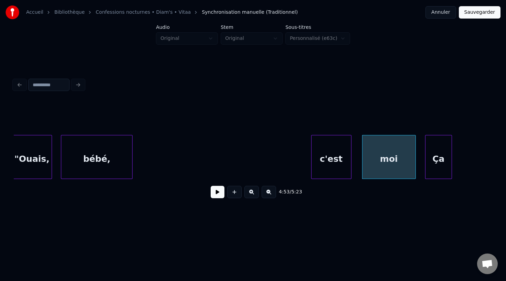
click at [335, 163] on div "c'est" at bounding box center [331, 158] width 40 height 47
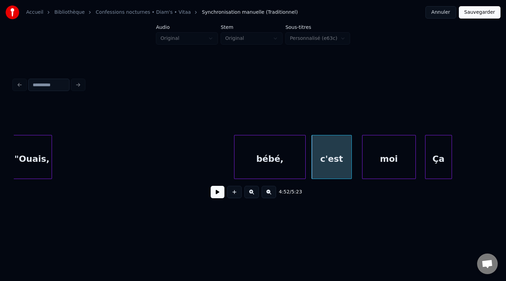
click at [254, 161] on div "bébé," at bounding box center [269, 158] width 71 height 47
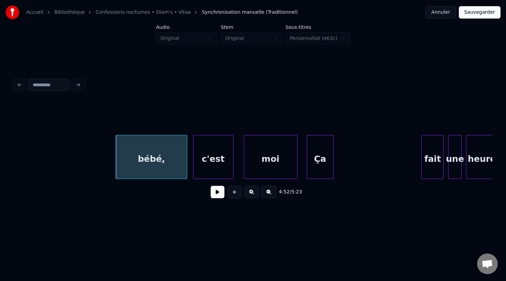
scroll to position [0, 65301]
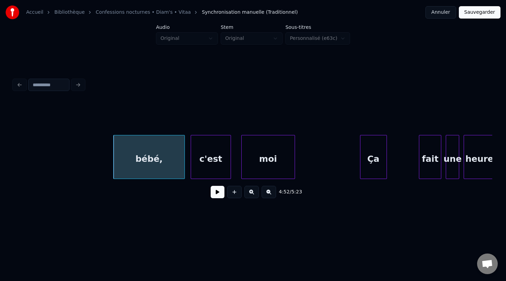
click at [378, 156] on div "Ça" at bounding box center [373, 158] width 26 height 47
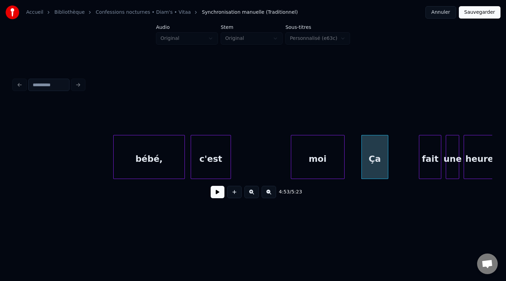
click at [326, 159] on div "moi" at bounding box center [317, 158] width 53 height 47
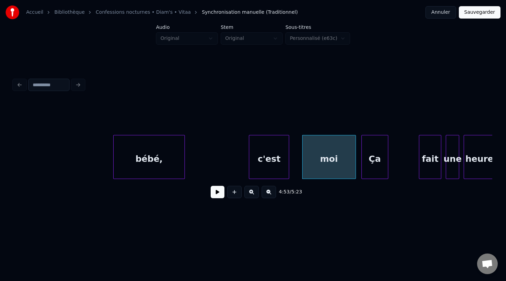
click at [267, 159] on div "c'est" at bounding box center [269, 158] width 40 height 47
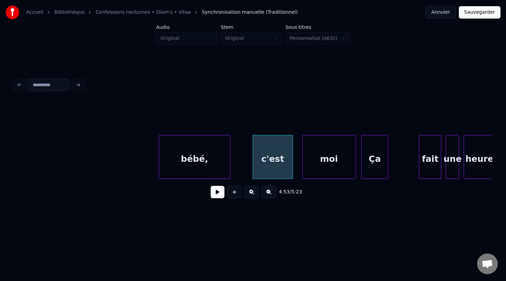
click at [215, 161] on div "bébé," at bounding box center [194, 158] width 71 height 47
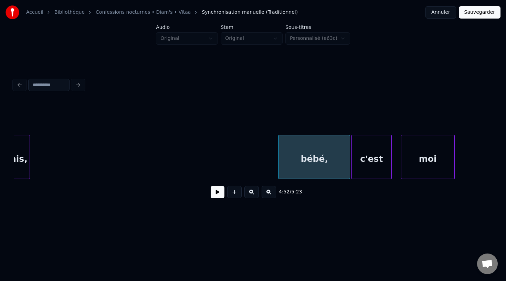
scroll to position [0, 65063]
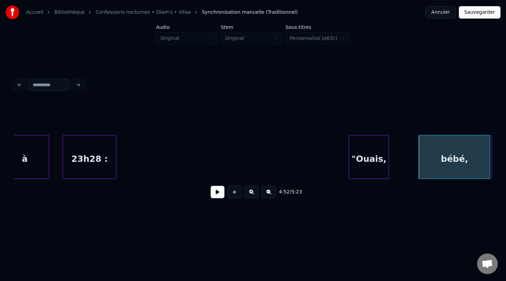
click at [377, 160] on div ""Ouais," at bounding box center [369, 158] width 40 height 47
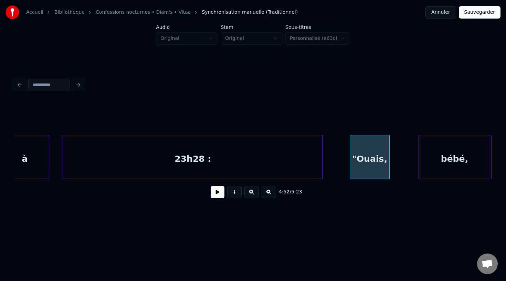
click at [322, 159] on div at bounding box center [321, 156] width 2 height 43
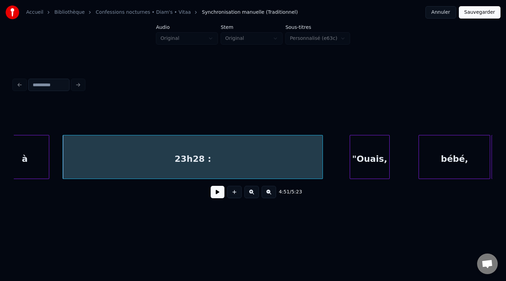
click at [218, 191] on button at bounding box center [217, 192] width 14 height 12
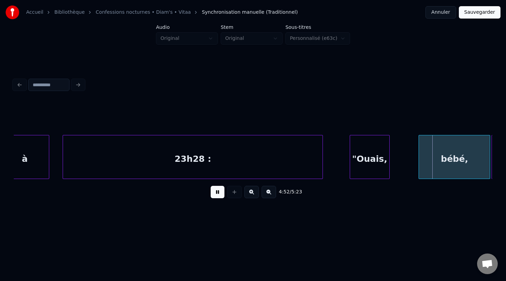
click at [218, 191] on button at bounding box center [217, 192] width 14 height 12
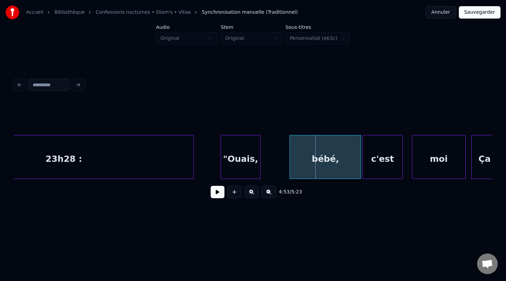
scroll to position [0, 65316]
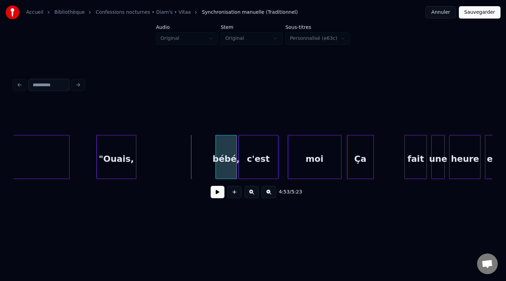
click at [217, 157] on div at bounding box center [217, 156] width 2 height 43
click at [311, 155] on div "moi" at bounding box center [314, 158] width 53 height 47
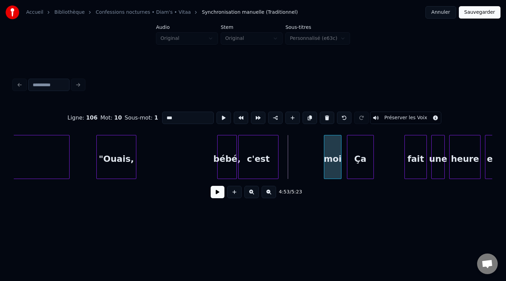
click at [325, 154] on div at bounding box center [325, 156] width 2 height 43
click at [315, 155] on div "c'est" at bounding box center [301, 158] width 40 height 47
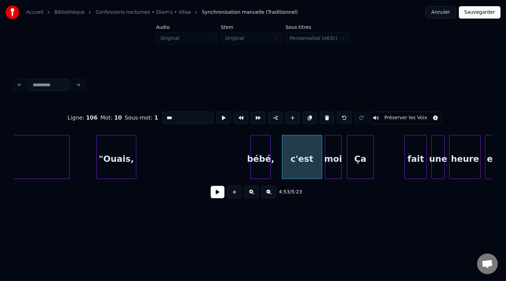
click at [268, 156] on div "bébé," at bounding box center [260, 158] width 19 height 47
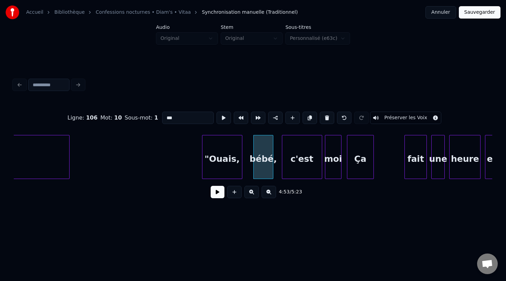
click at [233, 161] on div ""Ouais," at bounding box center [222, 158] width 40 height 47
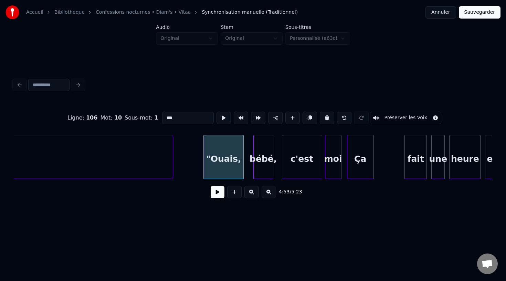
click at [172, 157] on div at bounding box center [172, 156] width 2 height 43
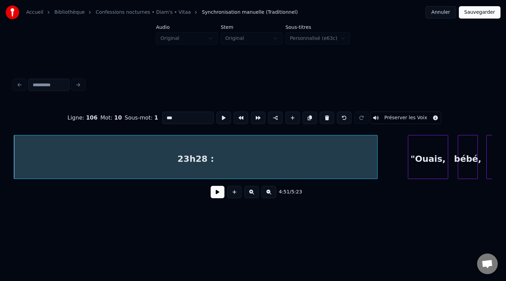
click at [220, 192] on button at bounding box center [217, 192] width 14 height 12
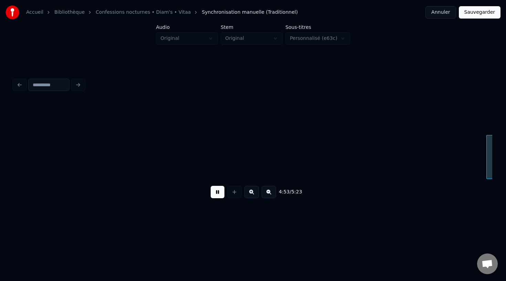
scroll to position [0, 65591]
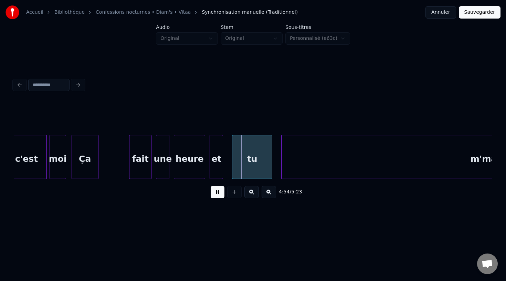
click at [219, 192] on button at bounding box center [217, 192] width 14 height 12
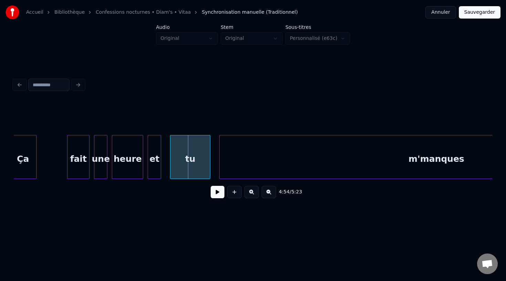
click at [247, 159] on div "m'manques" at bounding box center [435, 158] width 433 height 47
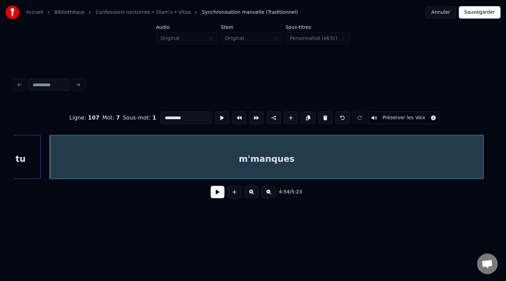
scroll to position [0, 65833]
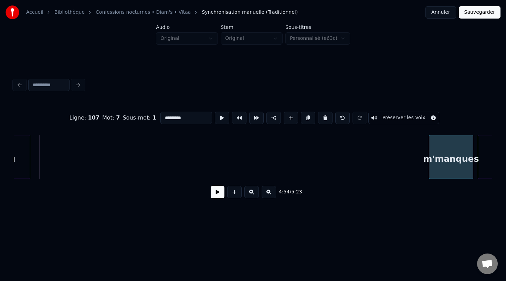
click at [431, 155] on div at bounding box center [430, 156] width 2 height 43
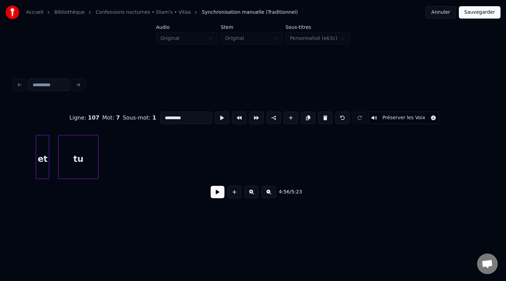
scroll to position [0, 65697]
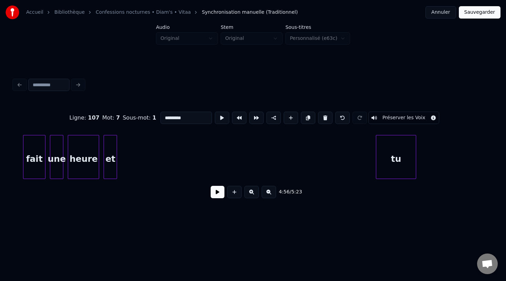
click at [415, 159] on div "tu" at bounding box center [396, 158] width 40 height 47
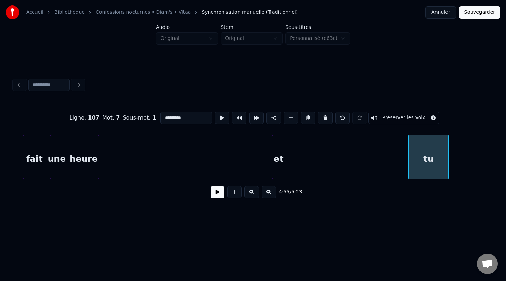
click at [285, 161] on div "et" at bounding box center [278, 158] width 13 height 47
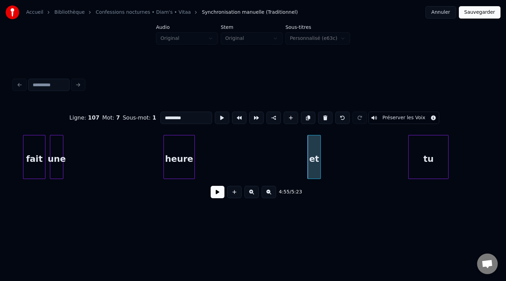
click at [194, 148] on div "heure" at bounding box center [179, 158] width 31 height 47
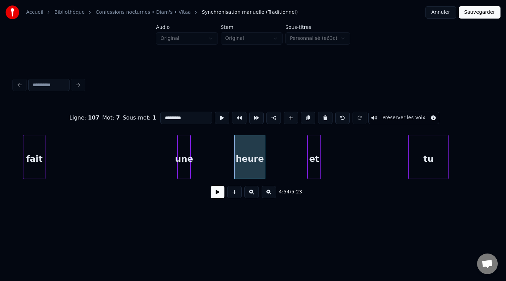
click at [181, 155] on div "une" at bounding box center [183, 158] width 13 height 47
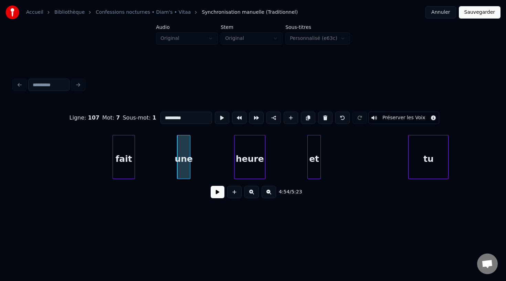
click at [134, 154] on div "fait" at bounding box center [124, 158] width 22 height 47
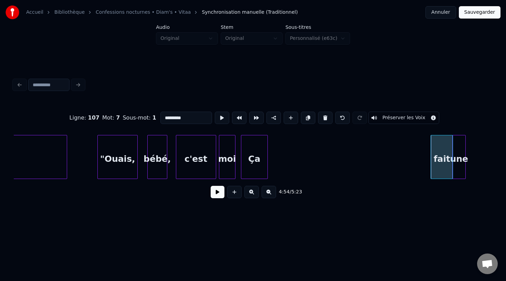
scroll to position [0, 65422]
click at [407, 164] on div "Ça" at bounding box center [402, 158] width 26 height 47
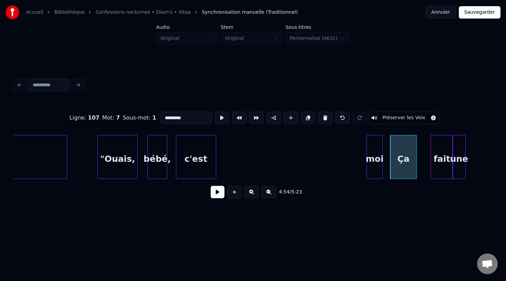
click at [378, 159] on div "moi" at bounding box center [375, 158] width 16 height 47
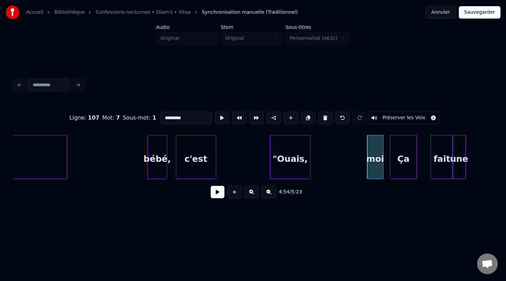
click at [283, 157] on div ""Ouais," at bounding box center [290, 158] width 40 height 47
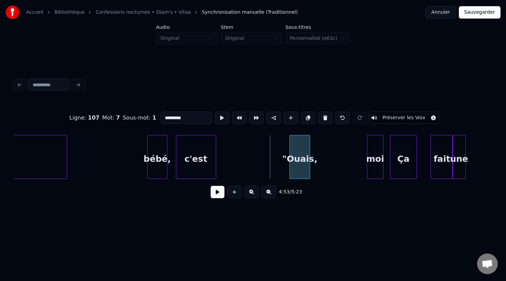
click at [292, 157] on div at bounding box center [291, 156] width 2 height 43
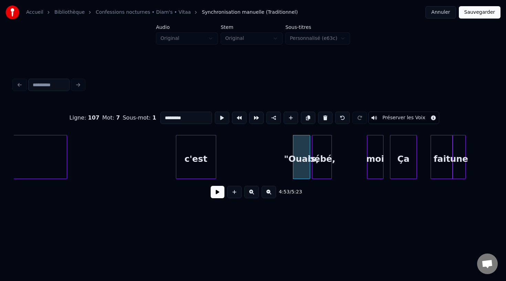
click at [321, 151] on div "bébé," at bounding box center [321, 158] width 19 height 47
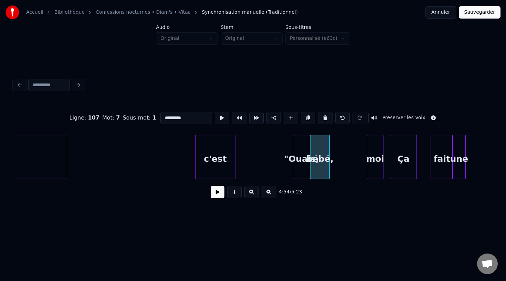
click at [215, 161] on div "c'est" at bounding box center [215, 158] width 40 height 47
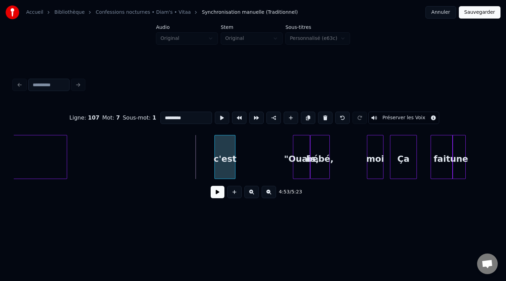
click at [215, 160] on div at bounding box center [216, 156] width 2 height 43
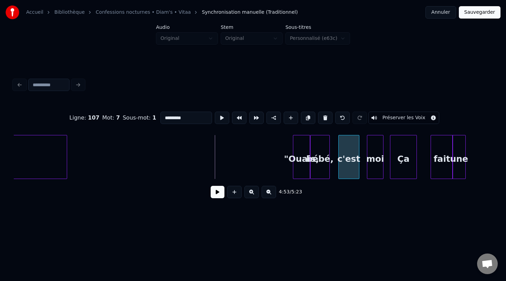
click at [346, 155] on div "c'est" at bounding box center [348, 158] width 20 height 47
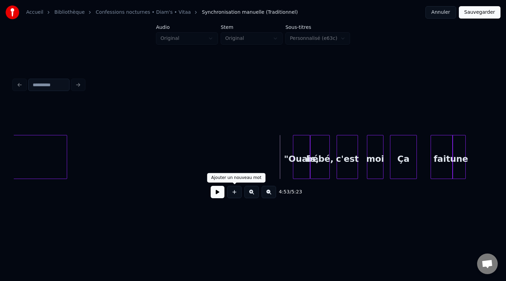
click at [216, 189] on button at bounding box center [217, 192] width 14 height 12
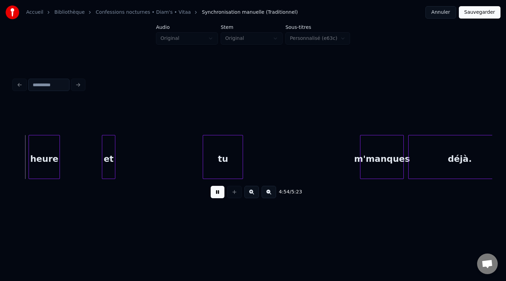
click at [217, 189] on button at bounding box center [217, 192] width 14 height 12
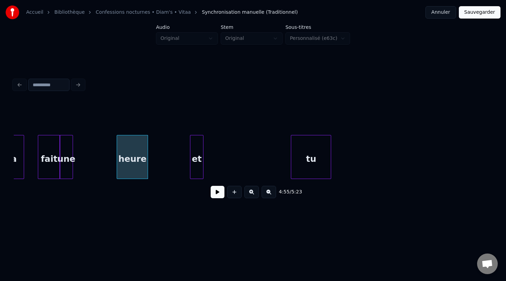
scroll to position [0, 65666]
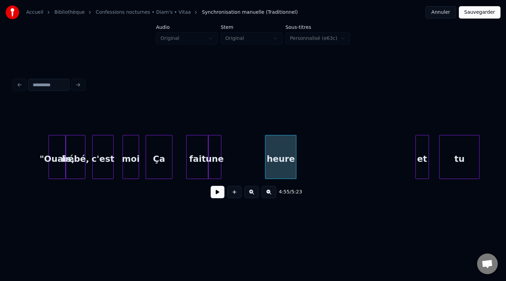
click at [425, 155] on div "et" at bounding box center [421, 158] width 13 height 47
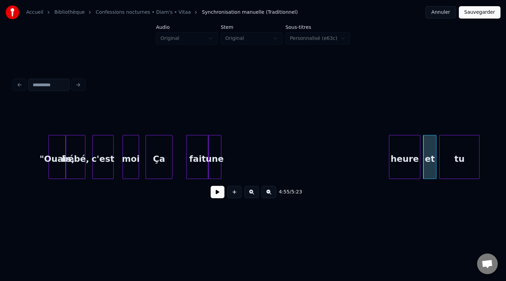
click at [402, 163] on div "heure" at bounding box center [404, 158] width 31 height 47
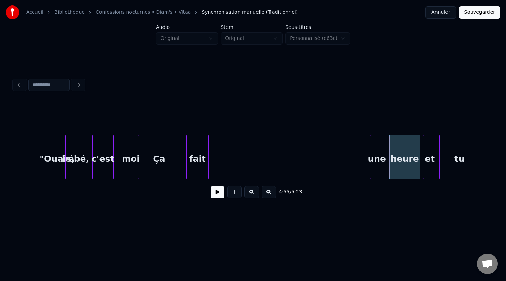
click at [377, 163] on div "une" at bounding box center [376, 158] width 13 height 47
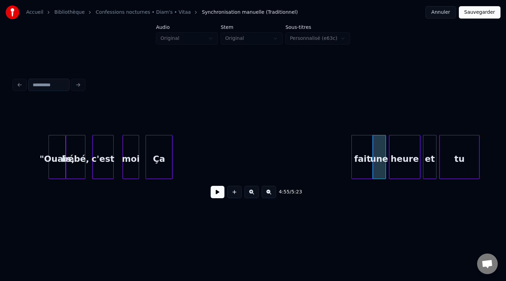
click at [354, 161] on div "fait" at bounding box center [362, 158] width 22 height 47
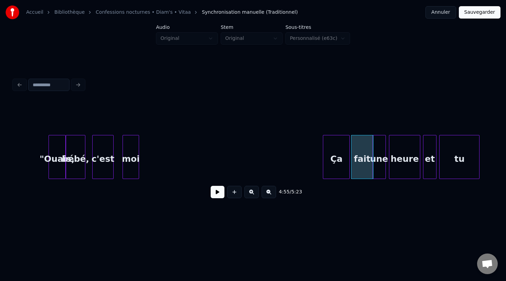
click at [333, 155] on div "Ça" at bounding box center [336, 158] width 26 height 47
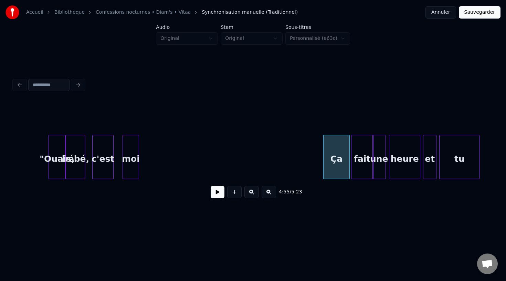
click at [130, 159] on div "moi" at bounding box center [131, 158] width 16 height 47
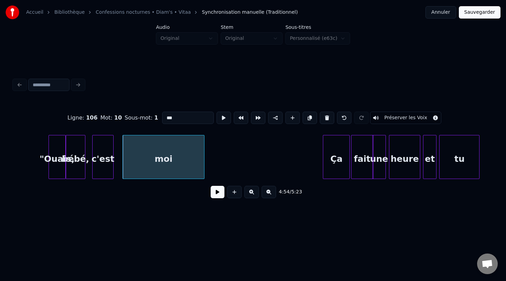
click at [202, 159] on div at bounding box center [203, 156] width 2 height 43
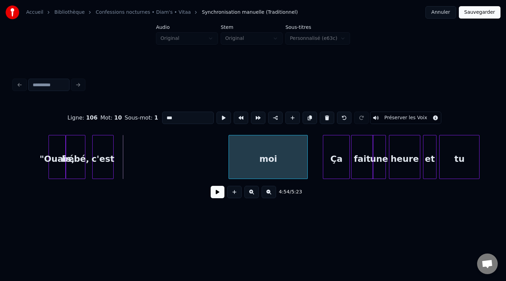
click at [281, 155] on div "moi" at bounding box center [268, 158] width 78 height 47
click at [219, 154] on div "c'est" at bounding box center [210, 158] width 20 height 47
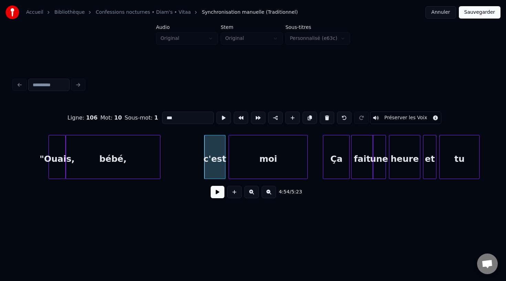
click at [158, 160] on div at bounding box center [159, 156] width 2 height 43
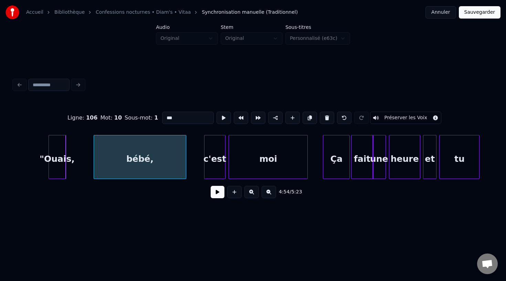
click at [137, 159] on div "bébé," at bounding box center [140, 158] width 92 height 47
click at [84, 155] on div at bounding box center [83, 156] width 2 height 43
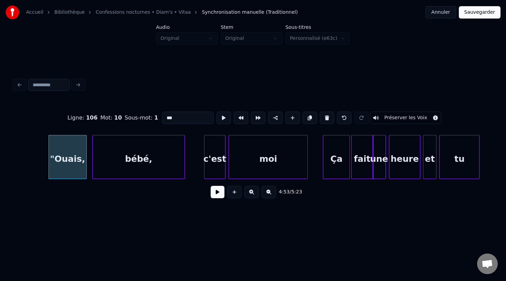
click at [214, 187] on button at bounding box center [217, 192] width 14 height 12
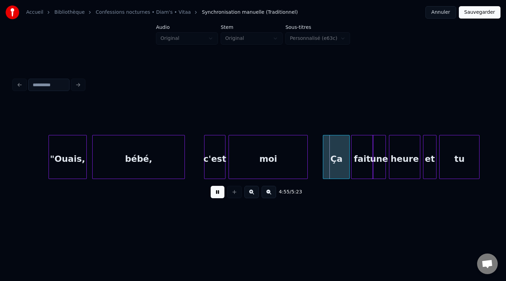
click at [214, 188] on button at bounding box center [217, 192] width 14 height 12
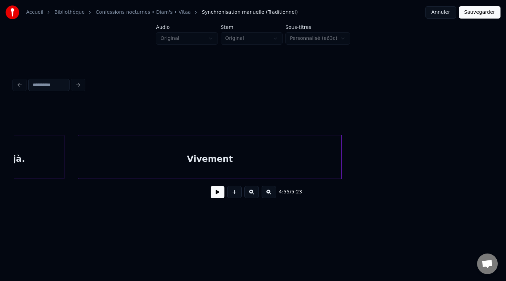
scroll to position [0, 66371]
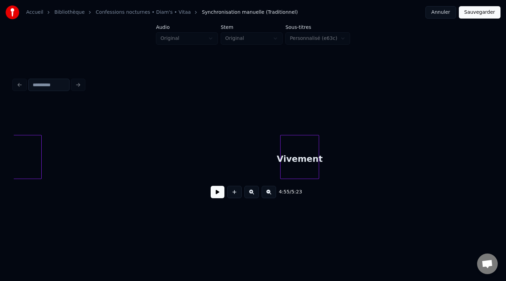
click at [282, 165] on div at bounding box center [281, 156] width 2 height 43
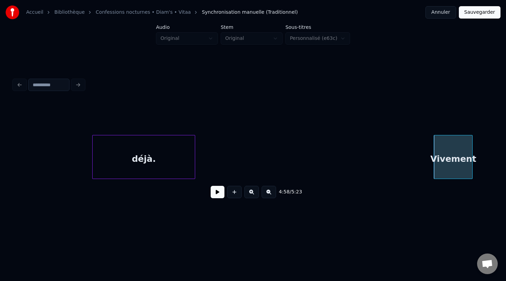
scroll to position [0, 66188]
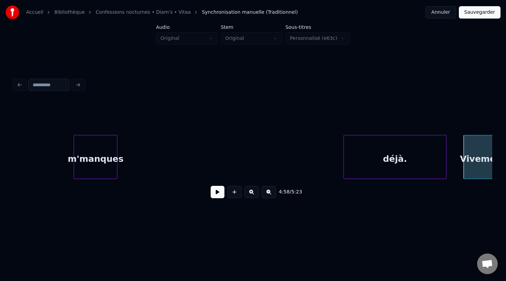
click at [422, 153] on div "déjà." at bounding box center [395, 158] width 102 height 47
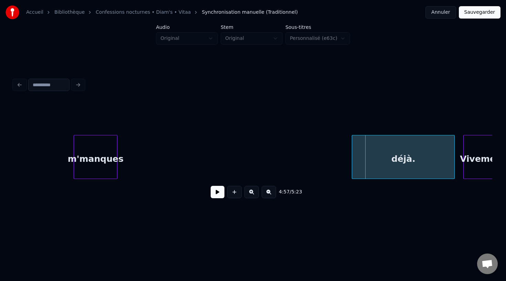
click at [351, 156] on div "déjà." at bounding box center [402, 157] width 103 height 44
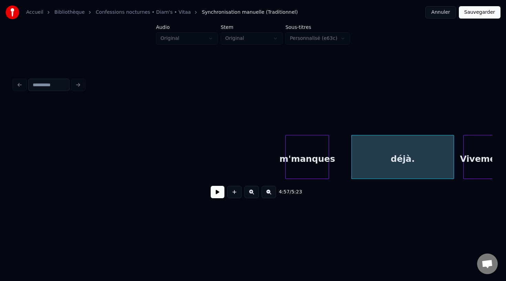
click at [320, 157] on div "m'manques" at bounding box center [306, 158] width 43 height 47
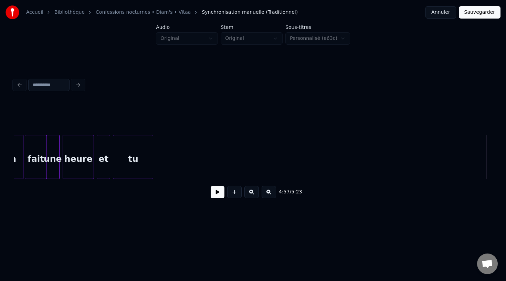
scroll to position [0, 65972]
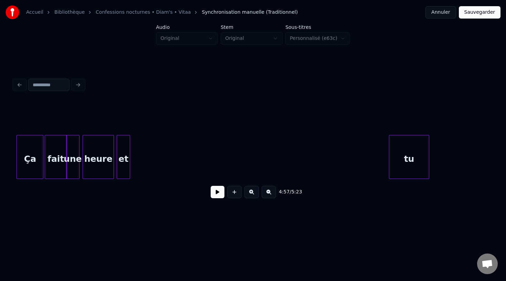
click at [416, 154] on div "tu" at bounding box center [409, 158] width 40 height 47
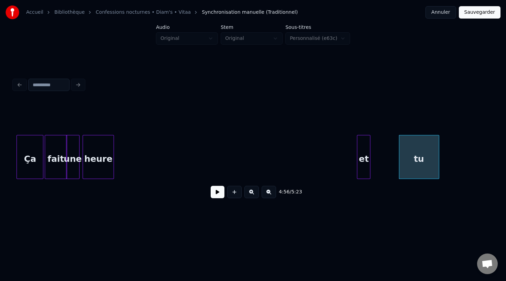
click at [370, 151] on div "et" at bounding box center [363, 158] width 13 height 47
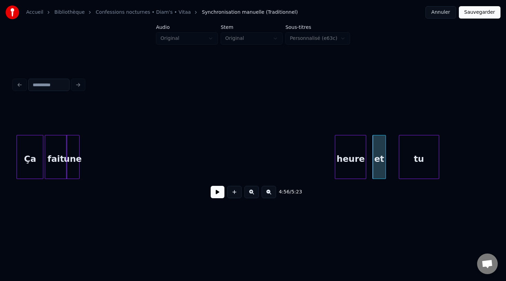
click at [352, 152] on div "heure" at bounding box center [350, 158] width 31 height 47
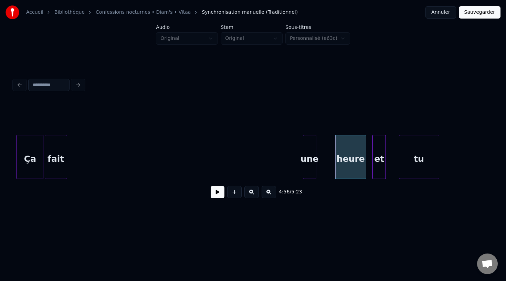
click at [316, 159] on div "une" at bounding box center [309, 158] width 13 height 47
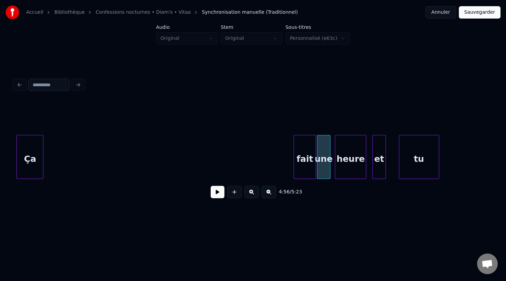
click at [306, 162] on div "fait" at bounding box center [305, 158] width 22 height 47
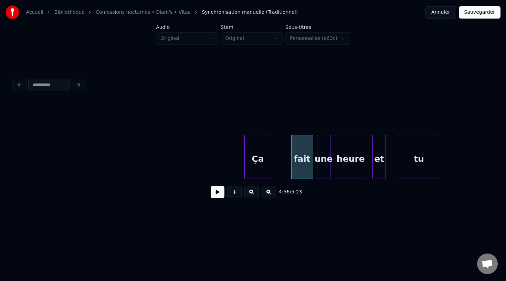
click at [260, 164] on div "Ça" at bounding box center [257, 158] width 26 height 47
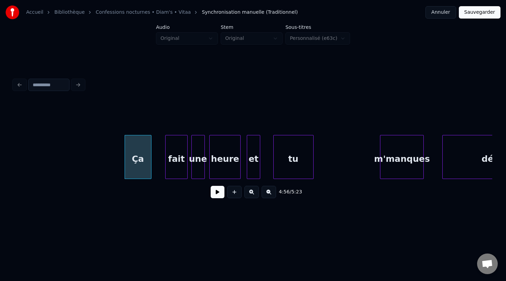
scroll to position [0, 66102]
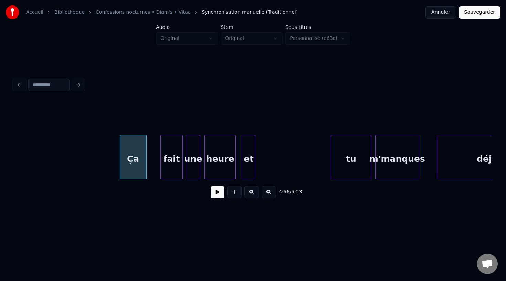
click at [355, 157] on div "tu" at bounding box center [351, 158] width 40 height 47
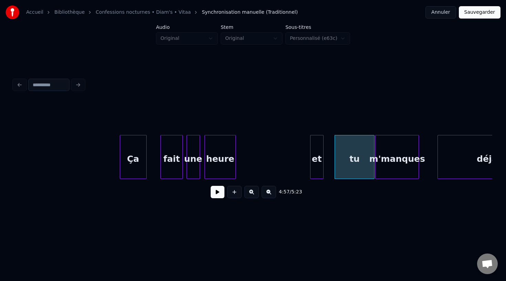
click at [317, 155] on div "et" at bounding box center [316, 158] width 13 height 47
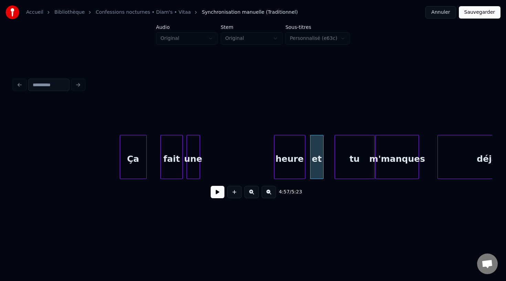
click at [290, 161] on div "heure" at bounding box center [289, 158] width 31 height 47
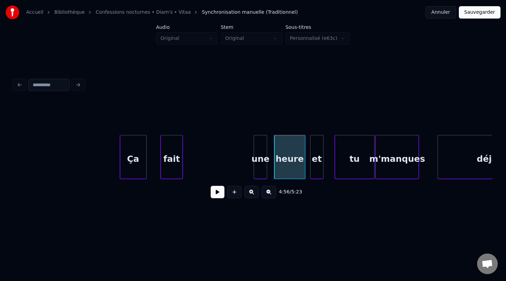
click at [258, 162] on div "une" at bounding box center [260, 158] width 13 height 47
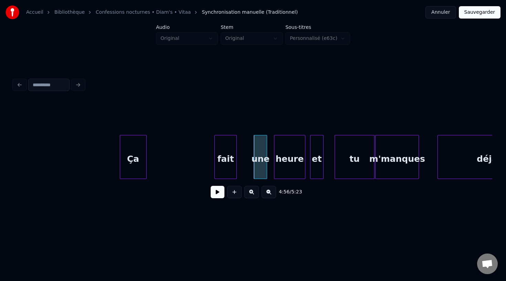
click at [228, 161] on div "fait" at bounding box center [226, 158] width 22 height 47
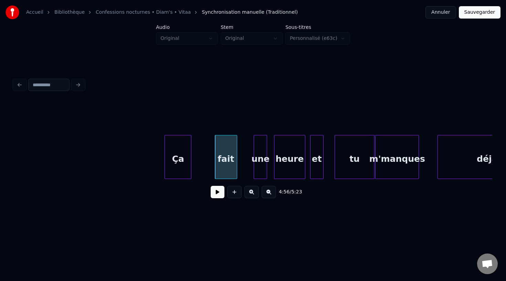
click at [187, 157] on div "Ça" at bounding box center [178, 158] width 26 height 47
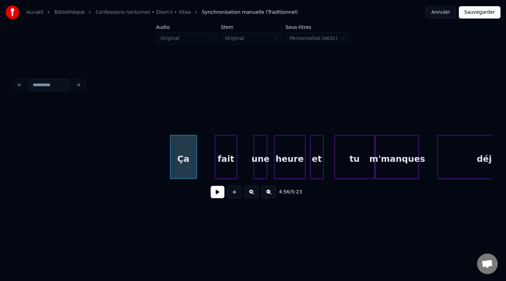
click at [214, 188] on button at bounding box center [217, 192] width 14 height 12
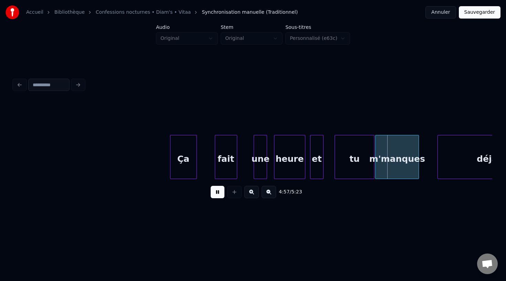
click at [215, 190] on button at bounding box center [217, 192] width 14 height 12
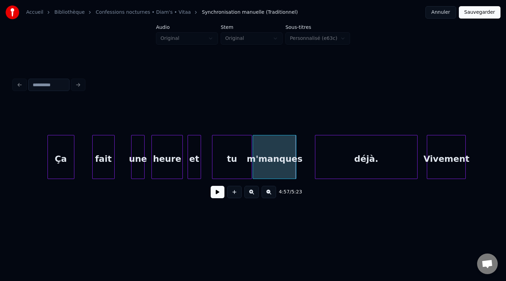
scroll to position [0, 66364]
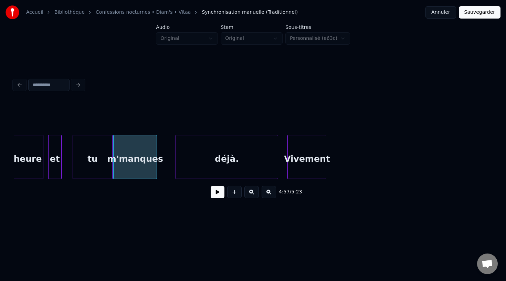
click at [216, 188] on button at bounding box center [217, 192] width 14 height 12
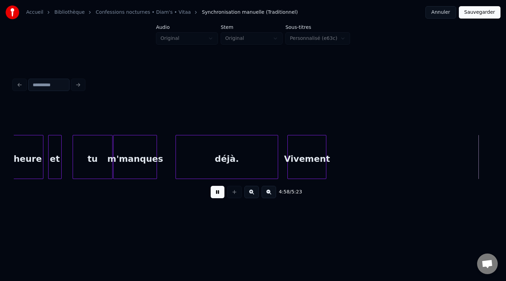
scroll to position [0, 66843]
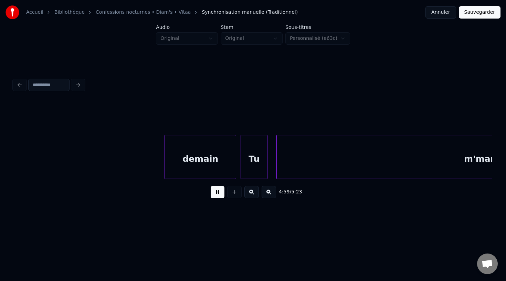
click at [216, 190] on button at bounding box center [217, 192] width 14 height 12
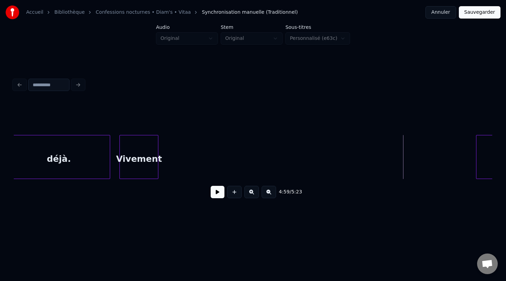
scroll to position [0, 66535]
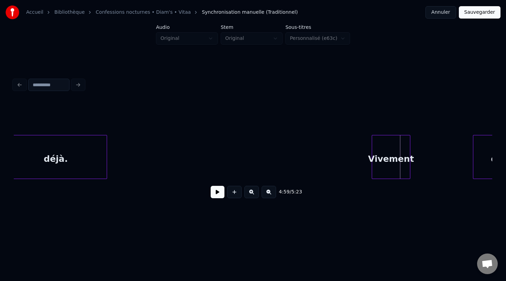
click at [398, 153] on div "Vivement" at bounding box center [391, 158] width 38 height 47
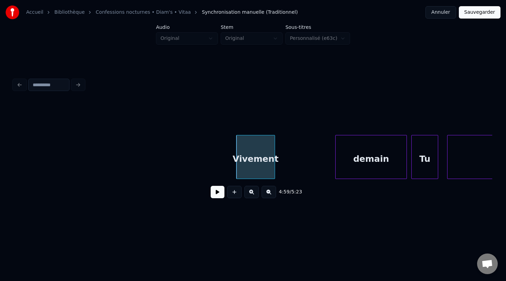
scroll to position [0, 66778]
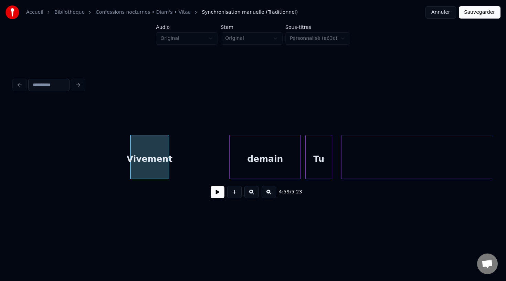
click at [273, 156] on div "demain" at bounding box center [264, 158] width 71 height 47
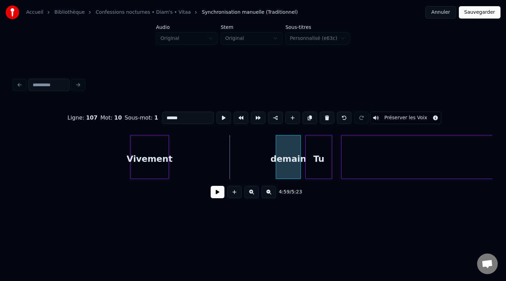
click at [276, 157] on div at bounding box center [277, 156] width 2 height 43
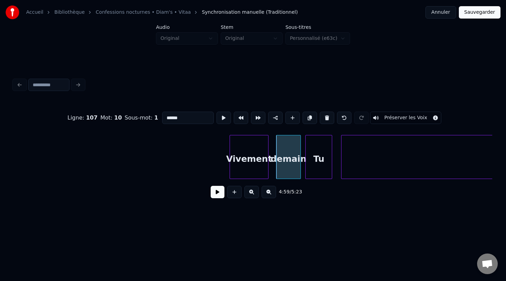
click at [252, 159] on div "Vivement" at bounding box center [249, 158] width 38 height 47
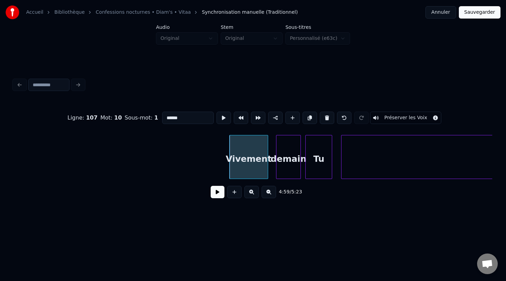
click at [217, 190] on button at bounding box center [217, 192] width 14 height 12
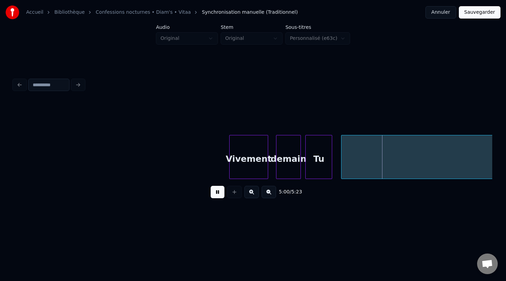
click at [217, 190] on button at bounding box center [217, 192] width 14 height 12
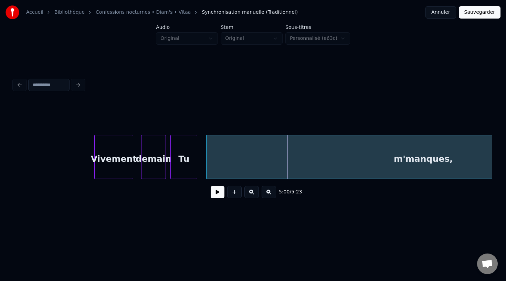
scroll to position [0, 66940]
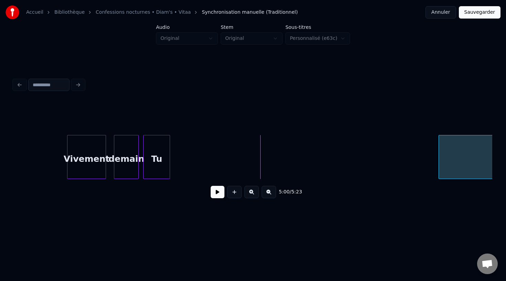
click at [440, 157] on div at bounding box center [439, 156] width 2 height 43
click at [426, 149] on div "Tu" at bounding box center [423, 158] width 26 height 47
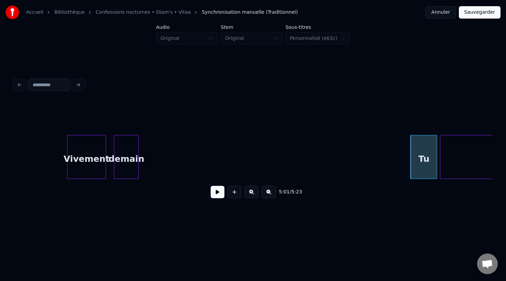
click at [134, 157] on div "demain" at bounding box center [126, 158] width 24 height 47
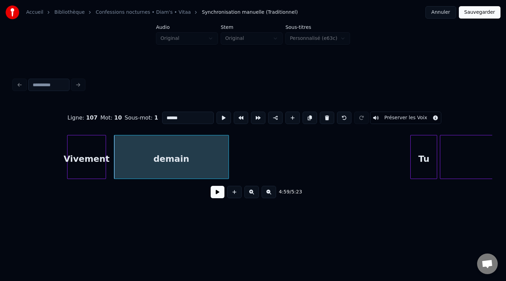
click at [227, 159] on div at bounding box center [227, 156] width 2 height 43
click at [213, 193] on button at bounding box center [217, 192] width 14 height 12
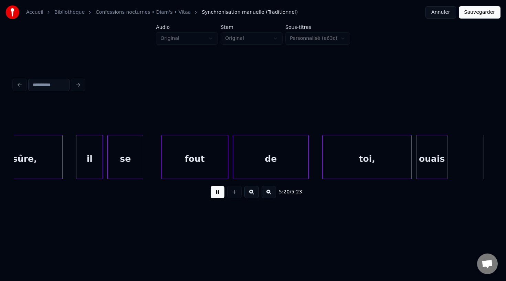
scroll to position [0, 71744]
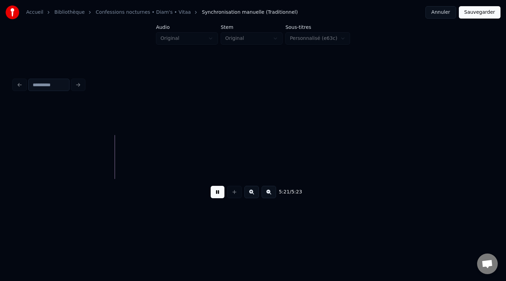
click at [213, 192] on button at bounding box center [217, 192] width 14 height 12
click at [467, 8] on button "Sauvegarder" at bounding box center [479, 12] width 42 height 12
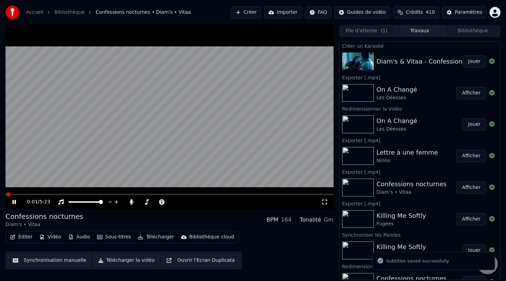
click at [145, 240] on button "Télécharger" at bounding box center [156, 237] width 42 height 10
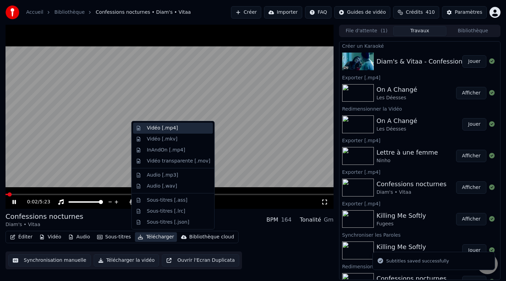
click at [174, 131] on div "Vidéo [.mp4]" at bounding box center [162, 128] width 31 height 7
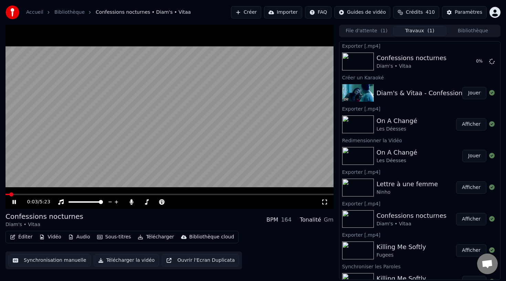
click at [14, 205] on div "0:03 / 5:23" at bounding box center [169, 202] width 322 height 7
click at [11, 203] on icon at bounding box center [19, 202] width 16 height 6
click at [466, 64] on button "Afficher" at bounding box center [471, 61] width 30 height 12
